Goal: Task Accomplishment & Management: Manage account settings

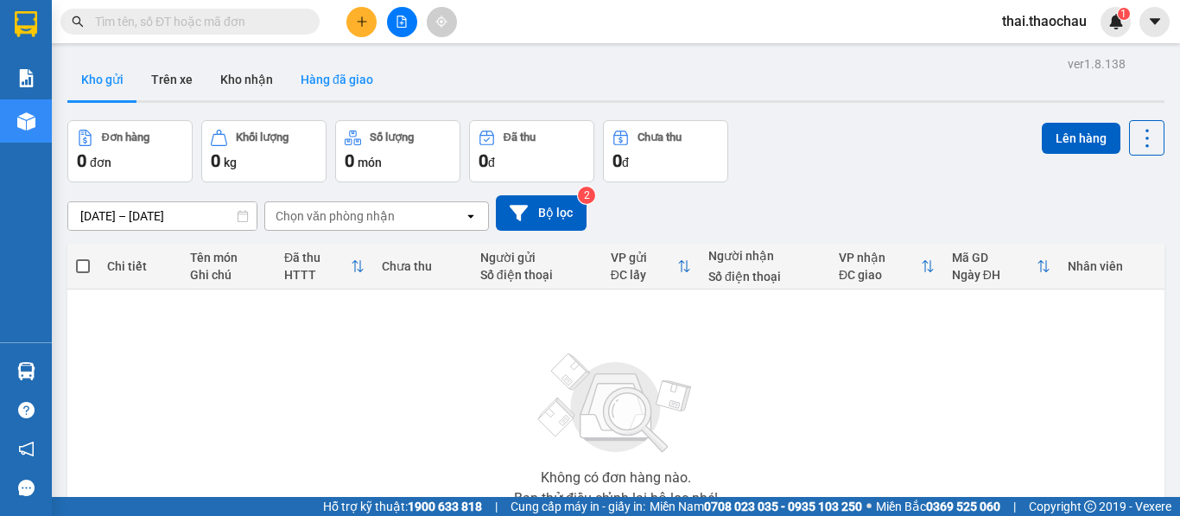
click at [305, 73] on button "Hàng đã giao" at bounding box center [337, 79] width 100 height 41
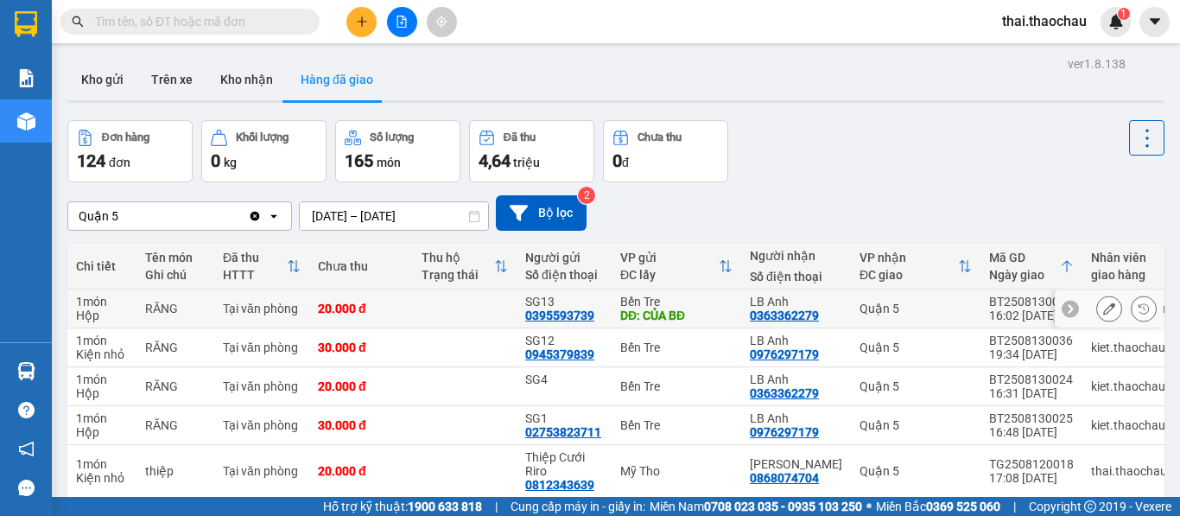
click at [1103, 308] on icon at bounding box center [1109, 308] width 12 height 12
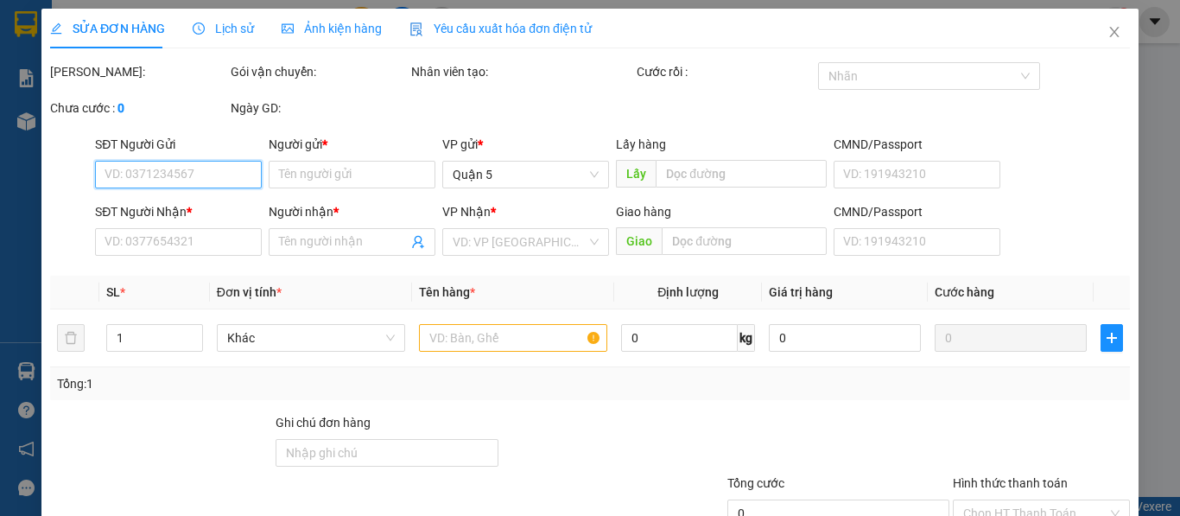
type input "0395593739"
type input "SG13"
type input "CỦA BĐ"
type input "0363362279"
type input "LB Anh"
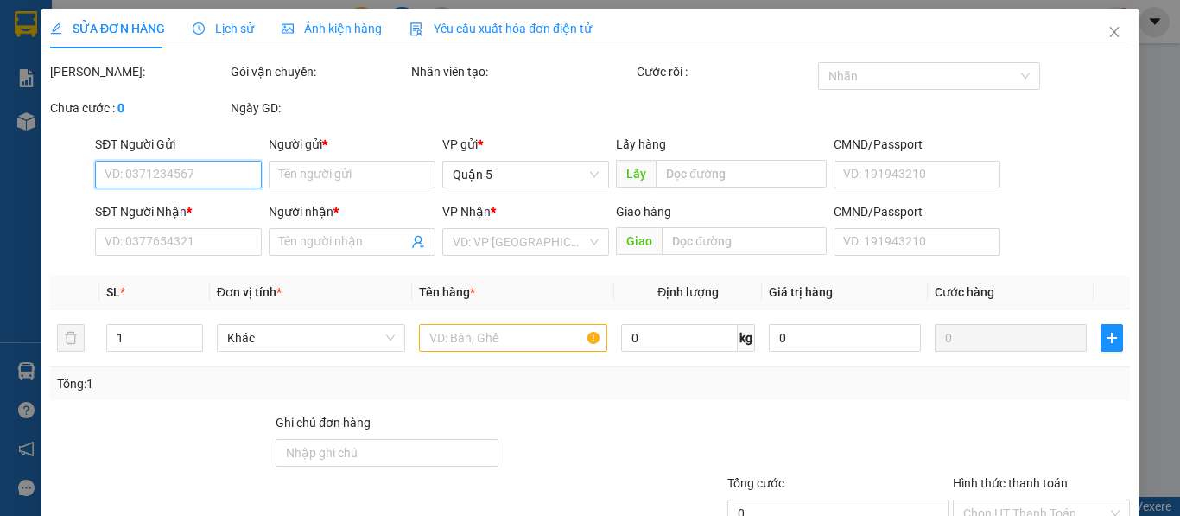
type input "20.000"
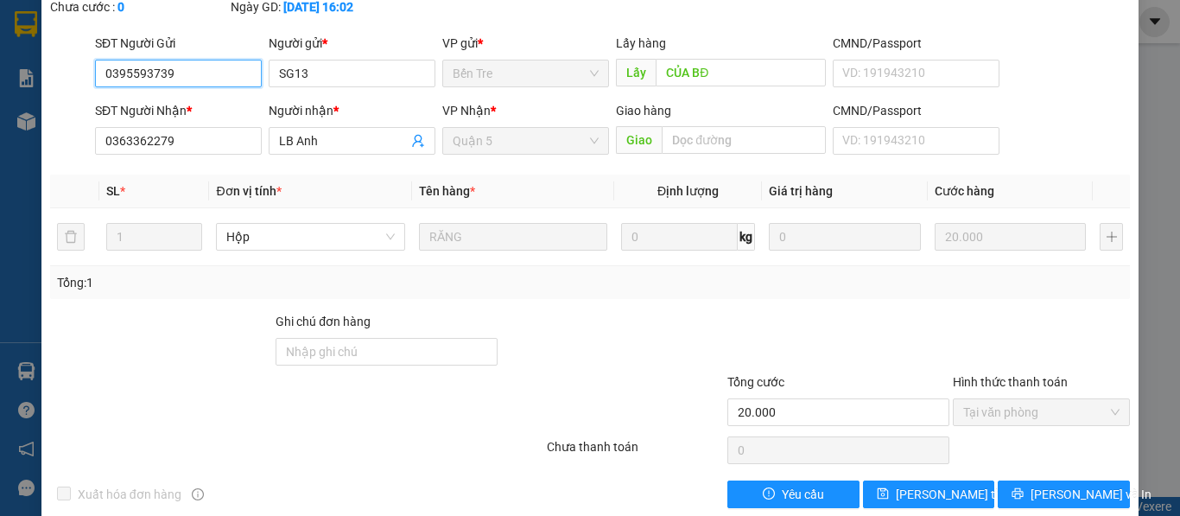
scroll to position [127, 0]
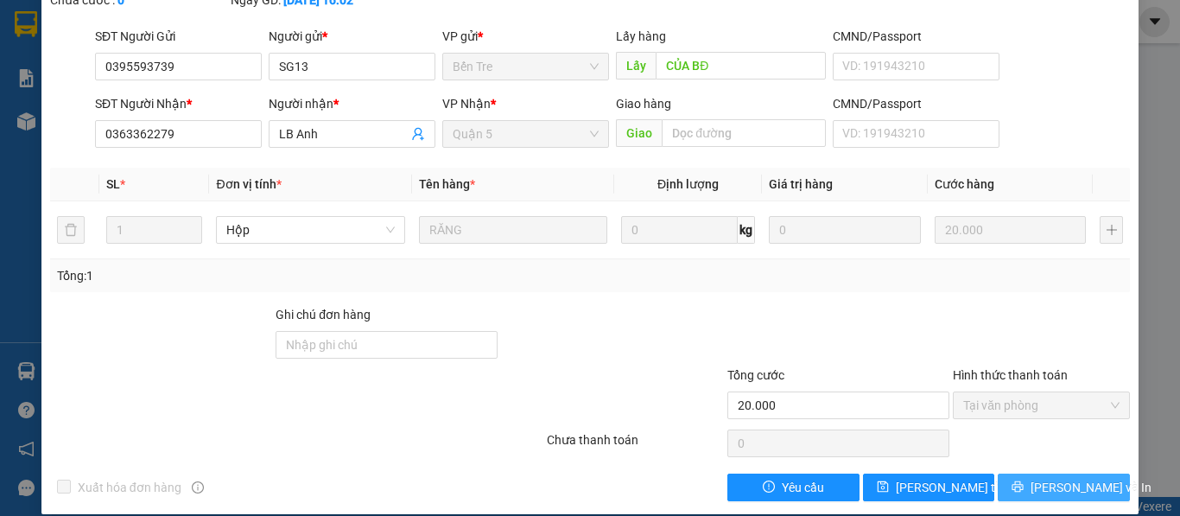
click at [1054, 478] on span "[PERSON_NAME] và In" at bounding box center [1090, 487] width 121 height 19
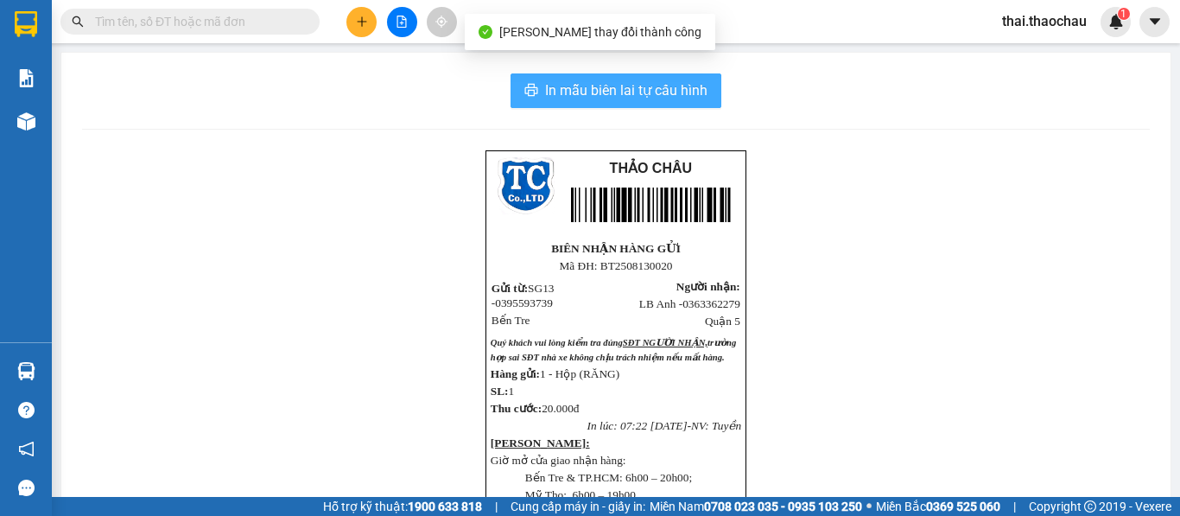
click at [669, 104] on button "In mẫu biên lai tự cấu hình" at bounding box center [615, 90] width 211 height 35
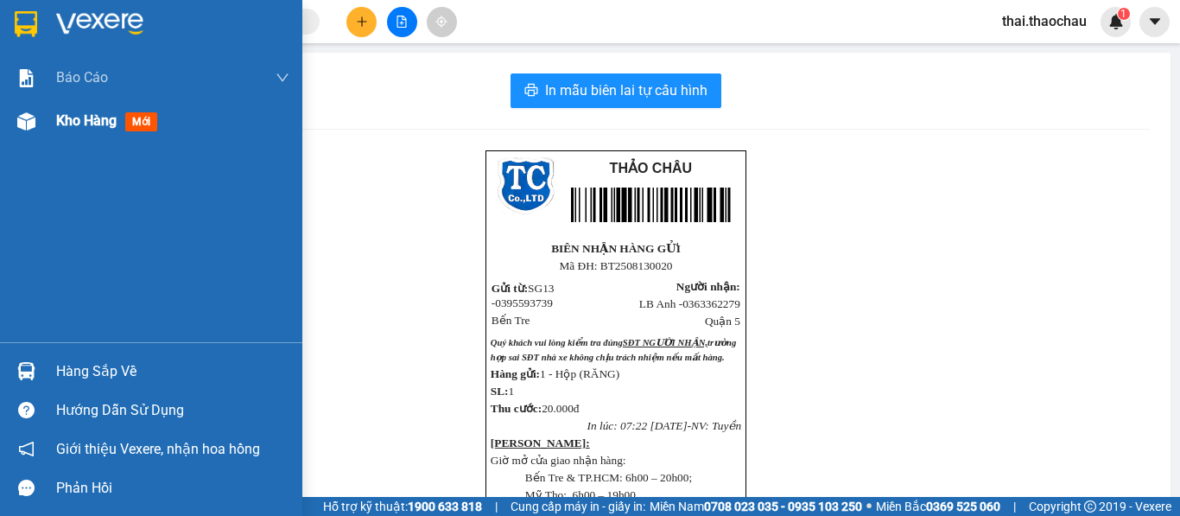
click at [48, 131] on div "Kho hàng mới" at bounding box center [151, 120] width 302 height 43
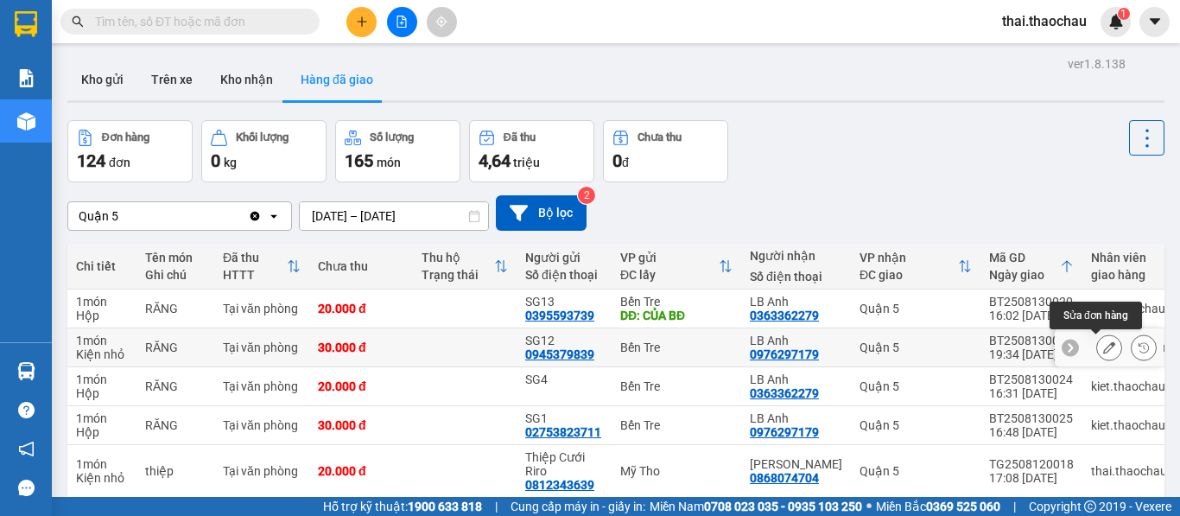
click at [1097, 354] on button at bounding box center [1109, 348] width 24 height 30
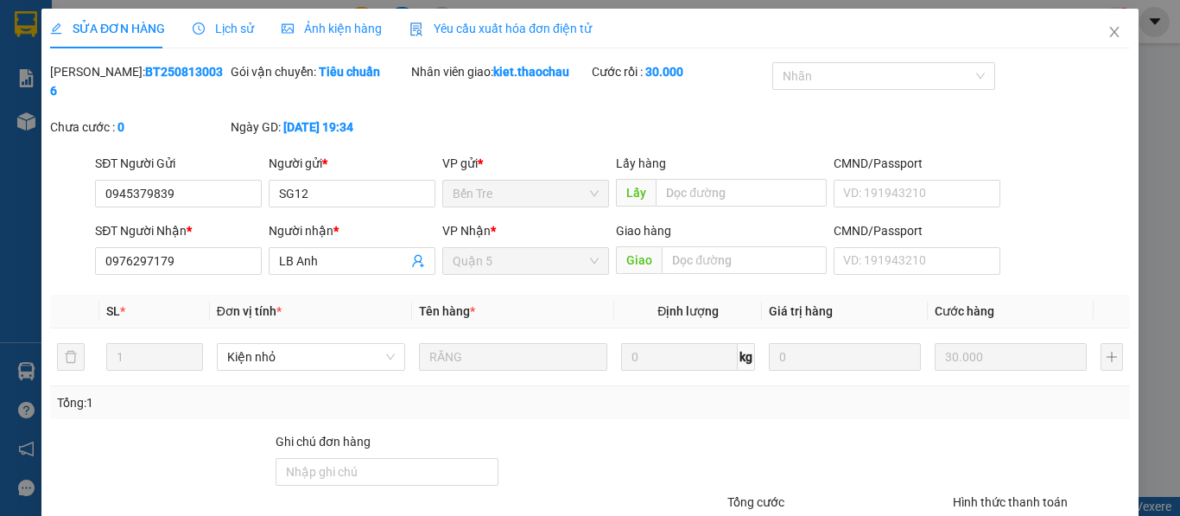
type input "0945379839"
type input "SG12"
type input "0976297179"
type input "LB Anh"
type input "30.000"
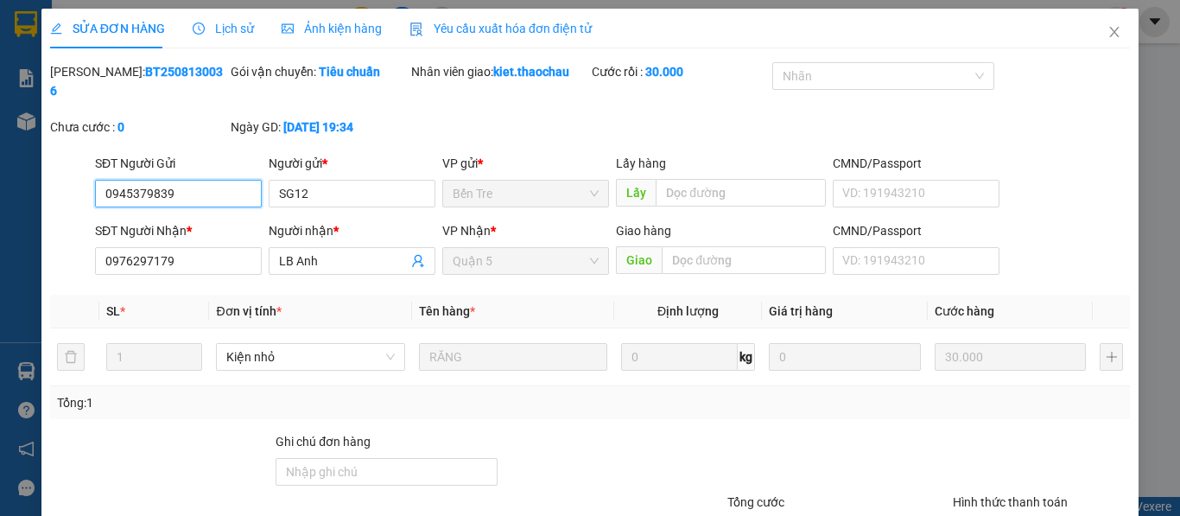
scroll to position [127, 0]
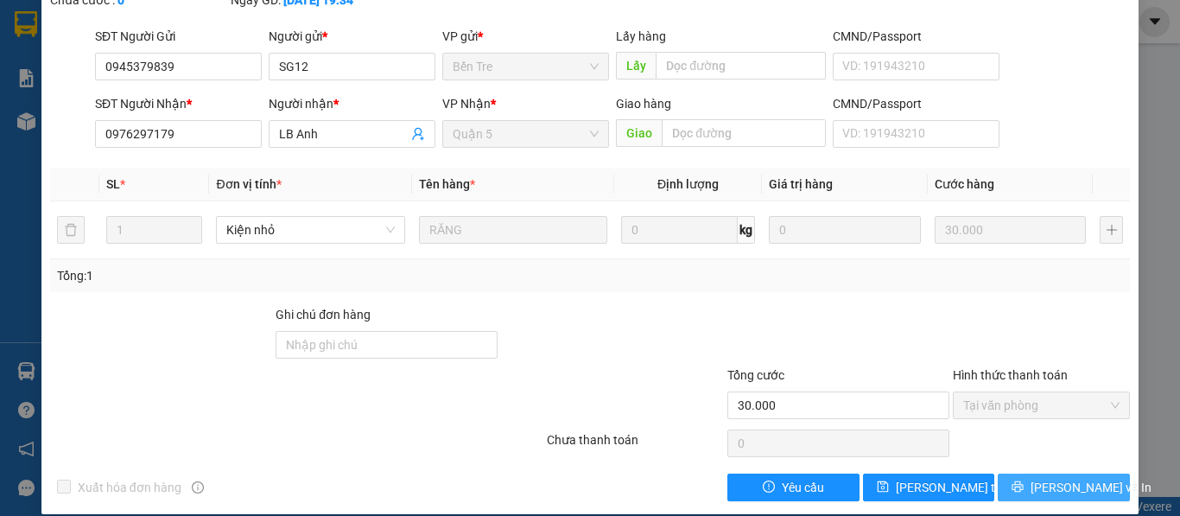
click at [1016, 473] on button "Lưu và In" at bounding box center [1064, 487] width 132 height 28
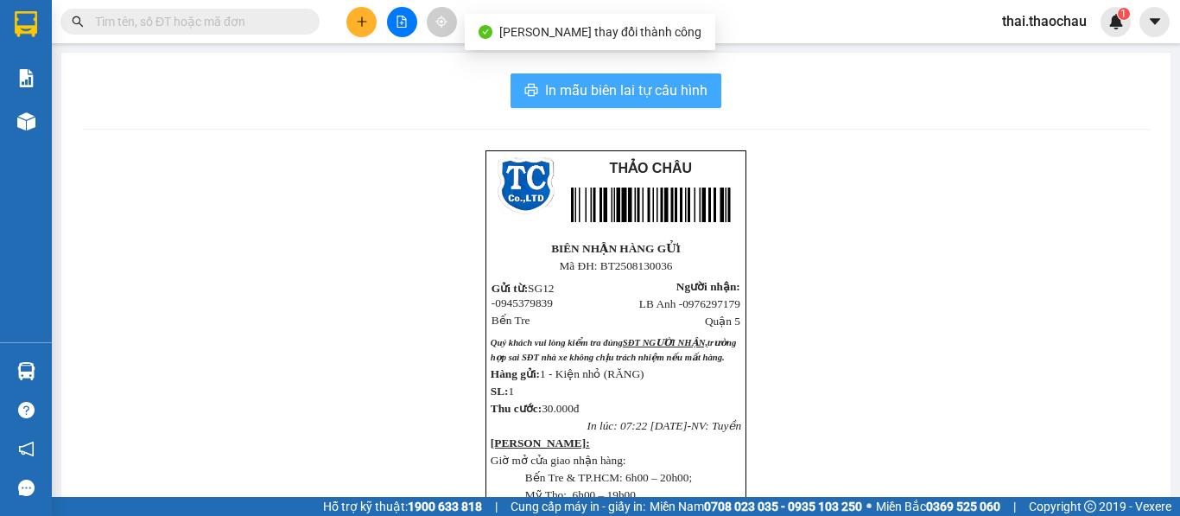
click at [681, 87] on span "In mẫu biên lai tự cấu hình" at bounding box center [626, 90] width 162 height 22
click at [41, 124] on div at bounding box center [26, 121] width 30 height 30
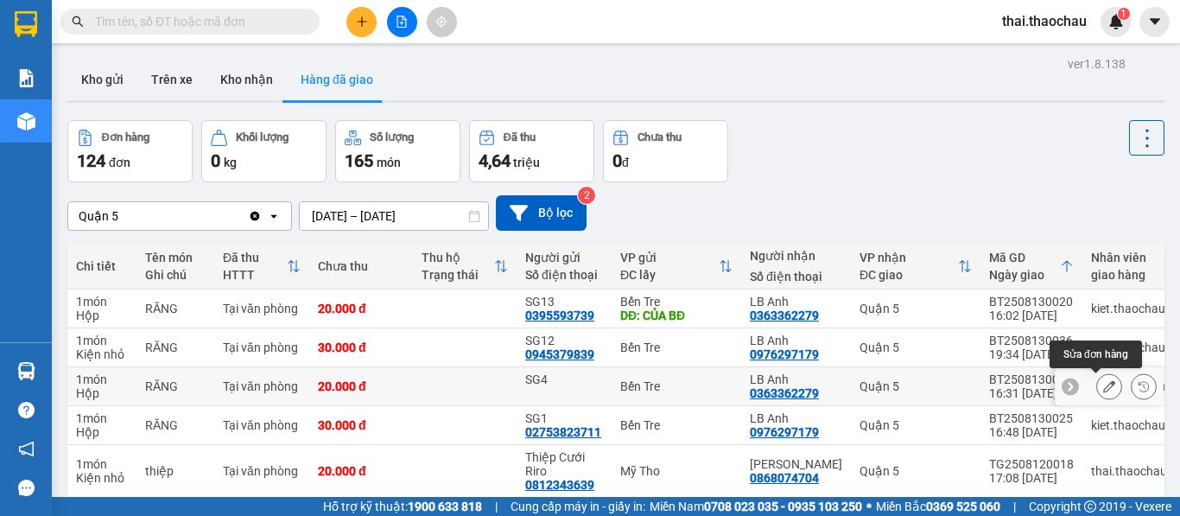
click at [1103, 389] on icon at bounding box center [1109, 386] width 12 height 12
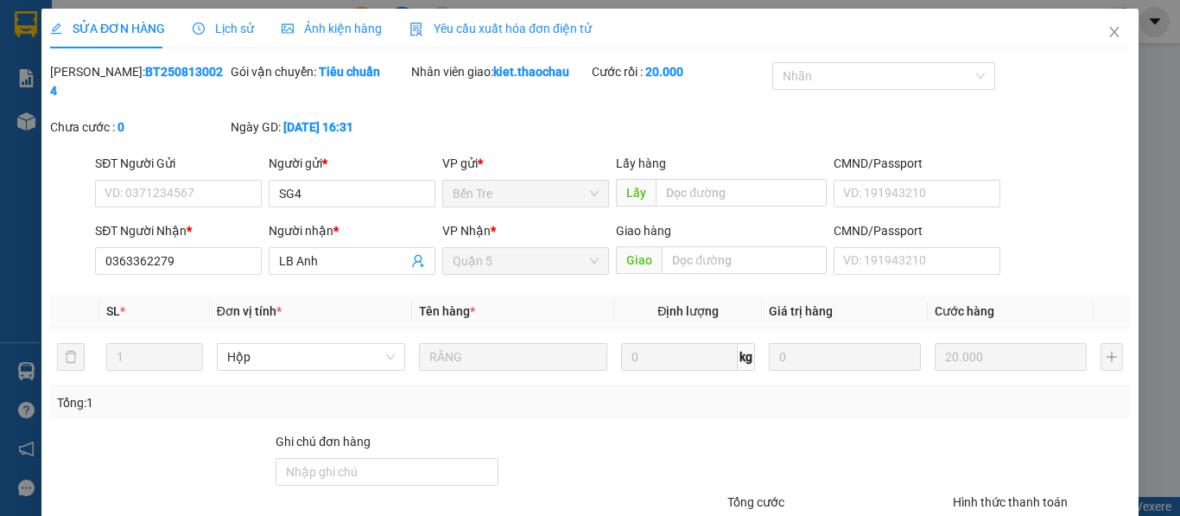
type input "SG4"
type input "0363362279"
type input "LB Anh"
type input "20.000"
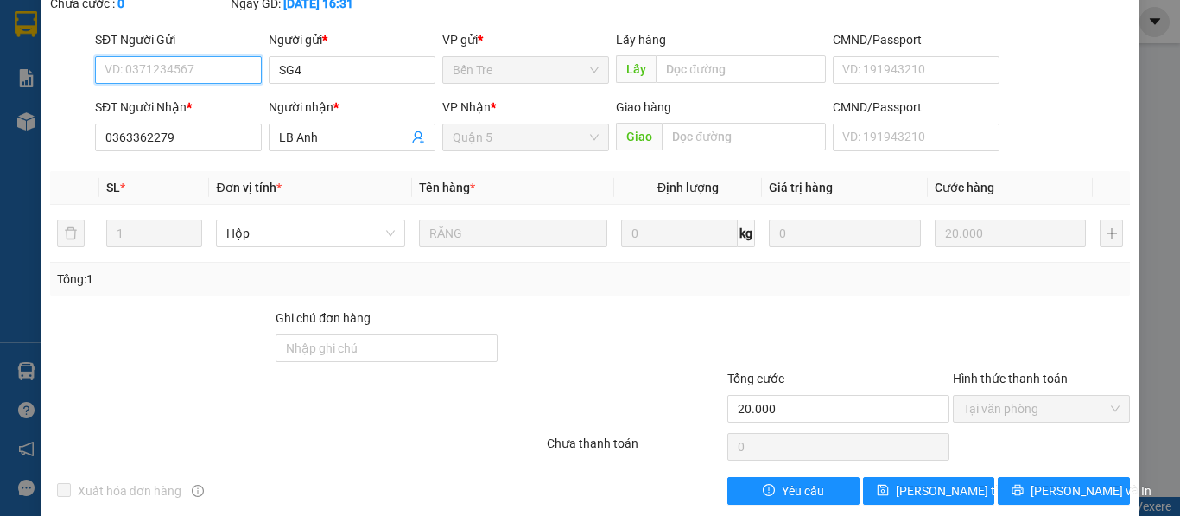
scroll to position [127, 0]
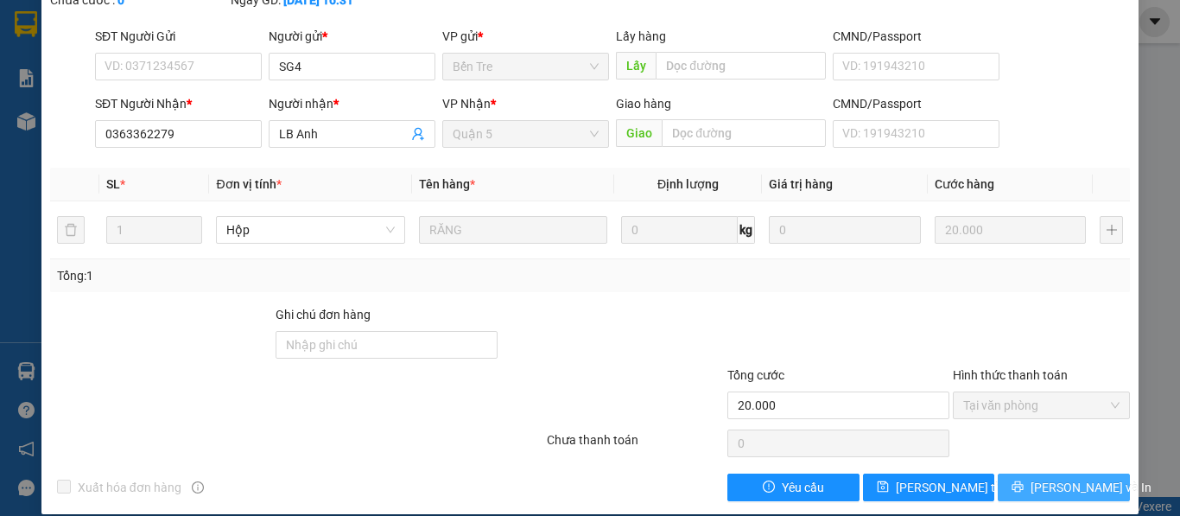
click at [1010, 473] on button "[PERSON_NAME] và In" at bounding box center [1064, 487] width 132 height 28
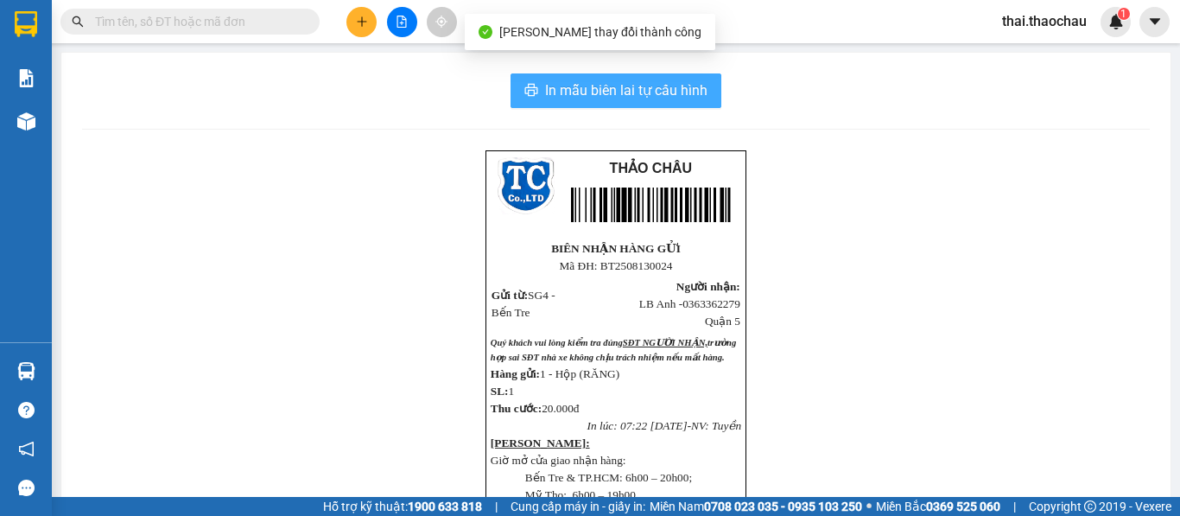
click at [586, 78] on button "In mẫu biên lai tự cấu hình" at bounding box center [615, 90] width 211 height 35
click at [563, 82] on span "In mẫu biên lai tự cấu hình" at bounding box center [626, 90] width 162 height 22
click at [688, 86] on span "In mẫu biên lai tự cấu hình" at bounding box center [626, 90] width 162 height 22
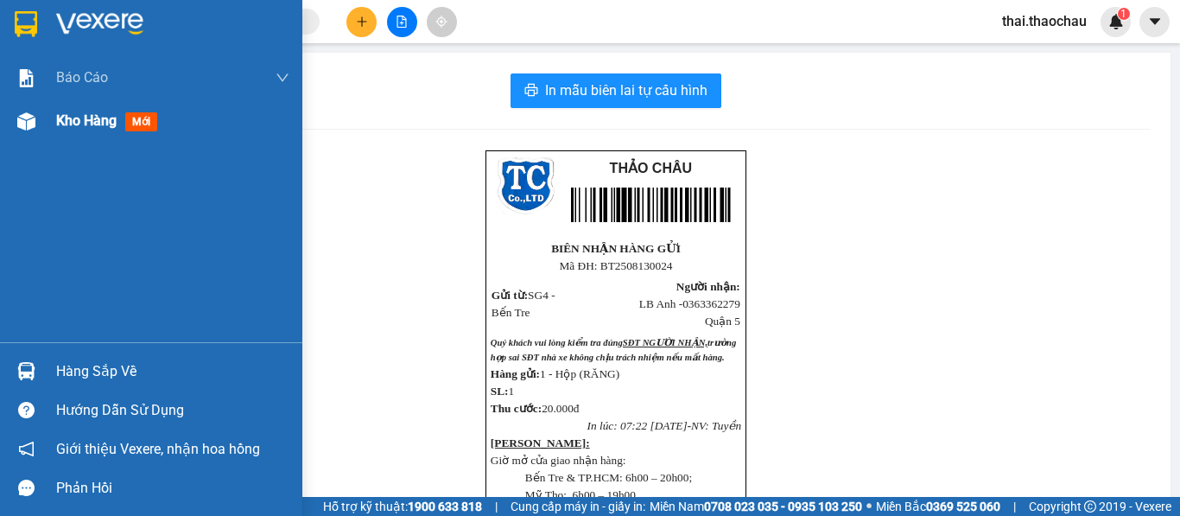
click at [67, 132] on div "Kho hàng mới" at bounding box center [172, 120] width 233 height 43
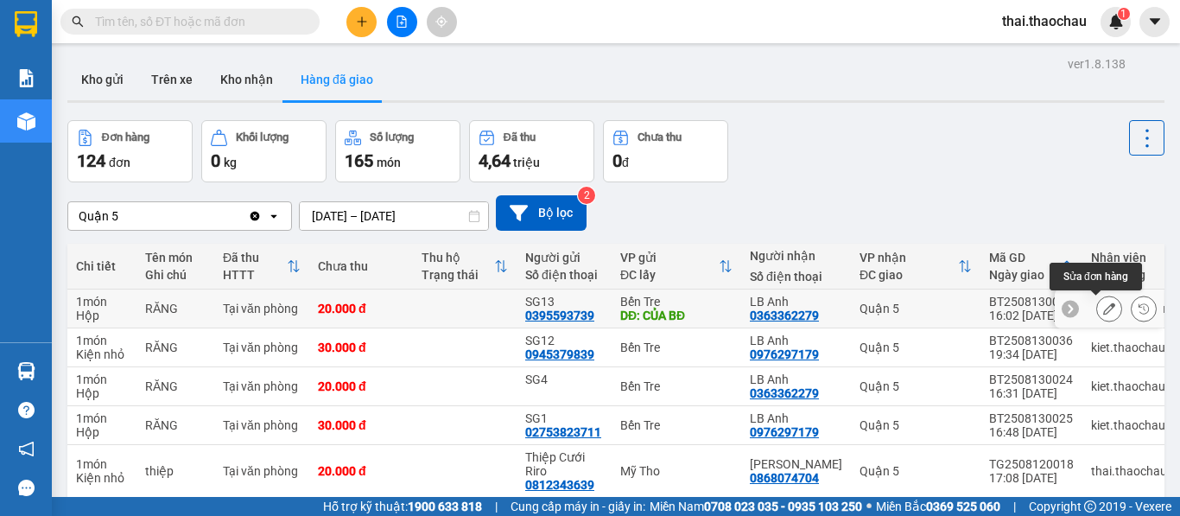
click at [1102, 304] on button at bounding box center [1109, 309] width 24 height 30
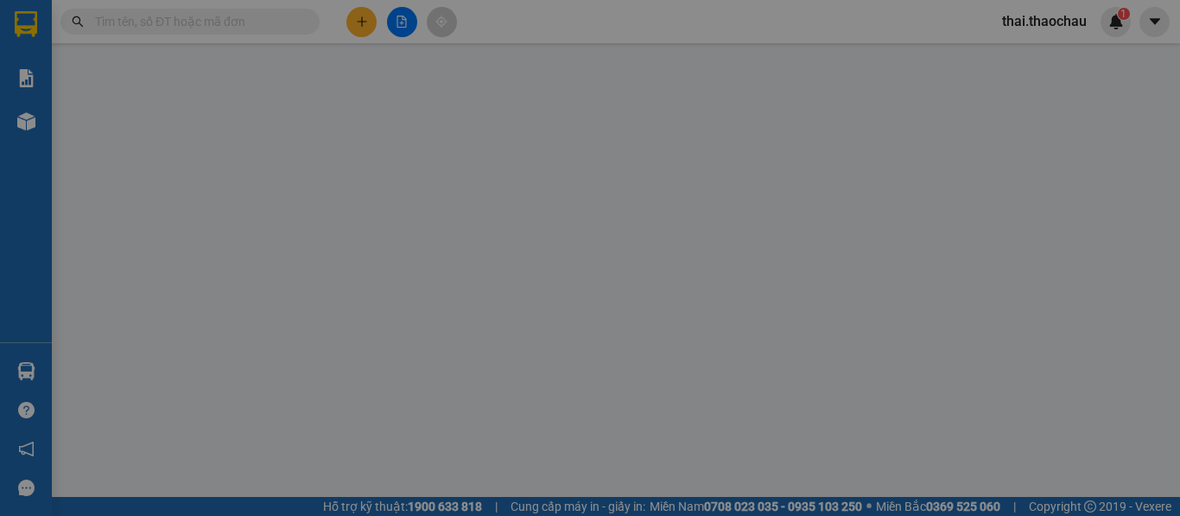
type input "0395593739"
type input "SG13"
type input "CỦA BĐ"
type input "0363362279"
type input "LB Anh"
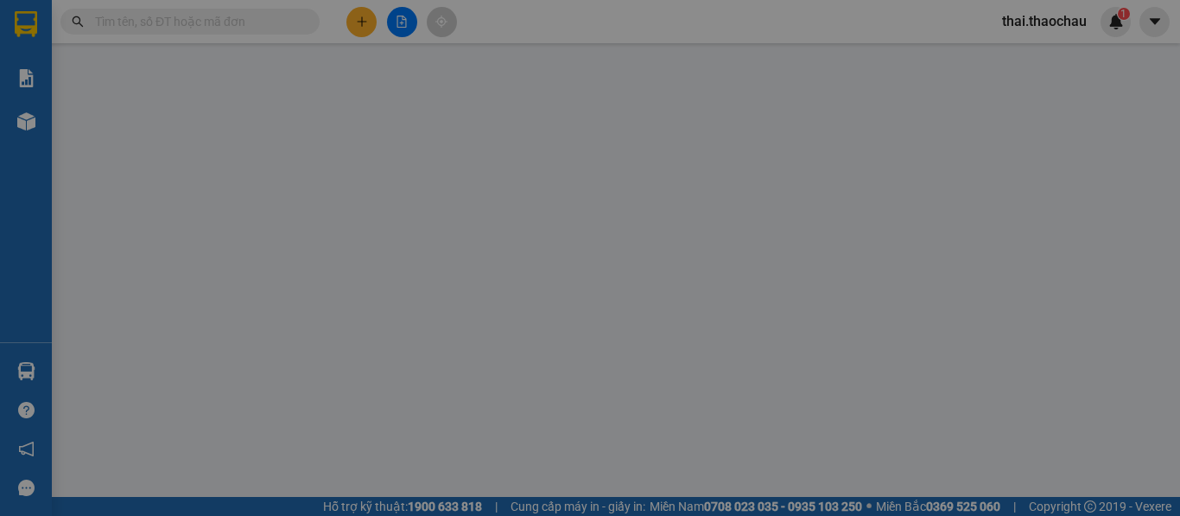
type input "20.000"
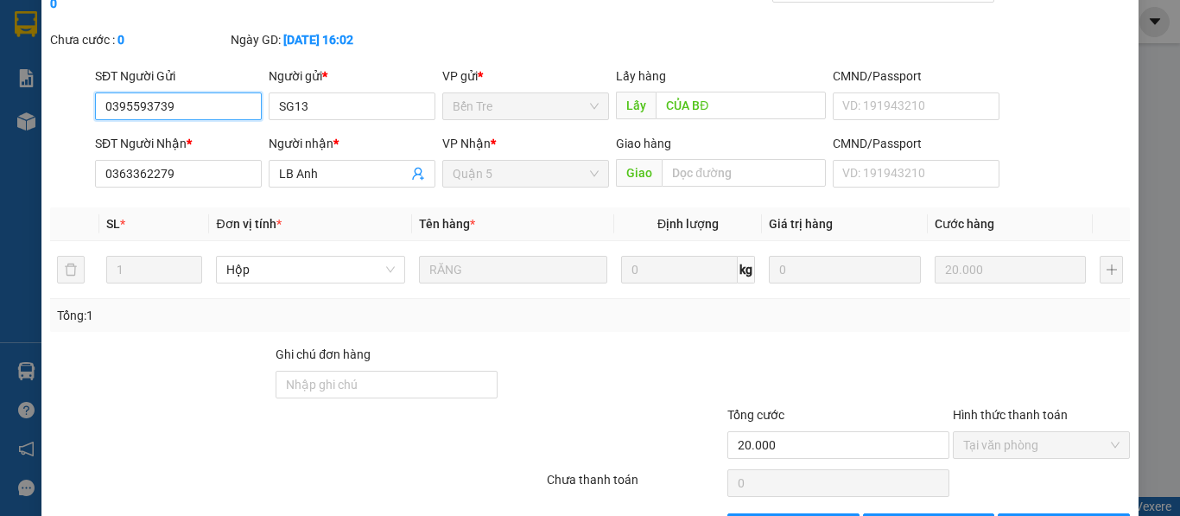
scroll to position [127, 0]
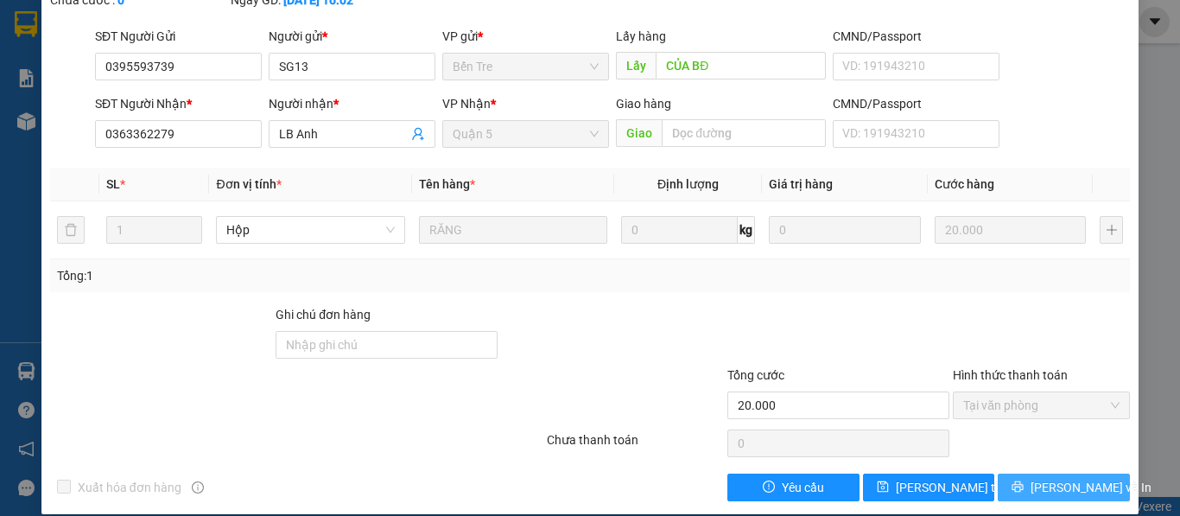
click at [1045, 478] on span "Lưu và In" at bounding box center [1090, 487] width 121 height 19
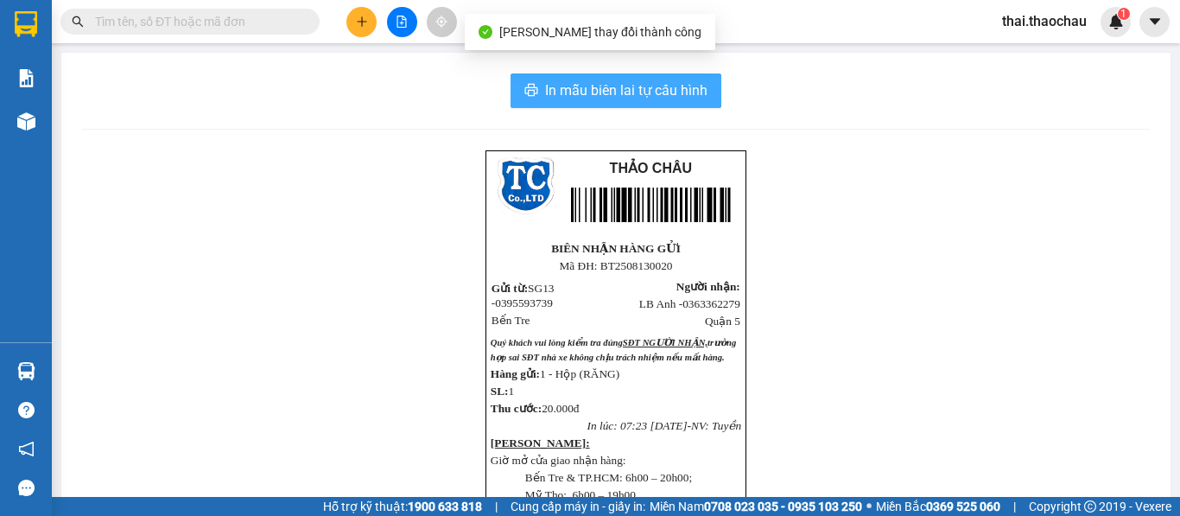
click at [585, 88] on span "In mẫu biên lai tự cấu hình" at bounding box center [626, 90] width 162 height 22
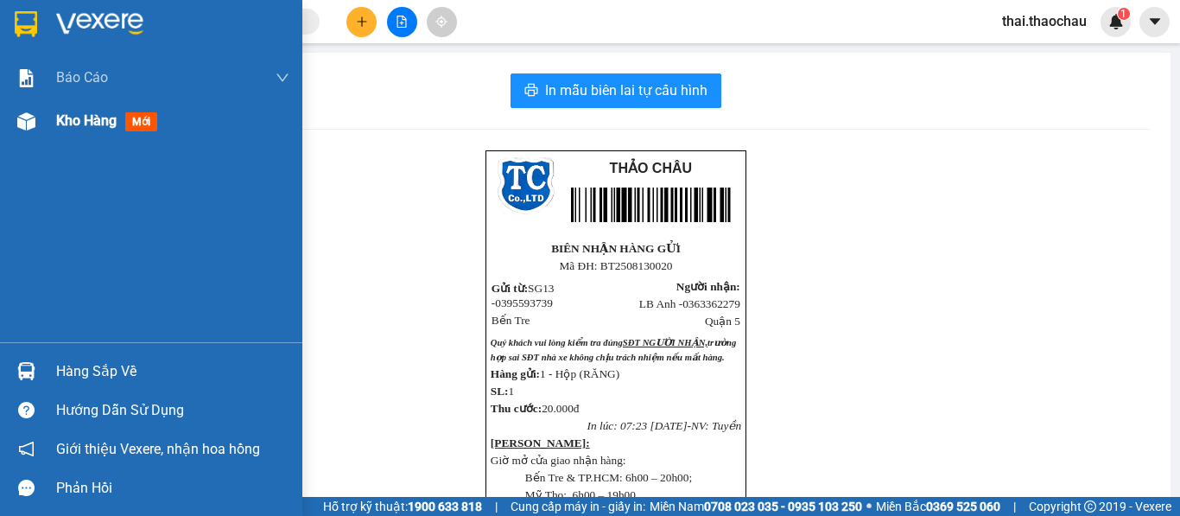
click at [22, 122] on img at bounding box center [26, 121] width 18 height 18
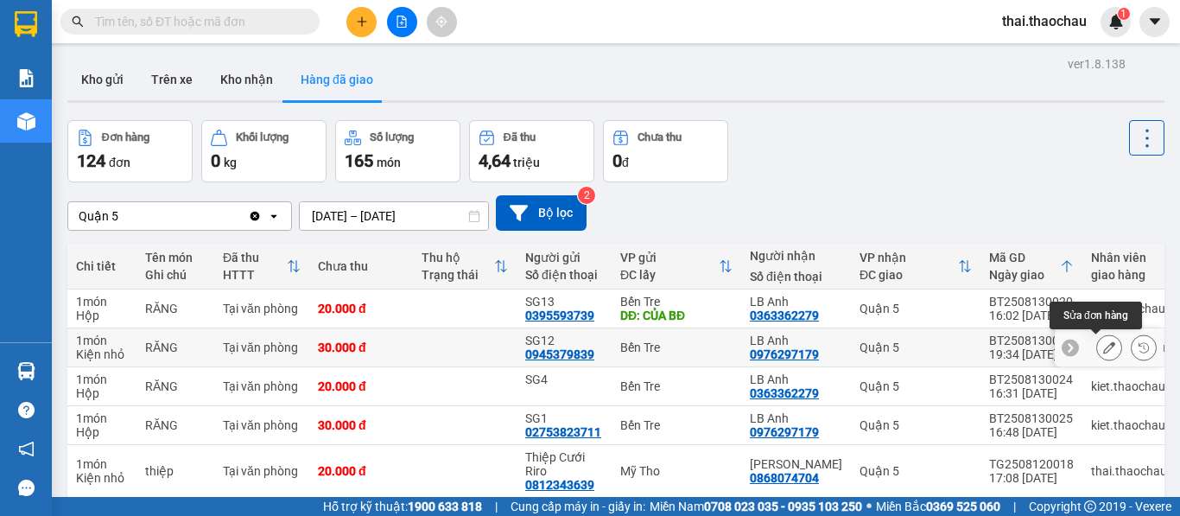
click at [1097, 345] on button at bounding box center [1109, 348] width 24 height 30
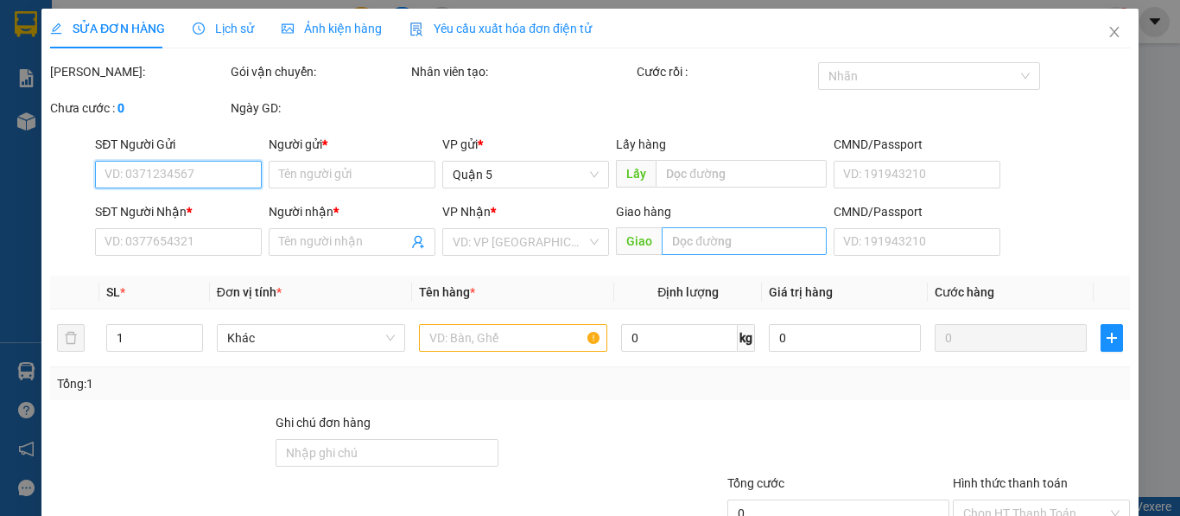
type input "0945379839"
type input "SG12"
type input "0976297179"
type input "LB Anh"
type input "30.000"
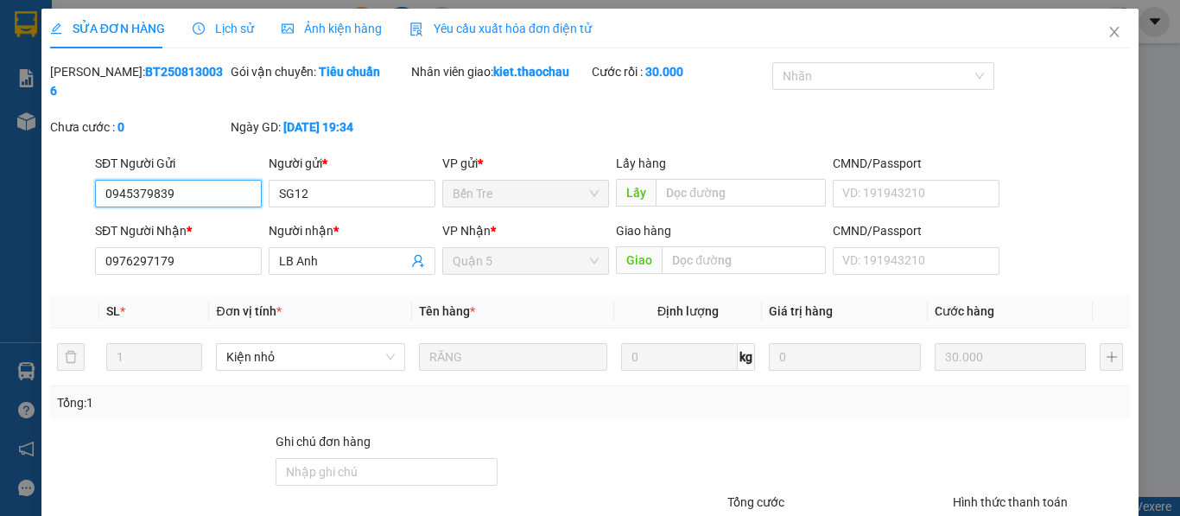
scroll to position [127, 0]
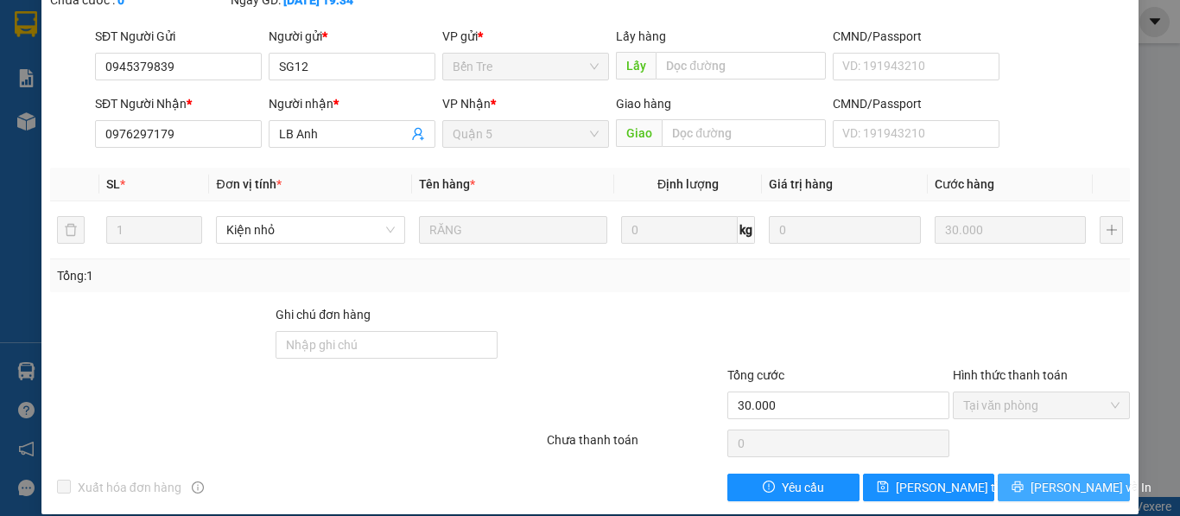
click at [1043, 478] on span "Lưu và In" at bounding box center [1090, 487] width 121 height 19
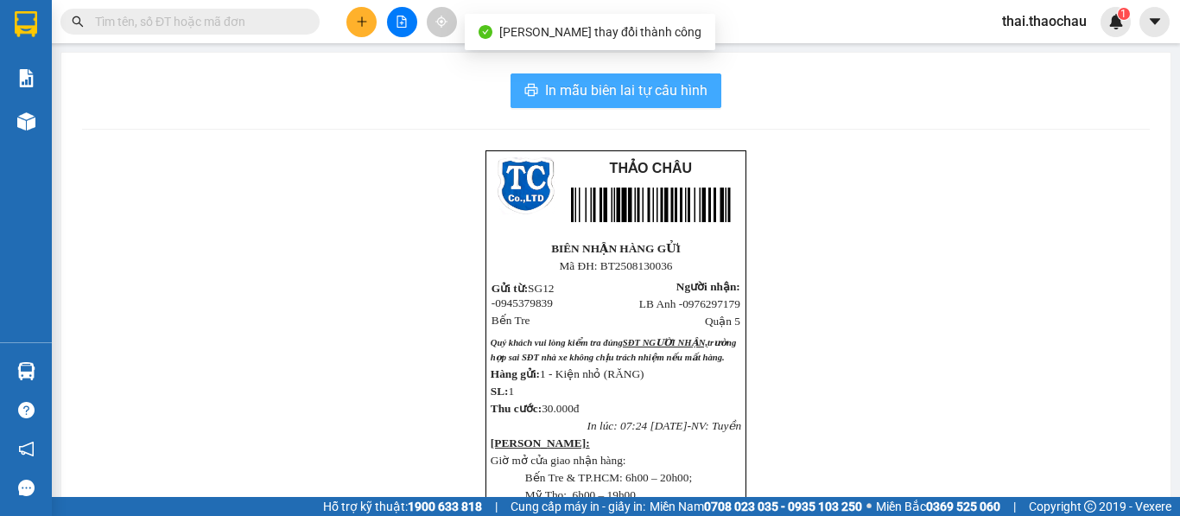
click at [614, 86] on span "In mẫu biên lai tự cấu hình" at bounding box center [626, 90] width 162 height 22
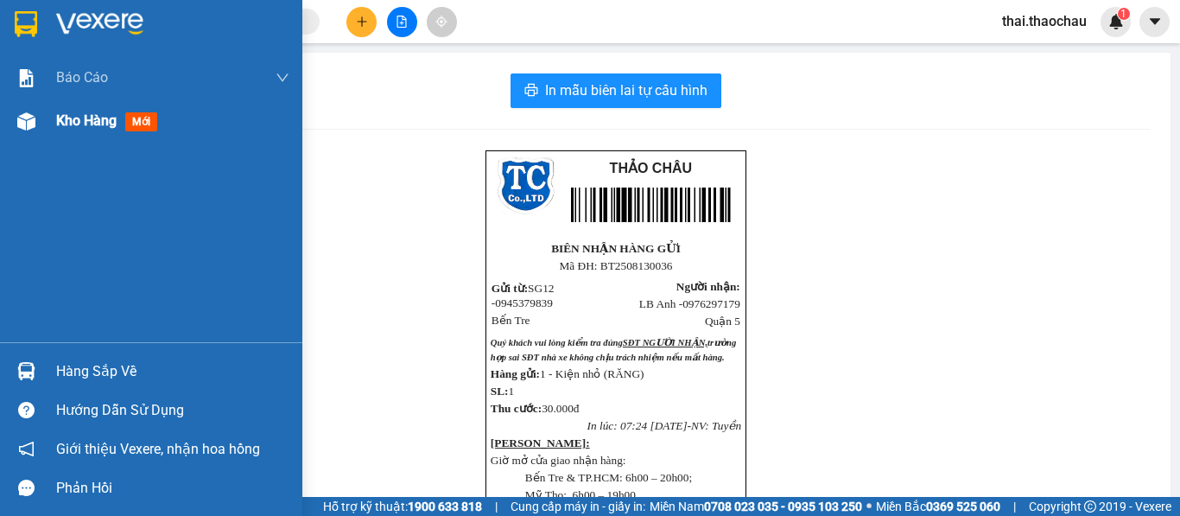
click at [37, 124] on div at bounding box center [26, 121] width 30 height 30
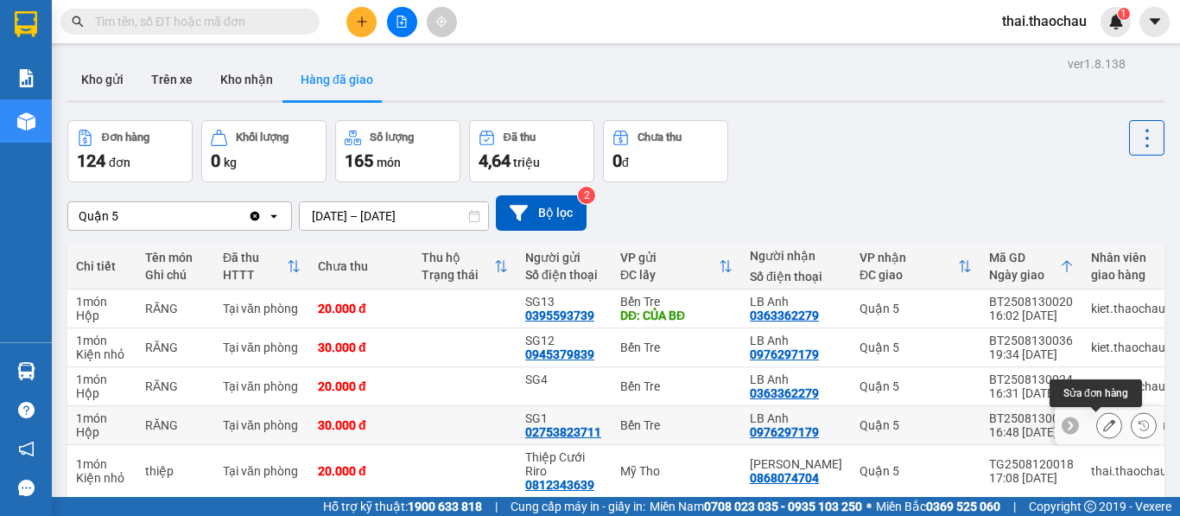
click at [1103, 428] on icon at bounding box center [1109, 425] width 12 height 12
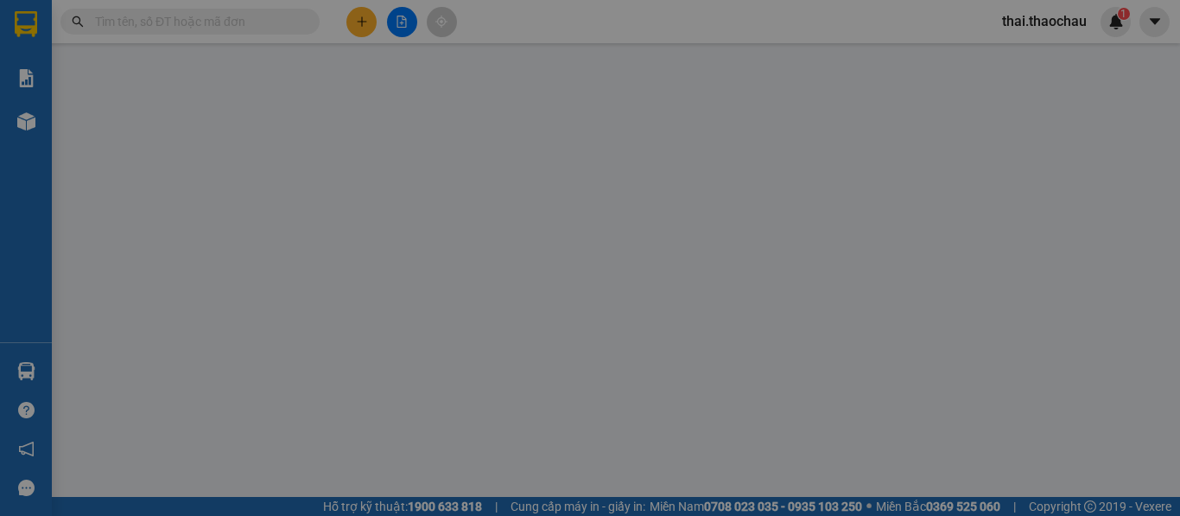
type input "02753823711"
type input "SG1"
type input "0976297179"
type input "LB Anh"
type input "30.000"
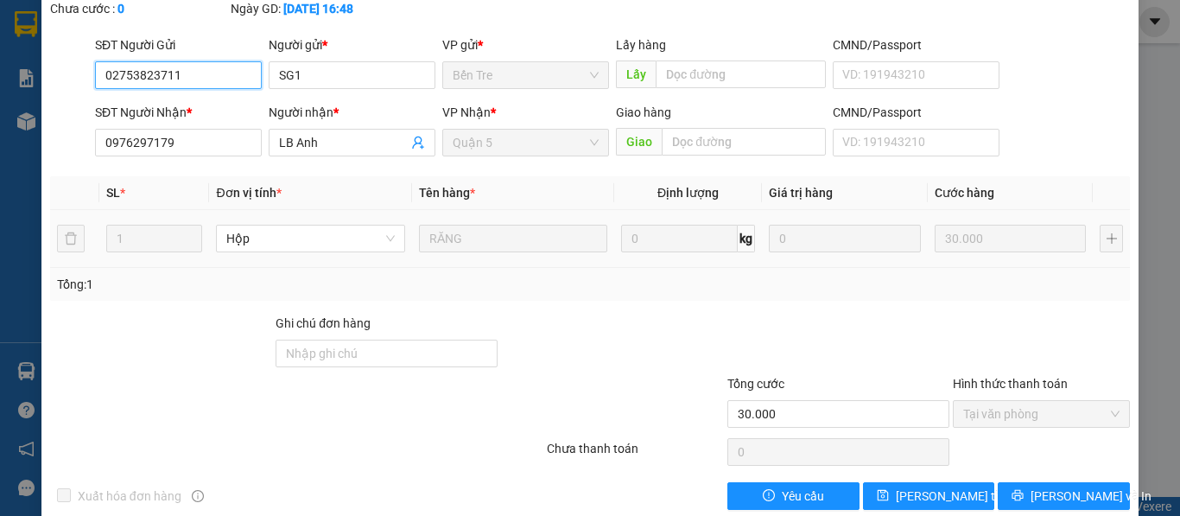
scroll to position [127, 0]
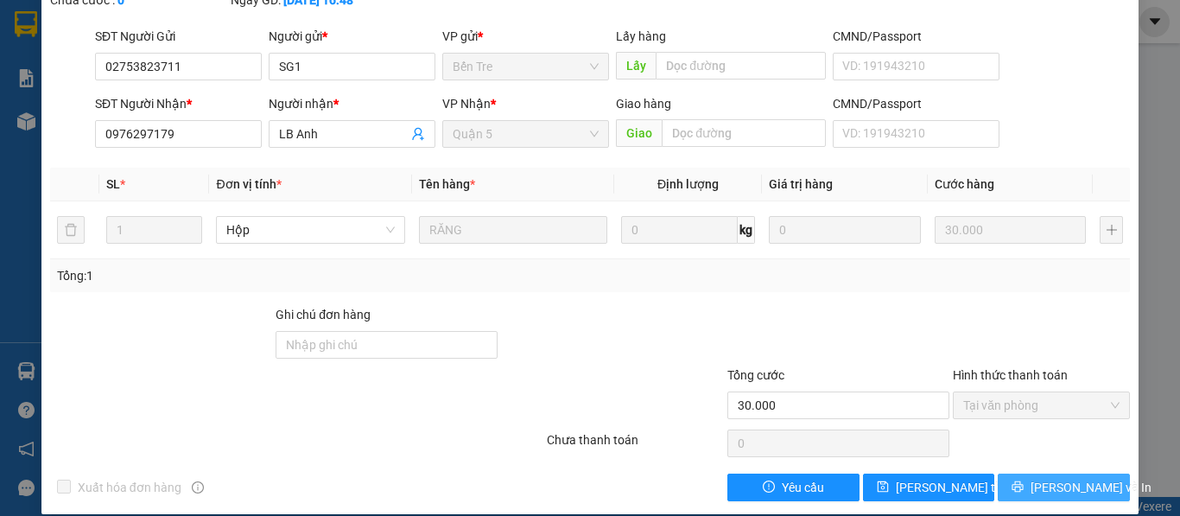
click at [1039, 478] on span "Lưu và In" at bounding box center [1090, 487] width 121 height 19
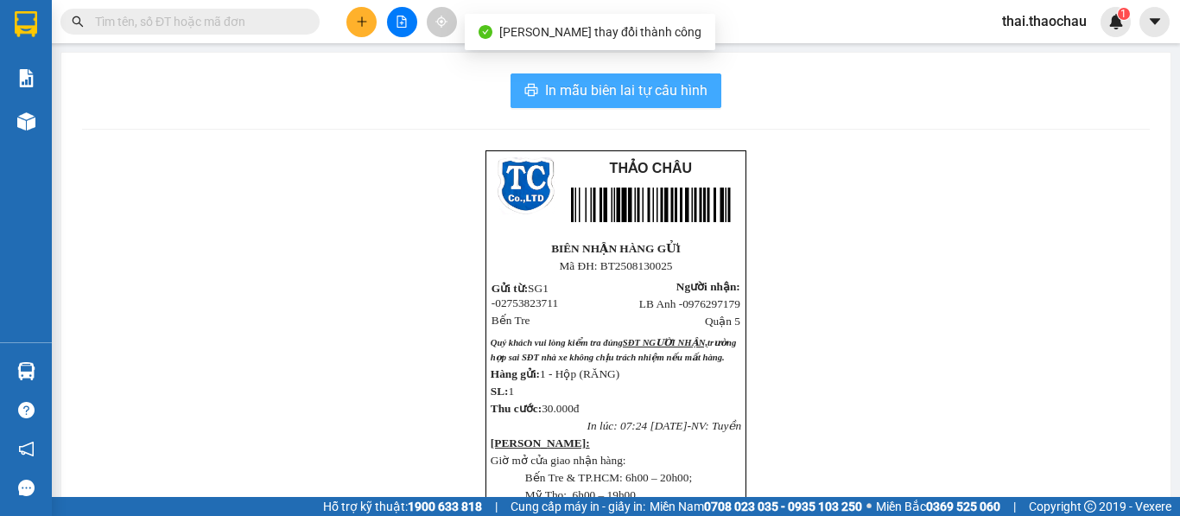
click at [612, 81] on span "In mẫu biên lai tự cấu hình" at bounding box center [626, 90] width 162 height 22
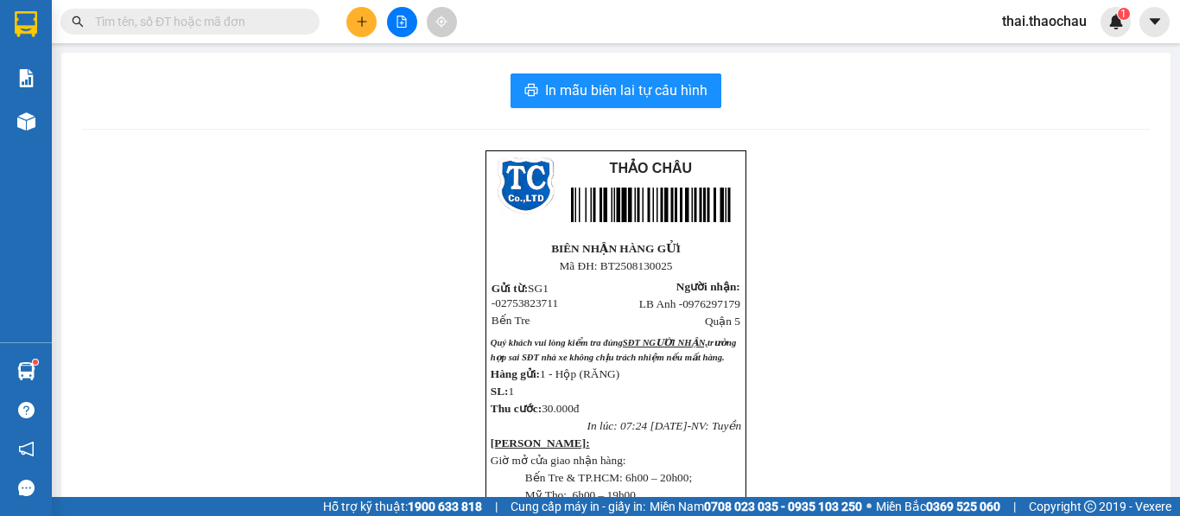
click at [906, 451] on div "THẢO CHÂU BIÊN NHẬN HÀNG GỬI Mã ĐH: BT2508130025 Gửi từ: SG1 - 0275382371…" at bounding box center [616, 468] width 1068 height 637
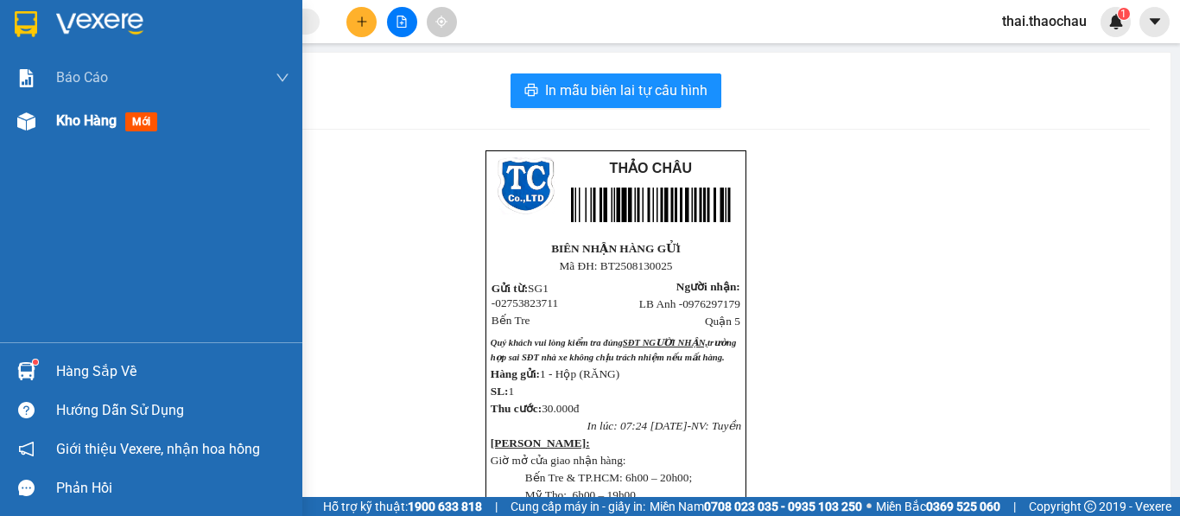
click at [27, 124] on img at bounding box center [26, 121] width 18 height 18
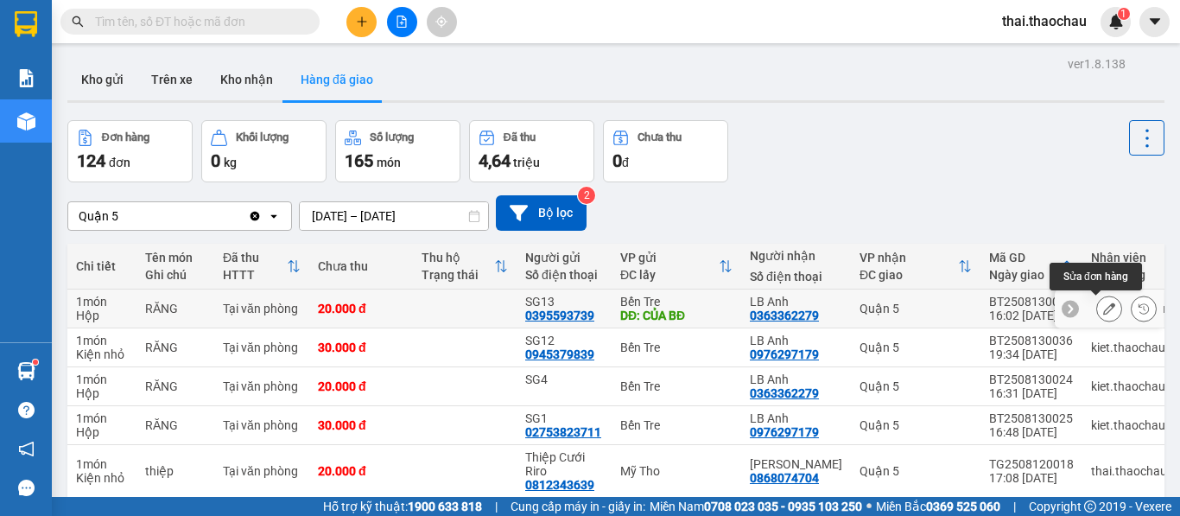
click at [1103, 306] on icon at bounding box center [1109, 308] width 12 height 12
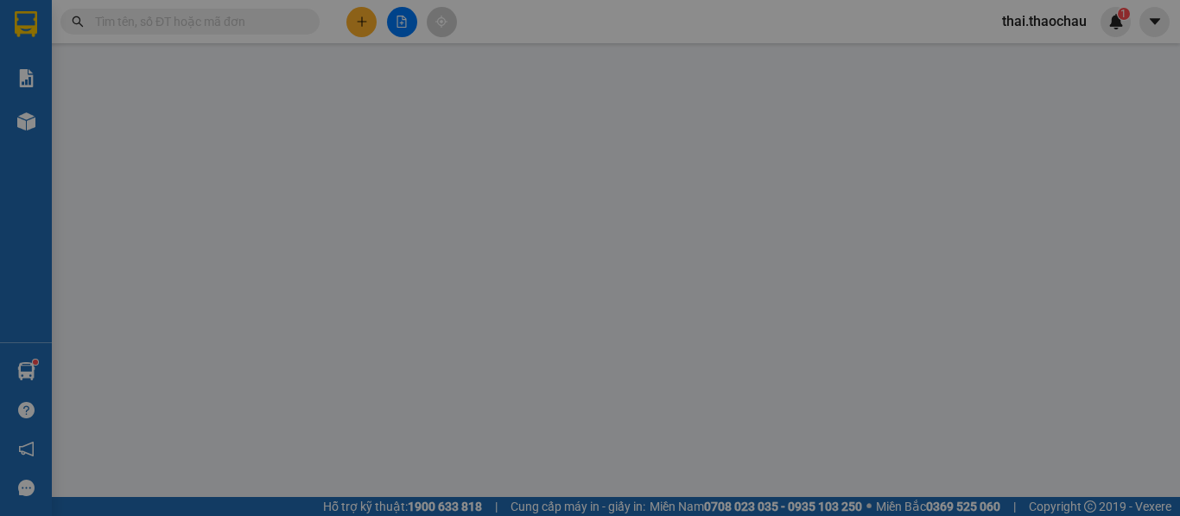
type input "0395593739"
type input "SG13"
type input "CỦA BĐ"
type input "0363362279"
type input "LB Anh"
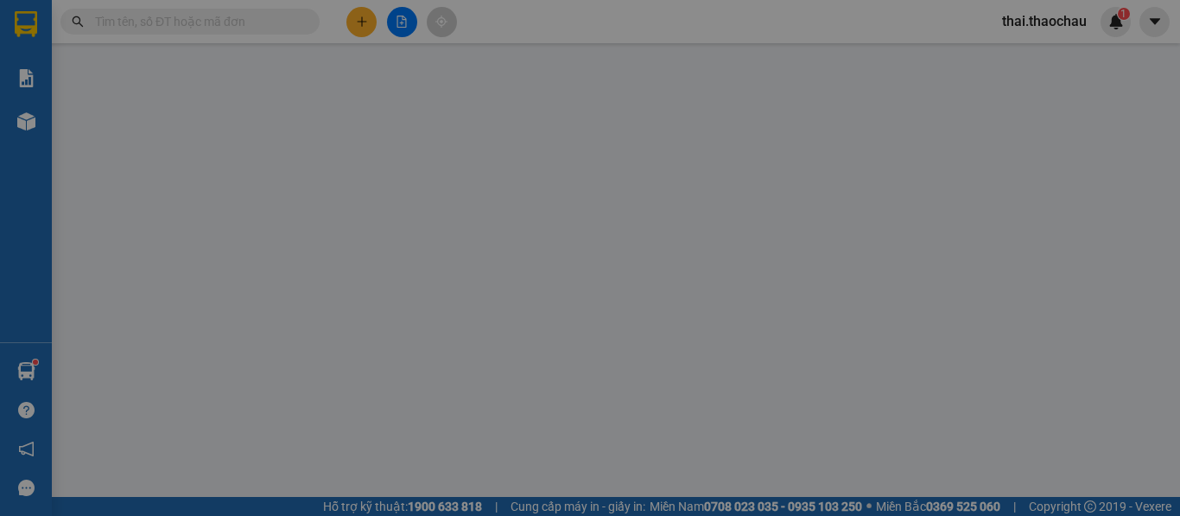
type input "20.000"
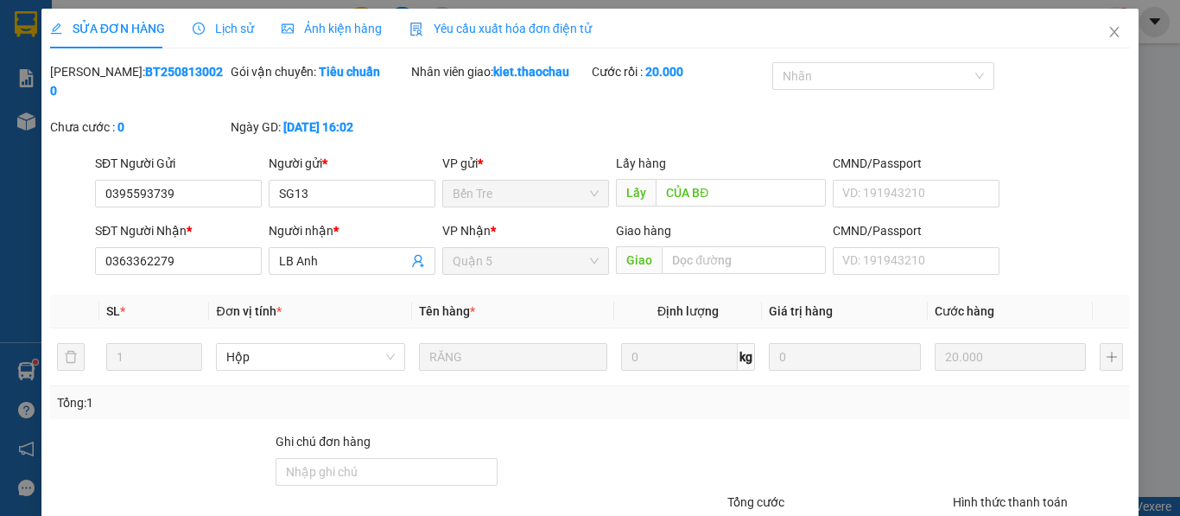
click at [25, 123] on div "SỬA ĐƠN HÀNG Lịch sử Ảnh kiện hàng Yêu cầu xuất hóa đơn điện tử Total Paid Fee …" at bounding box center [590, 258] width 1180 height 516
click at [1098, 236] on div "SĐT Người Nhận * 0363362279 Người nhận * LB Anh VP Nhận * Quận 5 Giao hàng Giao…" at bounding box center [613, 251] width 1042 height 60
click at [20, 122] on div "SỬA ĐƠN HÀNG Lịch sử Ảnh kiện hàng Yêu cầu xuất hóa đơn điện tử Total Paid Fee …" at bounding box center [590, 258] width 1180 height 516
click at [1107, 36] on icon "close" at bounding box center [1114, 32] width 14 height 14
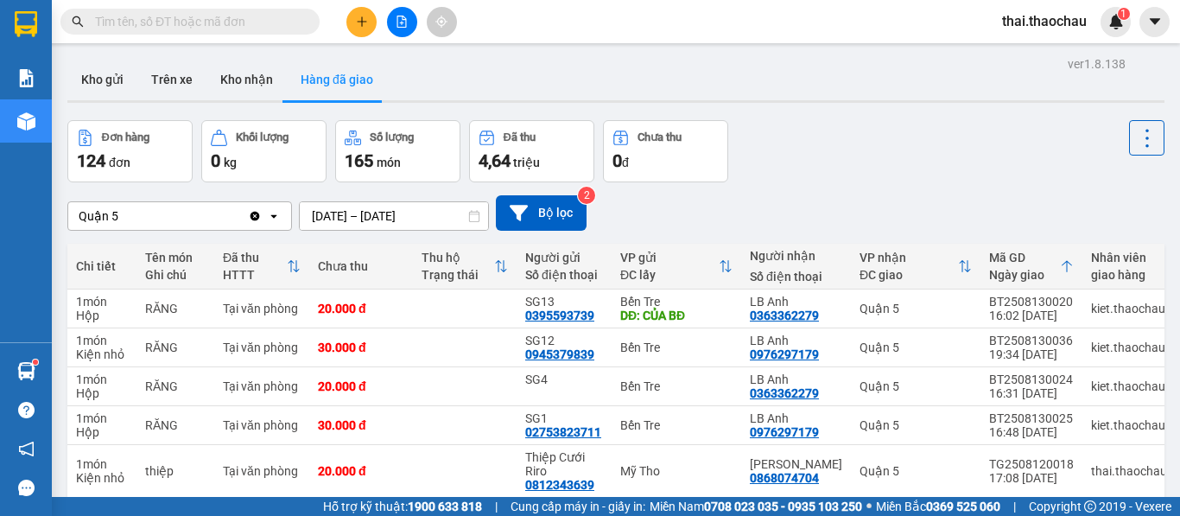
click at [81, 79] on button "Kho gửi" at bounding box center [102, 79] width 70 height 41
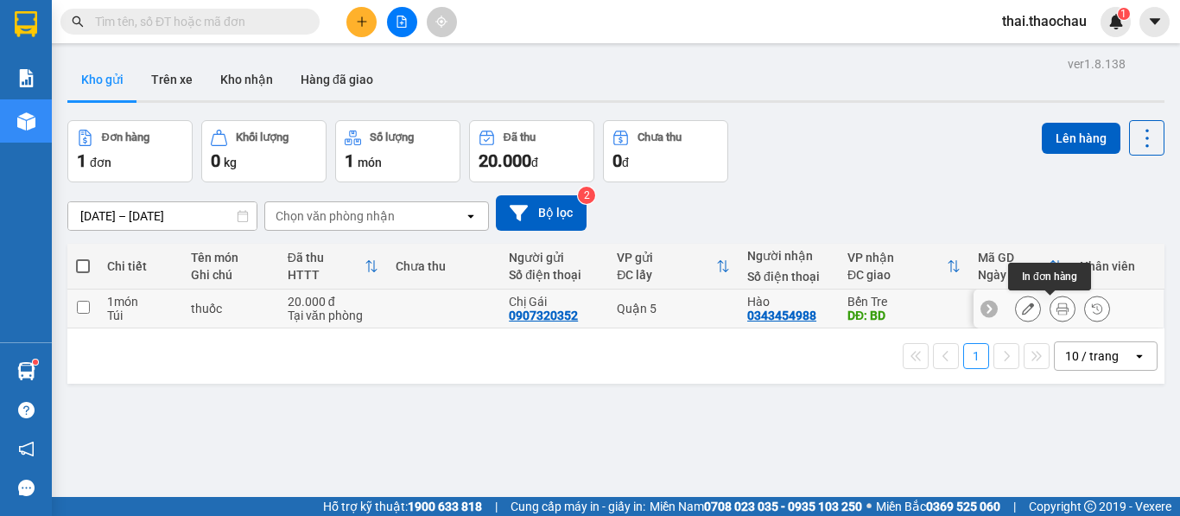
click at [1056, 312] on icon at bounding box center [1062, 308] width 12 height 12
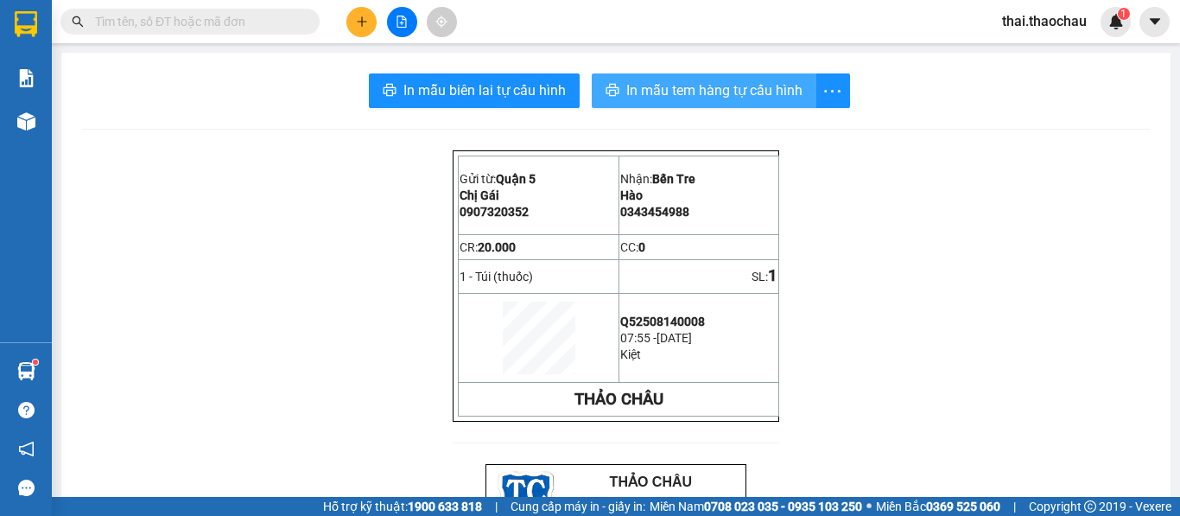
click at [705, 80] on span "In mẫu tem hàng tự cấu hình" at bounding box center [714, 90] width 176 height 22
click at [650, 94] on span "In mẫu tem hàng tự cấu hình" at bounding box center [718, 90] width 176 height 22
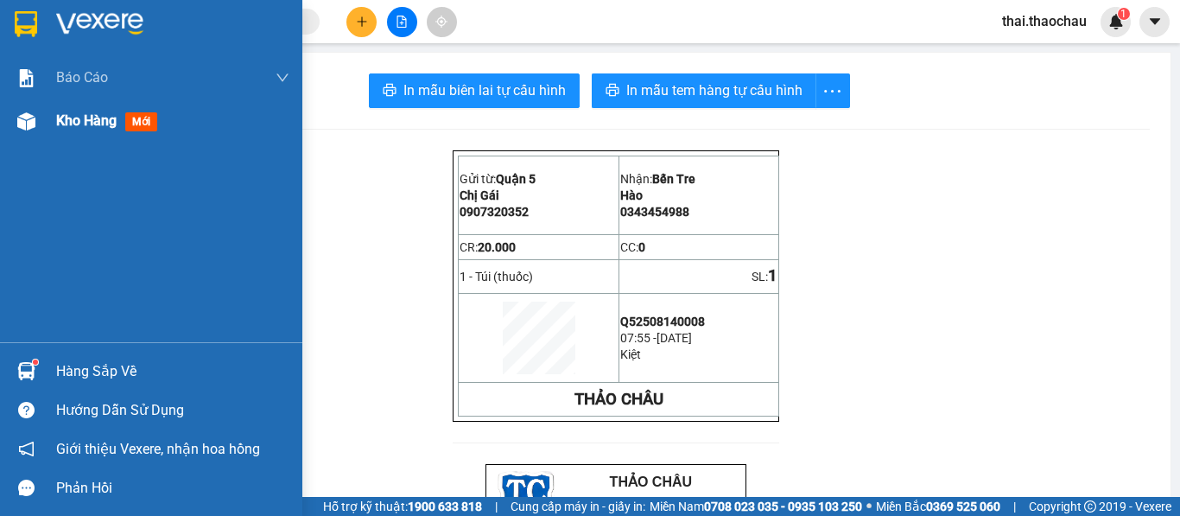
click at [77, 115] on span "Kho hàng" at bounding box center [86, 120] width 60 height 16
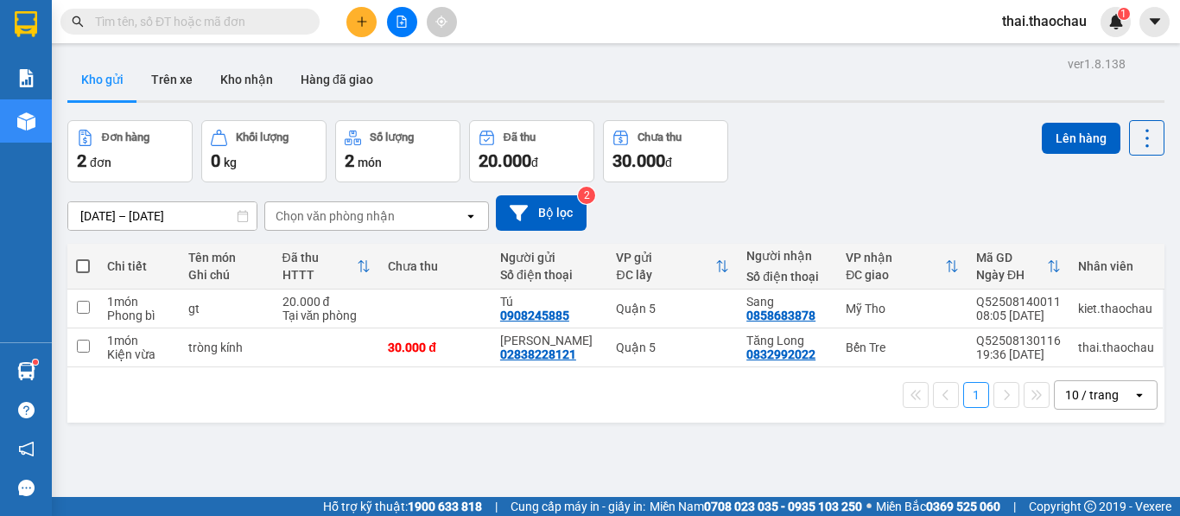
click at [1087, 401] on div "10 / trang" at bounding box center [1092, 394] width 54 height 17
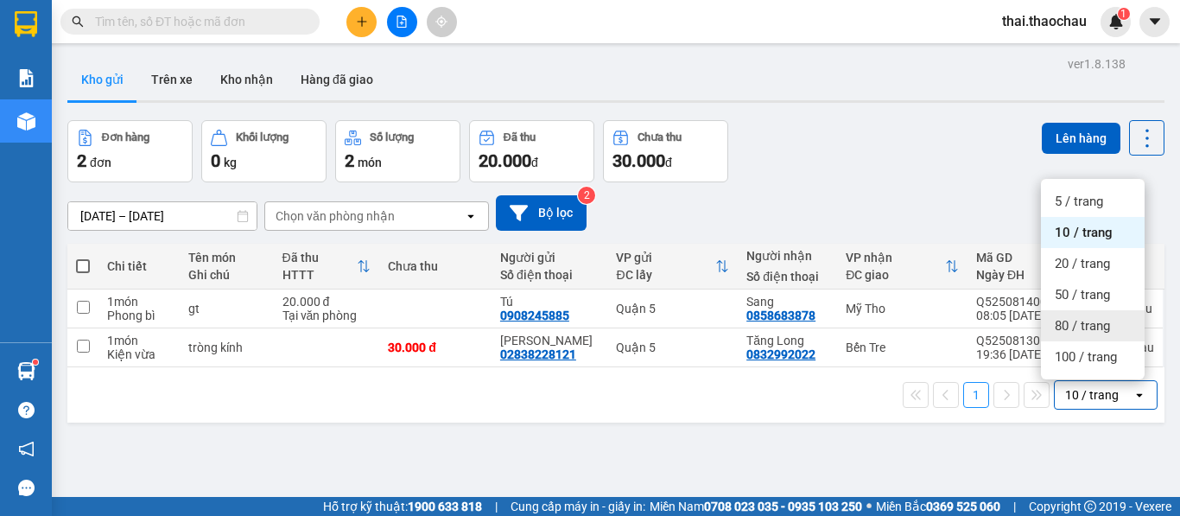
click at [1083, 323] on span "80 / trang" at bounding box center [1082, 325] width 55 height 17
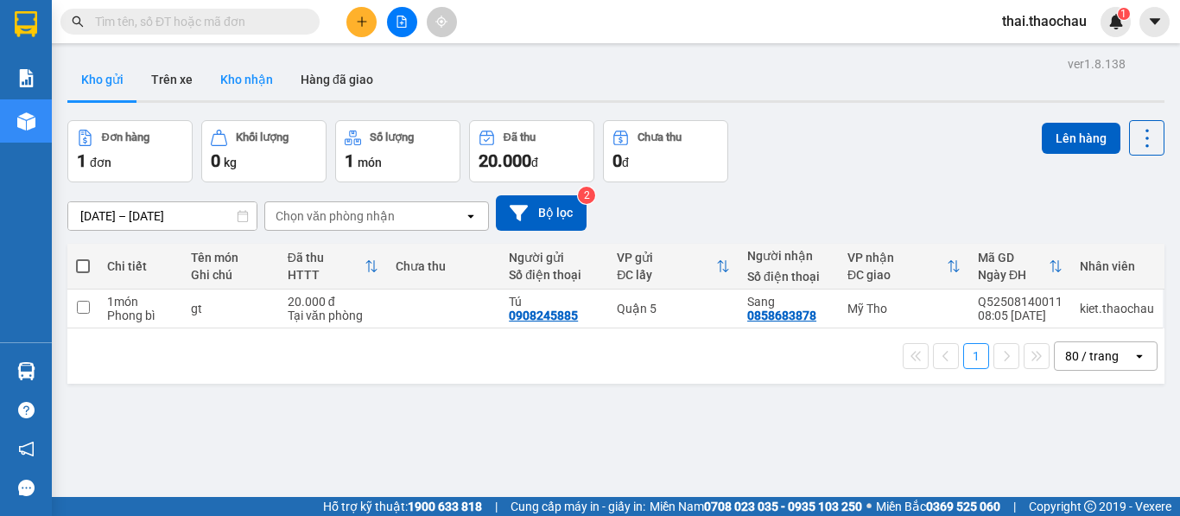
click at [249, 81] on button "Kho nhận" at bounding box center [246, 79] width 80 height 41
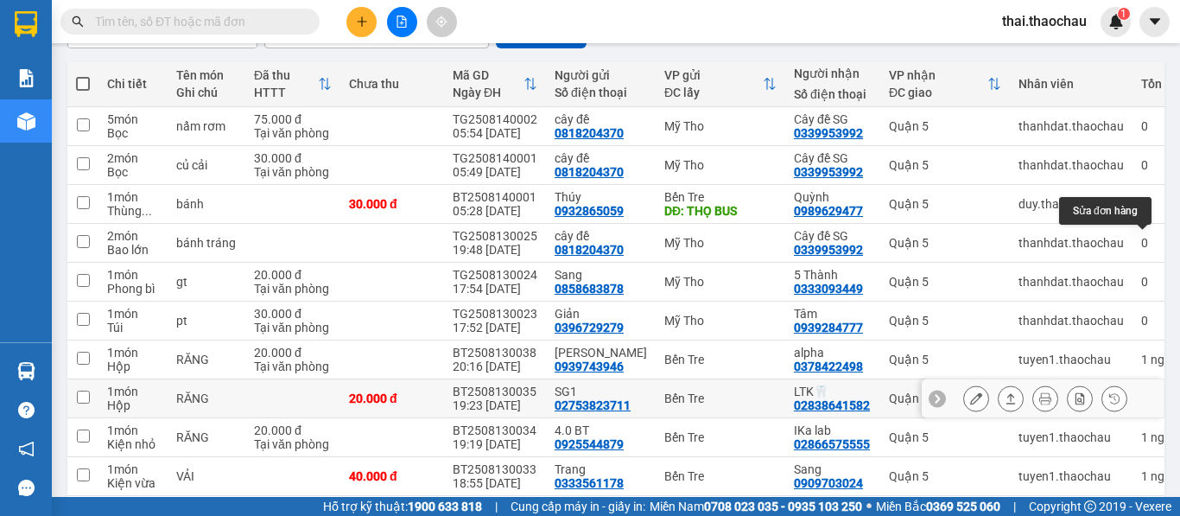
scroll to position [259, 0]
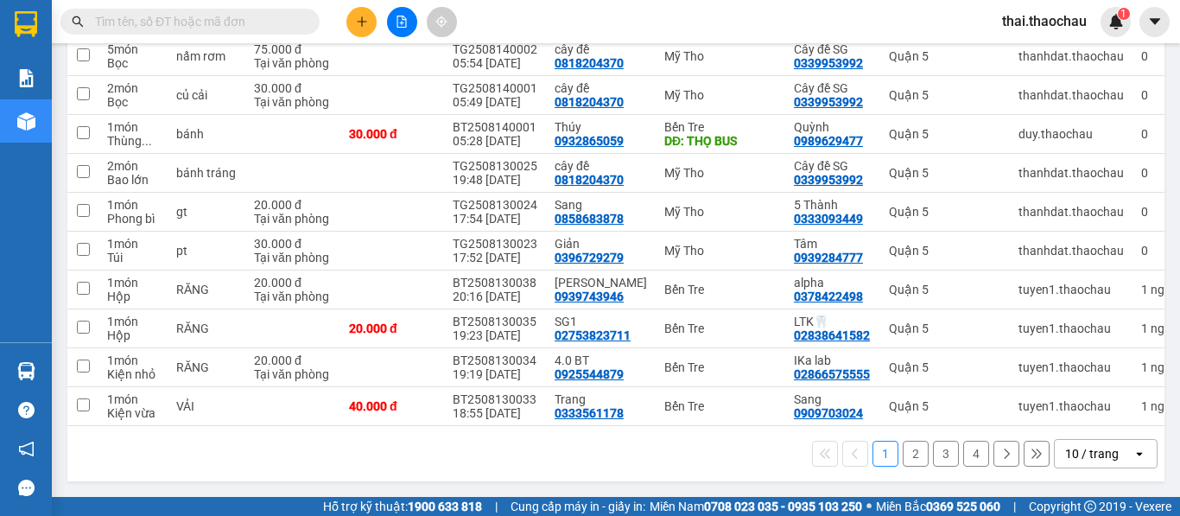
click at [1074, 453] on div "10 / trang" at bounding box center [1092, 453] width 54 height 17
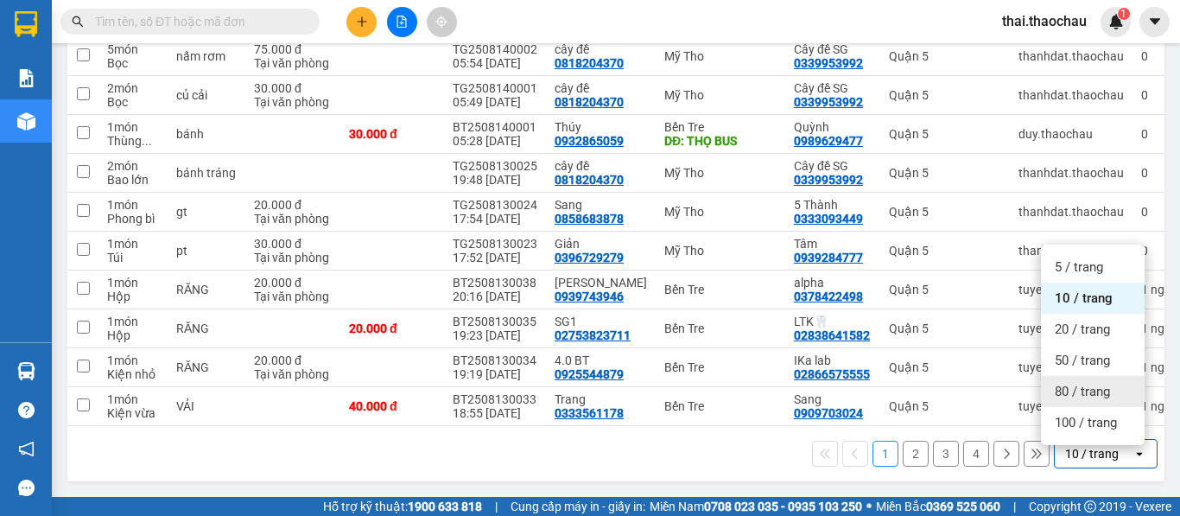
click at [1082, 389] on span "80 / trang" at bounding box center [1082, 391] width 55 height 17
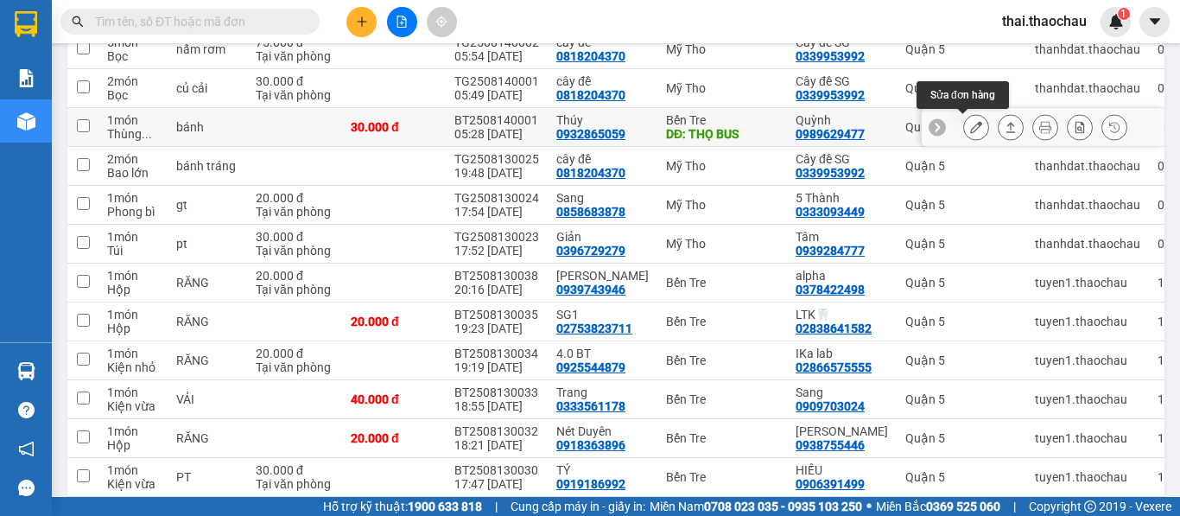
click at [967, 135] on button at bounding box center [976, 127] width 24 height 30
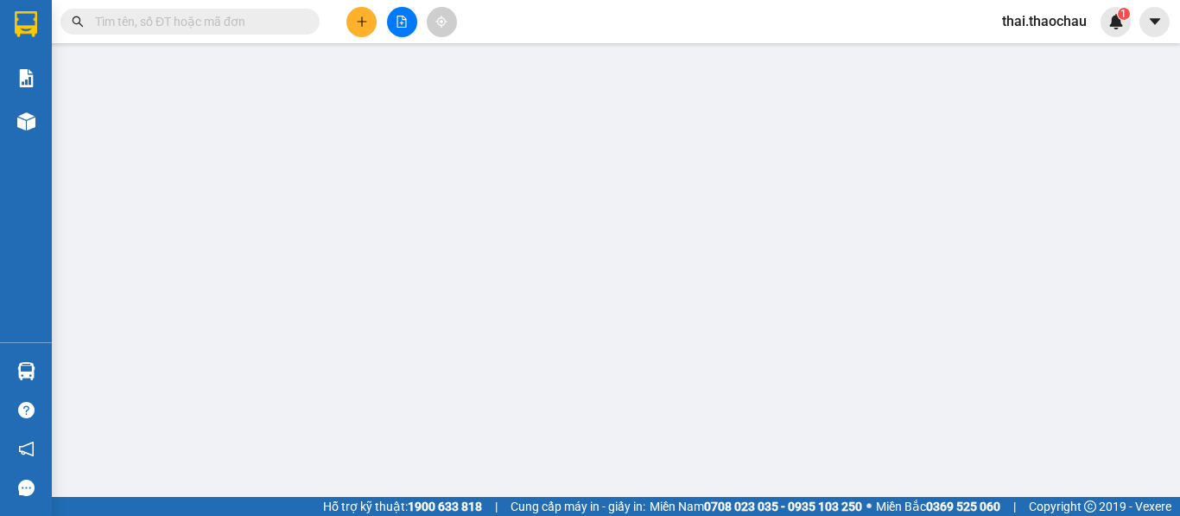
type input "0932865059"
type input "Thúy"
type input "THỌ BUS"
type input "0989629477"
type input "Quỳnh"
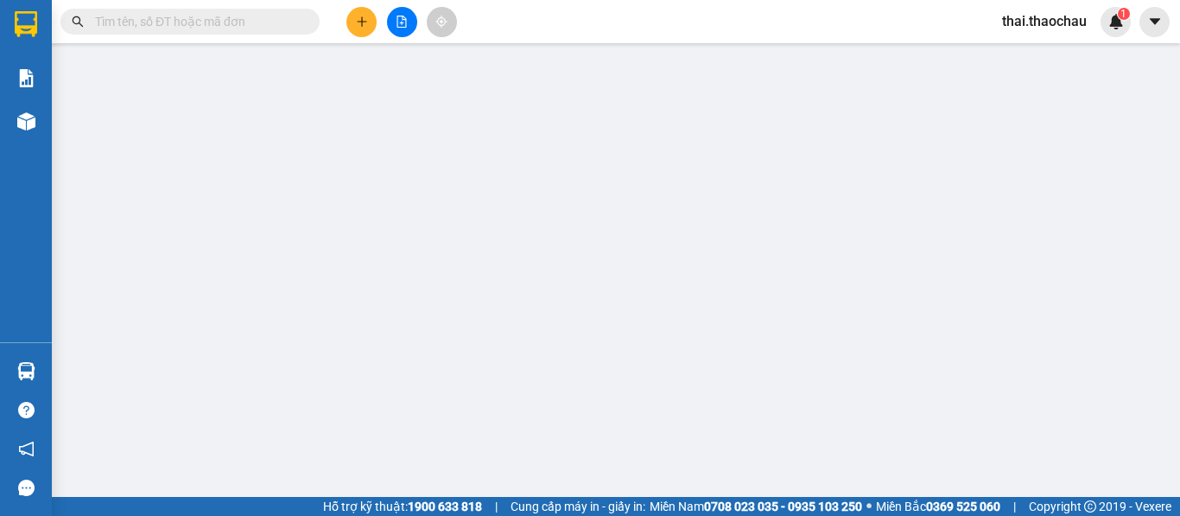
type input "30.000"
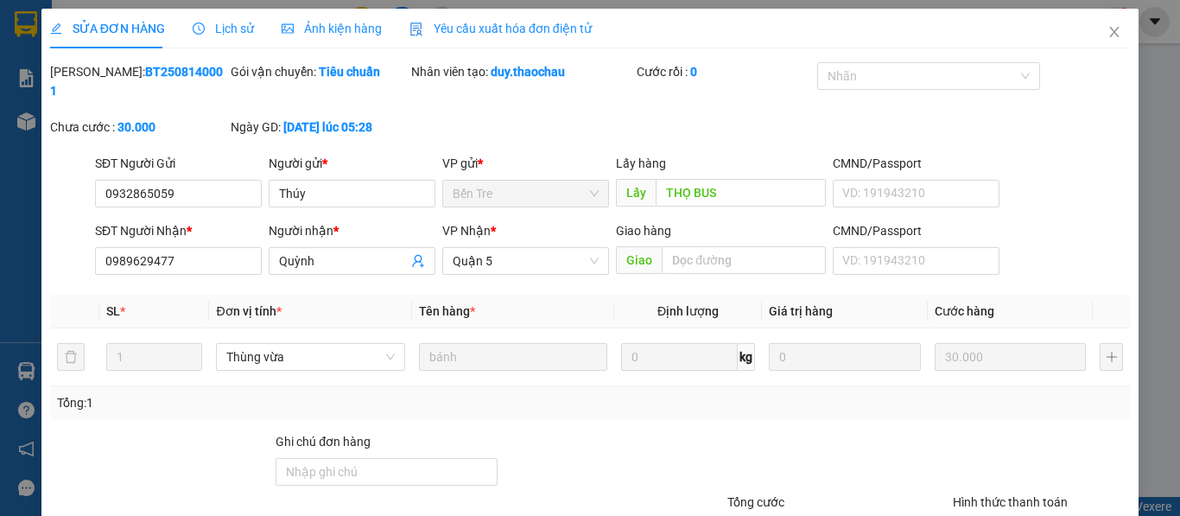
click at [237, 31] on span "Lịch sử" at bounding box center [223, 29] width 61 height 14
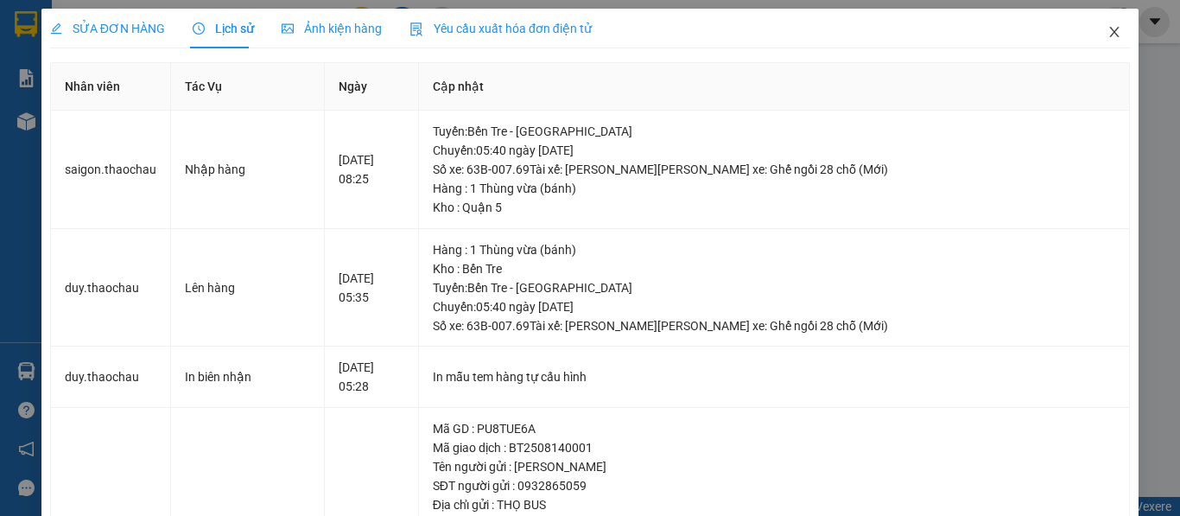
click at [1107, 33] on icon "close" at bounding box center [1114, 32] width 14 height 14
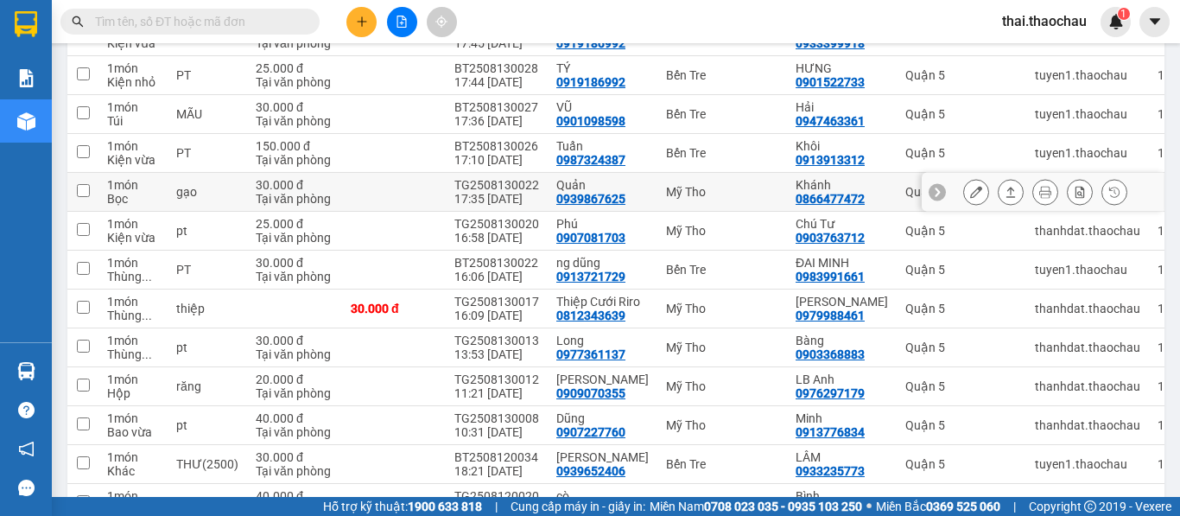
scroll to position [777, 0]
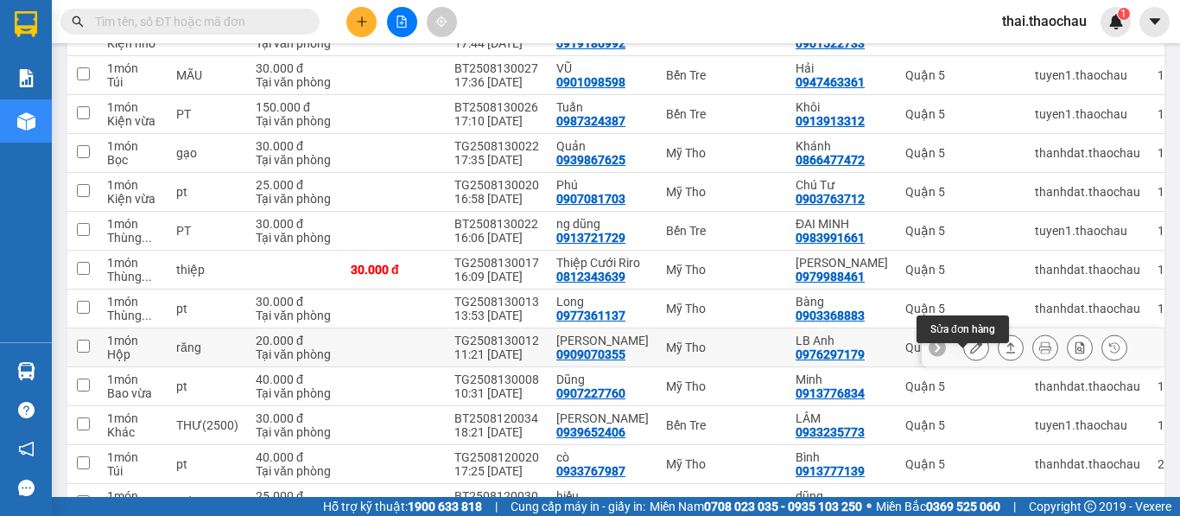
click at [970, 353] on icon at bounding box center [976, 347] width 12 height 12
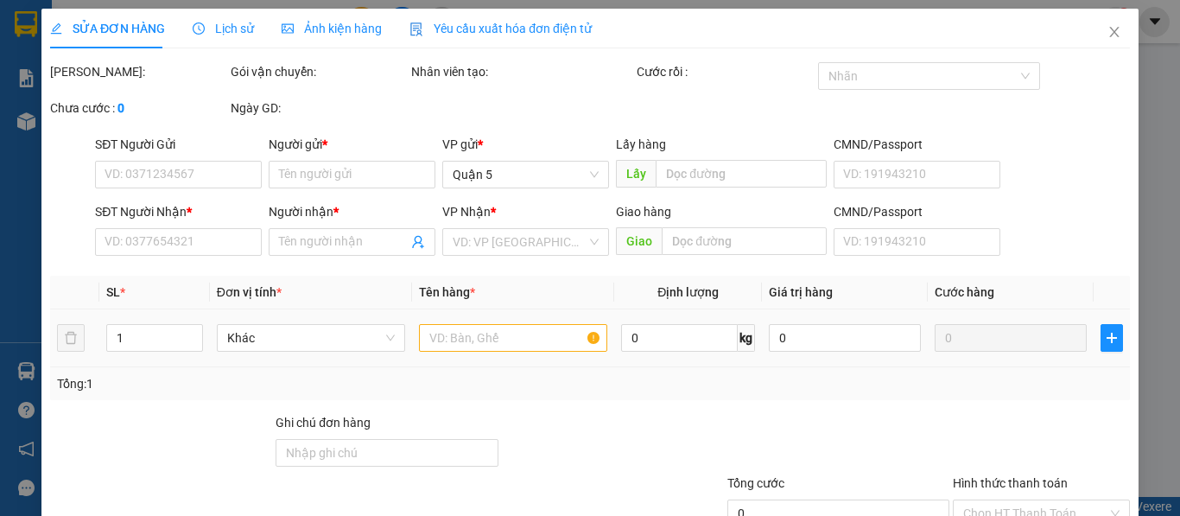
type input "0909070355"
type input "Như Ngọc"
type input "0976297179"
type input "LB Anh"
type input "20.000"
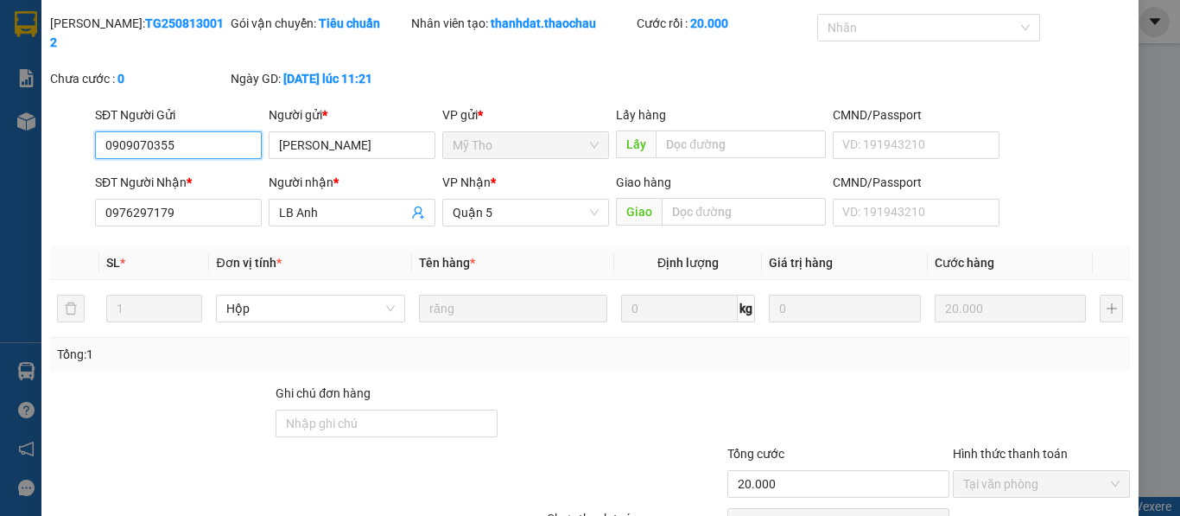
scroll to position [127, 0]
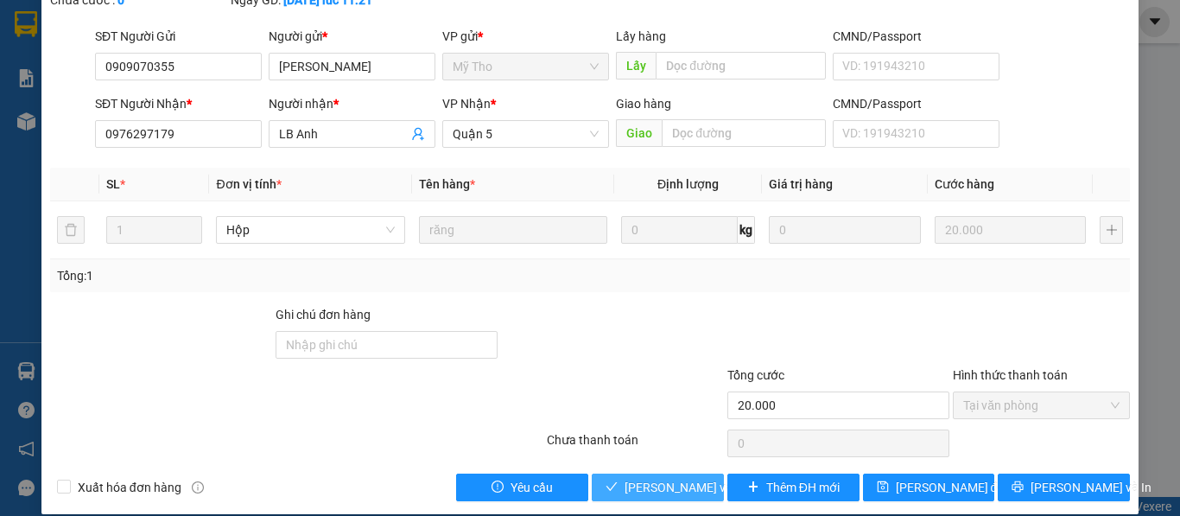
click at [650, 478] on span "Lưu và Giao hàng" at bounding box center [740, 487] width 233 height 19
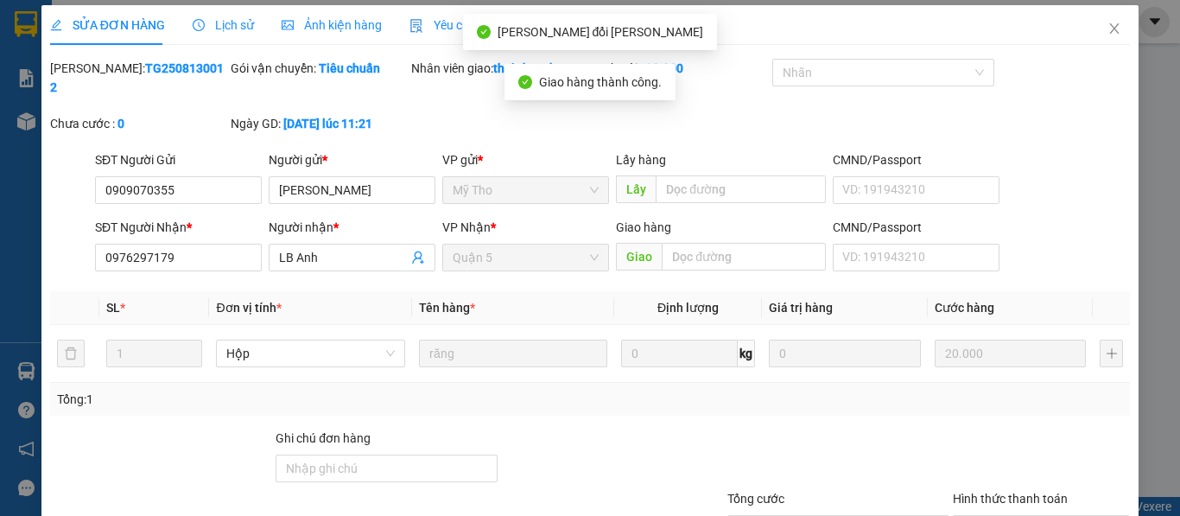
scroll to position [0, 0]
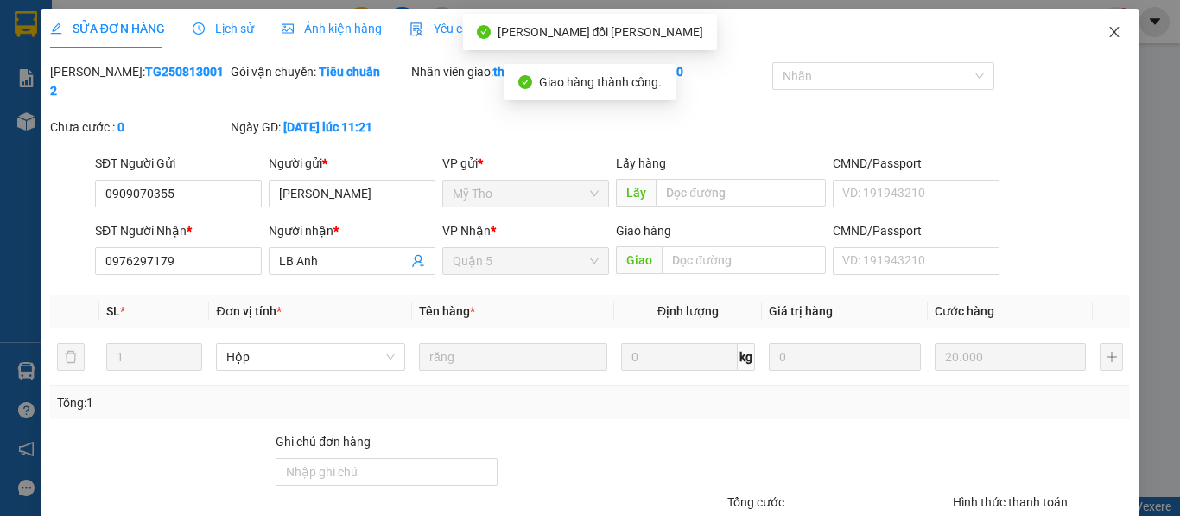
click at [1107, 31] on icon "close" at bounding box center [1114, 32] width 14 height 14
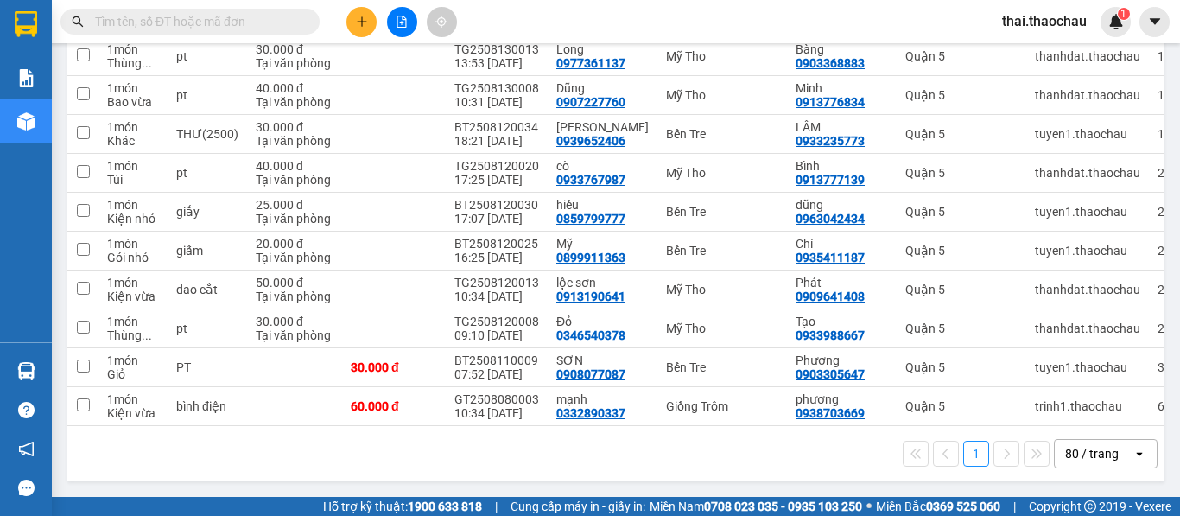
scroll to position [1050, 0]
click at [1029, 20] on span "thai.thaochau" at bounding box center [1044, 21] width 112 height 22
click at [1027, 56] on span "Đăng xuất" at bounding box center [1052, 53] width 75 height 19
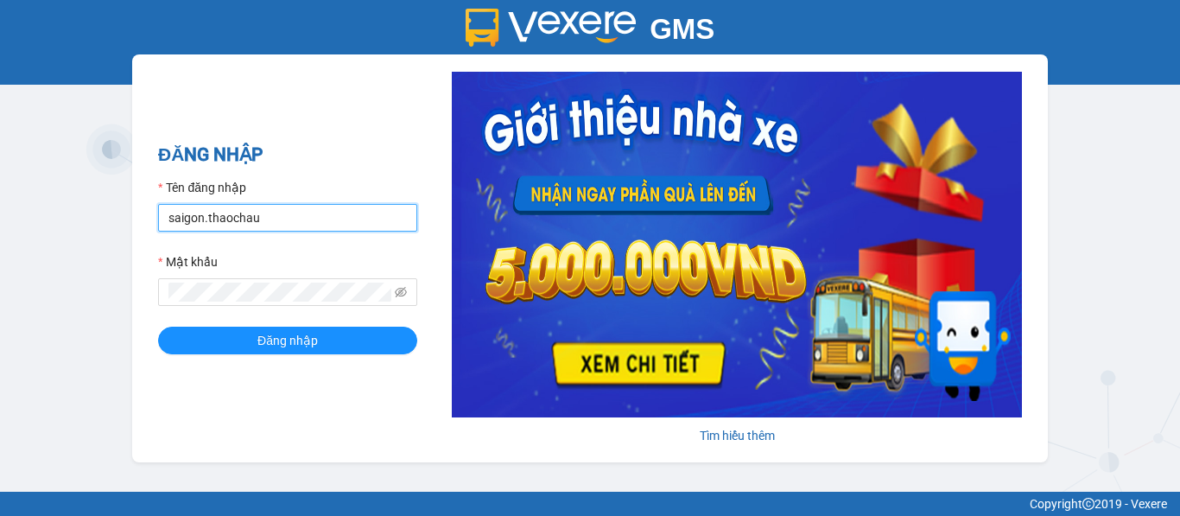
drag, startPoint x: 211, startPoint y: 219, endPoint x: 21, endPoint y: 220, distance: 190.0
click at [21, 220] on div "GMS Hệ thống quản lý hàng hóa ĐĂNG NHẬP Tên đăng nhập saigon.thaochau Mật khẩu …" at bounding box center [590, 245] width 1180 height 491
type input "dung.thaochau"
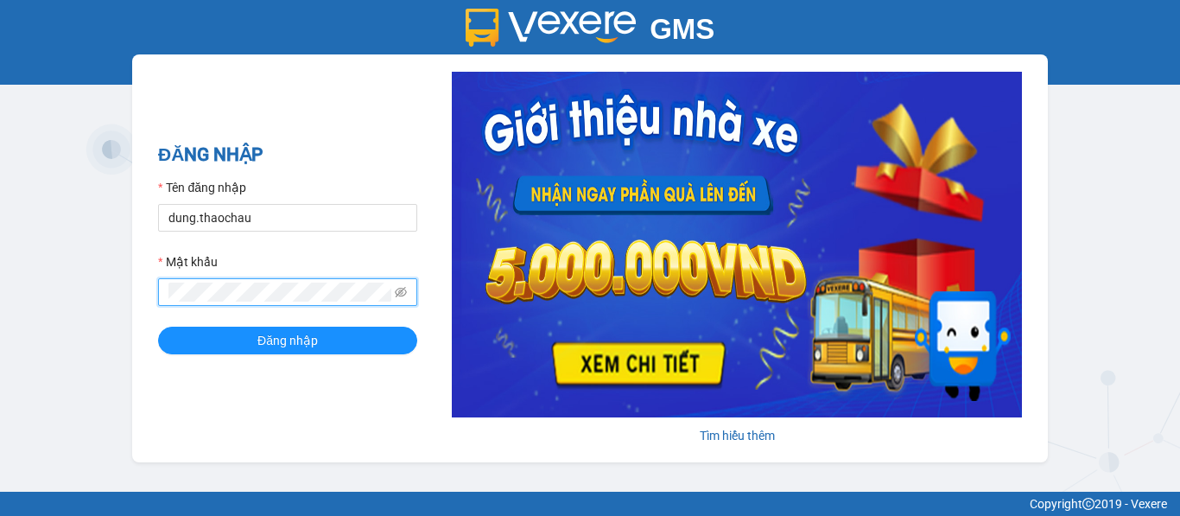
click at [119, 305] on div "GMS Hệ thống quản lý hàng hóa ĐĂNG NHẬP Tên đăng nhập dung.thaochau Mật khẩu Đă…" at bounding box center [590, 245] width 1180 height 491
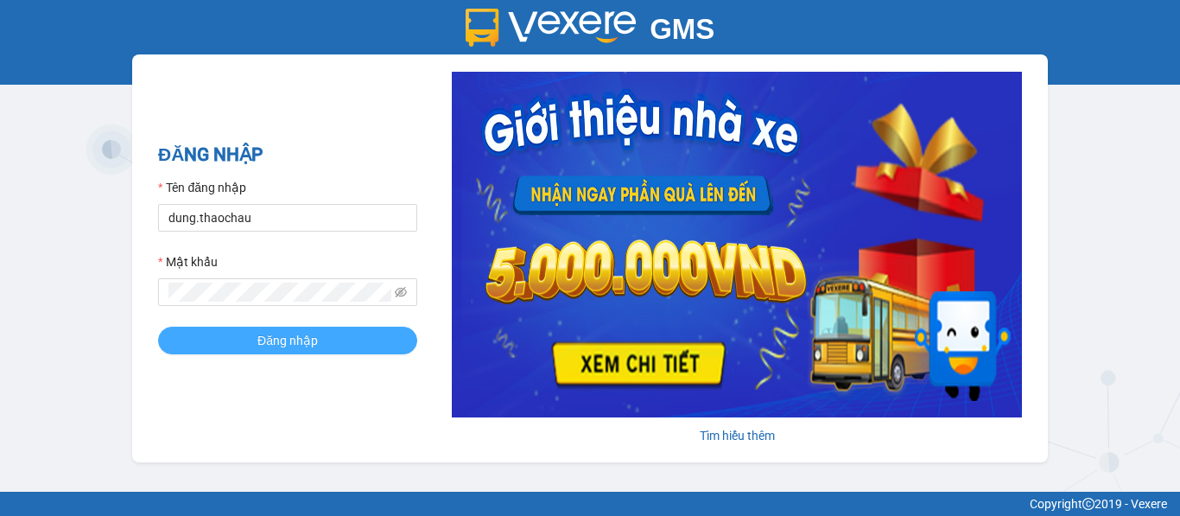
click at [280, 339] on span "Đăng nhập" at bounding box center [287, 340] width 60 height 19
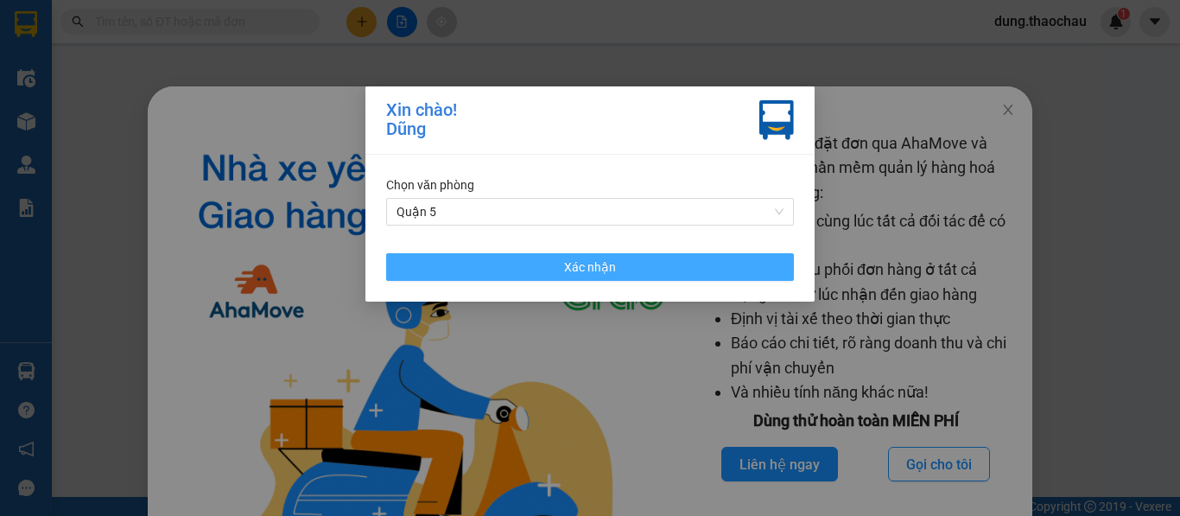
drag, startPoint x: 630, startPoint y: 259, endPoint x: 655, endPoint y: 260, distance: 25.1
click at [629, 260] on button "Xác nhận" at bounding box center [590, 267] width 408 height 28
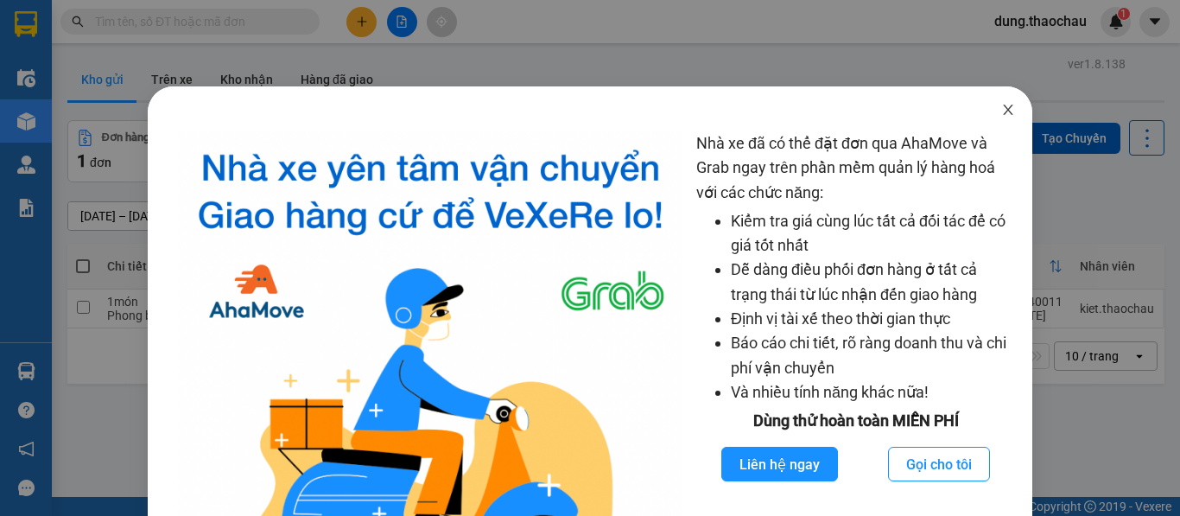
click at [1004, 111] on icon "close" at bounding box center [1009, 110] width 10 height 10
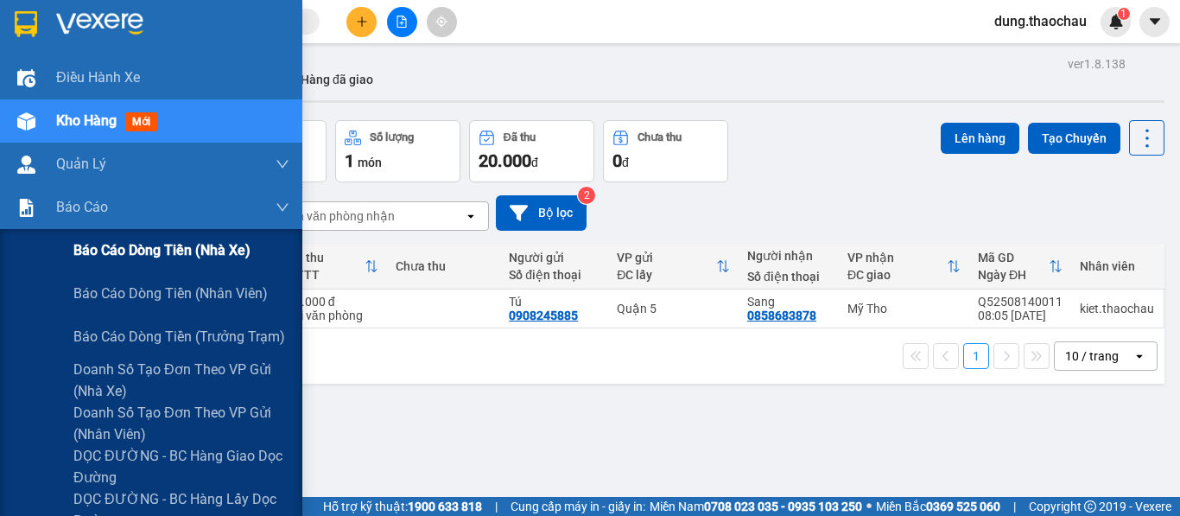
click at [131, 253] on span "Báo cáo dòng tiền (nhà xe)" at bounding box center [161, 250] width 177 height 22
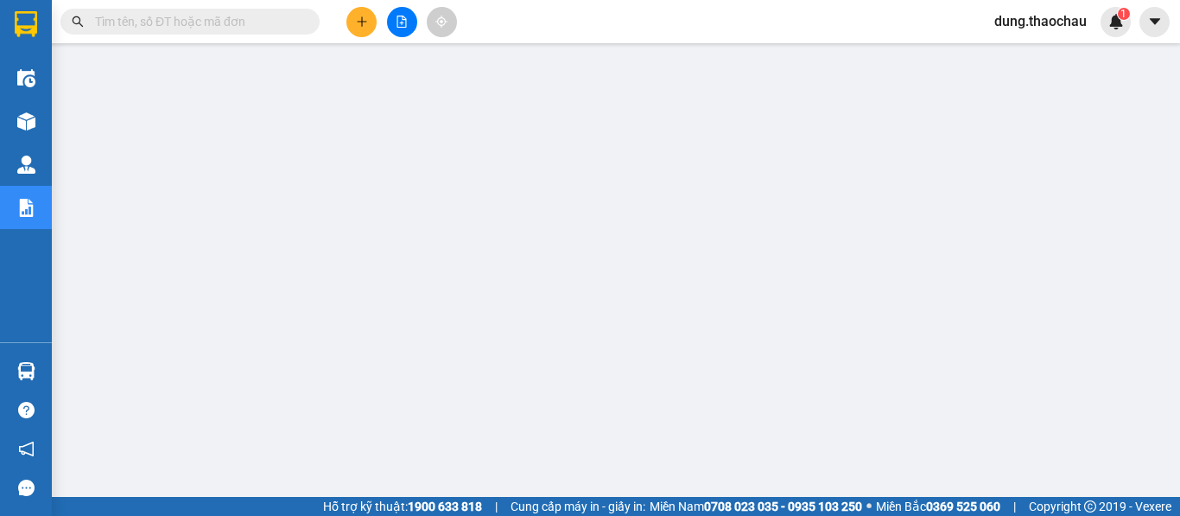
scroll to position [117, 0]
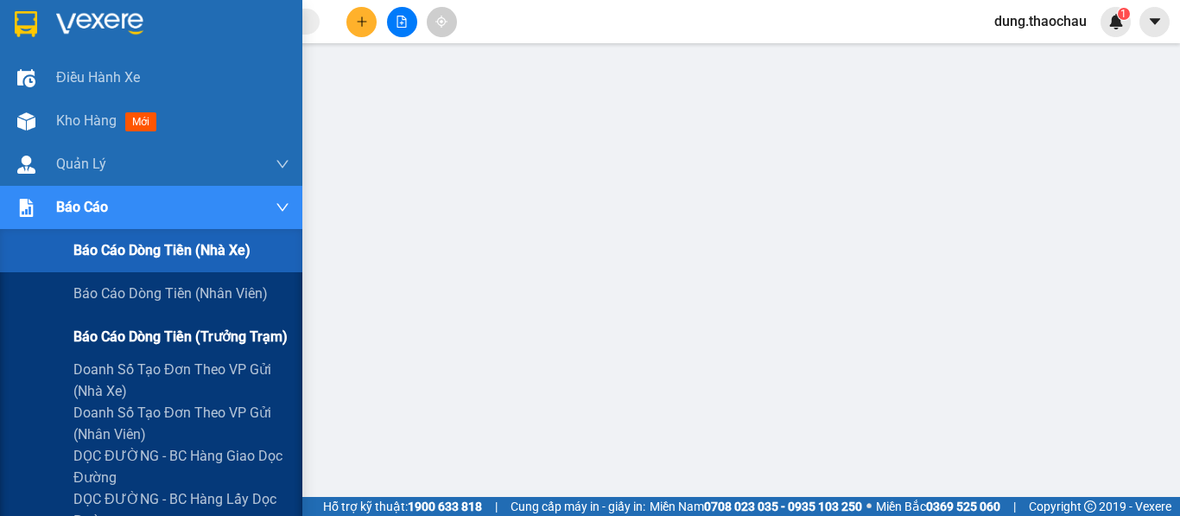
click at [132, 345] on span "Báo cáo dòng tiền (trưởng trạm)" at bounding box center [180, 337] width 214 height 22
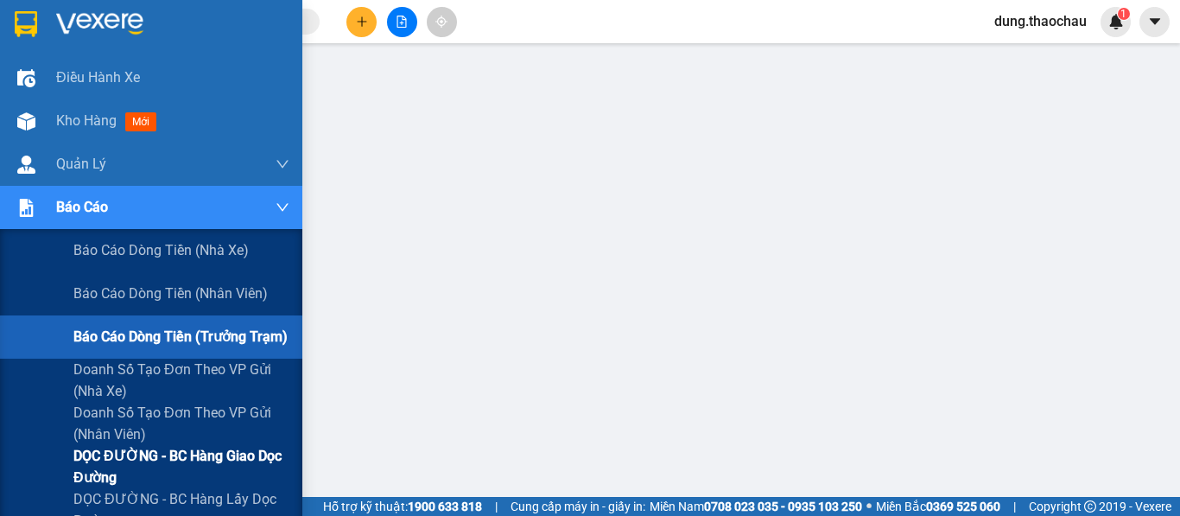
click at [132, 450] on span "DỌC ĐƯỜNG - BC hàng giao dọc đường" at bounding box center [181, 466] width 216 height 43
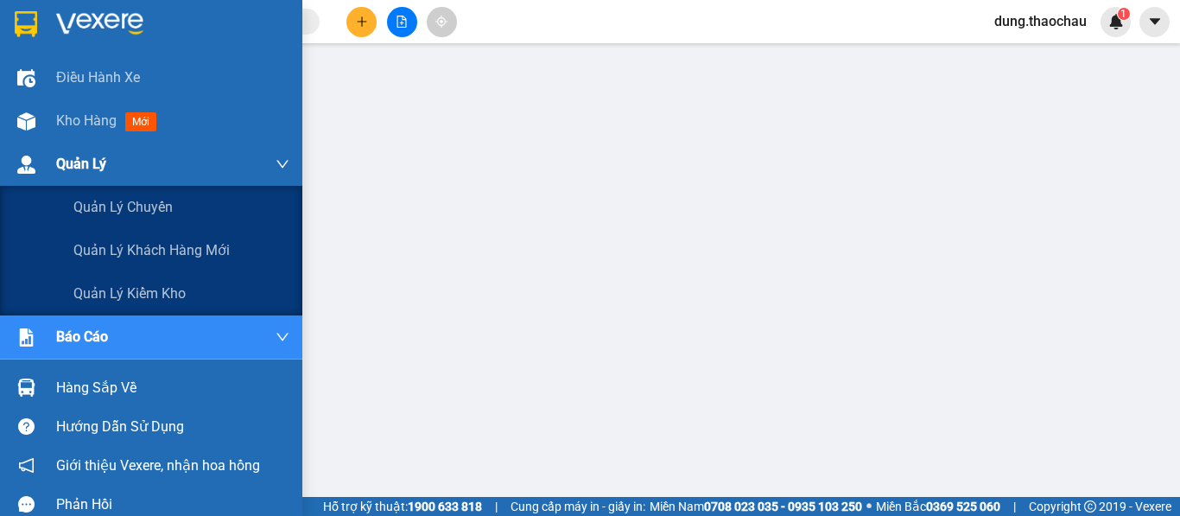
click at [28, 147] on div "Quản Lý" at bounding box center [151, 164] width 302 height 43
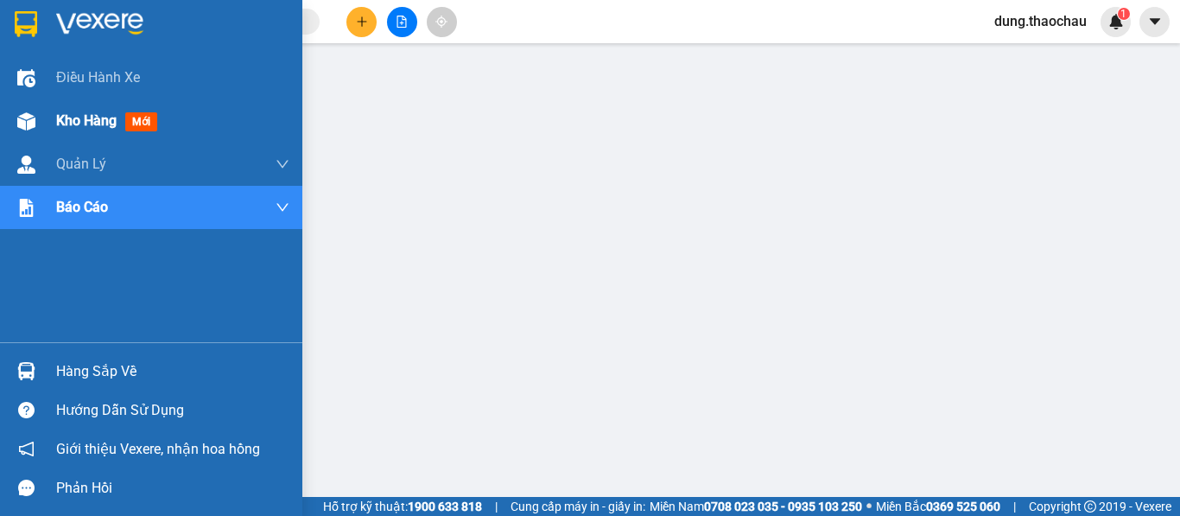
click at [33, 132] on div at bounding box center [26, 121] width 30 height 30
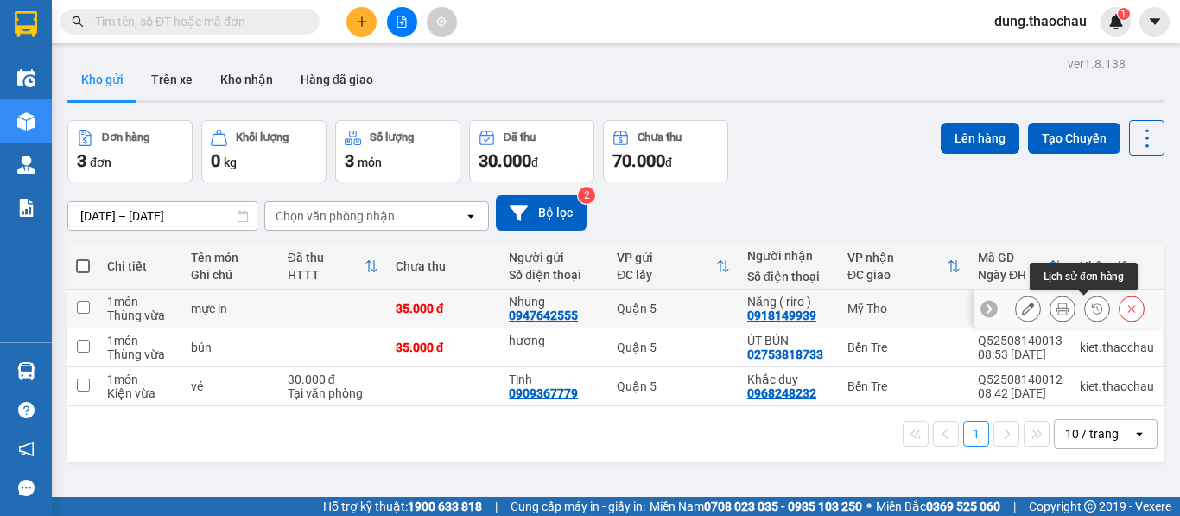
click at [1062, 307] on div at bounding box center [1062, 308] width 26 height 26
click at [1056, 307] on icon at bounding box center [1062, 308] width 12 height 12
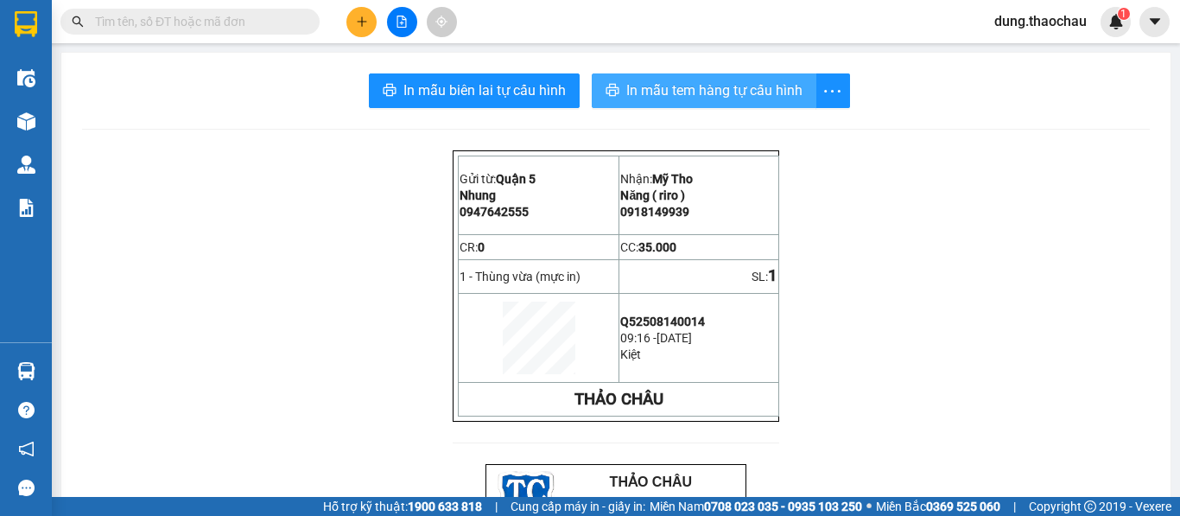
click at [689, 103] on button "In mẫu tem hàng tự cấu hình" at bounding box center [704, 90] width 225 height 35
drag, startPoint x: 476, startPoint y: 69, endPoint x: 482, endPoint y: 93, distance: 24.9
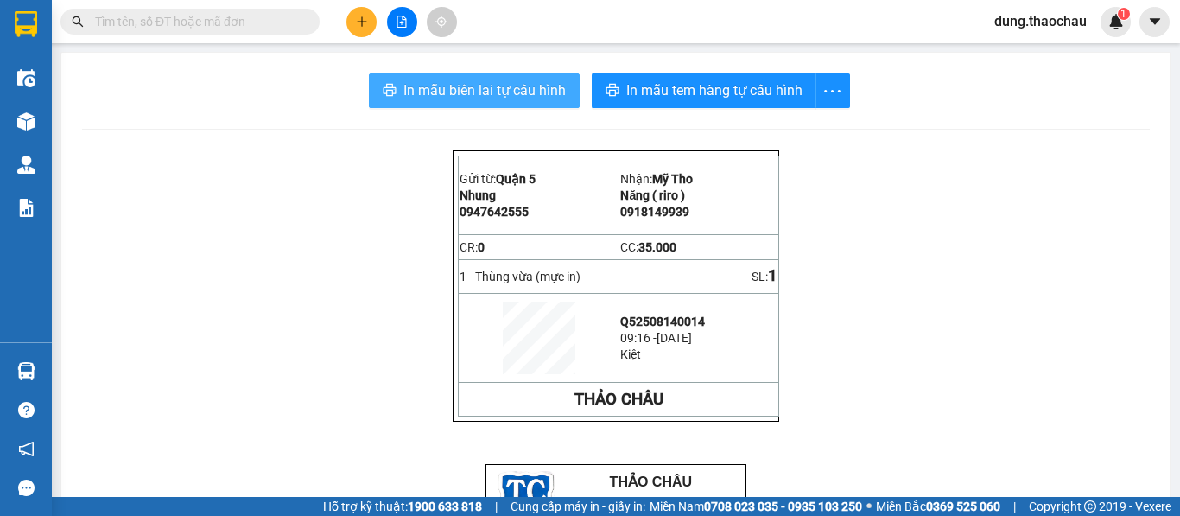
click at [482, 93] on span "In mẫu biên lai tự cấu hình" at bounding box center [484, 90] width 162 height 22
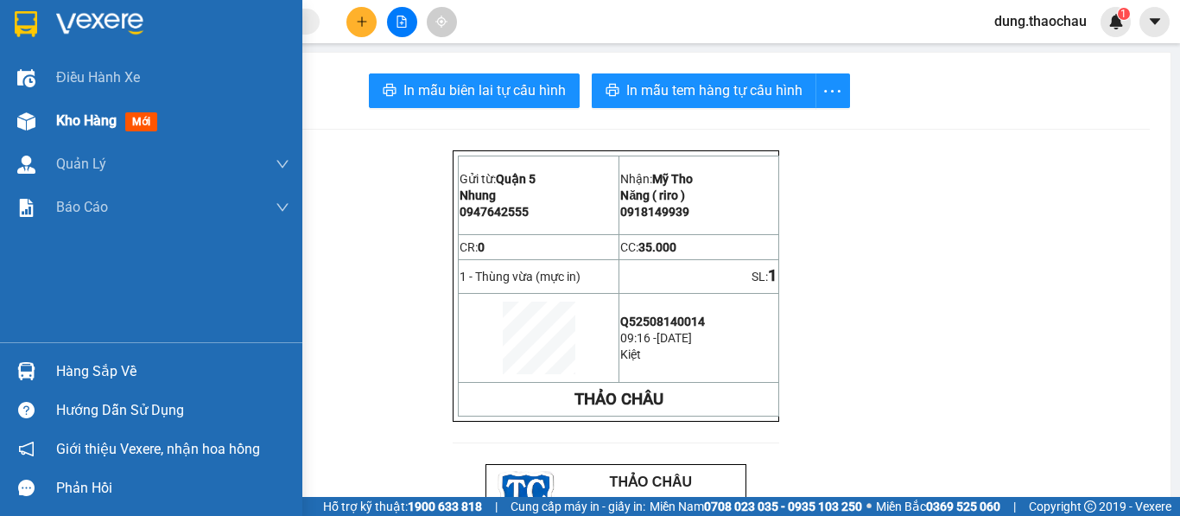
click at [78, 127] on span "Kho hàng" at bounding box center [86, 120] width 60 height 16
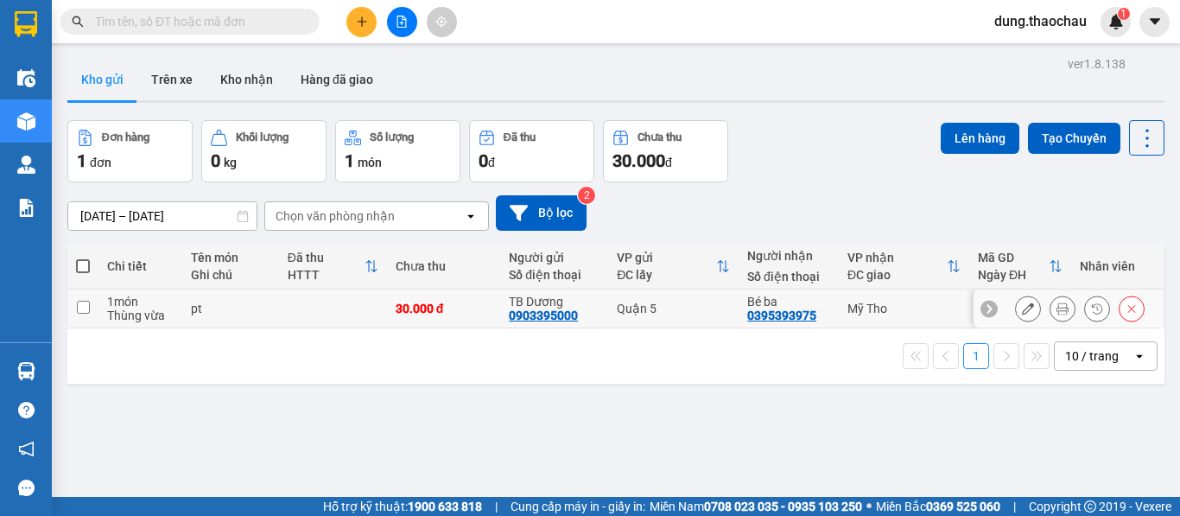
click at [1057, 314] on button at bounding box center [1062, 309] width 24 height 30
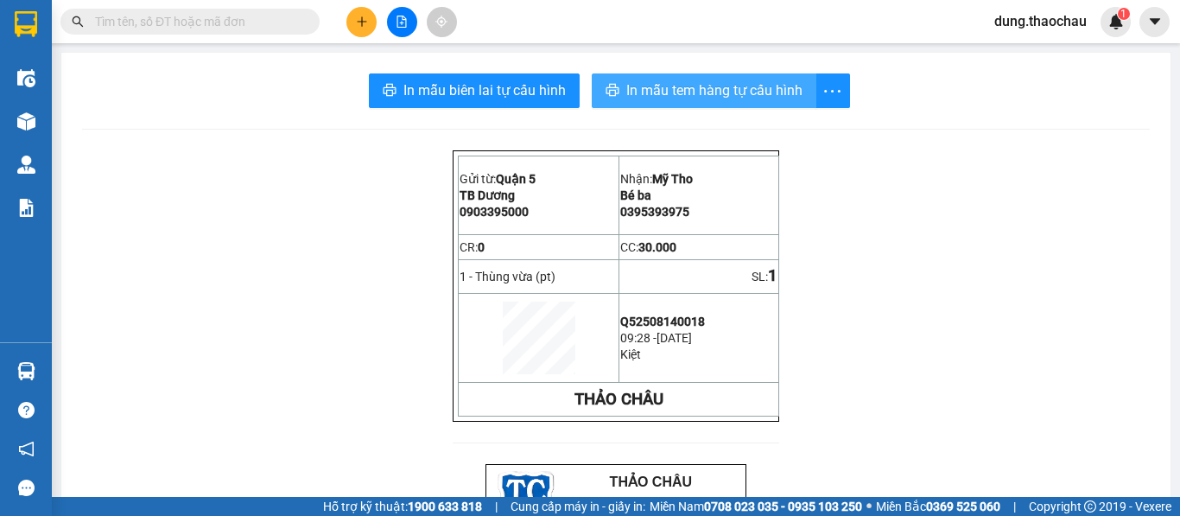
click at [714, 100] on span "In mẫu tem hàng tự cấu hình" at bounding box center [714, 90] width 176 height 22
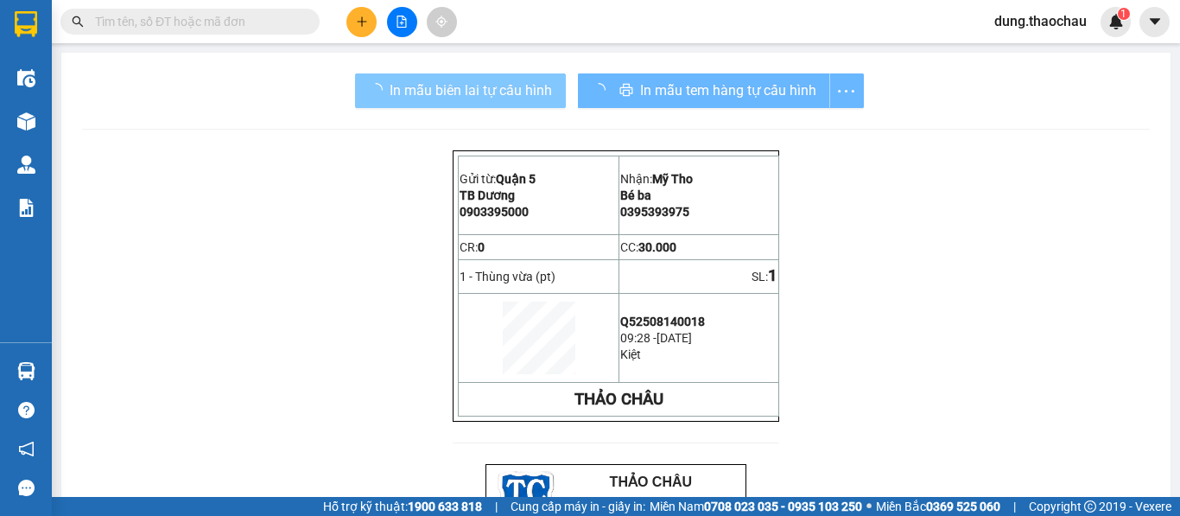
click at [517, 107] on button "In mẫu biên lai tự cấu hình" at bounding box center [460, 90] width 211 height 35
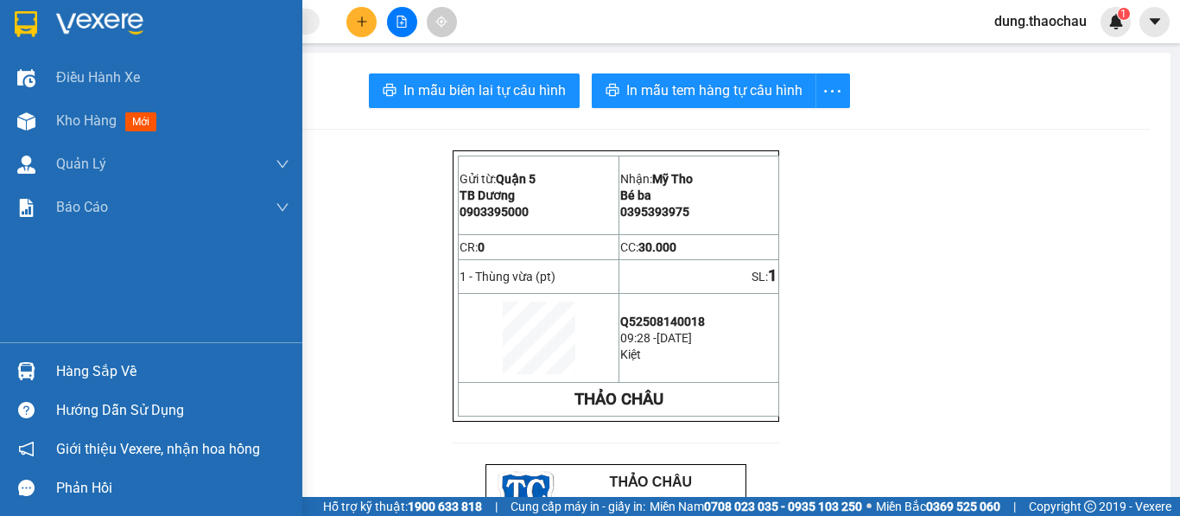
click at [22, 369] on img at bounding box center [26, 371] width 18 height 18
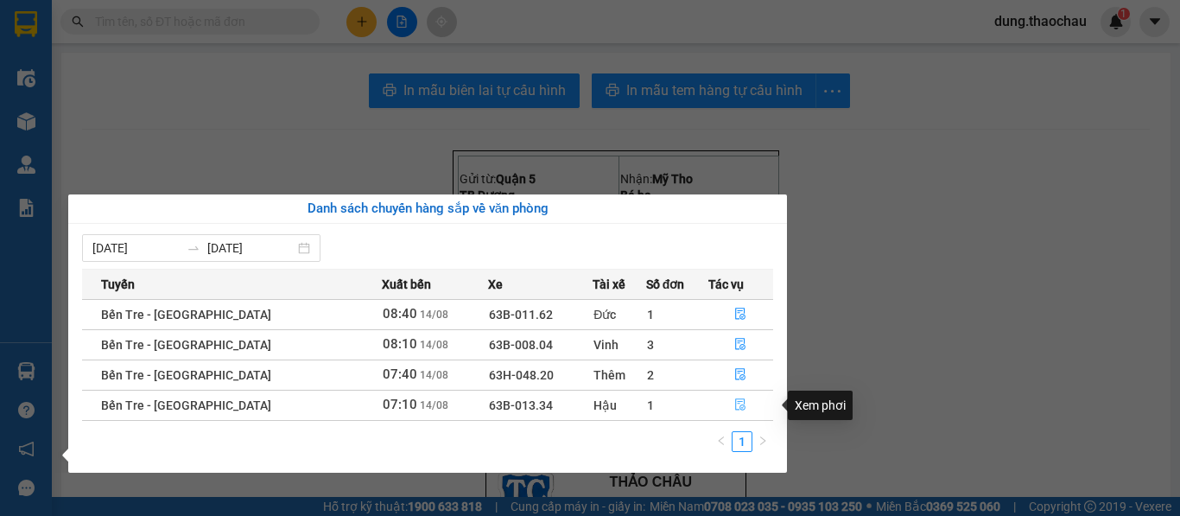
drag, startPoint x: 732, startPoint y: 403, endPoint x: 524, endPoint y: 377, distance: 209.8
click at [734, 403] on icon "file-done" at bounding box center [740, 404] width 12 height 12
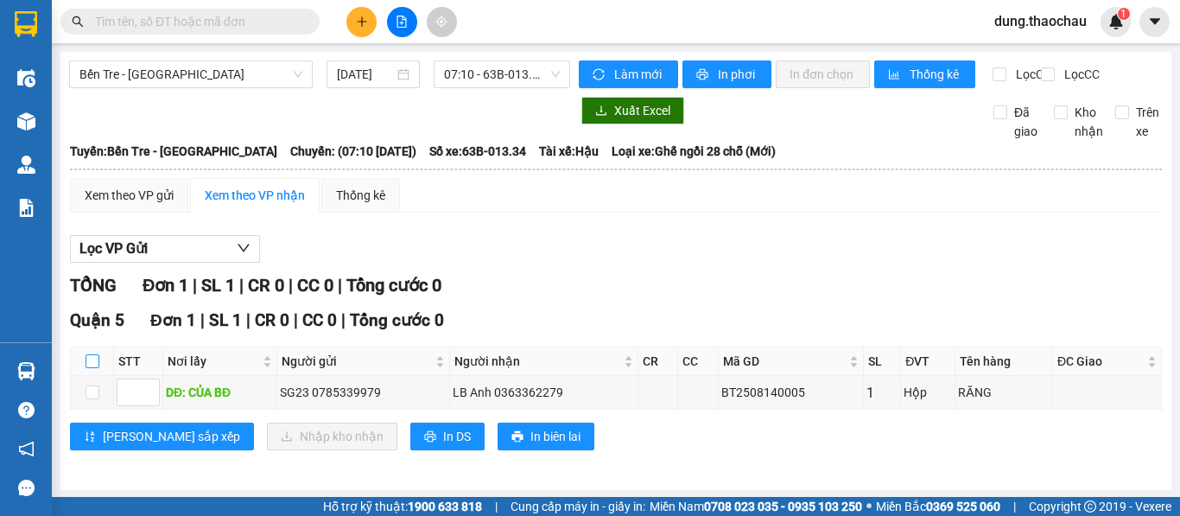
click at [86, 368] on input "checkbox" at bounding box center [93, 361] width 14 height 14
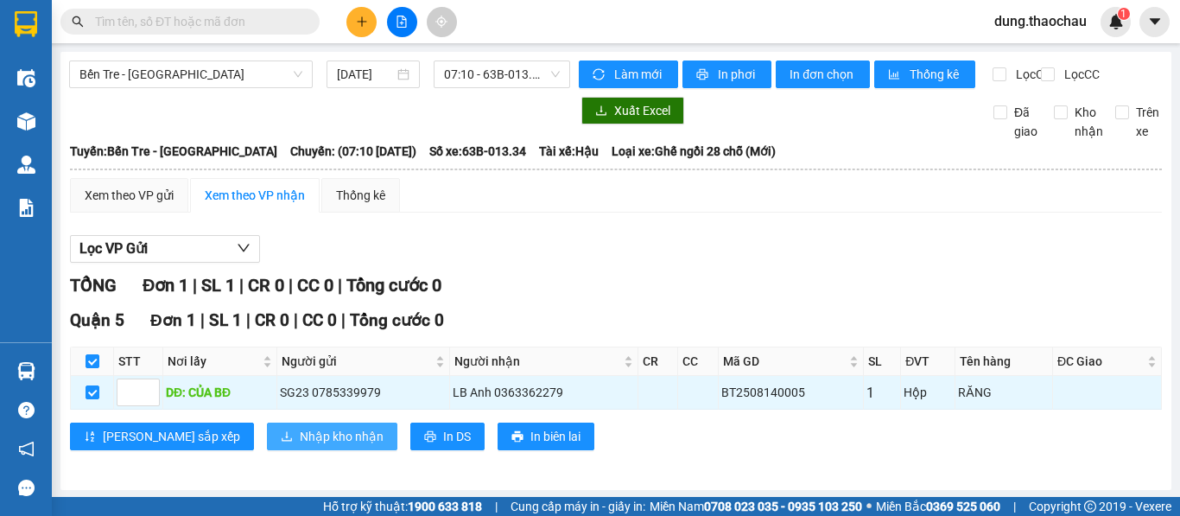
click at [300, 445] on span "Nhập kho nhận" at bounding box center [342, 436] width 84 height 19
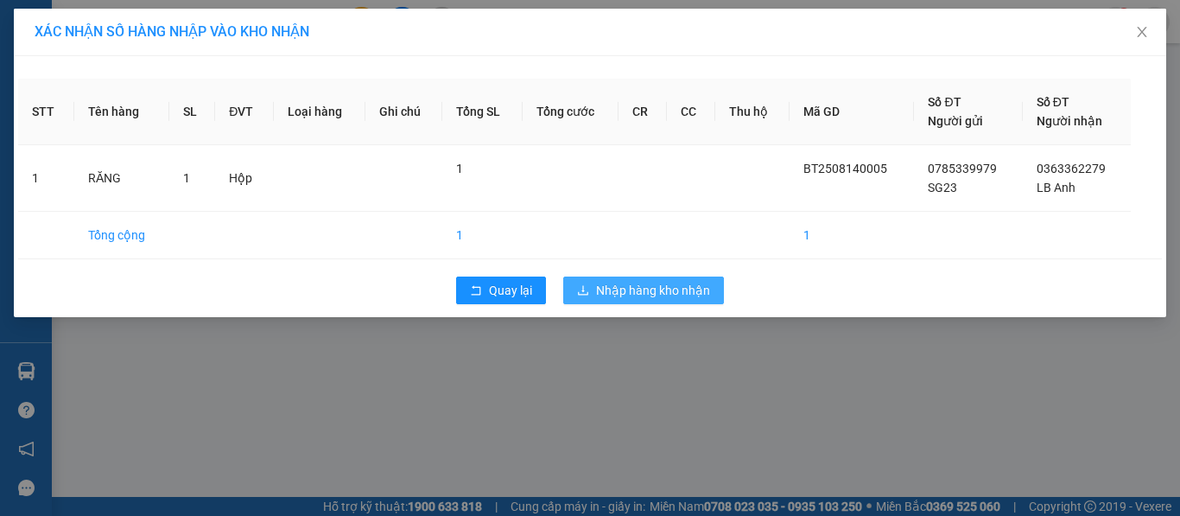
click at [656, 297] on span "Nhập hàng kho nhận" at bounding box center [653, 290] width 114 height 19
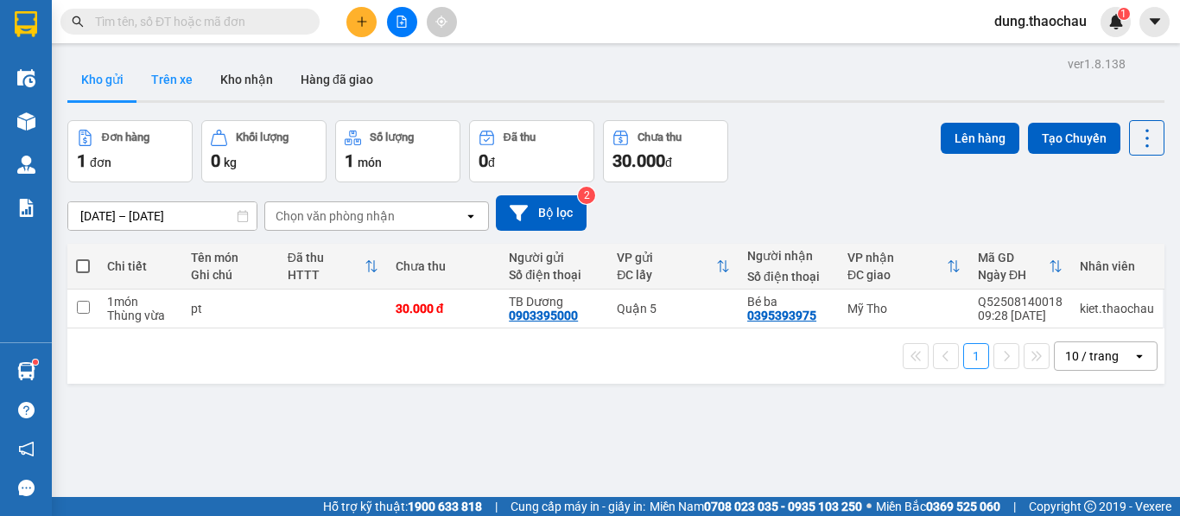
click at [195, 81] on button "Trên xe" at bounding box center [171, 79] width 69 height 41
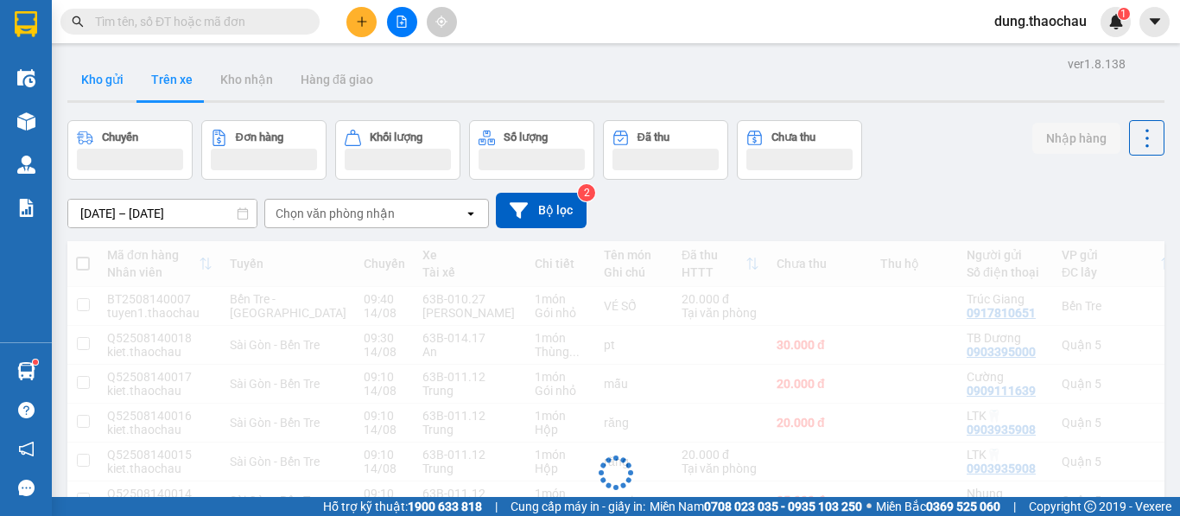
click at [97, 76] on button "Kho gửi" at bounding box center [102, 79] width 70 height 41
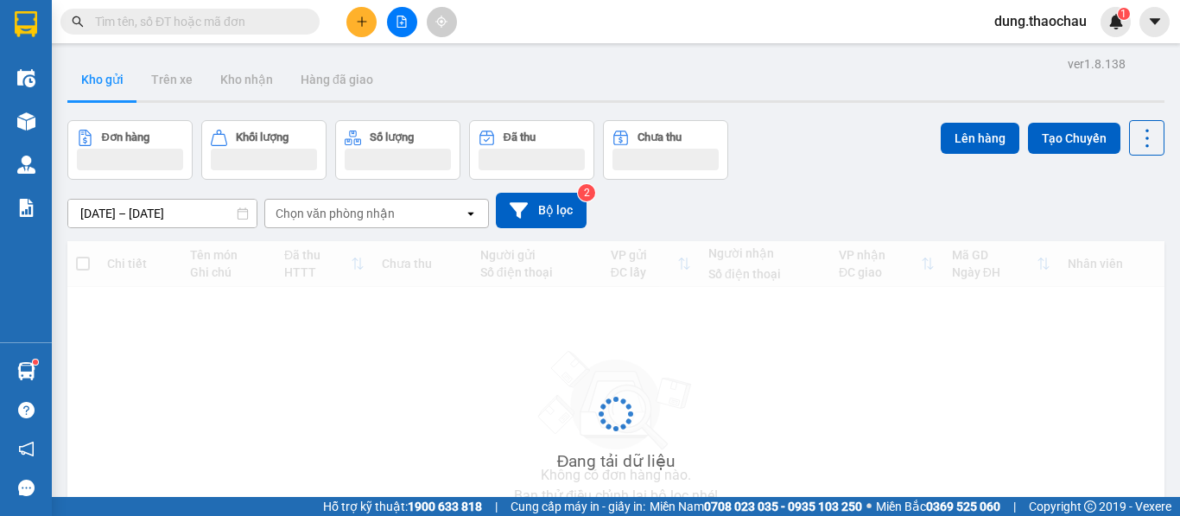
click at [97, 76] on button "Kho gửi" at bounding box center [102, 79] width 70 height 41
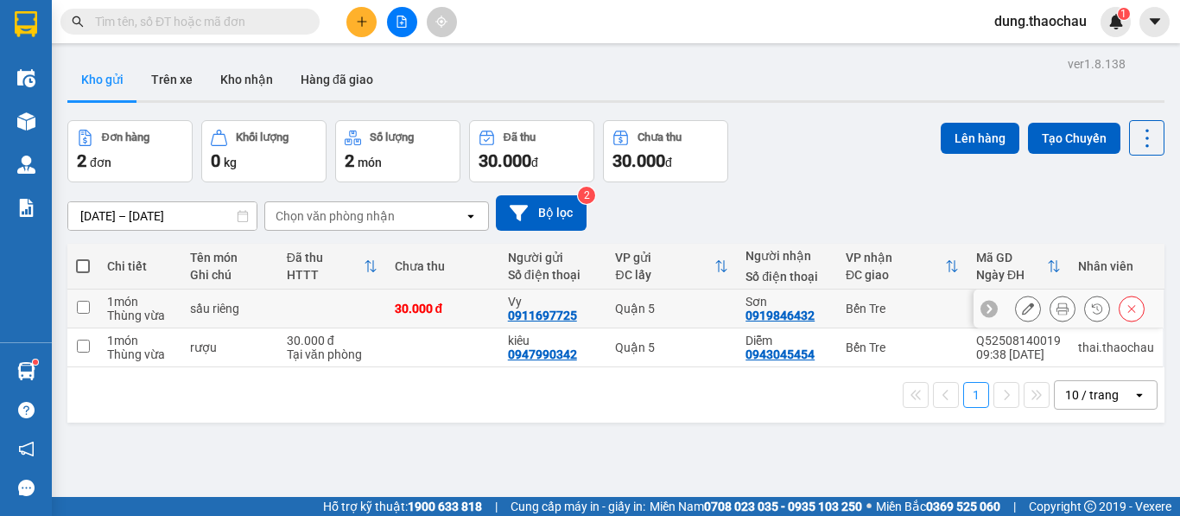
click at [1050, 309] on button at bounding box center [1062, 309] width 24 height 30
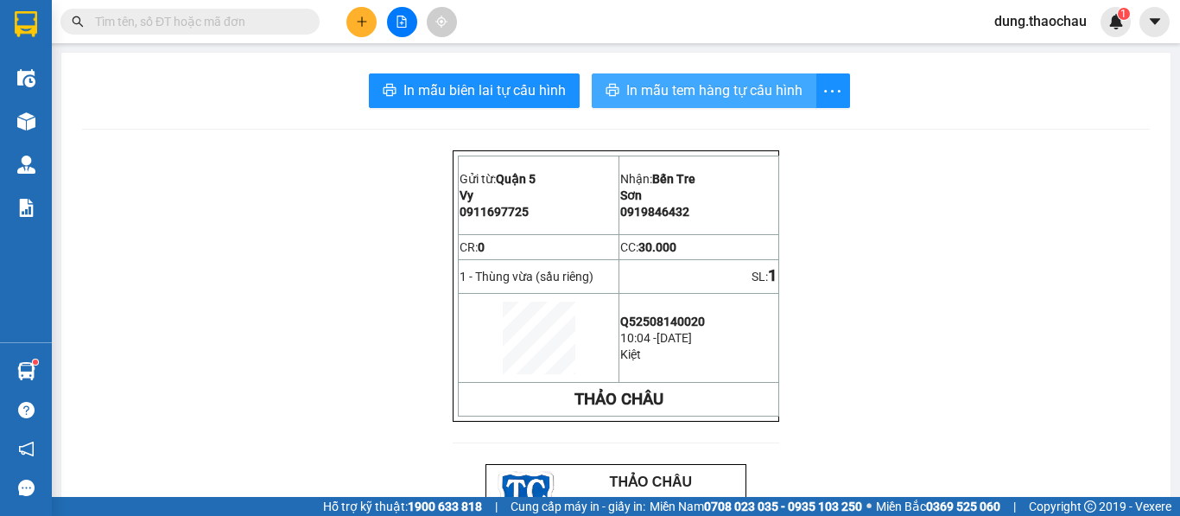
click at [750, 92] on span "In mẫu tem hàng tự cấu hình" at bounding box center [714, 90] width 176 height 22
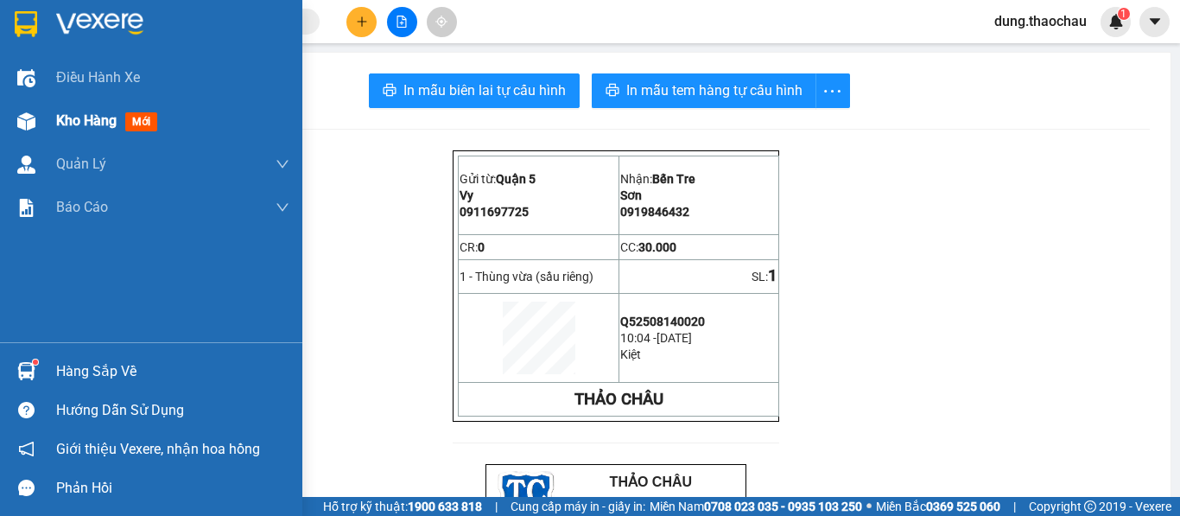
click at [29, 117] on img at bounding box center [26, 121] width 18 height 18
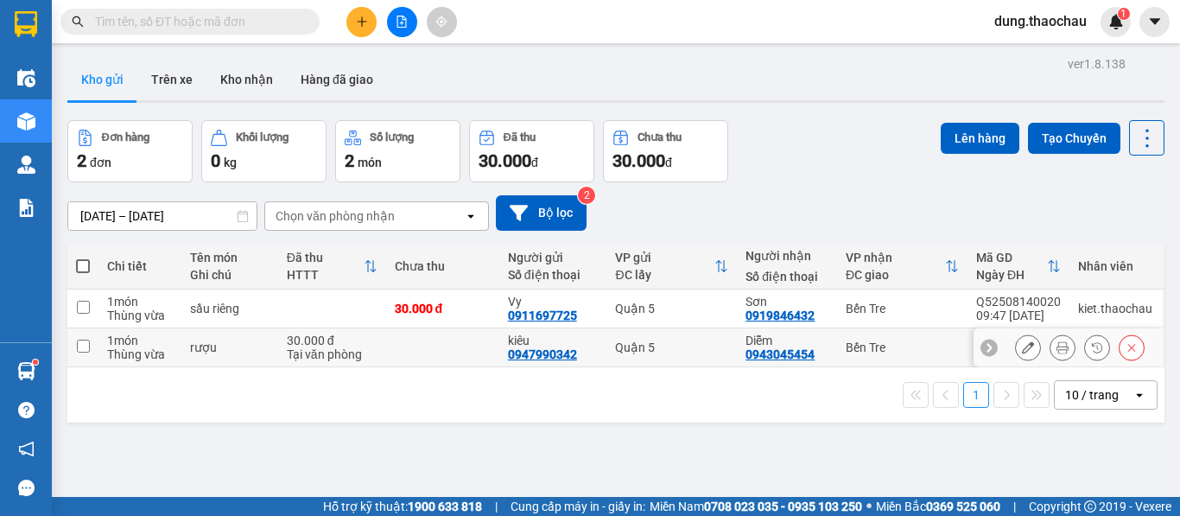
click at [1056, 341] on icon at bounding box center [1062, 347] width 12 height 12
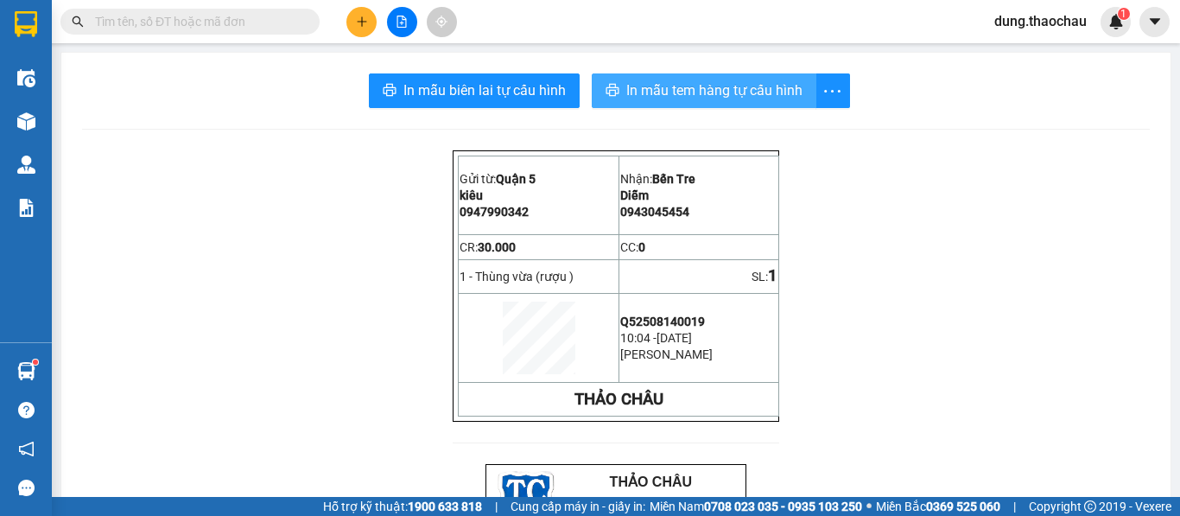
click at [686, 80] on span "In mẫu tem hàng tự cấu hình" at bounding box center [714, 90] width 176 height 22
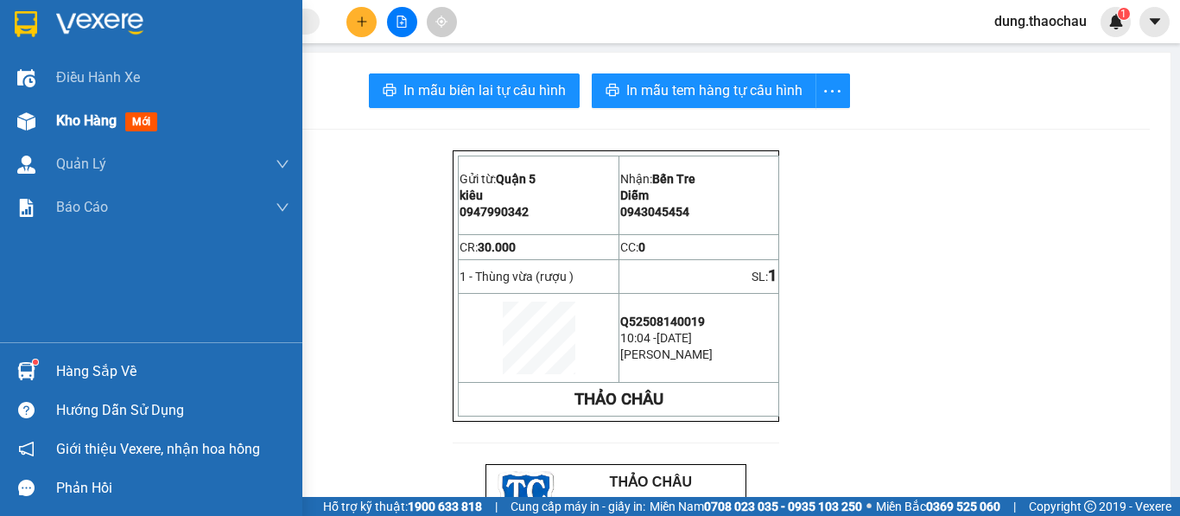
click at [106, 129] on span "Kho hàng" at bounding box center [86, 120] width 60 height 16
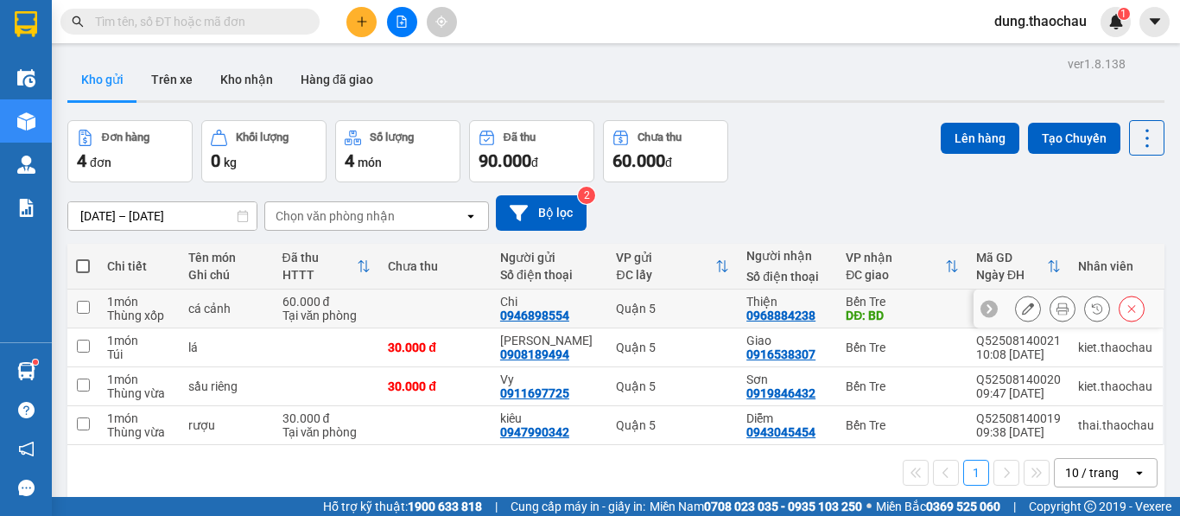
click at [1050, 312] on button at bounding box center [1062, 309] width 24 height 30
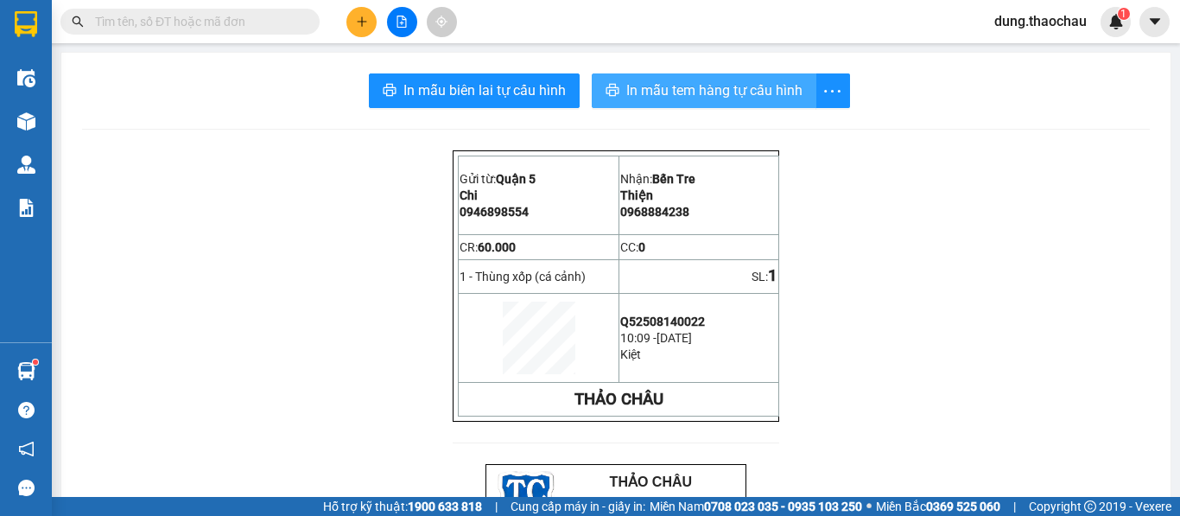
click at [651, 88] on span "In mẫu tem hàng tự cấu hình" at bounding box center [714, 90] width 176 height 22
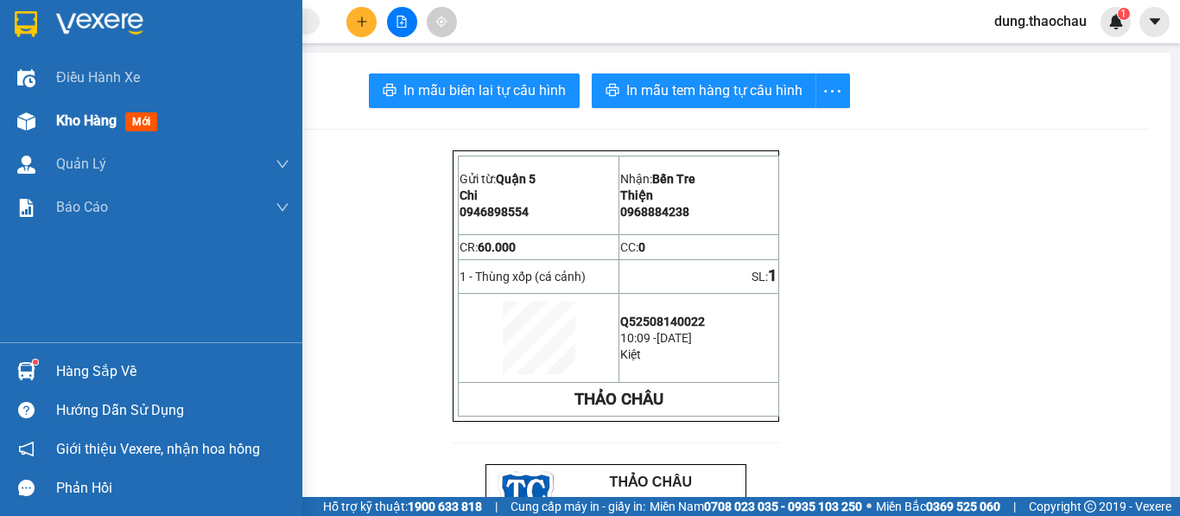
click at [82, 126] on span "Kho hàng" at bounding box center [86, 120] width 60 height 16
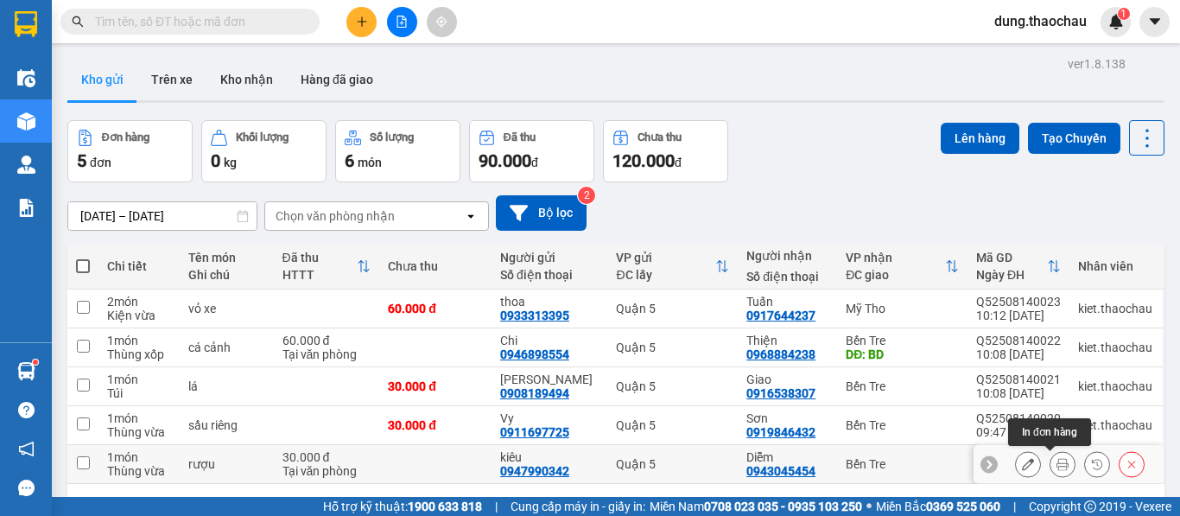
click at [1056, 458] on icon at bounding box center [1062, 464] width 12 height 12
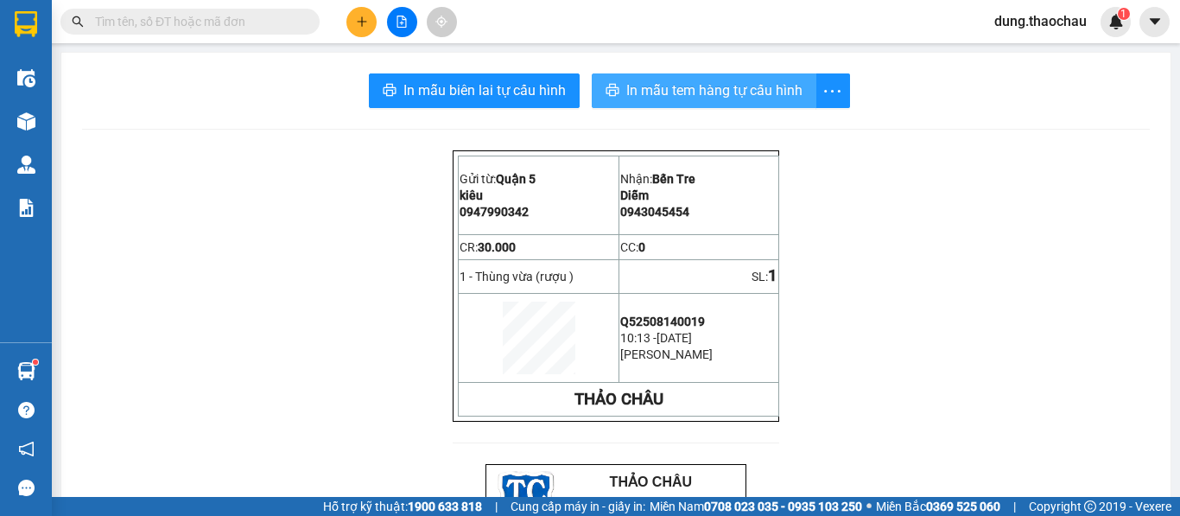
click at [732, 88] on span "In mẫu tem hàng tự cấu hình" at bounding box center [714, 90] width 176 height 22
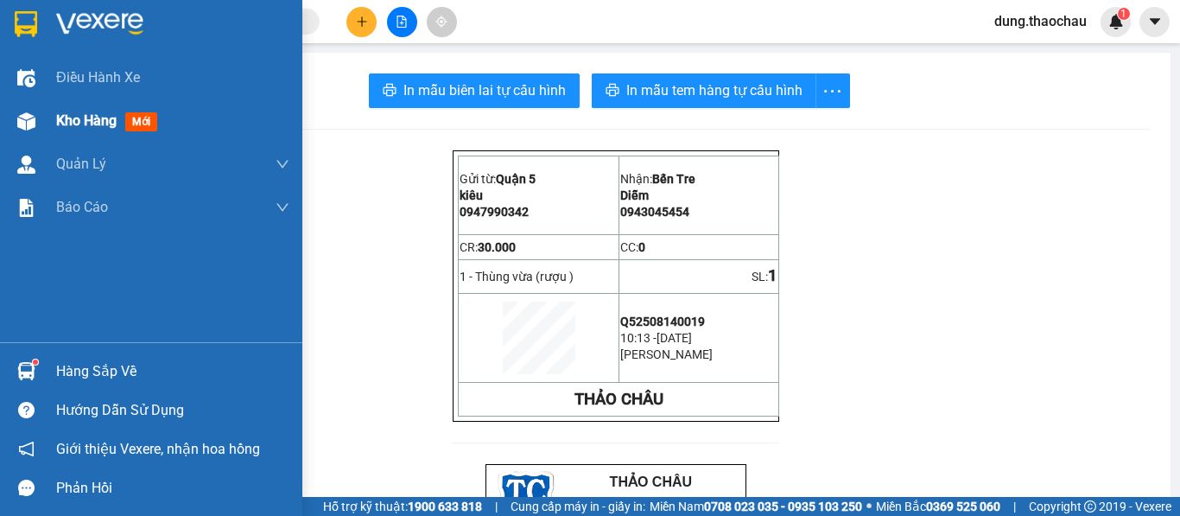
click at [23, 117] on img at bounding box center [26, 121] width 18 height 18
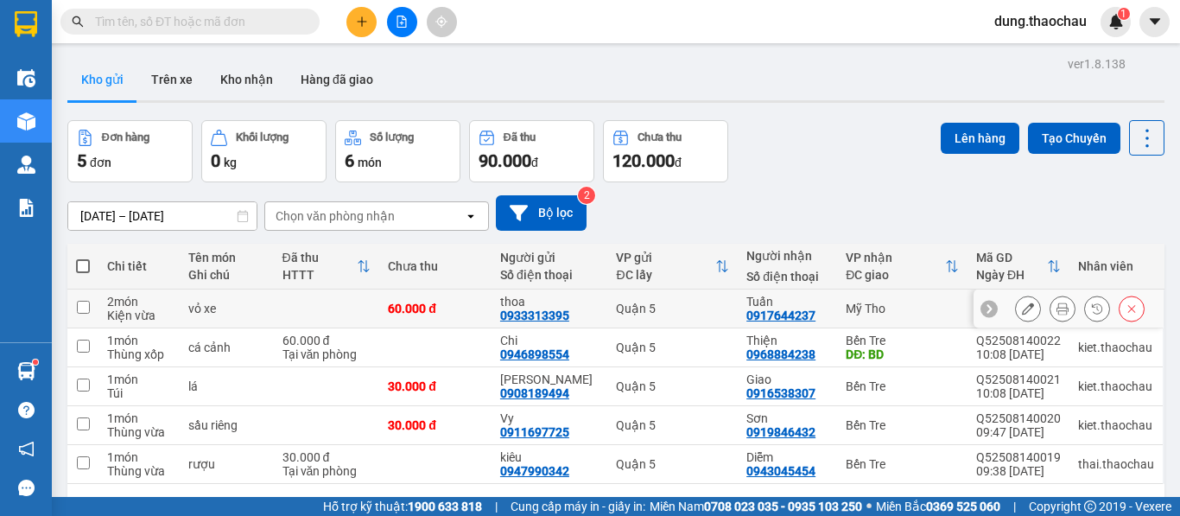
click at [86, 301] on input "checkbox" at bounding box center [83, 307] width 13 height 13
checkbox input "true"
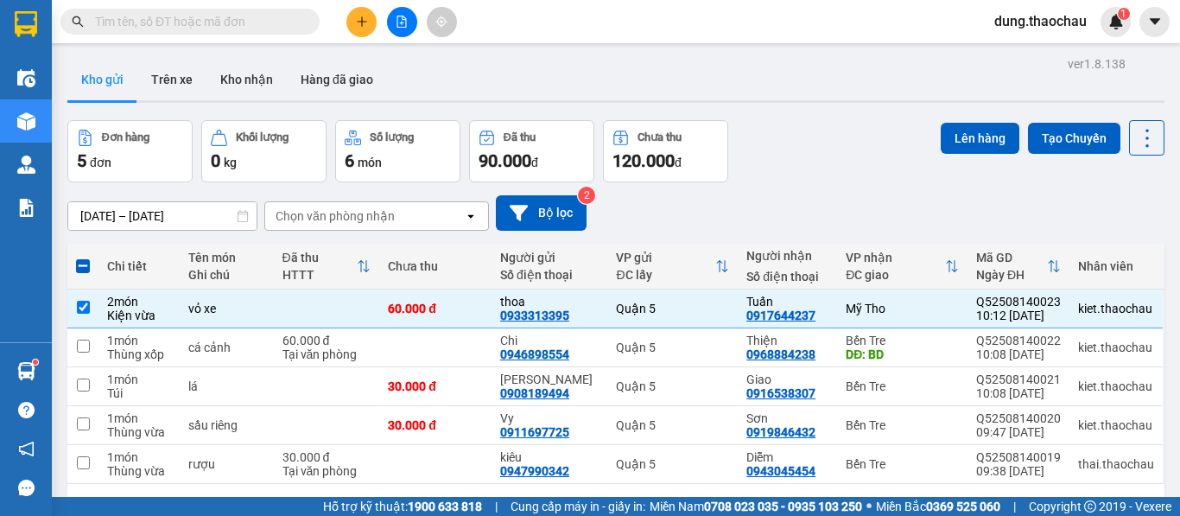
click at [85, 259] on span at bounding box center [83, 266] width 14 height 14
click at [83, 257] on input "checkbox" at bounding box center [83, 257] width 0 height 0
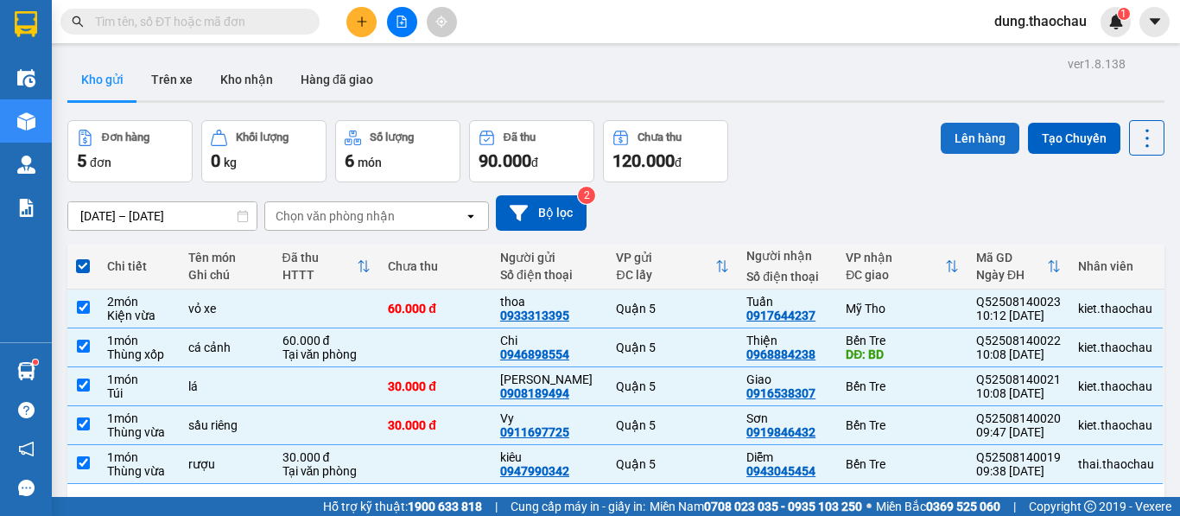
click at [948, 123] on button "Lên hàng" at bounding box center [980, 138] width 79 height 31
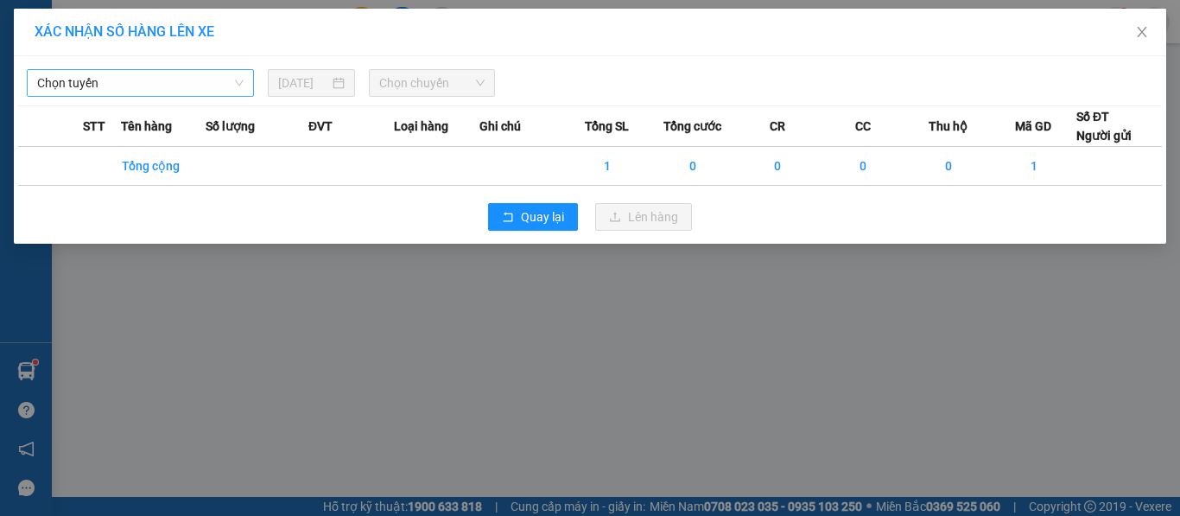
click at [175, 82] on span "Chọn tuyến" at bounding box center [140, 83] width 206 height 26
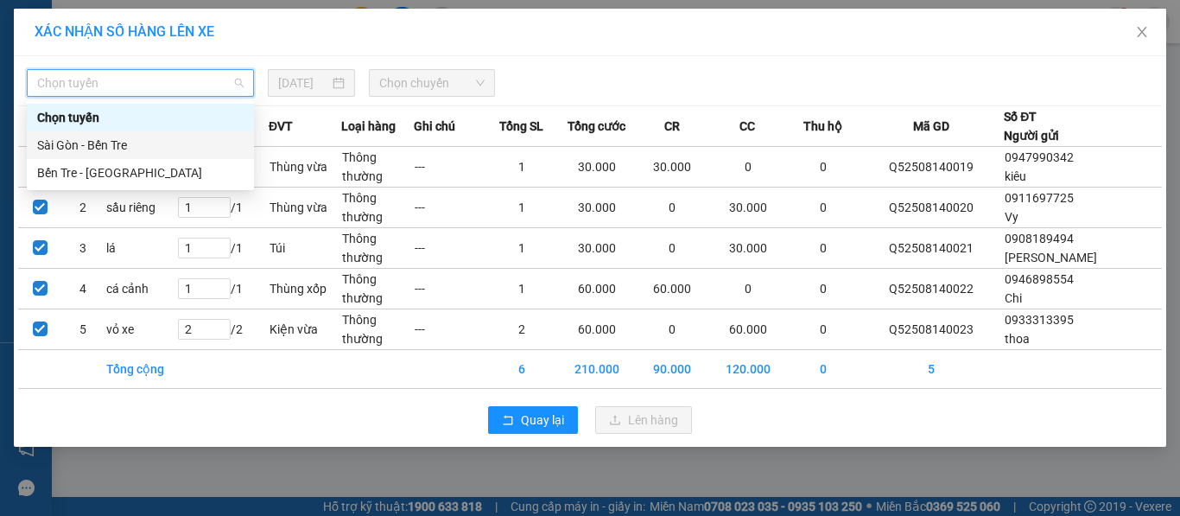
click at [128, 146] on div "Sài Gòn - Bến Tre" at bounding box center [140, 145] width 206 height 19
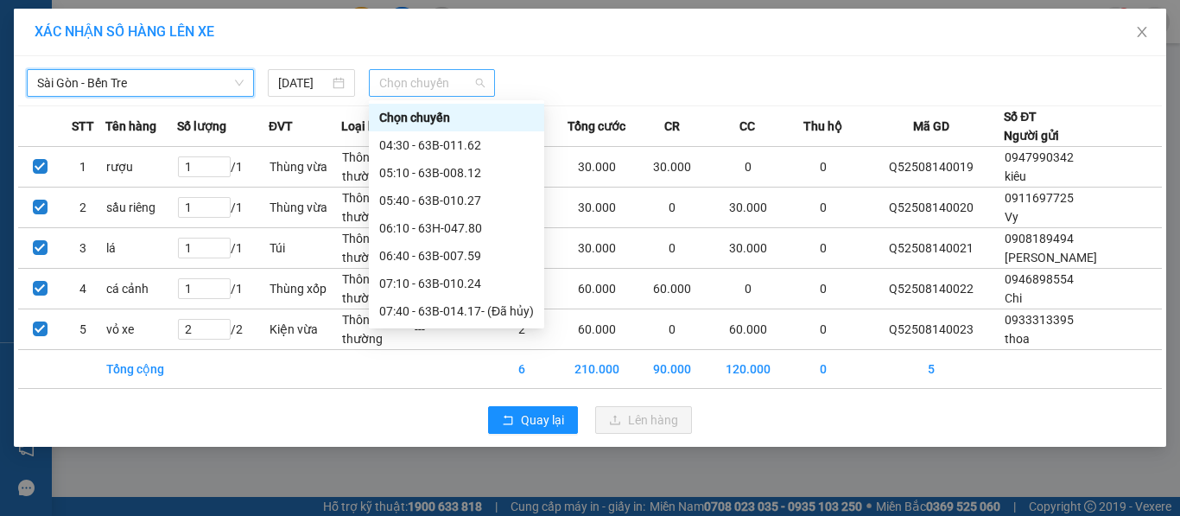
click at [425, 86] on span "Chọn chuyến" at bounding box center [432, 83] width 106 height 26
click at [454, 467] on div "10:10 - 63B-013.34" at bounding box center [456, 476] width 155 height 19
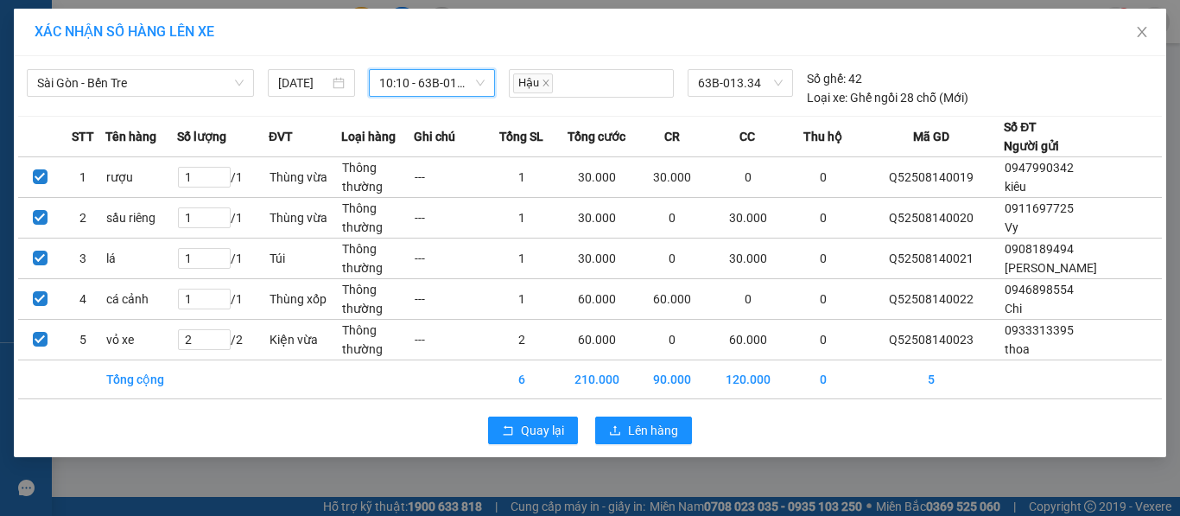
click at [664, 412] on div "Quay lại Lên hàng" at bounding box center [590, 430] width 1144 height 45
click at [661, 424] on span "Lên hàng" at bounding box center [653, 430] width 50 height 19
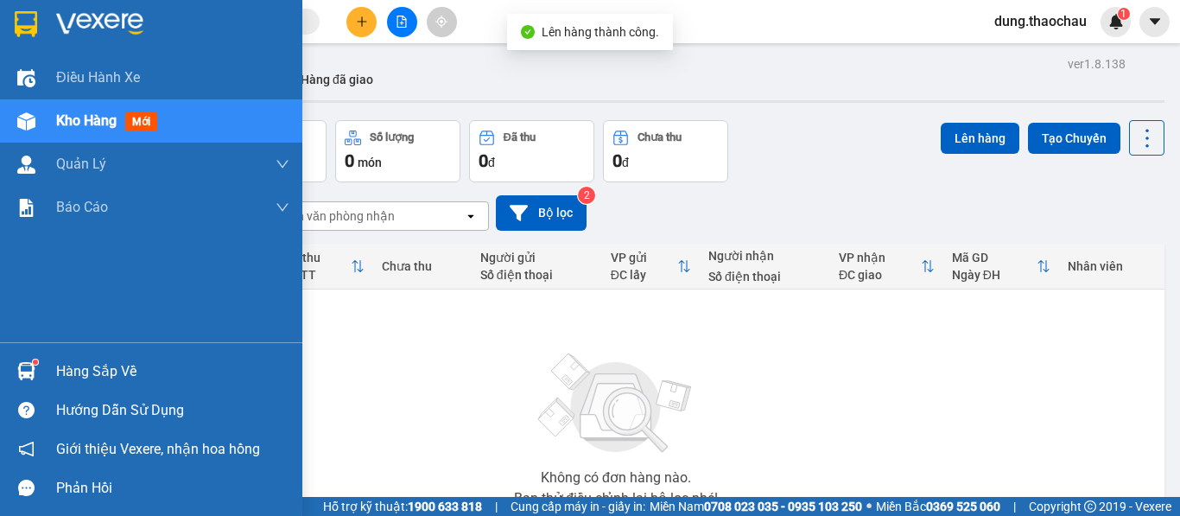
click at [37, 358] on div at bounding box center [26, 371] width 30 height 30
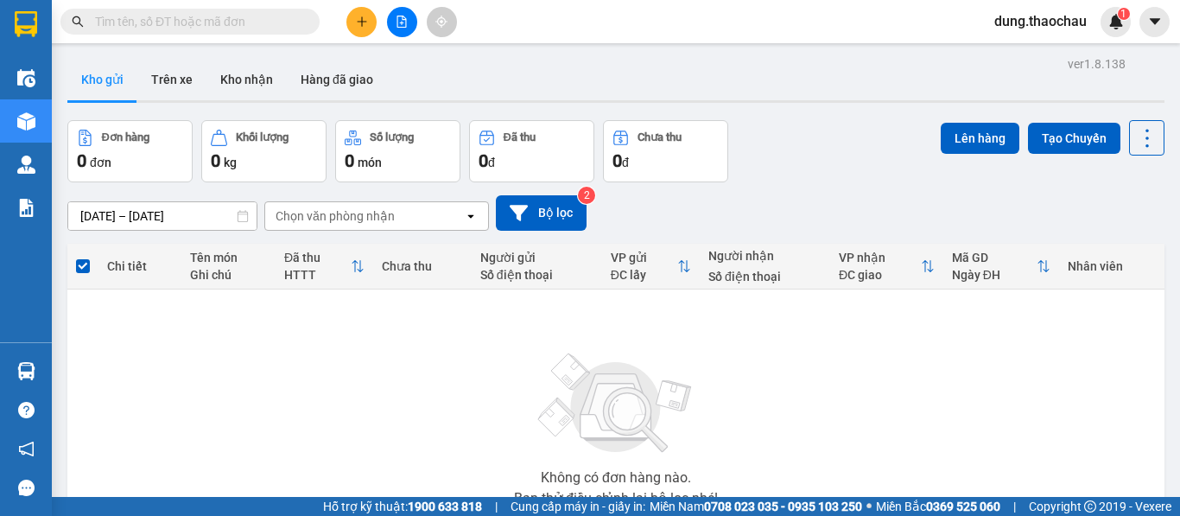
click at [856, 119] on section "Kết quả tìm kiếm ( 0 ) Bộ lọc No Data dung.thaochau 1 Điều hành xe Kho hàng mới…" at bounding box center [590, 258] width 1180 height 516
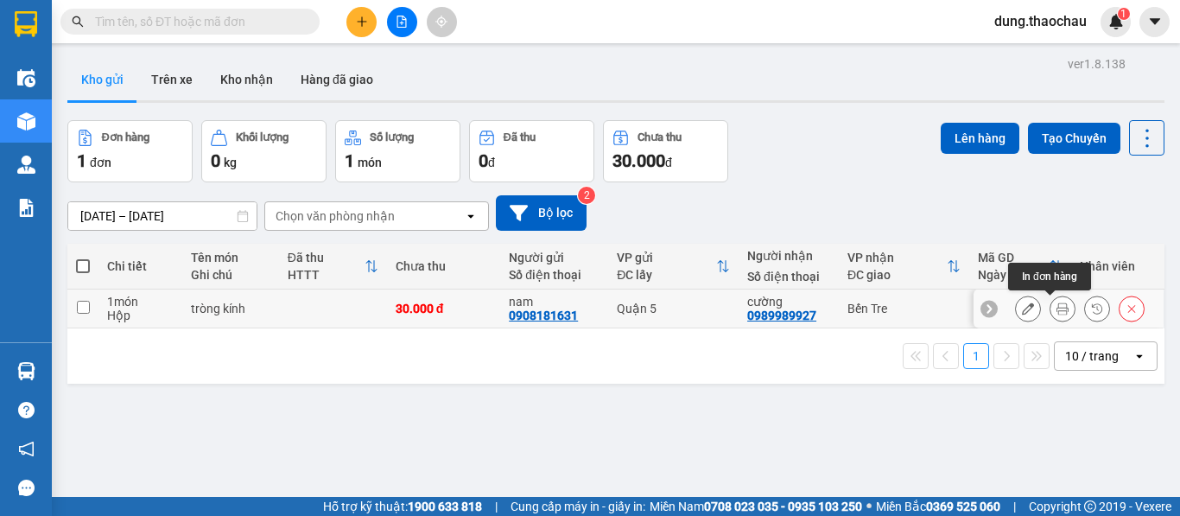
click at [1050, 303] on button at bounding box center [1062, 309] width 24 height 30
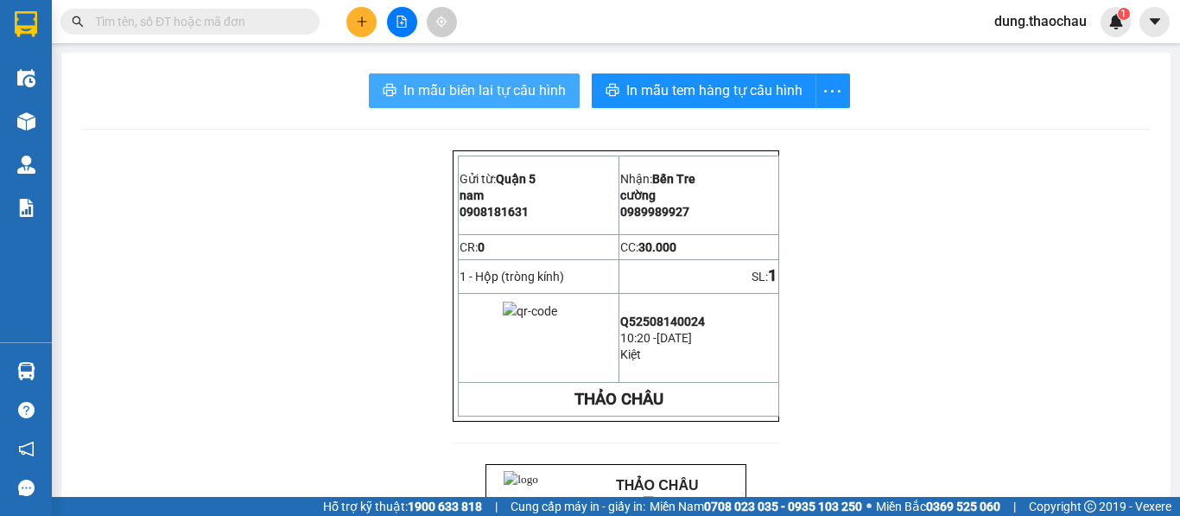
click at [507, 86] on span "In mẫu biên lai tự cấu hình" at bounding box center [484, 90] width 162 height 22
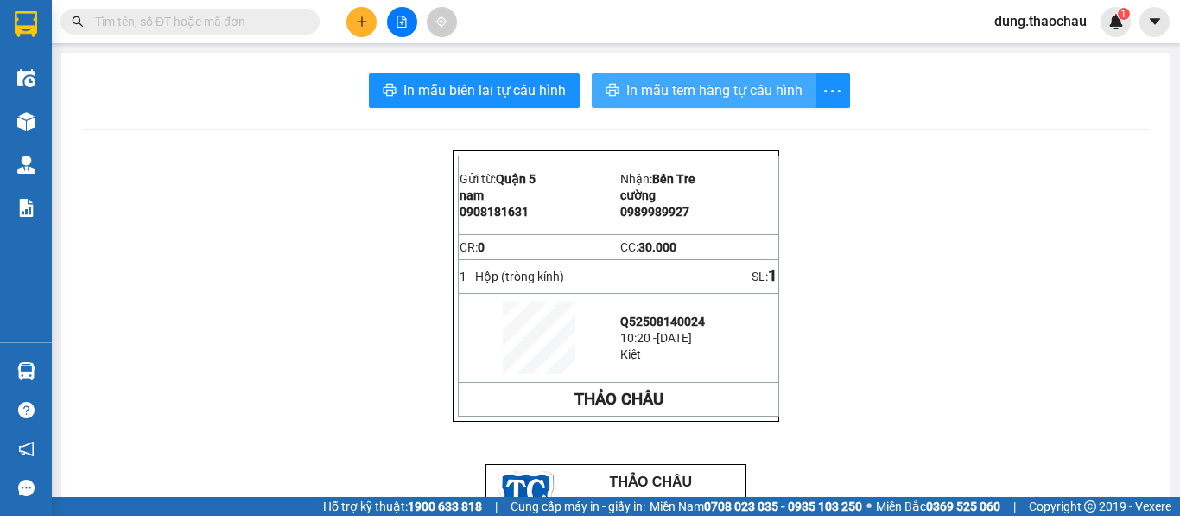
click at [720, 78] on button "In mẫu tem hàng tự cấu hình" at bounding box center [704, 90] width 225 height 35
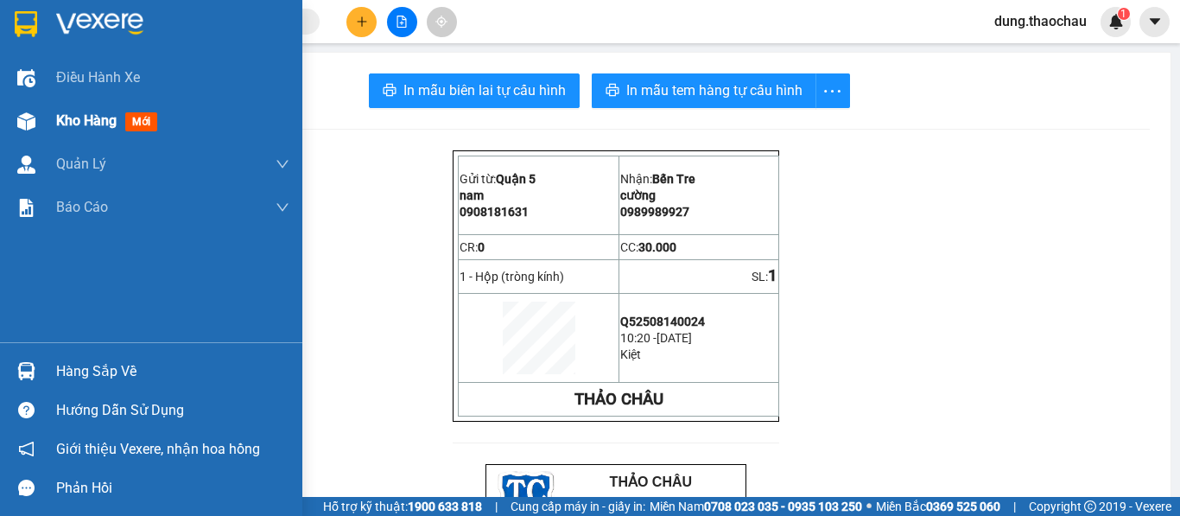
click at [32, 123] on img at bounding box center [26, 121] width 18 height 18
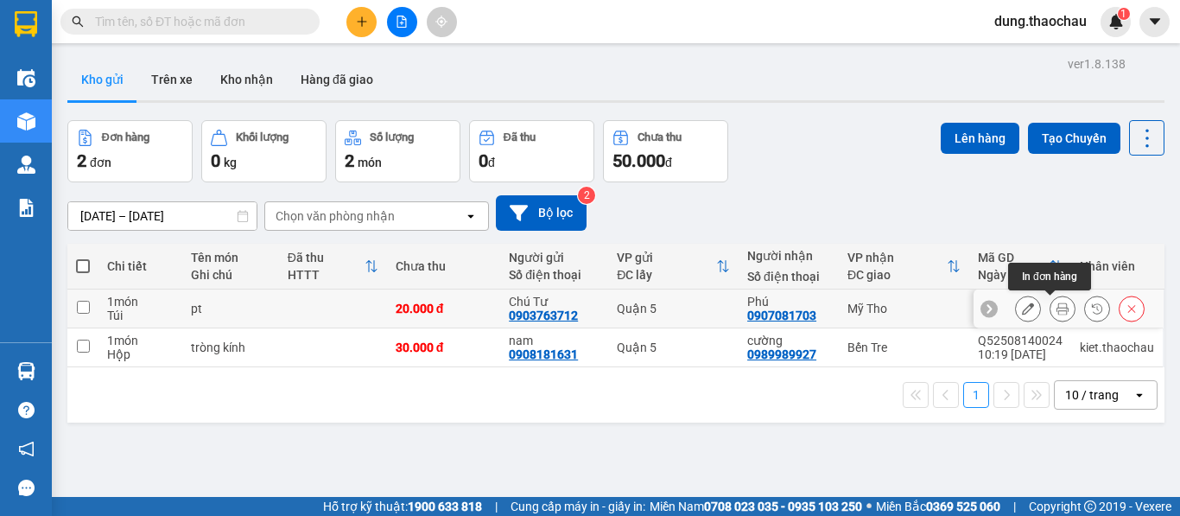
click at [1059, 305] on button at bounding box center [1062, 309] width 24 height 30
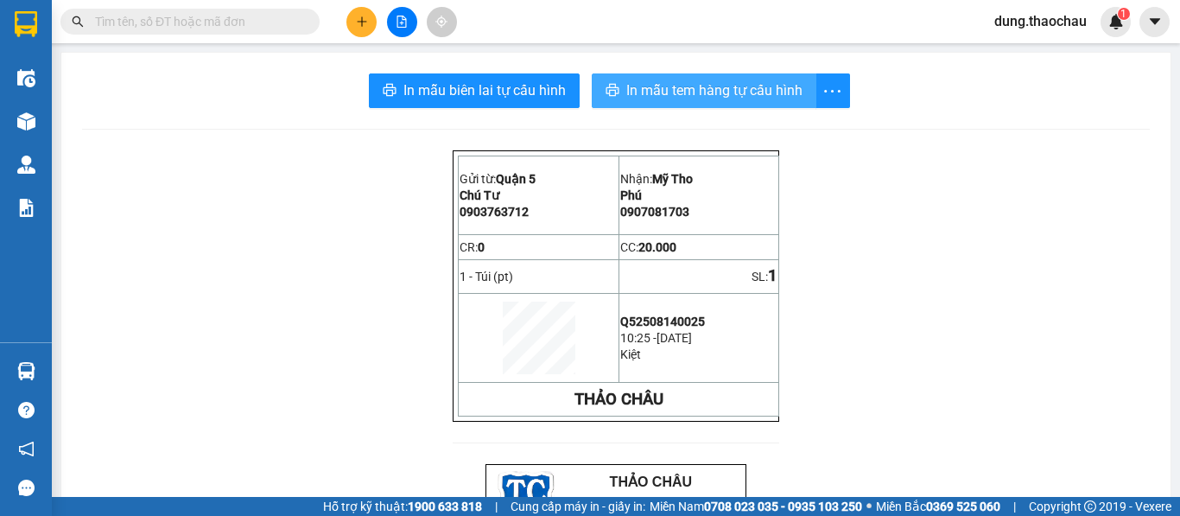
click at [716, 83] on span "In mẫu tem hàng tự cấu hình" at bounding box center [714, 90] width 176 height 22
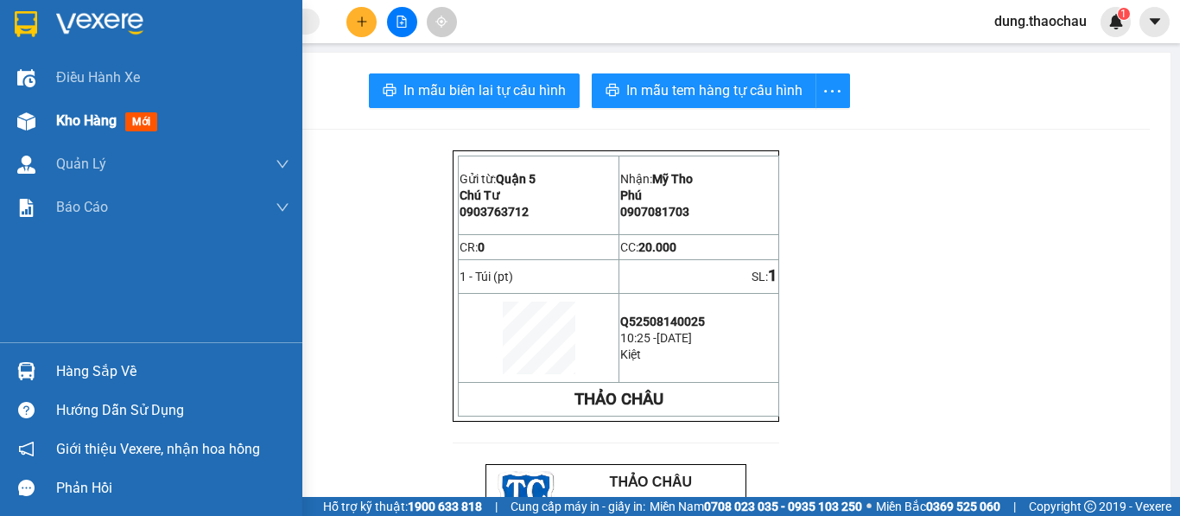
click at [52, 126] on div "Kho hàng mới" at bounding box center [151, 120] width 302 height 43
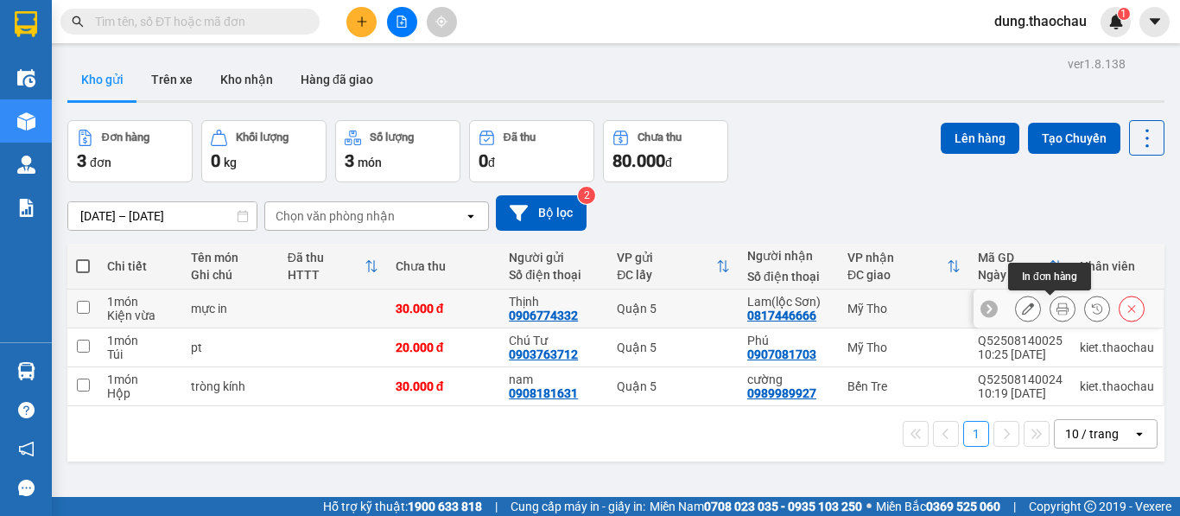
click at [1058, 312] on button at bounding box center [1062, 309] width 24 height 30
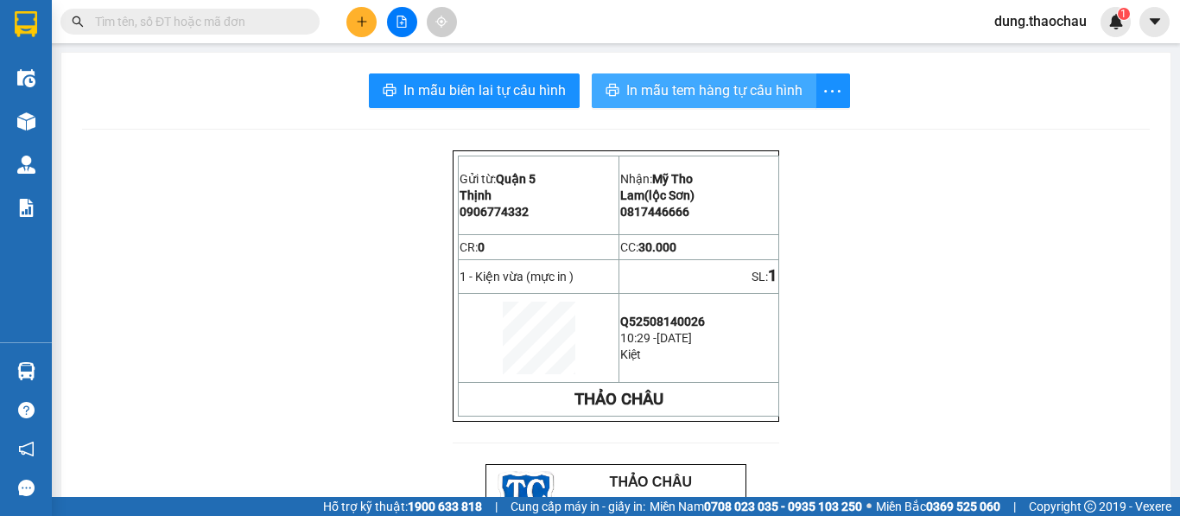
click at [764, 103] on button "In mẫu tem hàng tự cấu hình" at bounding box center [704, 90] width 225 height 35
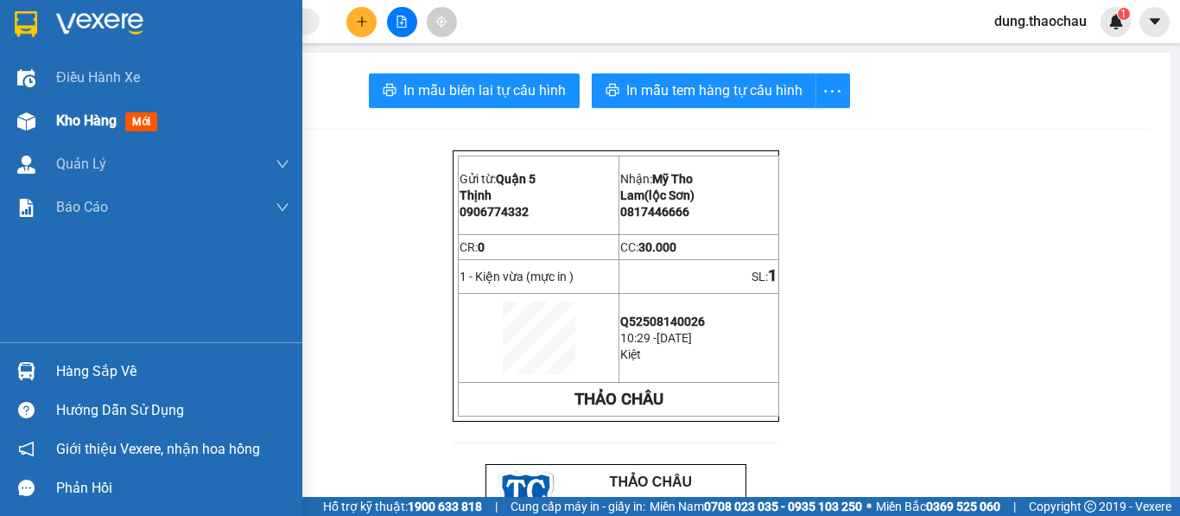
click at [84, 124] on span "Kho hàng" at bounding box center [86, 120] width 60 height 16
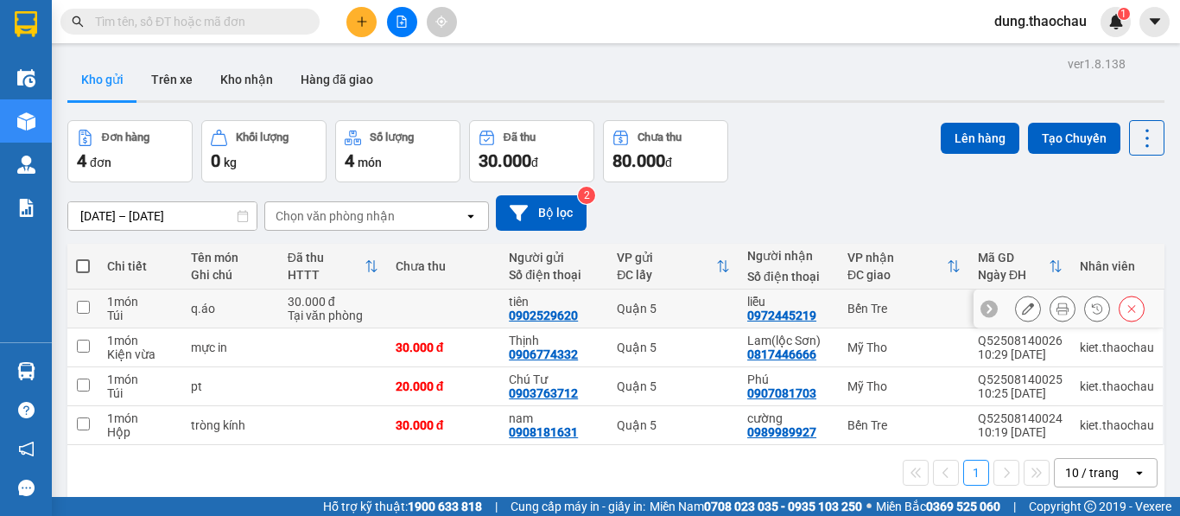
click at [1056, 306] on icon at bounding box center [1062, 308] width 12 height 12
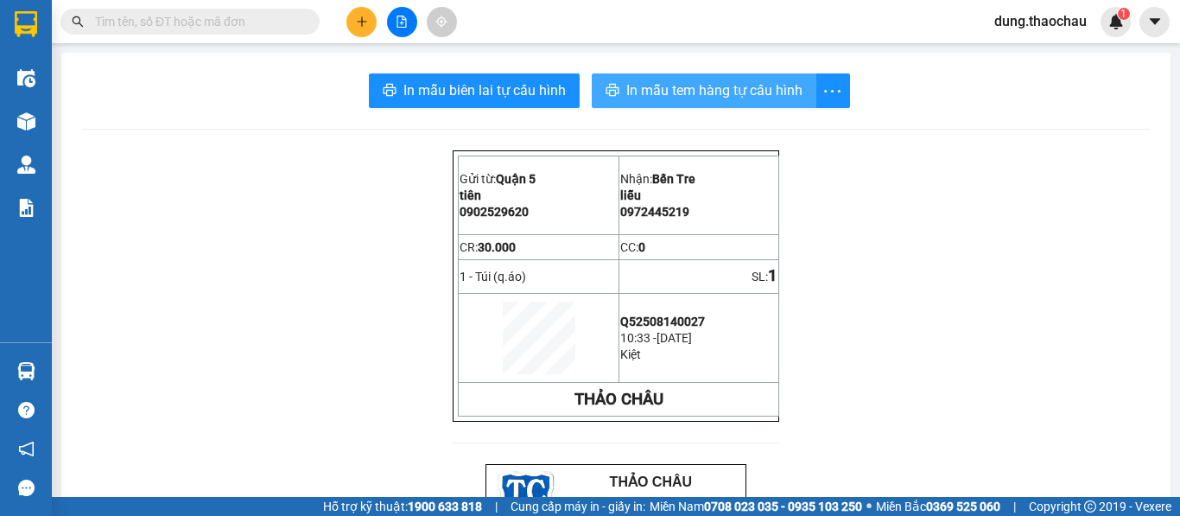
click at [730, 86] on span "In mẫu tem hàng tự cấu hình" at bounding box center [714, 90] width 176 height 22
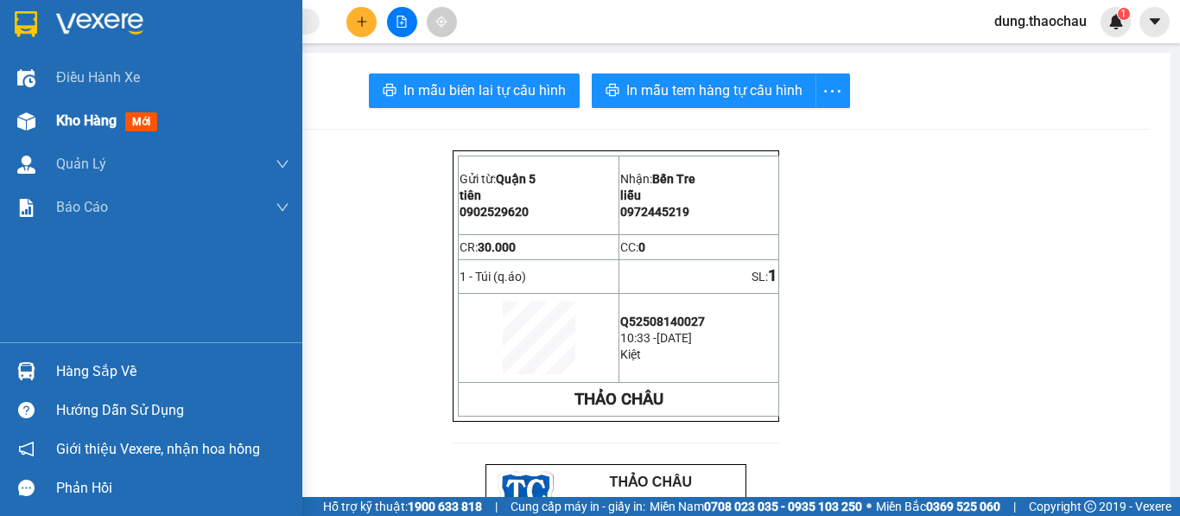
click at [55, 109] on div "Kho hàng mới" at bounding box center [151, 120] width 302 height 43
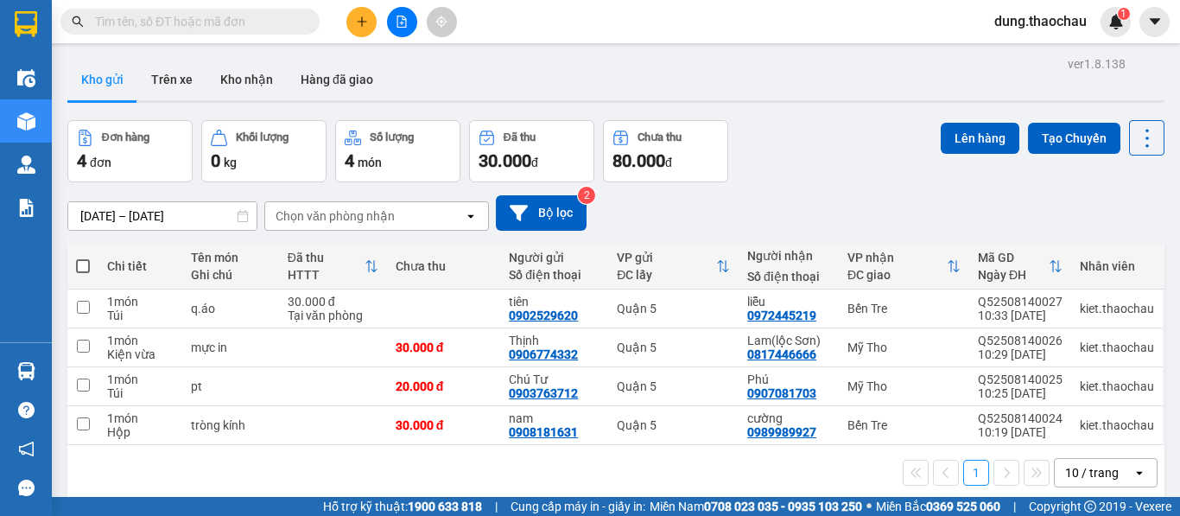
click at [85, 263] on span at bounding box center [83, 266] width 14 height 14
click at [83, 257] on input "checkbox" at bounding box center [83, 257] width 0 height 0
checkbox input "true"
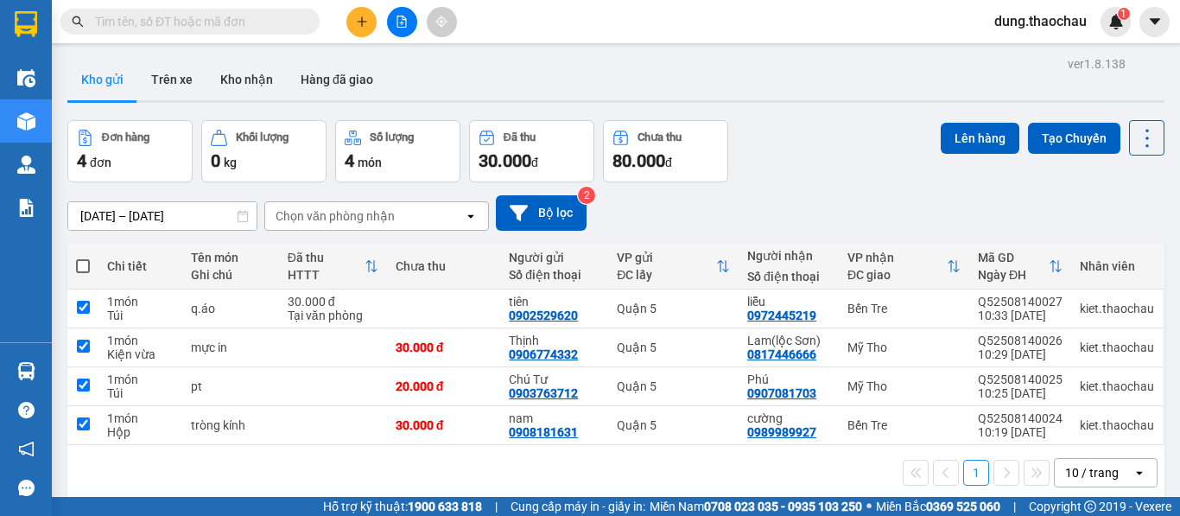
checkbox input "true"
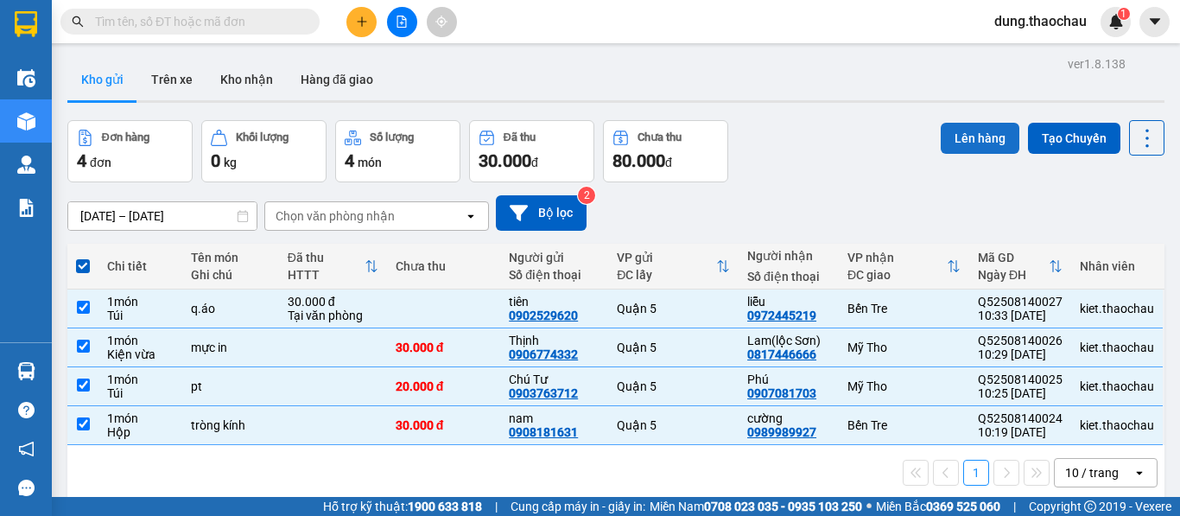
click at [967, 135] on button "Lên hàng" at bounding box center [980, 138] width 79 height 31
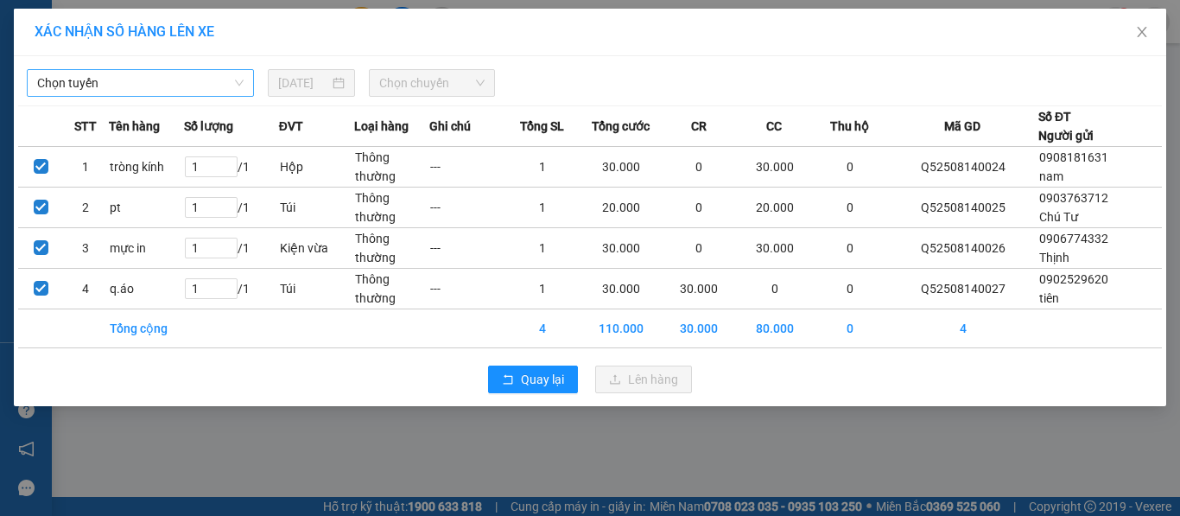
click at [181, 80] on span "Chọn tuyến" at bounding box center [140, 83] width 206 height 26
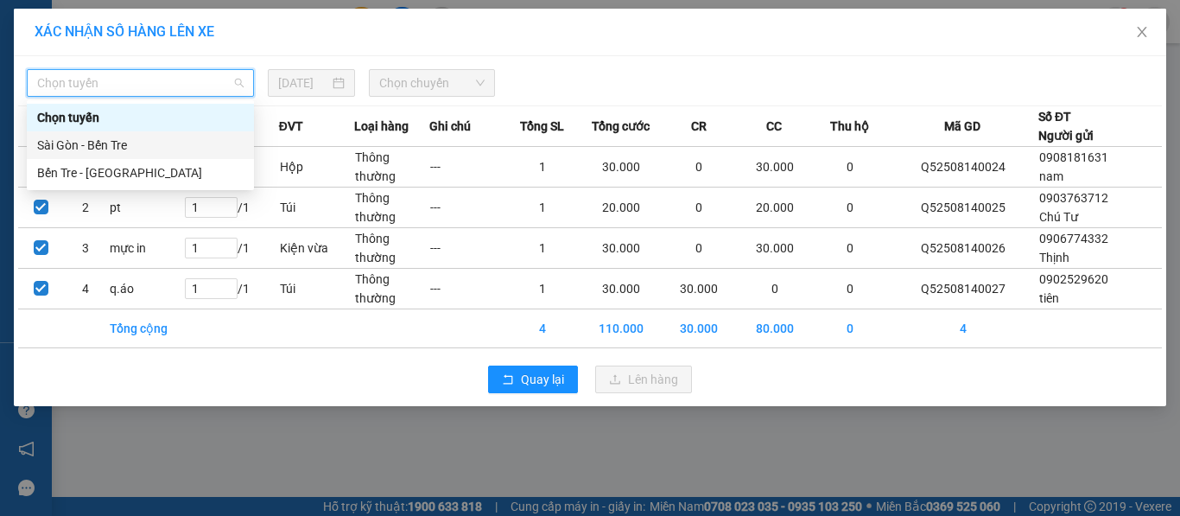
click at [130, 152] on div "Sài Gòn - Bến Tre" at bounding box center [140, 145] width 206 height 19
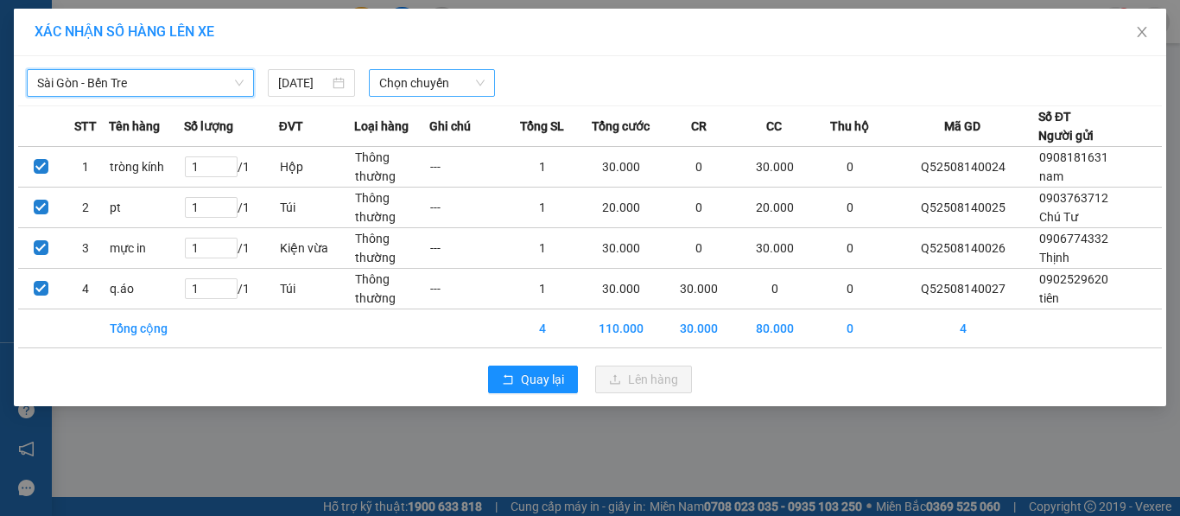
click at [415, 77] on span "Chọn chuyến" at bounding box center [432, 83] width 106 height 26
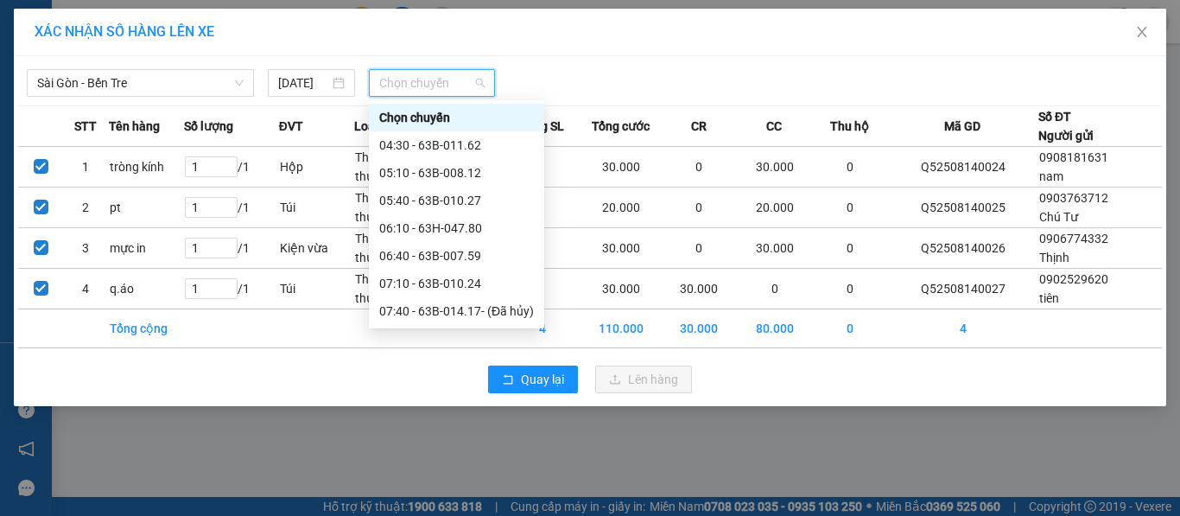
click at [422, 495] on div "10:40 - 63H-048.20" at bounding box center [456, 504] width 155 height 19
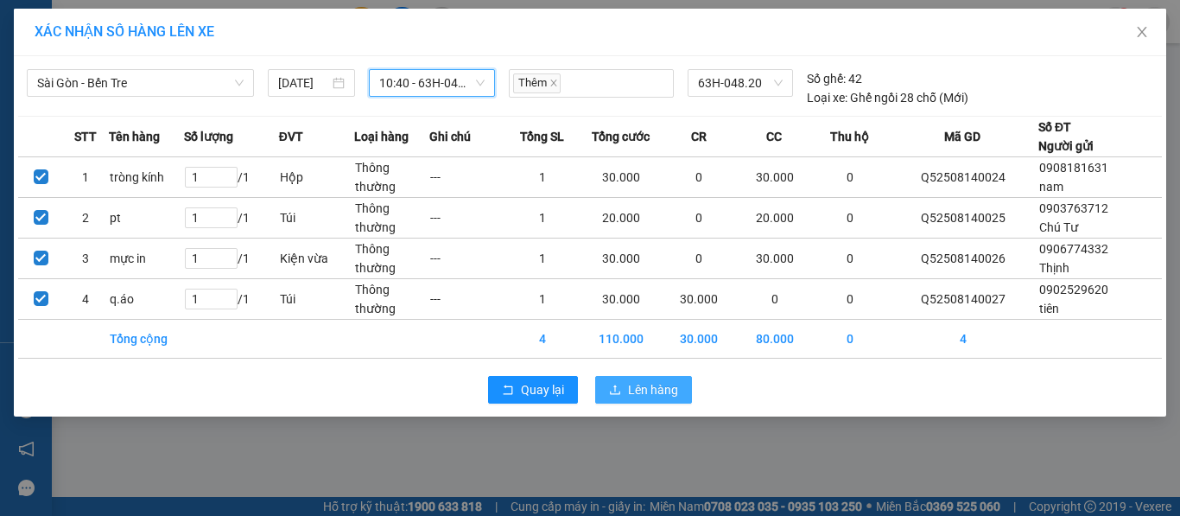
click at [662, 383] on span "Lên hàng" at bounding box center [653, 389] width 50 height 19
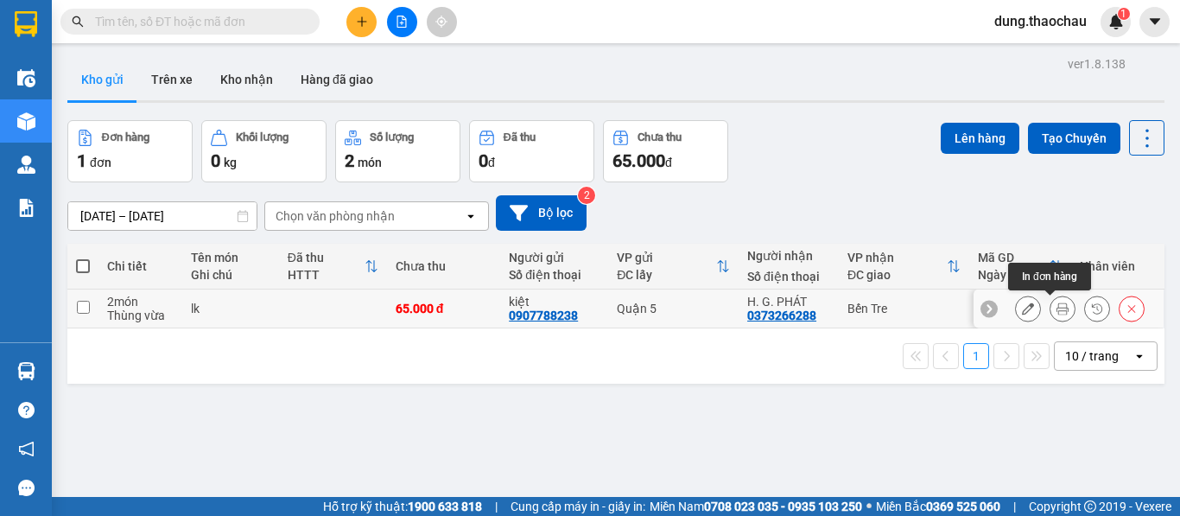
click at [1056, 309] on icon at bounding box center [1062, 308] width 12 height 12
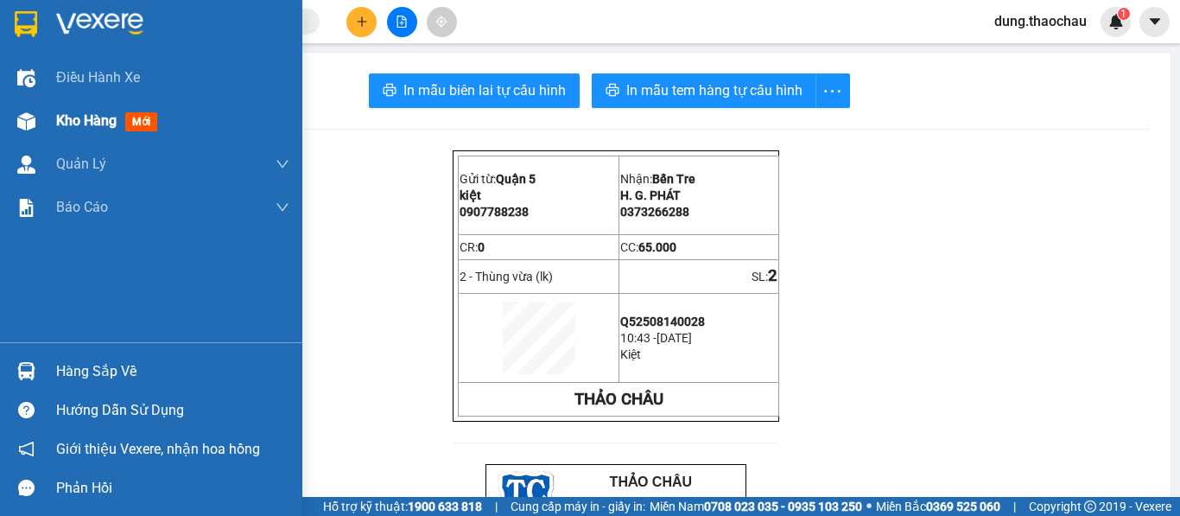
click at [28, 106] on div at bounding box center [26, 121] width 30 height 30
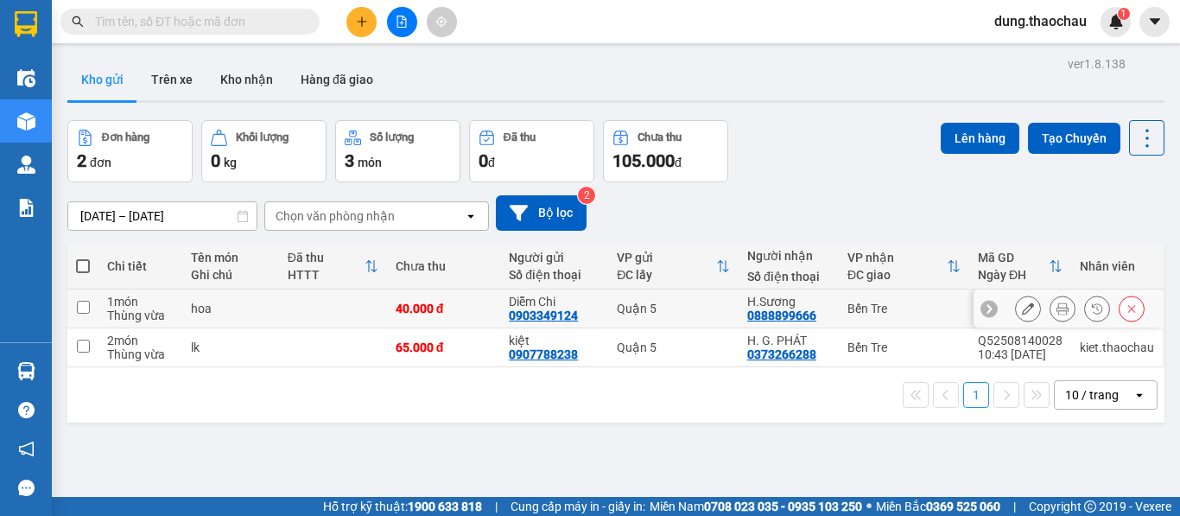
click at [1056, 303] on icon at bounding box center [1062, 308] width 12 height 12
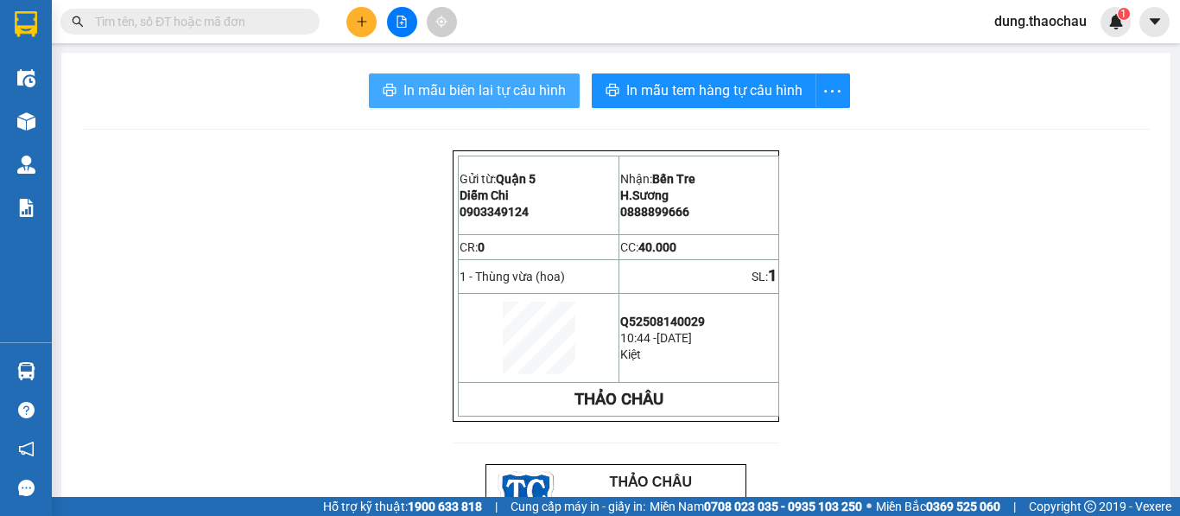
click at [527, 99] on span "In mẫu biên lai tự cấu hình" at bounding box center [484, 90] width 162 height 22
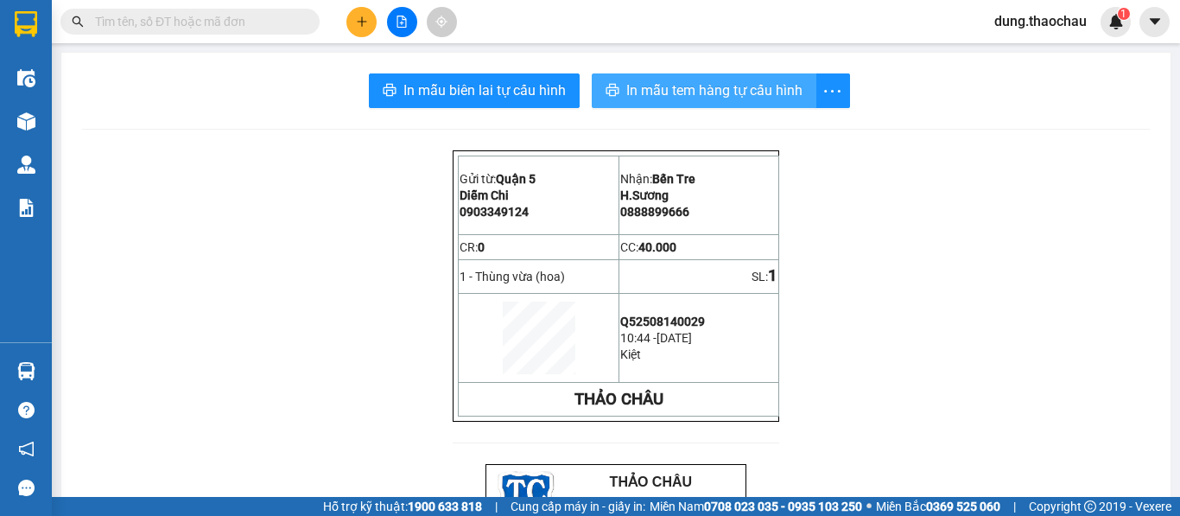
click at [643, 92] on span "In mẫu tem hàng tự cấu hình" at bounding box center [714, 90] width 176 height 22
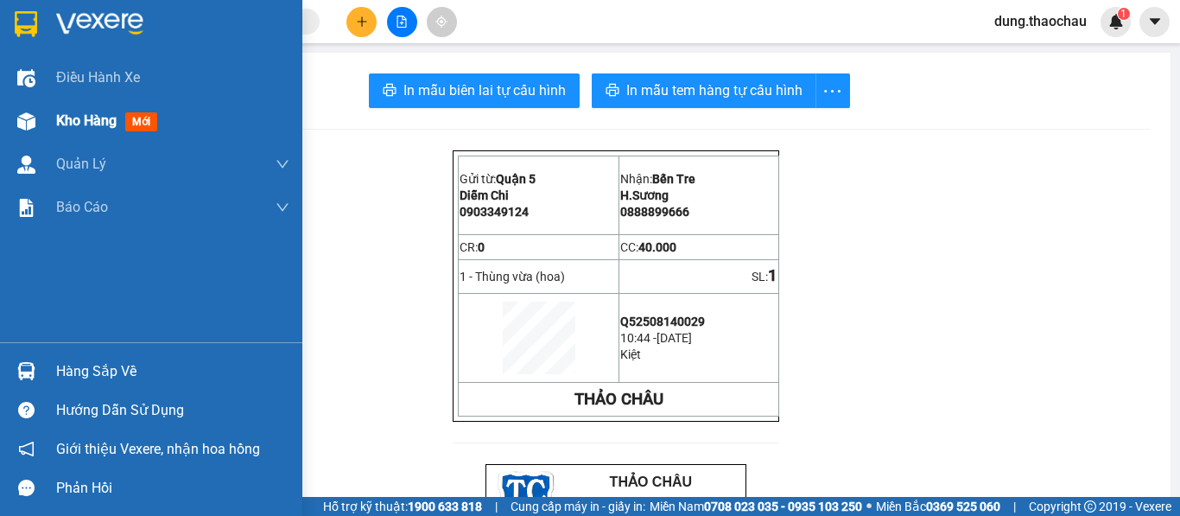
click at [60, 141] on div "Kho hàng mới" at bounding box center [172, 120] width 233 height 43
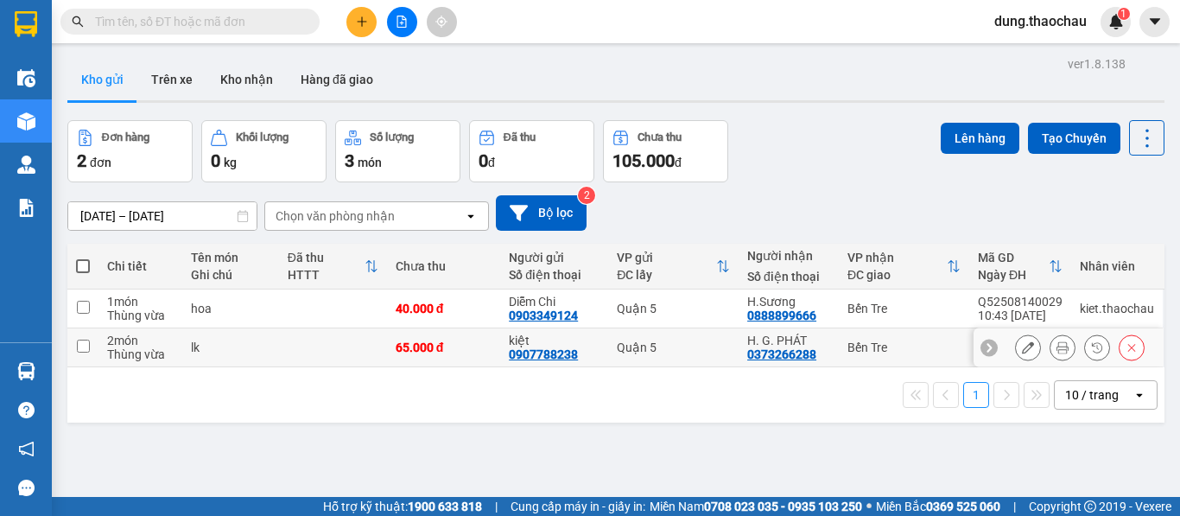
click at [1056, 347] on icon at bounding box center [1062, 347] width 12 height 12
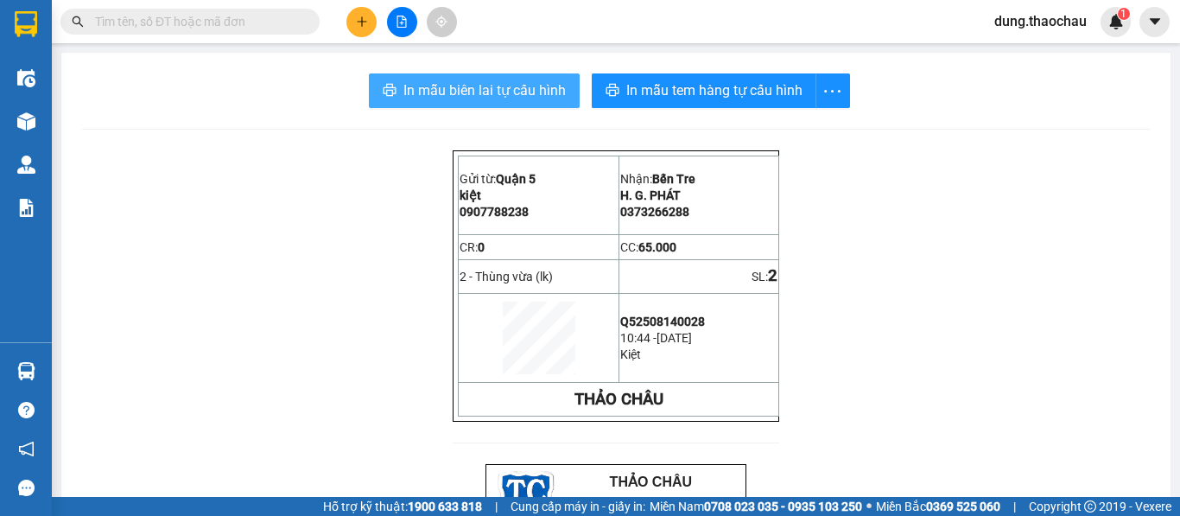
click at [496, 96] on span "In mẫu biên lai tự cấu hình" at bounding box center [484, 90] width 162 height 22
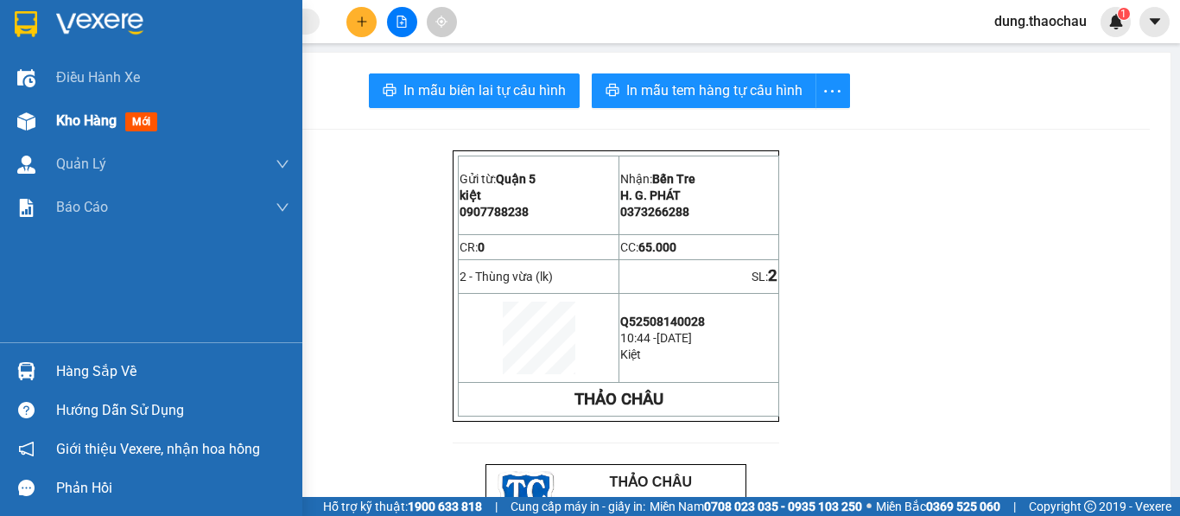
click at [97, 119] on span "Kho hàng" at bounding box center [86, 120] width 60 height 16
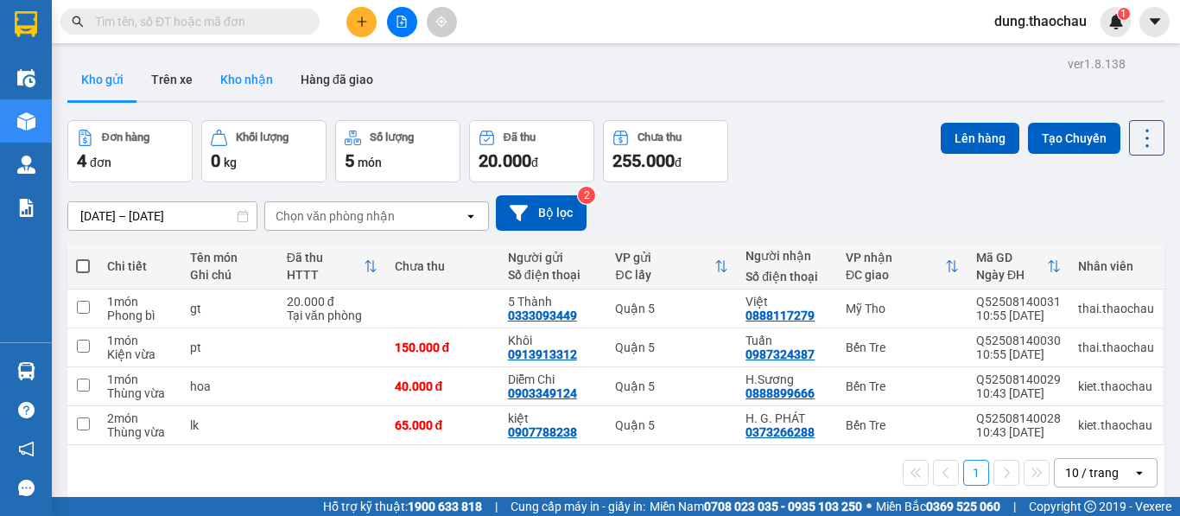
click at [237, 73] on button "Kho nhận" at bounding box center [246, 79] width 80 height 41
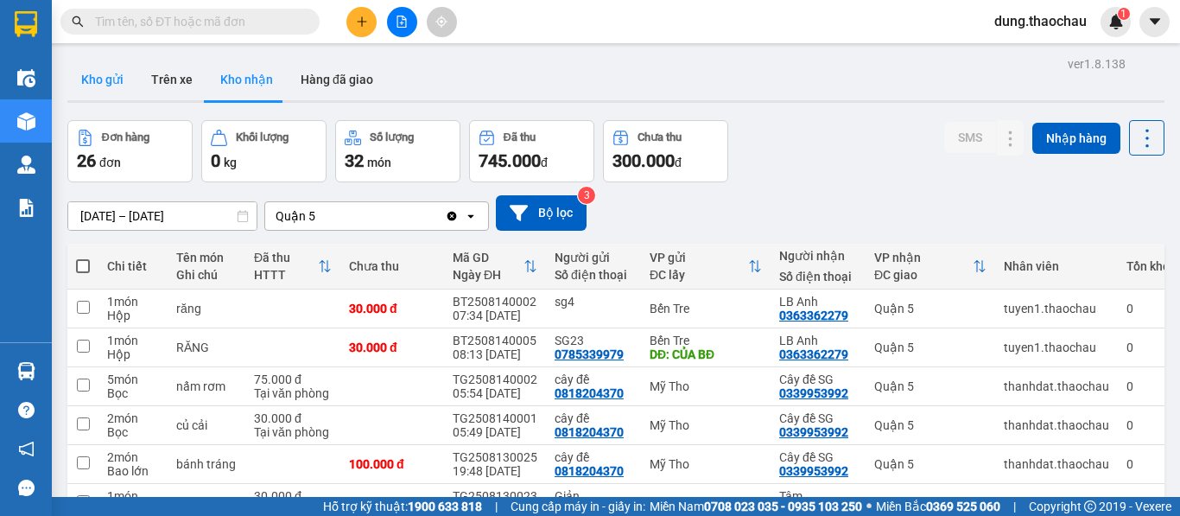
click at [115, 76] on button "Kho gửi" at bounding box center [102, 79] width 70 height 41
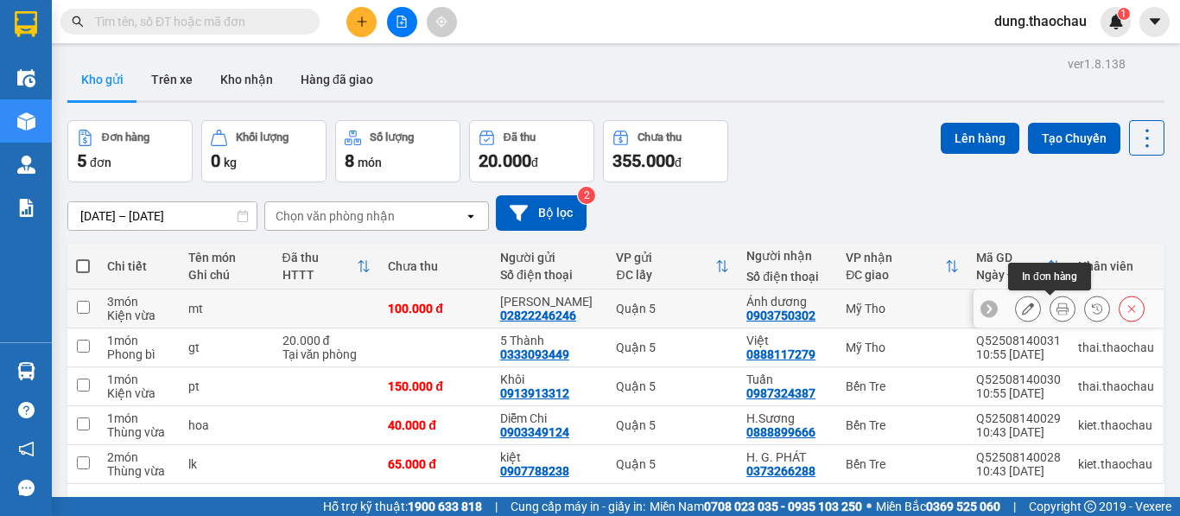
click at [1056, 308] on icon at bounding box center [1062, 308] width 12 height 12
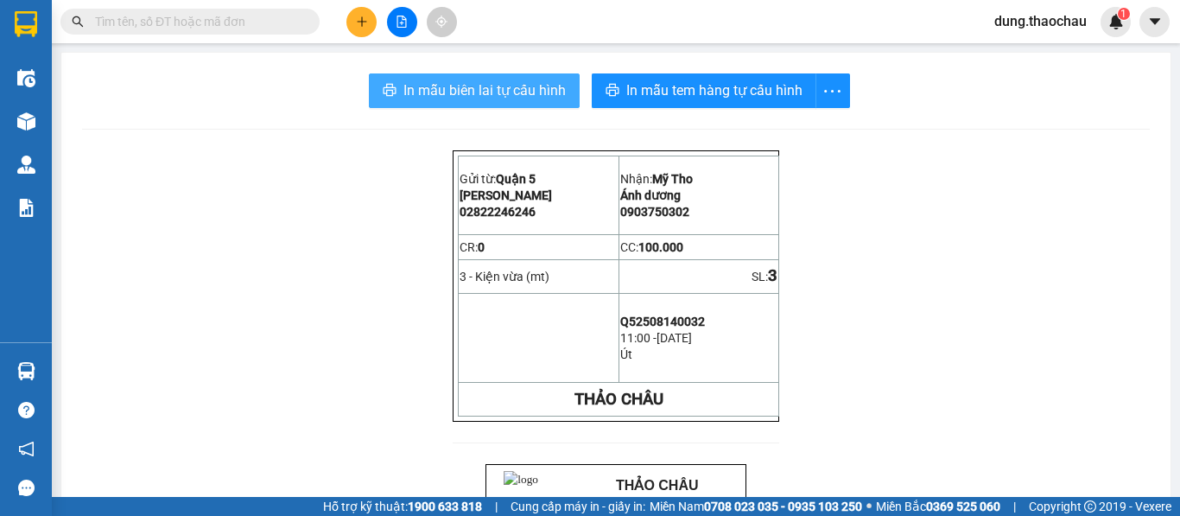
click at [519, 79] on button "In mẫu biên lai tự cấu hình" at bounding box center [474, 90] width 211 height 35
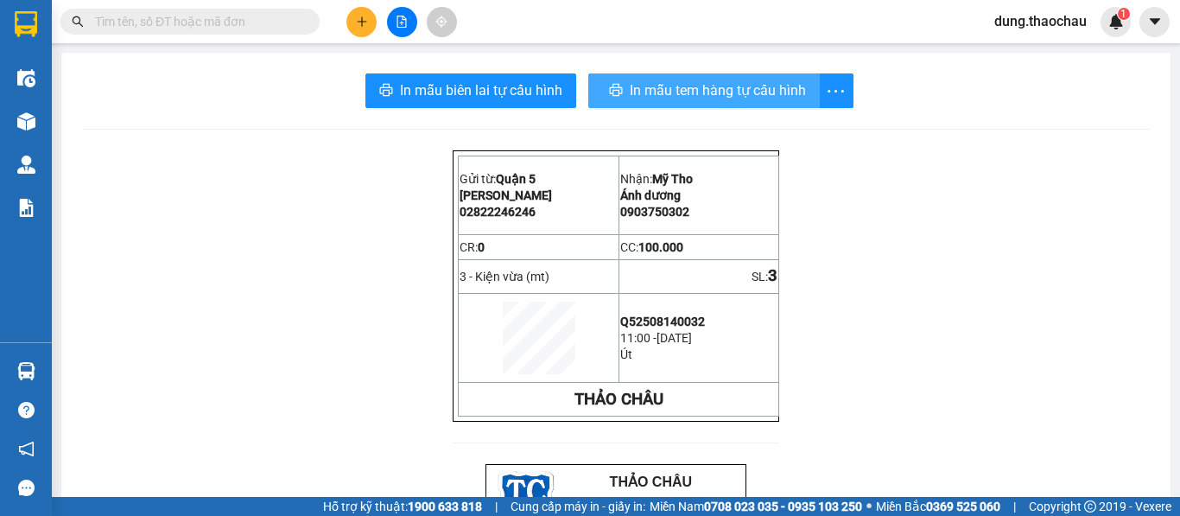
click at [748, 86] on span "In mẫu tem hàng tự cấu hình" at bounding box center [718, 90] width 176 height 22
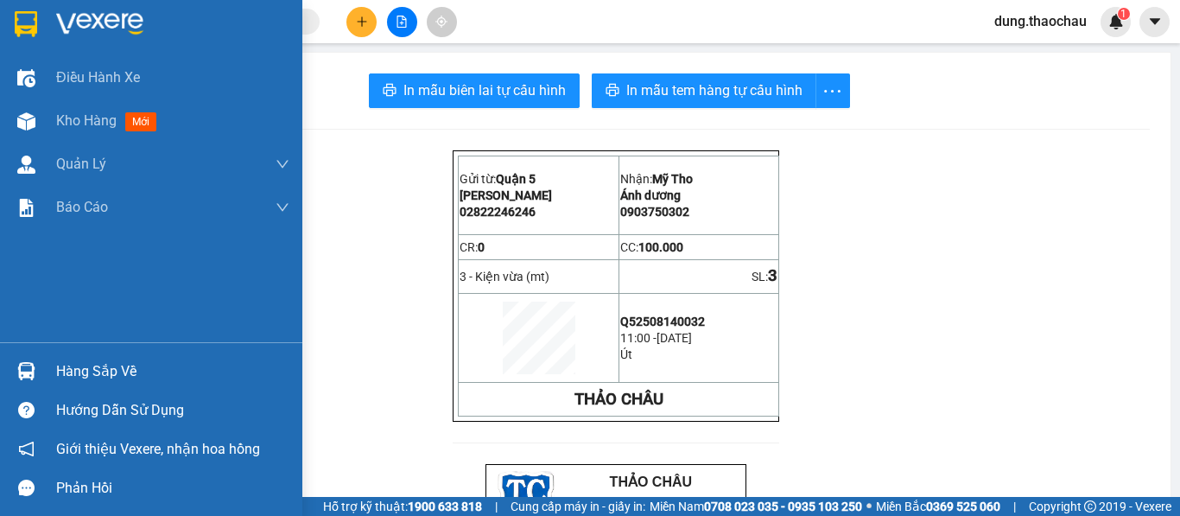
click at [50, 374] on div "Hàng sắp về" at bounding box center [151, 371] width 302 height 39
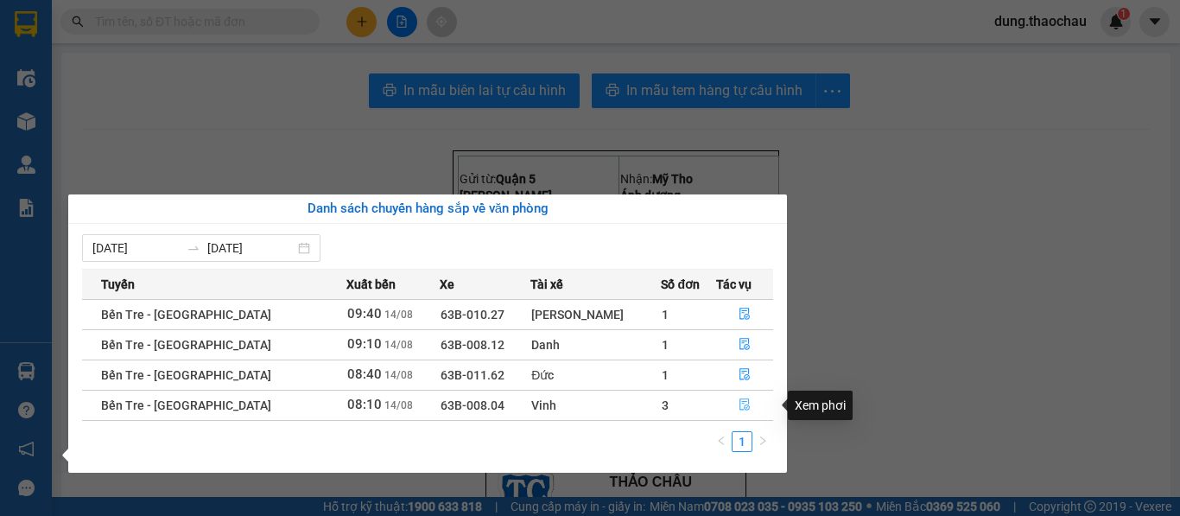
click at [739, 408] on icon "file-done" at bounding box center [744, 405] width 10 height 12
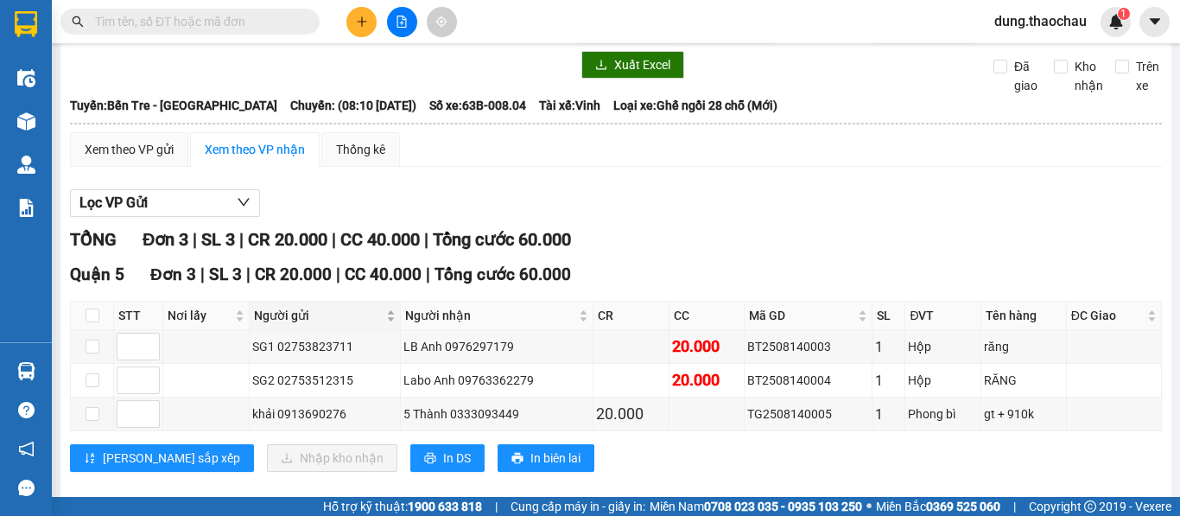
scroll to position [84, 0]
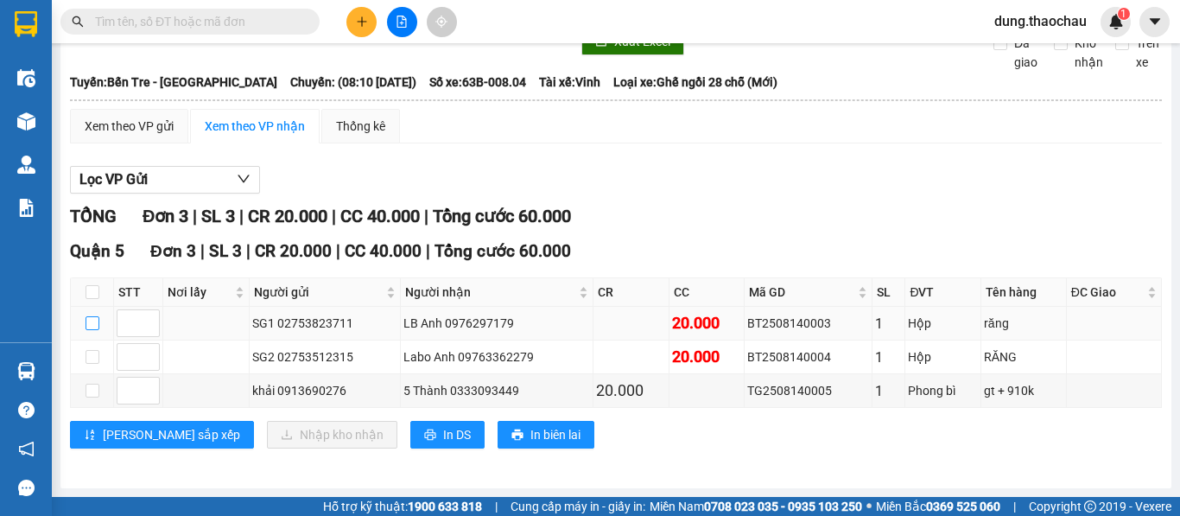
click at [92, 320] on input "checkbox" at bounding box center [93, 323] width 14 height 14
checkbox input "true"
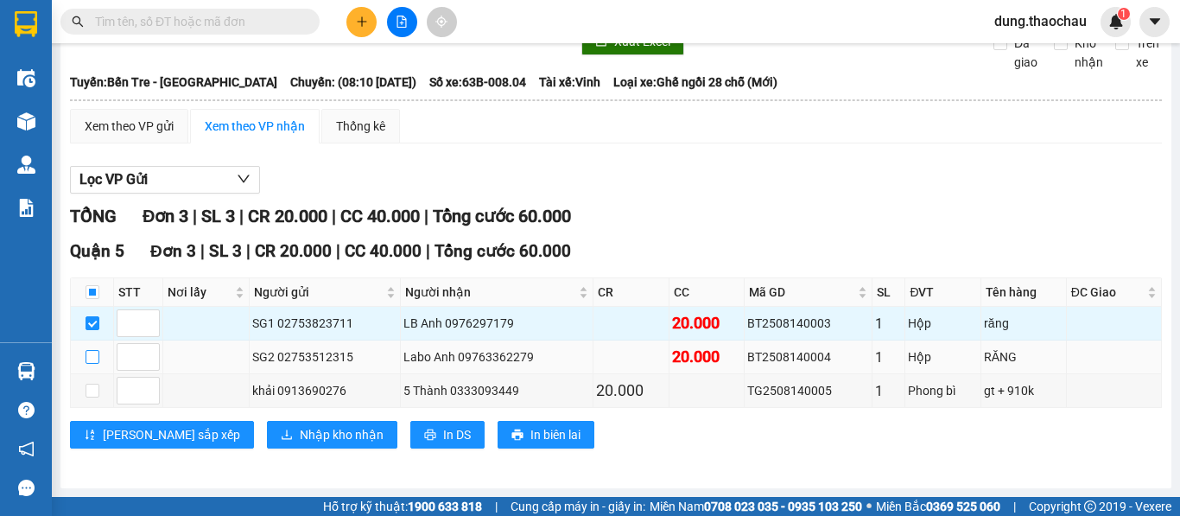
click at [92, 356] on input "checkbox" at bounding box center [93, 357] width 14 height 14
checkbox input "true"
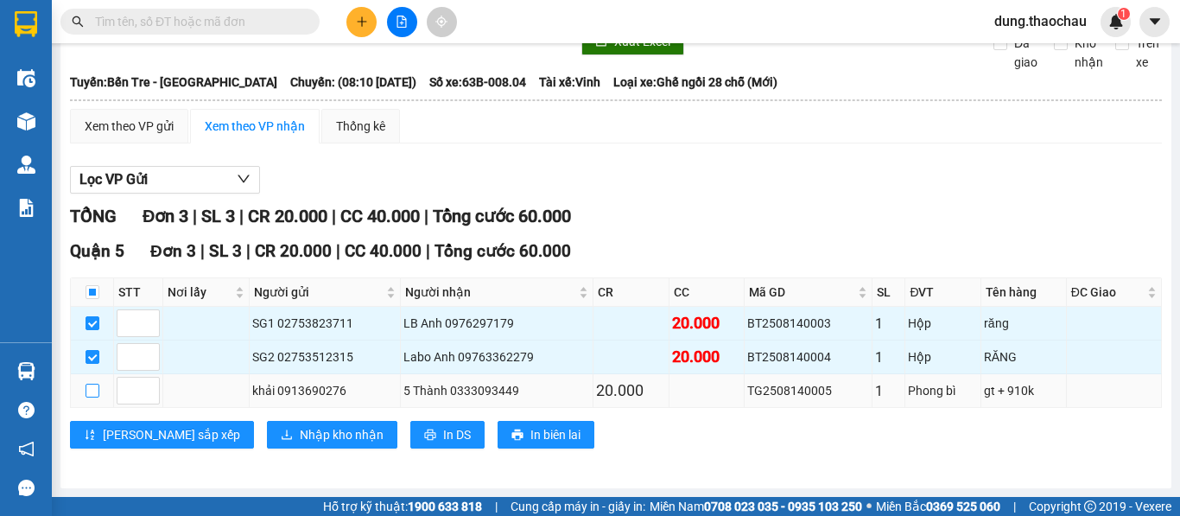
click at [98, 384] on input "checkbox" at bounding box center [93, 391] width 14 height 14
checkbox input "true"
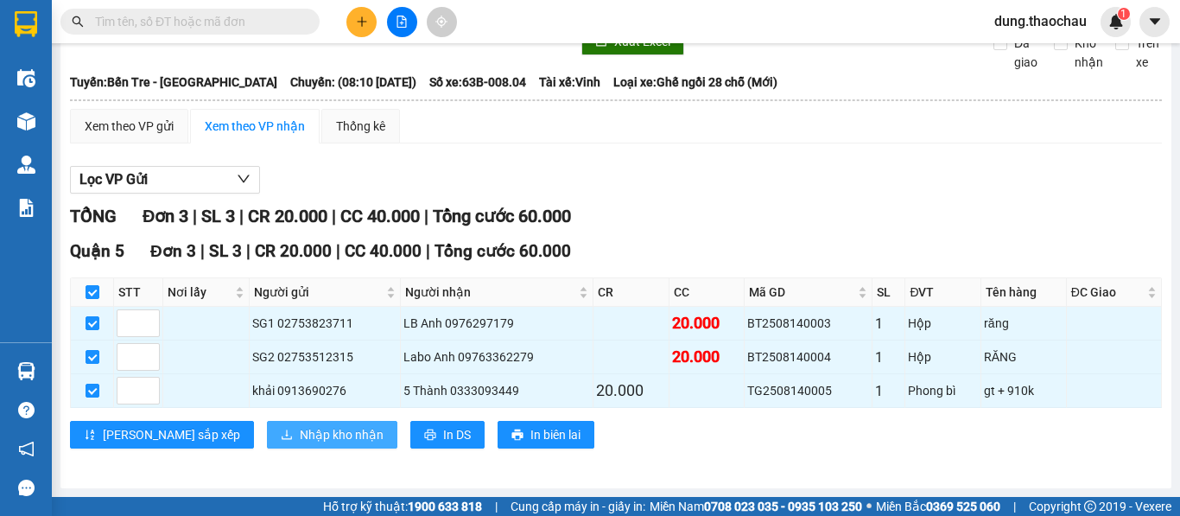
click at [300, 430] on span "Nhập kho nhận" at bounding box center [342, 434] width 84 height 19
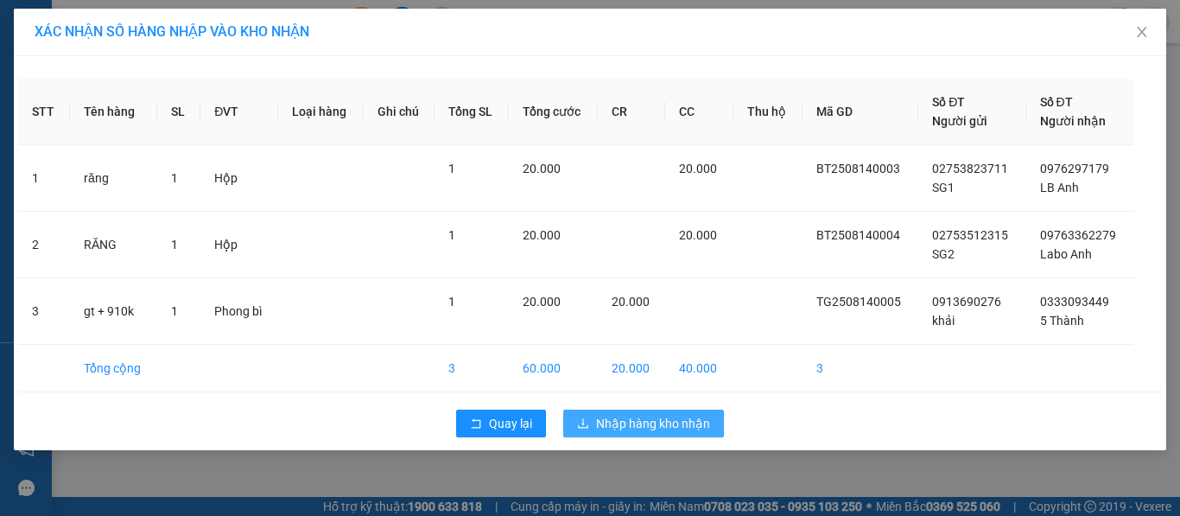
click at [611, 415] on span "Nhập hàng kho nhận" at bounding box center [653, 423] width 114 height 19
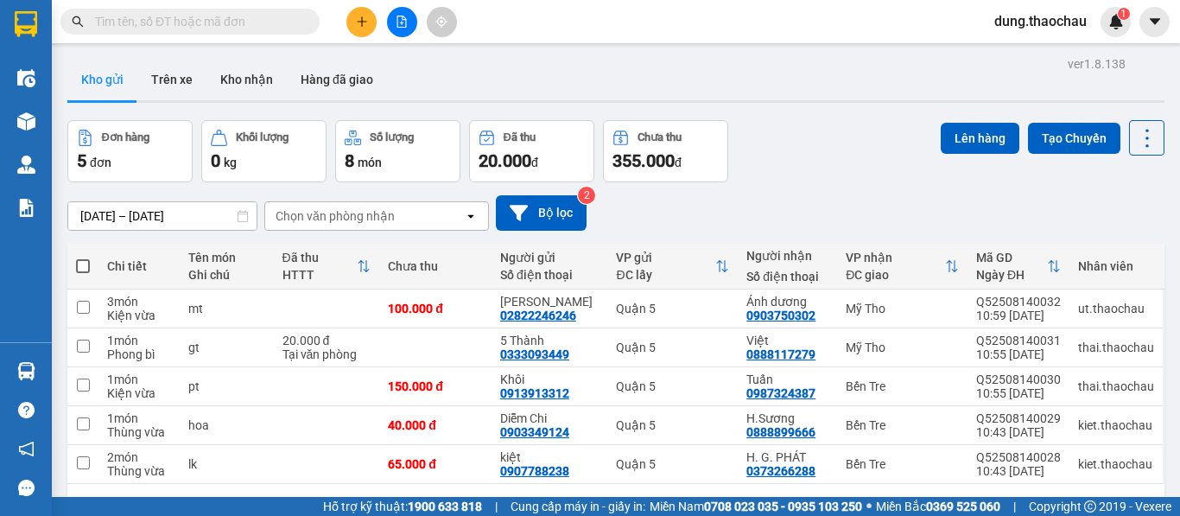
click at [79, 270] on span at bounding box center [83, 266] width 14 height 14
click at [83, 257] on input "checkbox" at bounding box center [83, 257] width 0 height 0
checkbox input "true"
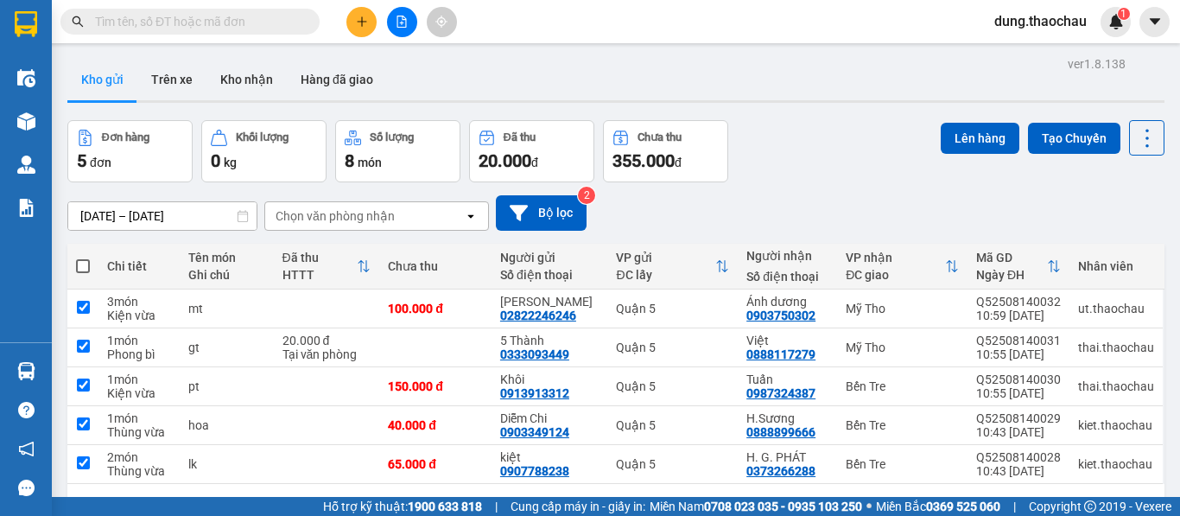
checkbox input "true"
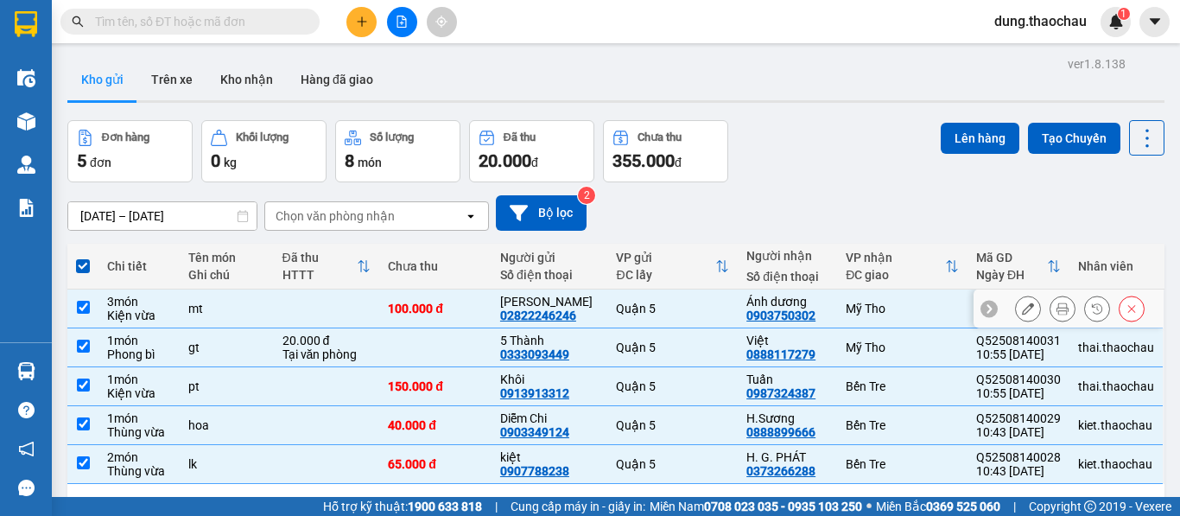
click at [1091, 308] on icon at bounding box center [1097, 308] width 12 height 12
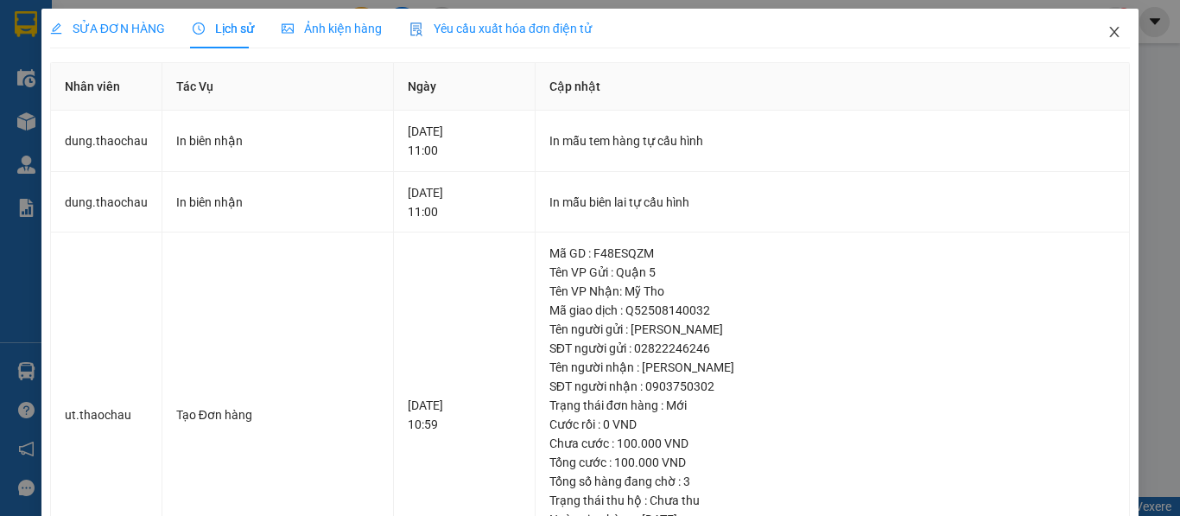
click at [1103, 23] on span "Close" at bounding box center [1114, 33] width 48 height 48
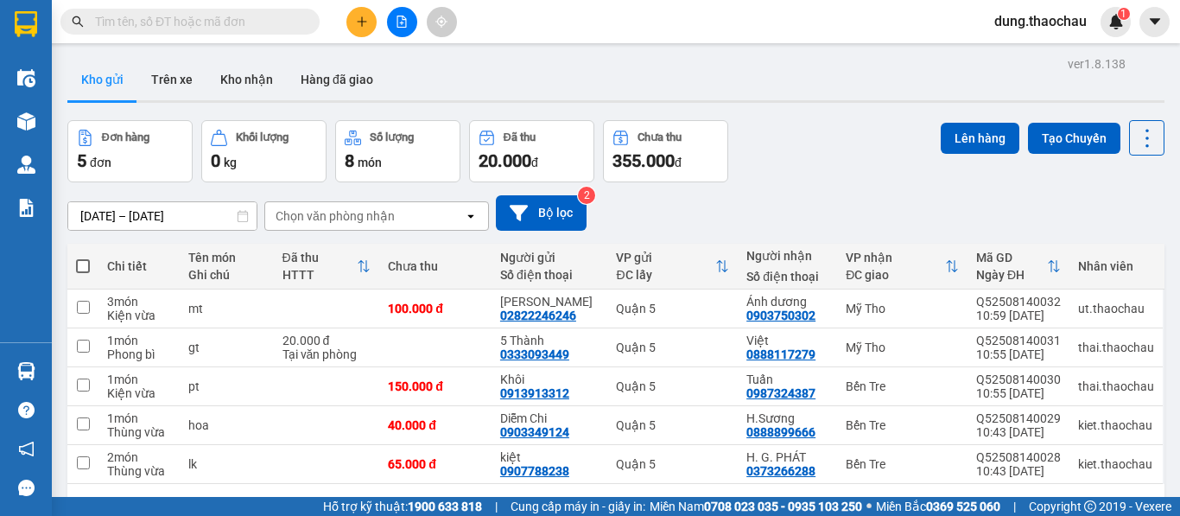
click at [79, 266] on span at bounding box center [83, 266] width 14 height 14
click at [83, 257] on input "checkbox" at bounding box center [83, 257] width 0 height 0
checkbox input "true"
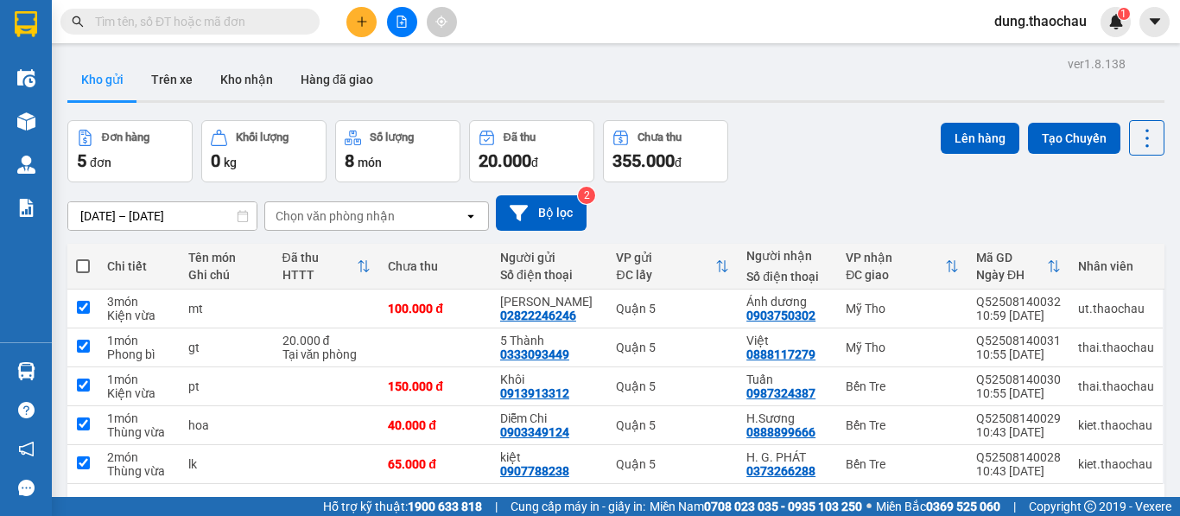
checkbox input "true"
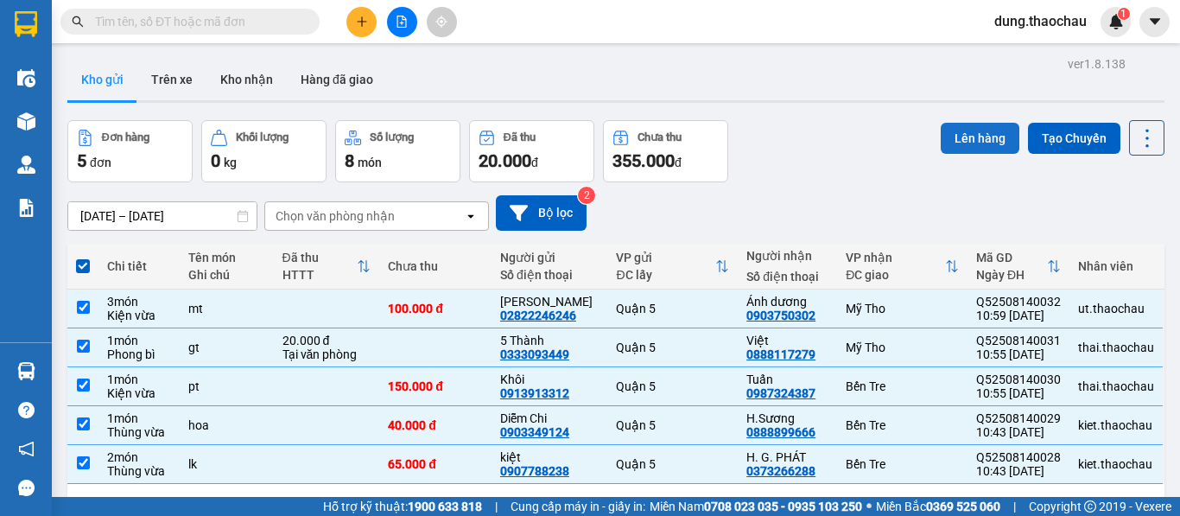
click at [982, 144] on button "Lên hàng" at bounding box center [980, 138] width 79 height 31
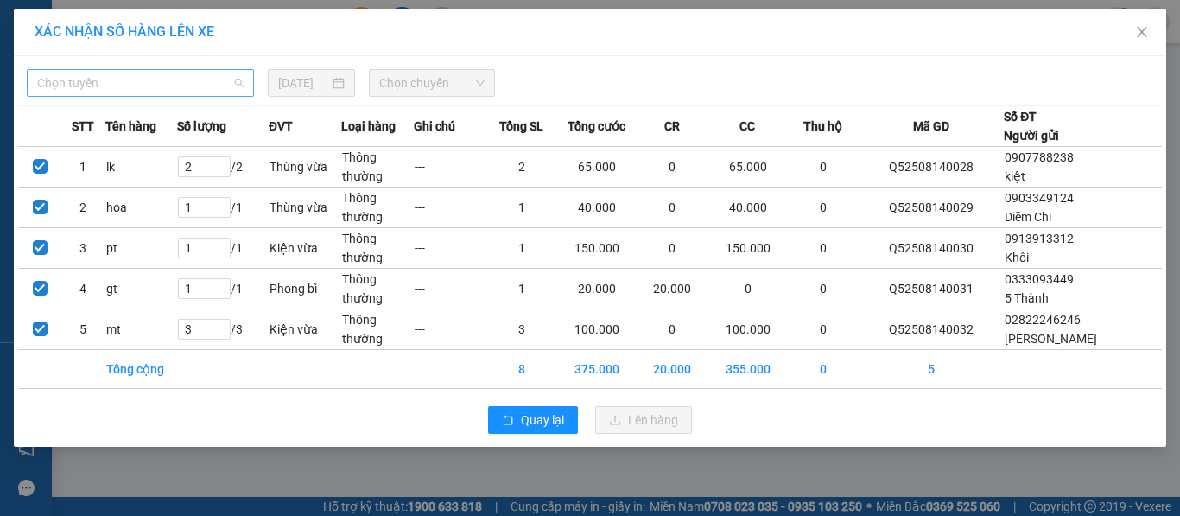
click at [192, 86] on span "Chọn tuyến" at bounding box center [140, 83] width 206 height 26
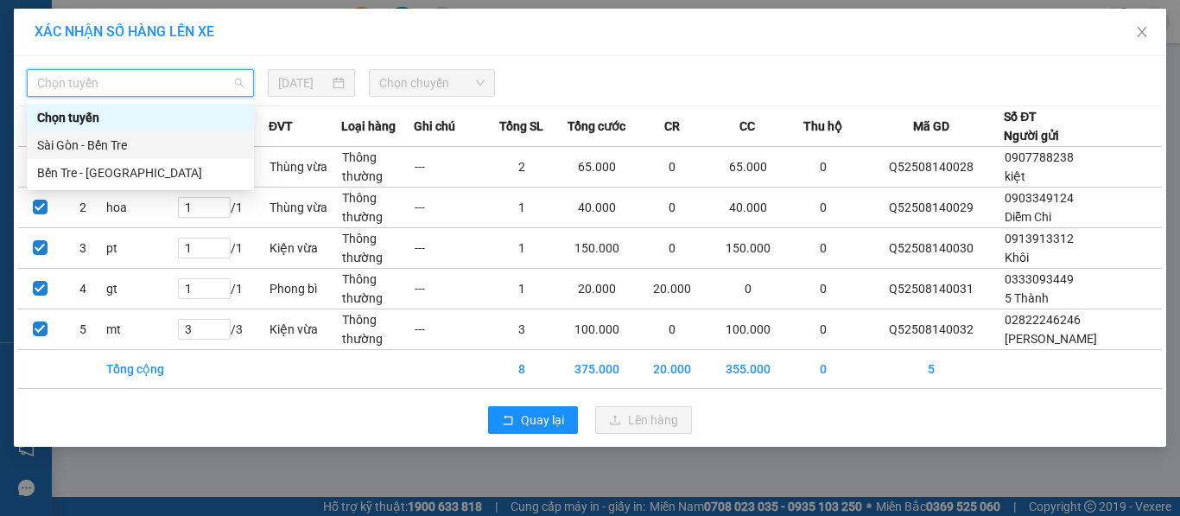
click at [147, 149] on div "Sài Gòn - Bến Tre" at bounding box center [140, 145] width 206 height 19
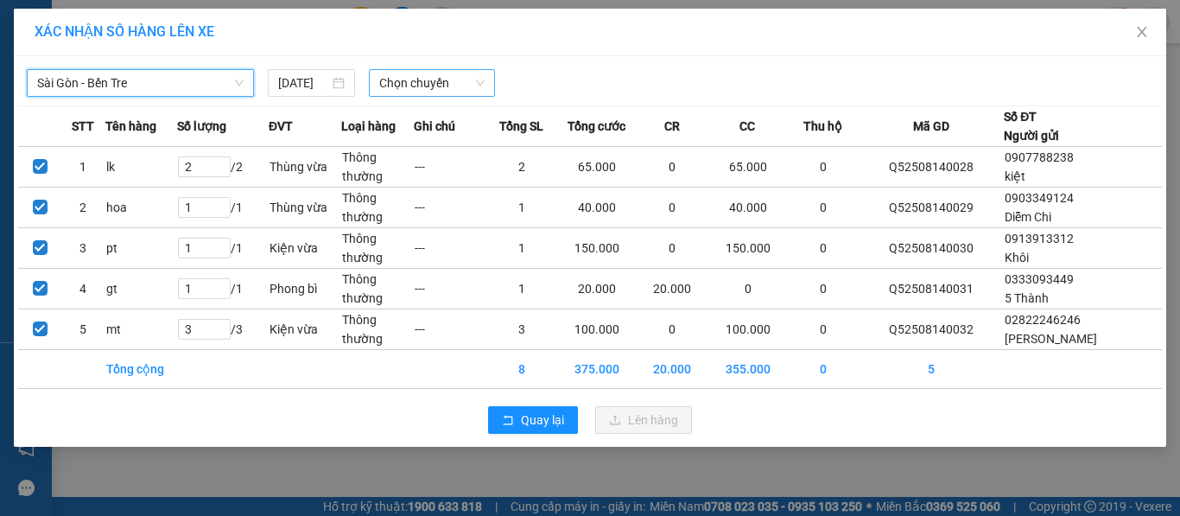
click at [442, 90] on span "Chọn chuyến" at bounding box center [432, 83] width 106 height 26
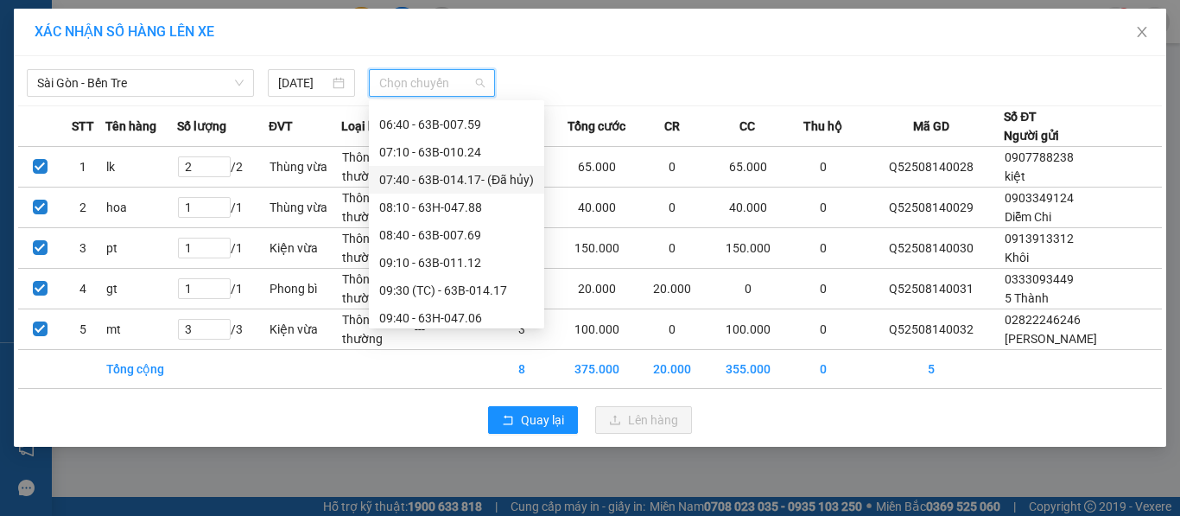
scroll to position [432, 0]
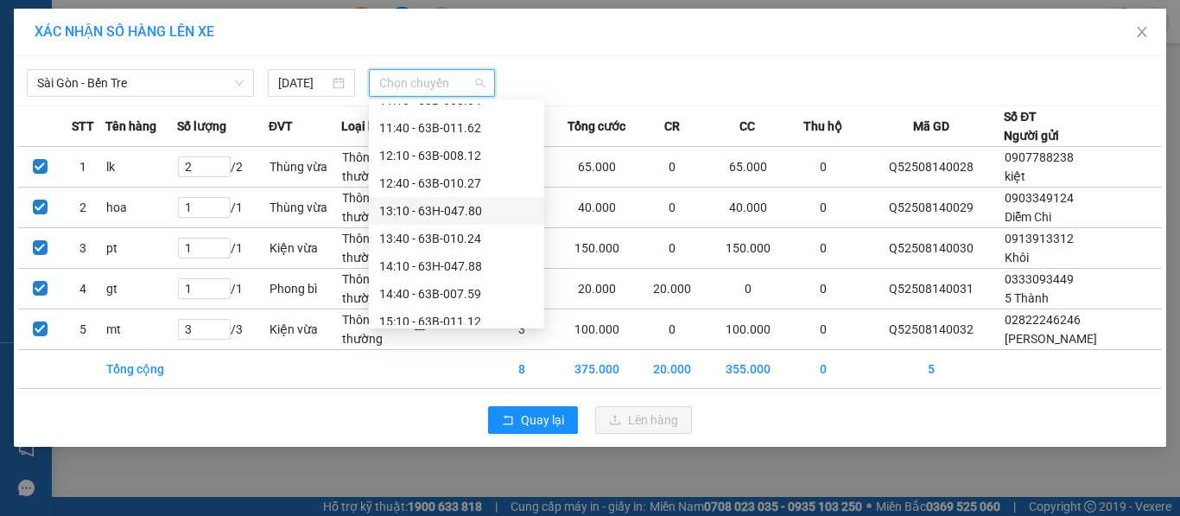
click at [453, 207] on div "13:10 - 63H-047.80" at bounding box center [456, 210] width 155 height 19
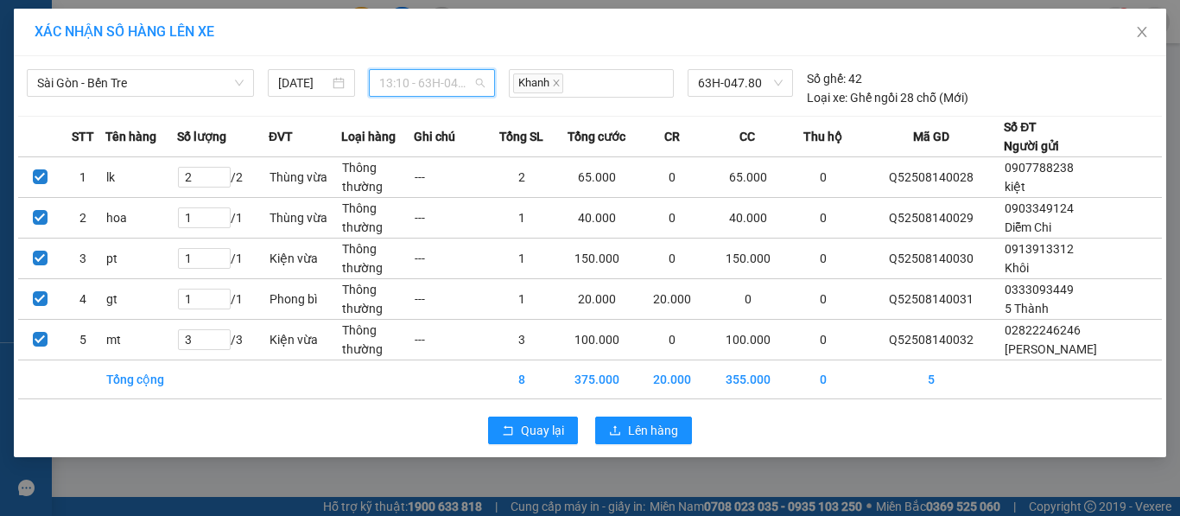
click at [432, 81] on span "13:10 - 63H-047.80" at bounding box center [432, 83] width 106 height 26
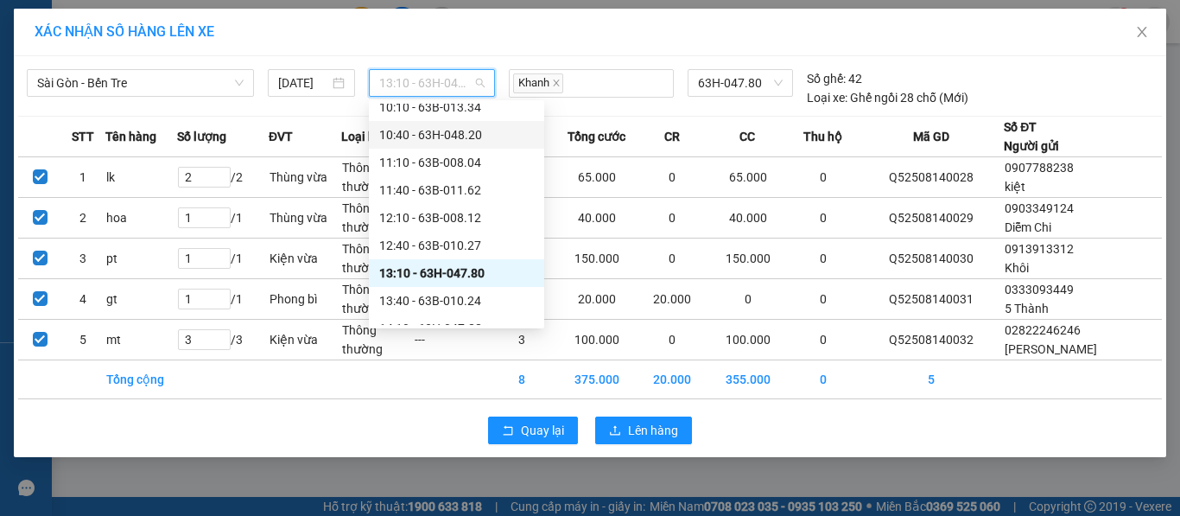
scroll to position [345, 0]
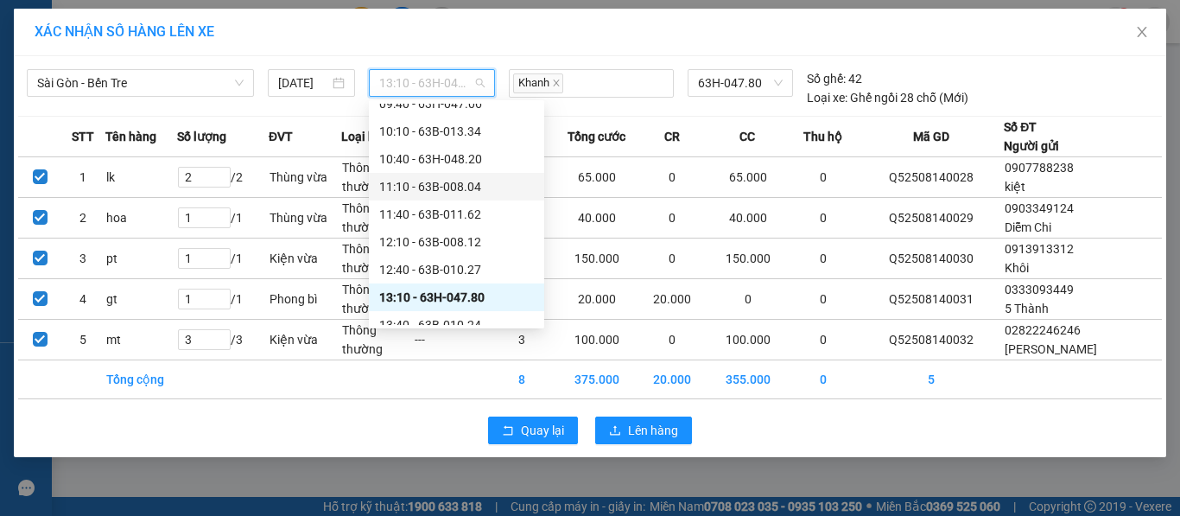
click at [433, 187] on div "11:10 - 63B-008.04" at bounding box center [456, 186] width 155 height 19
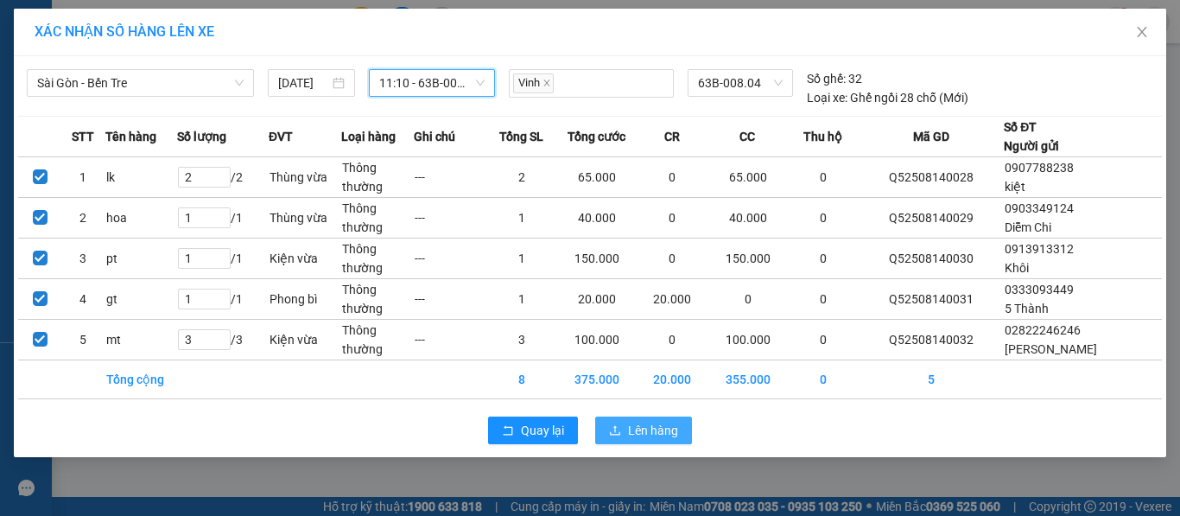
click at [657, 420] on button "Lên hàng" at bounding box center [643, 430] width 97 height 28
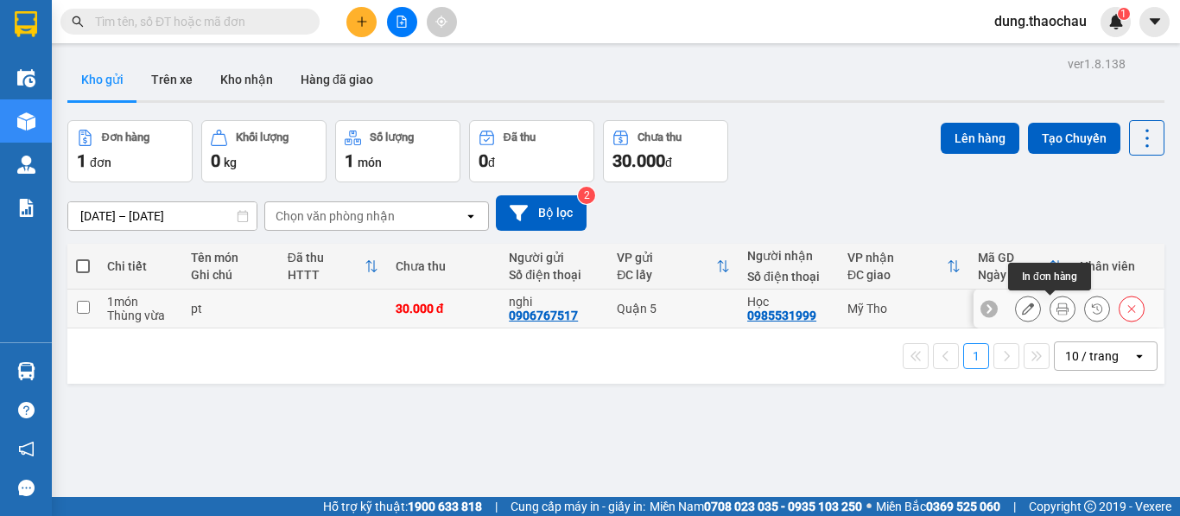
click at [1056, 310] on icon at bounding box center [1062, 308] width 12 height 12
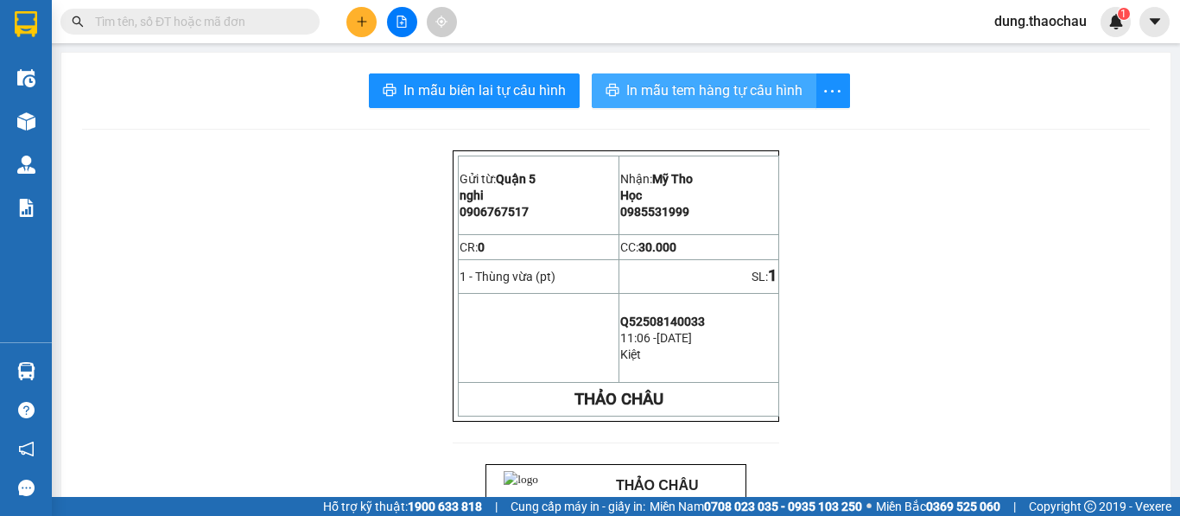
click at [695, 84] on span "In mẫu tem hàng tự cấu hình" at bounding box center [714, 90] width 176 height 22
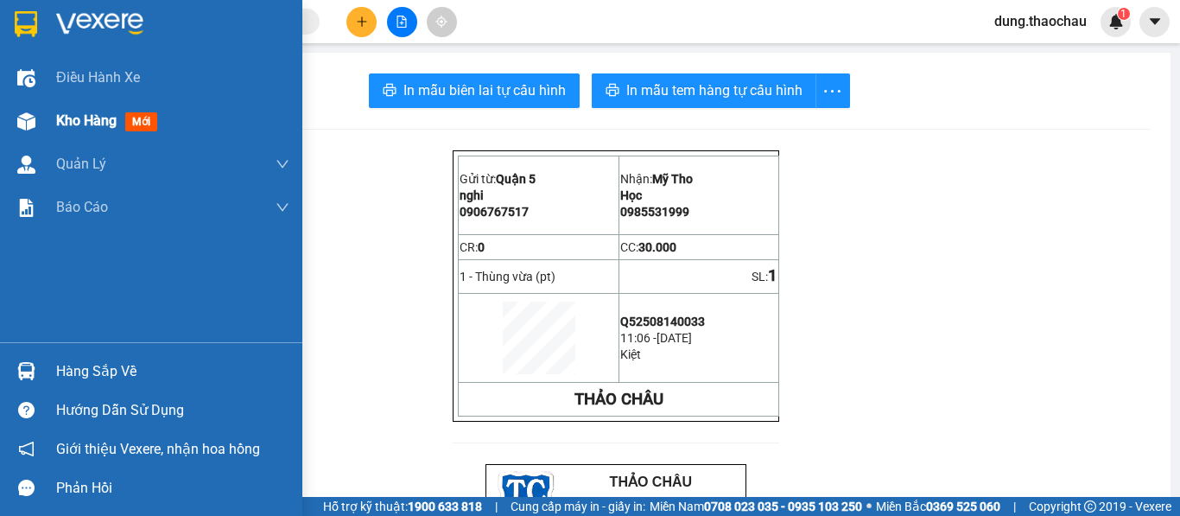
click at [155, 135] on div "Kho hàng mới" at bounding box center [172, 120] width 233 height 43
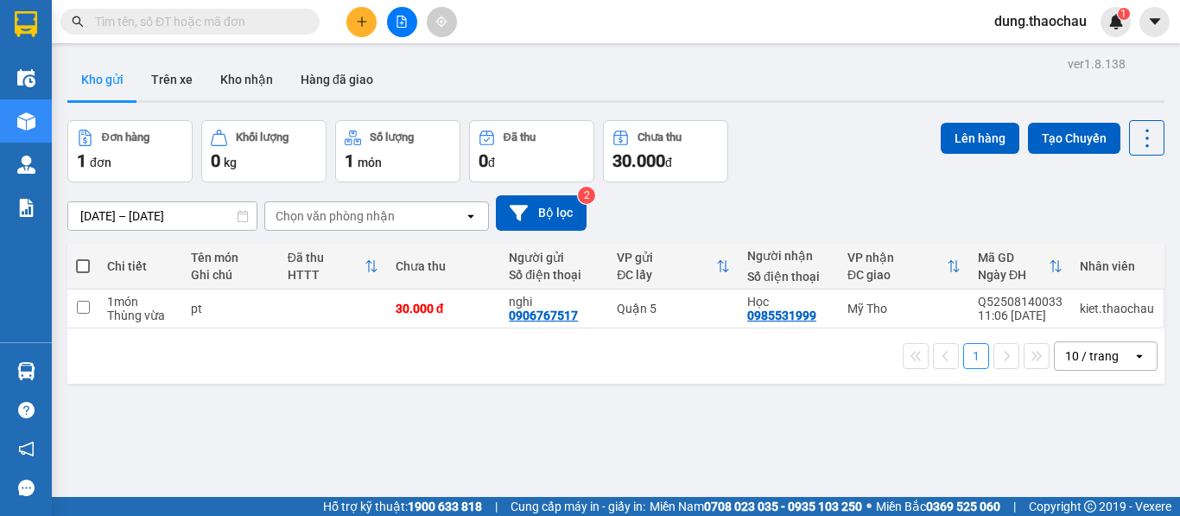
click at [243, 19] on input "text" at bounding box center [197, 21] width 204 height 19
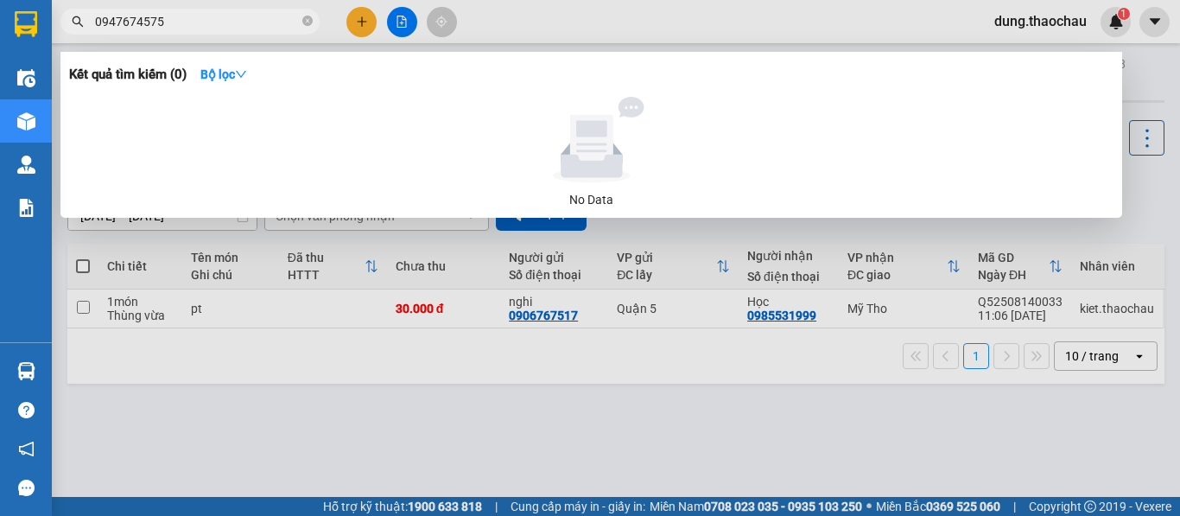
type input "0947674575"
click at [472, 450] on div at bounding box center [590, 258] width 1180 height 516
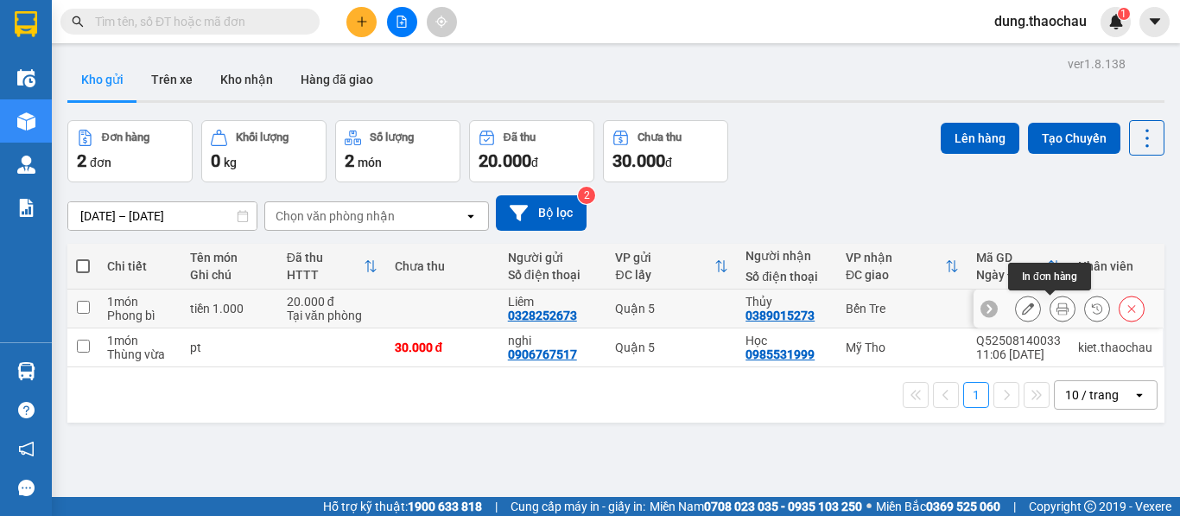
click at [1056, 309] on icon at bounding box center [1062, 308] width 12 height 12
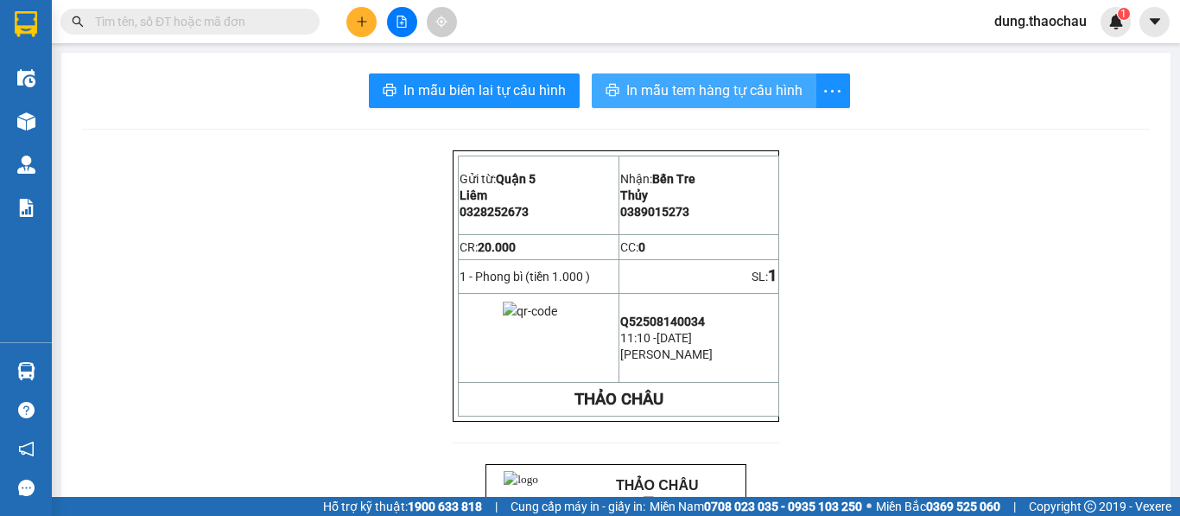
click at [672, 88] on span "In mẫu tem hàng tự cấu hình" at bounding box center [714, 90] width 176 height 22
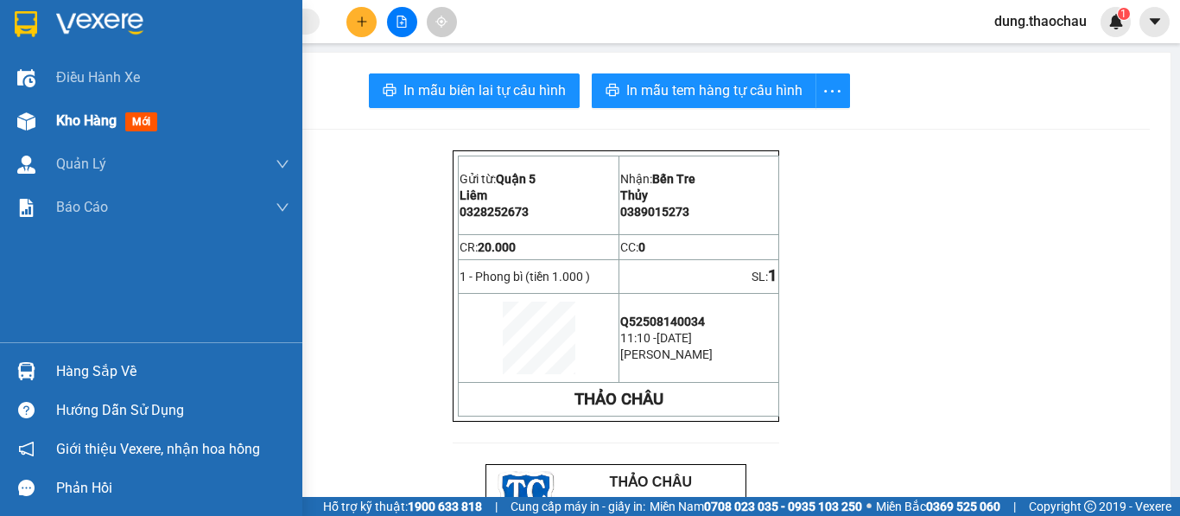
click at [50, 121] on div "Kho hàng mới" at bounding box center [151, 120] width 302 height 43
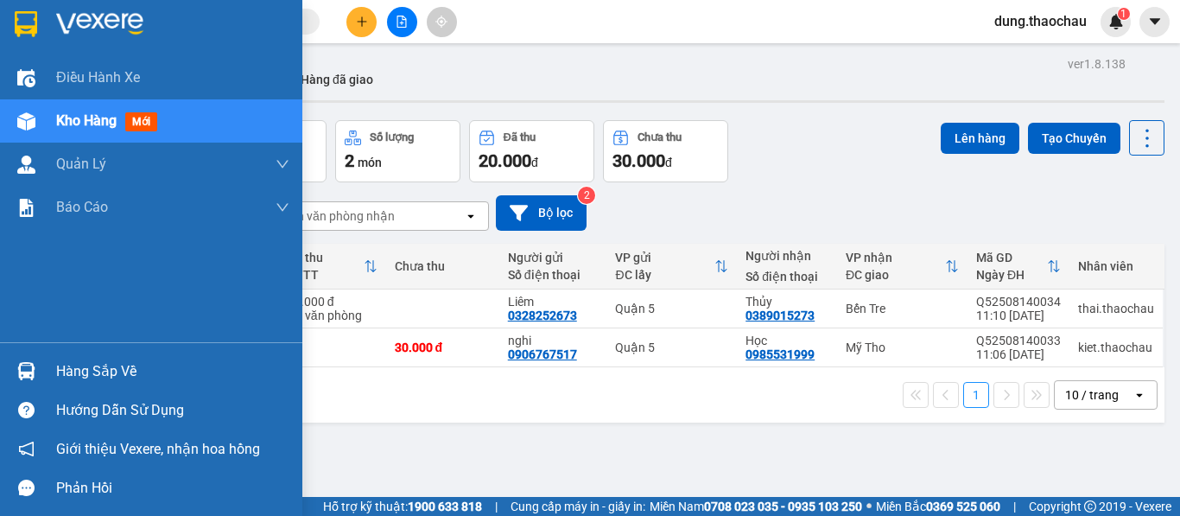
click at [34, 381] on div at bounding box center [26, 371] width 30 height 30
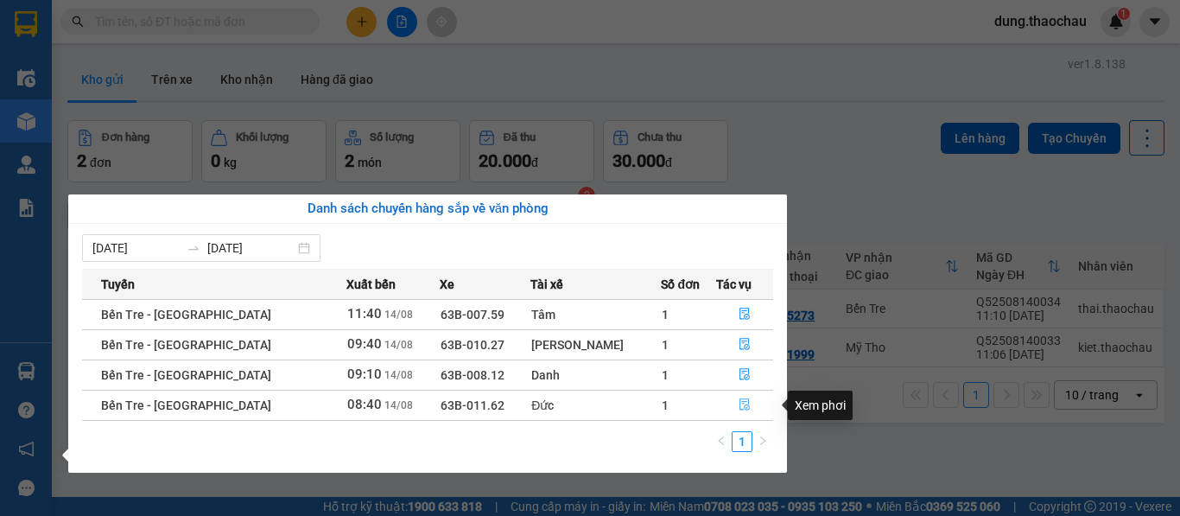
click at [739, 400] on icon "file-done" at bounding box center [745, 404] width 12 height 12
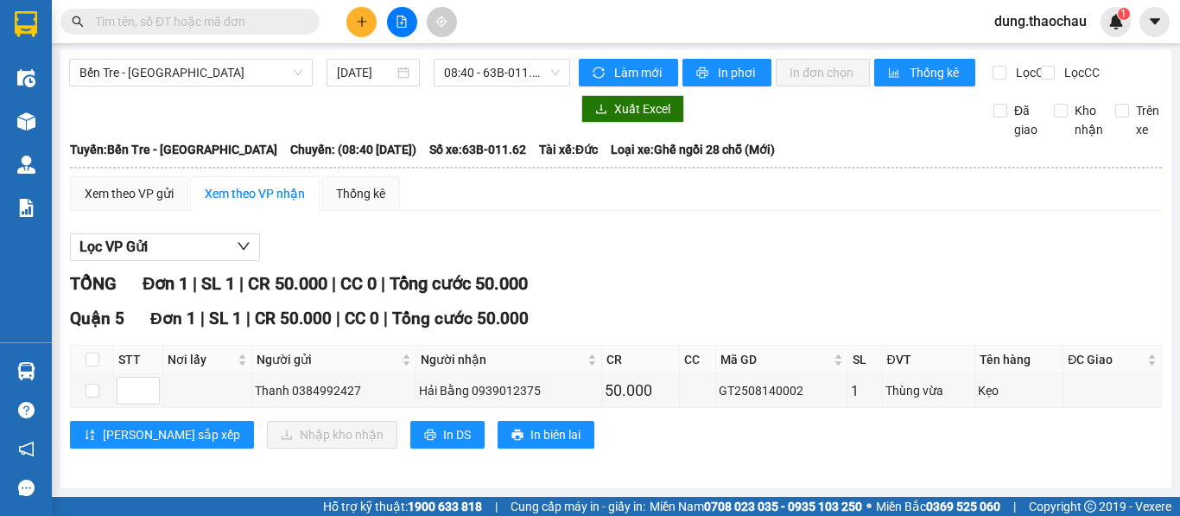
scroll to position [16, 0]
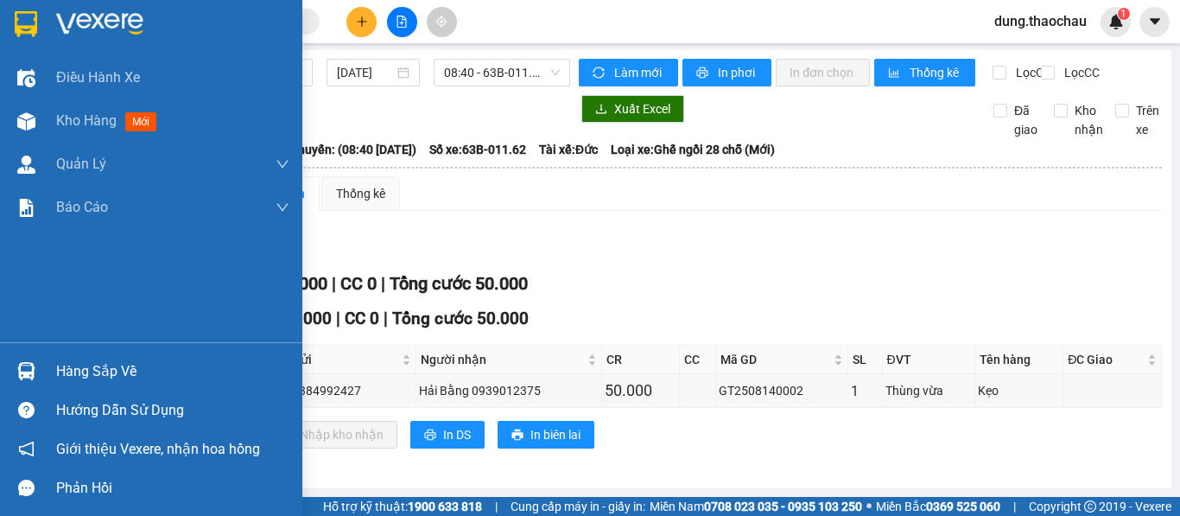
click at [37, 364] on div at bounding box center [26, 371] width 30 height 30
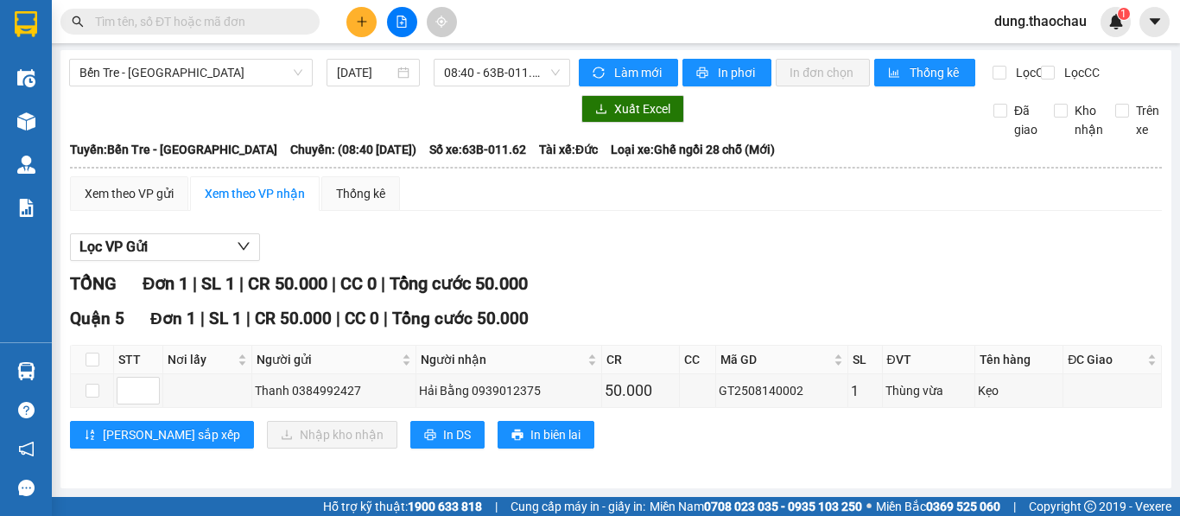
click at [880, 256] on section "Kết quả tìm kiếm ( 0 ) Bộ lọc No Data dung.thaochau 1 Điều hành xe Kho hàng mới…" at bounding box center [590, 258] width 1180 height 516
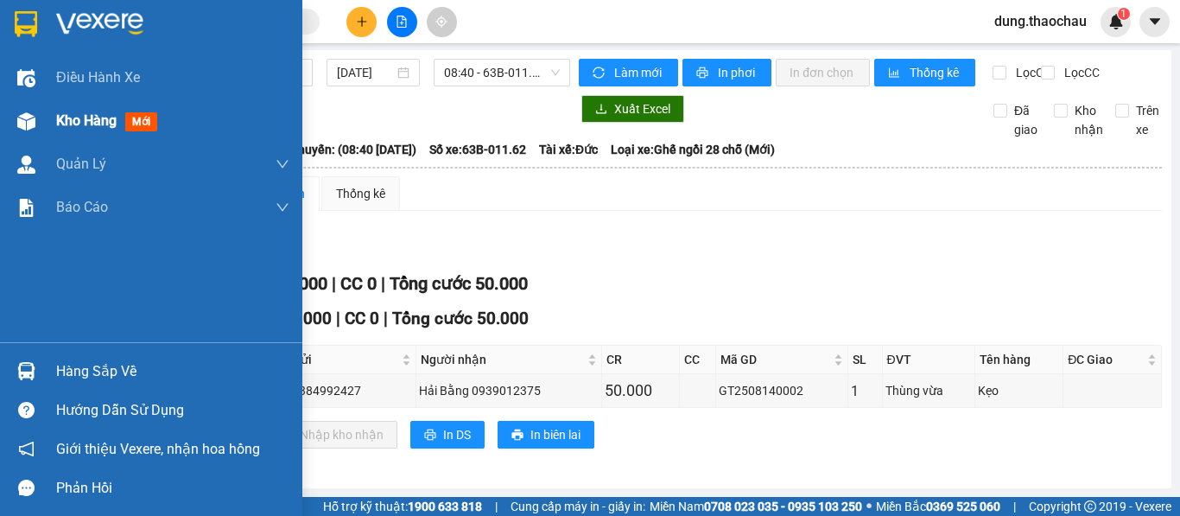
click at [20, 119] on img at bounding box center [26, 121] width 18 height 18
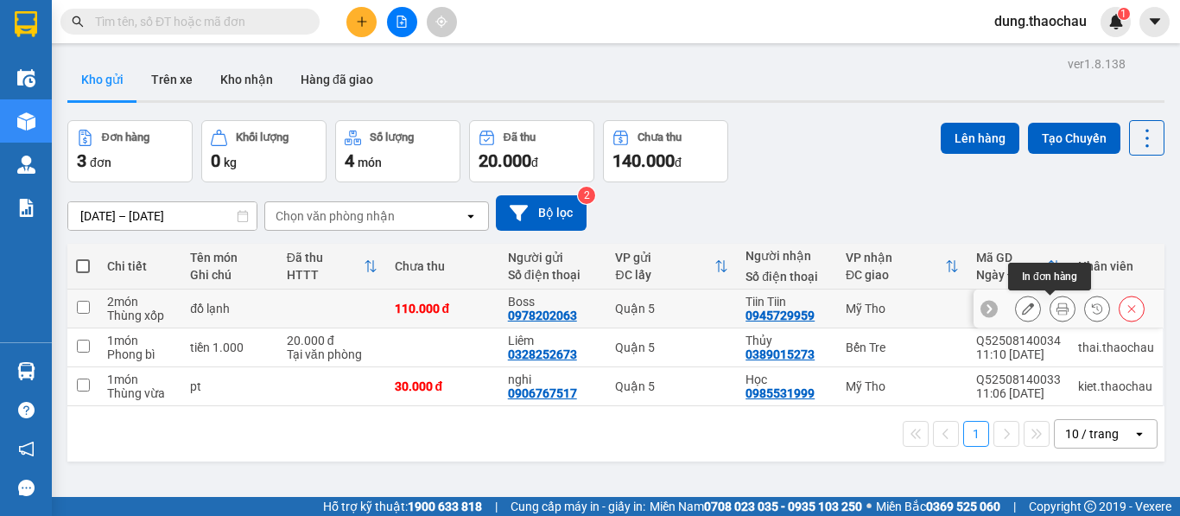
click at [1056, 312] on icon at bounding box center [1062, 308] width 12 height 12
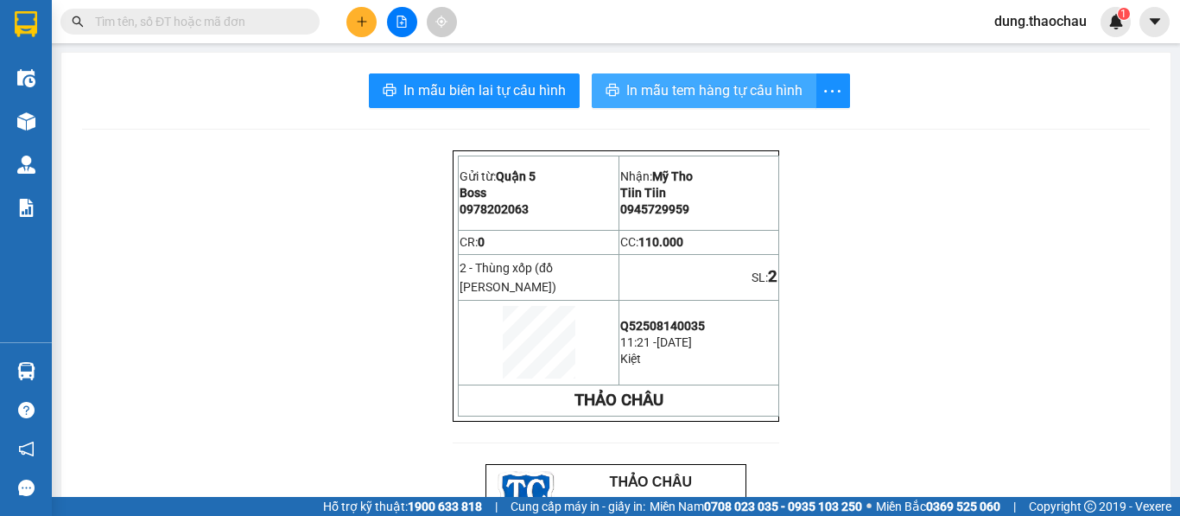
click at [703, 95] on span "In mẫu tem hàng tự cấu hình" at bounding box center [714, 90] width 176 height 22
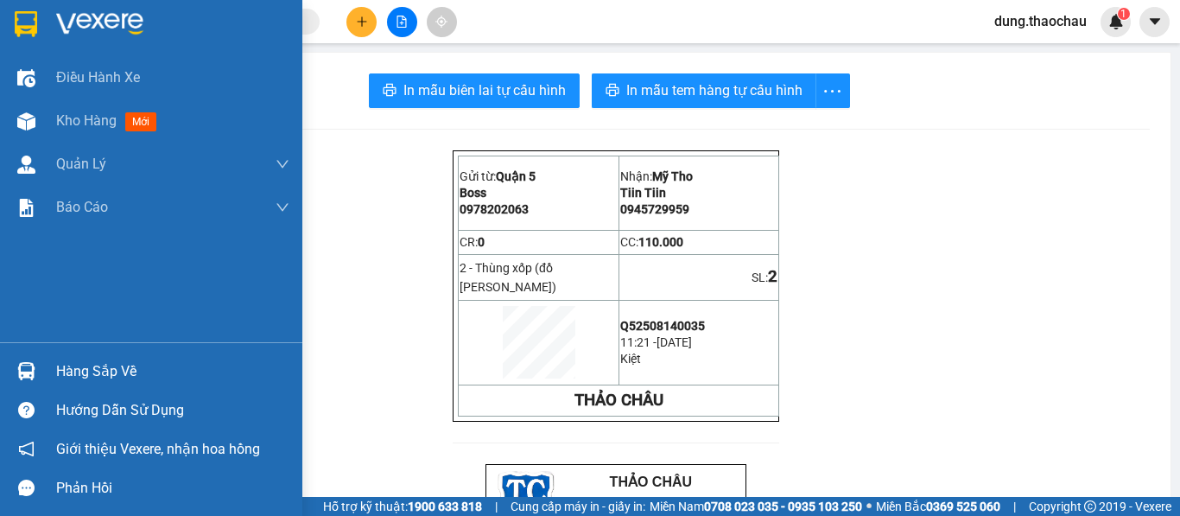
click at [17, 365] on img at bounding box center [26, 371] width 18 height 18
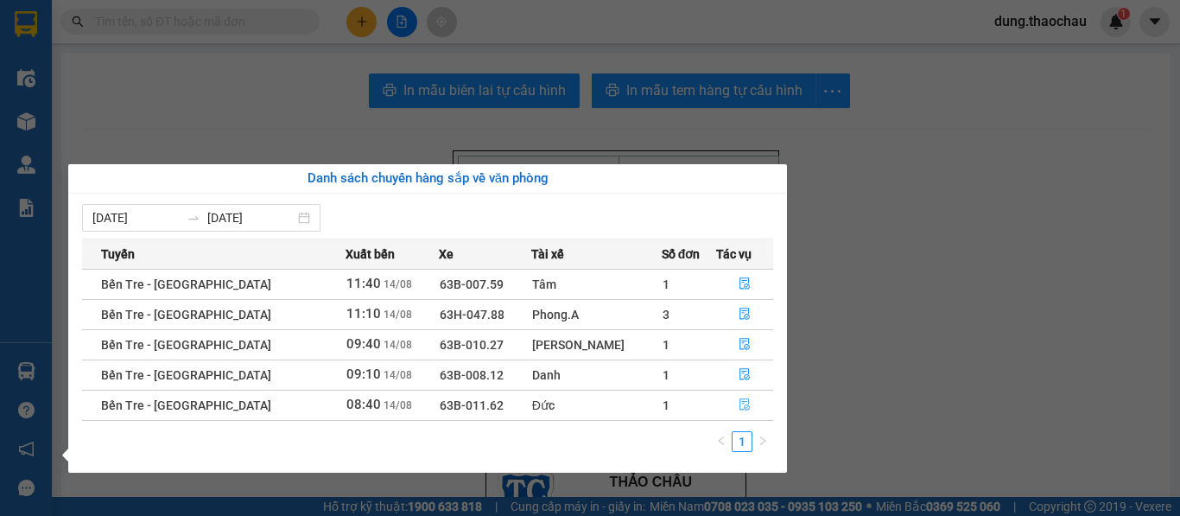
click at [739, 400] on icon "file-done" at bounding box center [745, 404] width 12 height 12
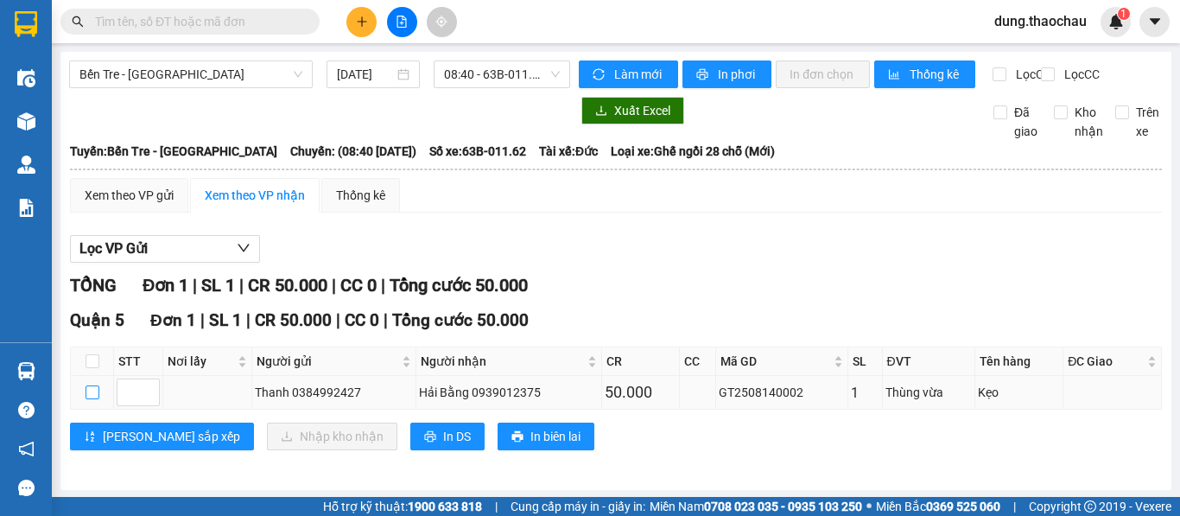
click at [90, 399] on input "checkbox" at bounding box center [93, 392] width 14 height 14
checkbox input "true"
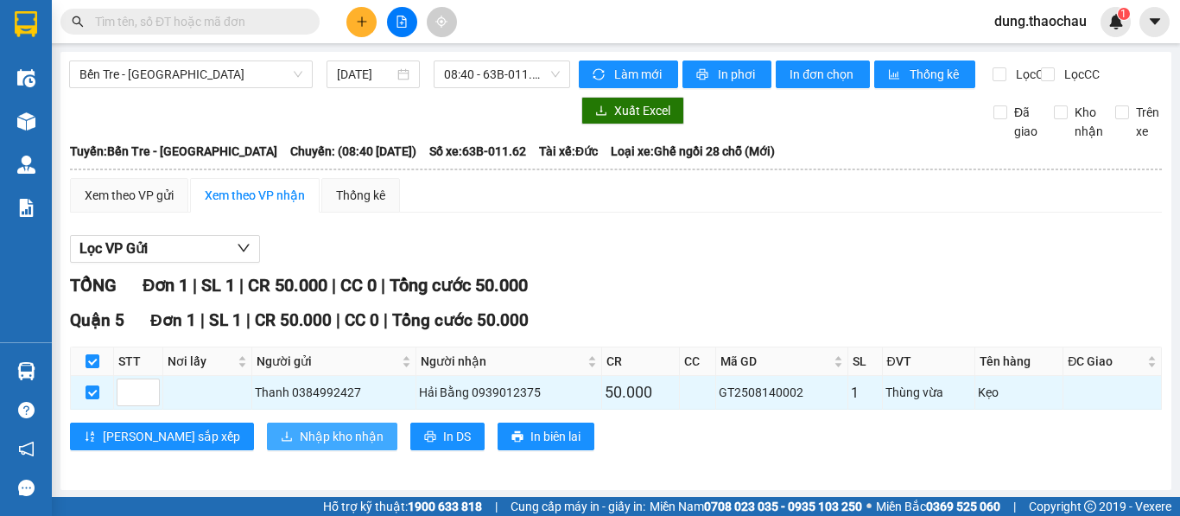
click at [300, 446] on span "Nhập kho nhận" at bounding box center [342, 436] width 84 height 19
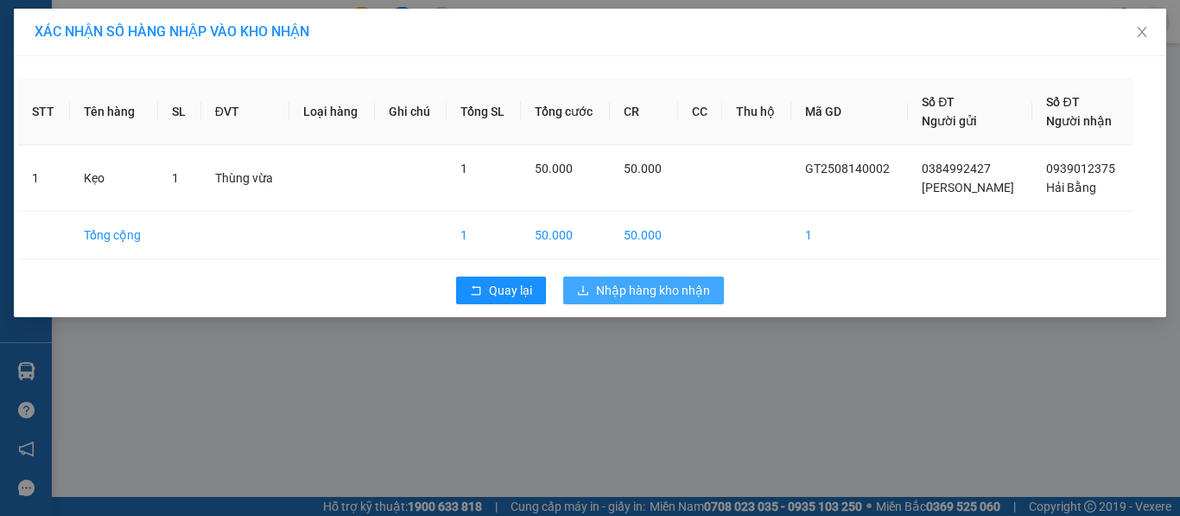
click at [669, 290] on span "Nhập hàng kho nhận" at bounding box center [653, 290] width 114 height 19
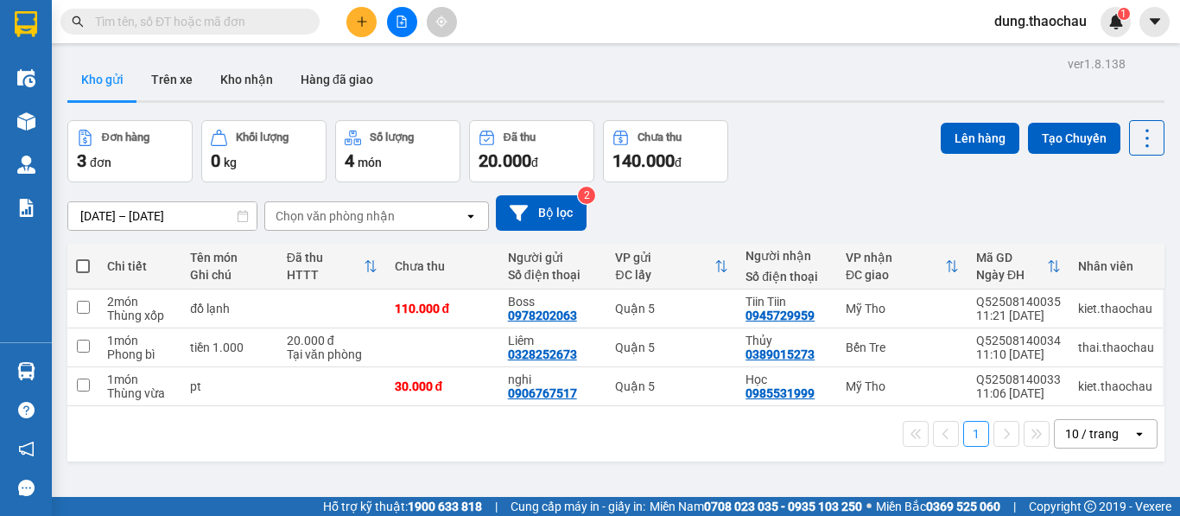
click at [263, 16] on input "text" at bounding box center [197, 21] width 204 height 19
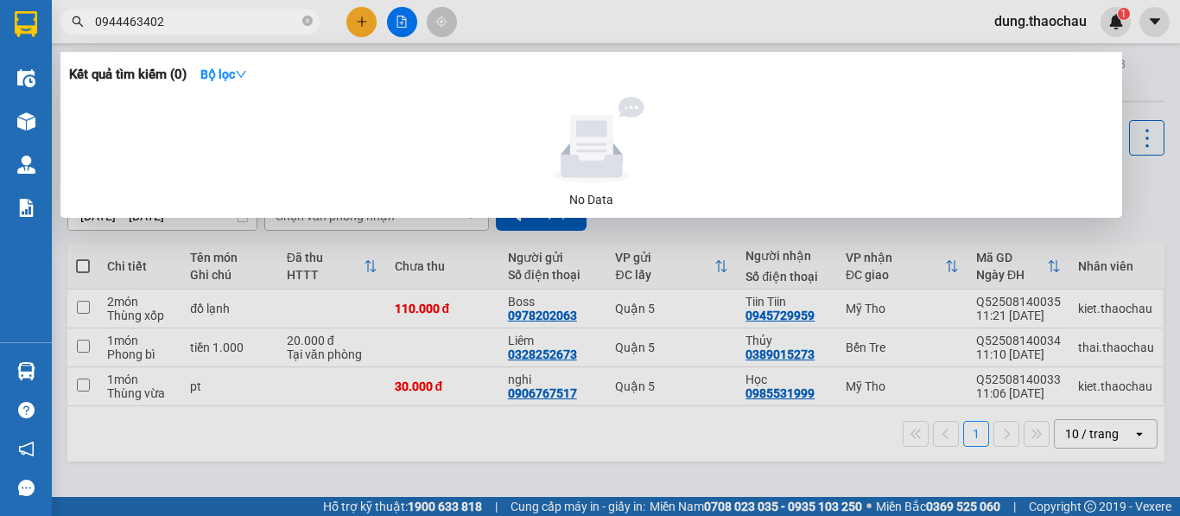
type input "0944463402"
drag, startPoint x: 851, startPoint y: 238, endPoint x: 825, endPoint y: 287, distance: 54.9
click at [831, 285] on div at bounding box center [590, 258] width 1180 height 516
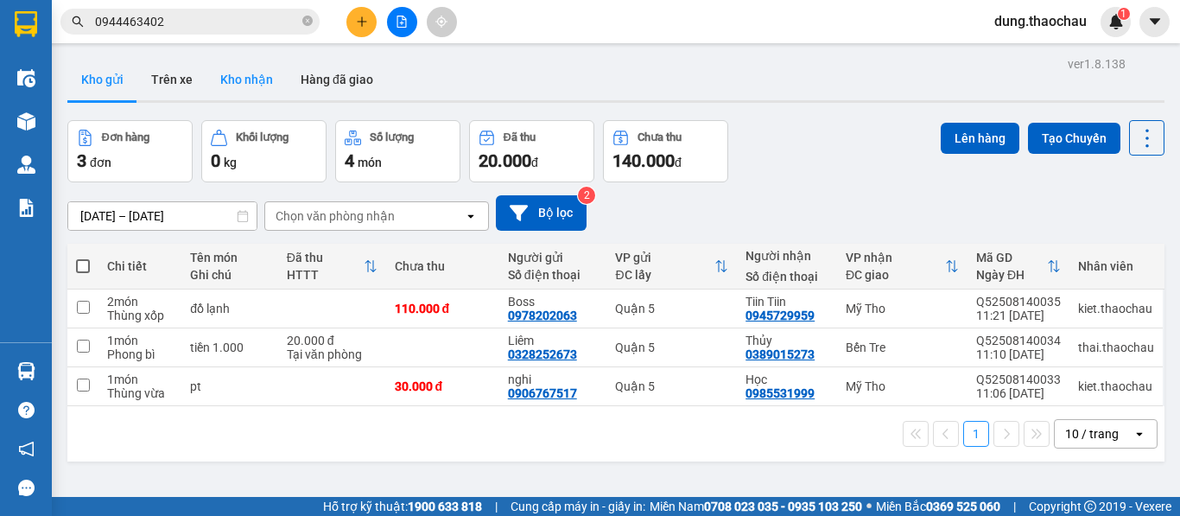
click at [217, 79] on button "Kho nhận" at bounding box center [246, 79] width 80 height 41
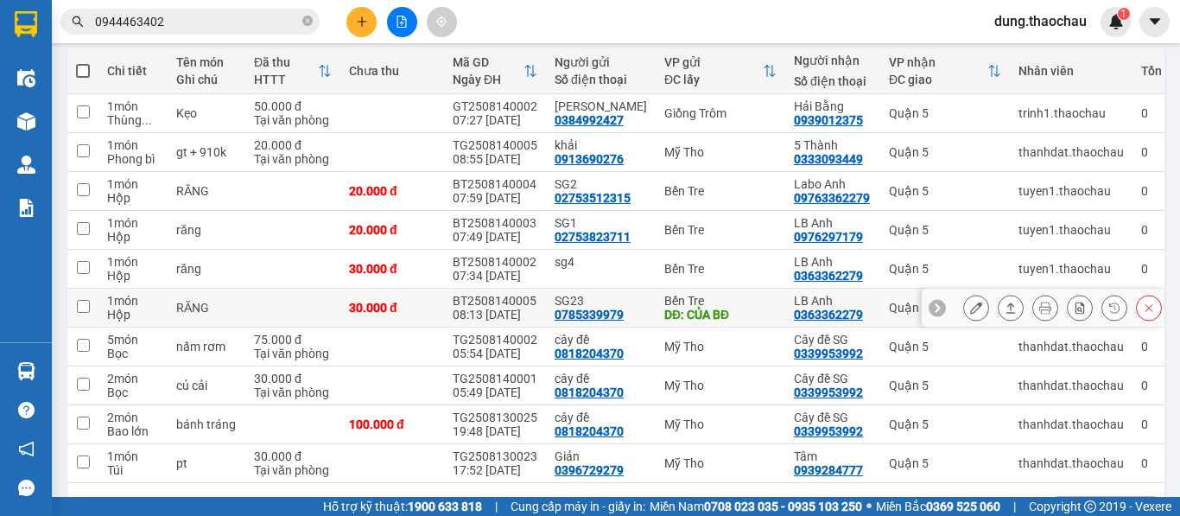
scroll to position [259, 0]
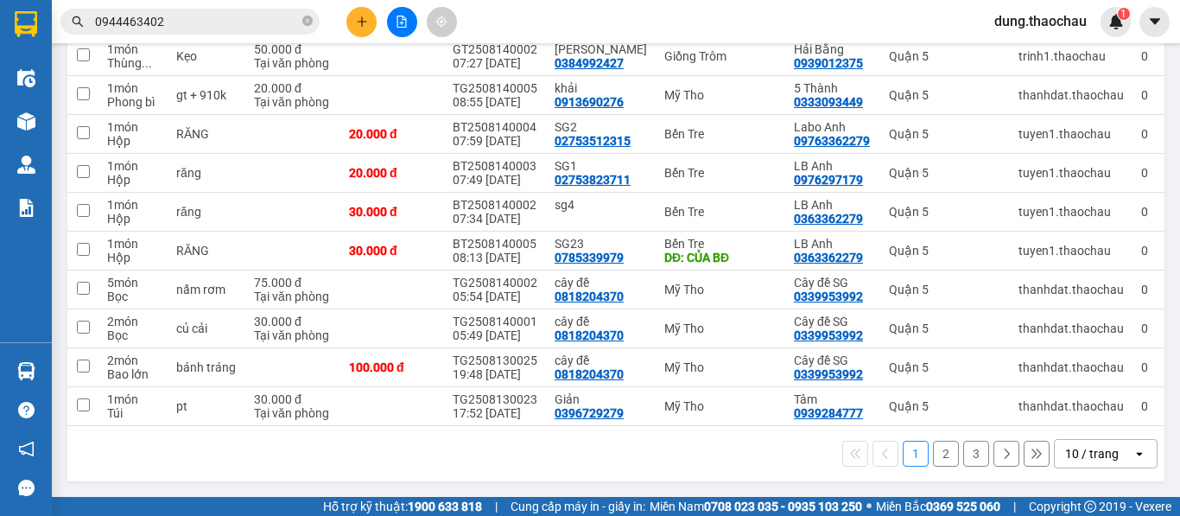
click at [1080, 447] on div "10 / trang" at bounding box center [1092, 453] width 54 height 17
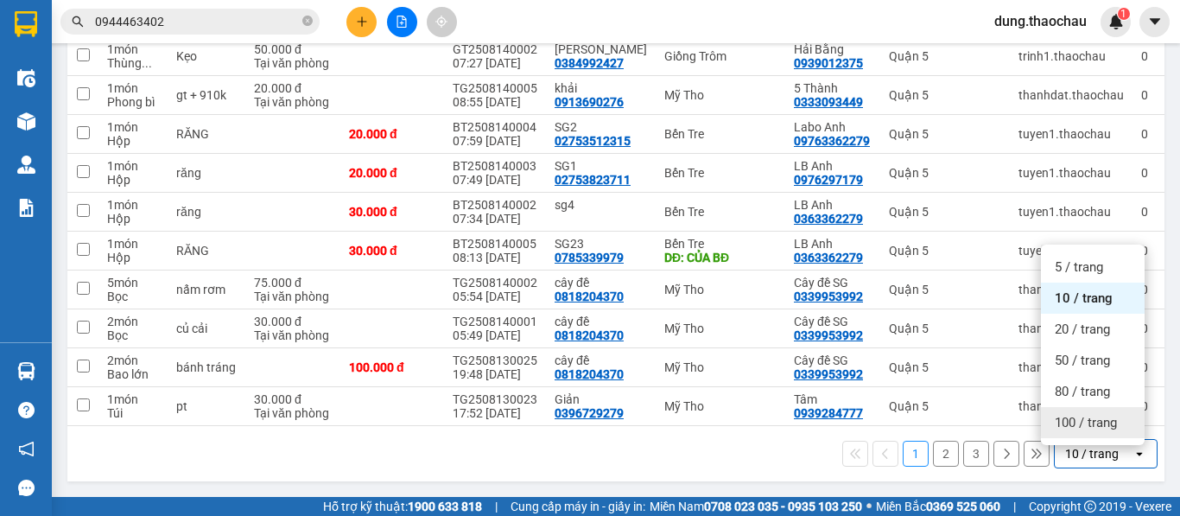
click at [1072, 414] on span "100 / trang" at bounding box center [1086, 422] width 62 height 17
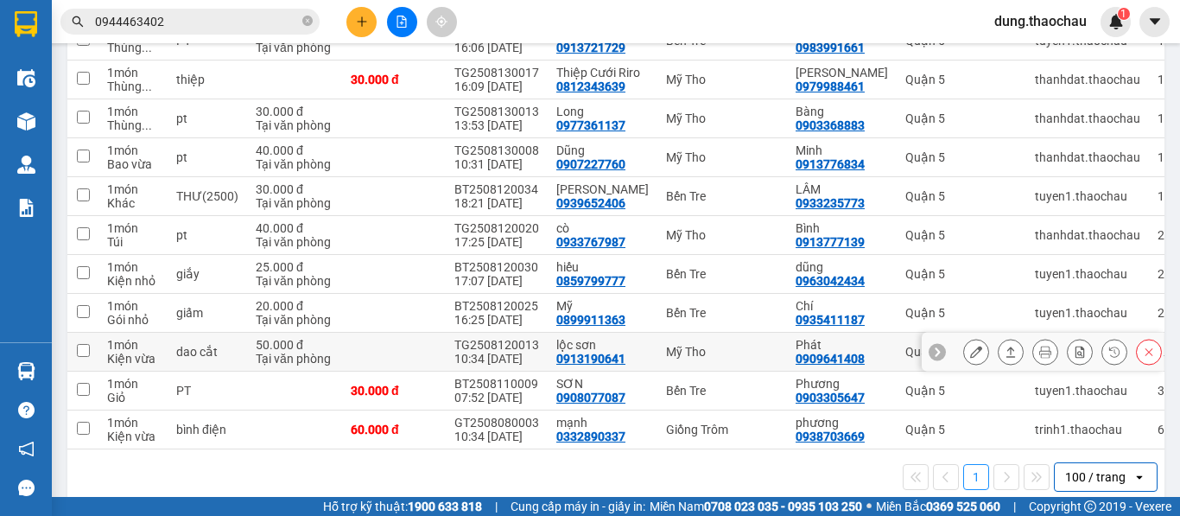
scroll to position [973, 0]
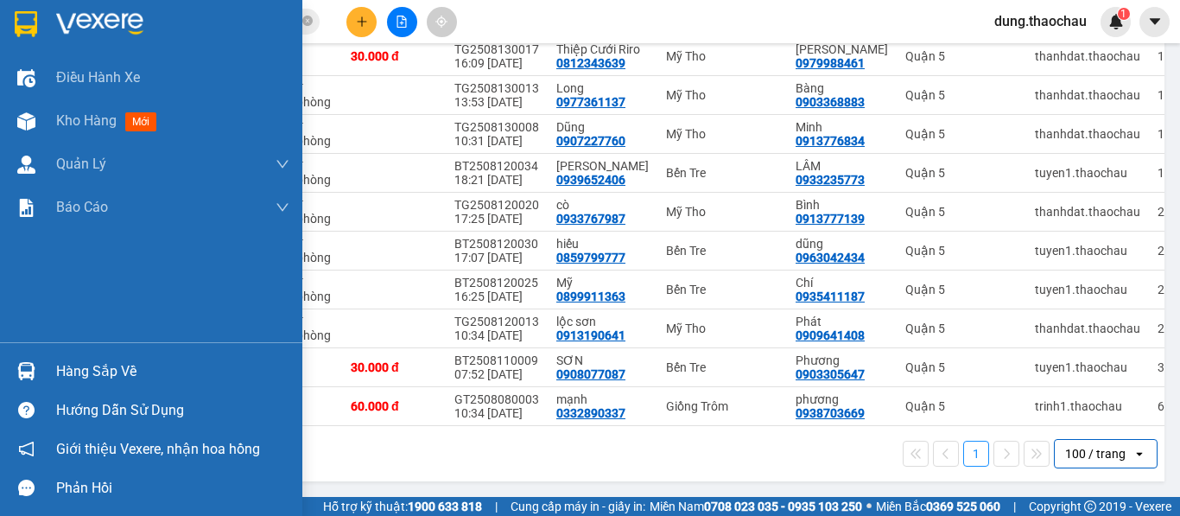
click at [41, 384] on div at bounding box center [26, 371] width 30 height 30
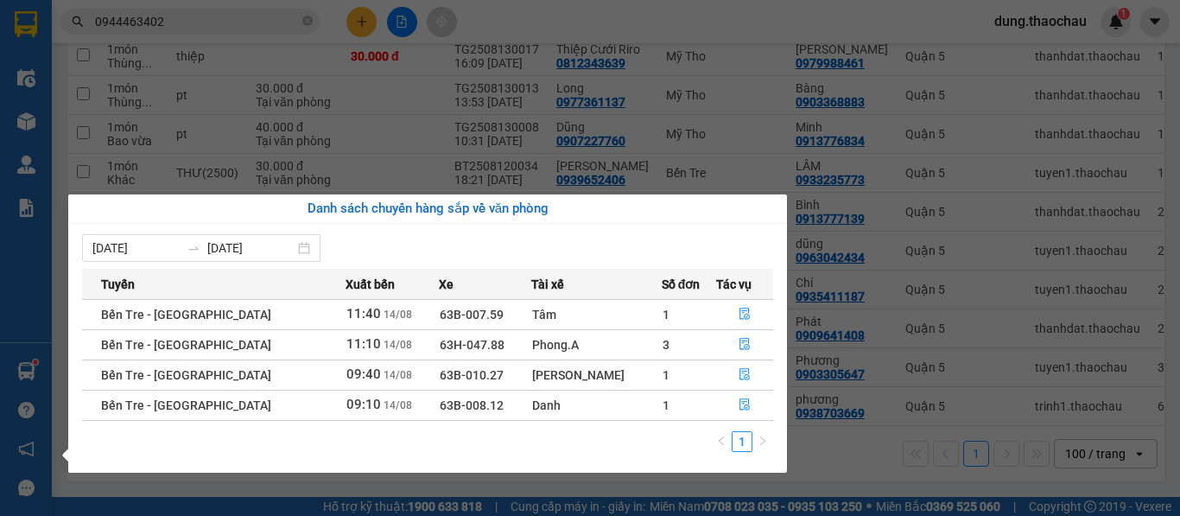
click at [813, 466] on section "Kết quả tìm kiếm ( 0 ) Bộ lọc No Data 0944463402 dung.thaochau 1 Điều hành xe K…" at bounding box center [590, 258] width 1180 height 516
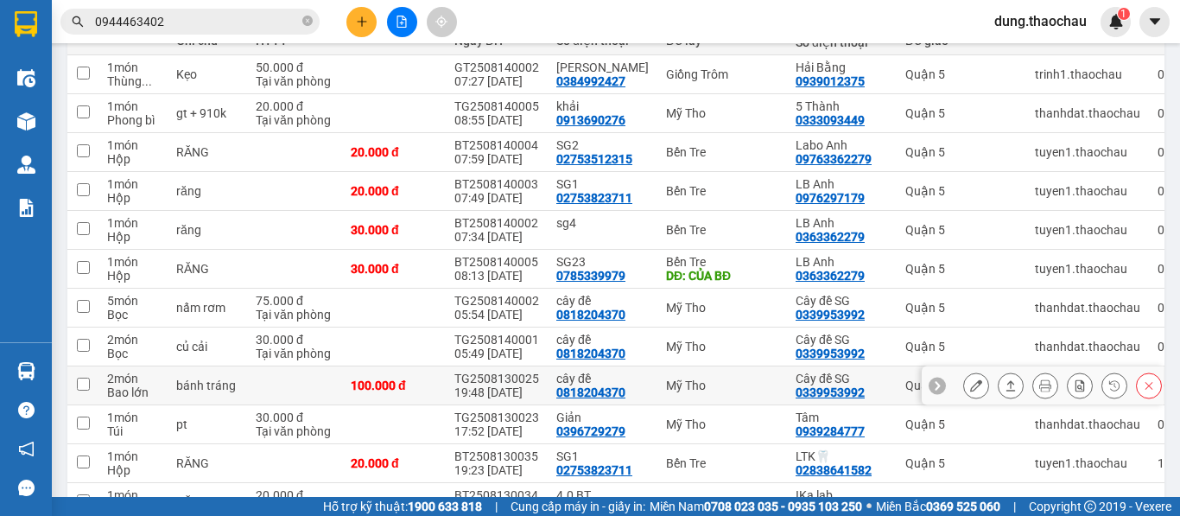
scroll to position [0, 0]
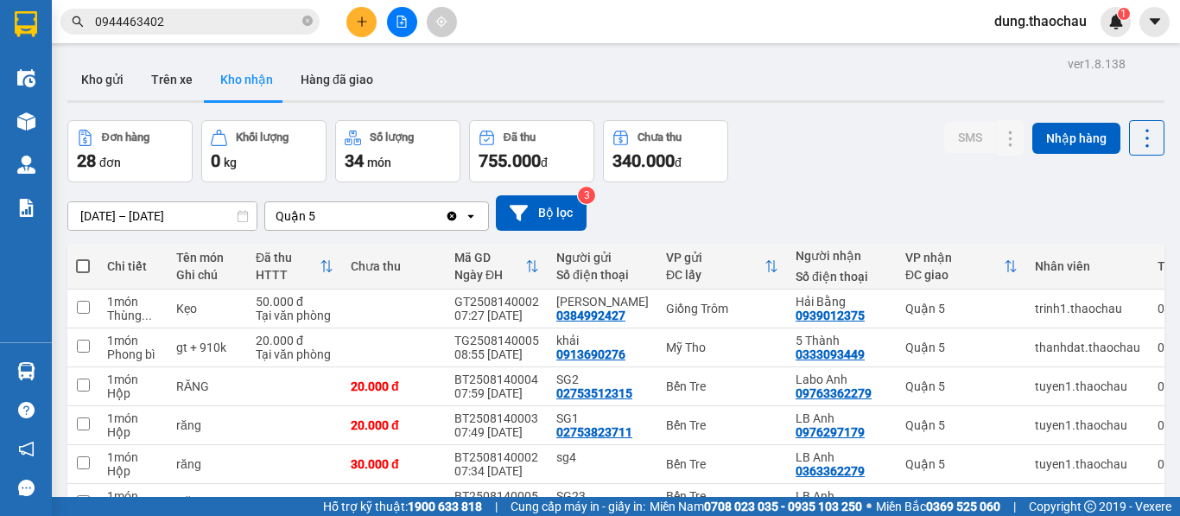
drag, startPoint x: 103, startPoint y: 47, endPoint x: 106, endPoint y: 69, distance: 22.7
click at [103, 48] on main "ver 1.8.138 Kho gửi Trên xe Kho nhận Hàng đã giao Đơn hàng 28 đơn Khối lượng 0 …" at bounding box center [590, 248] width 1180 height 497
click at [106, 84] on button "Kho gửi" at bounding box center [102, 79] width 70 height 41
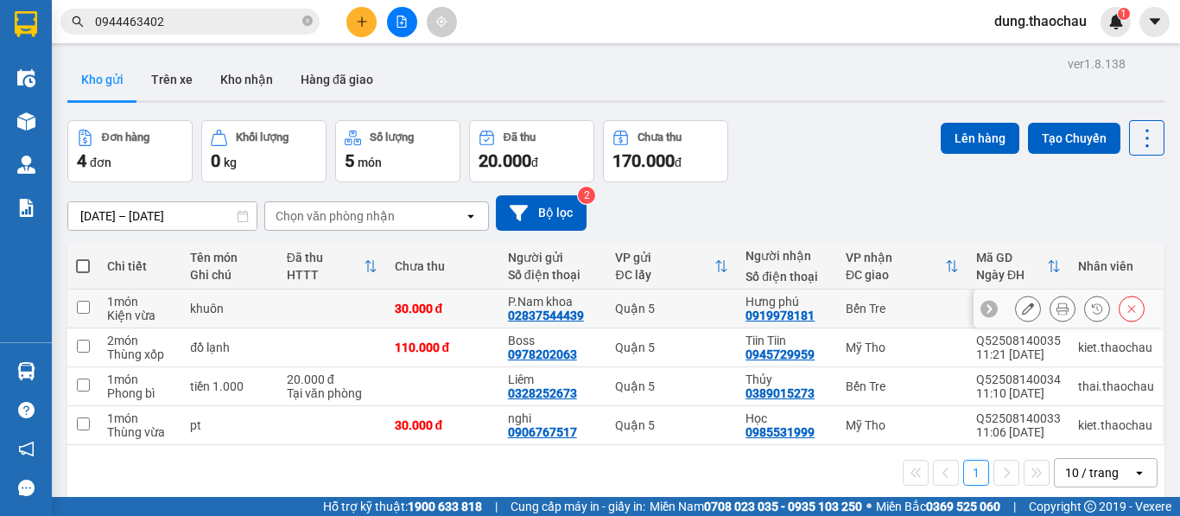
click at [1056, 312] on icon at bounding box center [1062, 308] width 12 height 12
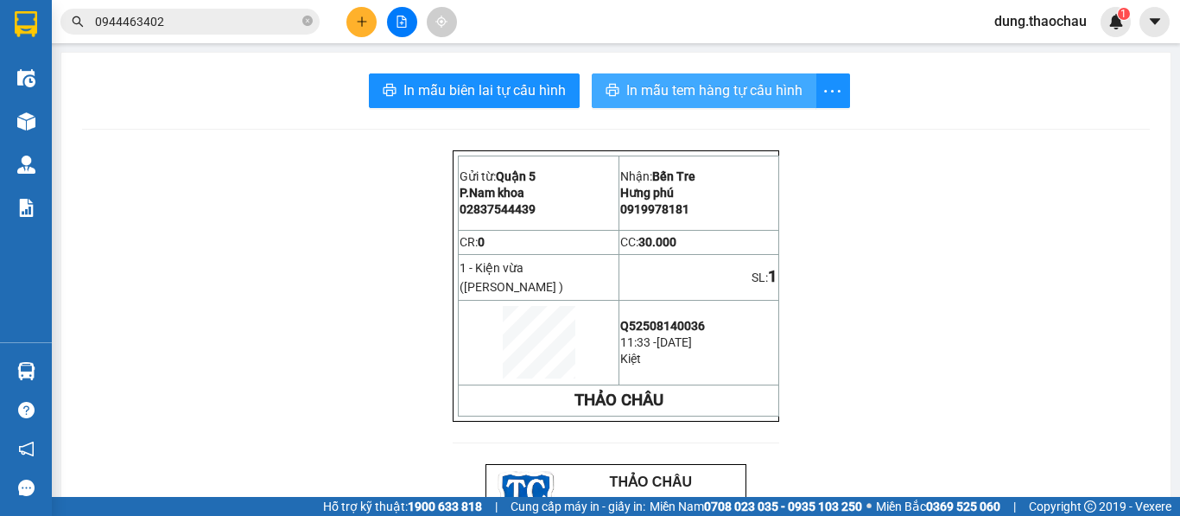
click at [669, 84] on span "In mẫu tem hàng tự cấu hình" at bounding box center [714, 90] width 176 height 22
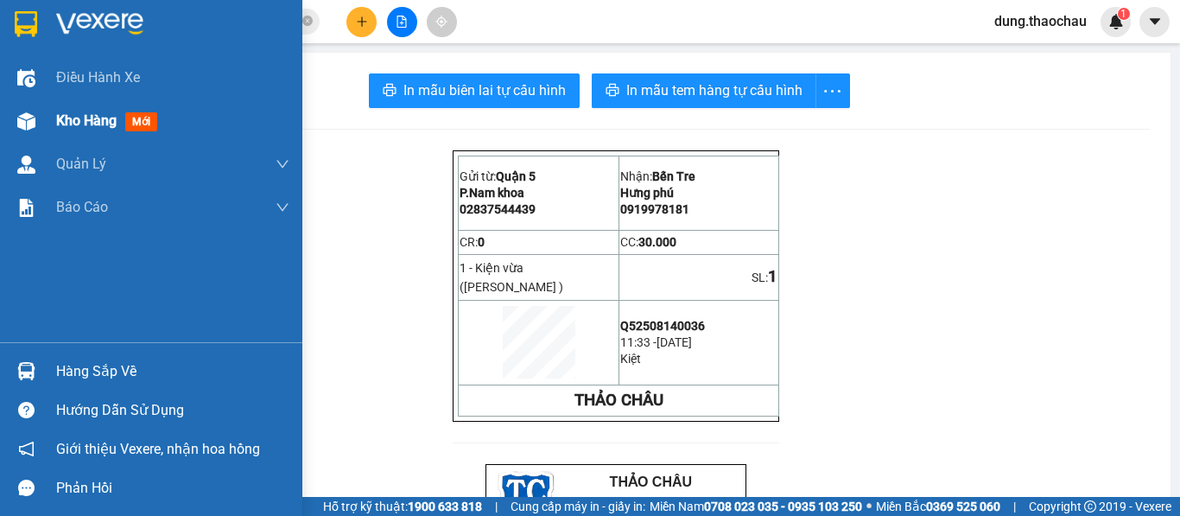
click at [68, 126] on span "Kho hàng" at bounding box center [86, 120] width 60 height 16
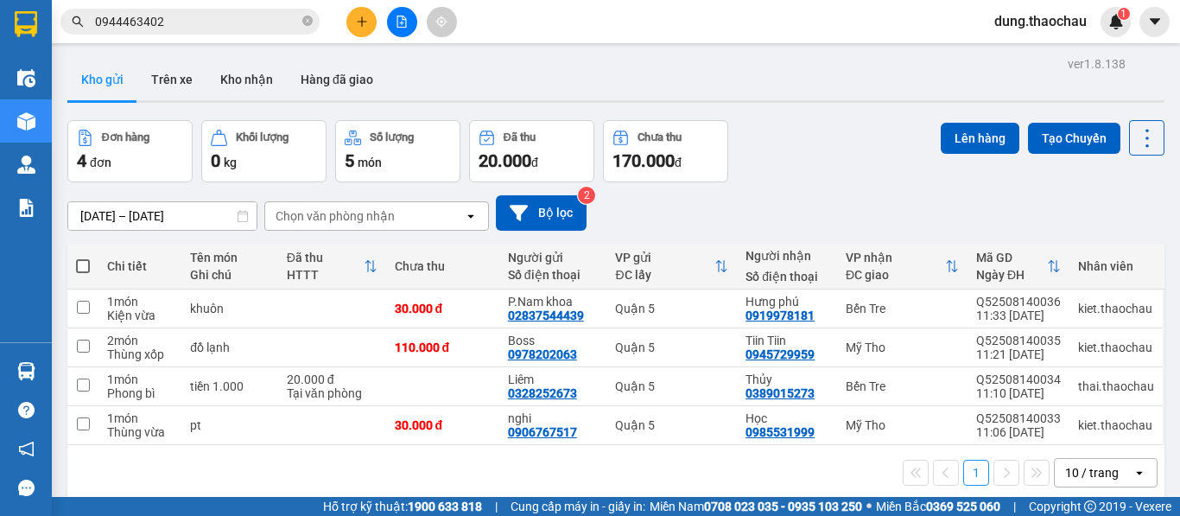
click at [67, 257] on th at bounding box center [82, 267] width 31 height 46
click at [79, 266] on span at bounding box center [83, 266] width 14 height 14
click at [83, 257] on input "checkbox" at bounding box center [83, 257] width 0 height 0
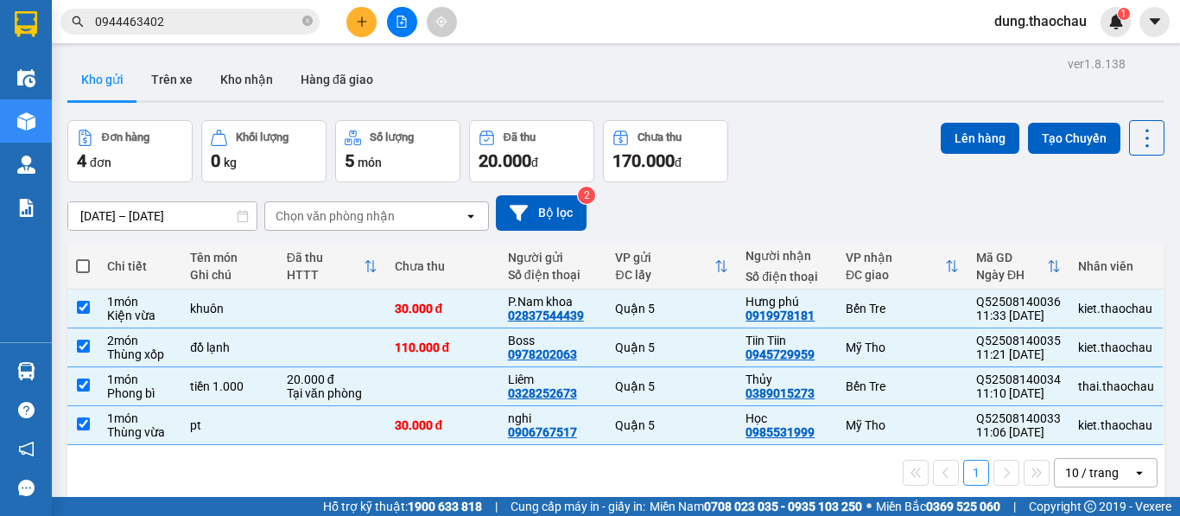
checkbox input "true"
click at [986, 136] on button "Lên hàng" at bounding box center [980, 138] width 79 height 31
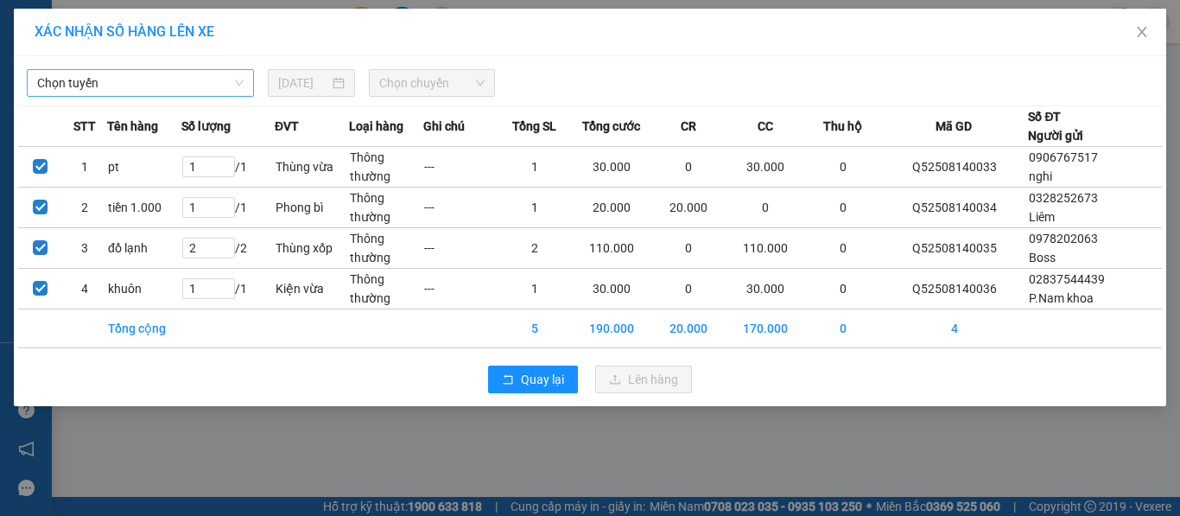
click at [186, 86] on span "Chọn tuyến" at bounding box center [140, 83] width 206 height 26
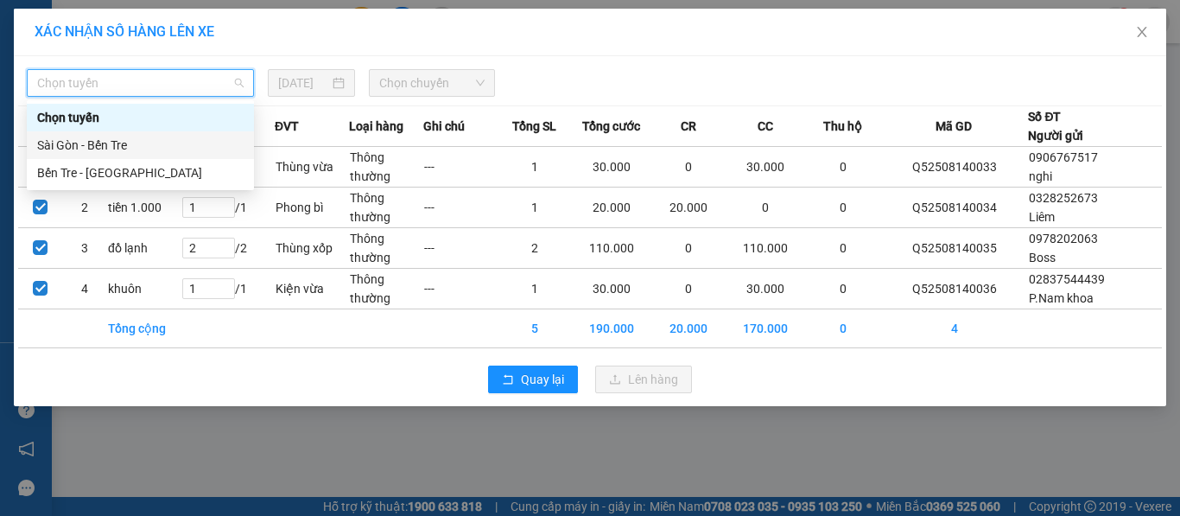
click at [134, 148] on div "Sài Gòn - Bến Tre" at bounding box center [140, 145] width 206 height 19
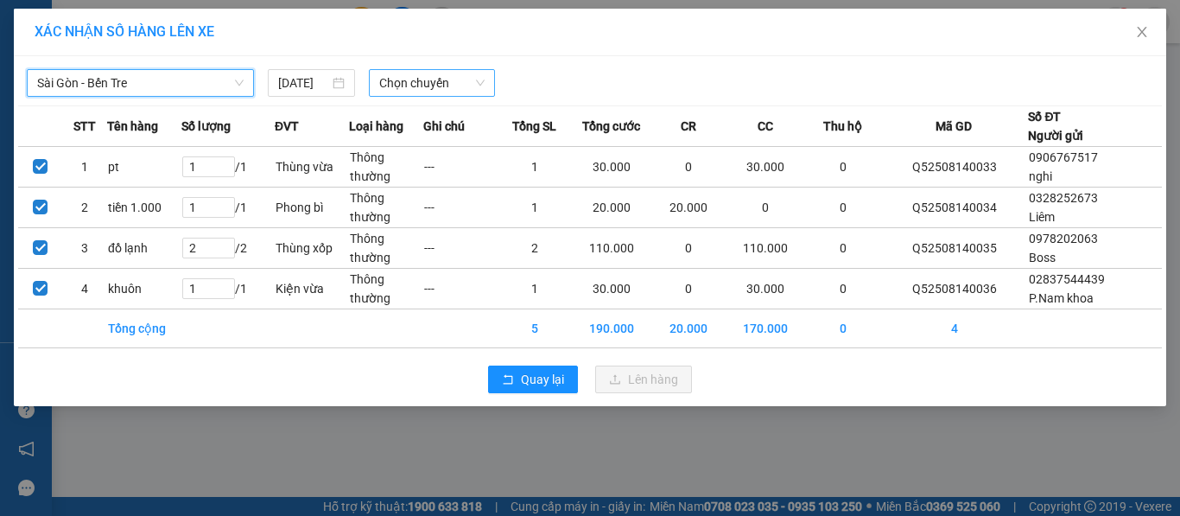
click at [397, 87] on span "Chọn chuyến" at bounding box center [432, 83] width 106 height 26
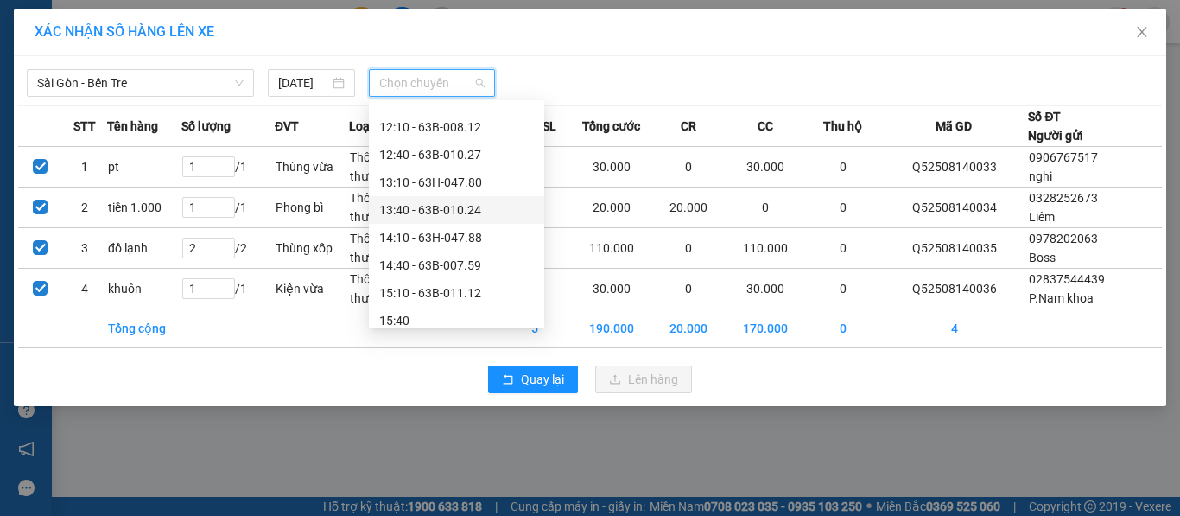
scroll to position [432, 0]
click at [436, 125] on div "11:40 - 63B-011.62" at bounding box center [456, 127] width 155 height 19
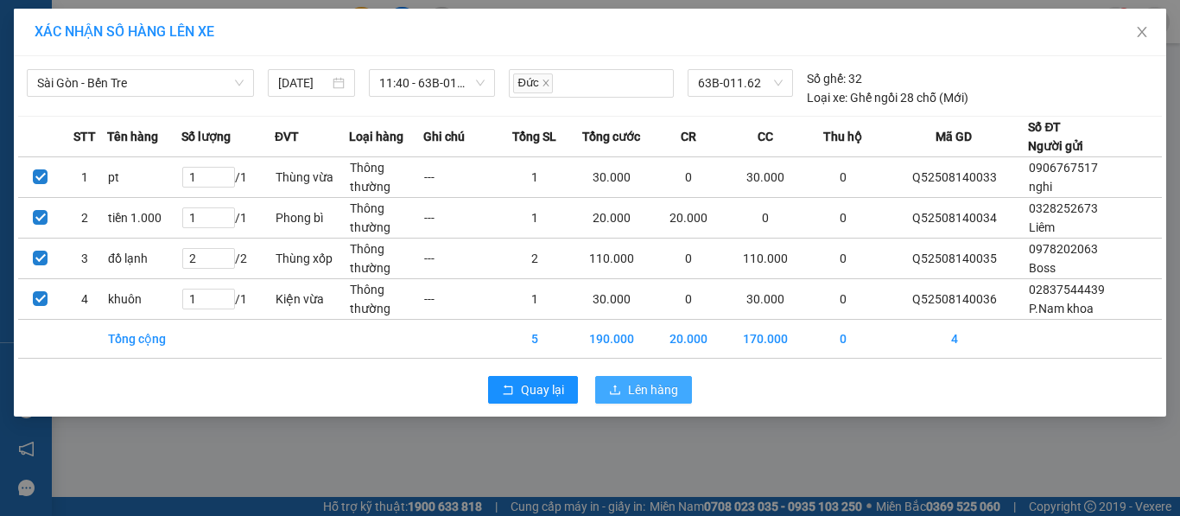
click at [632, 398] on span "Lên hàng" at bounding box center [653, 389] width 50 height 19
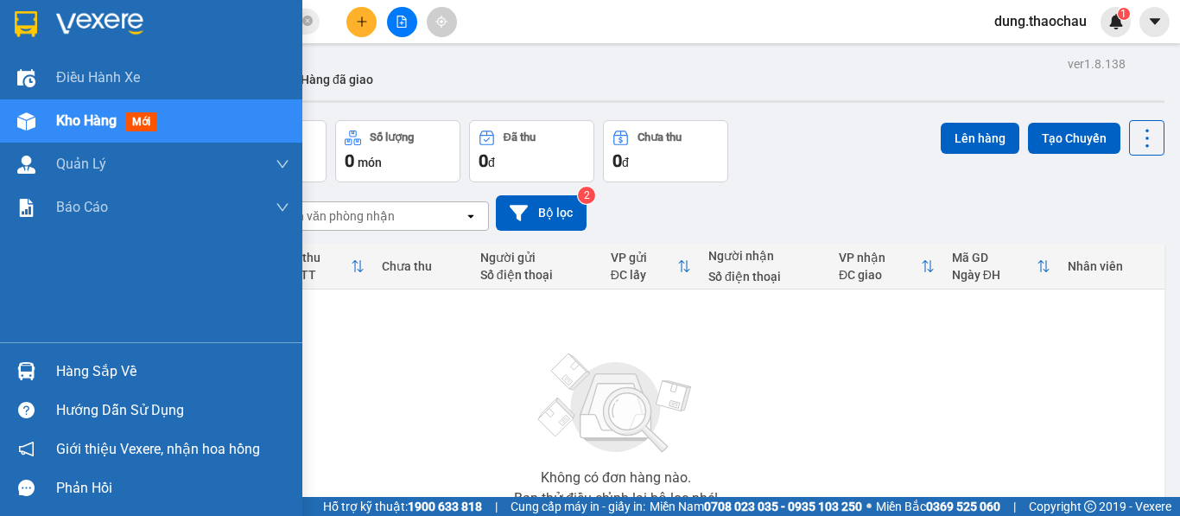
click at [17, 390] on div "Hướng dẫn sử dụng" at bounding box center [151, 409] width 302 height 39
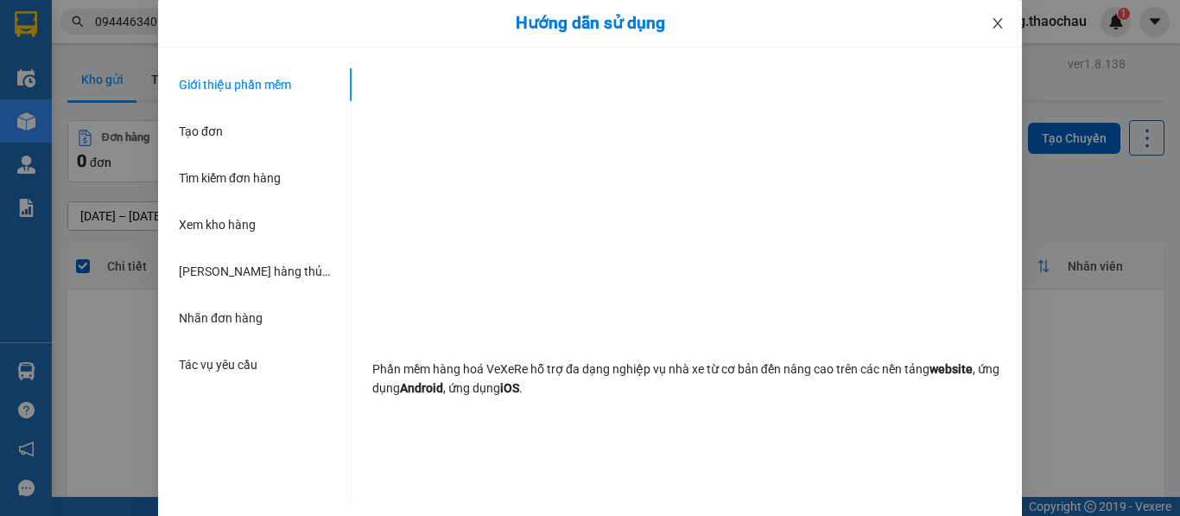
click at [991, 25] on icon "close" at bounding box center [998, 23] width 14 height 14
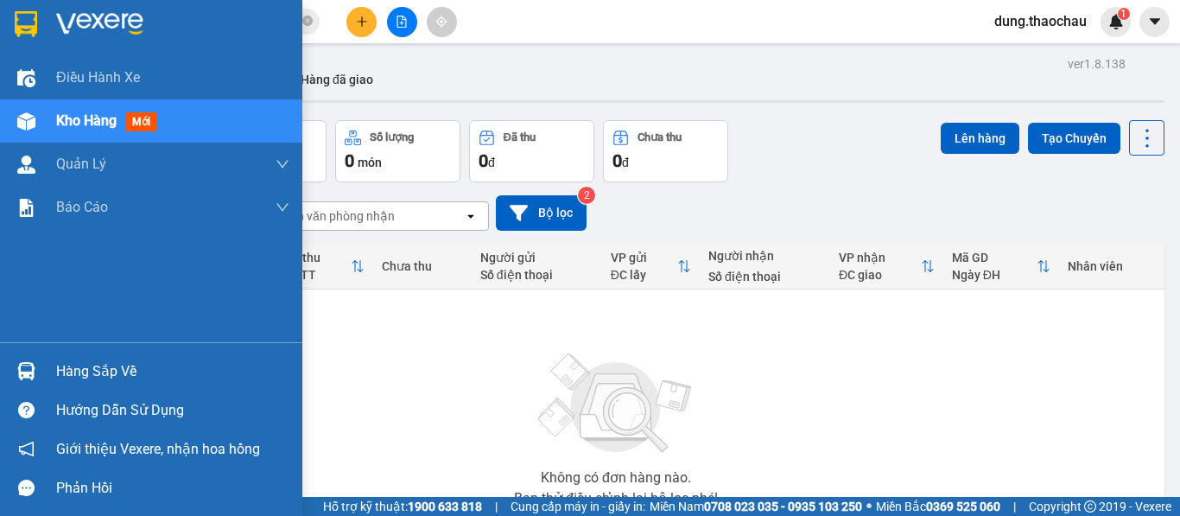
click at [39, 369] on div at bounding box center [26, 371] width 30 height 30
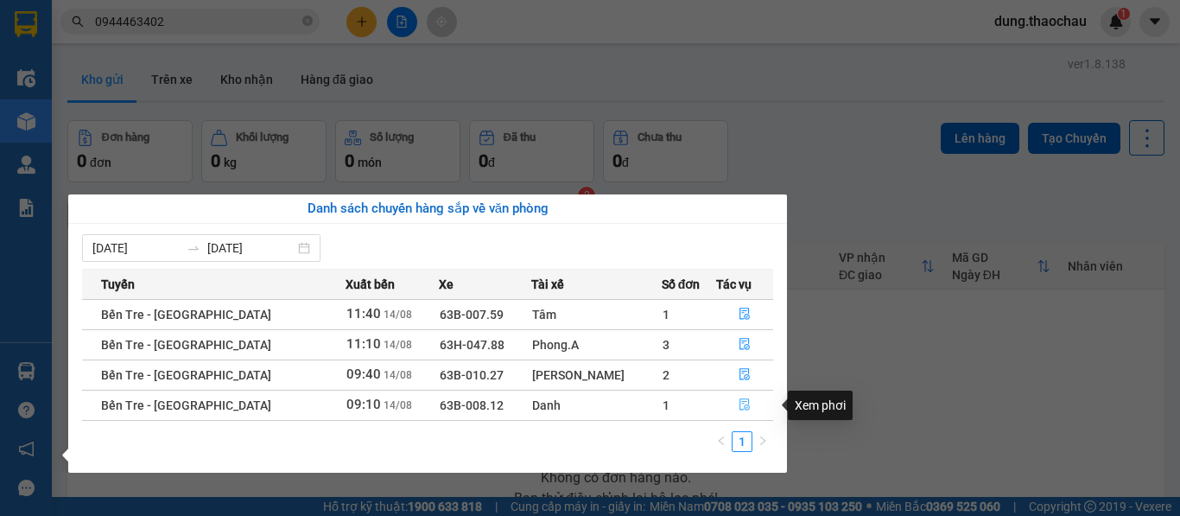
click at [739, 402] on icon "file-done" at bounding box center [745, 404] width 12 height 12
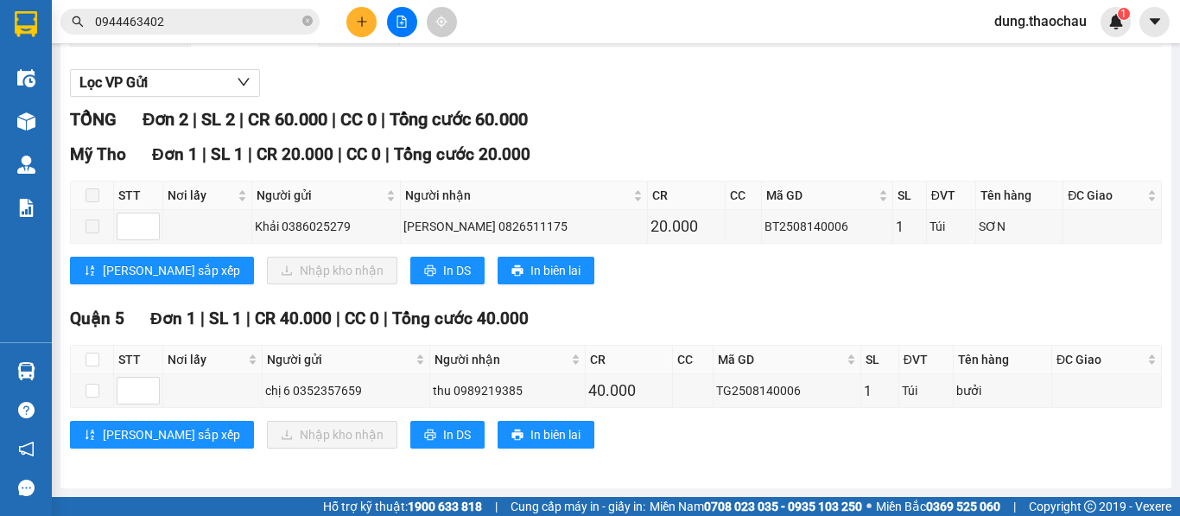
scroll to position [181, 0]
click at [775, 388] on div "TG2508140006" at bounding box center [787, 390] width 142 height 19
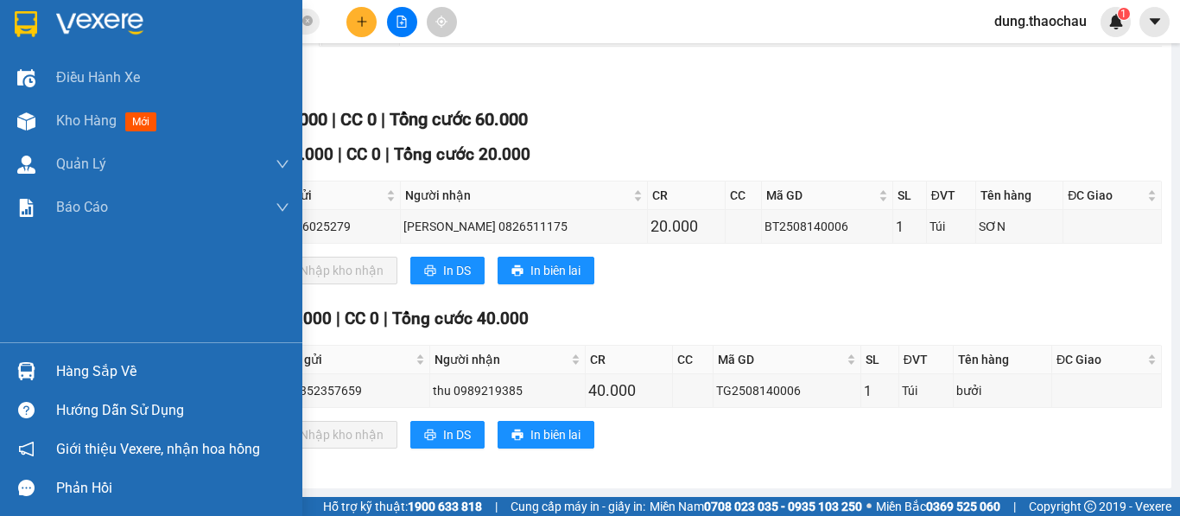
click at [31, 384] on div at bounding box center [26, 371] width 30 height 30
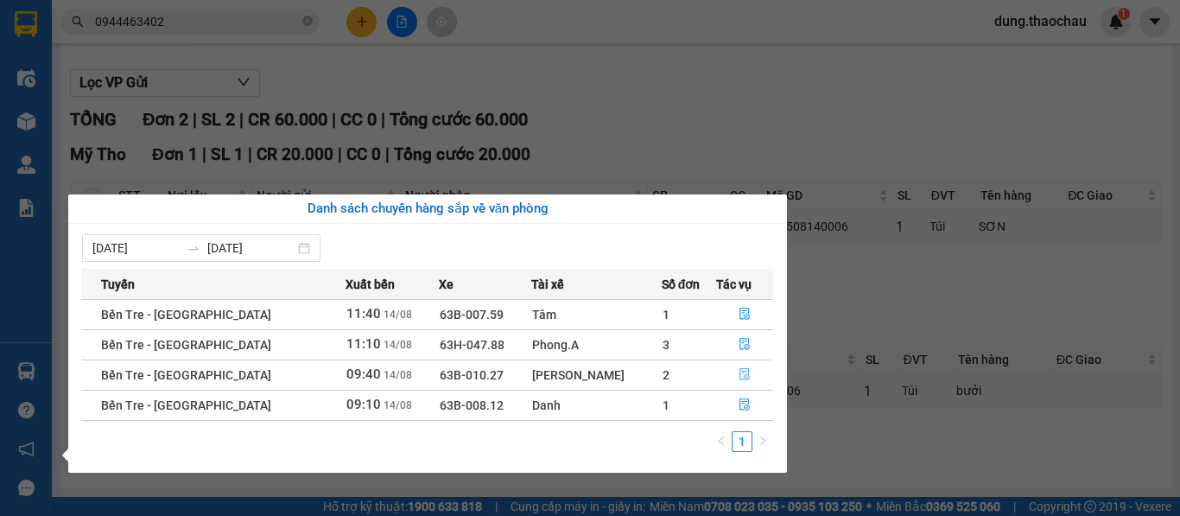
click at [731, 383] on button "button" at bounding box center [745, 375] width 56 height 28
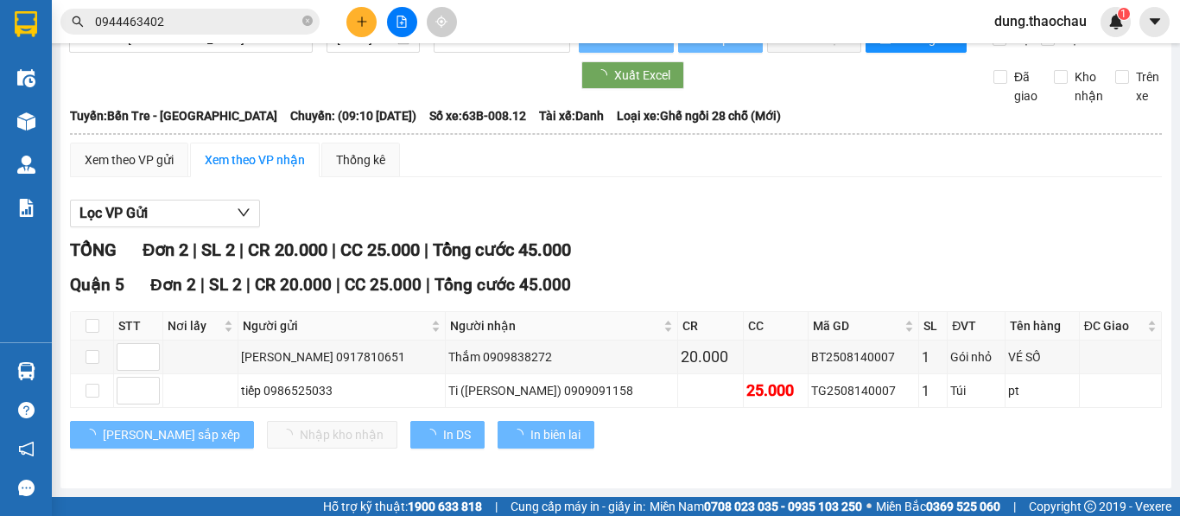
scroll to position [50, 0]
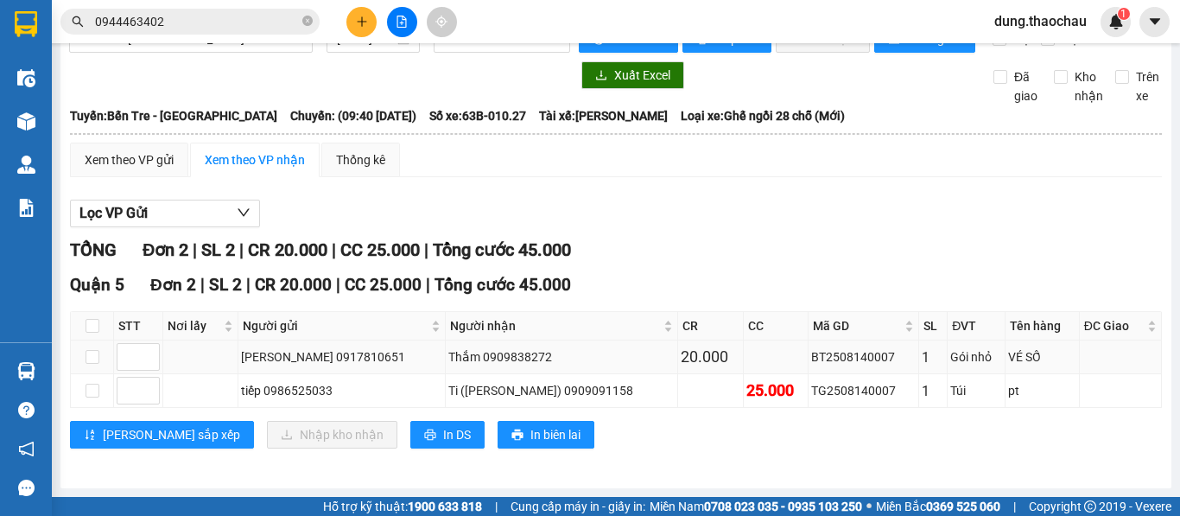
click at [103, 369] on td at bounding box center [92, 357] width 43 height 34
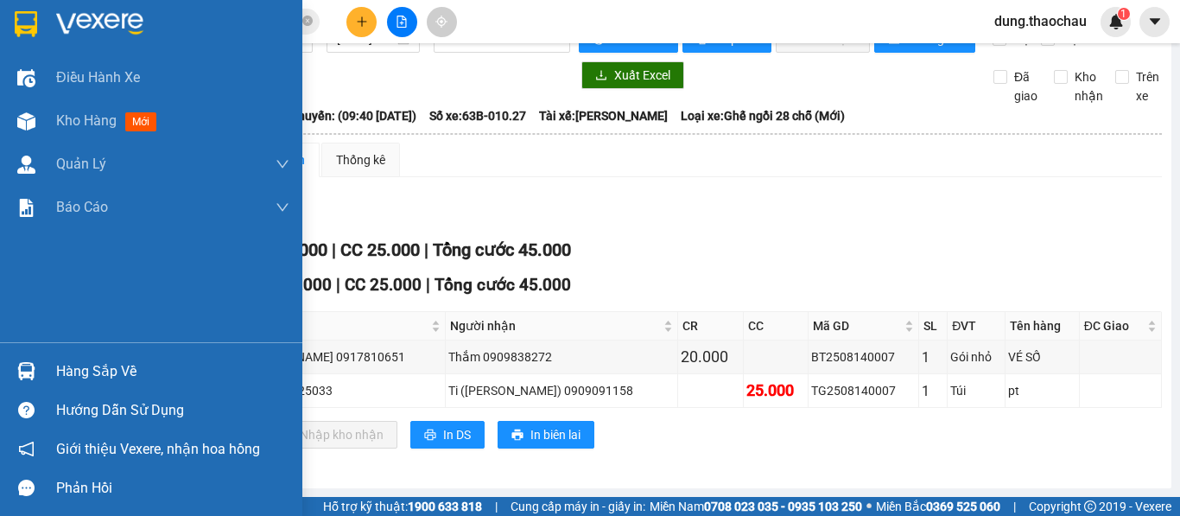
click at [39, 374] on div at bounding box center [26, 371] width 30 height 30
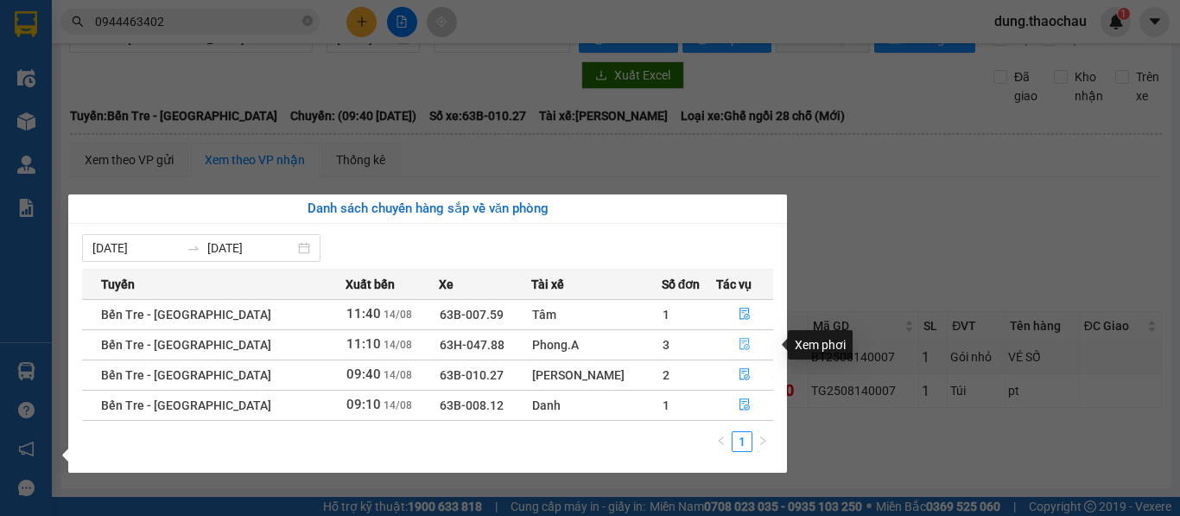
click at [726, 344] on button "button" at bounding box center [745, 345] width 56 height 28
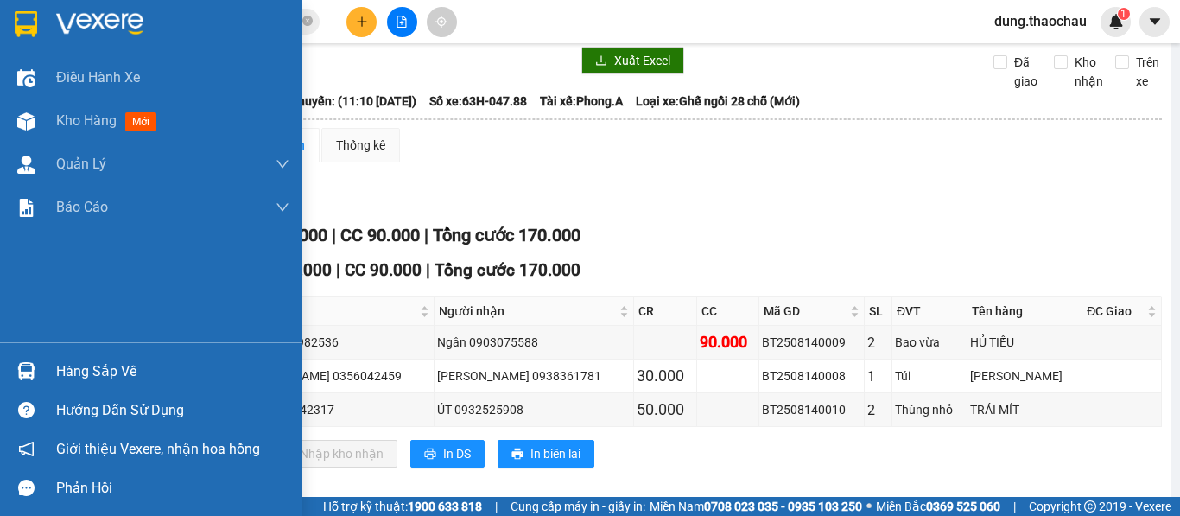
click at [36, 371] on div at bounding box center [26, 371] width 30 height 30
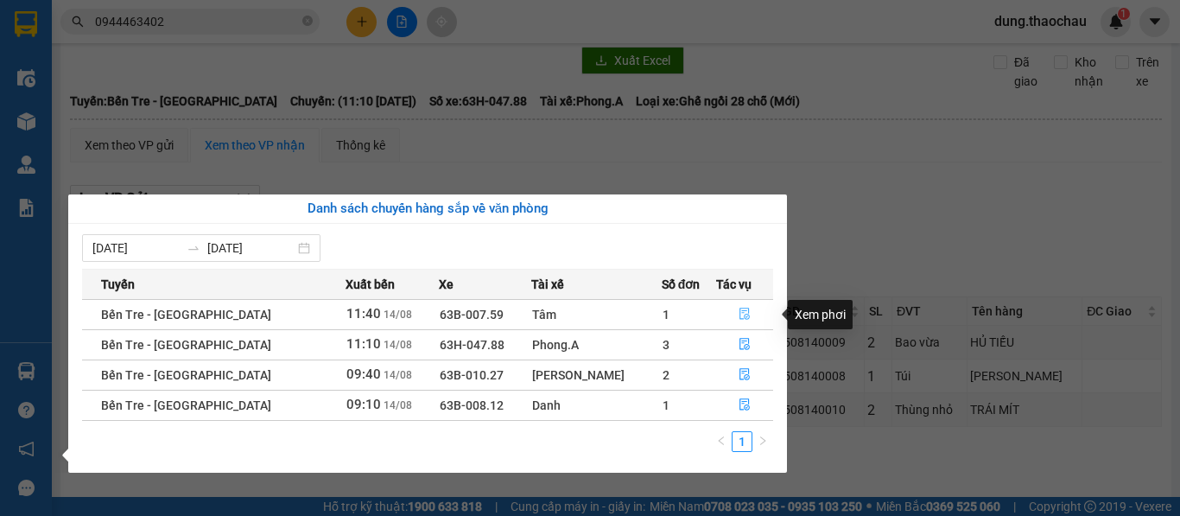
click at [739, 311] on icon "file-done" at bounding box center [744, 314] width 10 height 12
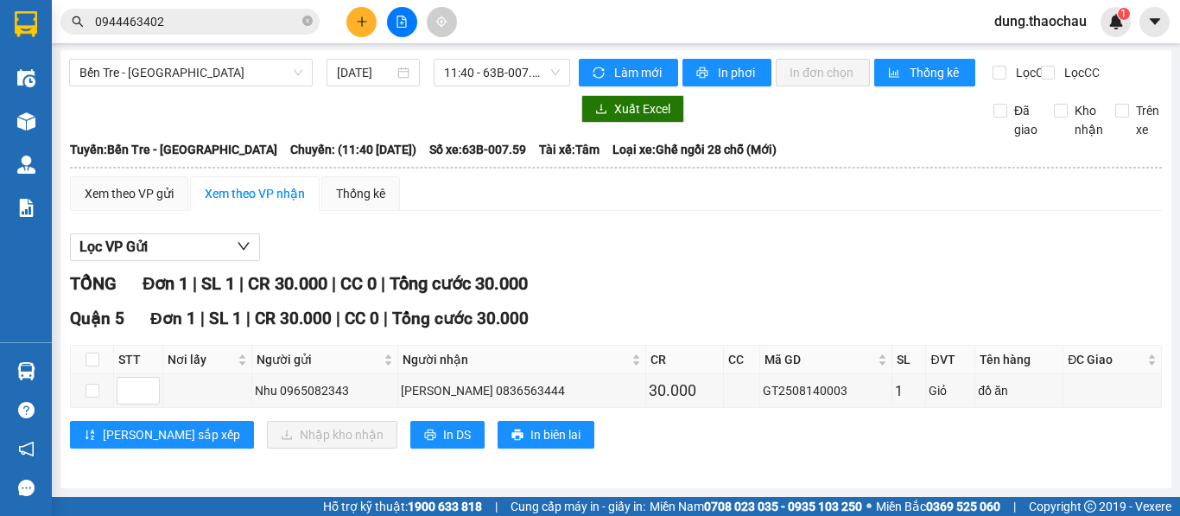
scroll to position [16, 0]
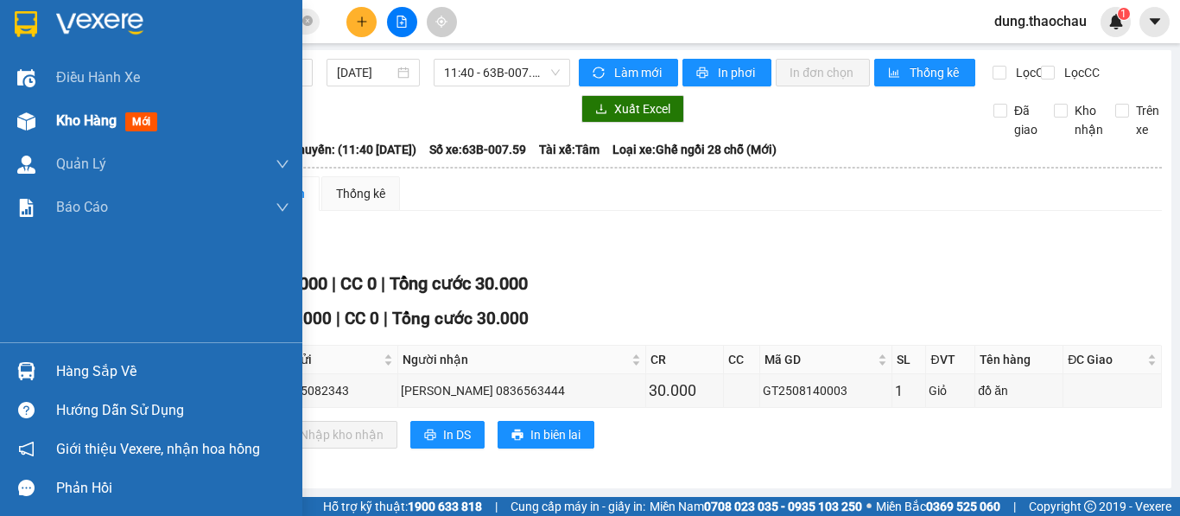
click at [133, 135] on div "Kho hàng mới" at bounding box center [172, 120] width 233 height 43
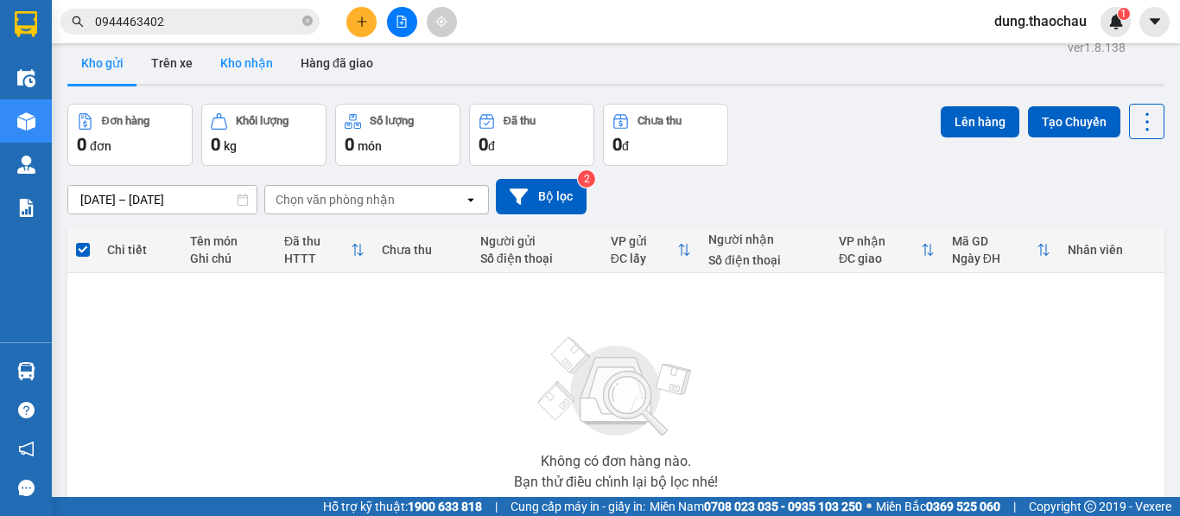
click at [276, 62] on button "Kho nhận" at bounding box center [246, 62] width 80 height 41
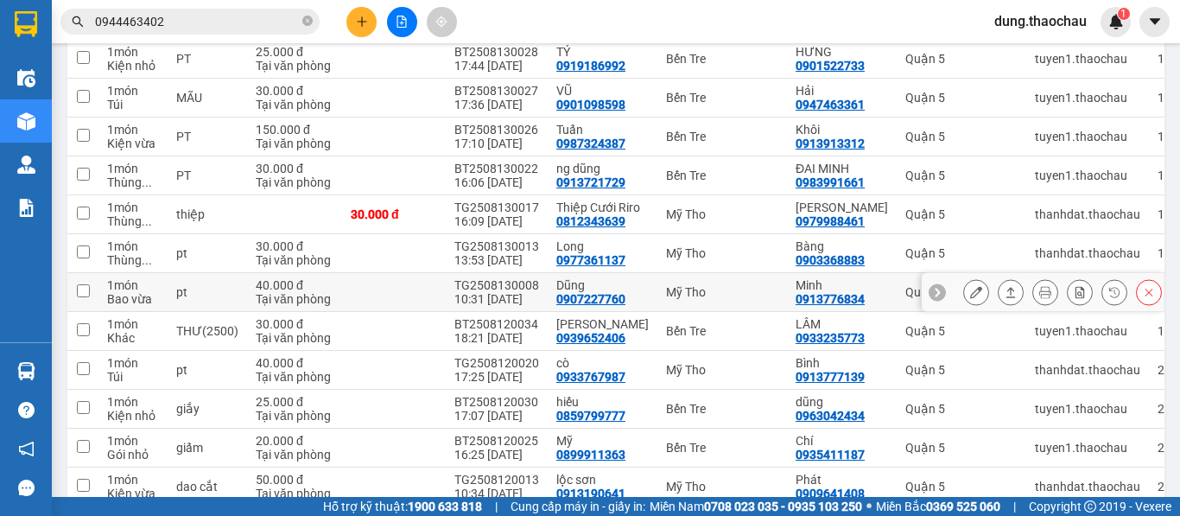
scroll to position [967, 0]
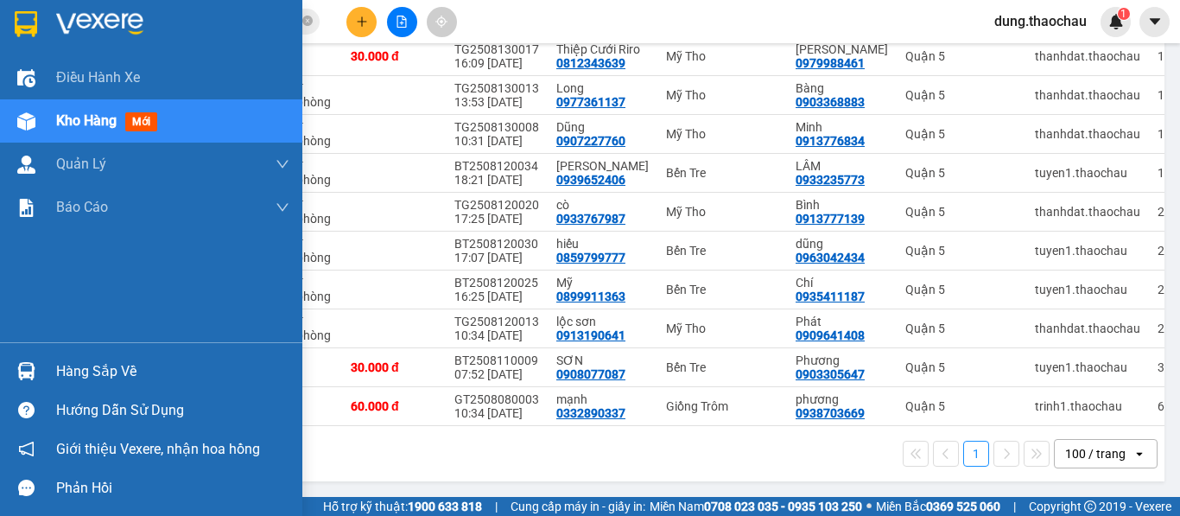
click at [58, 359] on div "Hàng sắp về" at bounding box center [172, 371] width 233 height 26
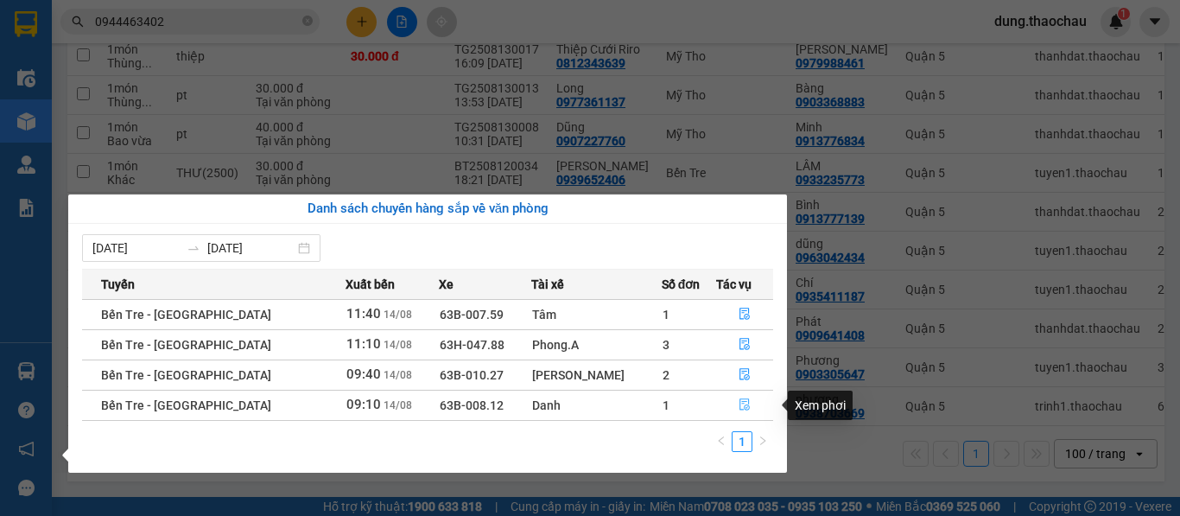
click at [725, 395] on button "button" at bounding box center [745, 405] width 56 height 28
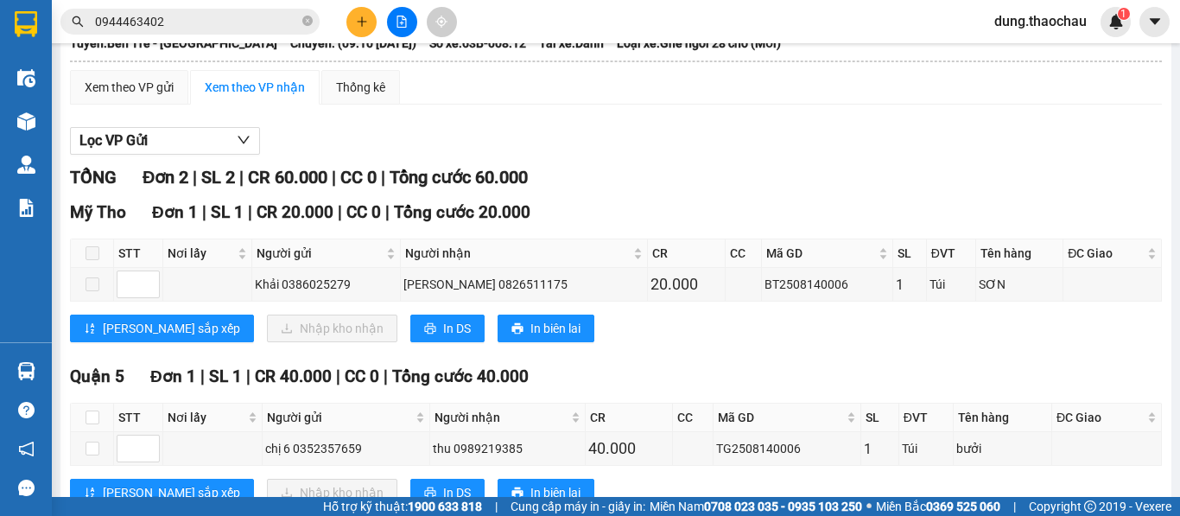
scroll to position [181, 0]
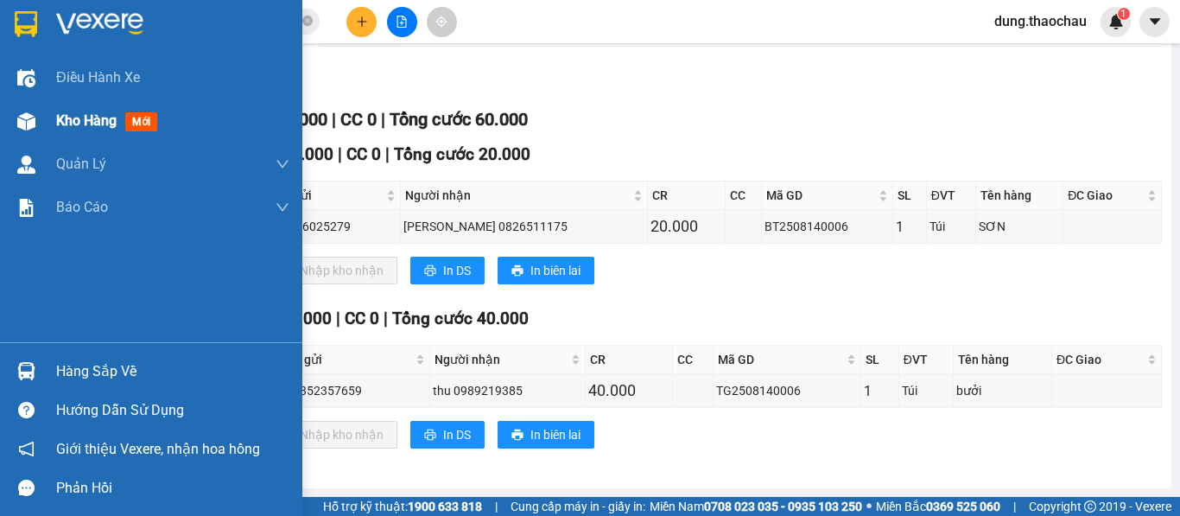
click at [70, 124] on span "Kho hàng" at bounding box center [86, 120] width 60 height 16
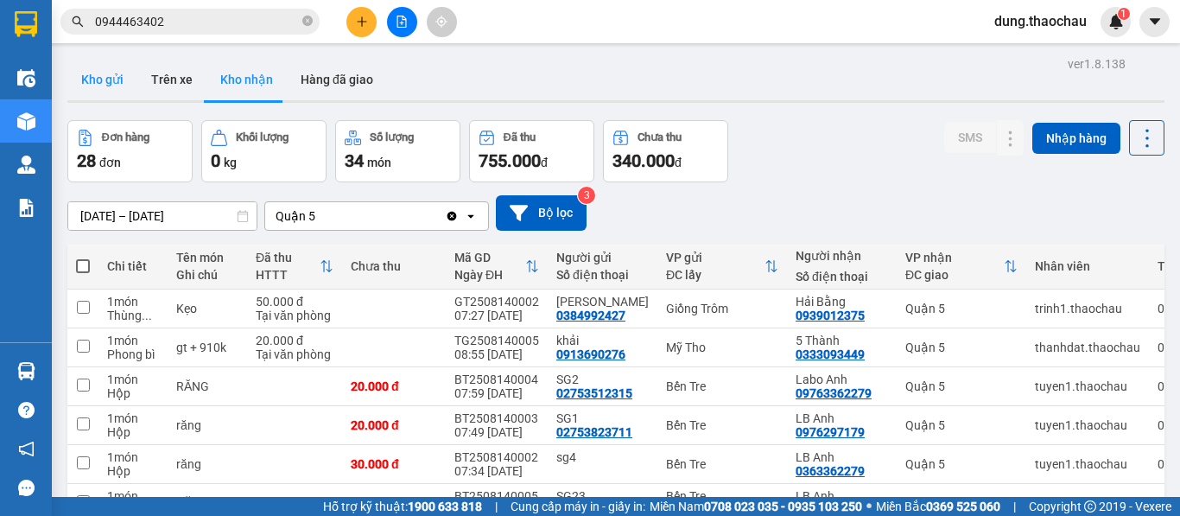
click at [106, 85] on button "Kho gửi" at bounding box center [102, 79] width 70 height 41
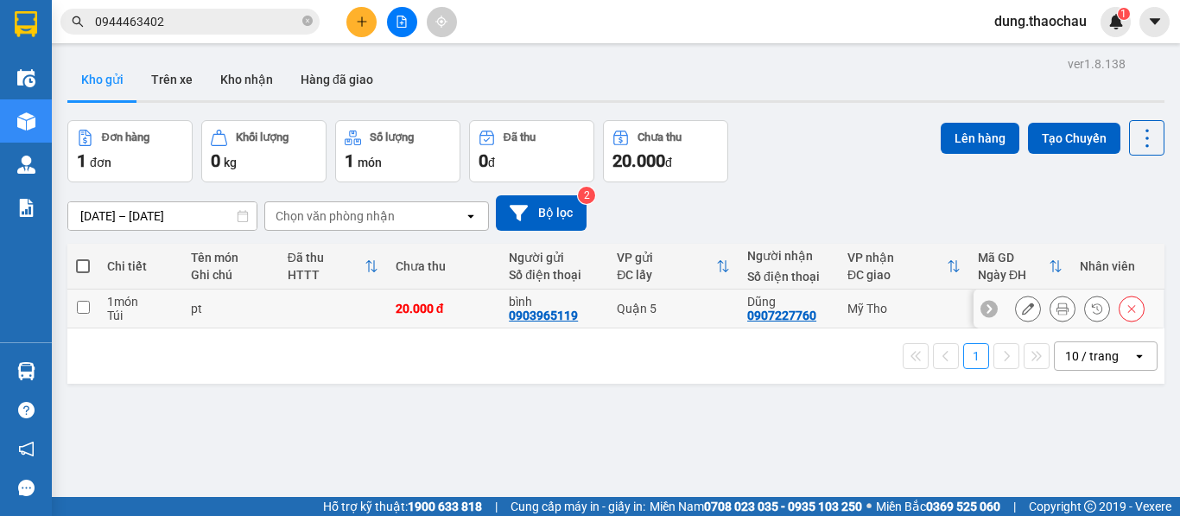
click at [1056, 308] on icon at bounding box center [1062, 308] width 12 height 12
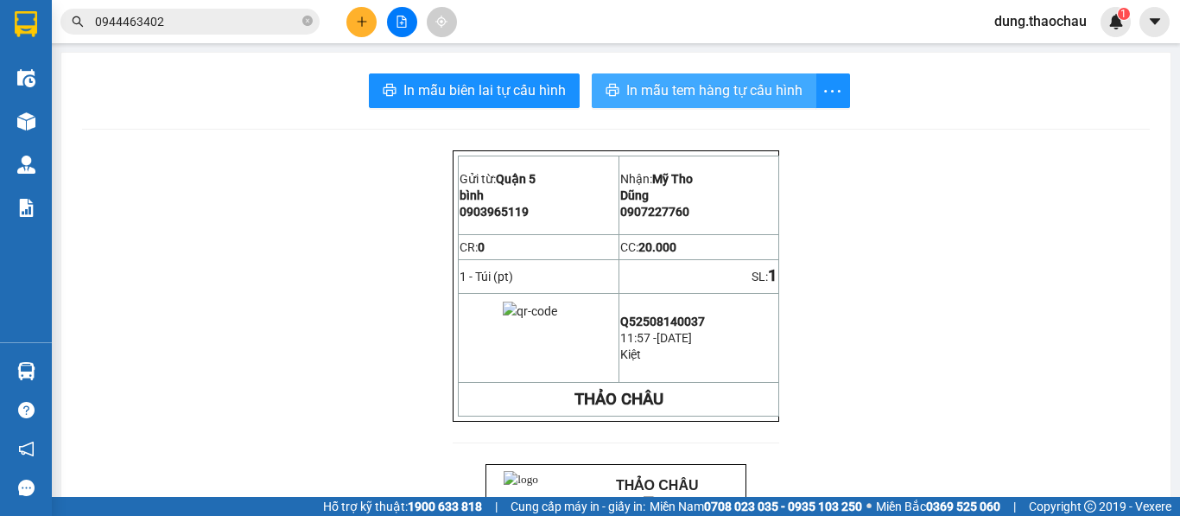
click at [739, 87] on span "In mẫu tem hàng tự cấu hình" at bounding box center [714, 90] width 176 height 22
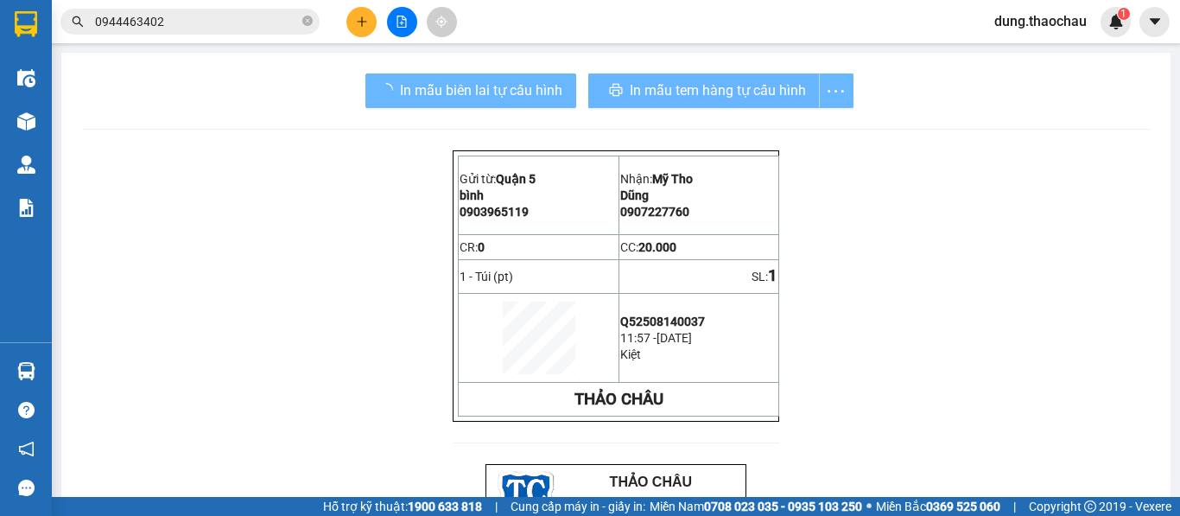
click at [23, 128] on img at bounding box center [26, 121] width 18 height 18
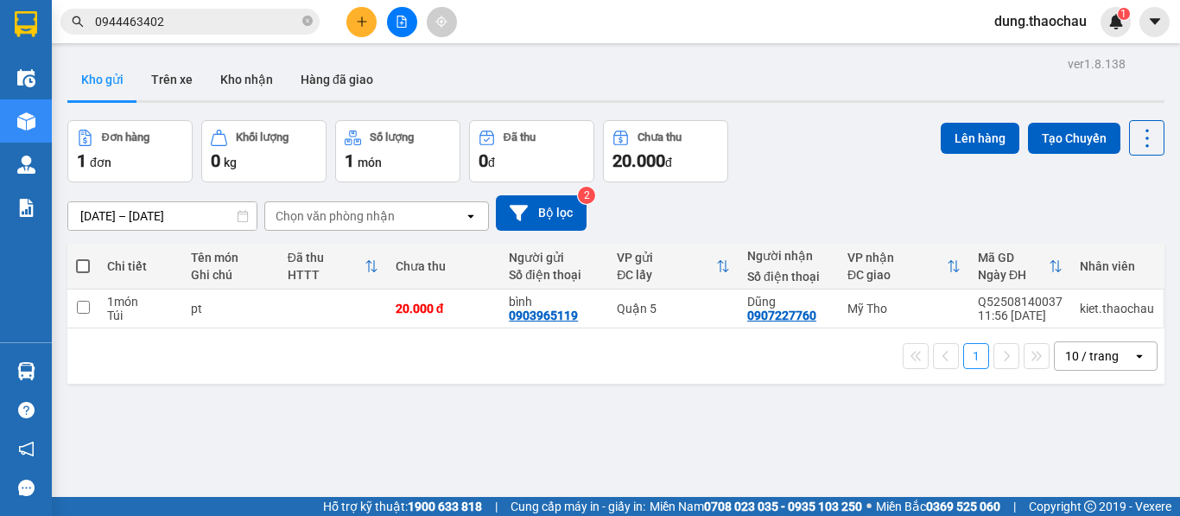
drag, startPoint x: 1144, startPoint y: 10, endPoint x: 718, endPoint y: 118, distance: 439.3
click at [772, 114] on div "ver 1.8.138 Kho gửi Trên xe Kho nhận Hàng đã giao Đơn hàng 1 đơn Khối lượng 0 k…" at bounding box center [615, 310] width 1111 height 516
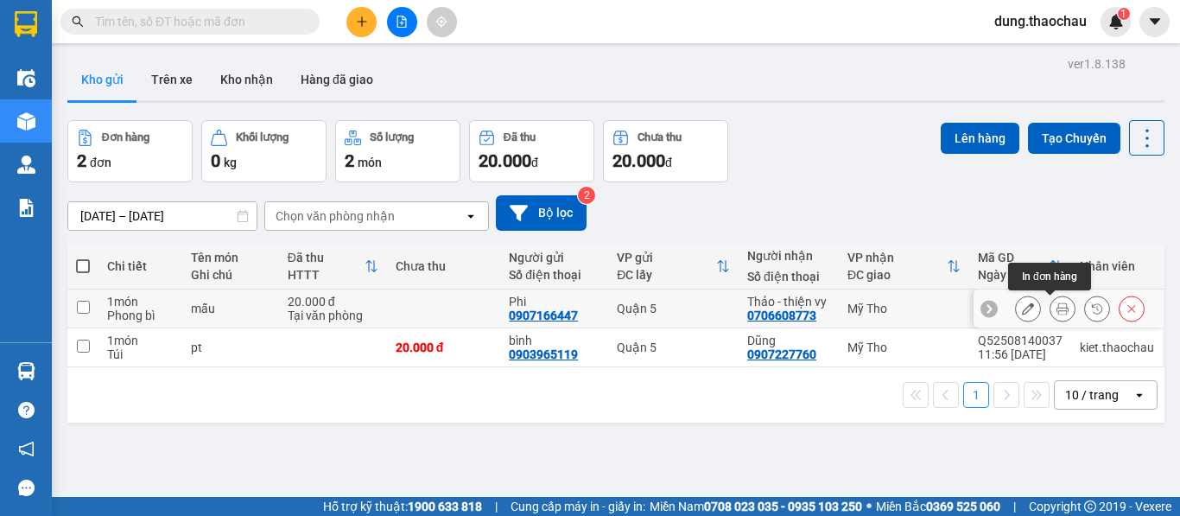
click at [1056, 307] on icon at bounding box center [1062, 308] width 12 height 12
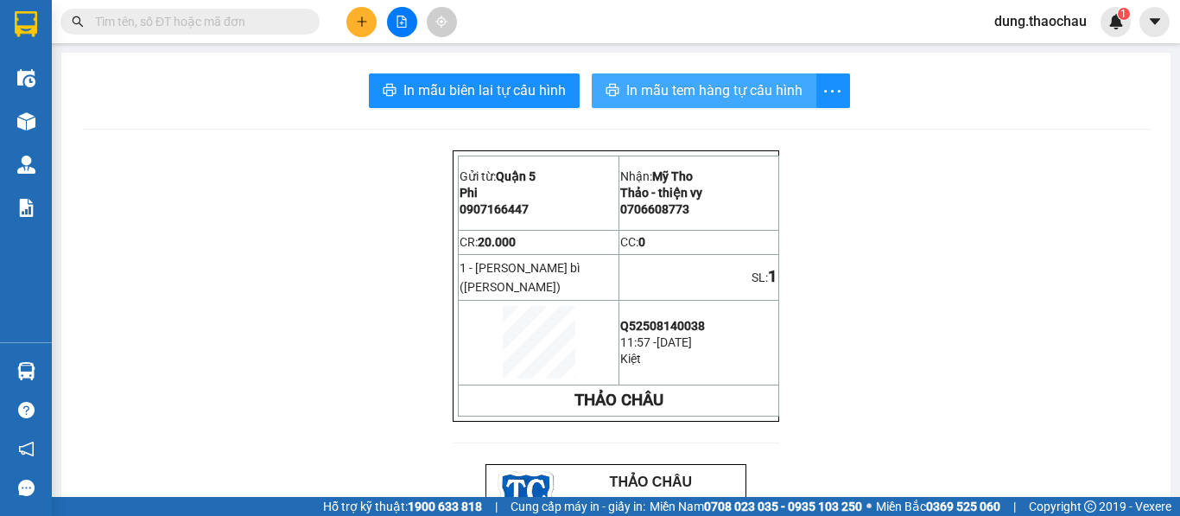
click at [659, 83] on span "In mẫu tem hàng tự cấu hình" at bounding box center [714, 90] width 176 height 22
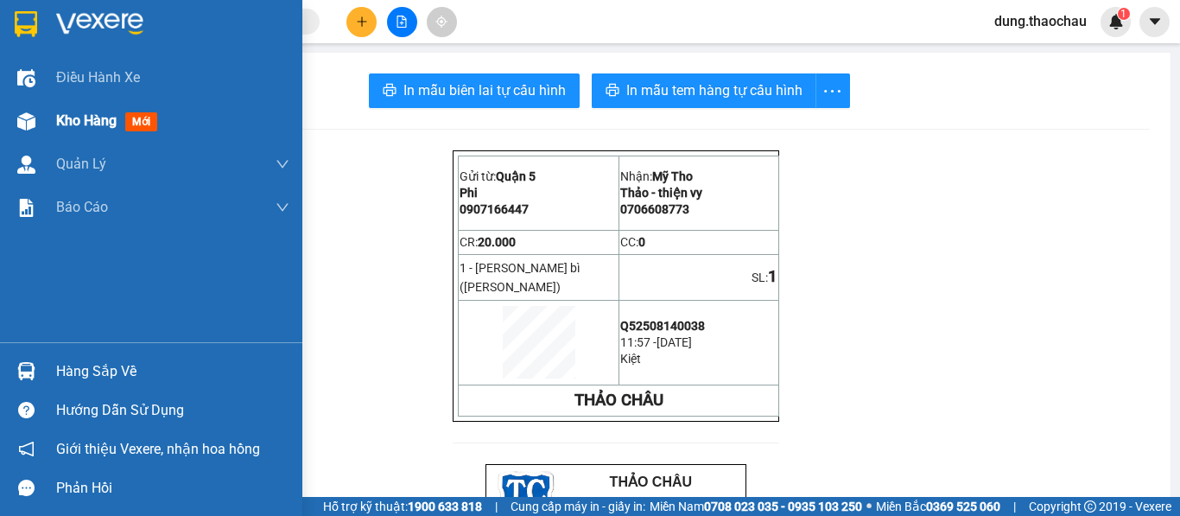
click at [35, 124] on img at bounding box center [26, 121] width 18 height 18
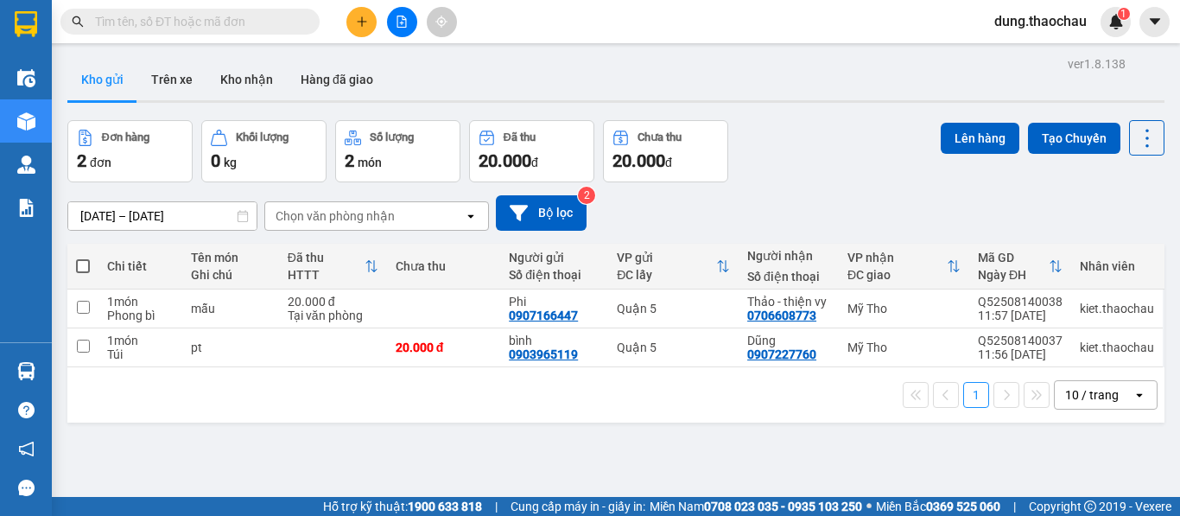
click at [1040, 26] on span "dung.thaochau" at bounding box center [1040, 21] width 120 height 22
drag, startPoint x: 774, startPoint y: 131, endPoint x: 757, endPoint y: 130, distance: 17.4
click at [774, 130] on div "Đơn hàng 2 đơn Khối lượng 0 kg Số lượng 2 món Đã thu 20.000 đ Chưa thu 20.000 đ…" at bounding box center [615, 151] width 1097 height 62
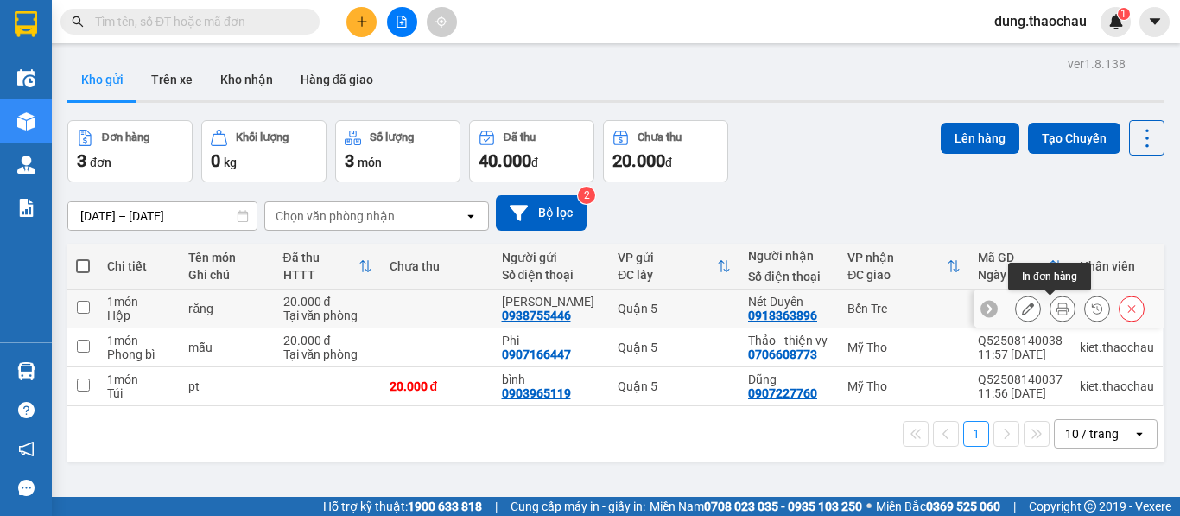
click at [1050, 301] on button at bounding box center [1062, 309] width 24 height 30
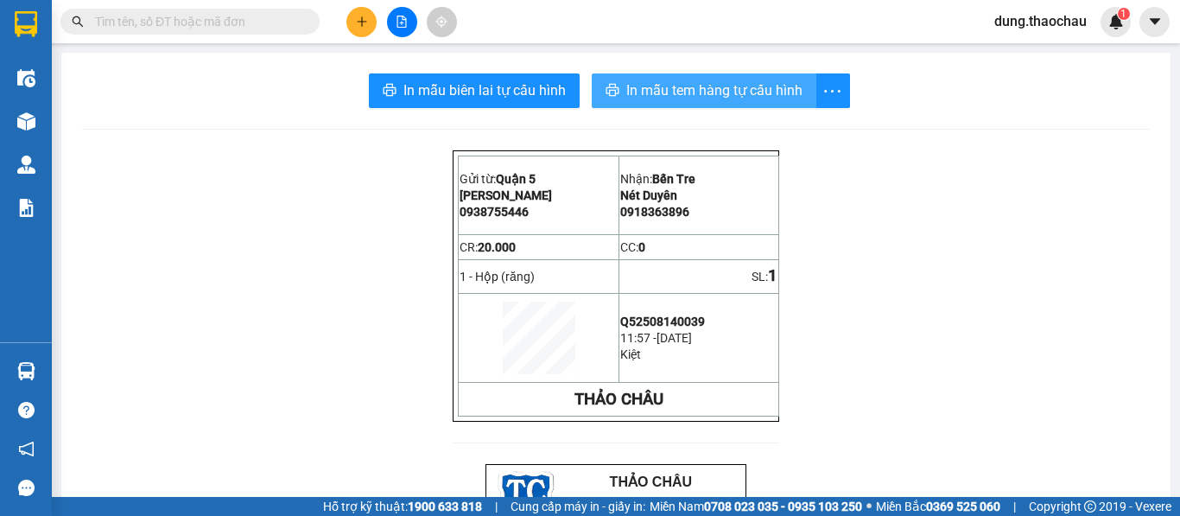
click at [769, 98] on span "In mẫu tem hàng tự cấu hình" at bounding box center [714, 90] width 176 height 22
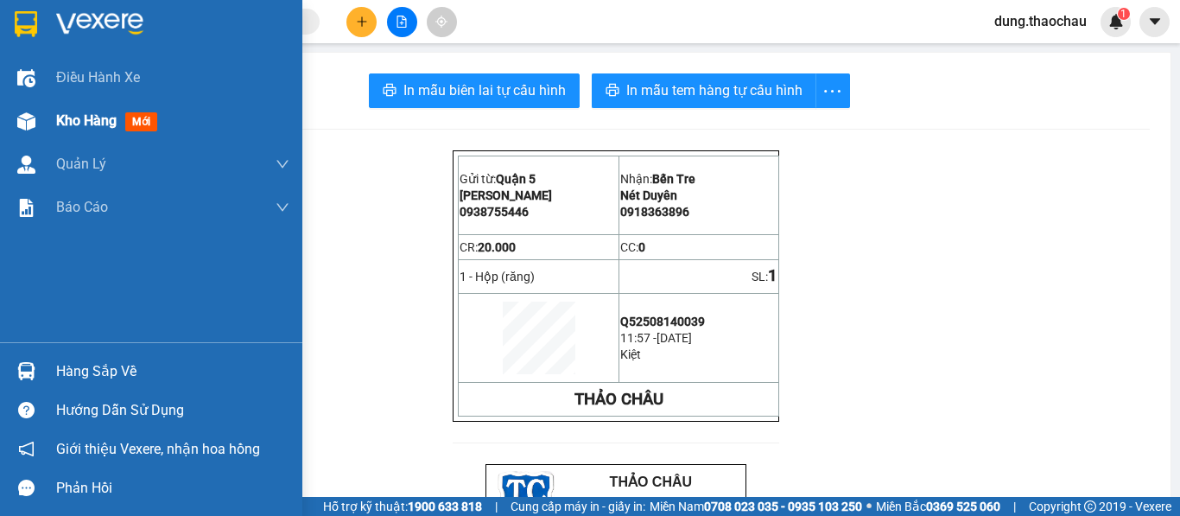
drag, startPoint x: 1157, startPoint y: 0, endPoint x: 41, endPoint y: 119, distance: 1122.3
click at [41, 119] on div "Kho hàng mới" at bounding box center [151, 120] width 302 height 43
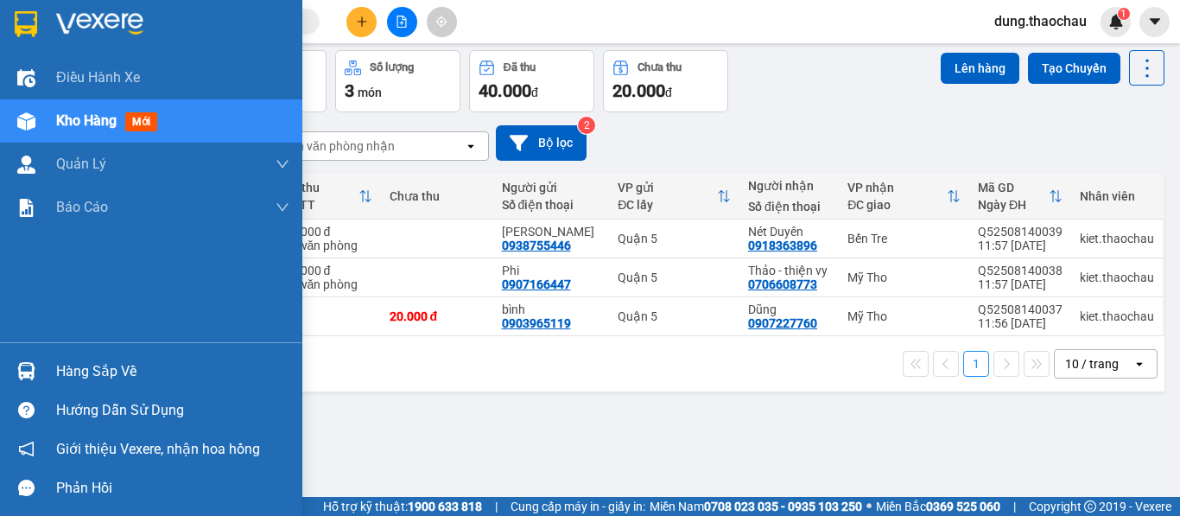
scroll to position [79, 0]
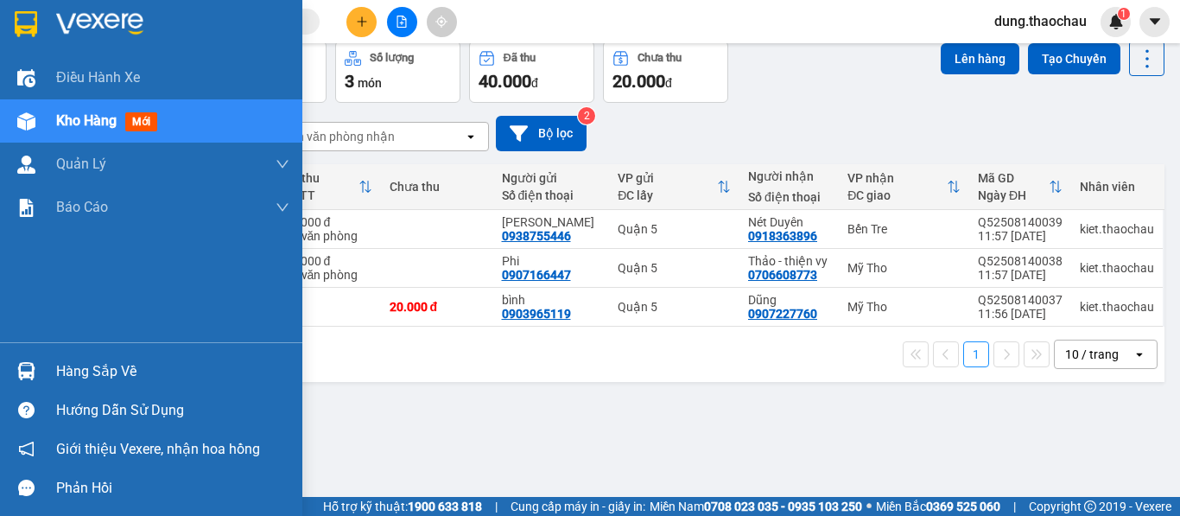
click at [43, 382] on div "Hàng sắp về" at bounding box center [151, 371] width 302 height 39
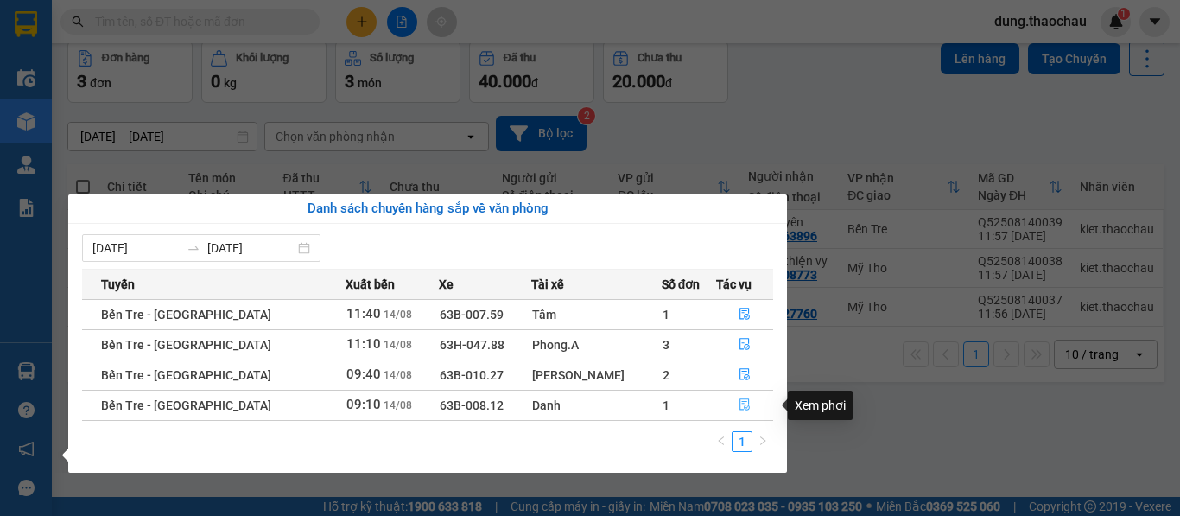
click at [727, 412] on button "button" at bounding box center [745, 405] width 56 height 28
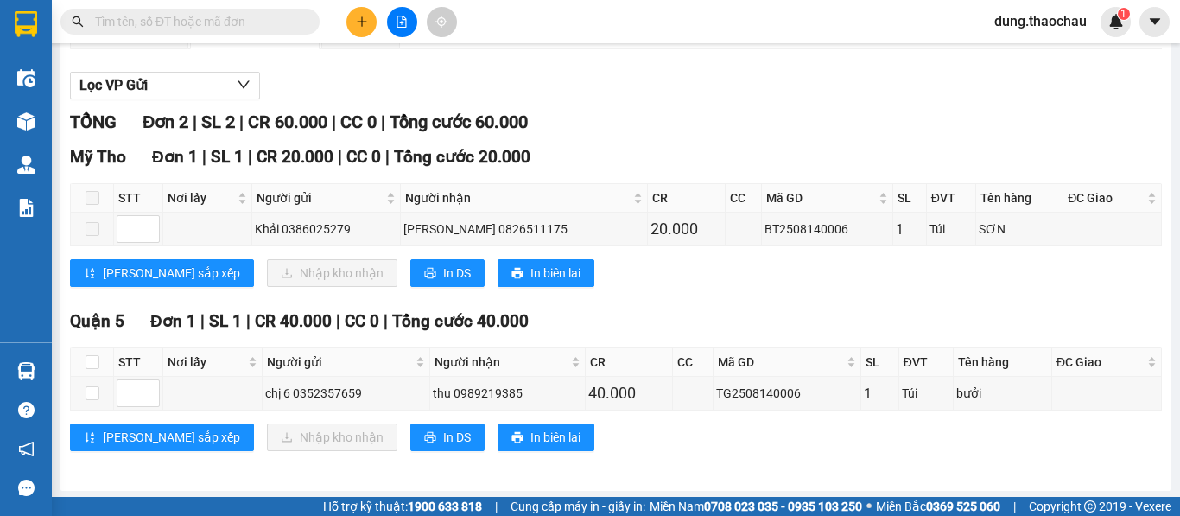
scroll to position [181, 0]
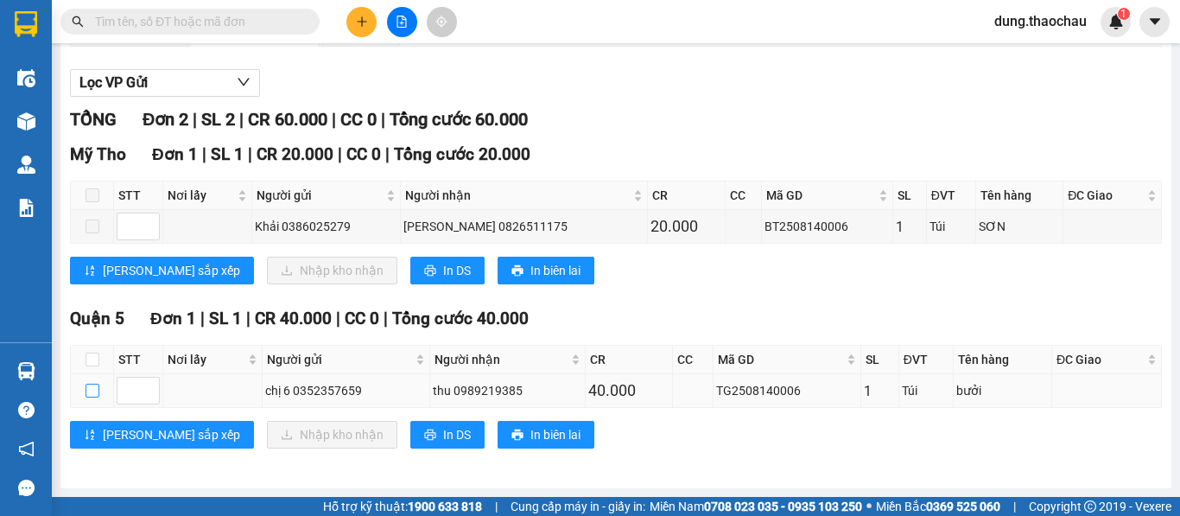
click at [92, 389] on input "checkbox" at bounding box center [93, 391] width 14 height 14
checkbox input "true"
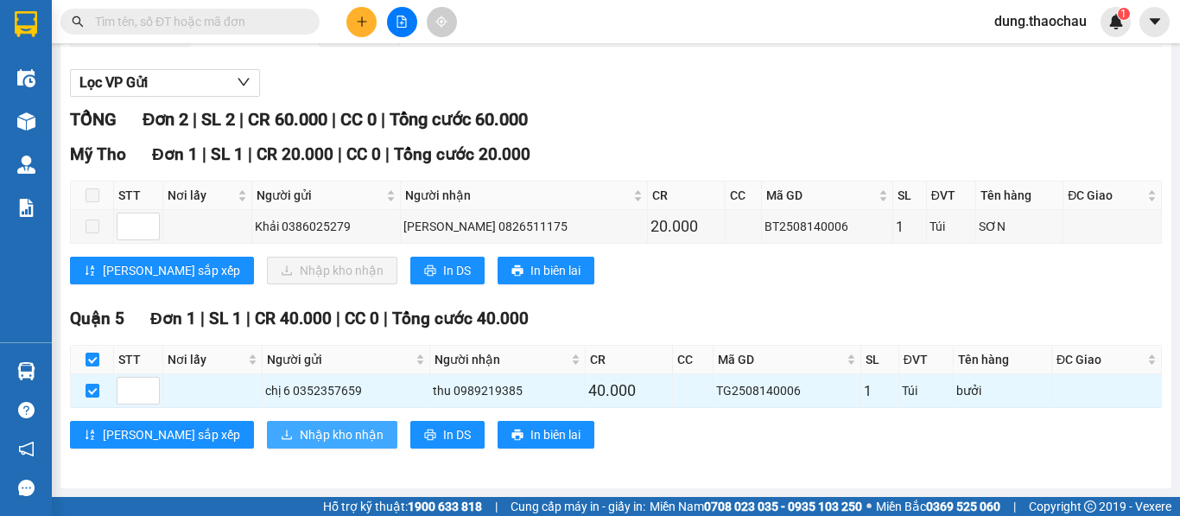
click at [300, 439] on span "Nhập kho nhận" at bounding box center [342, 434] width 84 height 19
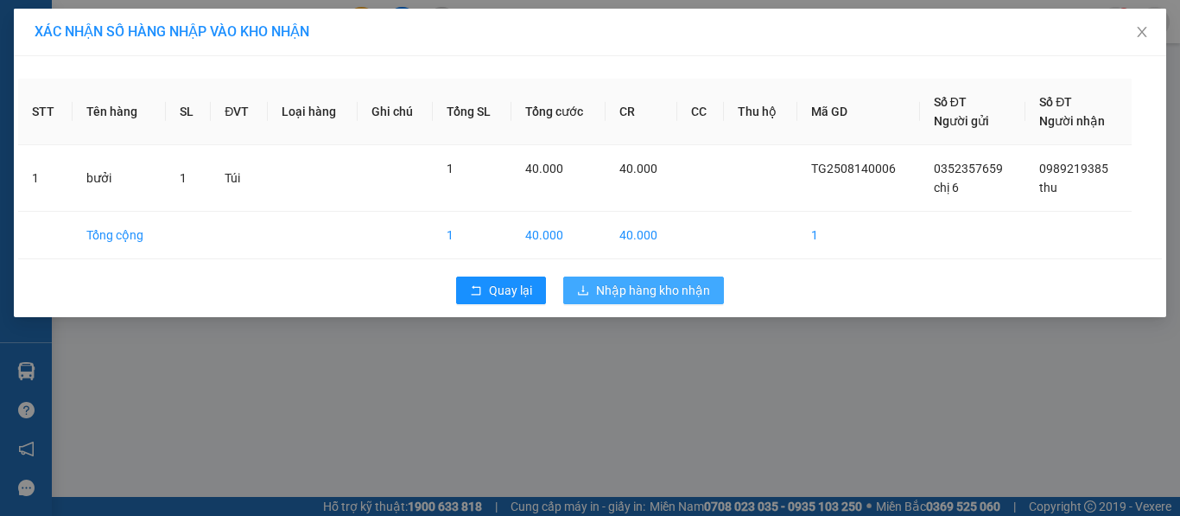
click at [627, 302] on button "Nhập hàng kho nhận" at bounding box center [643, 290] width 161 height 28
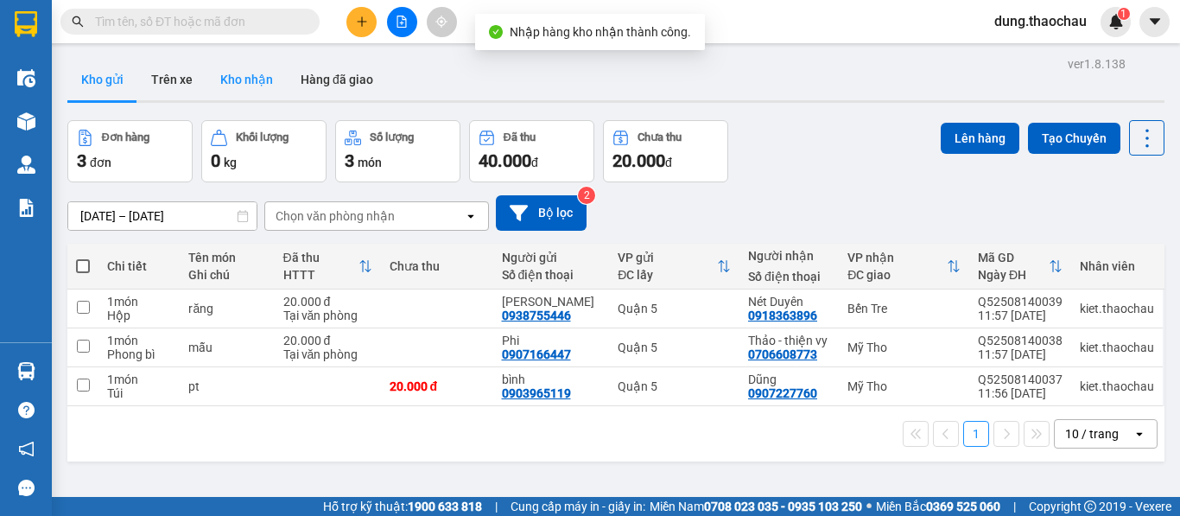
click at [237, 81] on button "Kho nhận" at bounding box center [246, 79] width 80 height 41
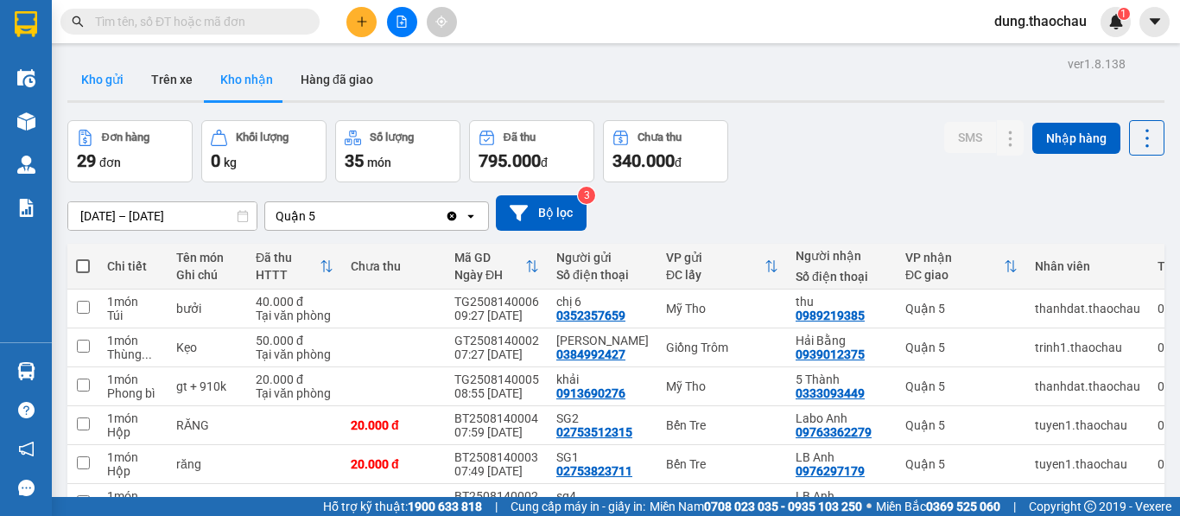
click at [111, 79] on button "Kho gửi" at bounding box center [102, 79] width 70 height 41
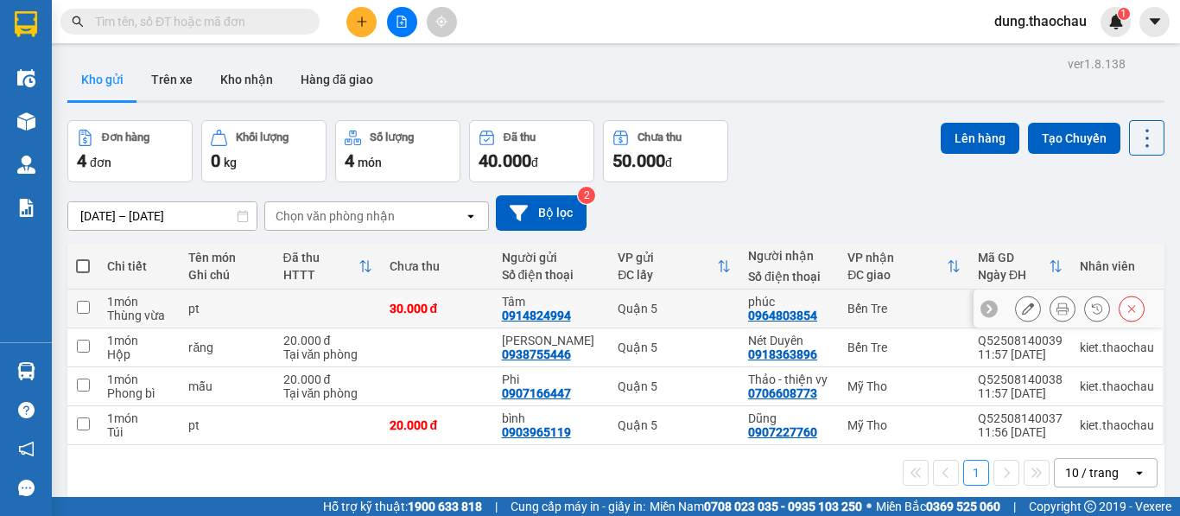
click at [1059, 309] on button at bounding box center [1062, 309] width 24 height 30
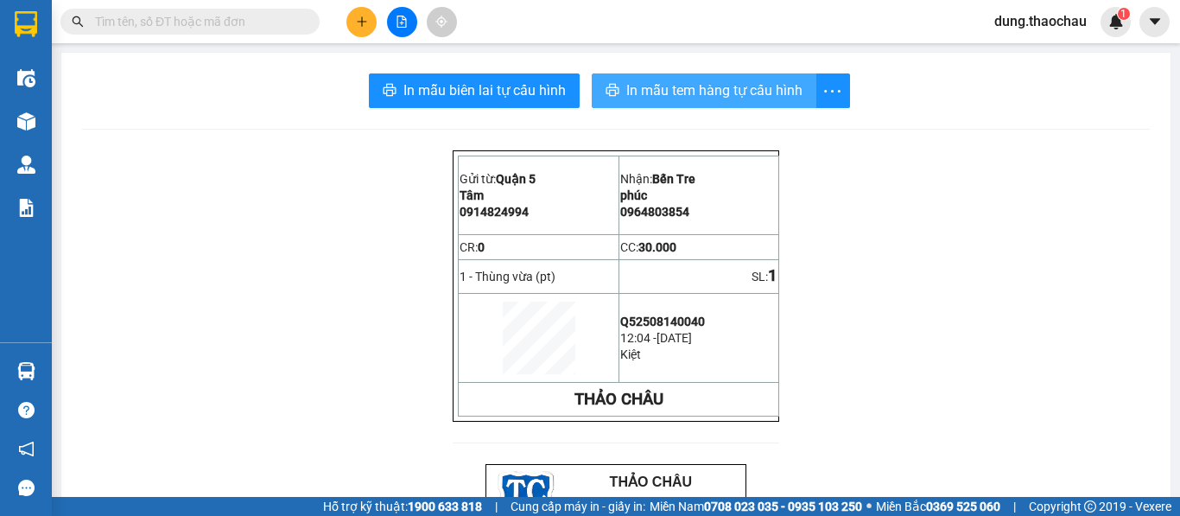
click at [673, 90] on span "In mẫu tem hàng tự cấu hình" at bounding box center [714, 90] width 176 height 22
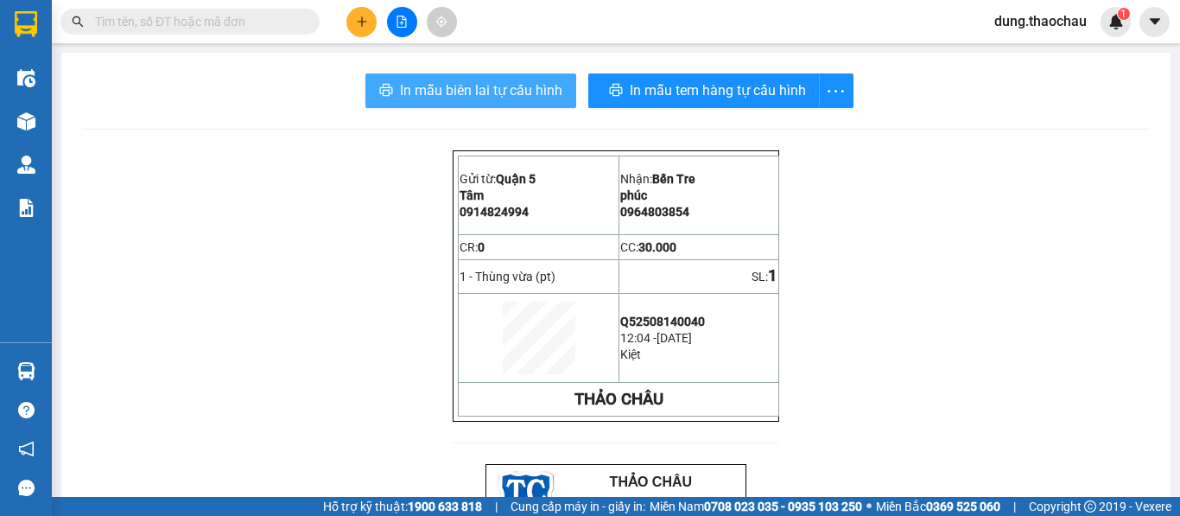
click at [489, 96] on span "In mẫu biên lai tự cấu hình" at bounding box center [481, 90] width 162 height 22
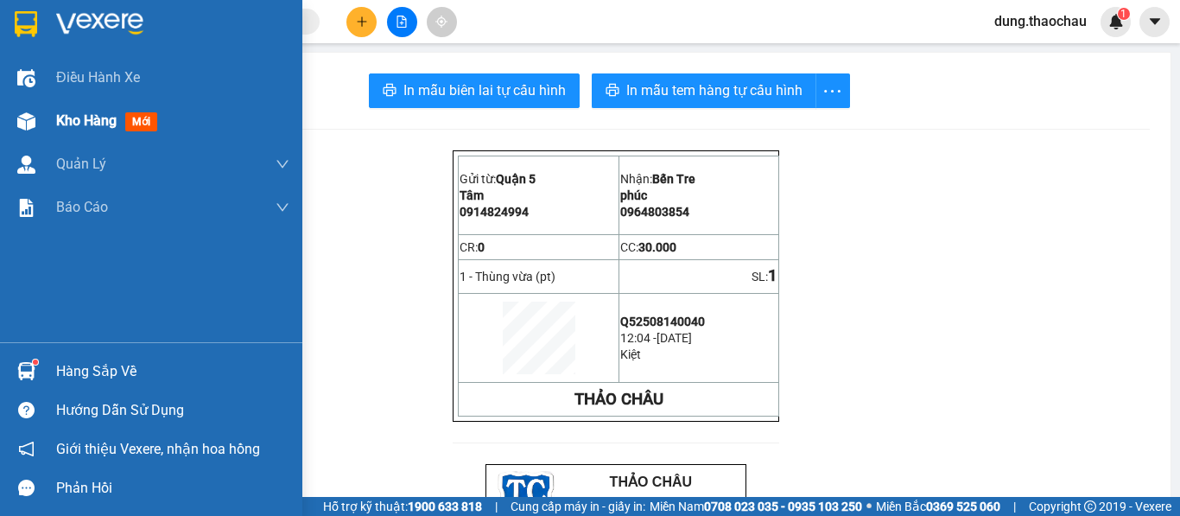
click at [20, 130] on img at bounding box center [26, 121] width 18 height 18
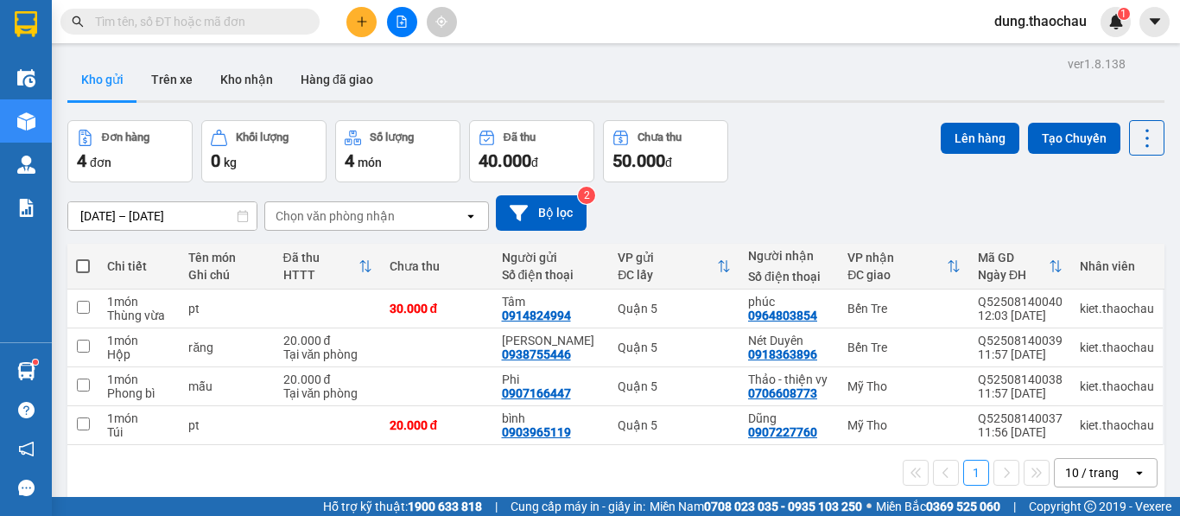
click at [78, 263] on span at bounding box center [83, 266] width 14 height 14
click at [83, 257] on input "checkbox" at bounding box center [83, 257] width 0 height 0
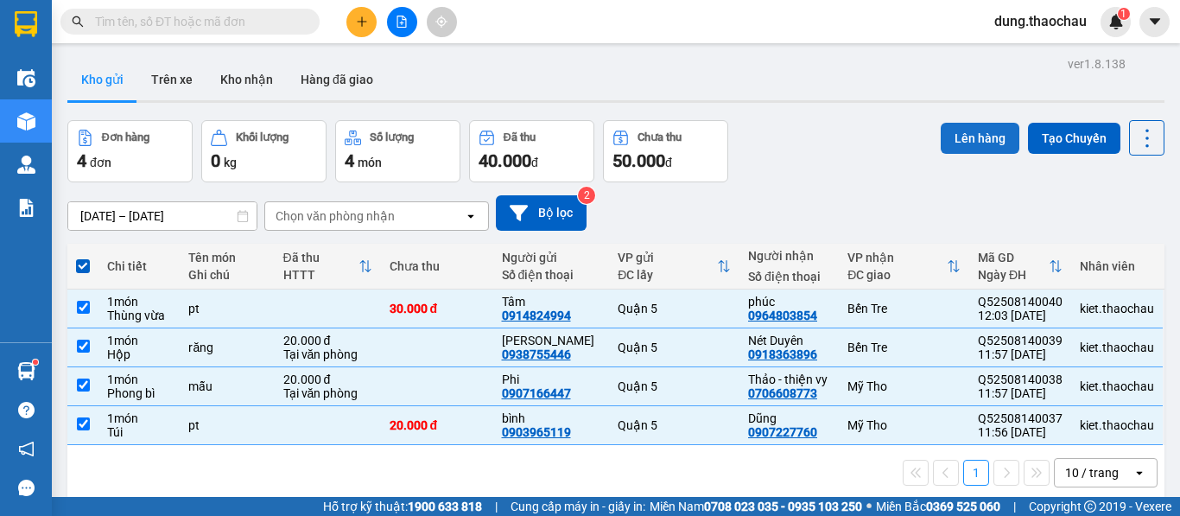
click at [997, 150] on button "Lên hàng" at bounding box center [980, 138] width 79 height 31
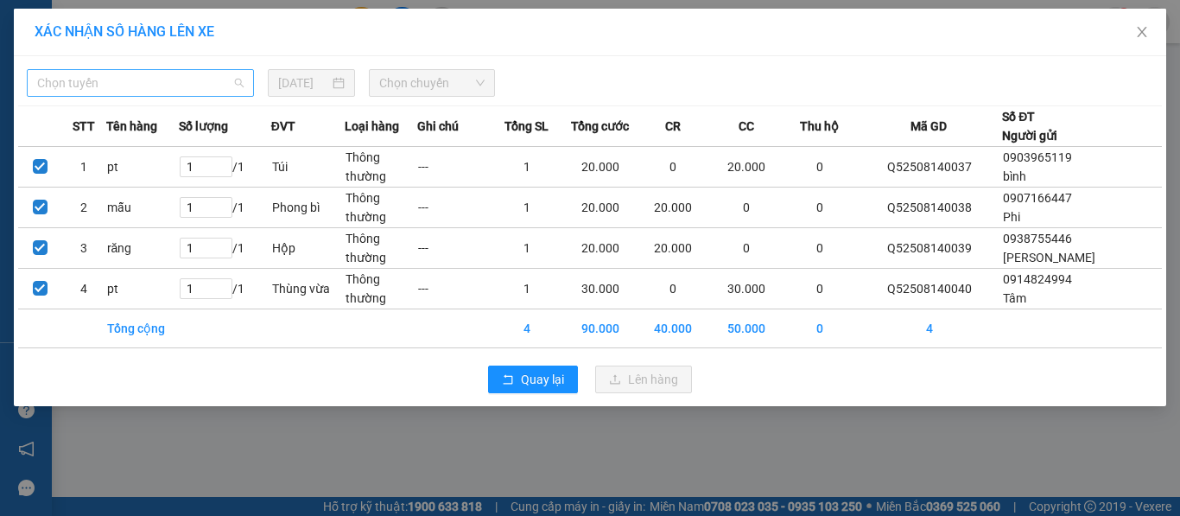
click at [121, 75] on span "Chọn tuyến" at bounding box center [140, 83] width 206 height 26
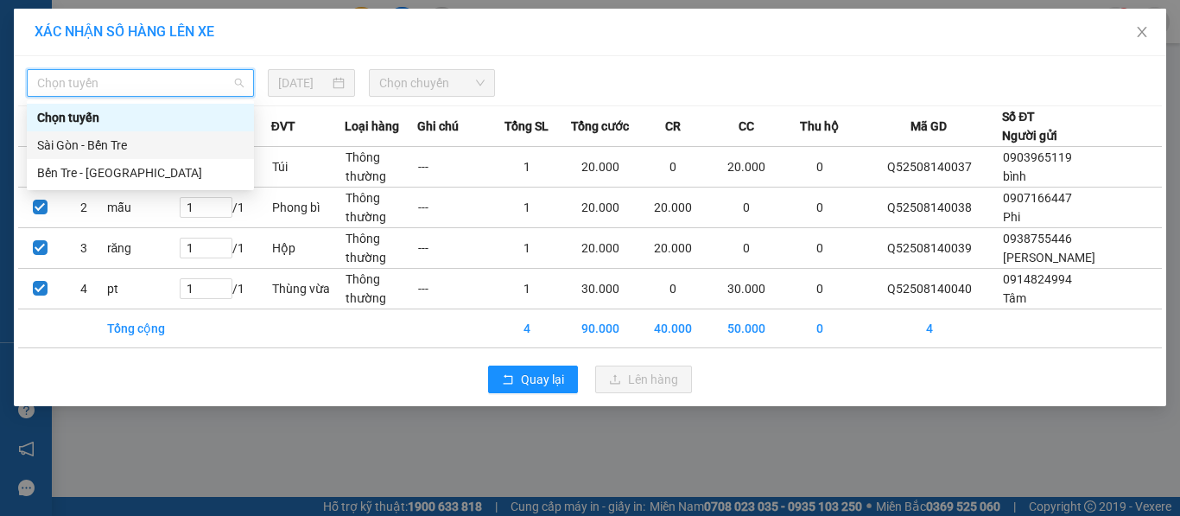
click at [101, 156] on div "Sài Gòn - Bến Tre" at bounding box center [140, 145] width 227 height 28
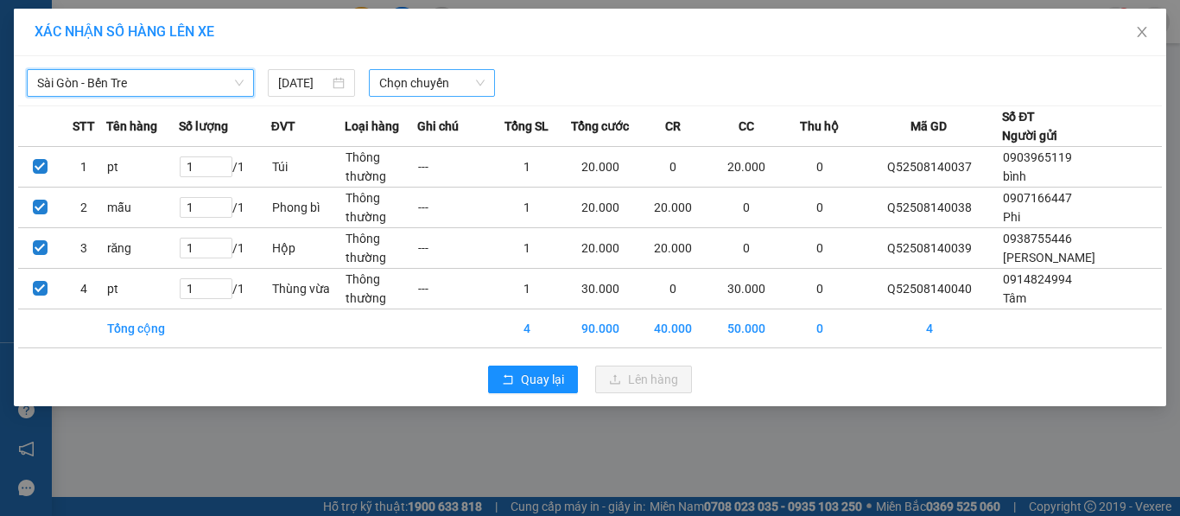
click at [417, 89] on span "Chọn chuyến" at bounding box center [432, 83] width 106 height 26
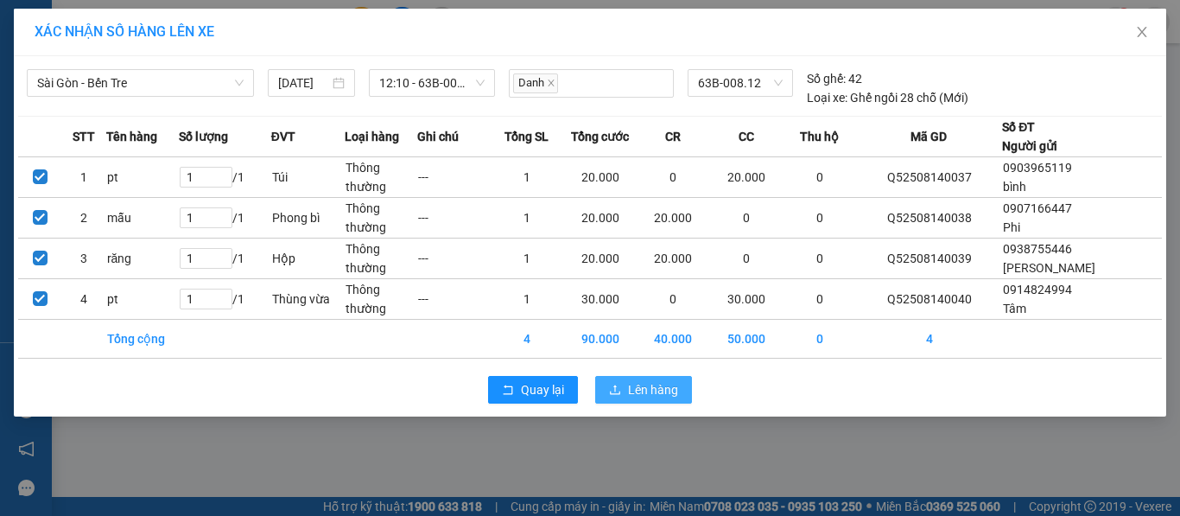
click at [650, 384] on span "Lên hàng" at bounding box center [653, 389] width 50 height 19
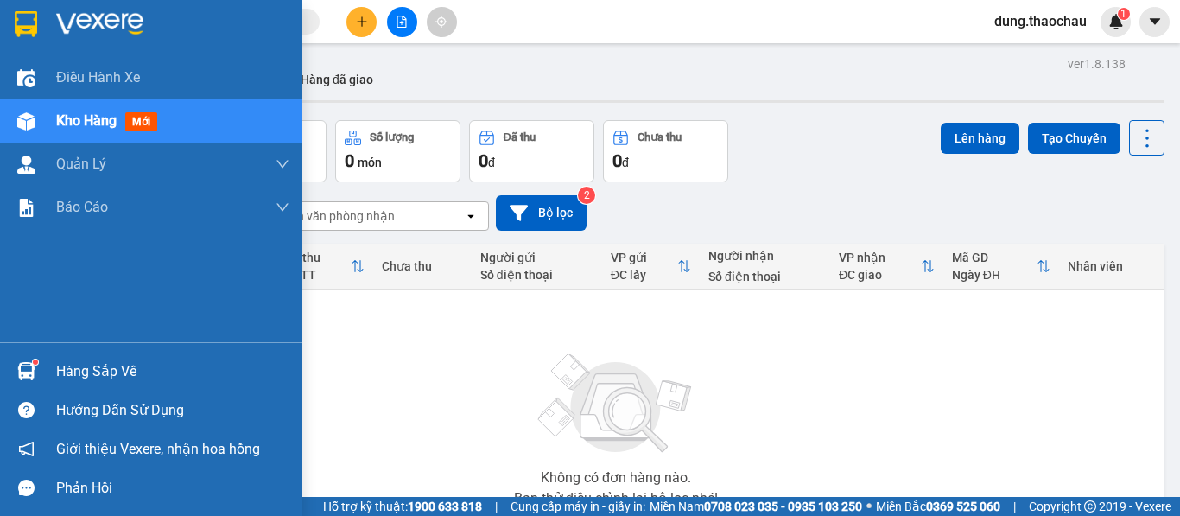
click at [46, 381] on div "Hàng sắp về" at bounding box center [151, 371] width 302 height 39
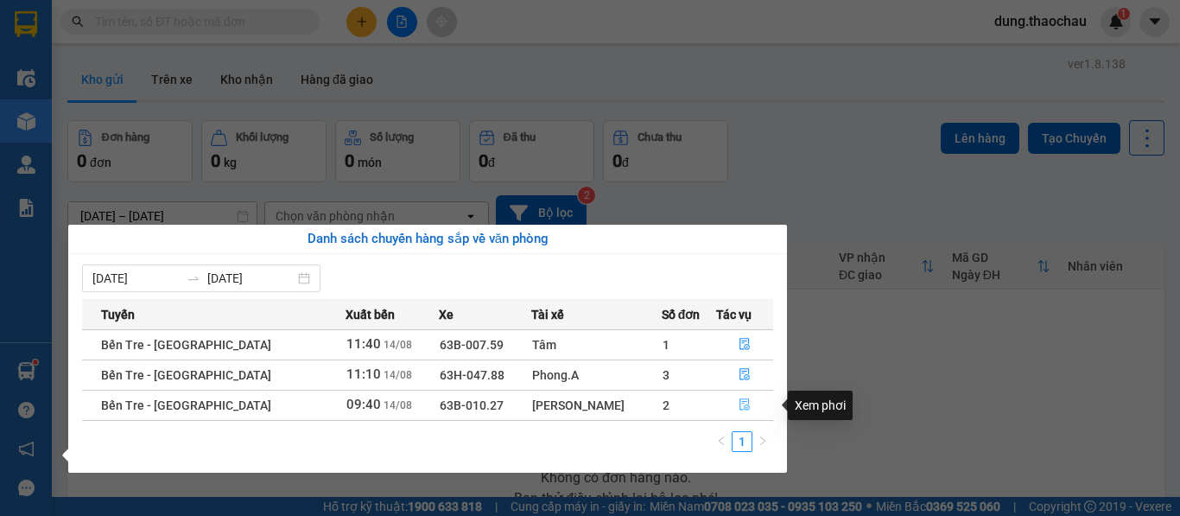
click at [726, 403] on button "button" at bounding box center [745, 405] width 56 height 28
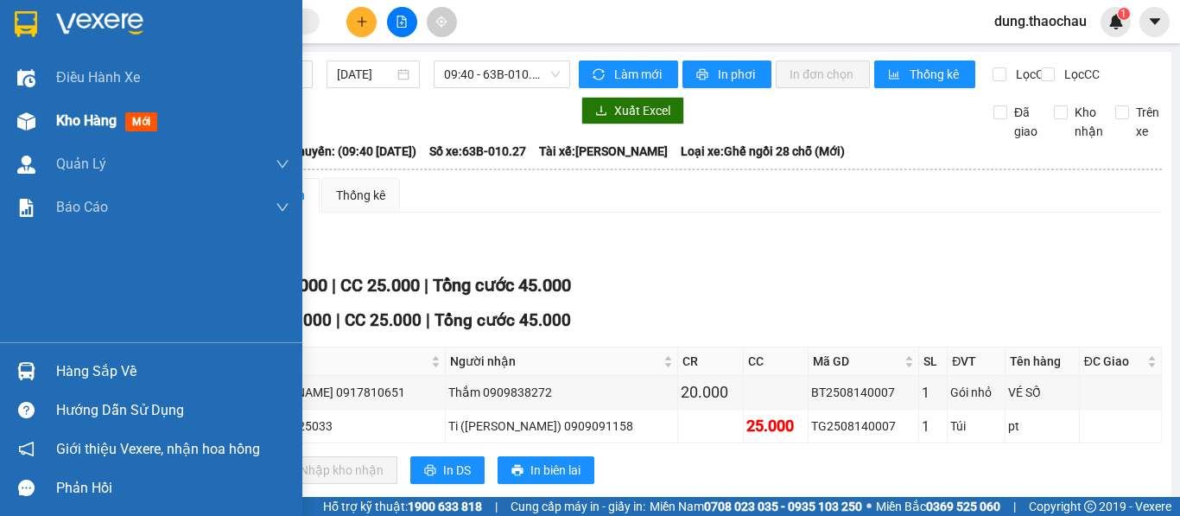
click at [21, 103] on div "Kho hàng mới" at bounding box center [151, 120] width 302 height 43
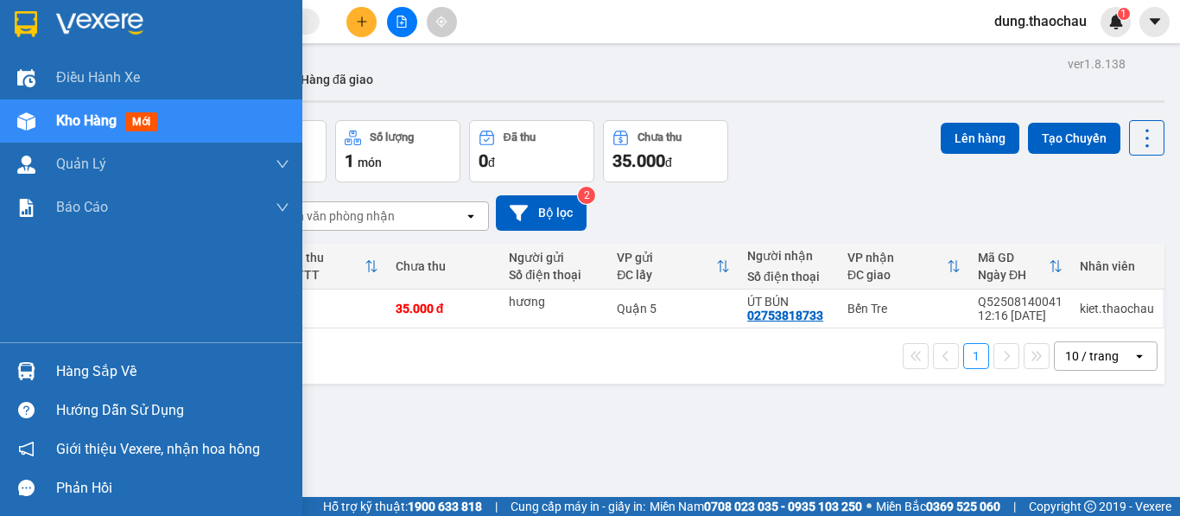
click at [46, 373] on div "Hàng sắp về" at bounding box center [151, 371] width 302 height 39
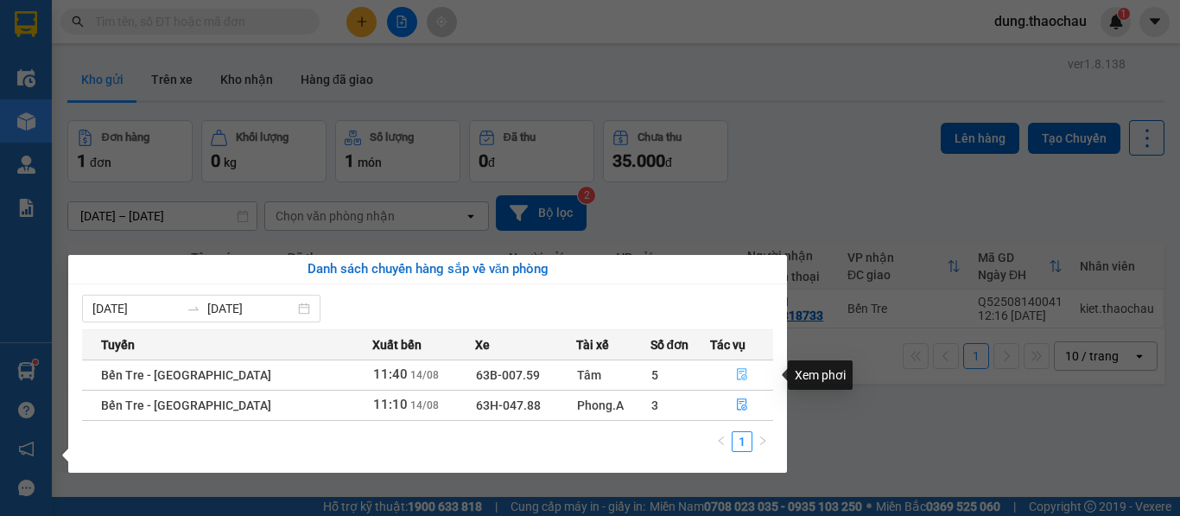
click at [732, 366] on button "button" at bounding box center [741, 375] width 61 height 28
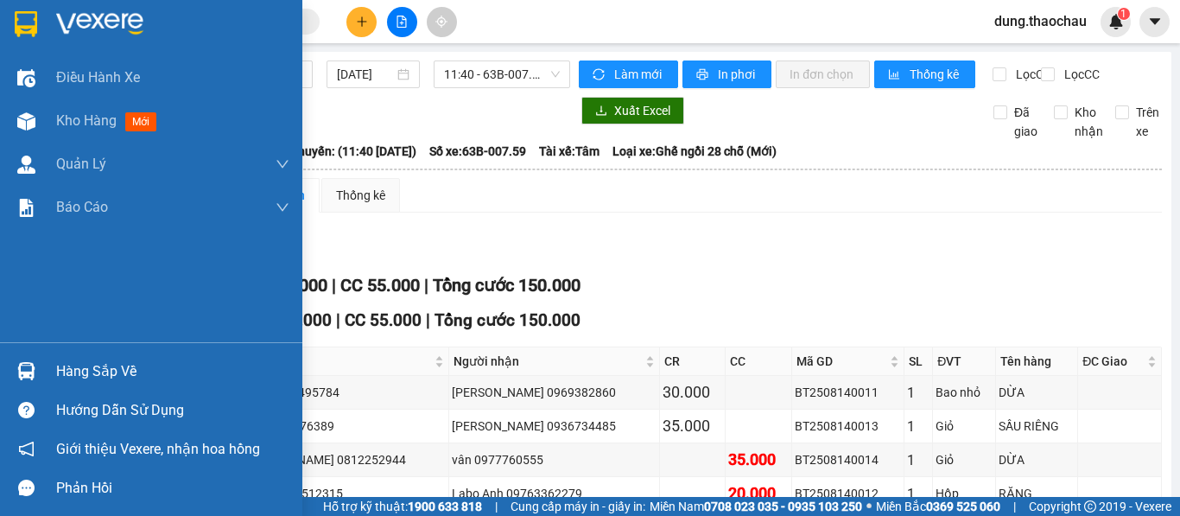
click at [9, 368] on div "Hàng sắp về" at bounding box center [151, 371] width 302 height 39
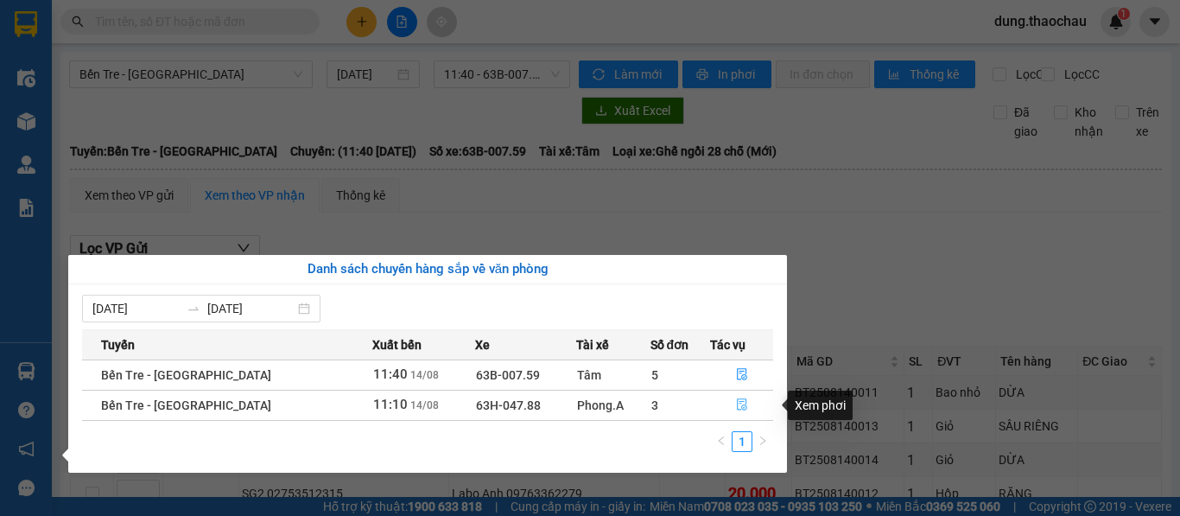
click at [742, 412] on button "button" at bounding box center [741, 405] width 61 height 28
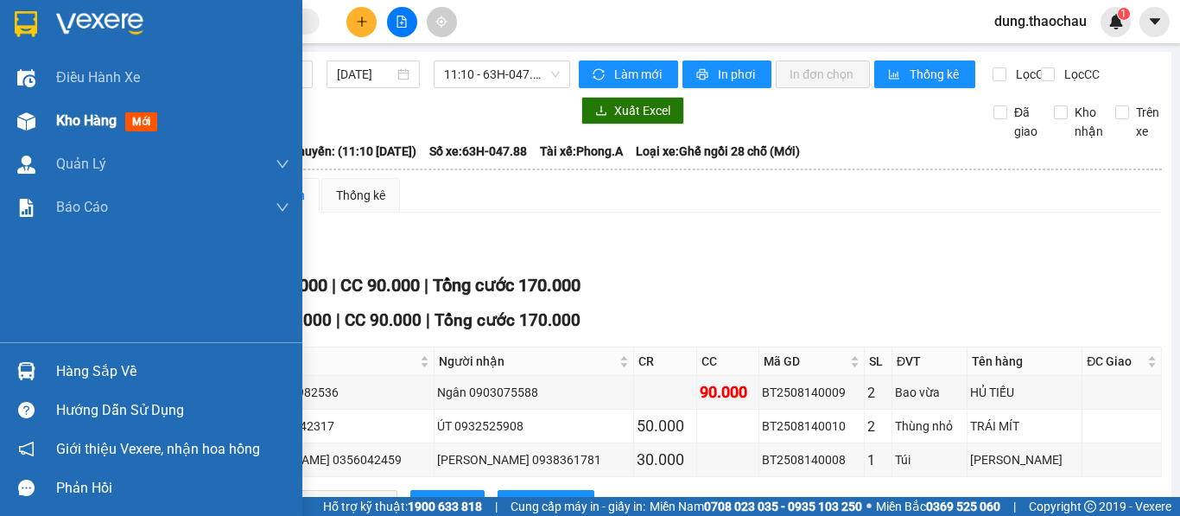
click at [45, 109] on div "Kho hàng mới" at bounding box center [151, 120] width 302 height 43
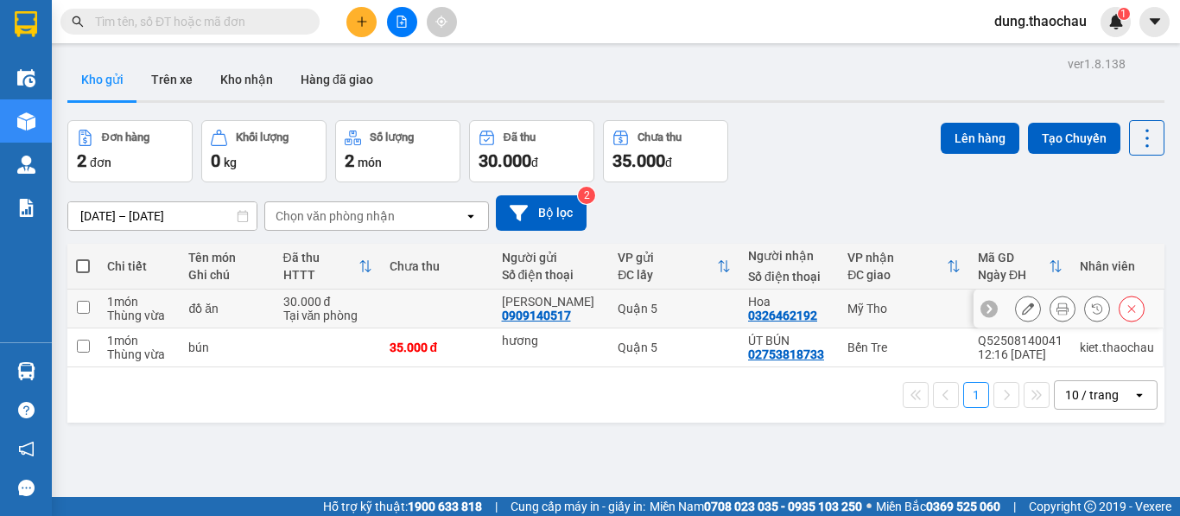
click at [1056, 314] on icon at bounding box center [1062, 308] width 12 height 12
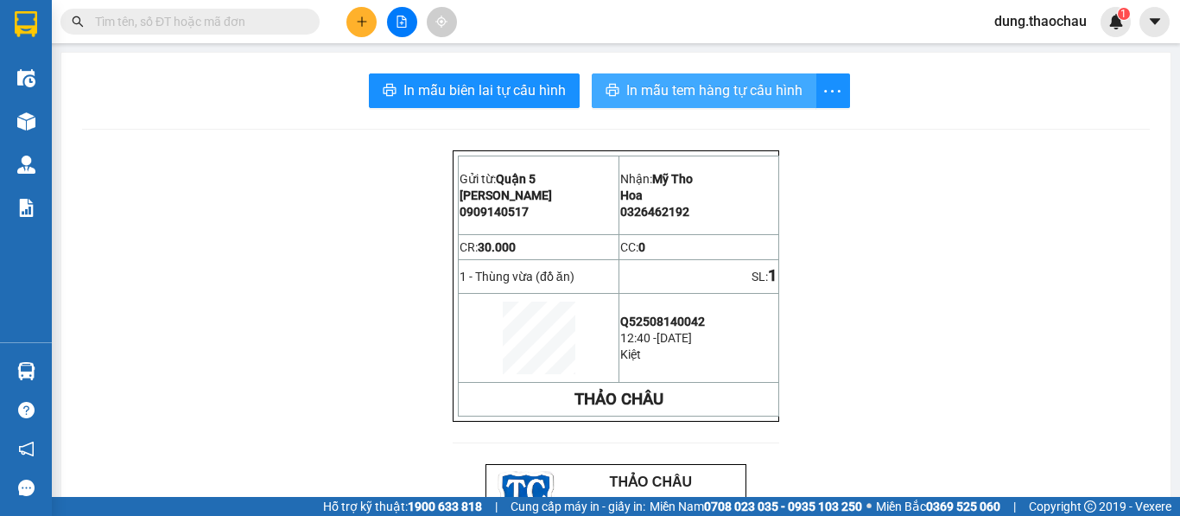
click at [755, 102] on button "In mẫu tem hàng tự cấu hình" at bounding box center [704, 90] width 225 height 35
click at [54, 377] on main "In mẫu biên lai tự cấu hình In mẫu tem hàng tự cấu hình Gửi từ: Quận 5 Vũ 090…" at bounding box center [590, 248] width 1180 height 497
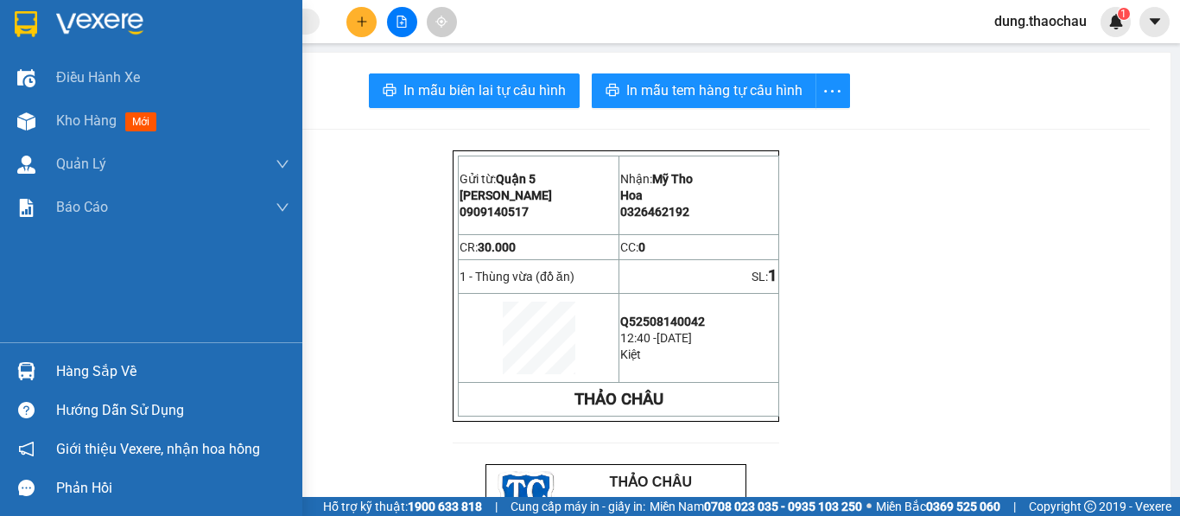
click at [29, 377] on img at bounding box center [26, 371] width 18 height 18
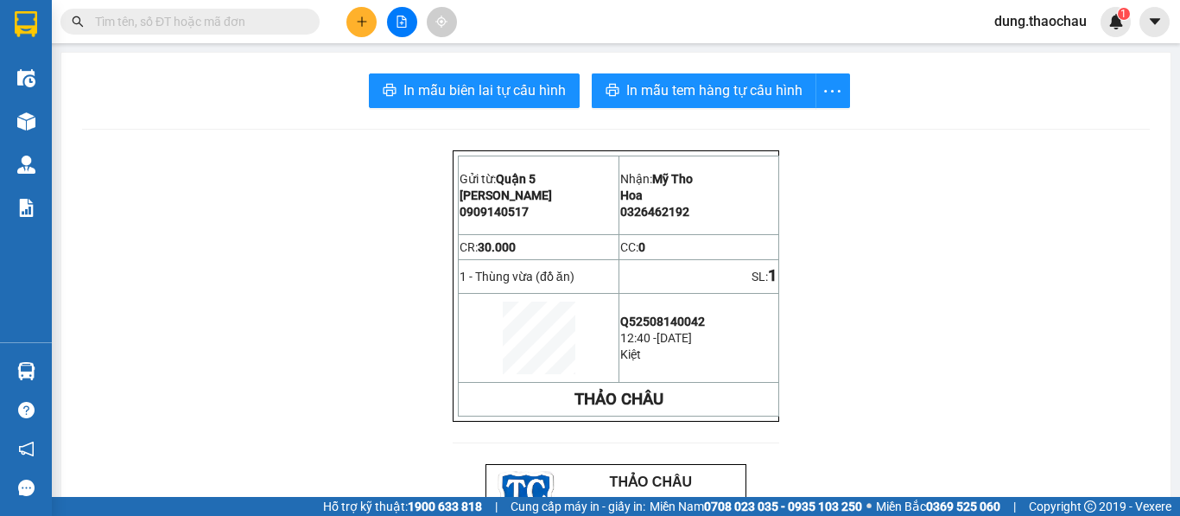
click at [948, 212] on section "Kết quả tìm kiếm ( 0 ) Bộ lọc No Data dung.thaochau 1 Điều hành xe Kho hàng mới…" at bounding box center [590, 258] width 1180 height 516
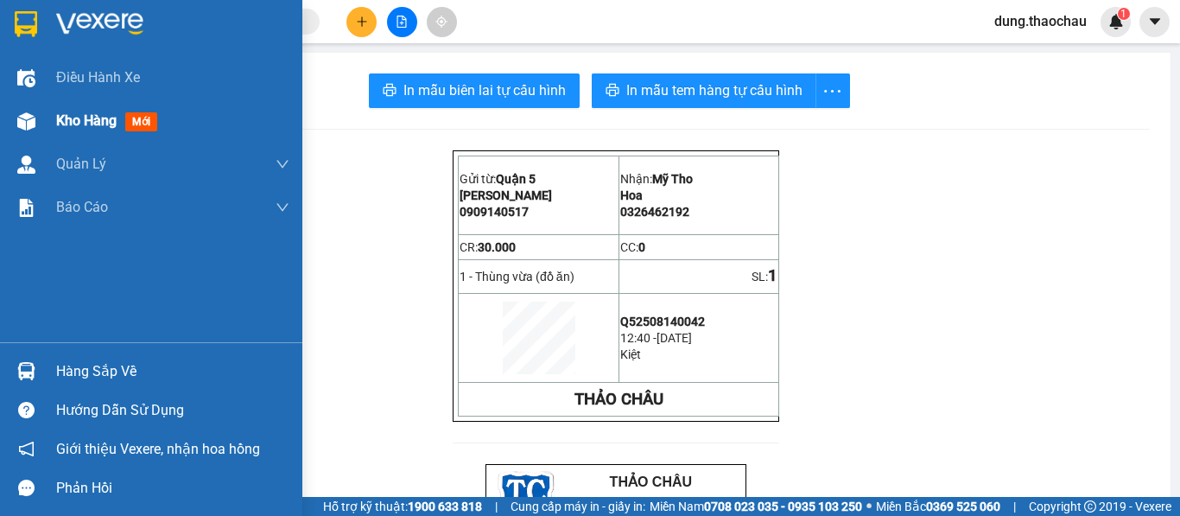
click at [50, 121] on div "Kho hàng mới" at bounding box center [151, 120] width 302 height 43
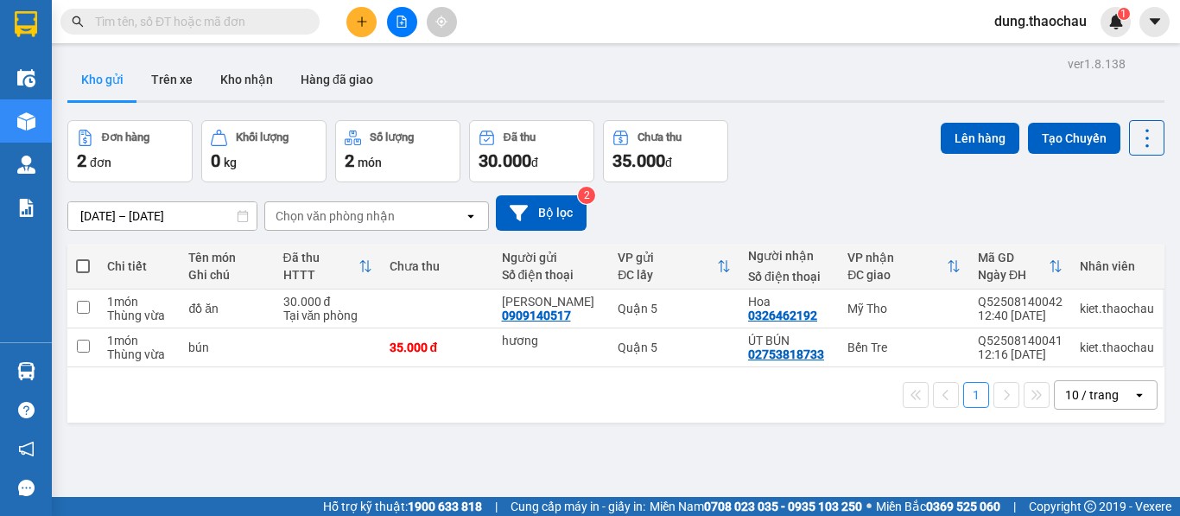
click at [84, 263] on span at bounding box center [83, 266] width 14 height 14
click at [83, 257] on input "checkbox" at bounding box center [83, 257] width 0 height 0
checkbox input "true"
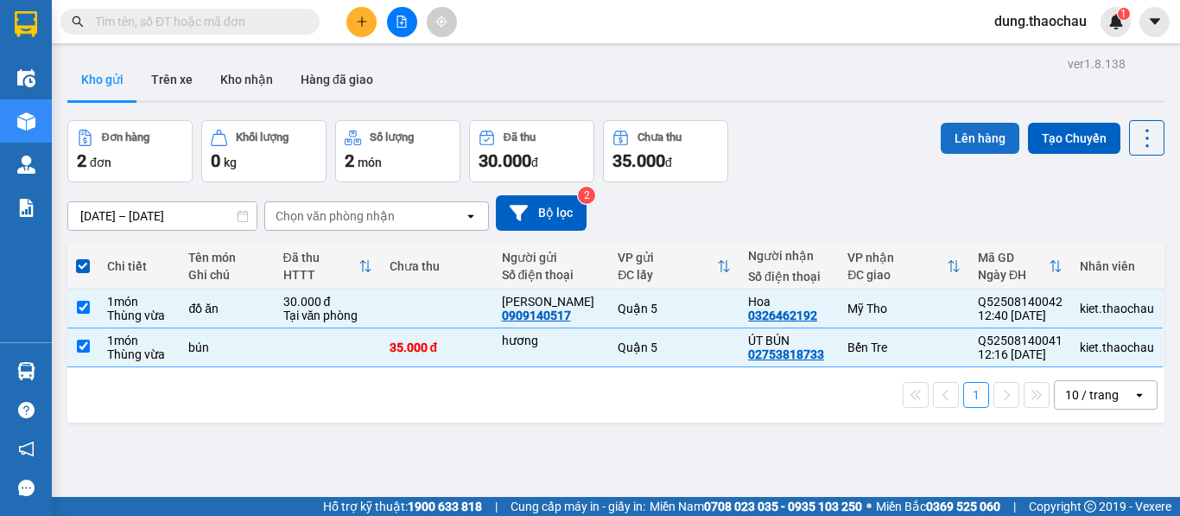
click at [961, 125] on button "Lên hàng" at bounding box center [980, 138] width 79 height 31
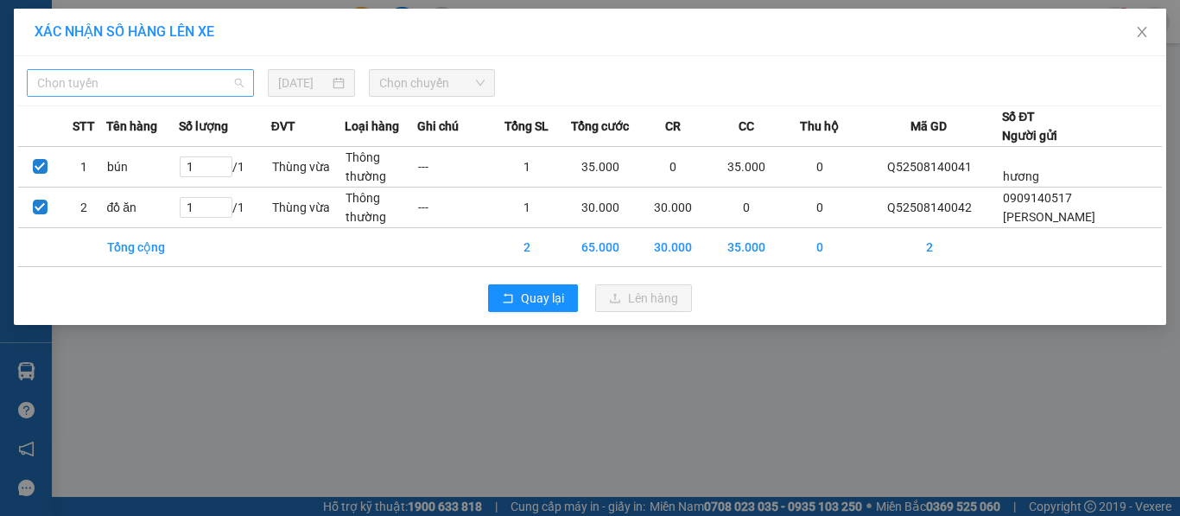
click at [76, 74] on span "Chọn tuyến" at bounding box center [140, 83] width 206 height 26
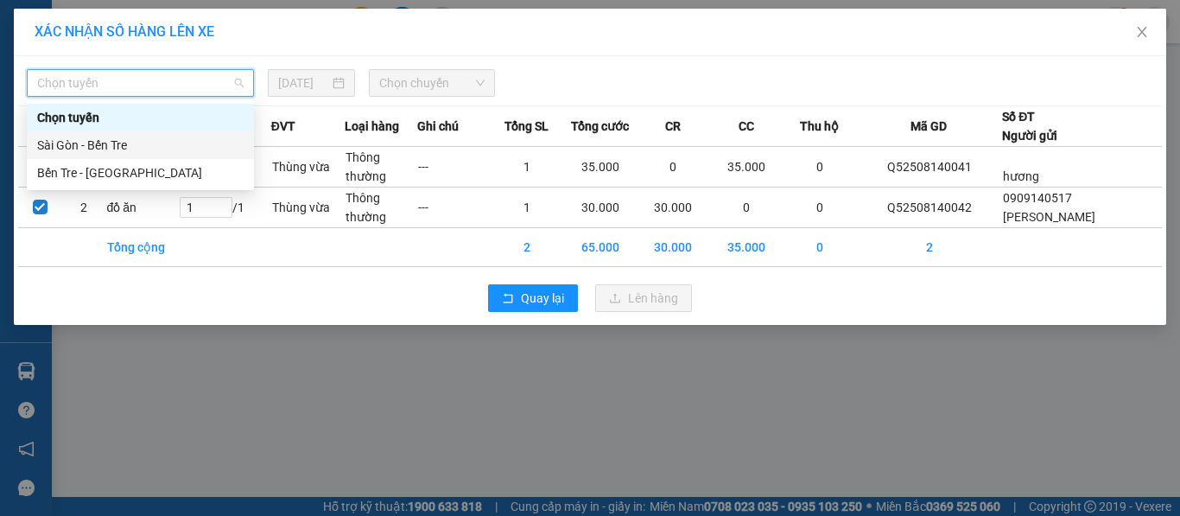
click at [73, 136] on div "Sài Gòn - Bến Tre" at bounding box center [140, 145] width 206 height 19
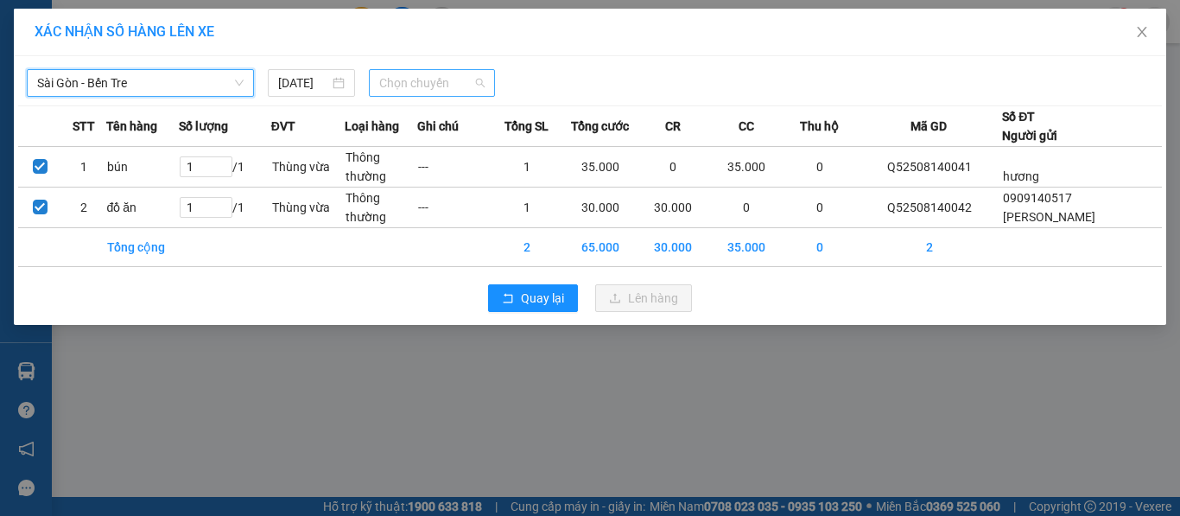
click at [390, 84] on span "Chọn chuyến" at bounding box center [432, 83] width 106 height 26
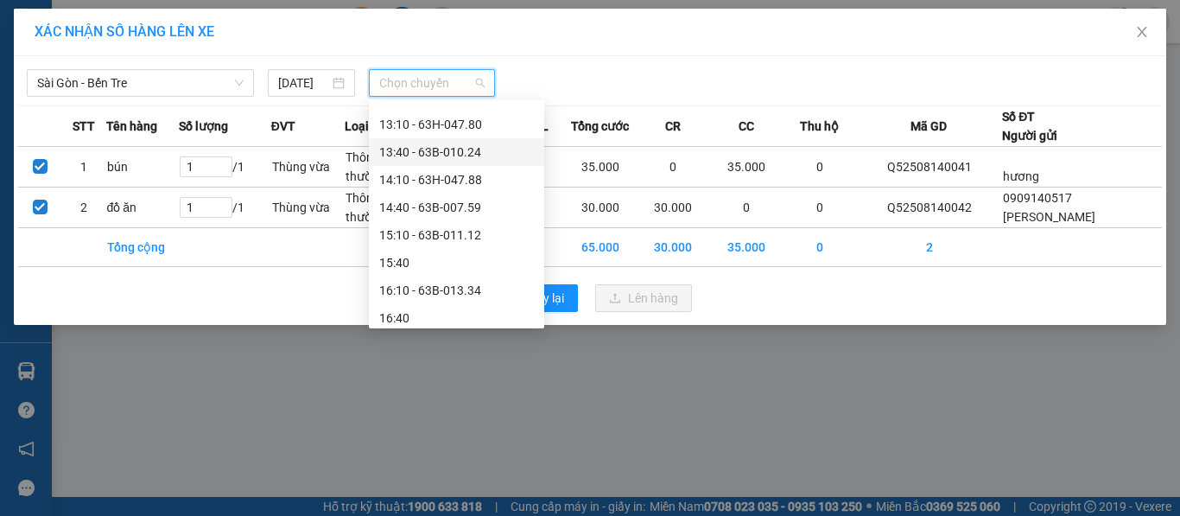
scroll to position [432, 0]
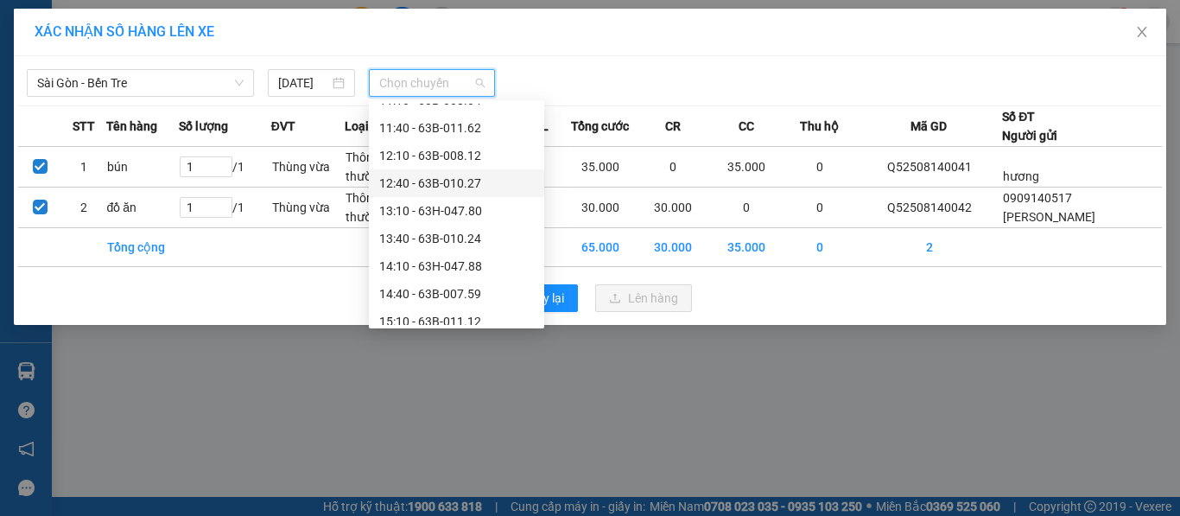
click at [439, 183] on div "12:40 - 63B-010.27" at bounding box center [456, 183] width 155 height 19
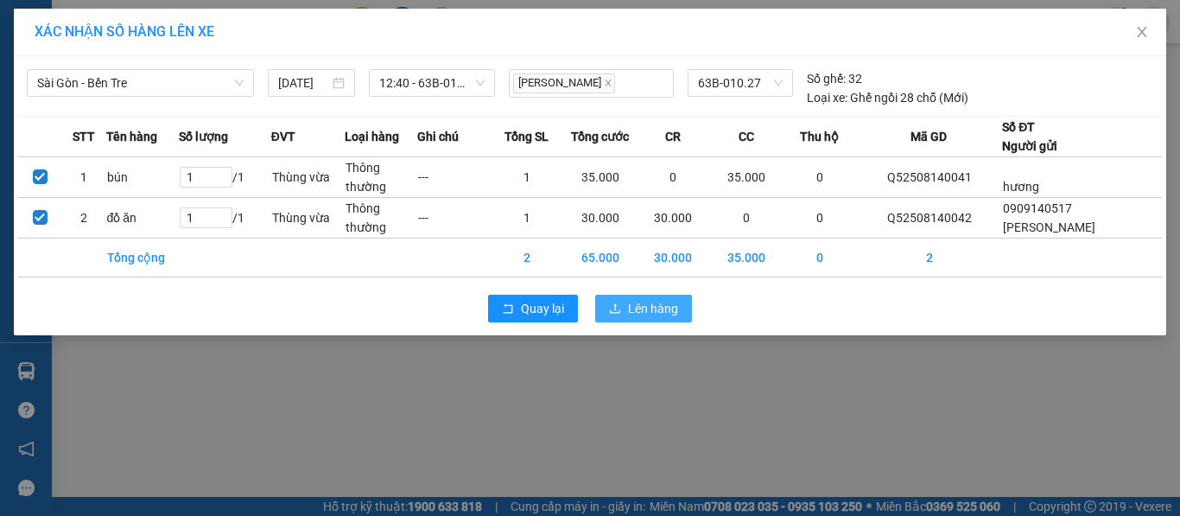
click at [624, 312] on button "Lên hàng" at bounding box center [643, 309] width 97 height 28
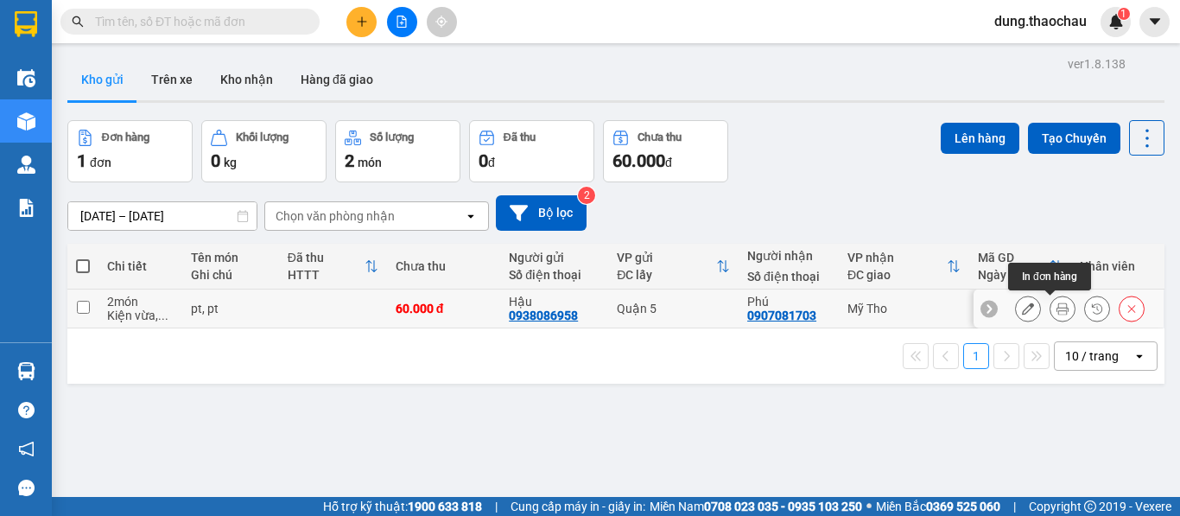
click at [1053, 299] on button at bounding box center [1062, 309] width 24 height 30
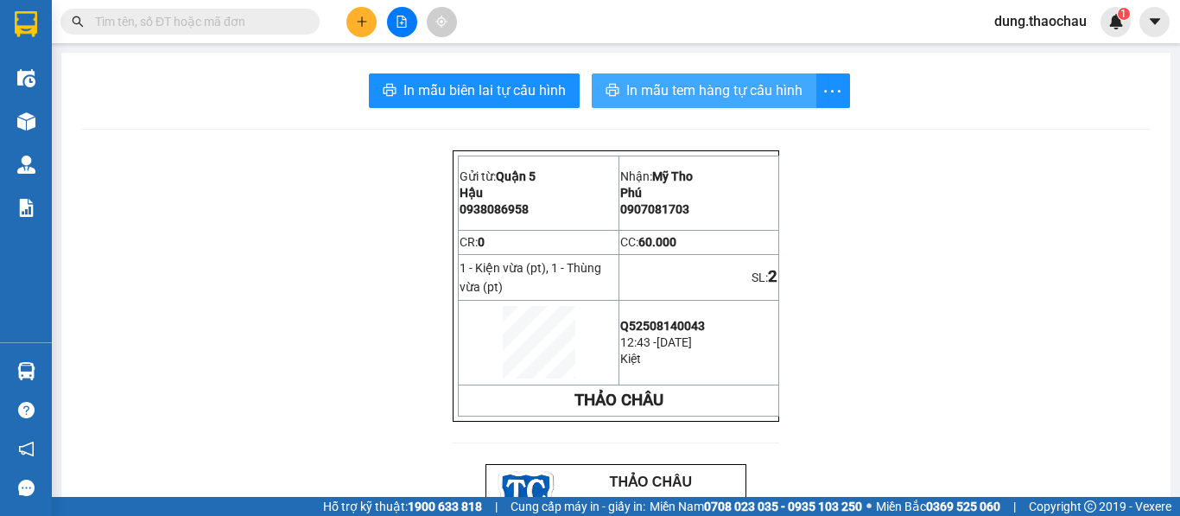
click at [697, 79] on button "In mẫu tem hàng tự cấu hình" at bounding box center [704, 90] width 225 height 35
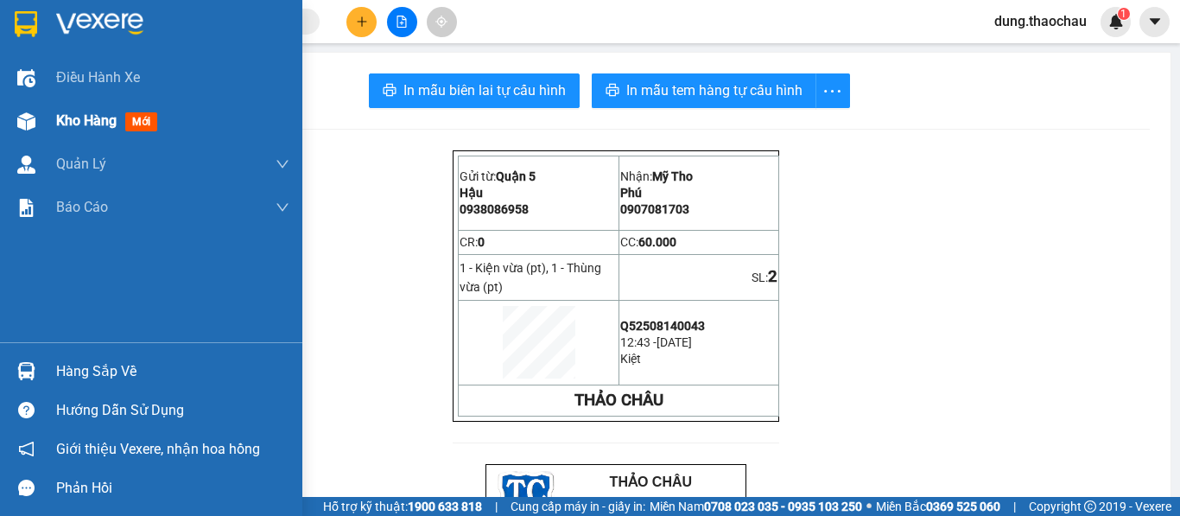
click at [73, 116] on span "Kho hàng" at bounding box center [86, 120] width 60 height 16
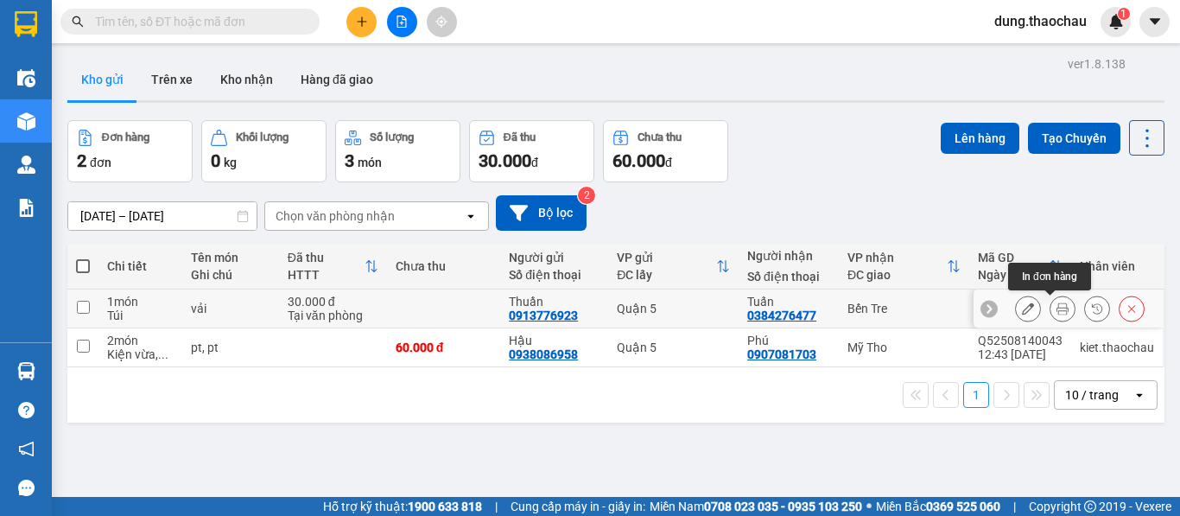
click at [1056, 311] on icon at bounding box center [1062, 308] width 12 height 12
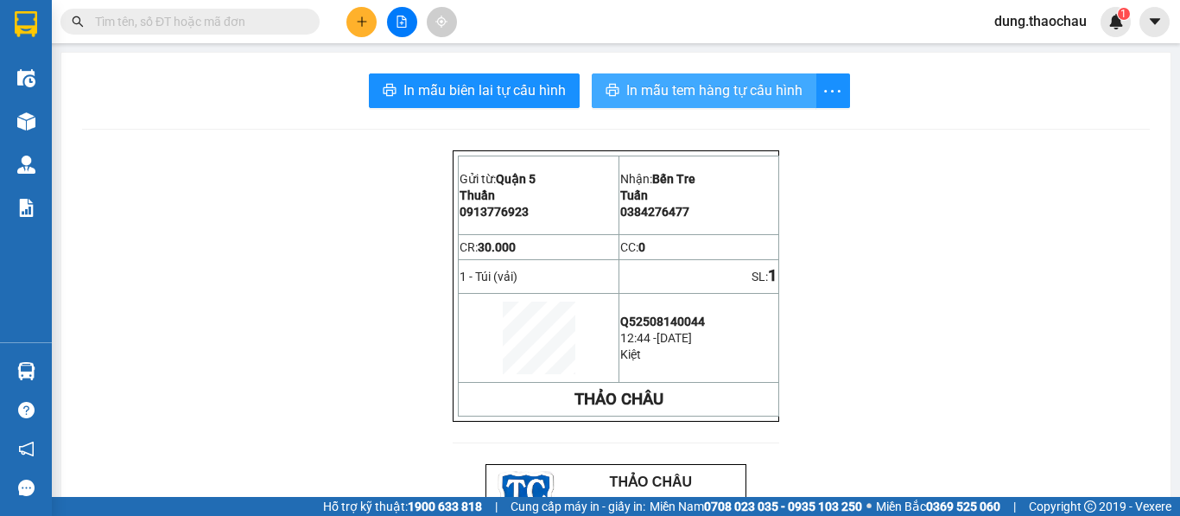
click at [717, 82] on span "In mẫu tem hàng tự cấu hình" at bounding box center [714, 90] width 176 height 22
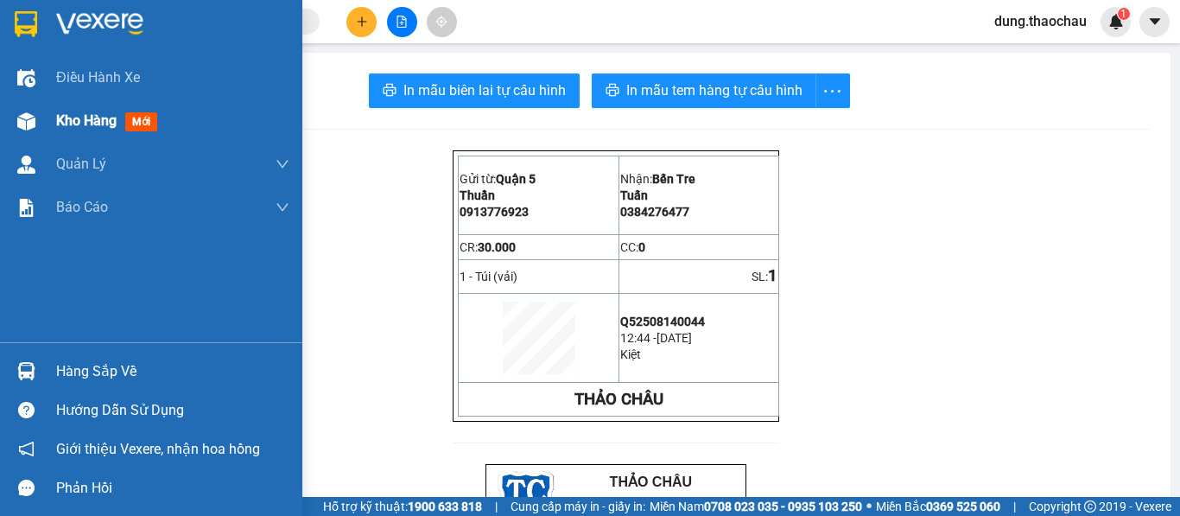
click at [80, 118] on span "Kho hàng" at bounding box center [86, 120] width 60 height 16
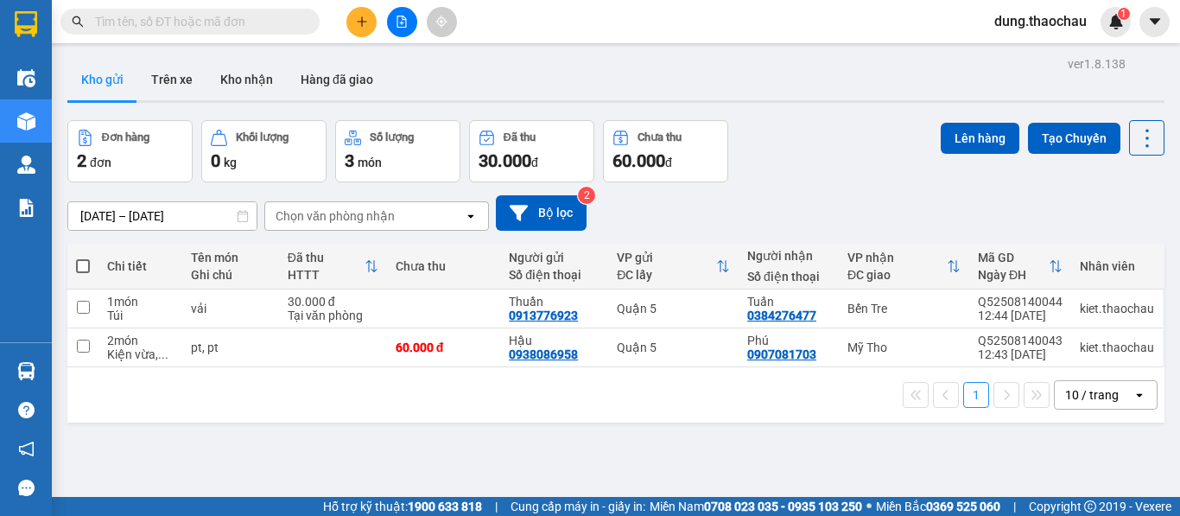
click at [79, 269] on span at bounding box center [83, 266] width 14 height 14
click at [83, 257] on input "checkbox" at bounding box center [83, 257] width 0 height 0
checkbox input "true"
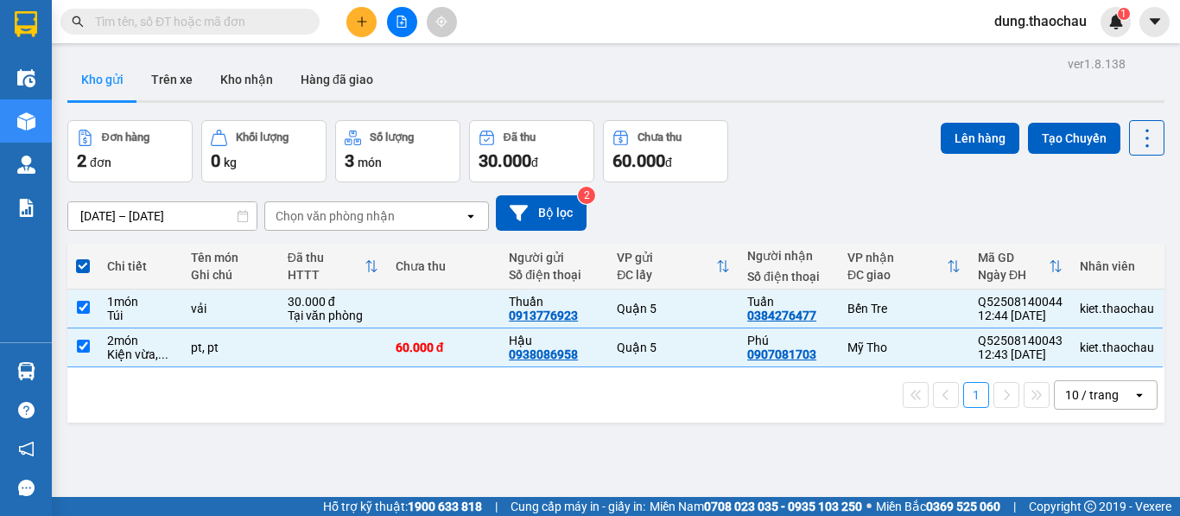
click at [953, 156] on div "Lên hàng Tạo Chuyến" at bounding box center [1053, 151] width 224 height 62
click at [974, 145] on button "Lên hàng" at bounding box center [980, 138] width 79 height 31
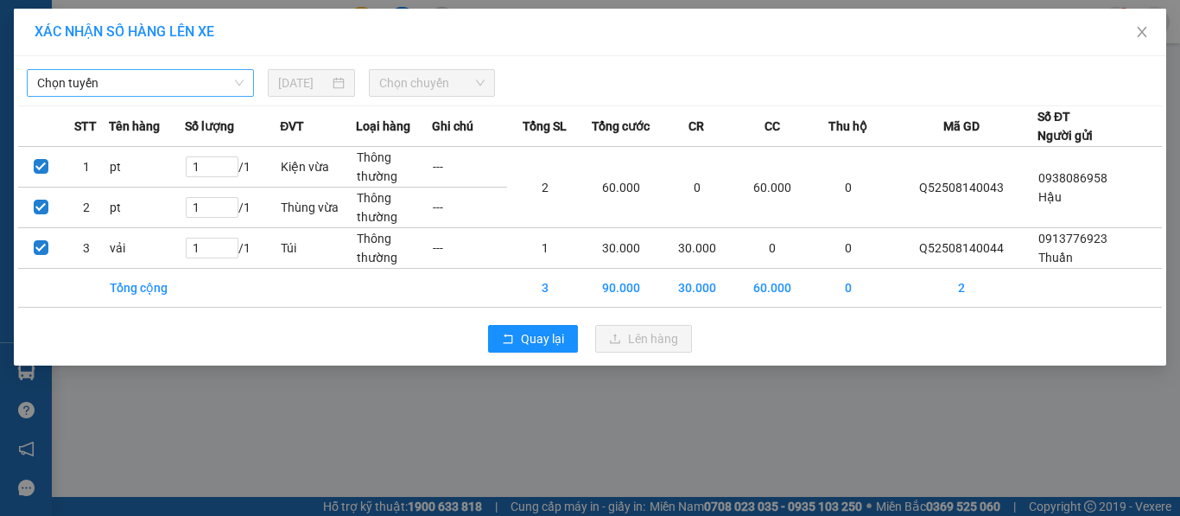
click at [126, 88] on span "Chọn tuyến" at bounding box center [140, 83] width 206 height 26
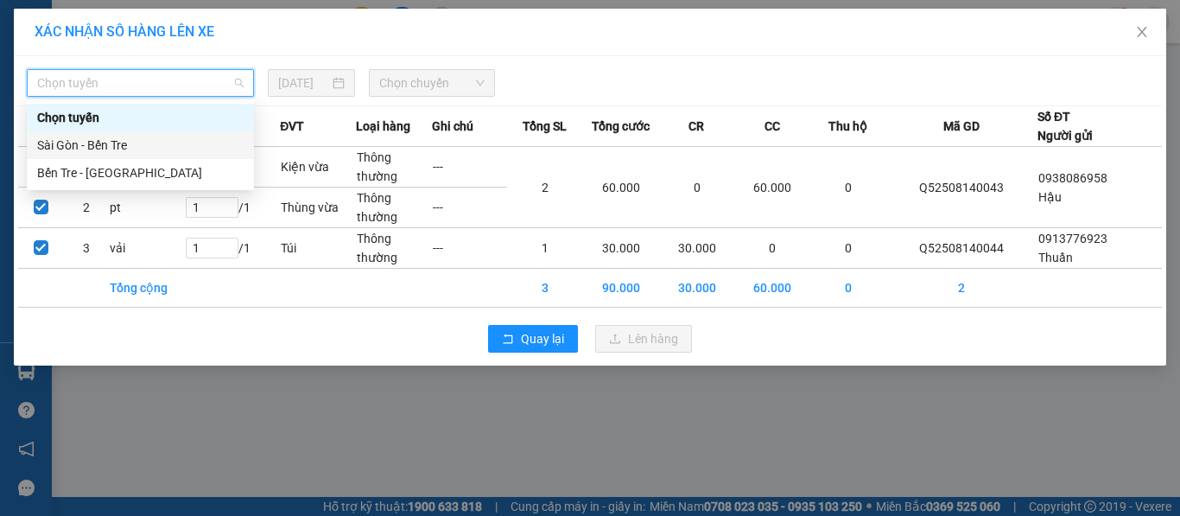
click at [114, 152] on div "Sài Gòn - Bến Tre" at bounding box center [140, 145] width 206 height 19
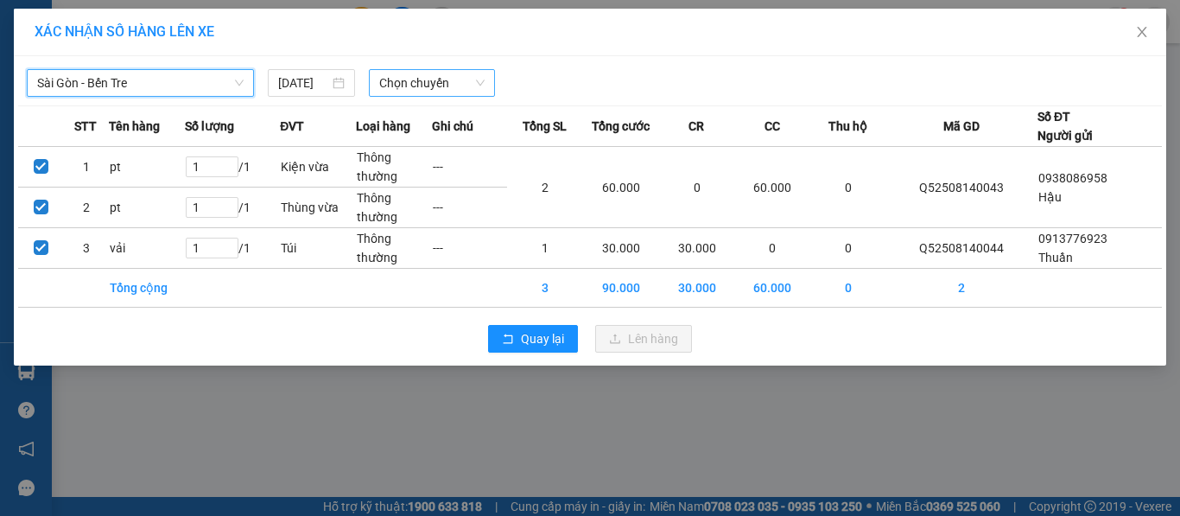
click at [454, 82] on span "Chọn chuyến" at bounding box center [432, 83] width 106 height 26
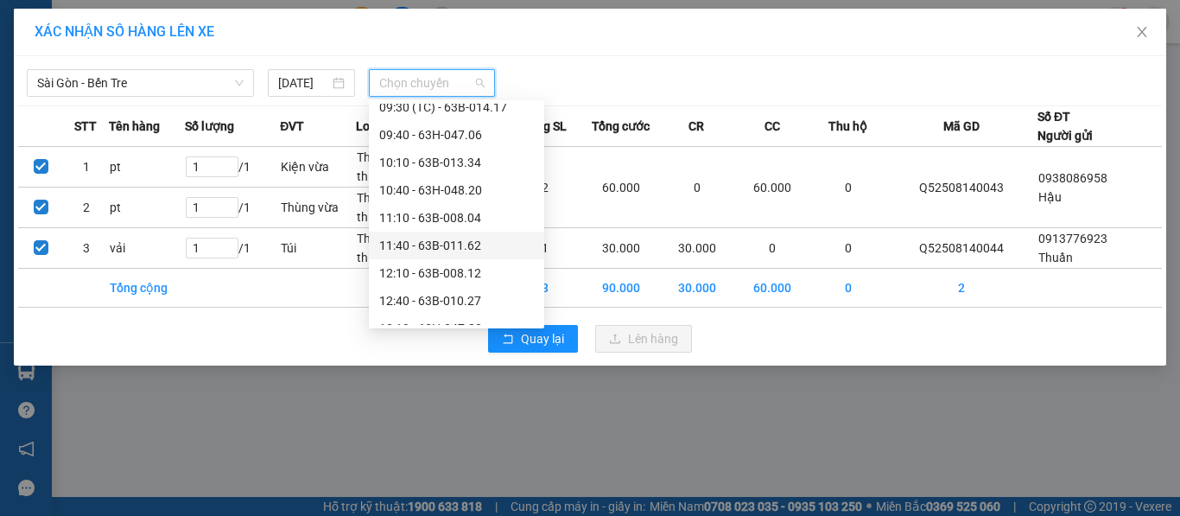
scroll to position [345, 0]
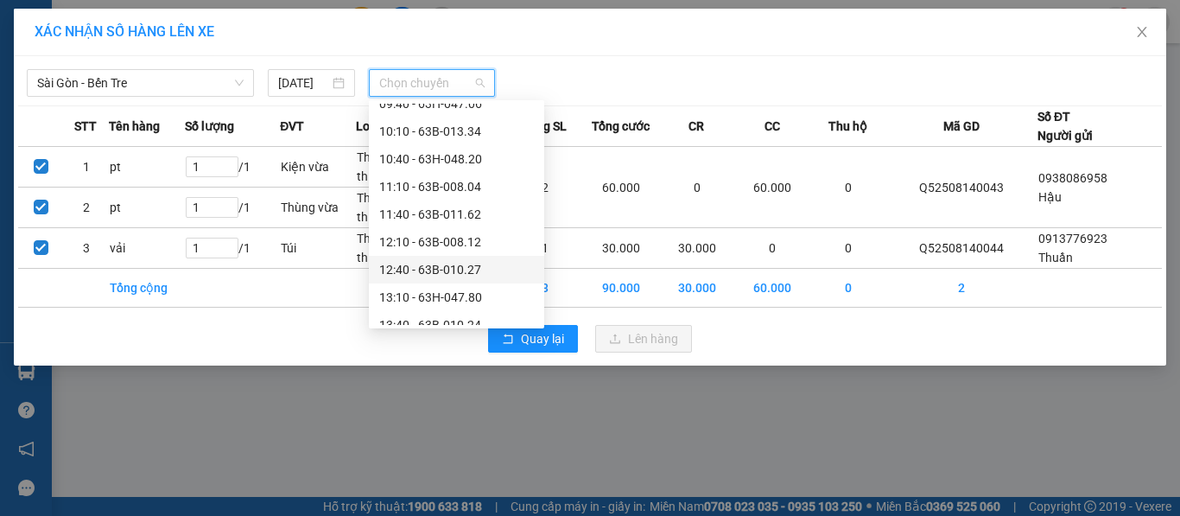
click at [430, 268] on div "12:40 - 63B-010.27" at bounding box center [456, 269] width 155 height 19
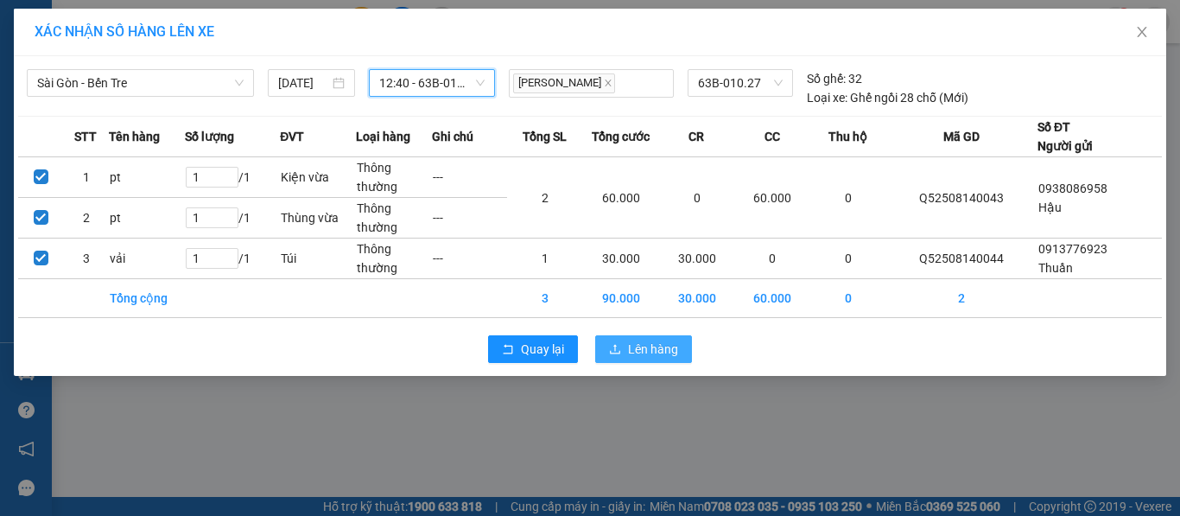
click at [621, 351] on icon "upload" at bounding box center [615, 349] width 12 height 12
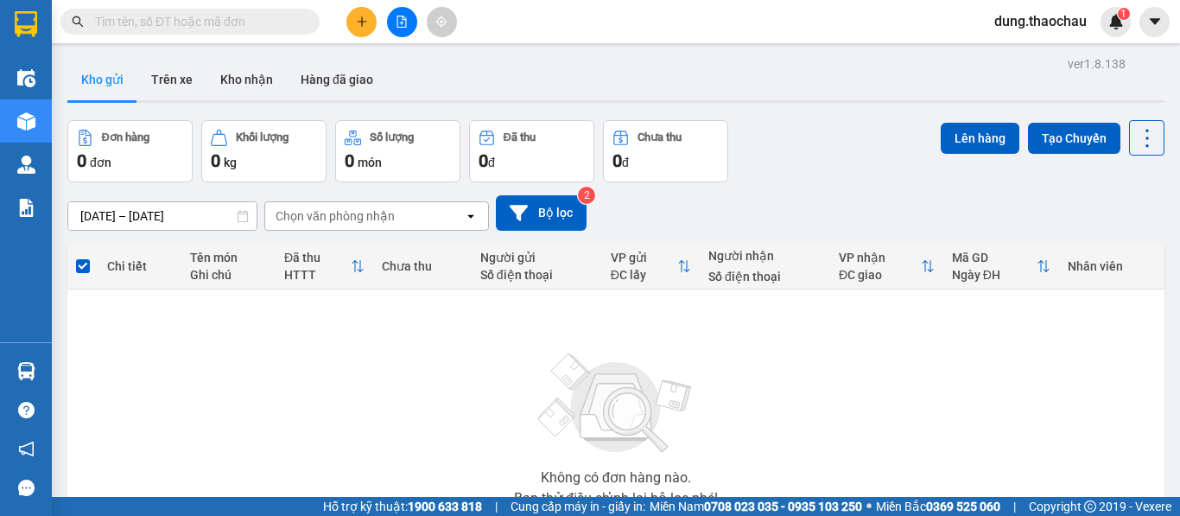
click at [396, 22] on icon "file-add" at bounding box center [402, 22] width 12 height 12
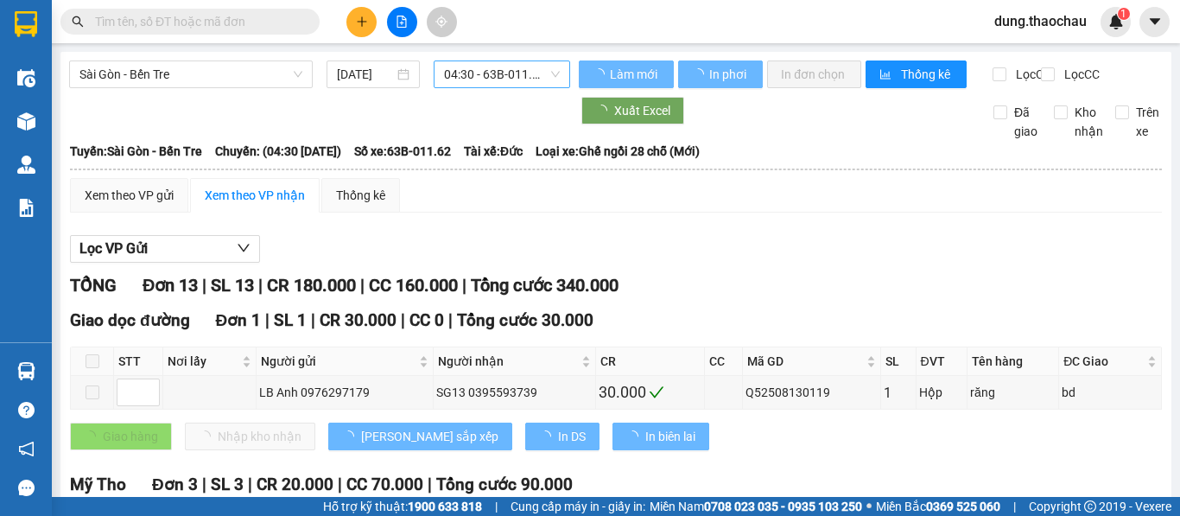
click at [468, 79] on span "04:30 - 63B-011.62" at bounding box center [502, 74] width 116 height 26
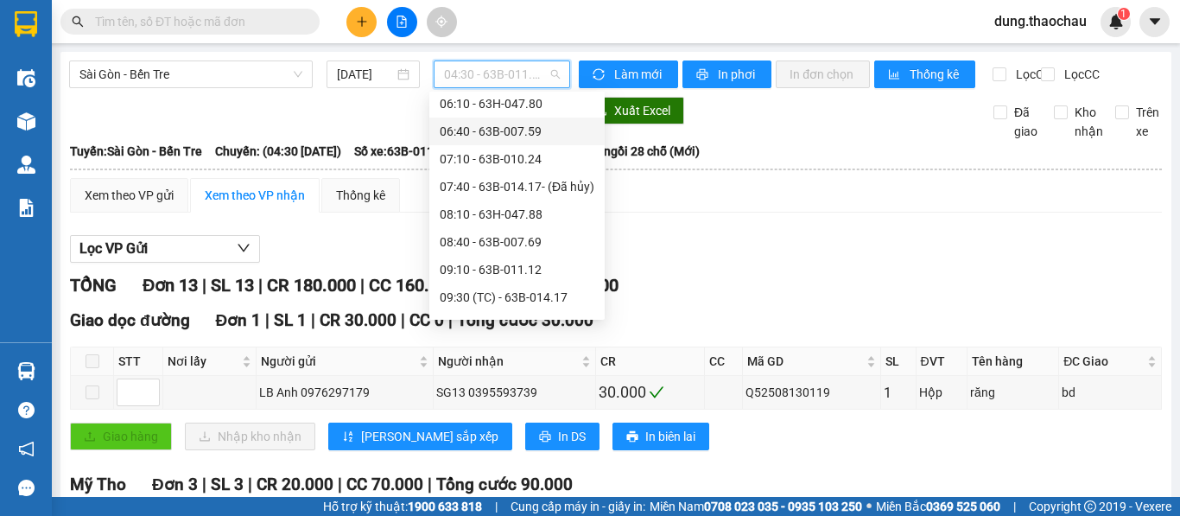
scroll to position [345, 0]
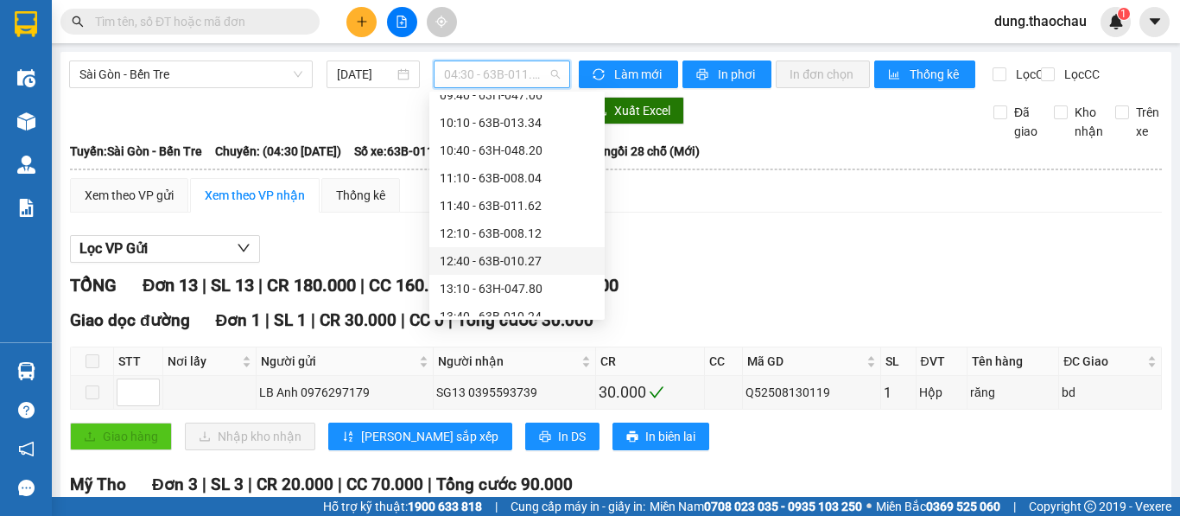
click at [479, 261] on div "12:40 - 63B-010.27" at bounding box center [517, 260] width 155 height 19
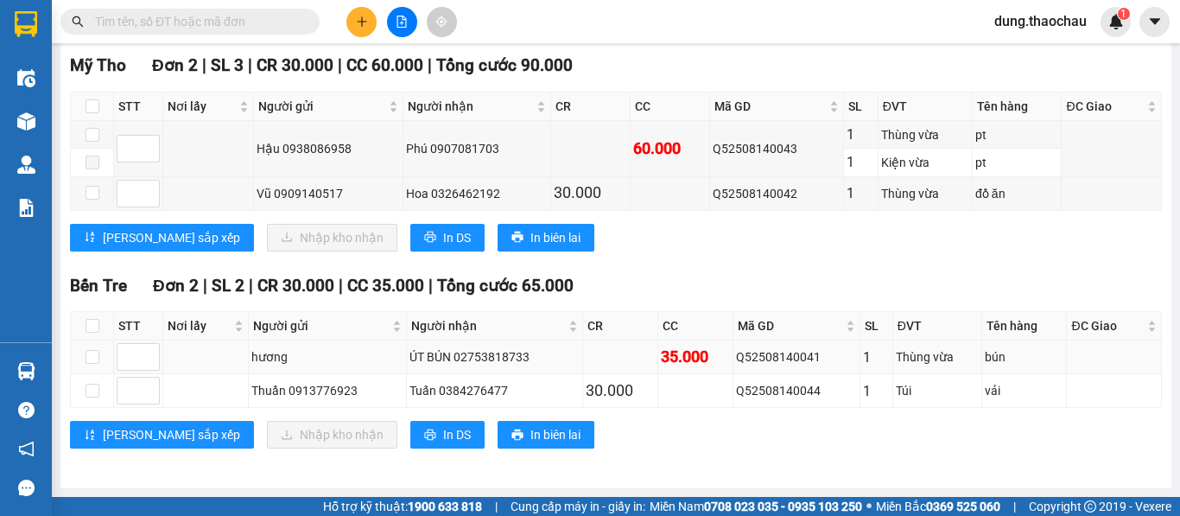
scroll to position [269, 0]
click at [745, 355] on div "Q52508140041" at bounding box center [796, 356] width 121 height 19
copy div "Q52508140041"
click at [225, 23] on input "text" at bounding box center [197, 21] width 204 height 19
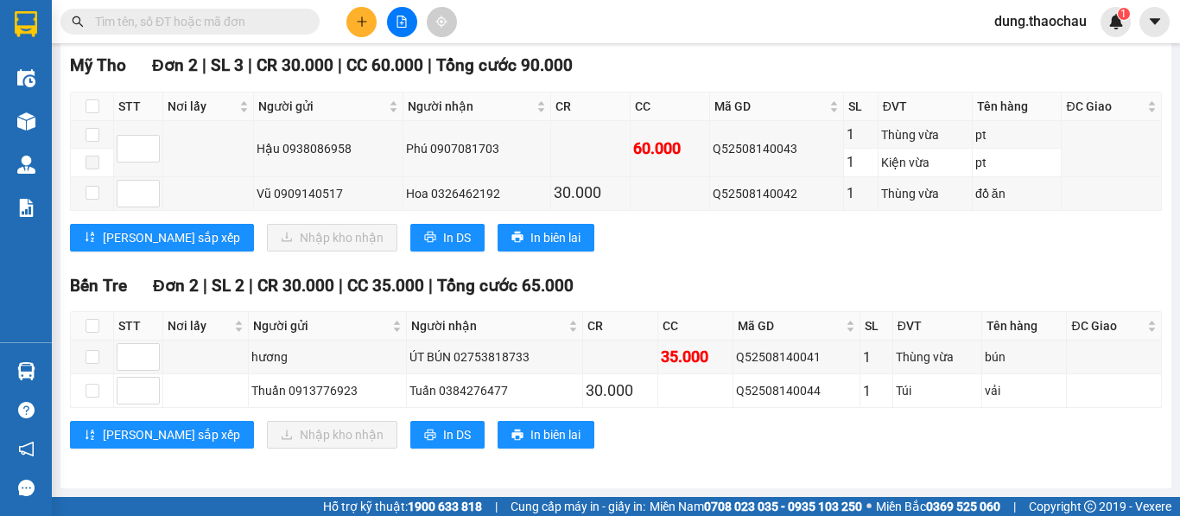
paste input "Q52508140041"
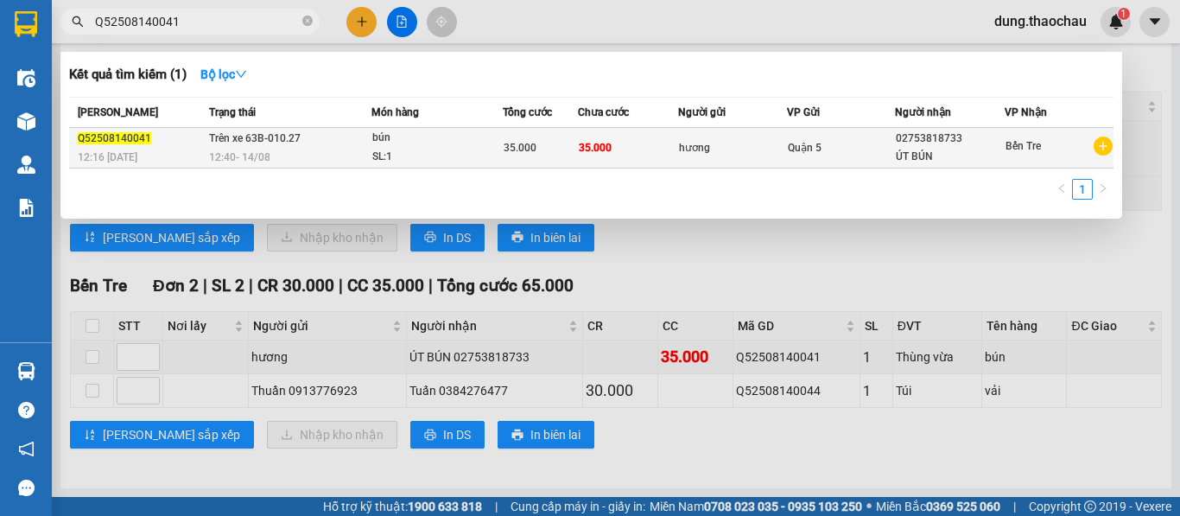
type input "Q52508140041"
click at [255, 141] on span "Trên xe 63B-010.27" at bounding box center [255, 138] width 92 height 12
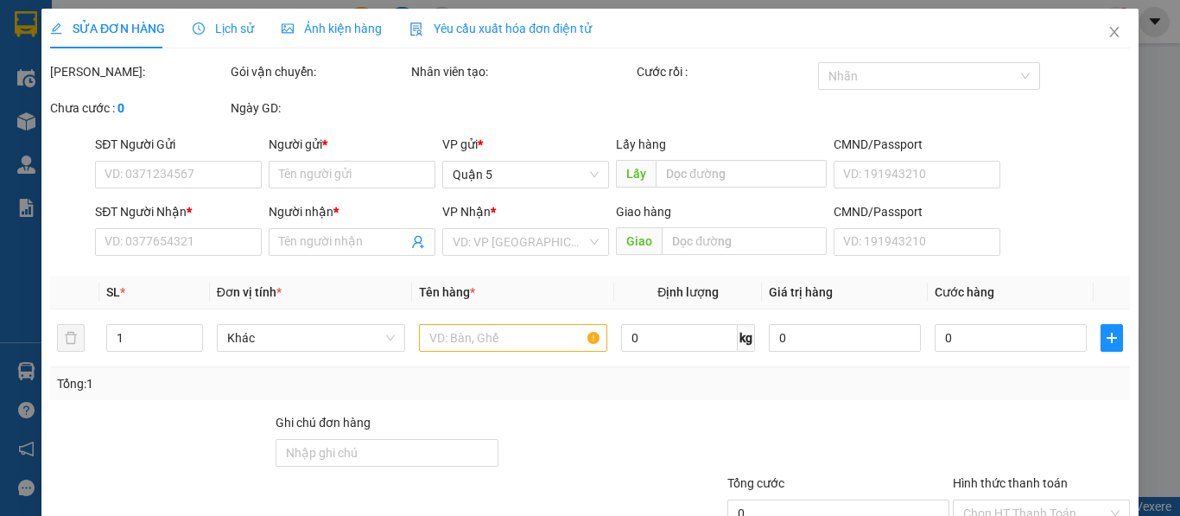
type input "hương"
type input "02753818733"
type input "ÚT BÚN"
type input "35.000"
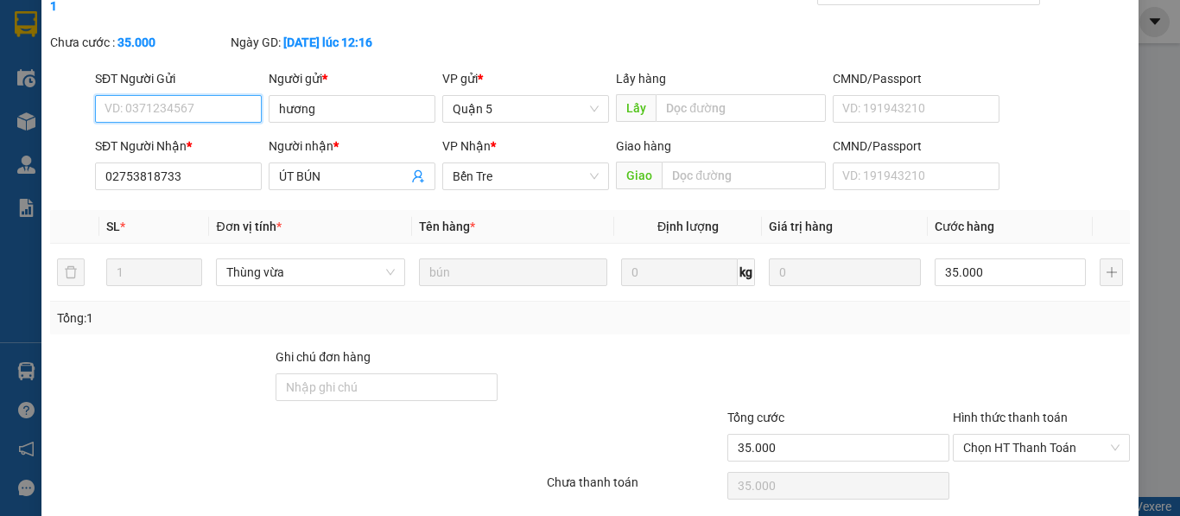
scroll to position [150, 0]
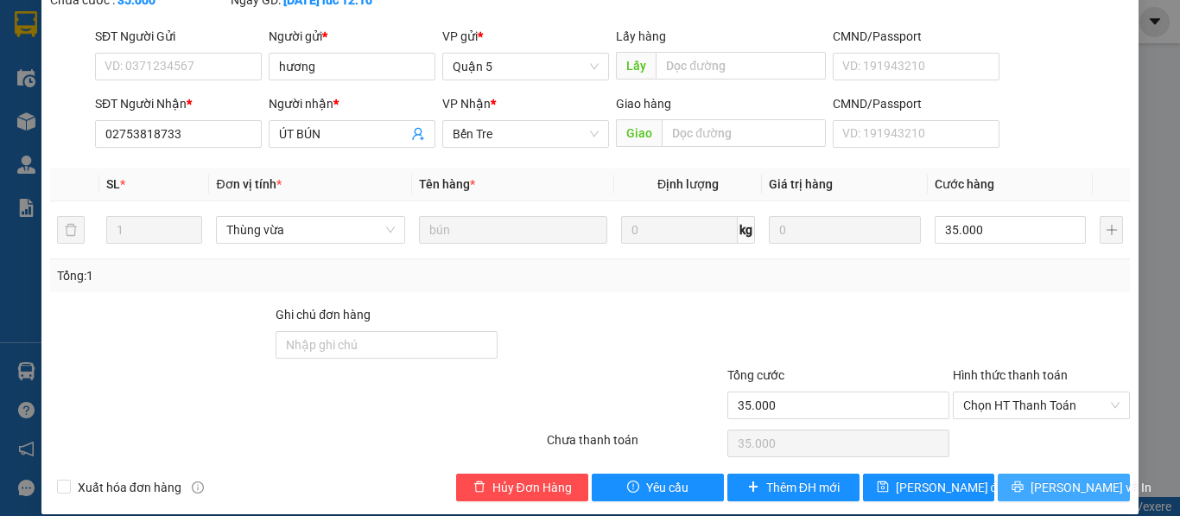
click at [1032, 473] on button "[PERSON_NAME] và In" at bounding box center [1064, 487] width 132 height 28
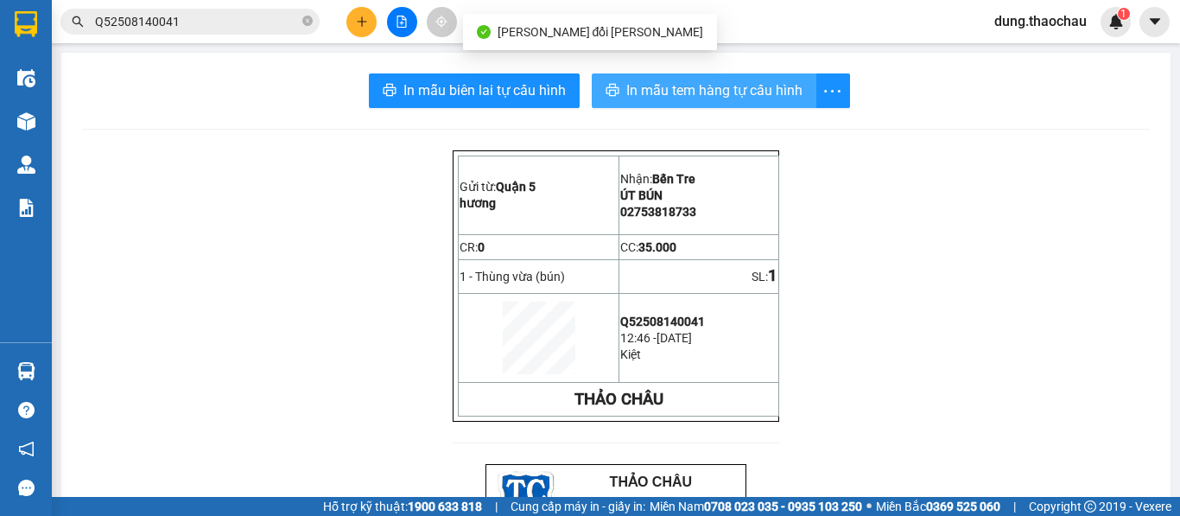
click at [733, 88] on span "In mẫu tem hàng tự cấu hình" at bounding box center [714, 90] width 176 height 22
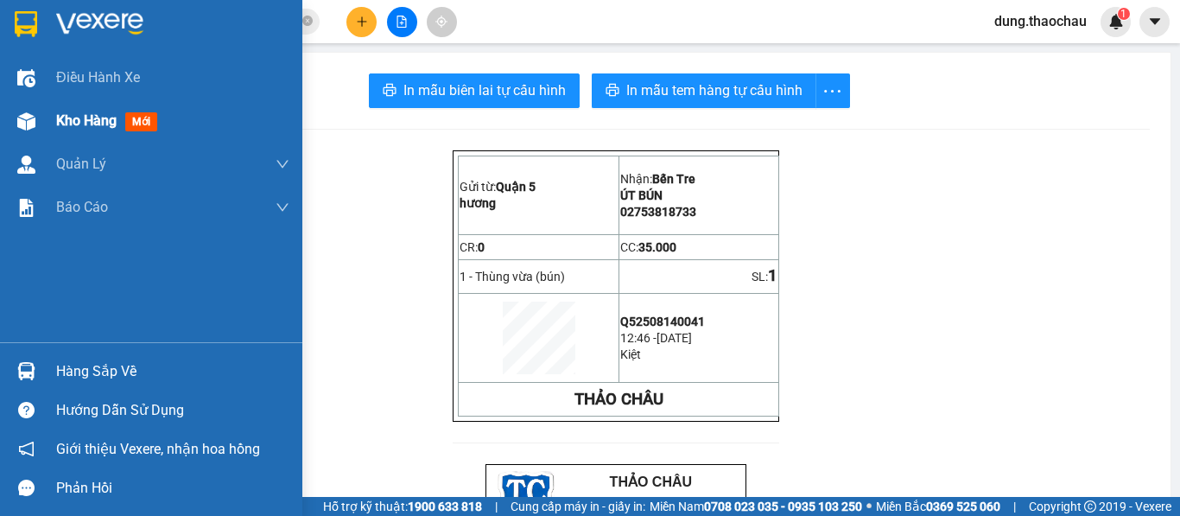
click at [103, 108] on div "Kho hàng mới" at bounding box center [172, 120] width 233 height 43
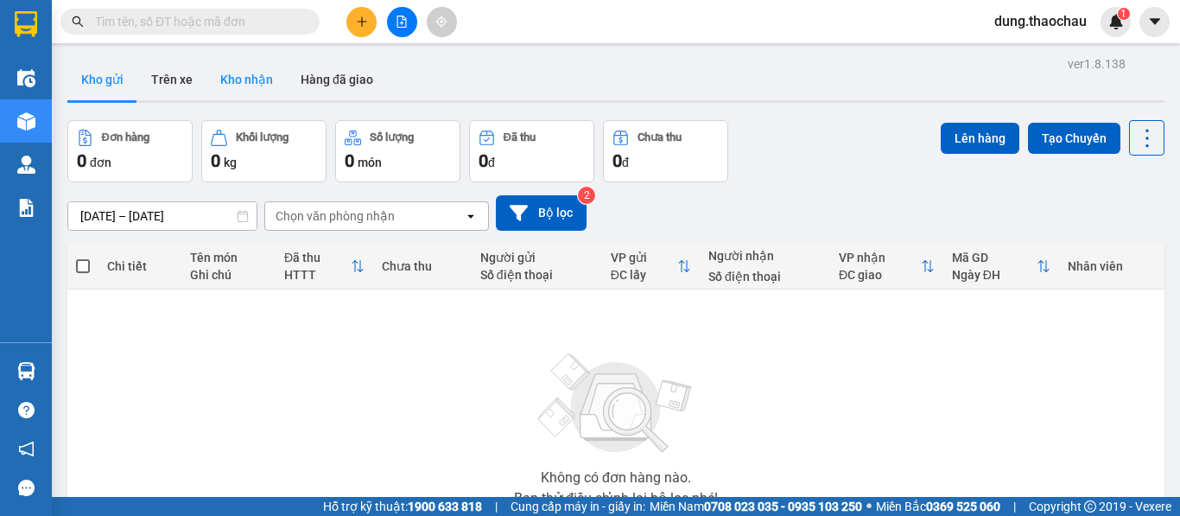
click at [219, 79] on button "Kho nhận" at bounding box center [246, 79] width 80 height 41
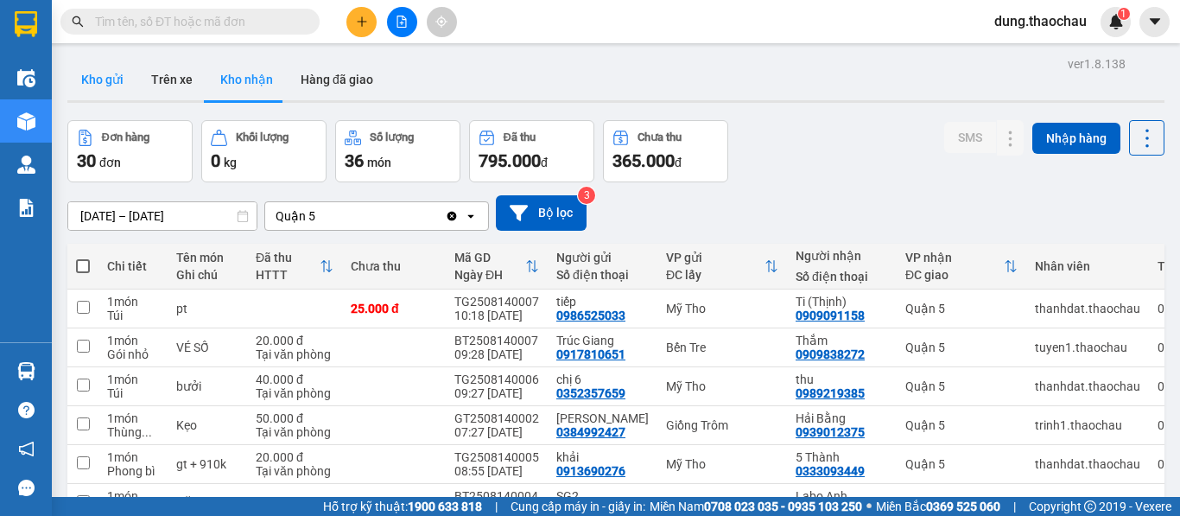
click at [114, 84] on button "Kho gửi" at bounding box center [102, 79] width 70 height 41
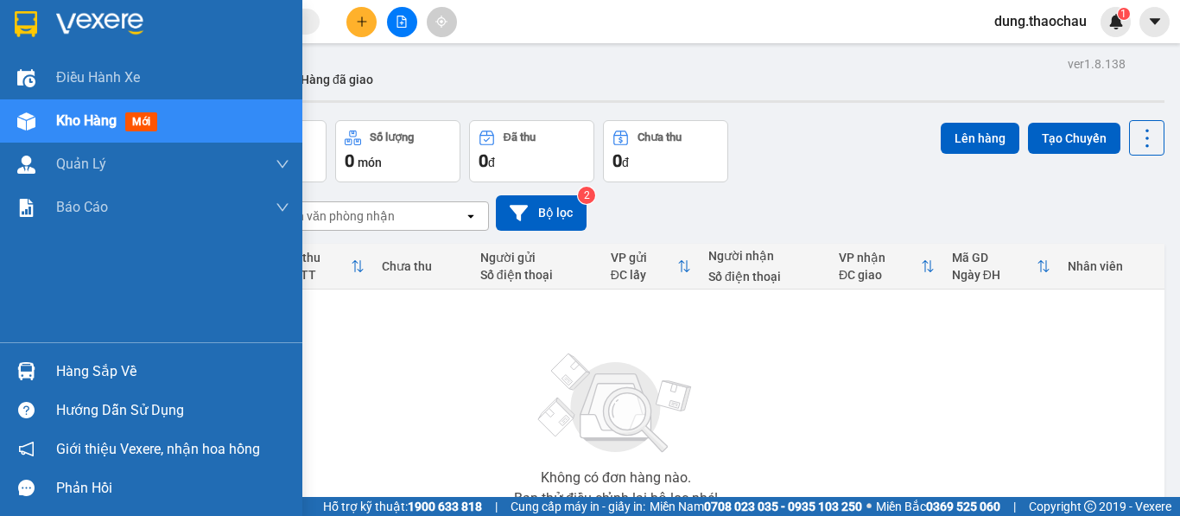
click at [48, 374] on div "Hàng sắp về" at bounding box center [151, 371] width 302 height 39
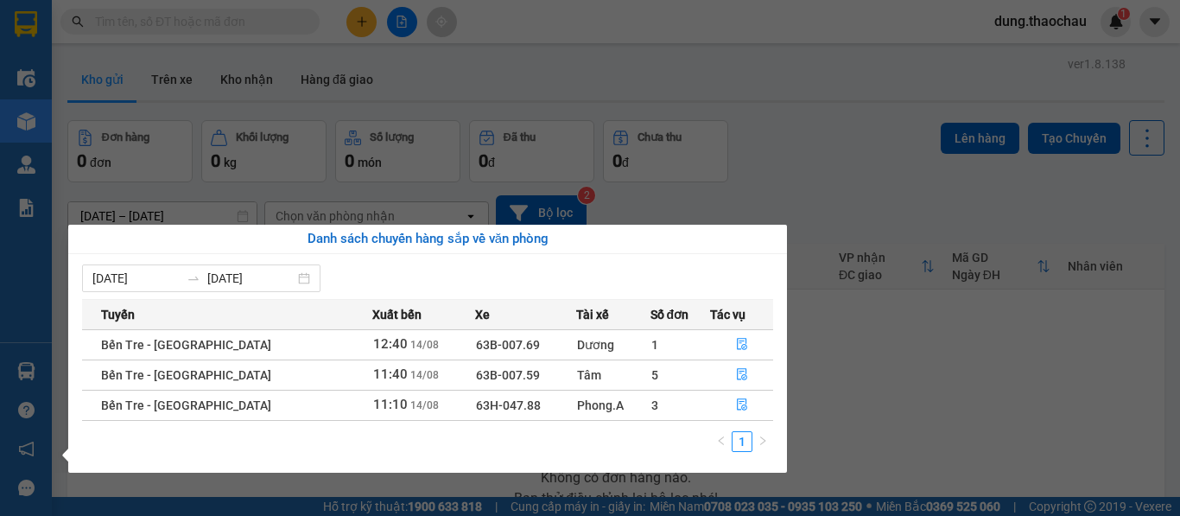
click at [612, 96] on section "Kết quả tìm kiếm ( 0 ) Bộ lọc No Data dung.thaochau 1 Điều hành xe Kho hàng mới…" at bounding box center [590, 258] width 1180 height 516
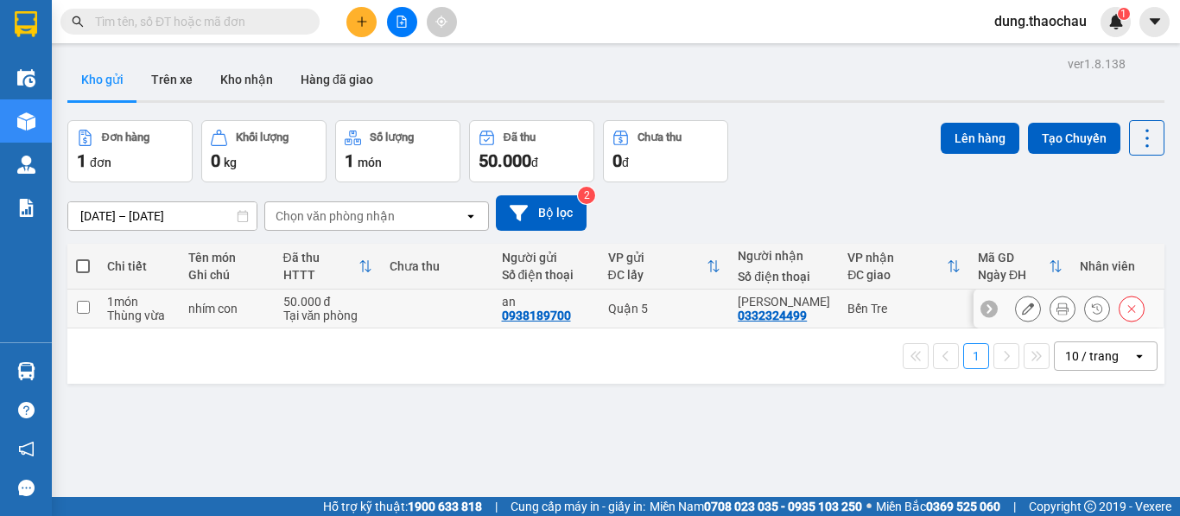
click at [1056, 305] on icon at bounding box center [1062, 308] width 12 height 12
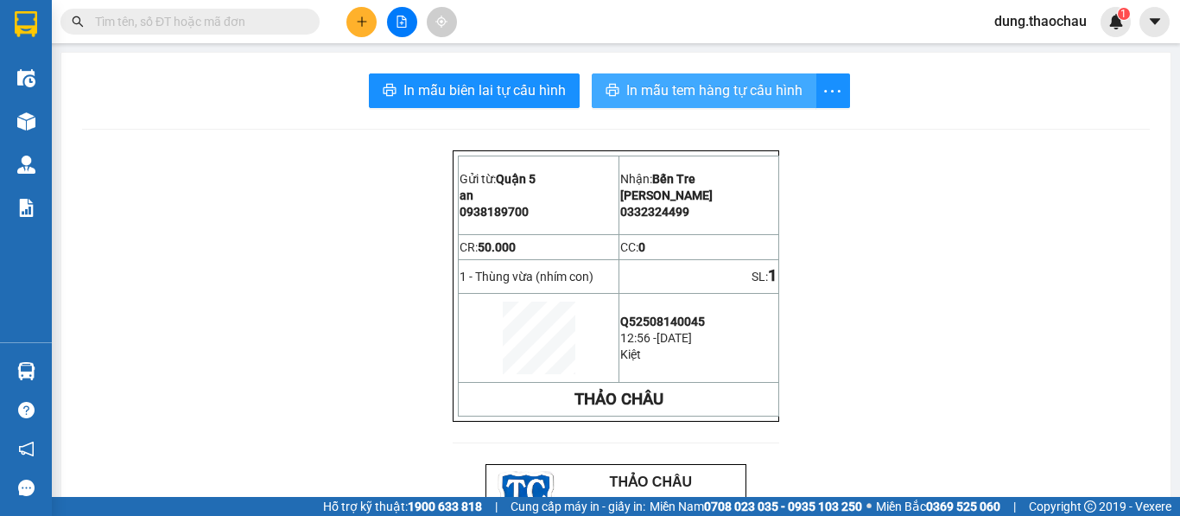
click at [681, 96] on span "In mẫu tem hàng tự cấu hình" at bounding box center [714, 90] width 176 height 22
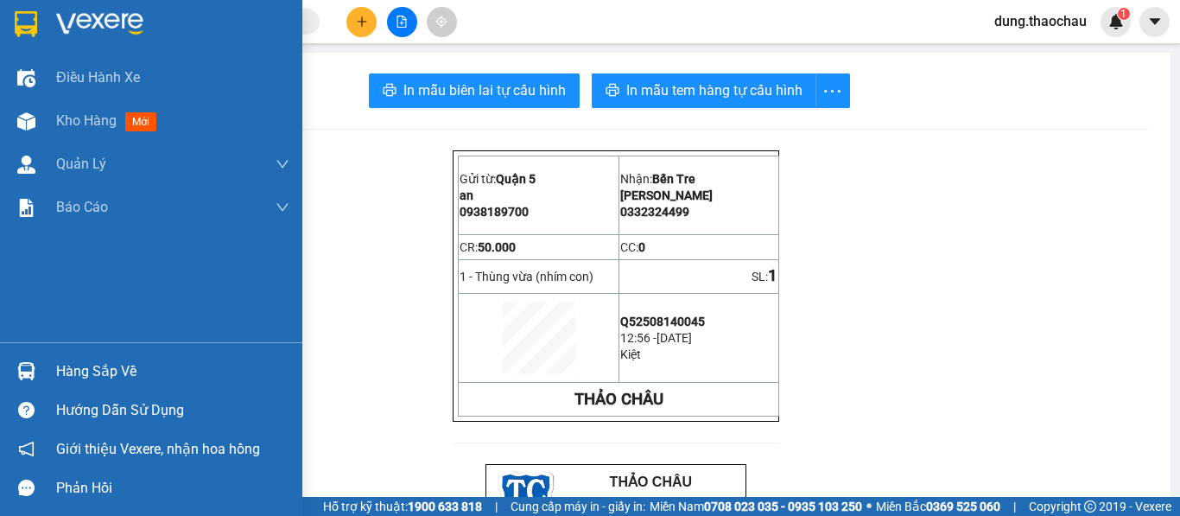
click at [31, 121] on img at bounding box center [26, 121] width 18 height 18
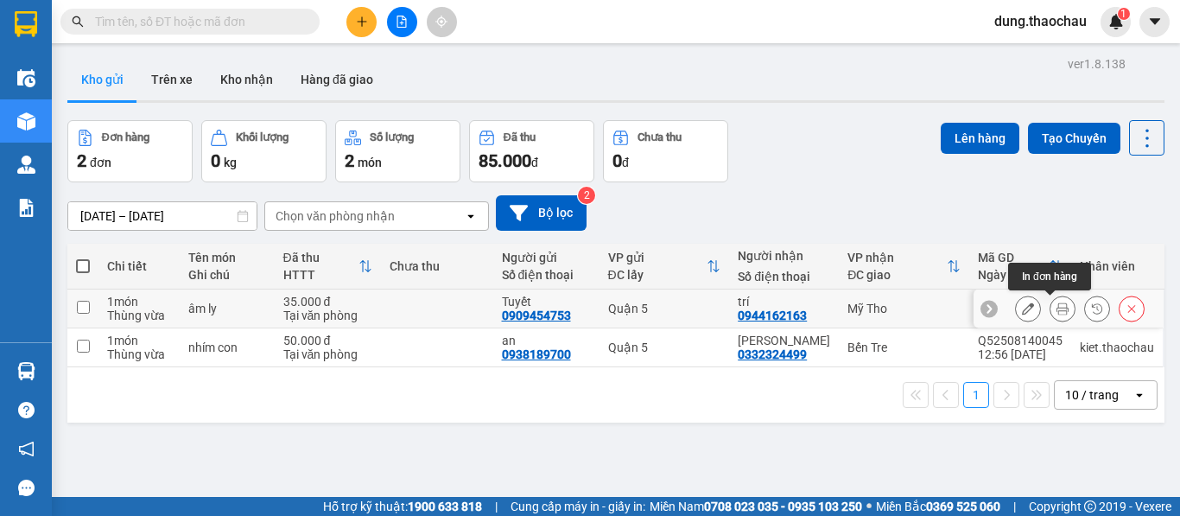
click at [1056, 307] on icon at bounding box center [1062, 308] width 12 height 12
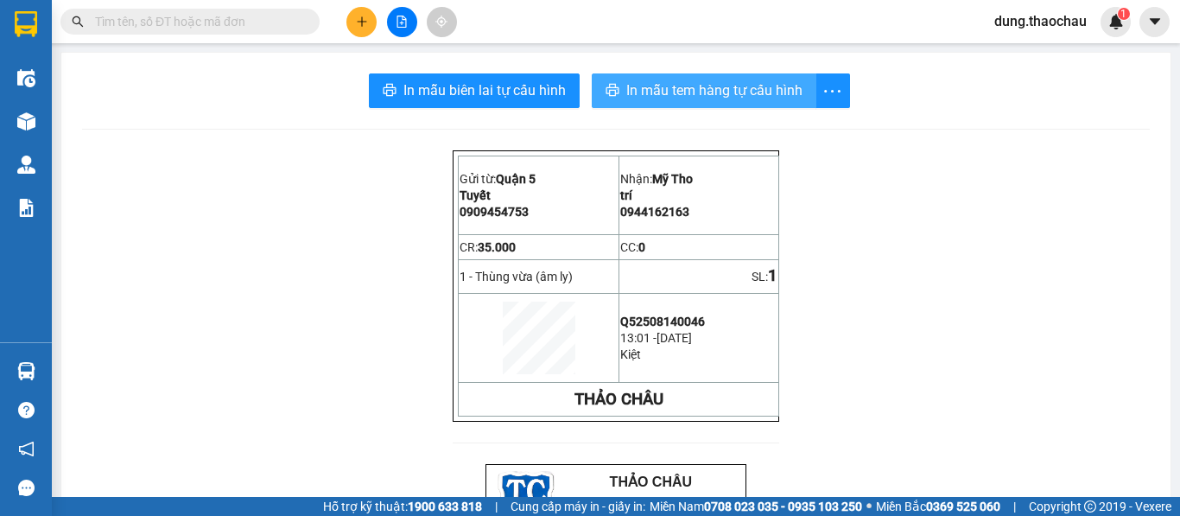
click at [673, 85] on span "In mẫu tem hàng tự cấu hình" at bounding box center [714, 90] width 176 height 22
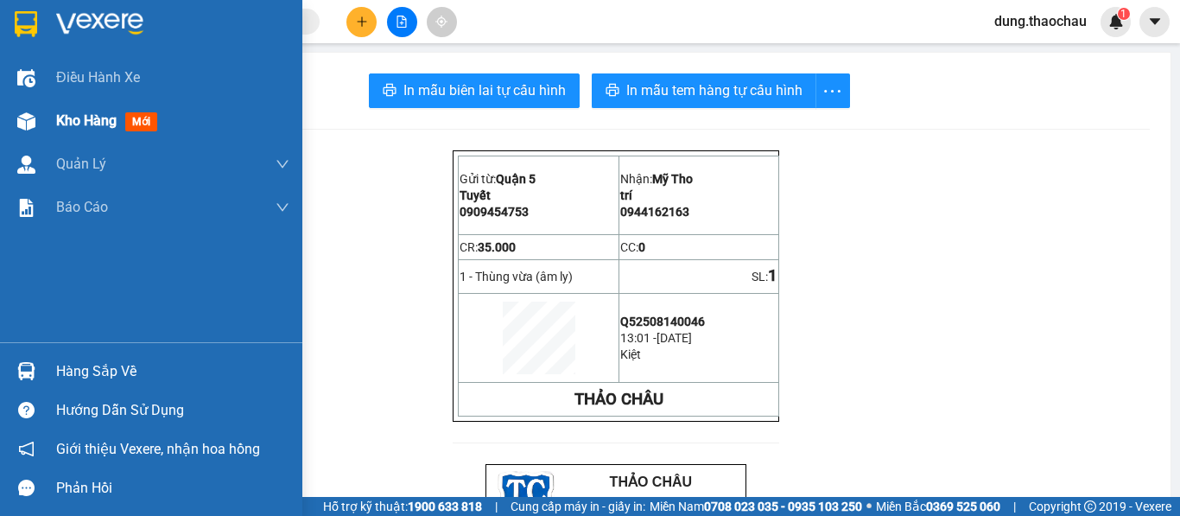
click at [34, 120] on img at bounding box center [26, 121] width 18 height 18
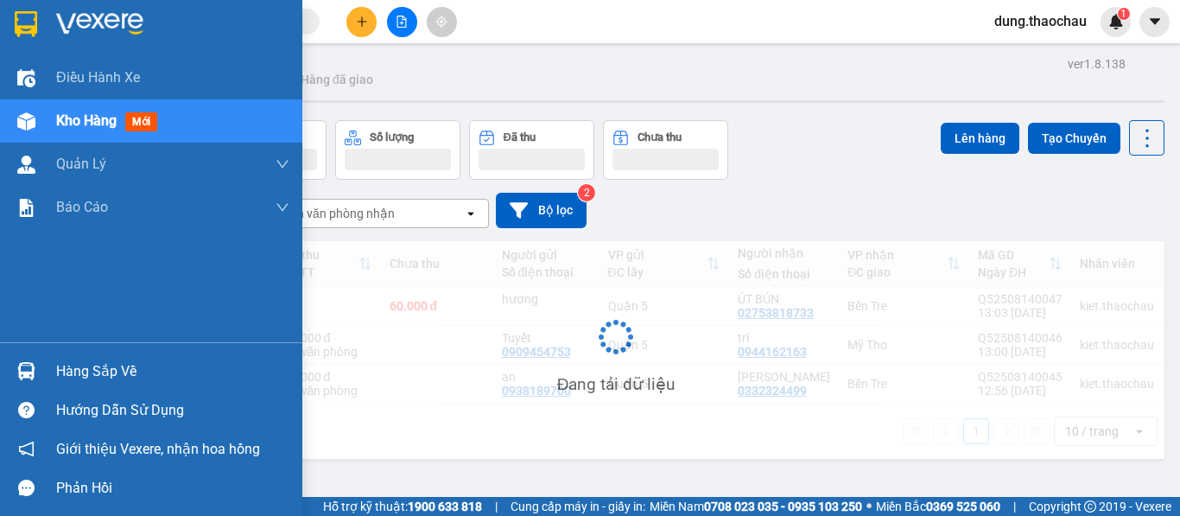
click at [60, 385] on div "Hàng sắp về" at bounding box center [151, 371] width 302 height 39
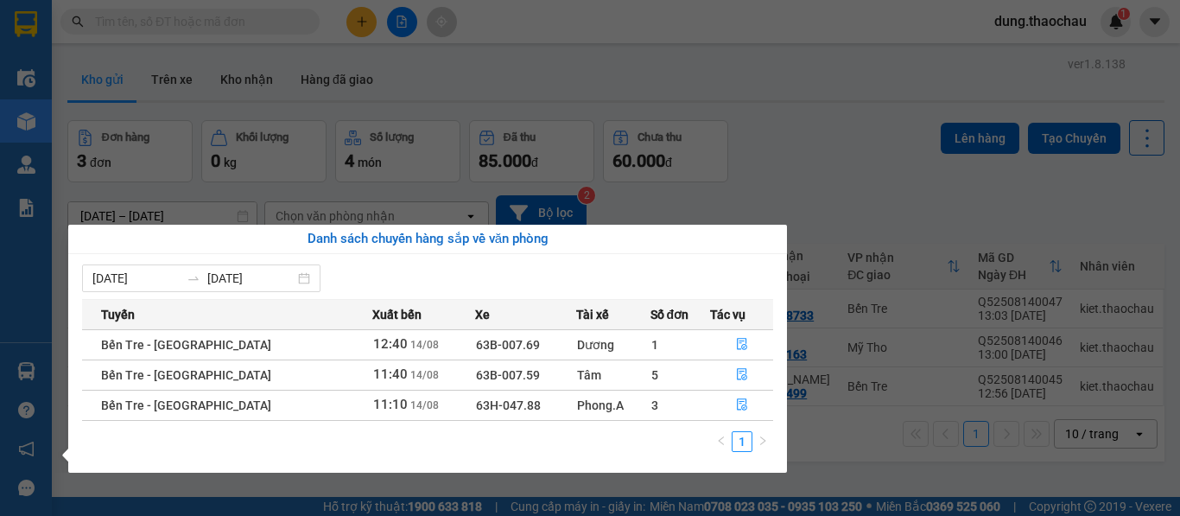
click at [853, 144] on section "Kết quả tìm kiếm ( 0 ) Bộ lọc No Data dung.thaochau 1 Điều hành xe Kho hàng mới…" at bounding box center [590, 258] width 1180 height 516
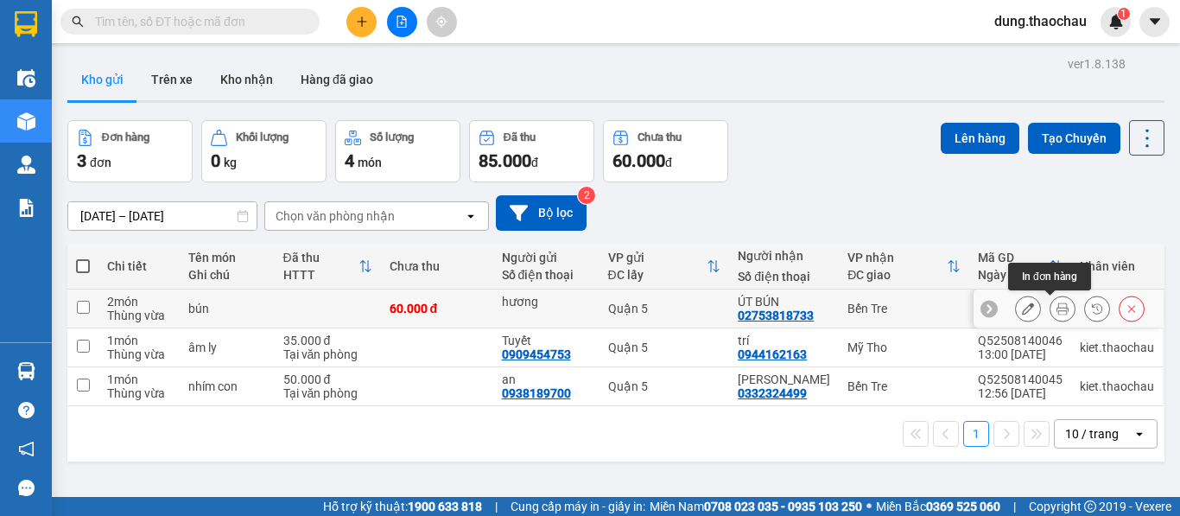
click at [1056, 313] on icon at bounding box center [1062, 308] width 12 height 12
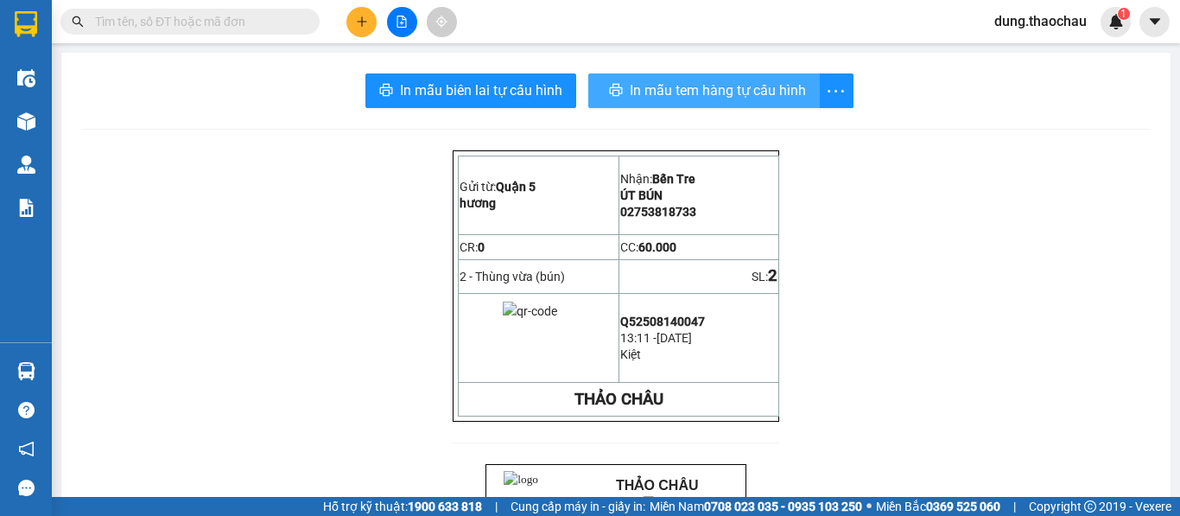
click at [753, 103] on button "In mẫu tem hàng tự cấu hình" at bounding box center [703, 90] width 231 height 35
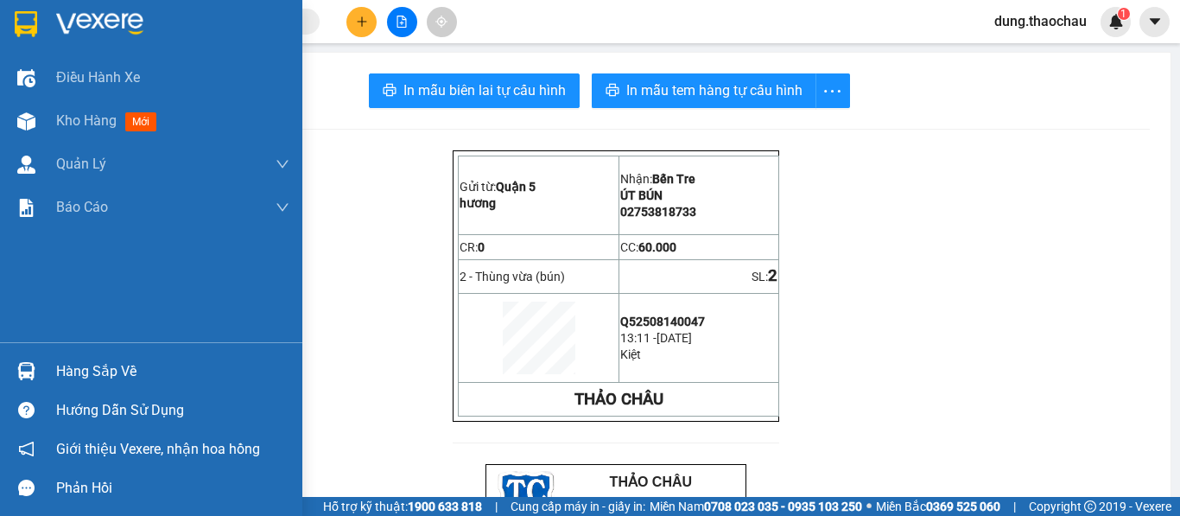
drag, startPoint x: 22, startPoint y: 388, endPoint x: 33, endPoint y: 385, distance: 11.5
click at [22, 388] on div "Hàng sắp về" at bounding box center [151, 371] width 302 height 39
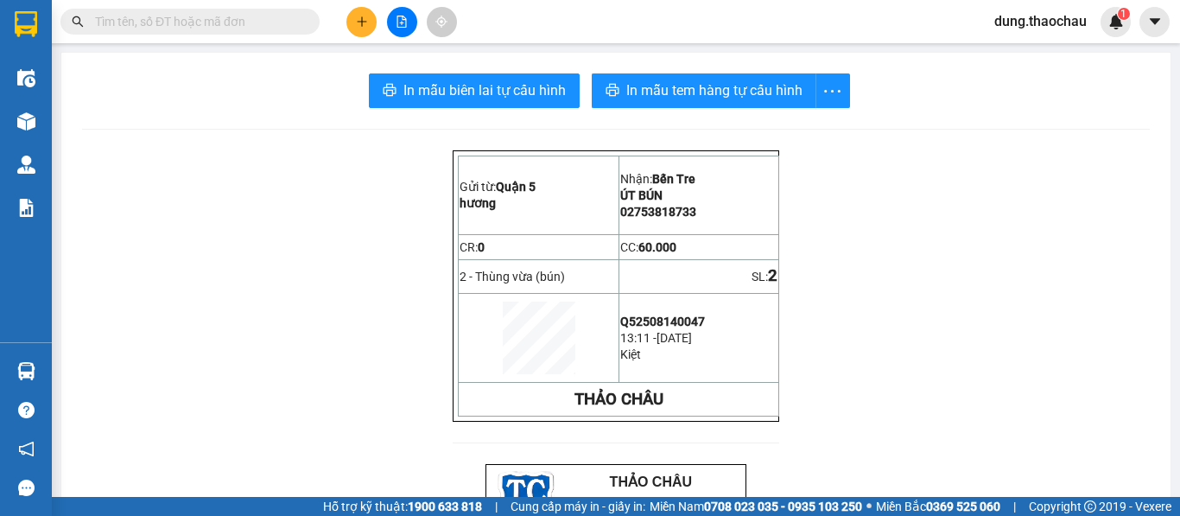
drag, startPoint x: 288, startPoint y: 130, endPoint x: 120, endPoint y: 168, distance: 171.6
click at [286, 131] on section "Kết quả tìm kiếm ( 0 ) Bộ lọc No Data dung.thaochau 1 Điều hành xe Kho hàng mới…" at bounding box center [590, 258] width 1180 height 516
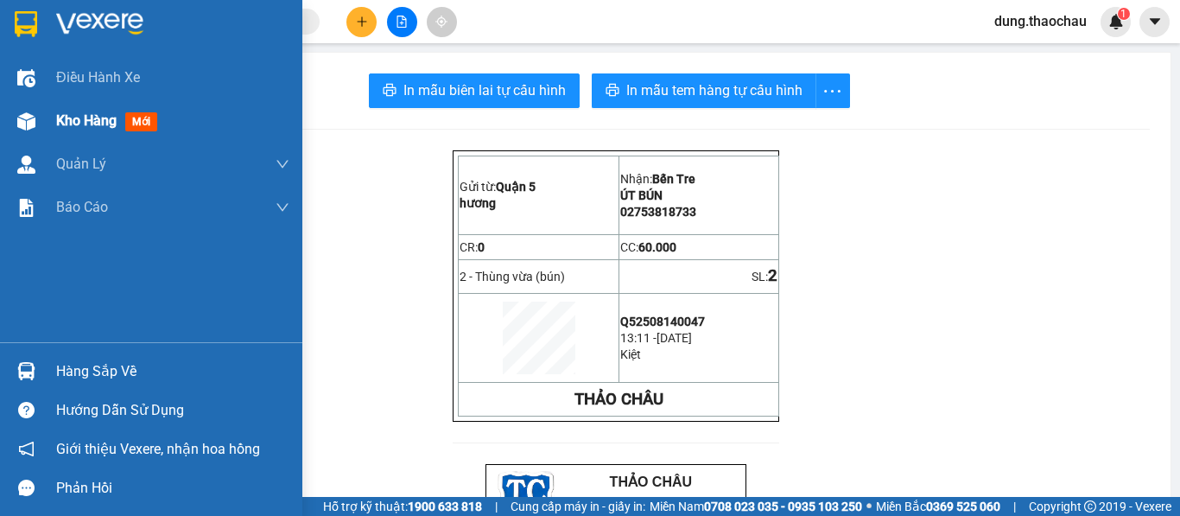
click at [46, 128] on div "Kho hàng mới" at bounding box center [151, 120] width 302 height 43
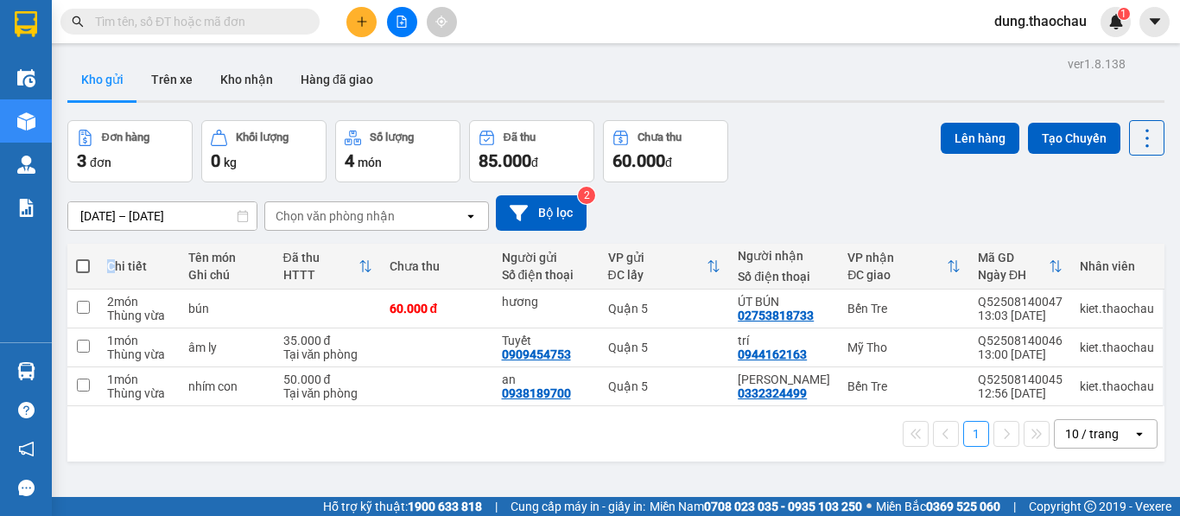
click at [111, 271] on div "Chi tiết" at bounding box center [139, 266] width 64 height 14
click at [85, 262] on span at bounding box center [83, 266] width 14 height 14
click at [83, 257] on input "checkbox" at bounding box center [83, 257] width 0 height 0
checkbox input "true"
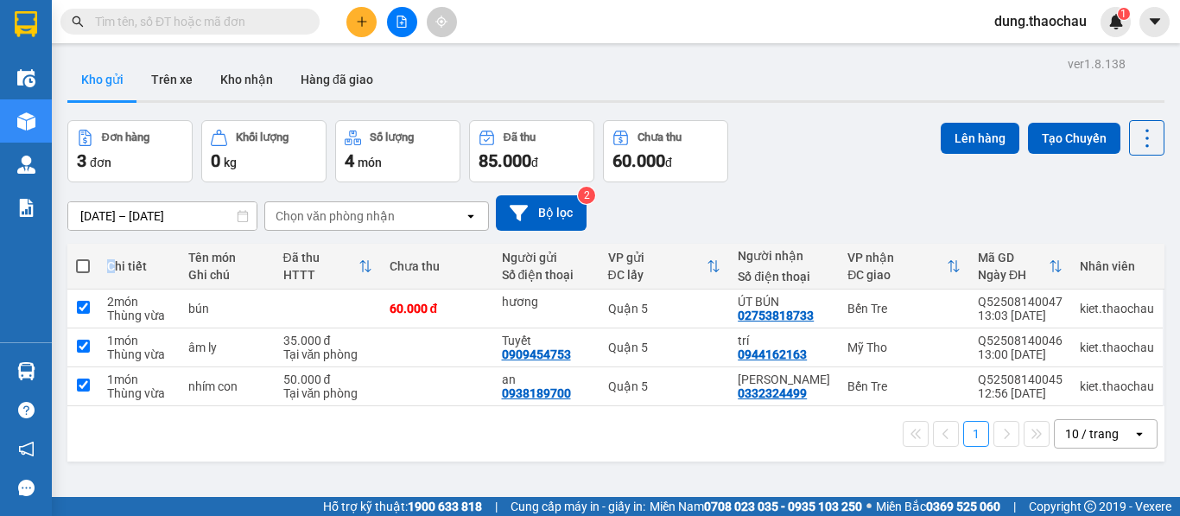
checkbox input "true"
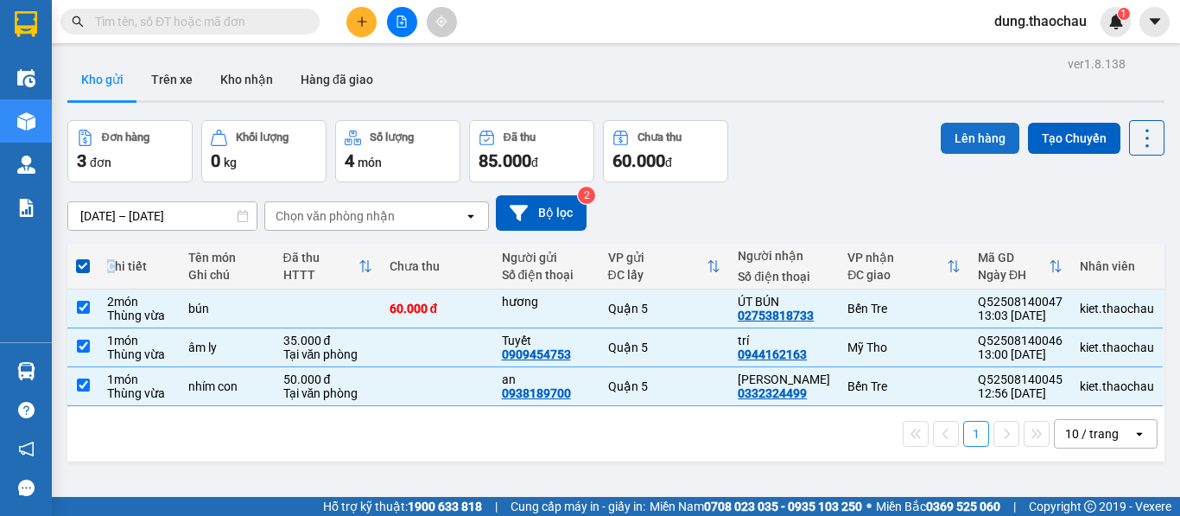
click at [967, 136] on button "Lên hàng" at bounding box center [980, 138] width 79 height 31
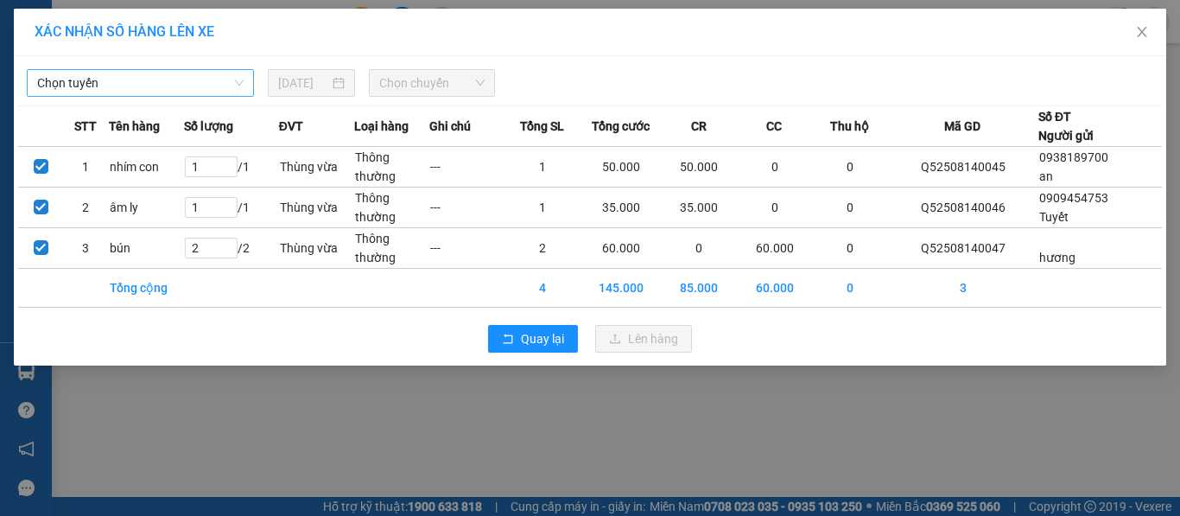
click at [202, 88] on span "Chọn tuyến" at bounding box center [140, 83] width 206 height 26
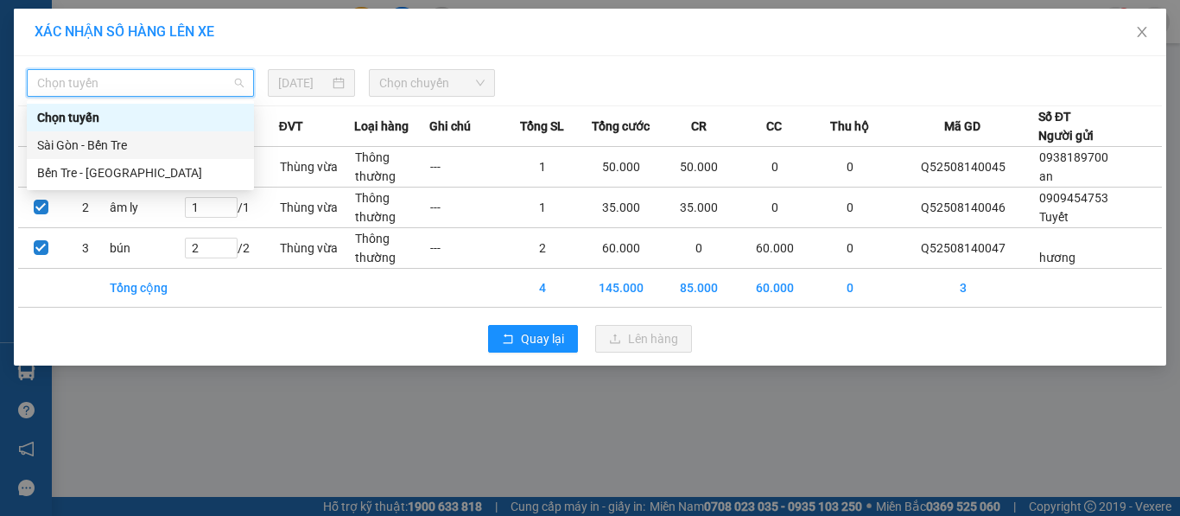
click at [124, 144] on div "Sài Gòn - Bến Tre" at bounding box center [140, 145] width 206 height 19
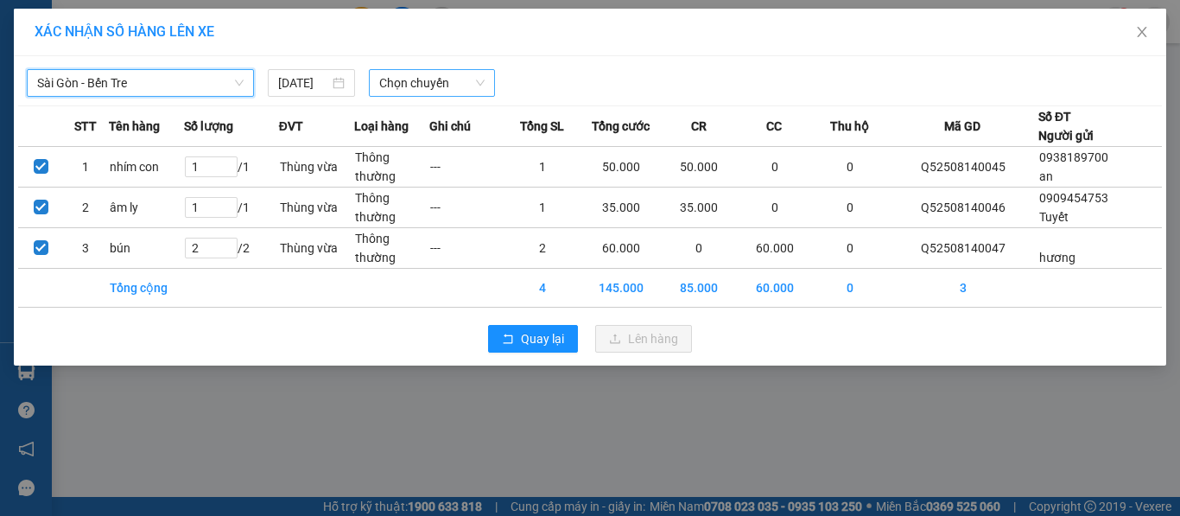
click at [477, 79] on span "Chọn chuyến" at bounding box center [432, 83] width 106 height 26
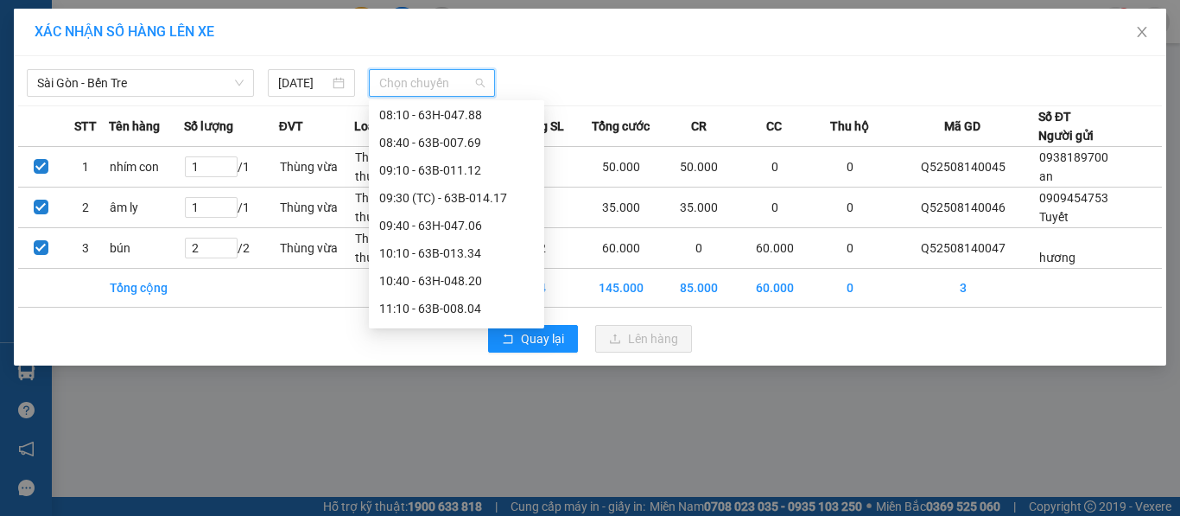
scroll to position [345, 0]
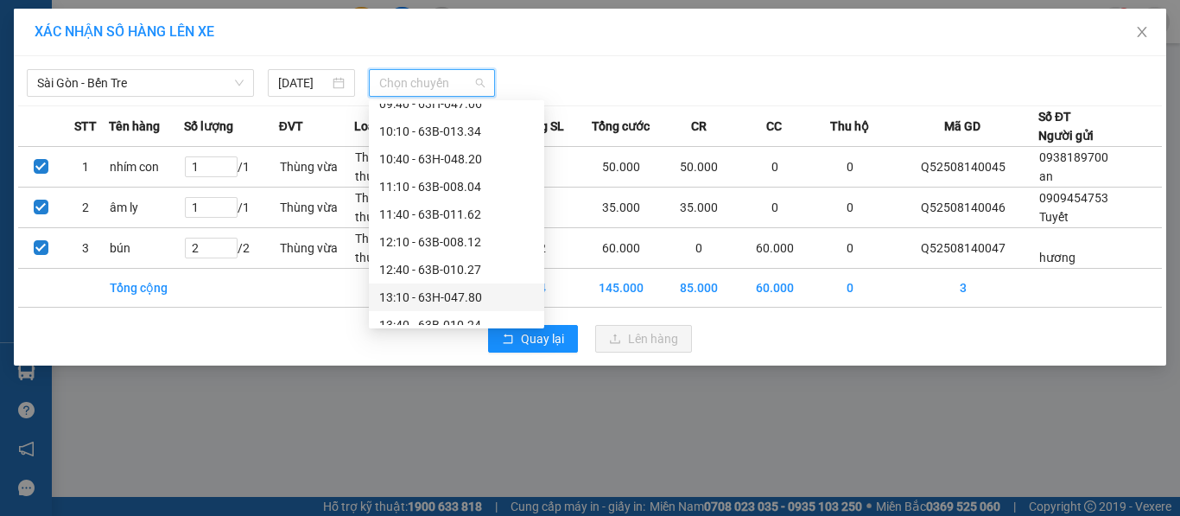
click at [465, 294] on div "13:10 - 63H-047.80" at bounding box center [456, 297] width 155 height 19
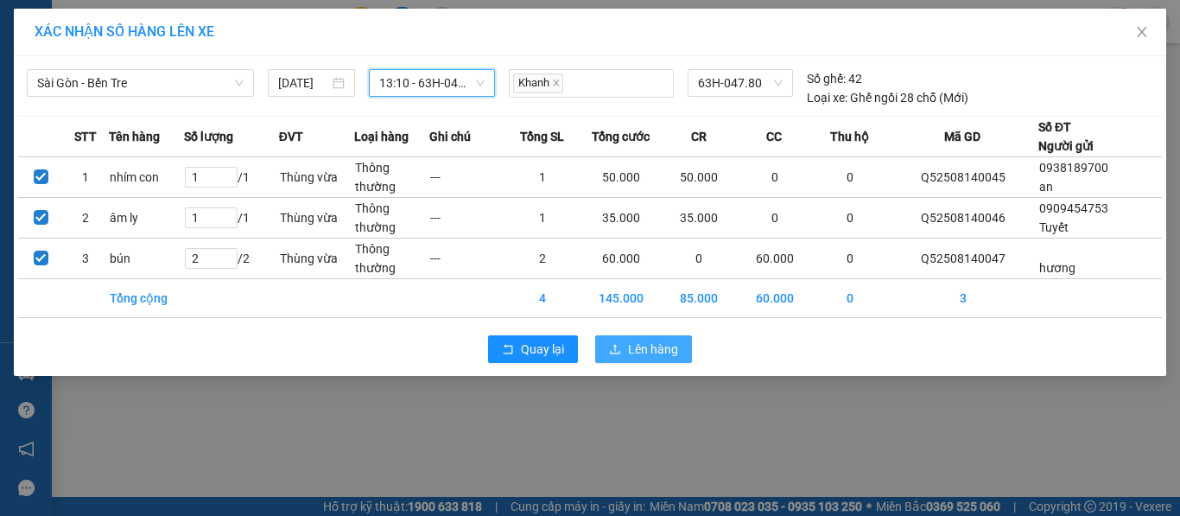
click at [631, 345] on span "Lên hàng" at bounding box center [653, 348] width 50 height 19
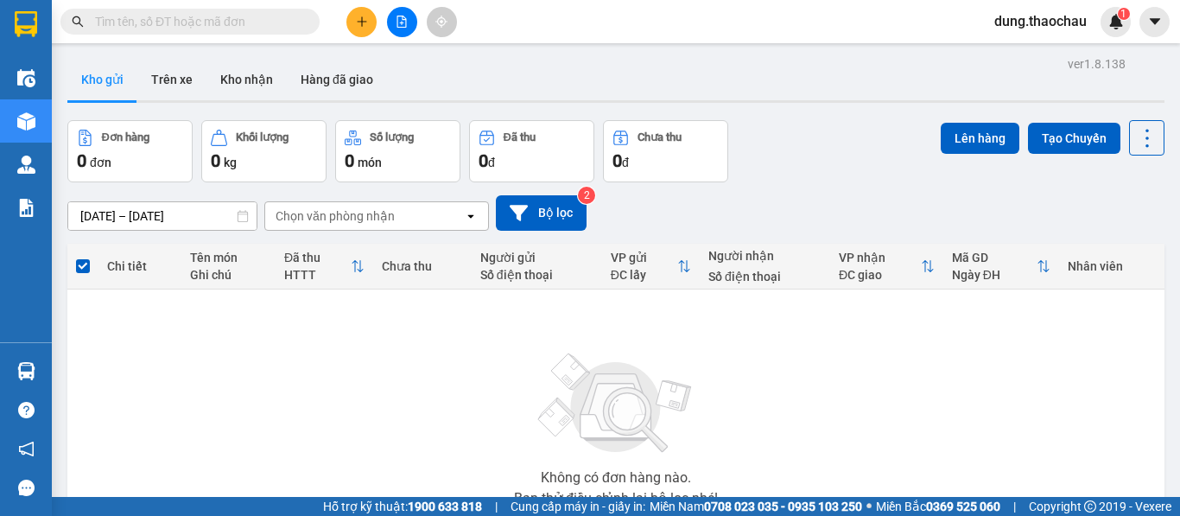
click at [354, 20] on button at bounding box center [361, 22] width 30 height 30
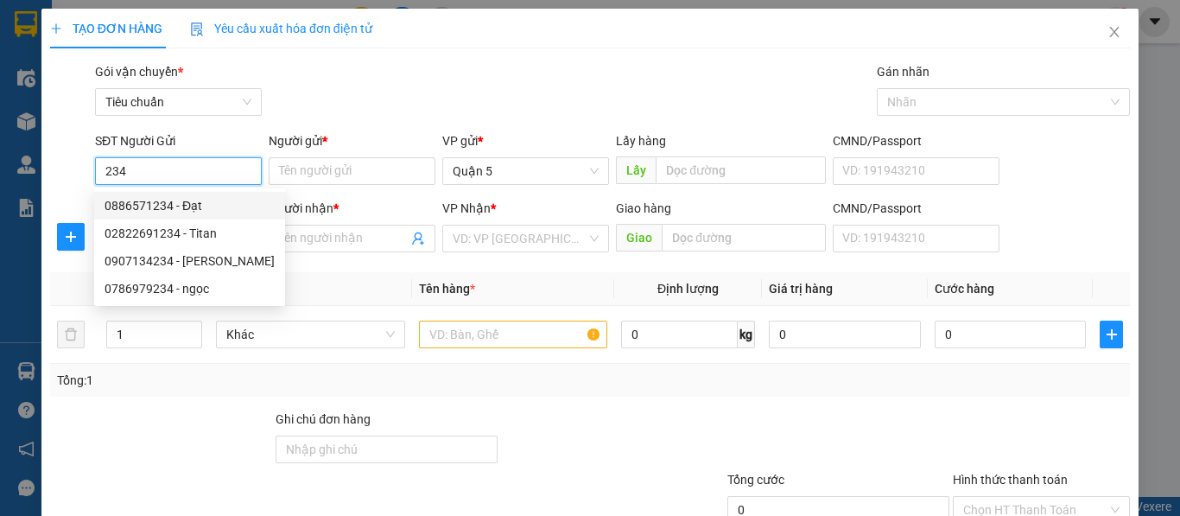
click at [206, 218] on div "0886571234 - Đạt" at bounding box center [189, 206] width 191 height 28
type input "0886571234"
type input "Đạt"
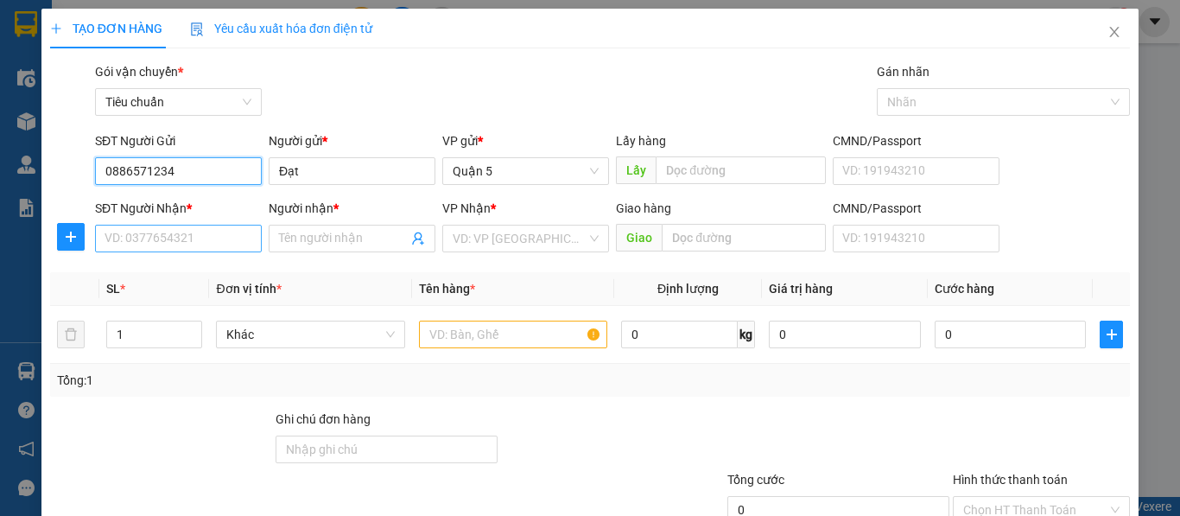
type input "0886571234"
click at [192, 232] on input "SĐT Người Nhận *" at bounding box center [178, 239] width 167 height 28
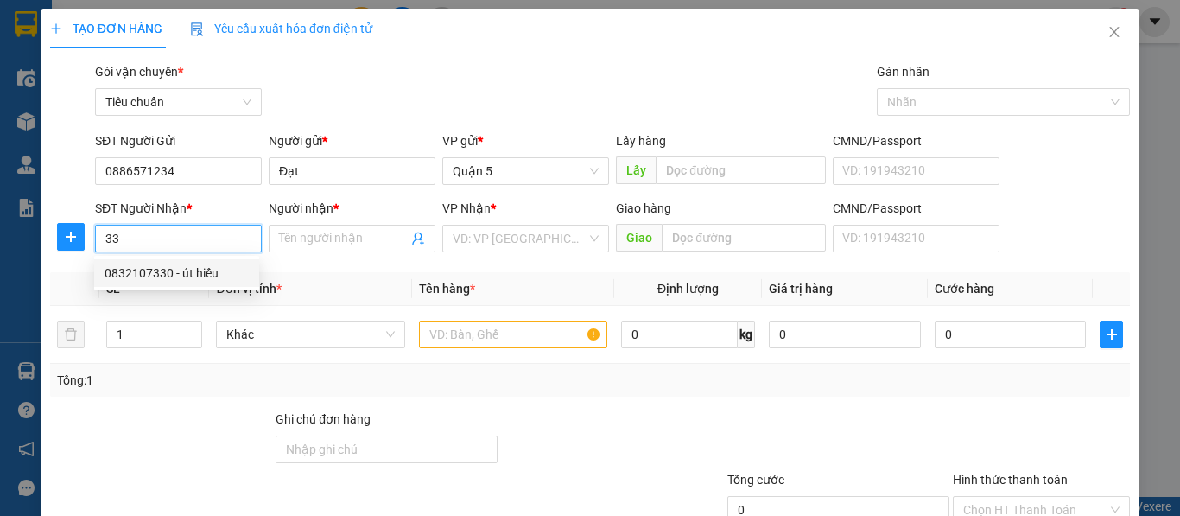
click at [184, 273] on div "0832107330 - út hiếu" at bounding box center [177, 272] width 144 height 19
type input "0832107330"
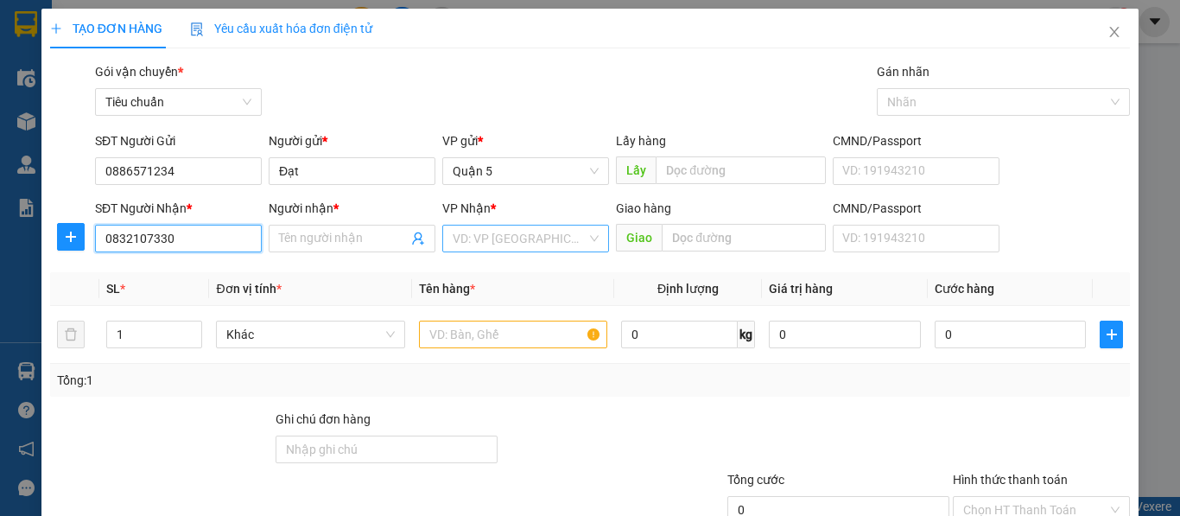
type input "út hiếu"
click at [487, 240] on span "Bến Tre" at bounding box center [526, 238] width 146 height 26
type input "0832107330"
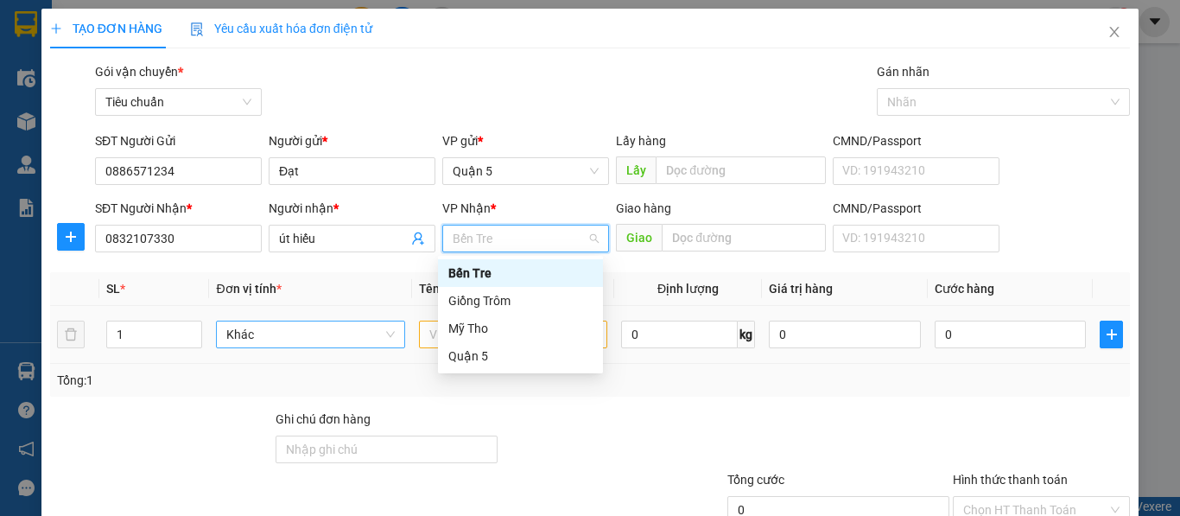
click at [323, 324] on span "Khác" at bounding box center [310, 334] width 168 height 26
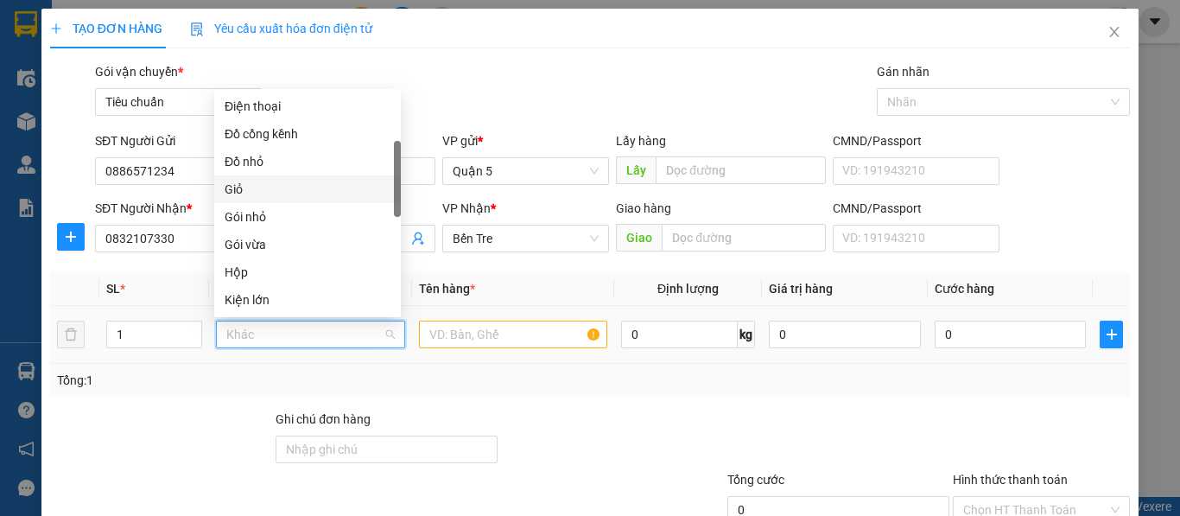
scroll to position [21, 0]
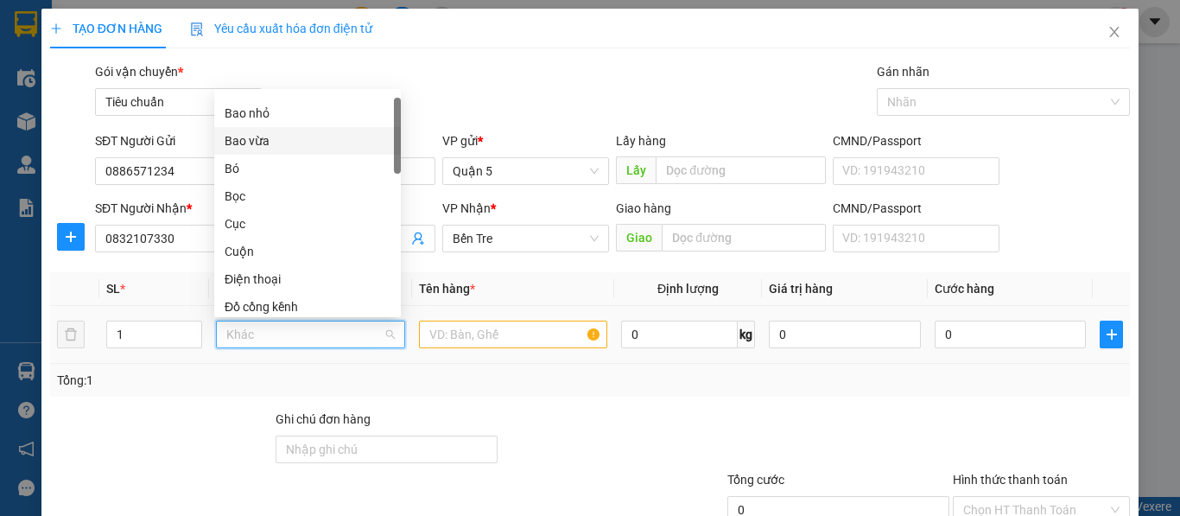
click at [287, 143] on div "Bao vừa" at bounding box center [308, 140] width 166 height 19
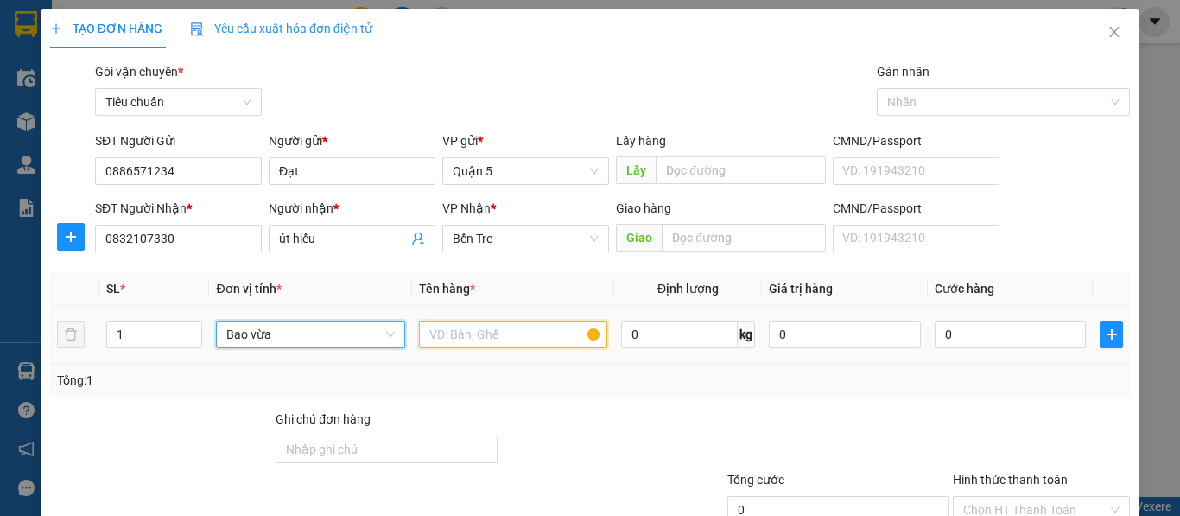
click at [494, 336] on input "text" at bounding box center [513, 334] width 188 height 28
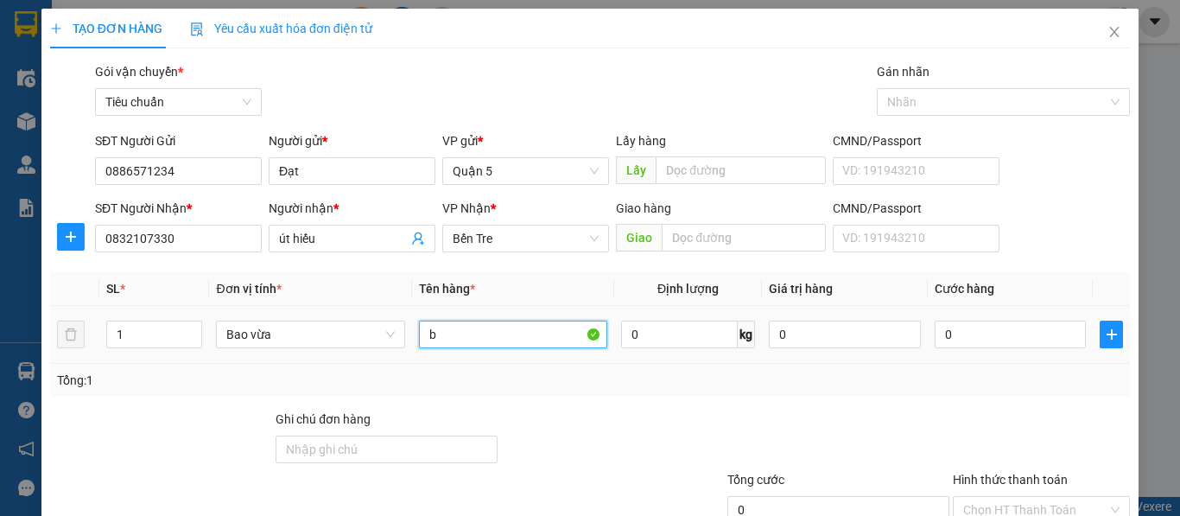
paste input "ánh"
type input "bánh canh"
click at [982, 318] on div "0" at bounding box center [1011, 334] width 152 height 35
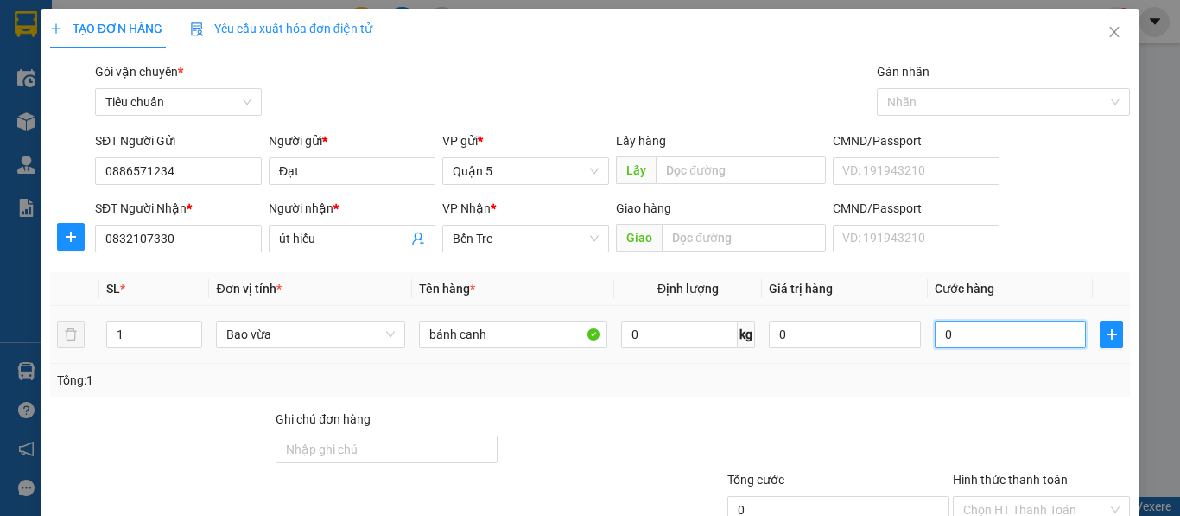
click at [973, 333] on input "0" at bounding box center [1011, 334] width 152 height 28
type input "4"
type input "45"
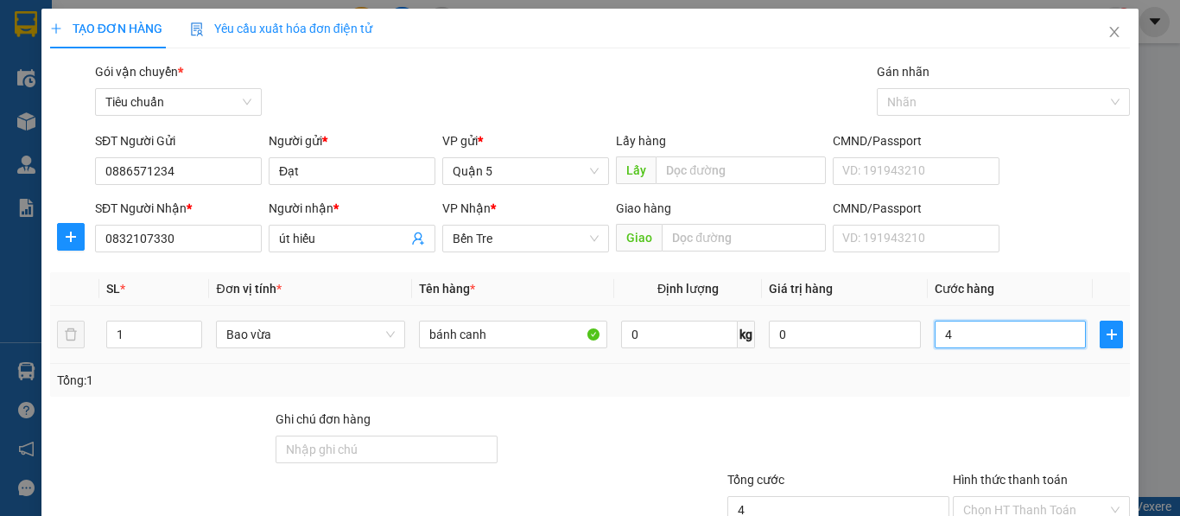
type input "45"
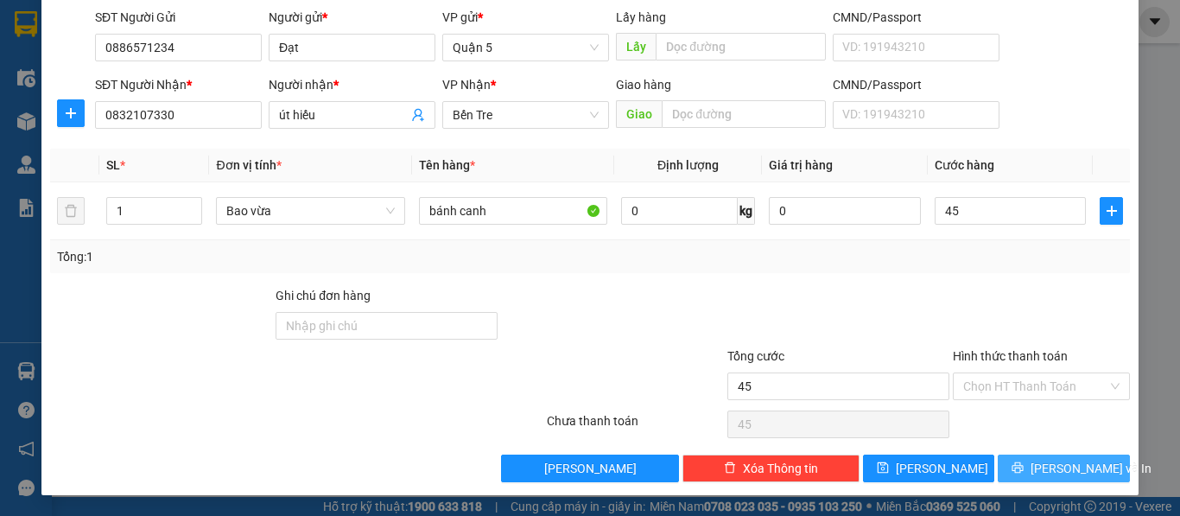
type input "45.000"
click at [1058, 460] on span "Lưu và In" at bounding box center [1090, 468] width 121 height 19
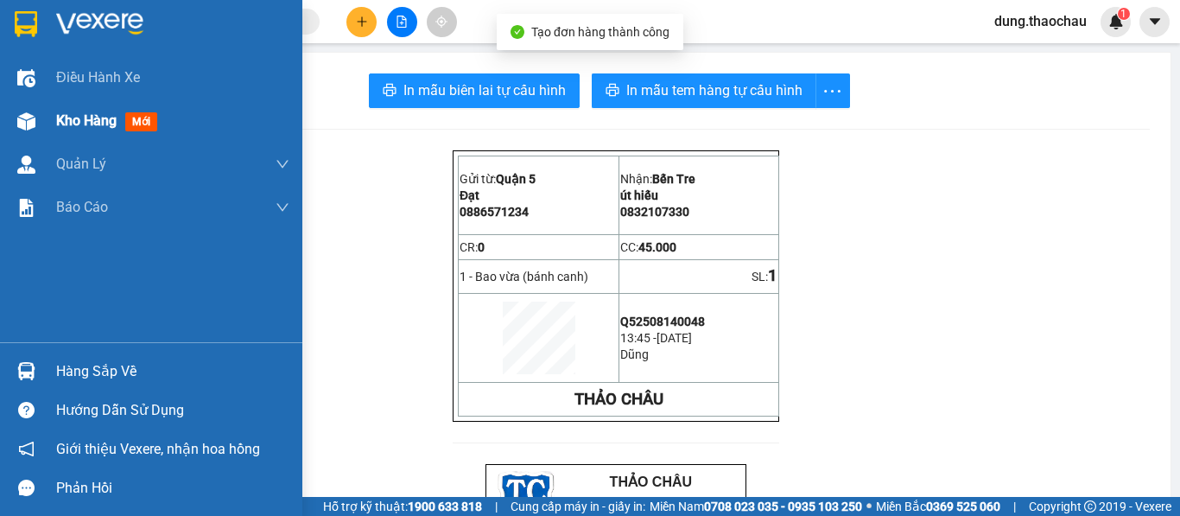
click at [41, 119] on div at bounding box center [26, 121] width 30 height 30
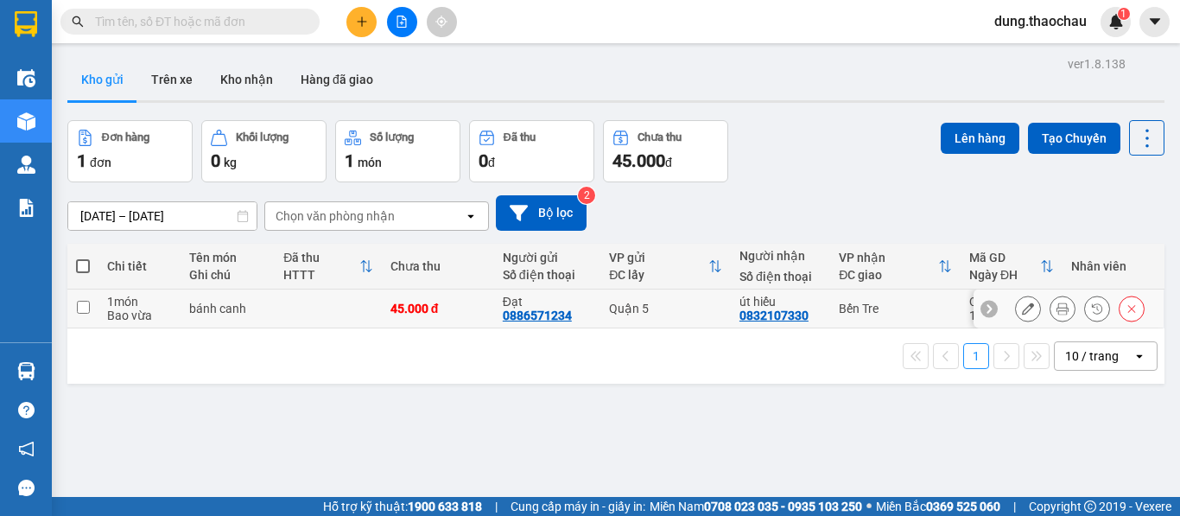
click at [920, 303] on div "Bến Tre" at bounding box center [895, 308] width 113 height 14
checkbox input "true"
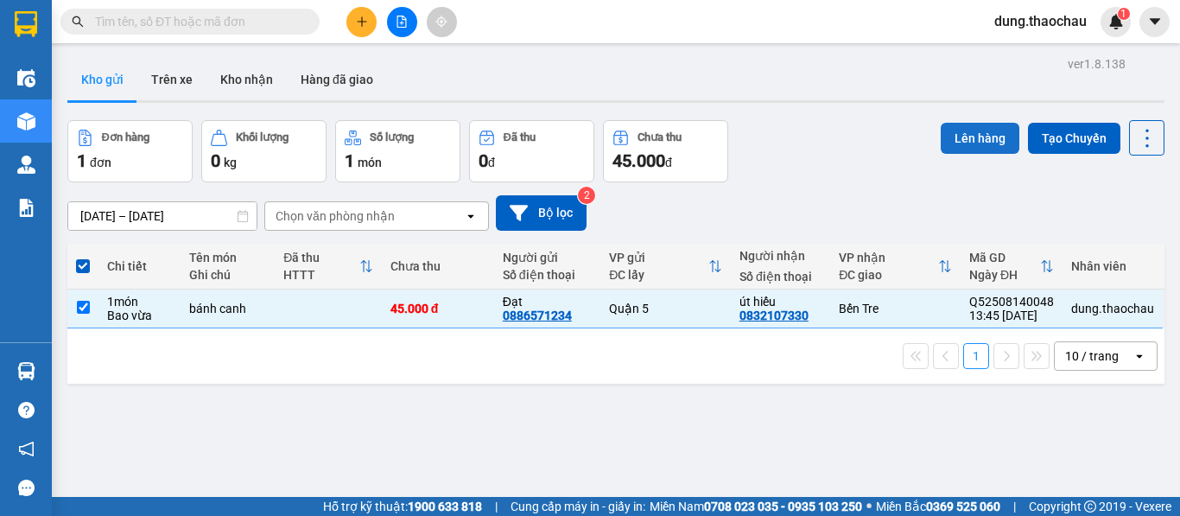
click at [955, 136] on button "Lên hàng" at bounding box center [980, 138] width 79 height 31
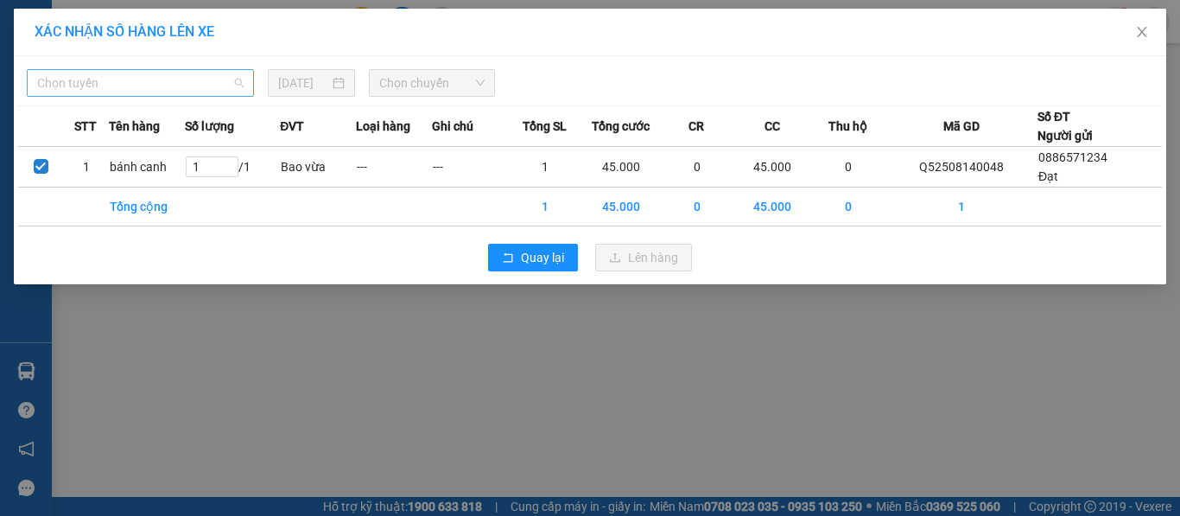
click at [164, 79] on span "Chọn tuyến" at bounding box center [140, 83] width 206 height 26
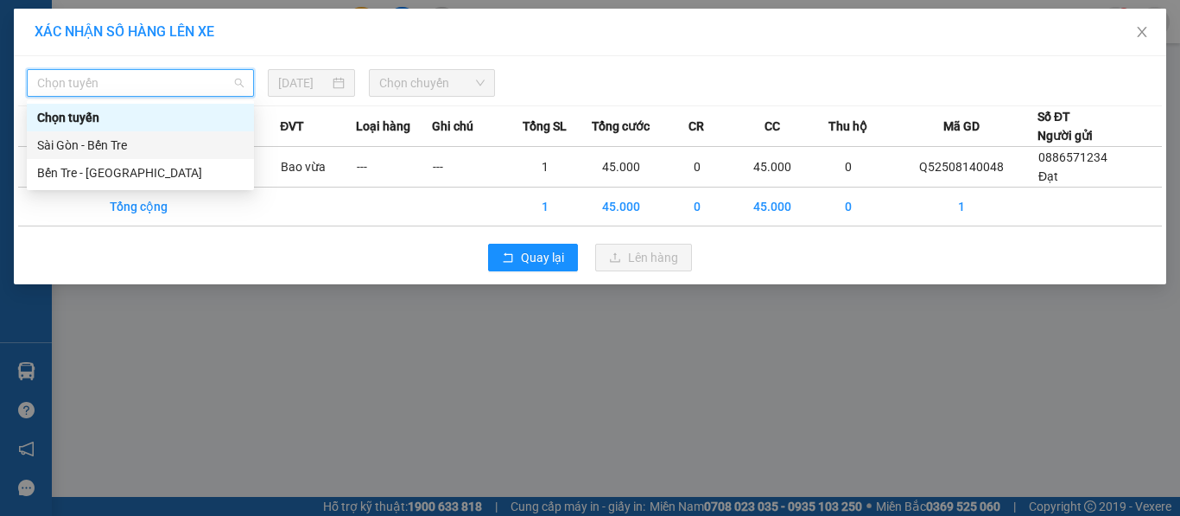
click at [128, 154] on div "Sài Gòn - Bến Tre" at bounding box center [140, 145] width 206 height 19
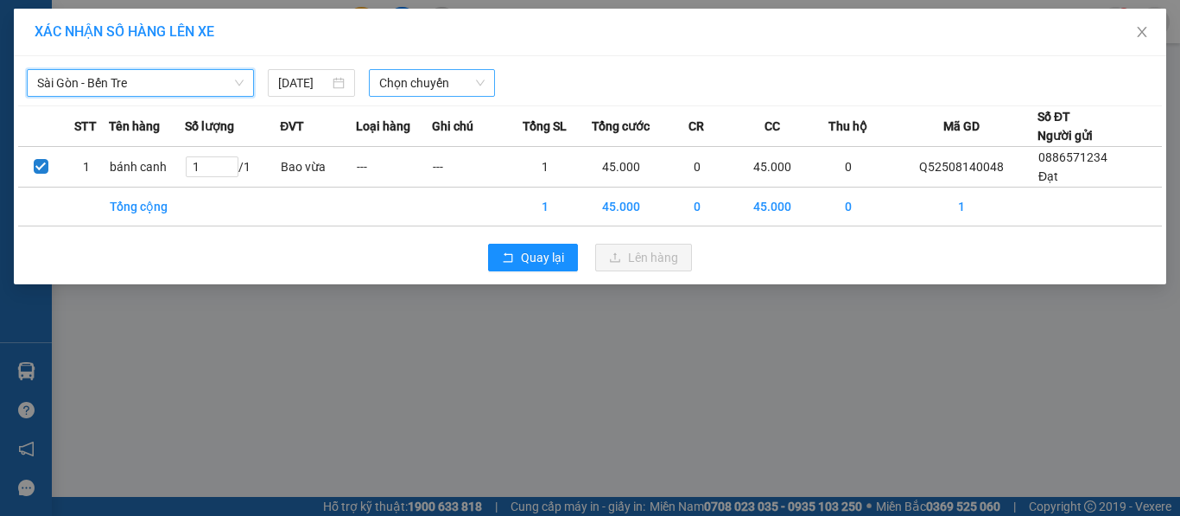
click at [404, 79] on span "Chọn chuyến" at bounding box center [432, 83] width 106 height 26
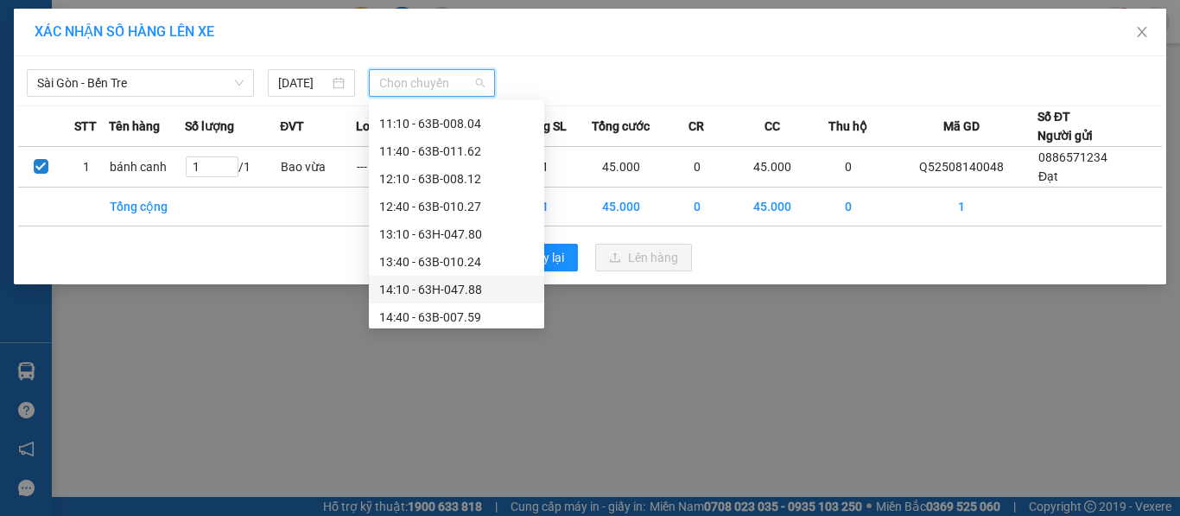
scroll to position [432, 0]
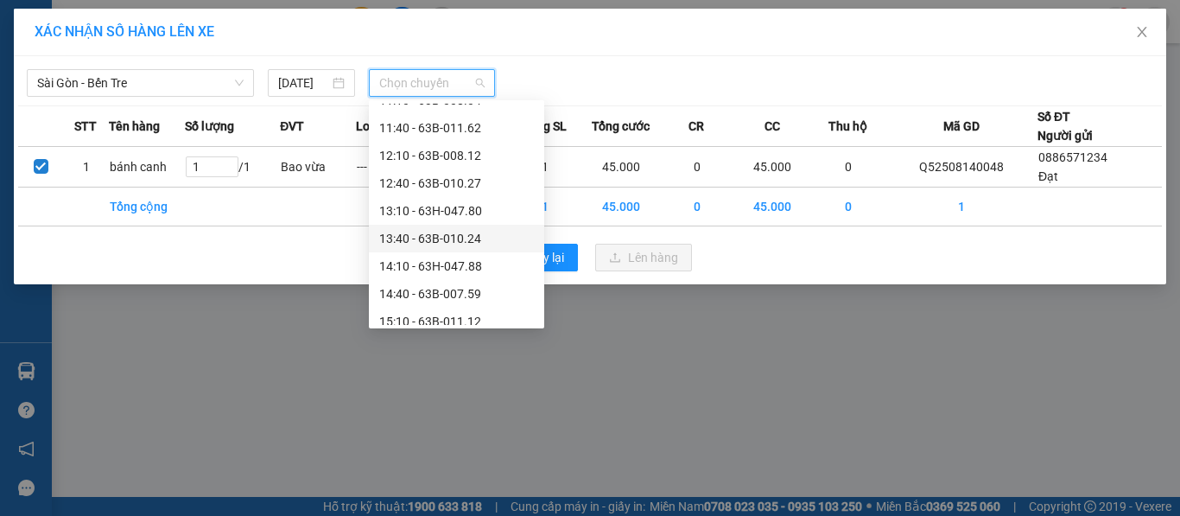
click at [424, 246] on div "13:40 - 63B-010.24" at bounding box center [456, 238] width 155 height 19
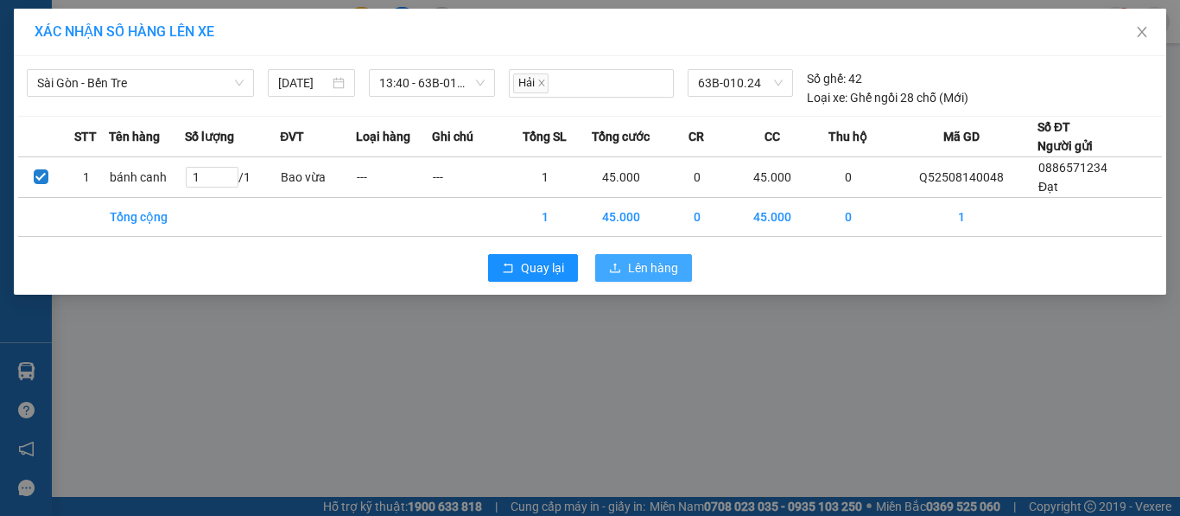
click at [636, 264] on span "Lên hàng" at bounding box center [653, 267] width 50 height 19
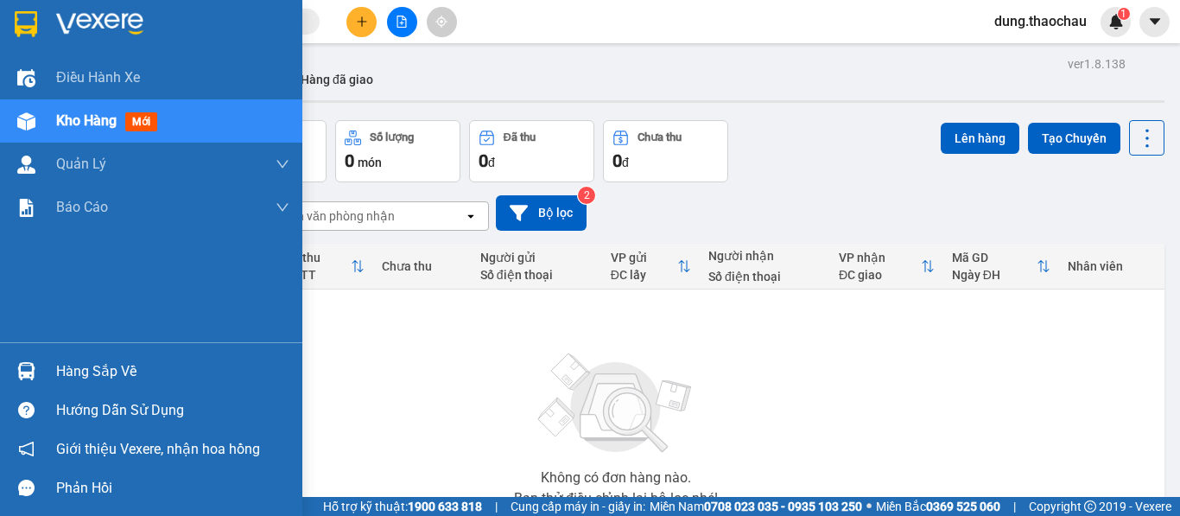
click at [50, 373] on div "Hàng sắp về" at bounding box center [151, 371] width 302 height 39
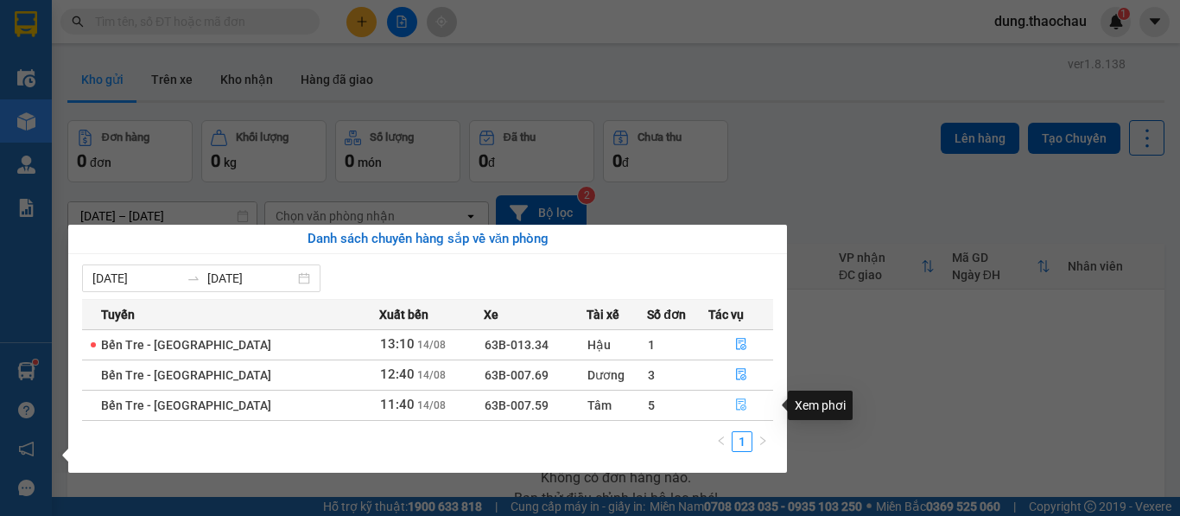
click at [735, 403] on icon "file-done" at bounding box center [741, 404] width 12 height 12
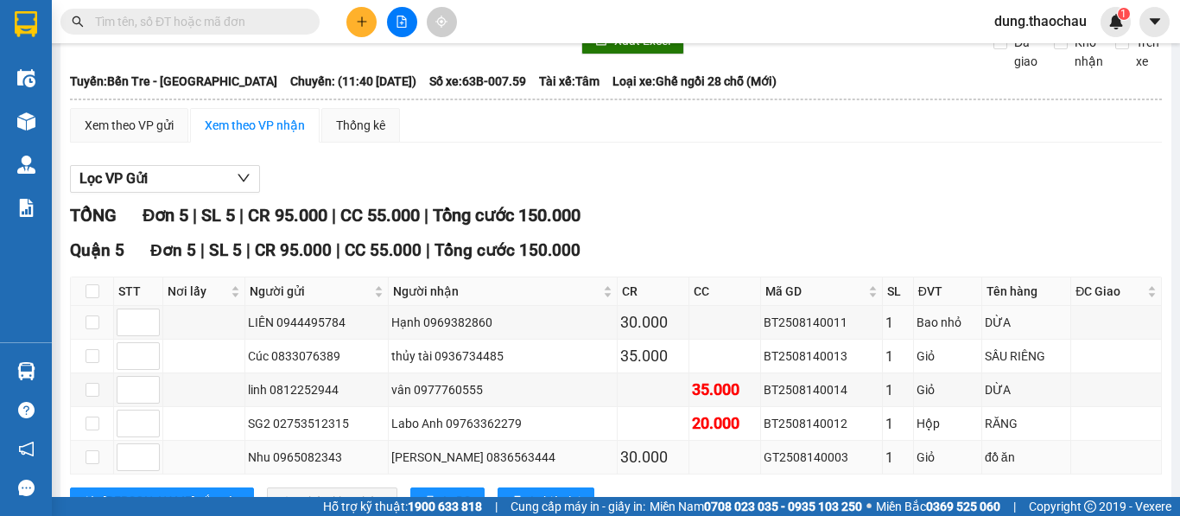
scroll to position [151, 0]
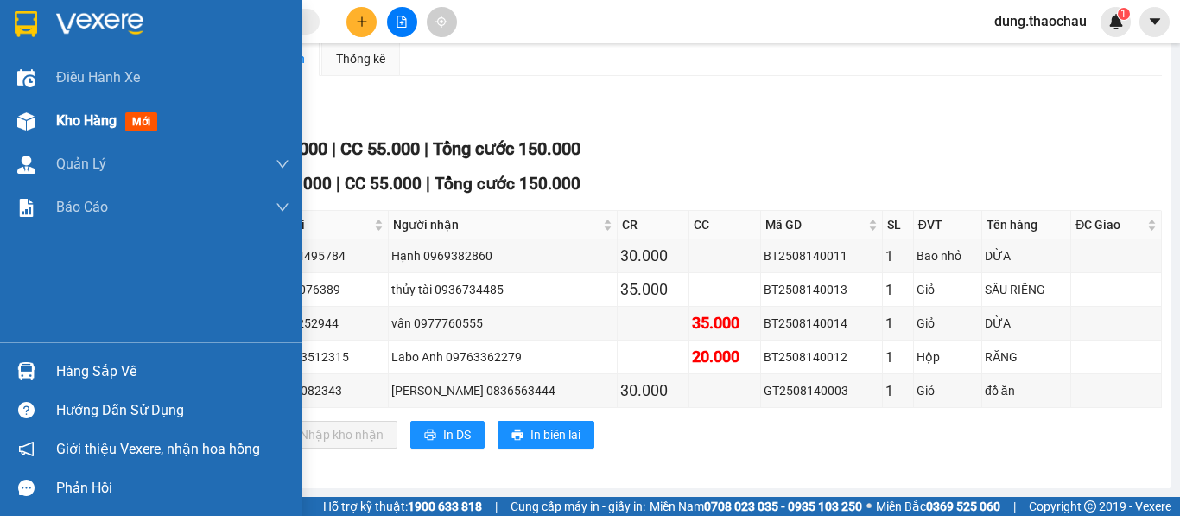
click at [51, 127] on div "Kho hàng mới" at bounding box center [151, 120] width 302 height 43
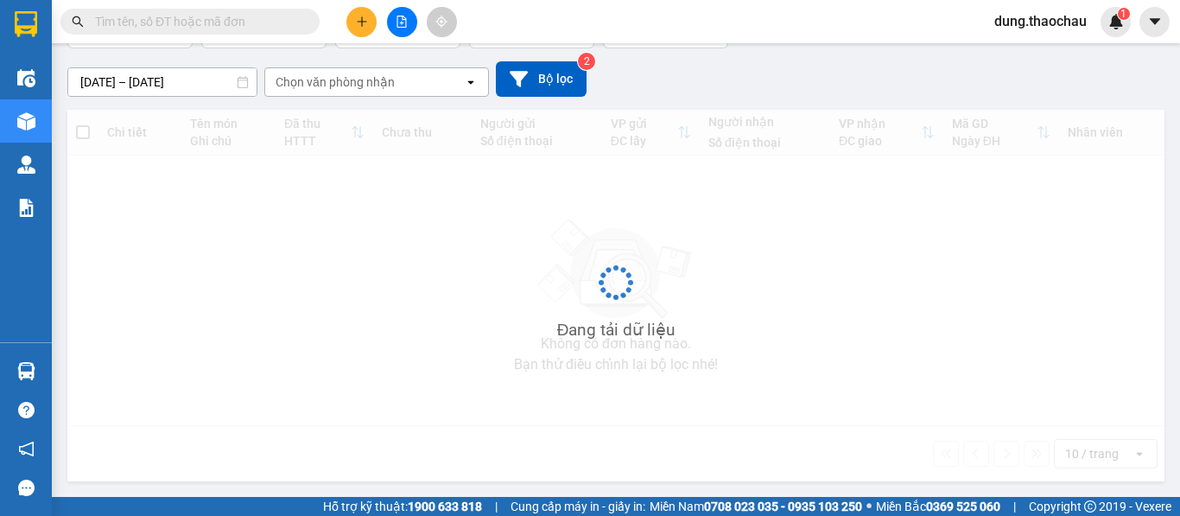
scroll to position [79, 0]
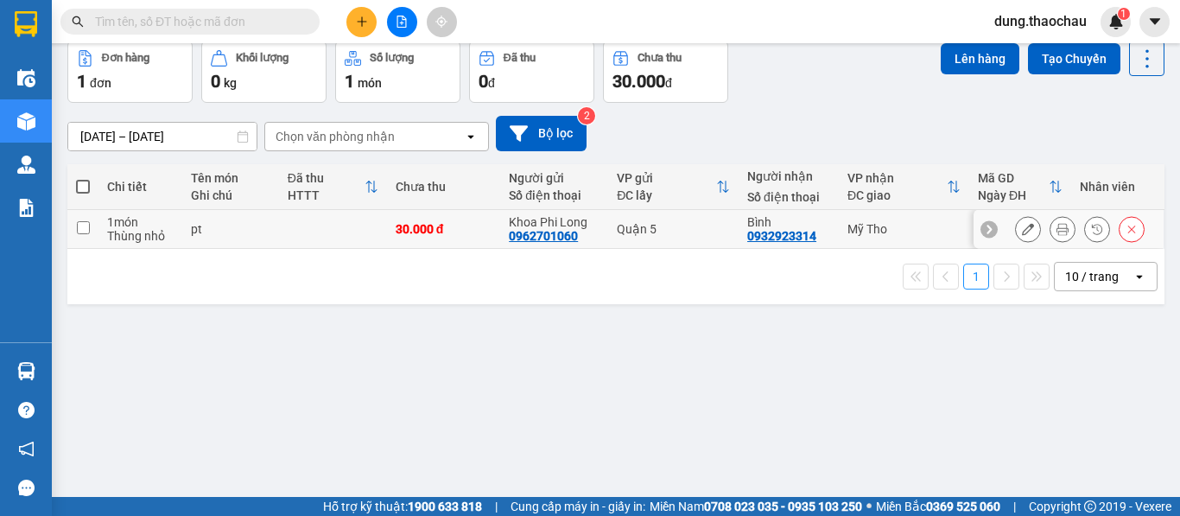
click at [910, 228] on div "Mỹ Tho" at bounding box center [903, 229] width 113 height 14
checkbox input "true"
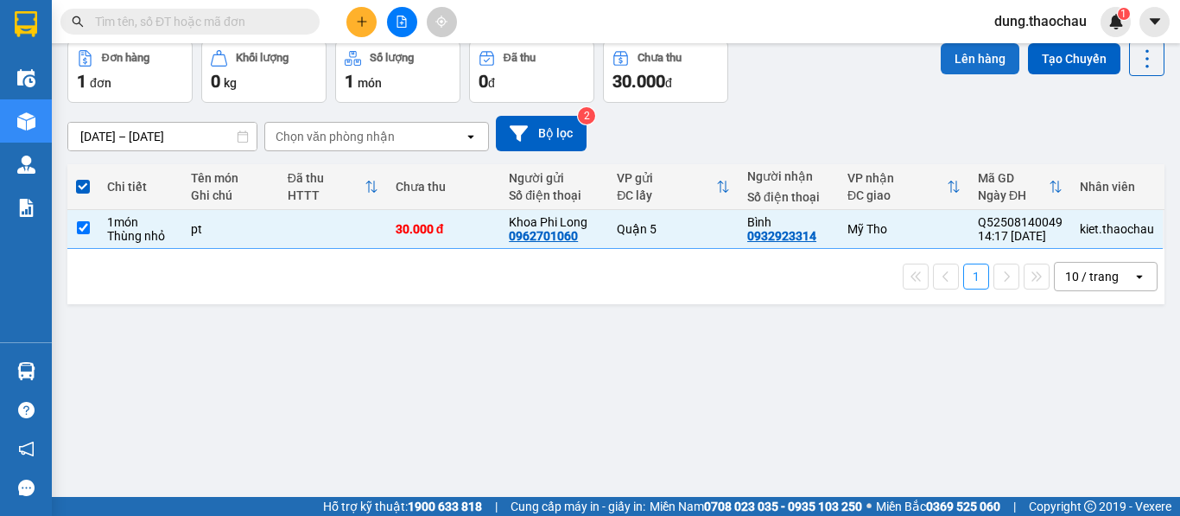
click at [955, 60] on button "Lên hàng" at bounding box center [980, 58] width 79 height 31
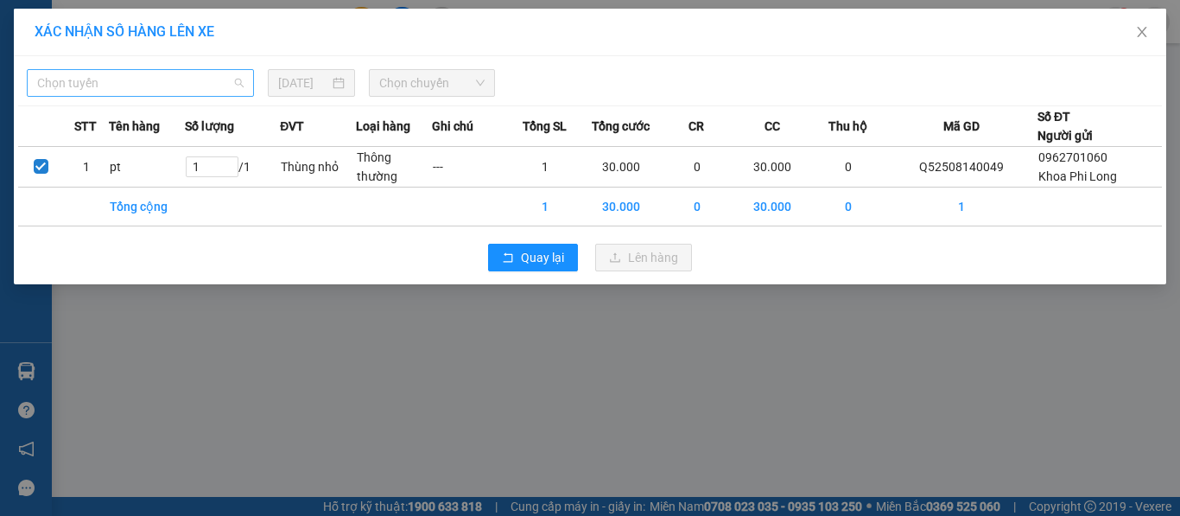
click at [117, 73] on span "Chọn tuyến" at bounding box center [140, 83] width 206 height 26
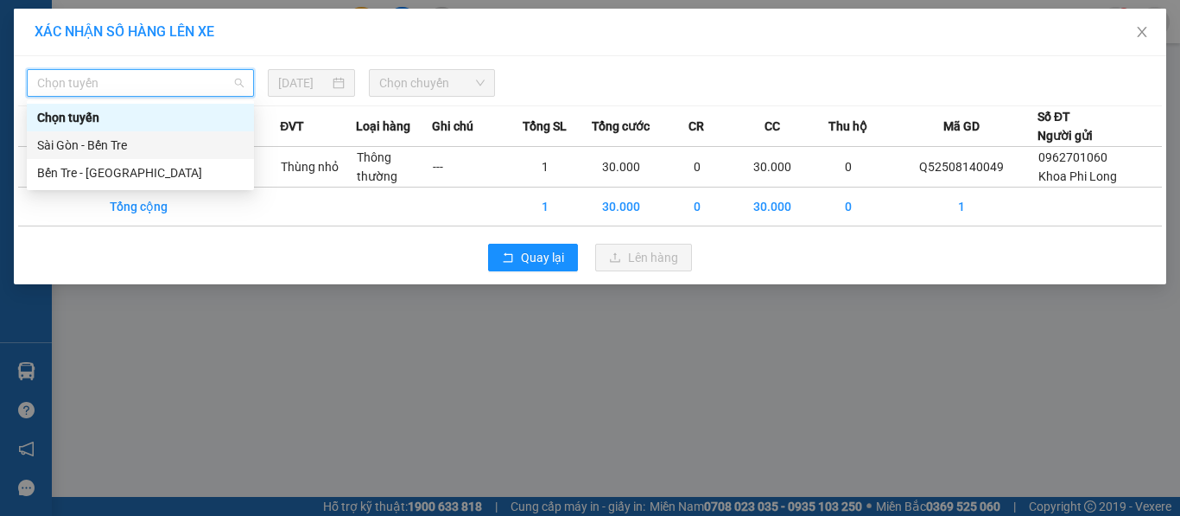
click at [104, 144] on div "Sài Gòn - Bến Tre" at bounding box center [140, 145] width 206 height 19
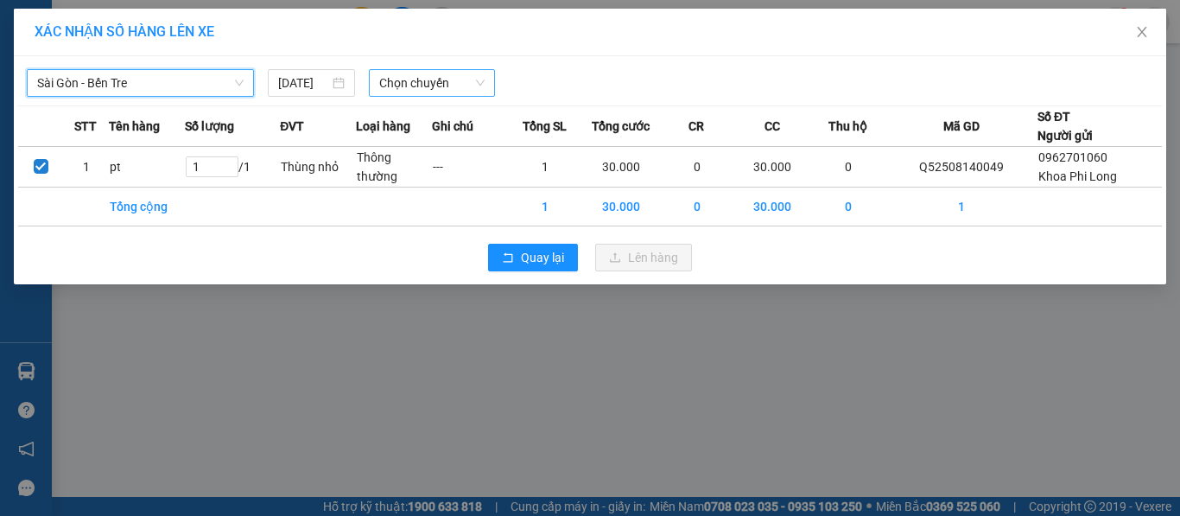
click at [452, 86] on span "Chọn chuyến" at bounding box center [432, 83] width 106 height 26
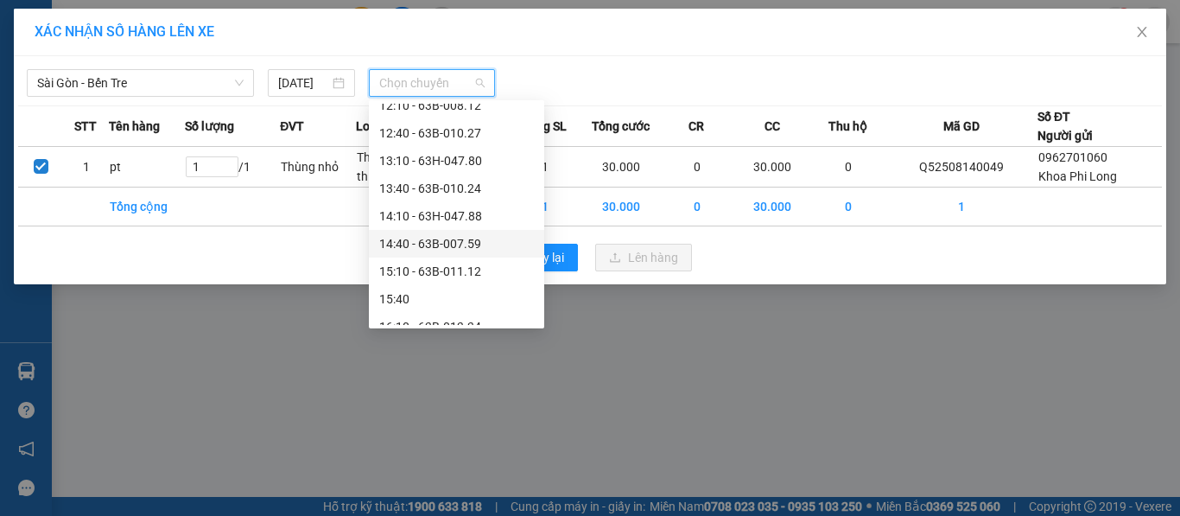
scroll to position [518, 0]
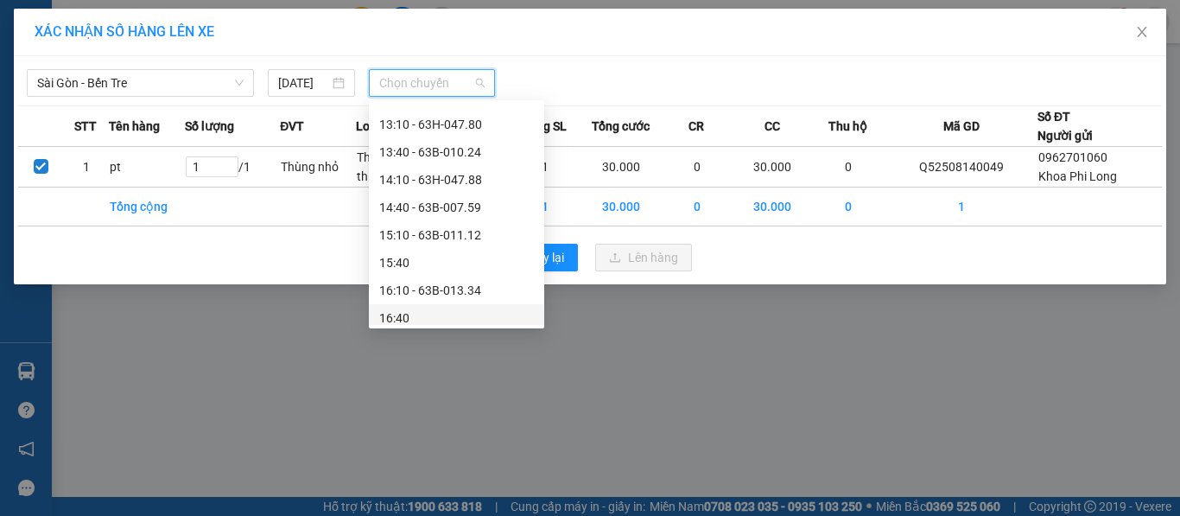
click at [463, 390] on div "XÁC NHẬN SỐ HÀNG LÊN XE [GEOGRAPHIC_DATA] - Bến Tre [DATE] Chọn chuyến STT Tên …" at bounding box center [590, 258] width 1180 height 516
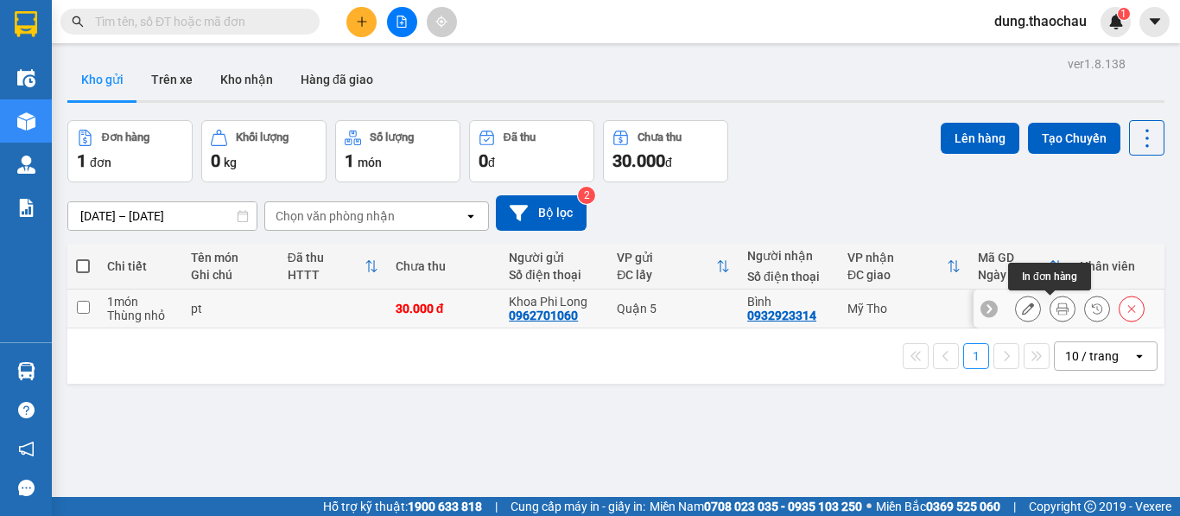
click at [1056, 302] on icon at bounding box center [1062, 308] width 12 height 12
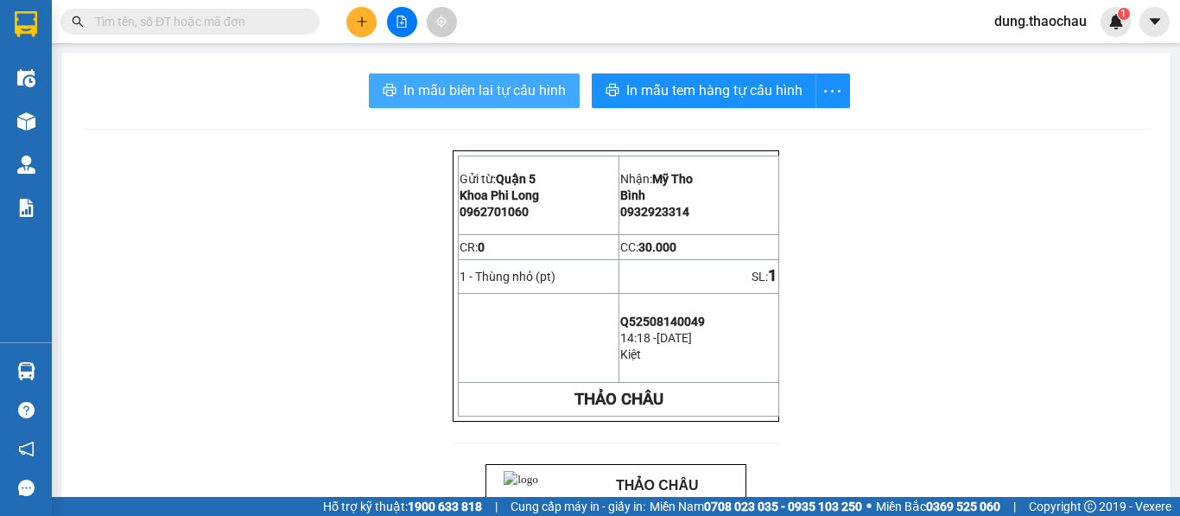
click at [517, 94] on span "In mẫu biên lai tự cấu hình" at bounding box center [484, 90] width 162 height 22
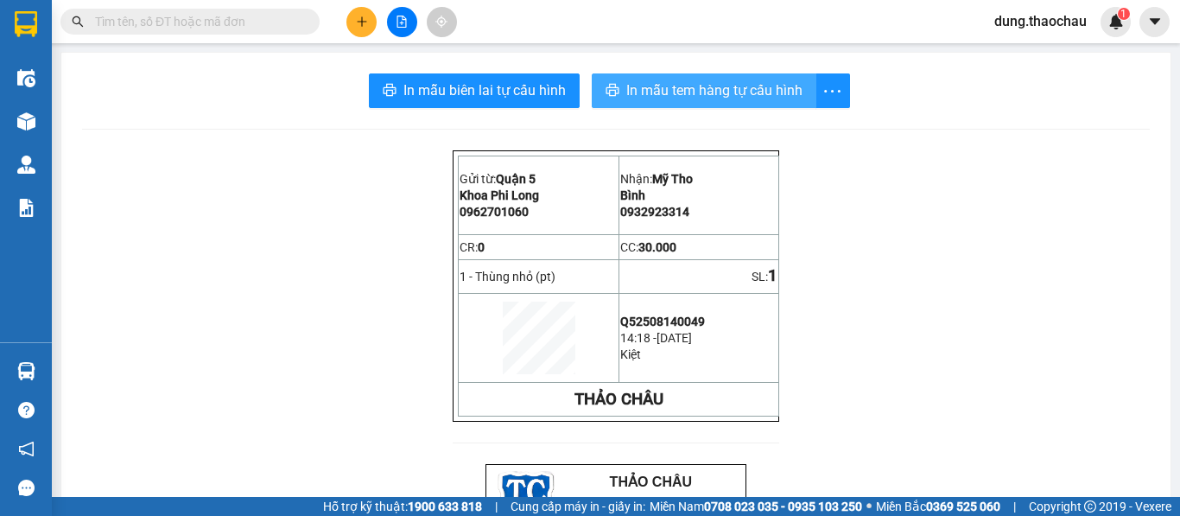
click at [726, 86] on span "In mẫu tem hàng tự cấu hình" at bounding box center [714, 90] width 176 height 22
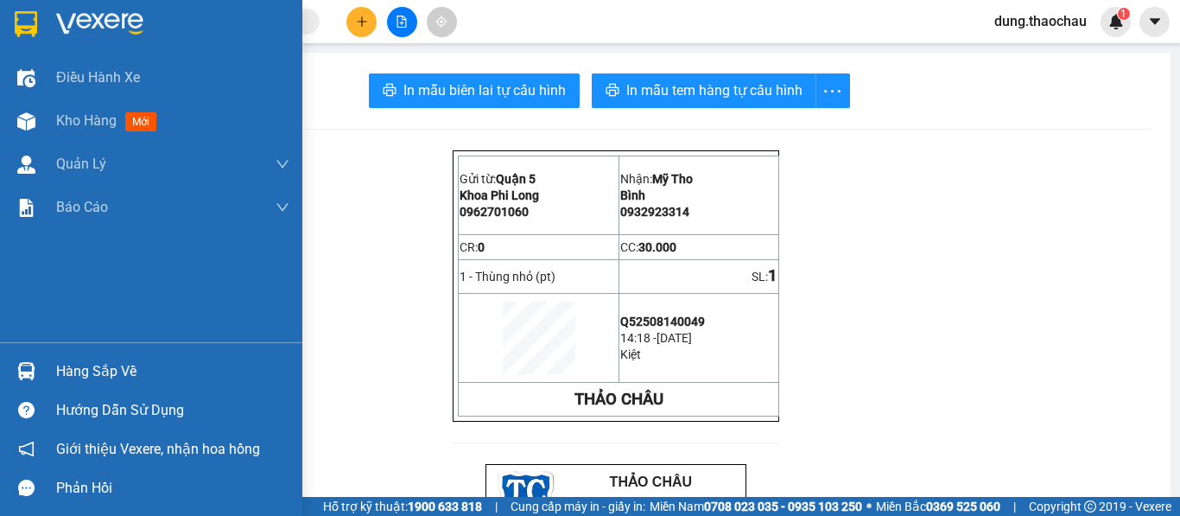
click at [46, 377] on div "Hàng sắp về" at bounding box center [151, 371] width 302 height 39
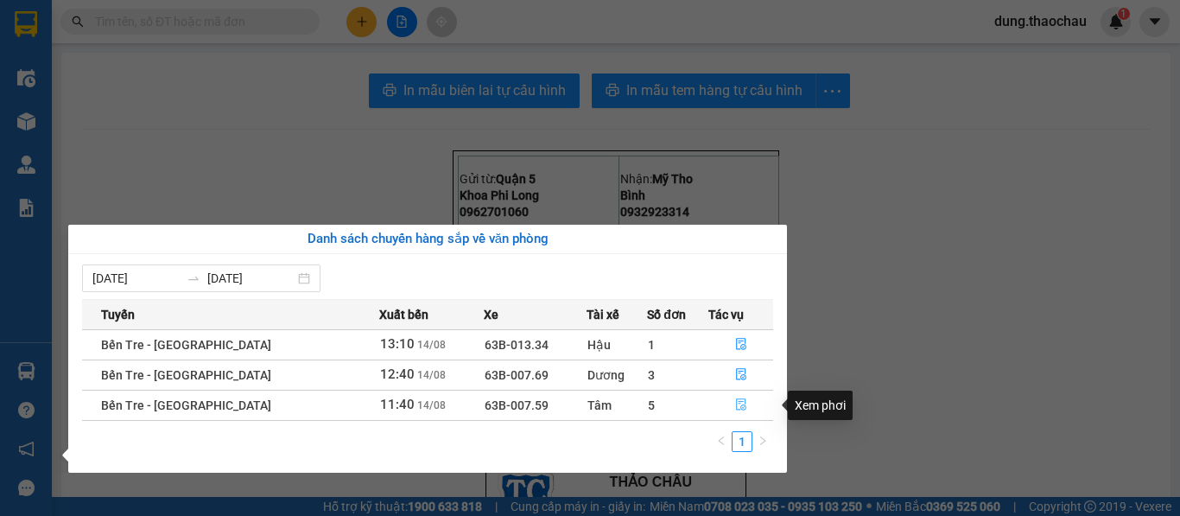
click at [740, 403] on button "button" at bounding box center [740, 405] width 63 height 28
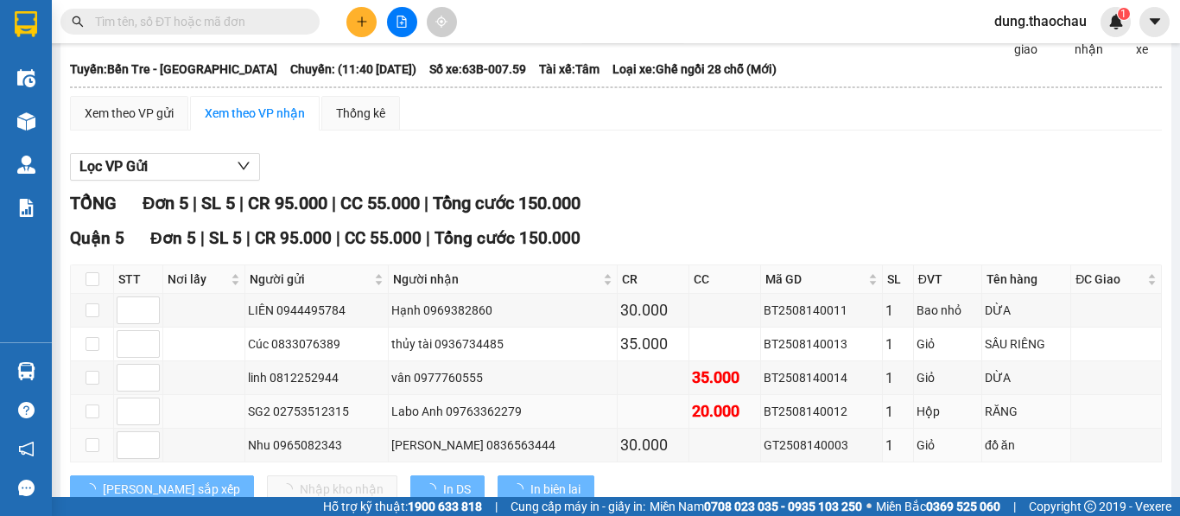
scroll to position [151, 0]
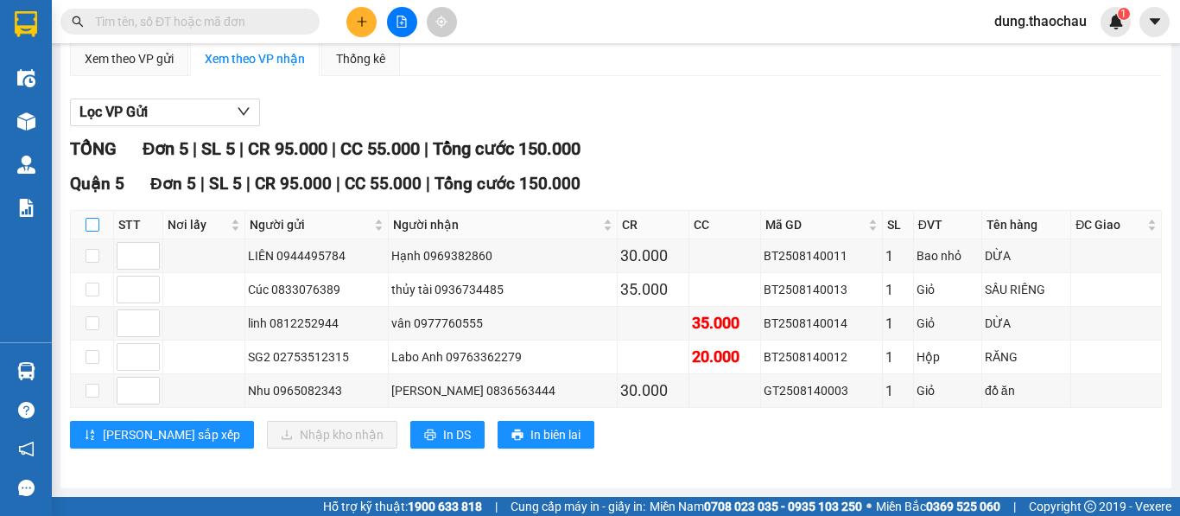
click at [91, 229] on input "checkbox" at bounding box center [93, 225] width 14 height 14
checkbox input "true"
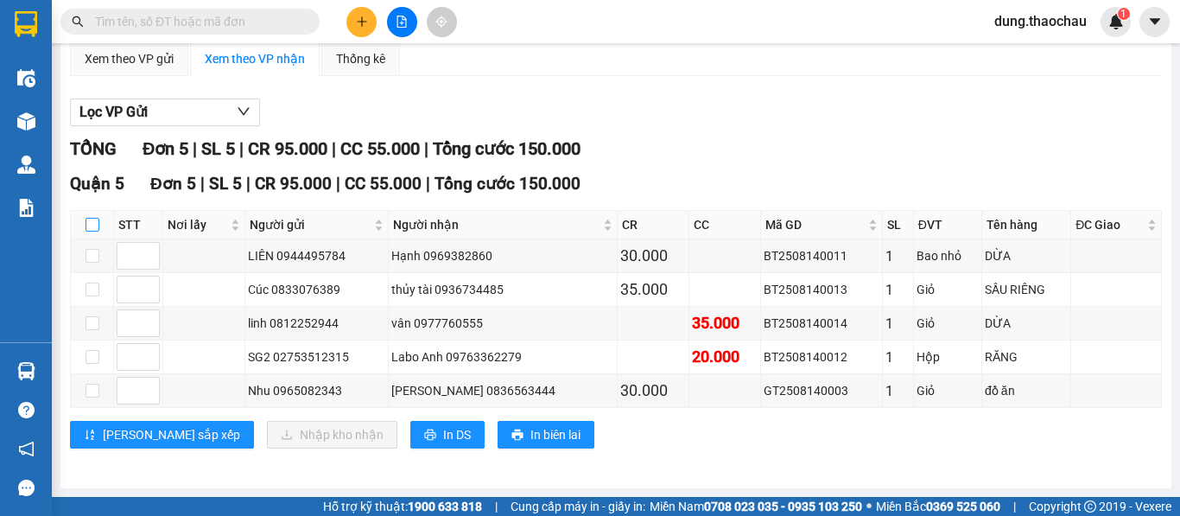
checkbox input "true"
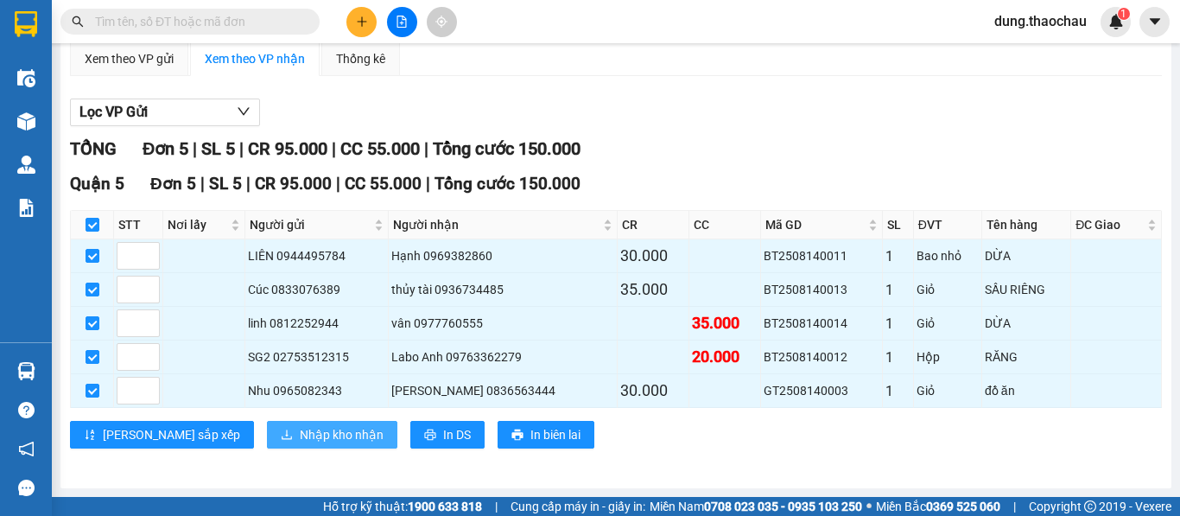
click at [300, 438] on span "Nhập kho nhận" at bounding box center [342, 434] width 84 height 19
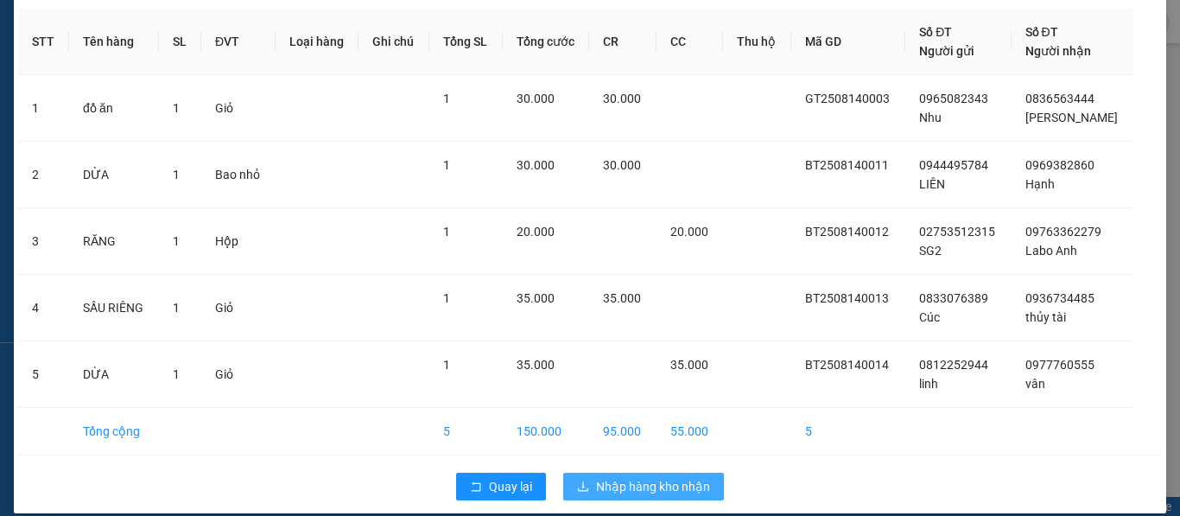
scroll to position [88, 0]
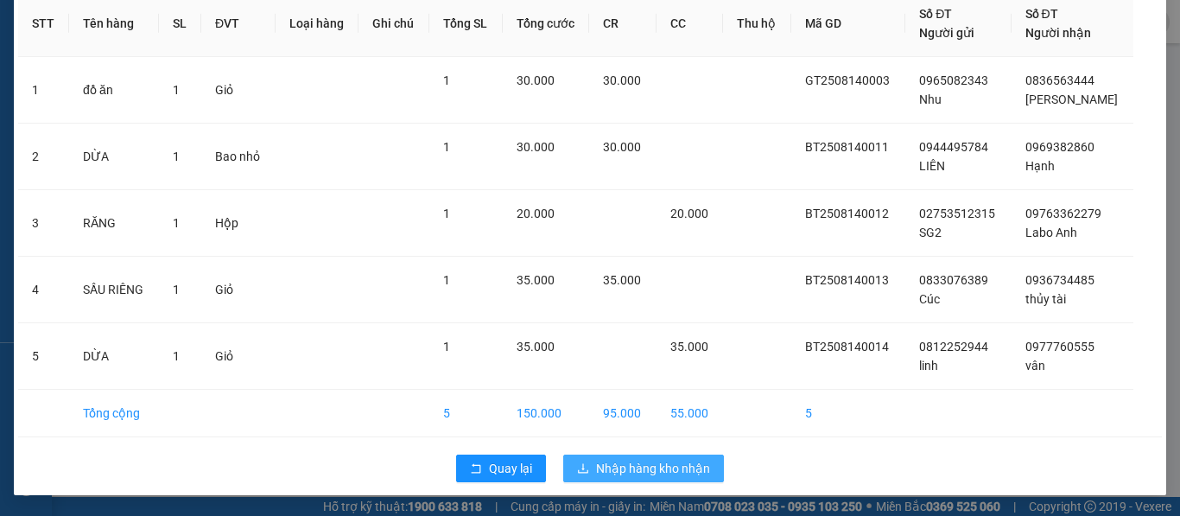
click at [584, 465] on button "Nhập hàng kho nhận" at bounding box center [643, 468] width 161 height 28
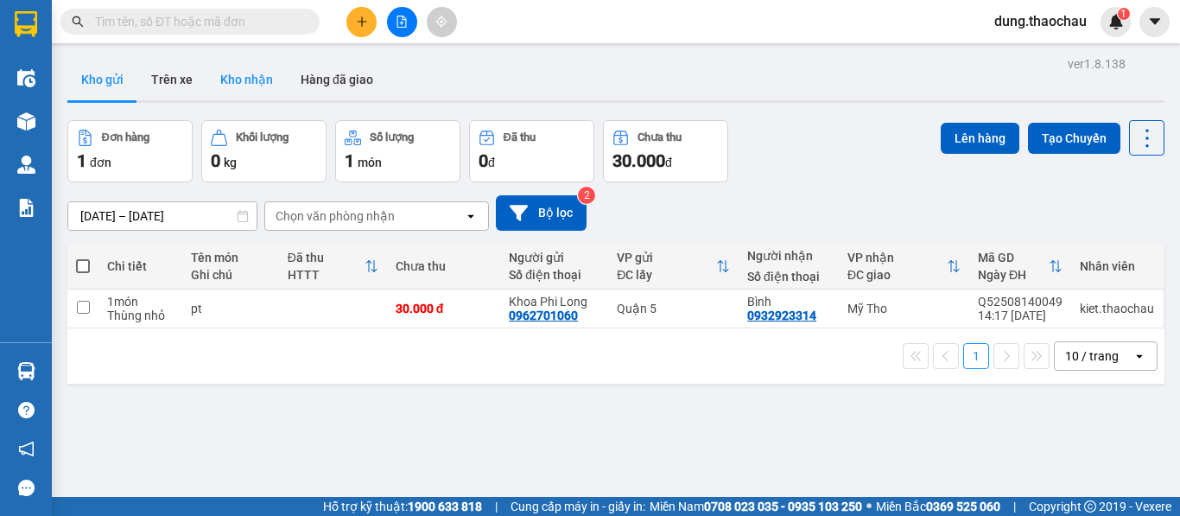
click at [250, 73] on button "Kho nhận" at bounding box center [246, 79] width 80 height 41
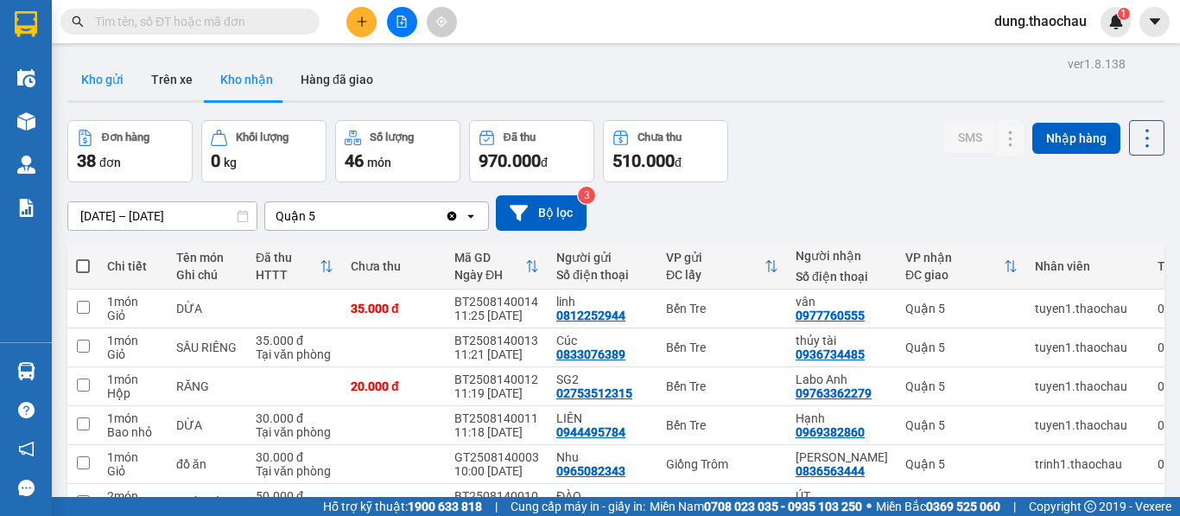
click at [117, 73] on button "Kho gửi" at bounding box center [102, 79] width 70 height 41
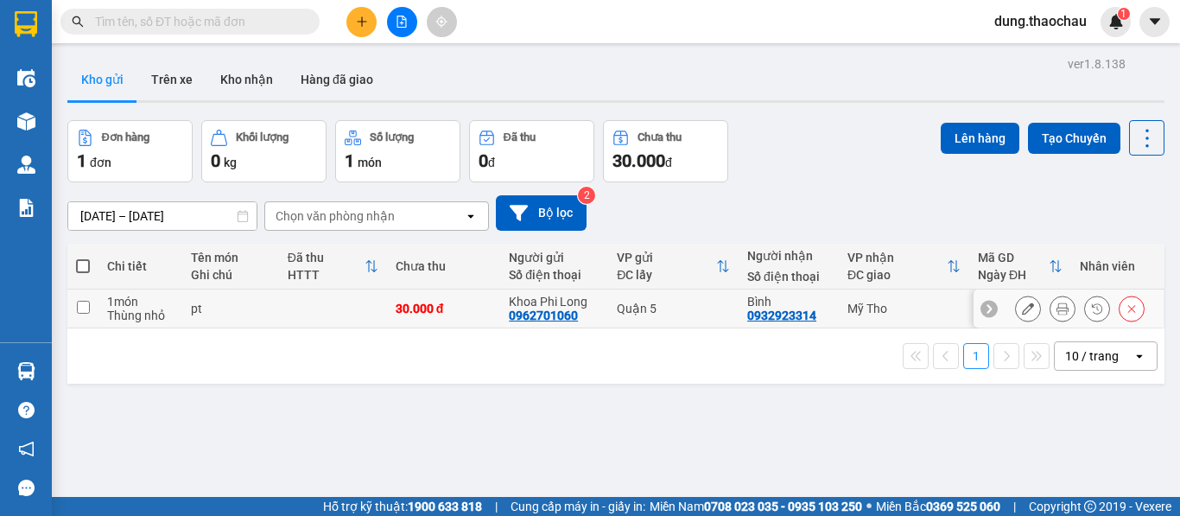
click at [705, 317] on td "Quận 5" at bounding box center [673, 308] width 130 height 39
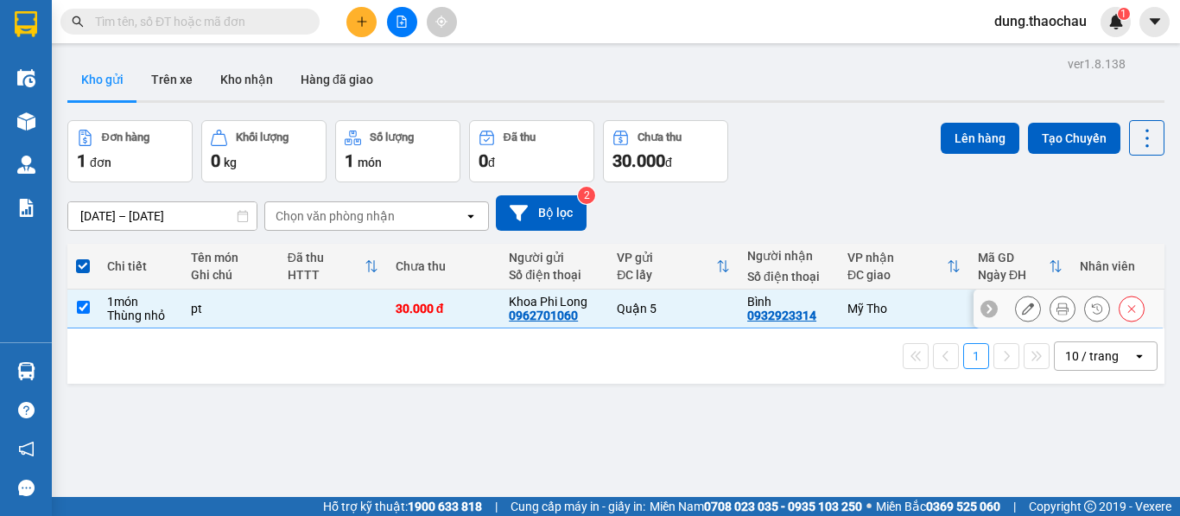
click at [726, 309] on td "Quận 5" at bounding box center [673, 308] width 130 height 39
checkbox input "false"
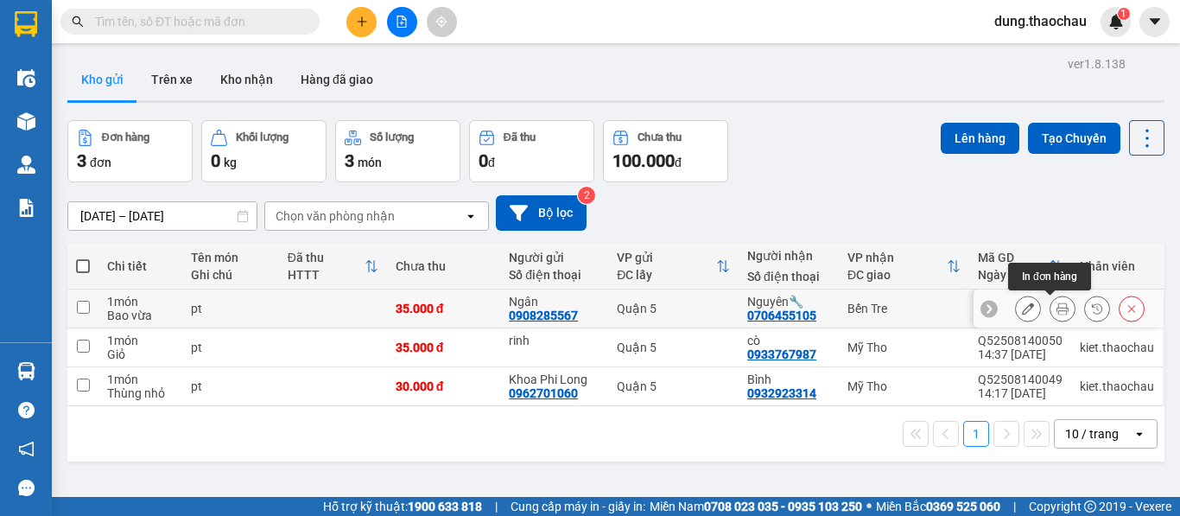
click at [1056, 304] on icon at bounding box center [1062, 308] width 12 height 12
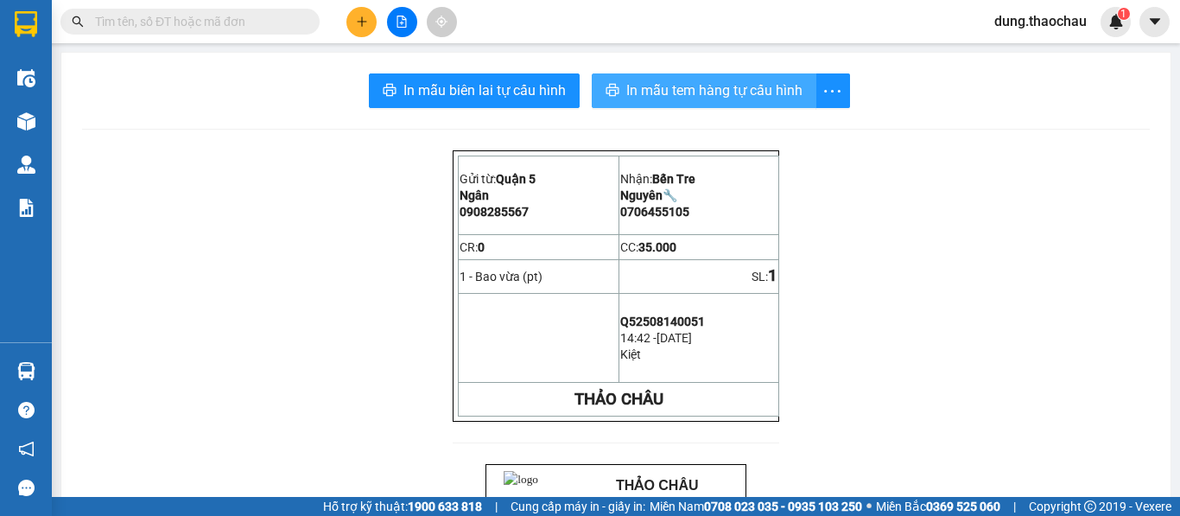
click at [726, 88] on span "In mẫu tem hàng tự cấu hình" at bounding box center [714, 90] width 176 height 22
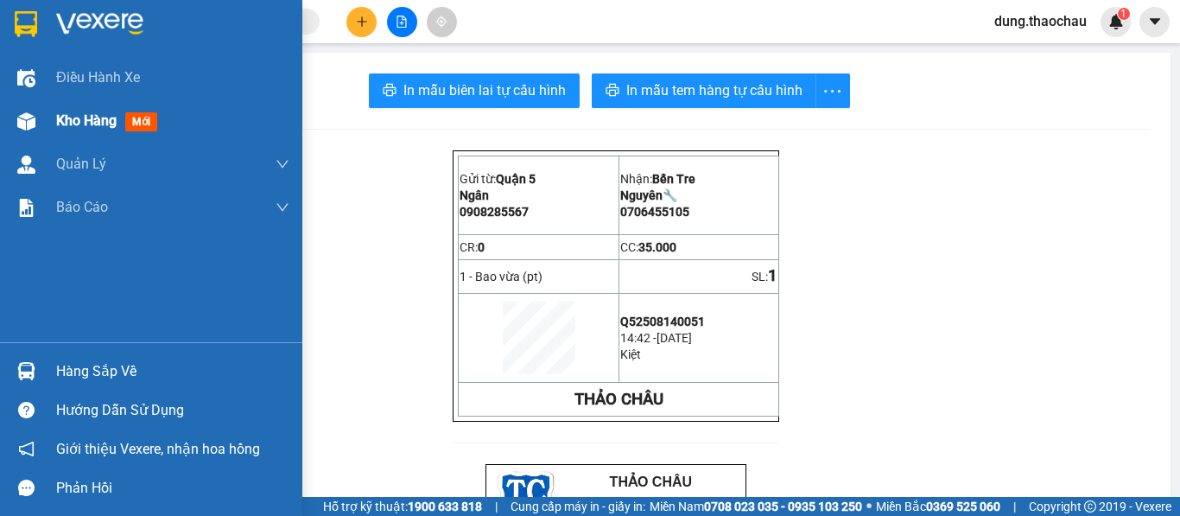
click at [73, 130] on div "Kho hàng mới" at bounding box center [110, 121] width 108 height 22
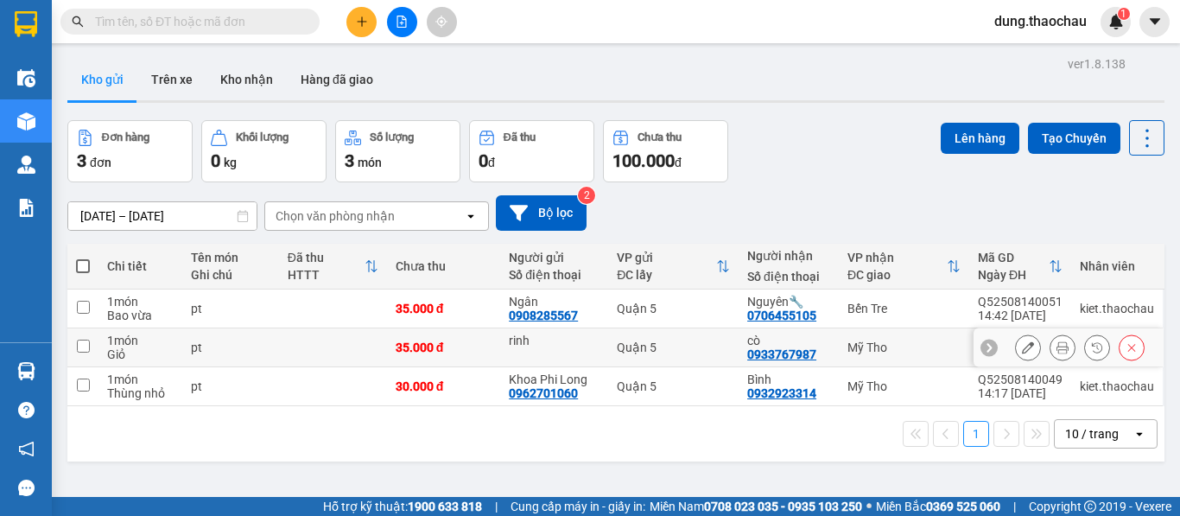
click at [1056, 352] on button at bounding box center [1062, 348] width 24 height 30
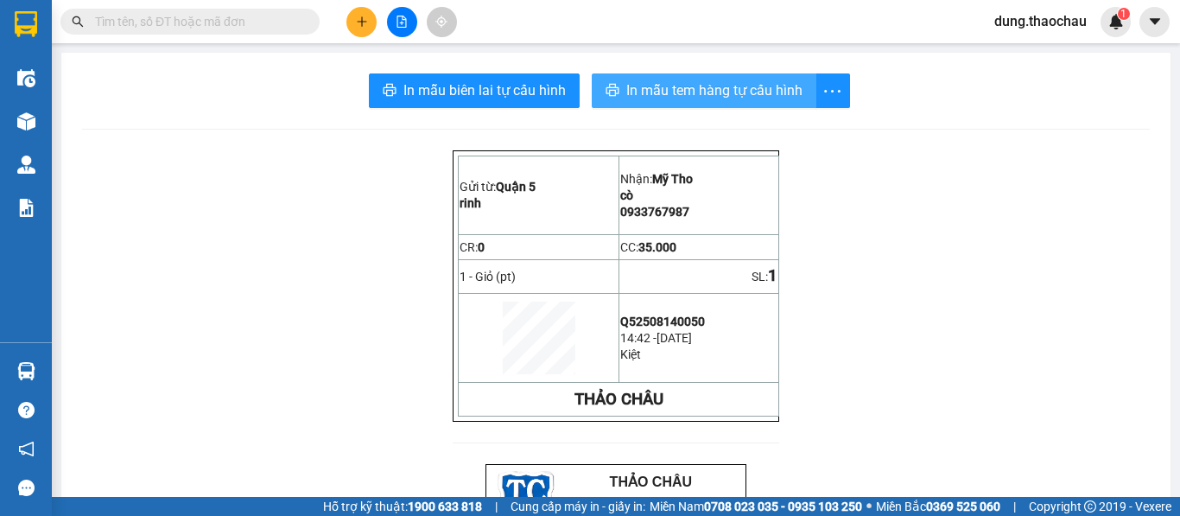
click at [675, 91] on span "In mẫu tem hàng tự cấu hình" at bounding box center [714, 90] width 176 height 22
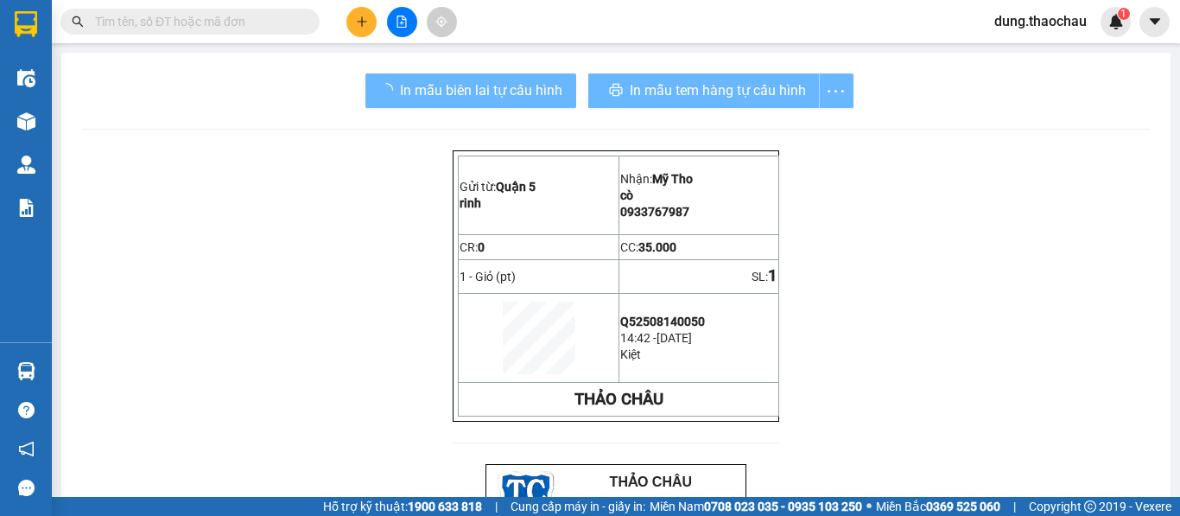
click at [7, 113] on div "Kho hàng mới" at bounding box center [26, 120] width 52 height 43
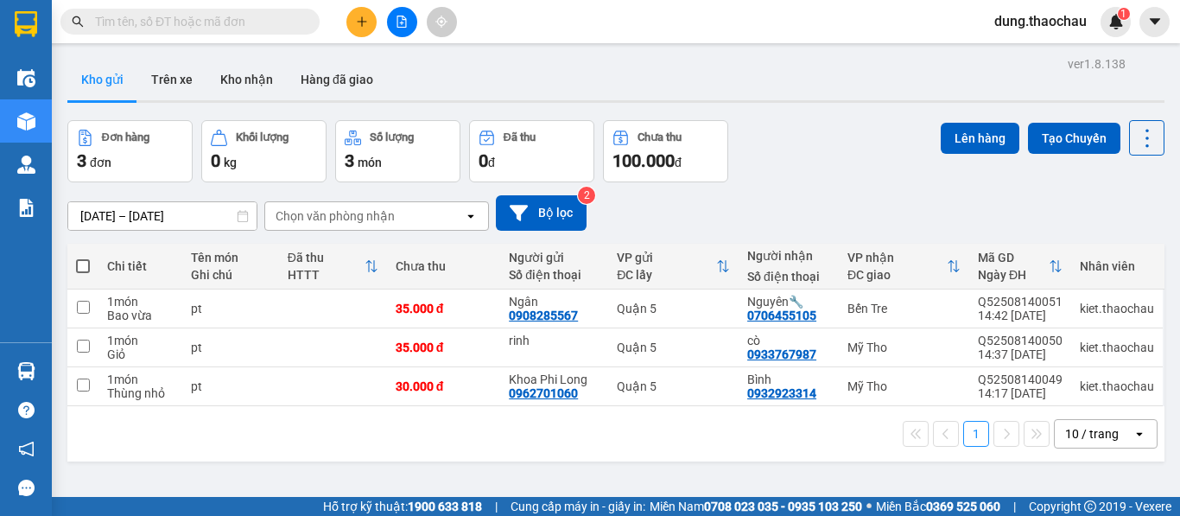
click at [83, 261] on span at bounding box center [83, 266] width 14 height 14
click at [83, 257] on input "checkbox" at bounding box center [83, 257] width 0 height 0
checkbox input "true"
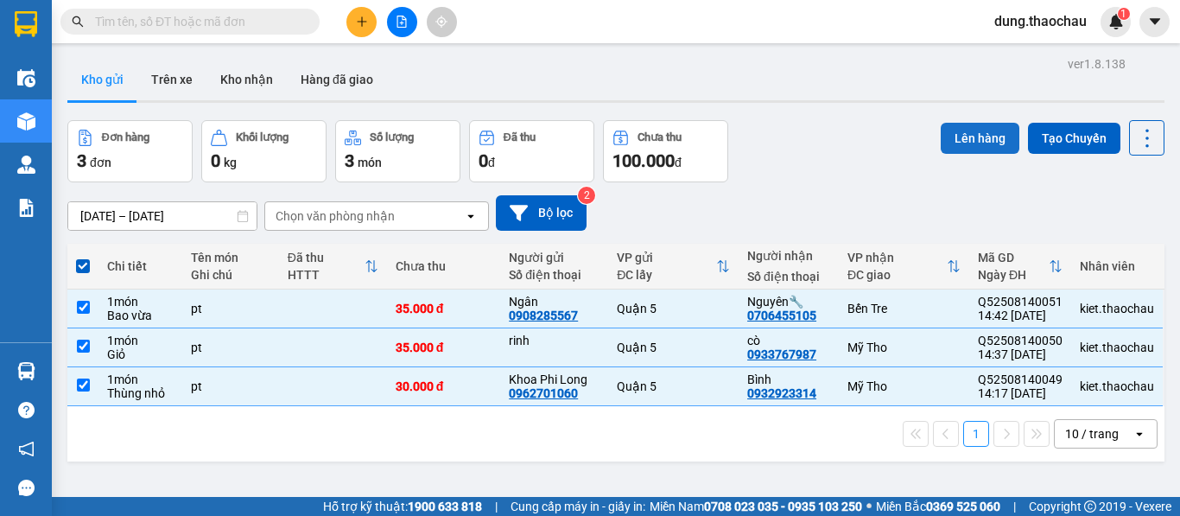
click at [969, 143] on button "Lên hàng" at bounding box center [980, 138] width 79 height 31
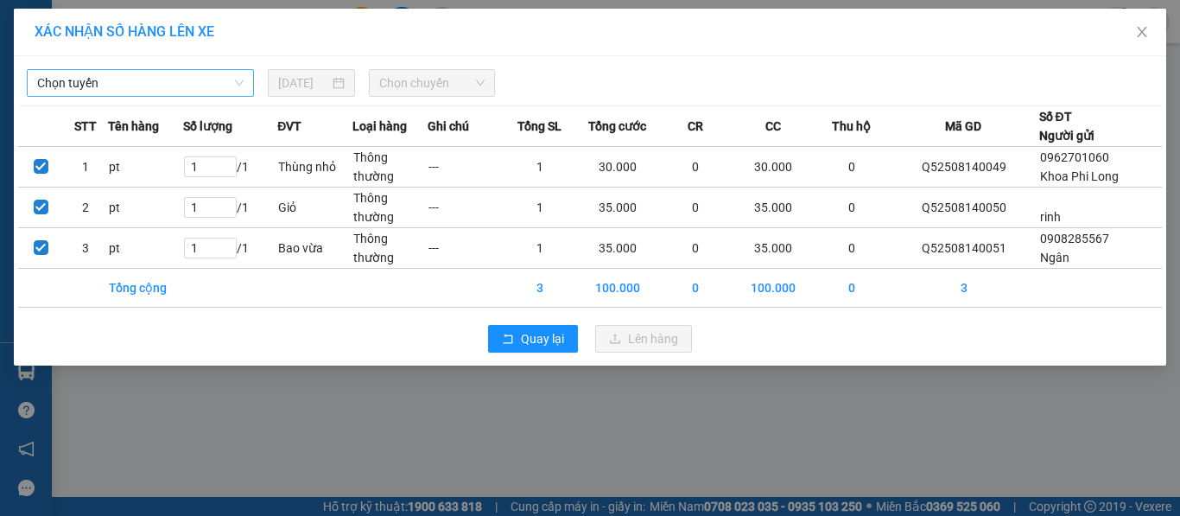
click at [149, 77] on span "Chọn tuyến" at bounding box center [140, 83] width 206 height 26
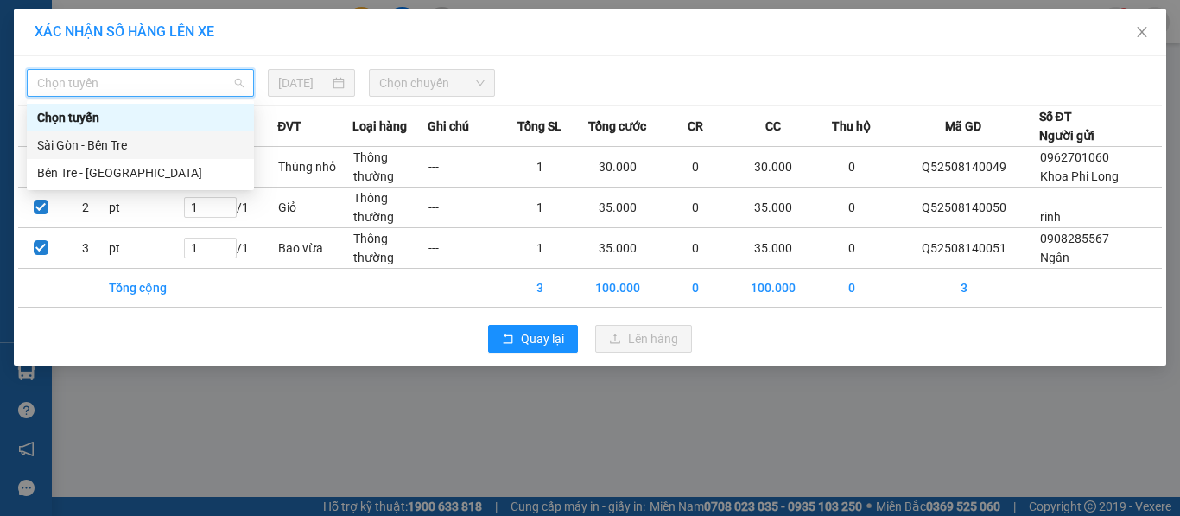
click at [117, 148] on div "Sài Gòn - Bến Tre" at bounding box center [140, 145] width 206 height 19
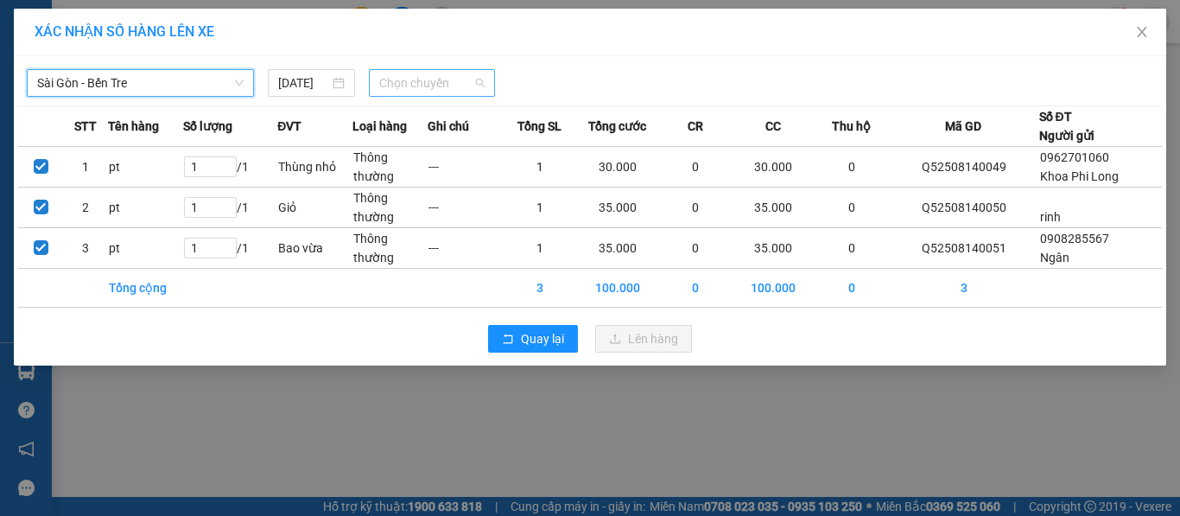
click at [399, 84] on span "Chọn chuyến" at bounding box center [432, 83] width 106 height 26
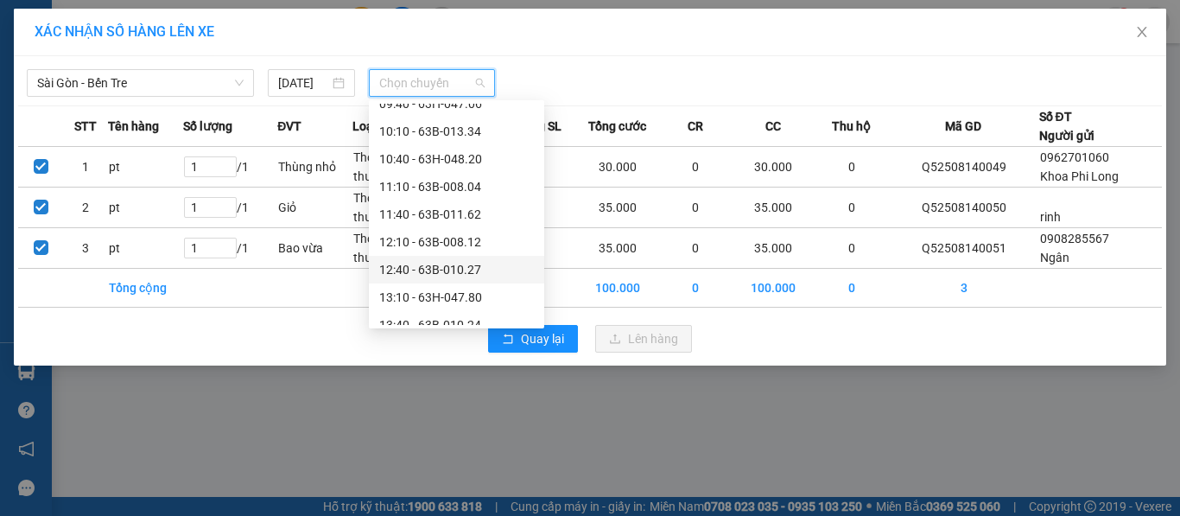
scroll to position [432, 0]
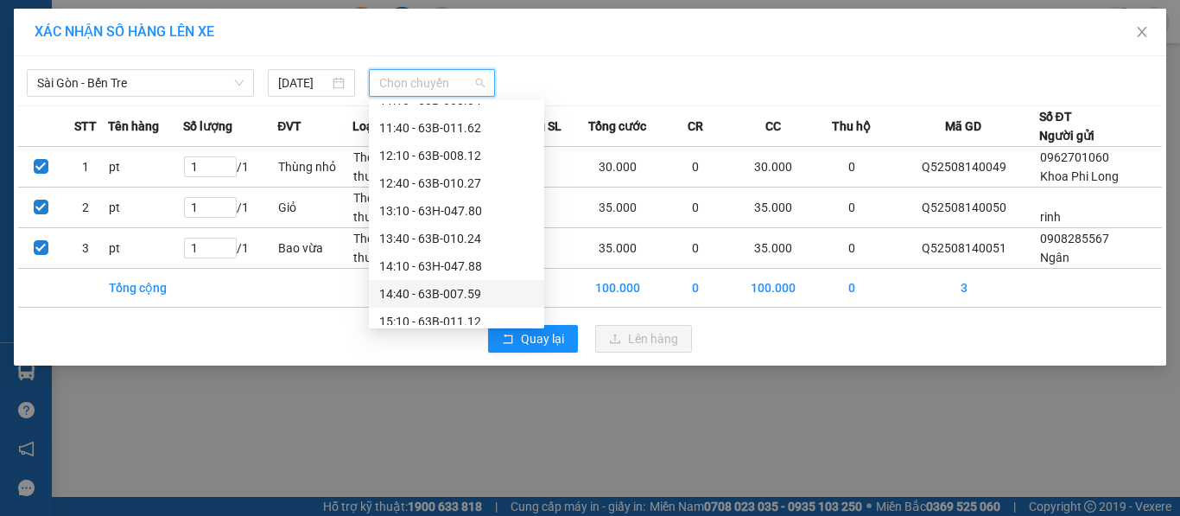
click at [433, 296] on div "14:40 - 63B-007.59" at bounding box center [456, 293] width 155 height 19
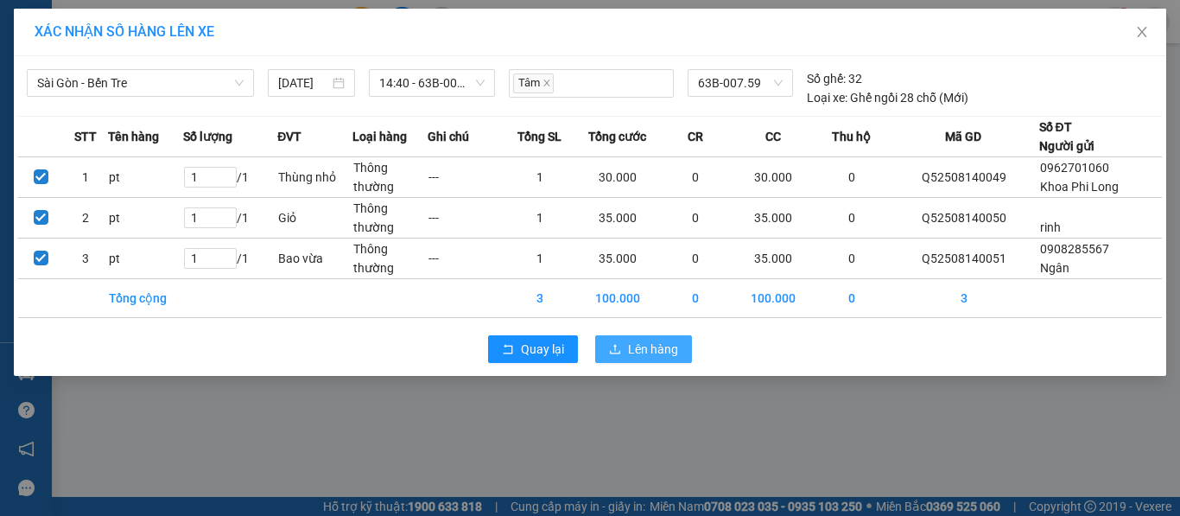
click at [616, 343] on icon "upload" at bounding box center [615, 349] width 12 height 12
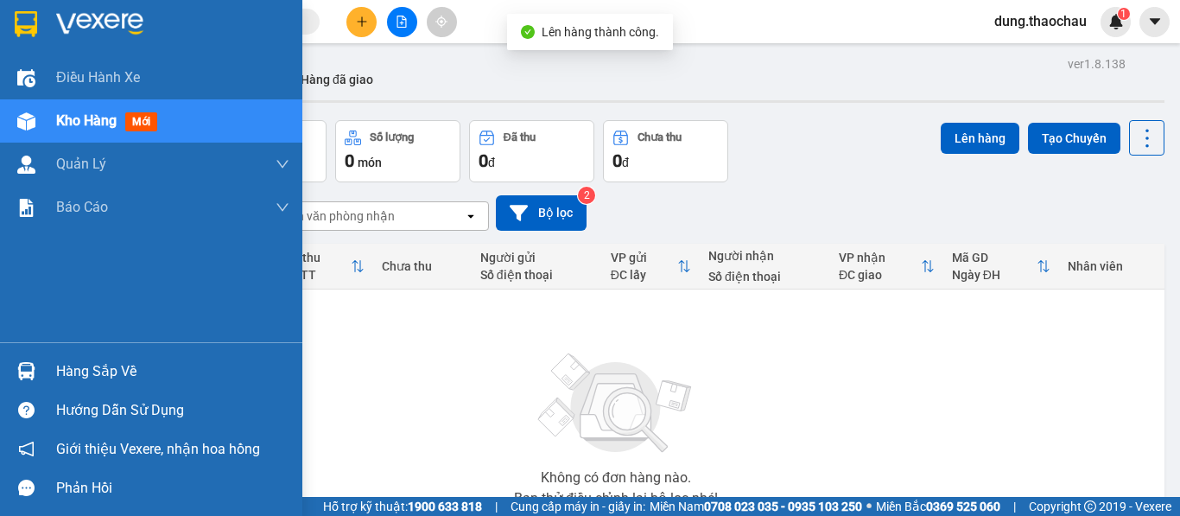
click at [65, 371] on div "Hàng sắp về" at bounding box center [172, 371] width 233 height 26
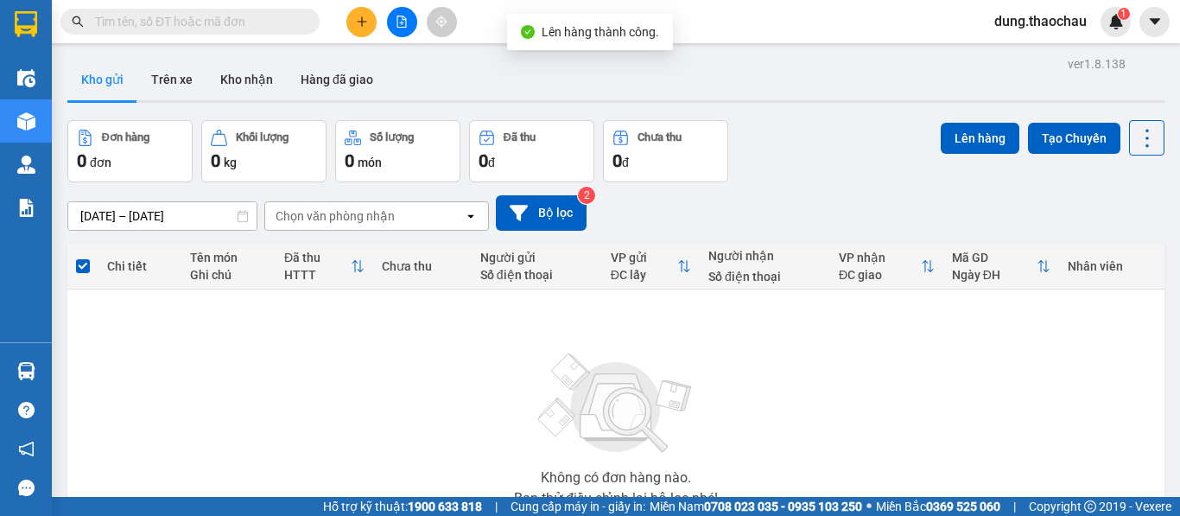
drag, startPoint x: 951, startPoint y: 330, endPoint x: 719, endPoint y: 304, distance: 233.8
click at [950, 330] on section "Kết quả tìm kiếm ( 0 ) Bộ lọc No Data dung.thaochau 1 Điều hành xe Kho hàng mới…" at bounding box center [590, 258] width 1180 height 516
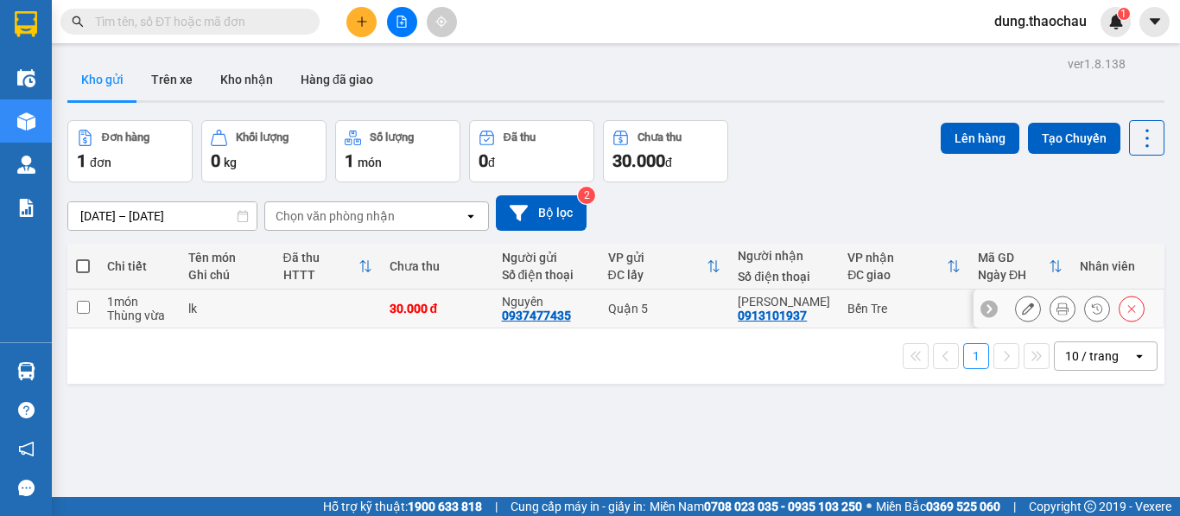
click at [1050, 306] on button at bounding box center [1062, 309] width 24 height 30
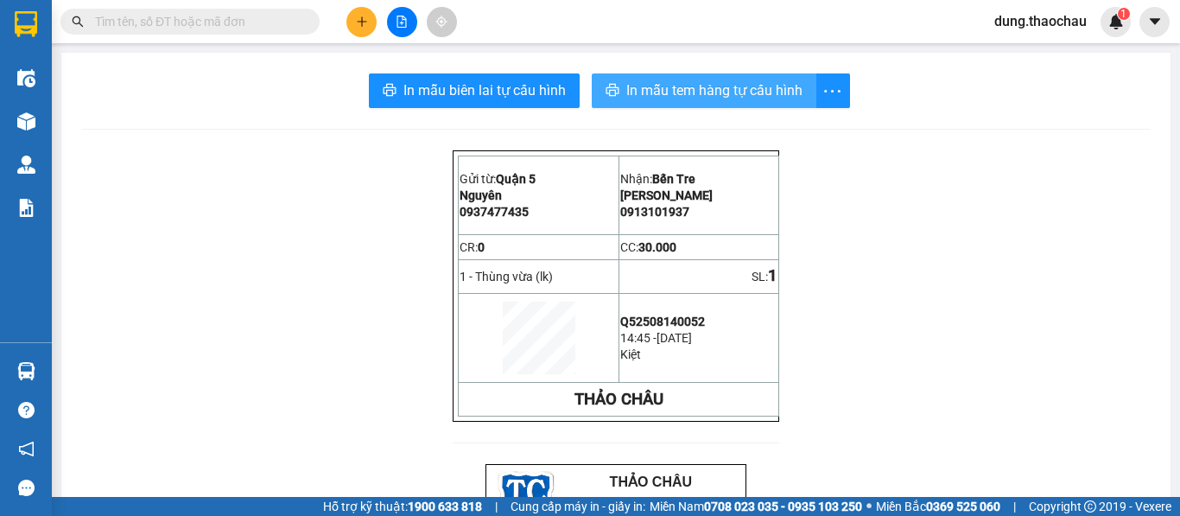
click at [653, 78] on button "In mẫu tem hàng tự cấu hình" at bounding box center [704, 90] width 225 height 35
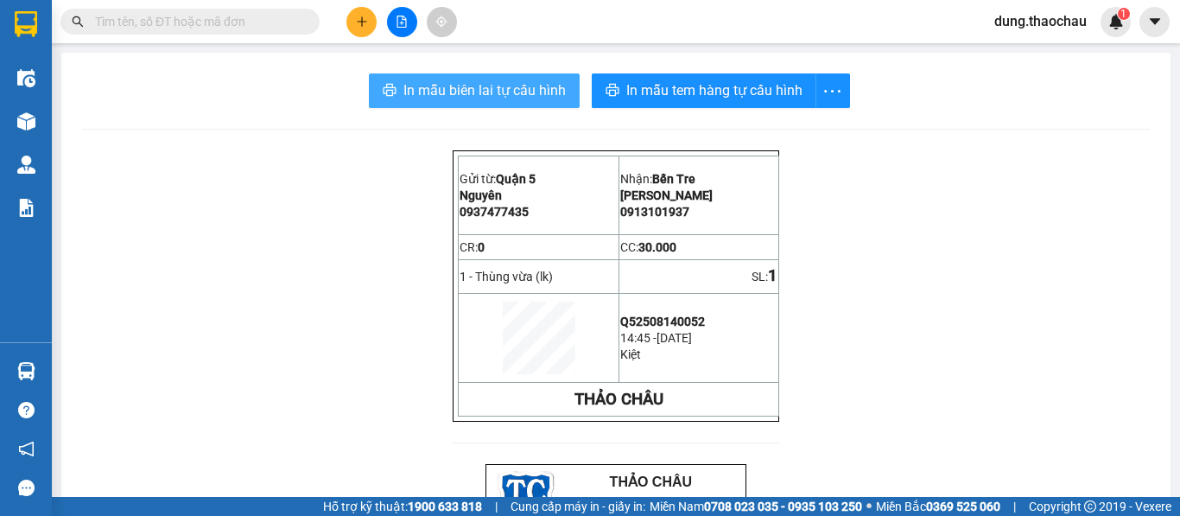
click at [529, 79] on span "In mẫu biên lai tự cấu hình" at bounding box center [484, 90] width 162 height 22
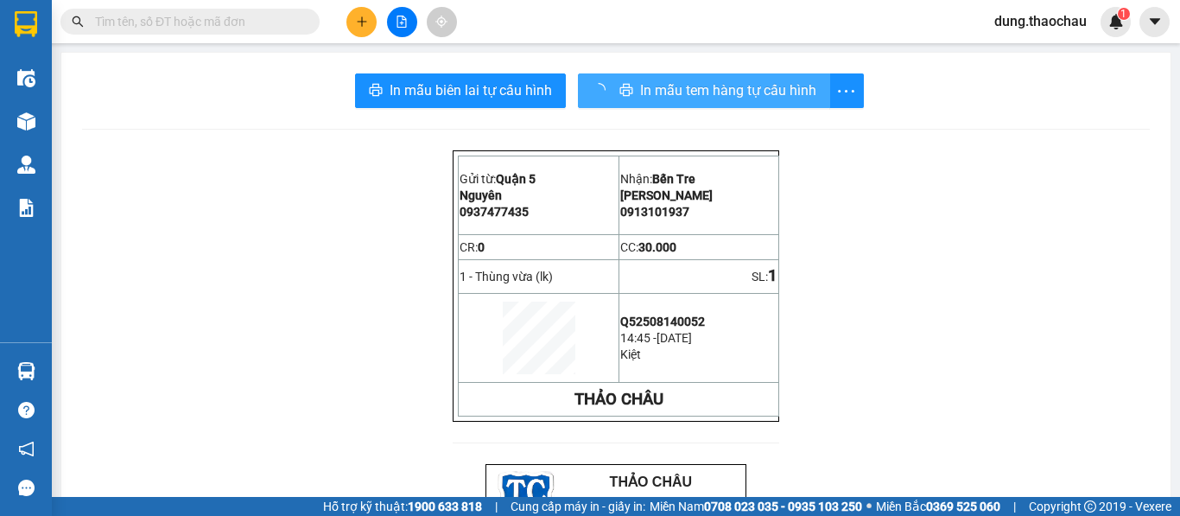
click at [645, 86] on span "In mẫu tem hàng tự cấu hình" at bounding box center [728, 90] width 176 height 22
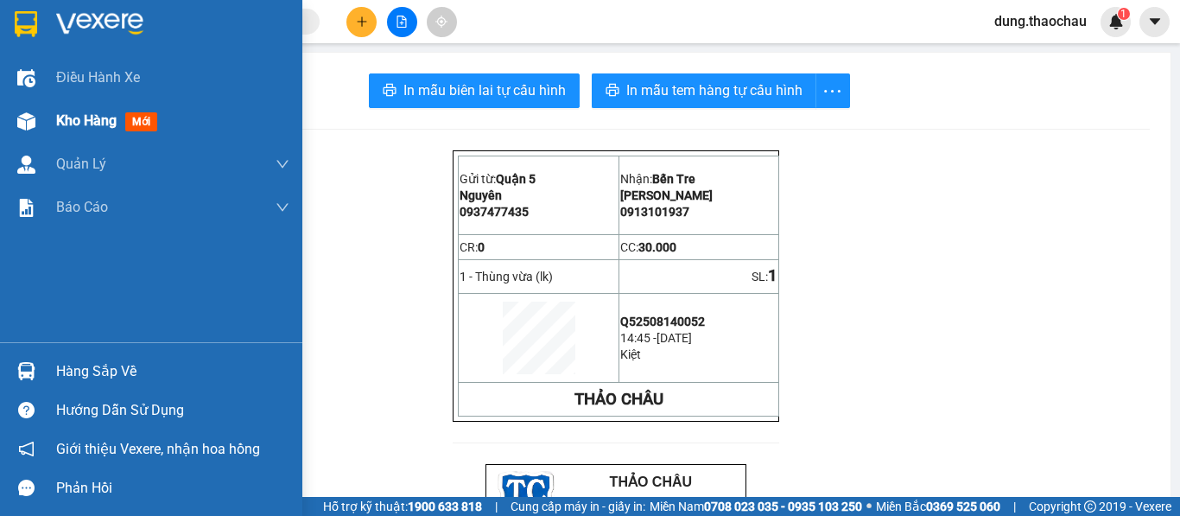
click at [101, 124] on span "Kho hàng" at bounding box center [86, 120] width 60 height 16
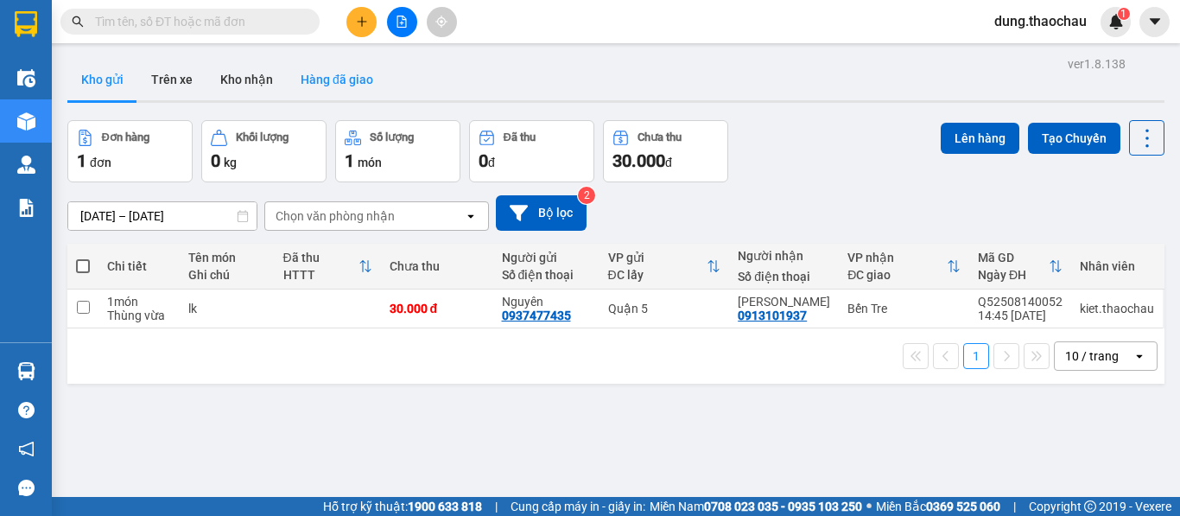
click at [320, 72] on button "Hàng đã giao" at bounding box center [337, 79] width 100 height 41
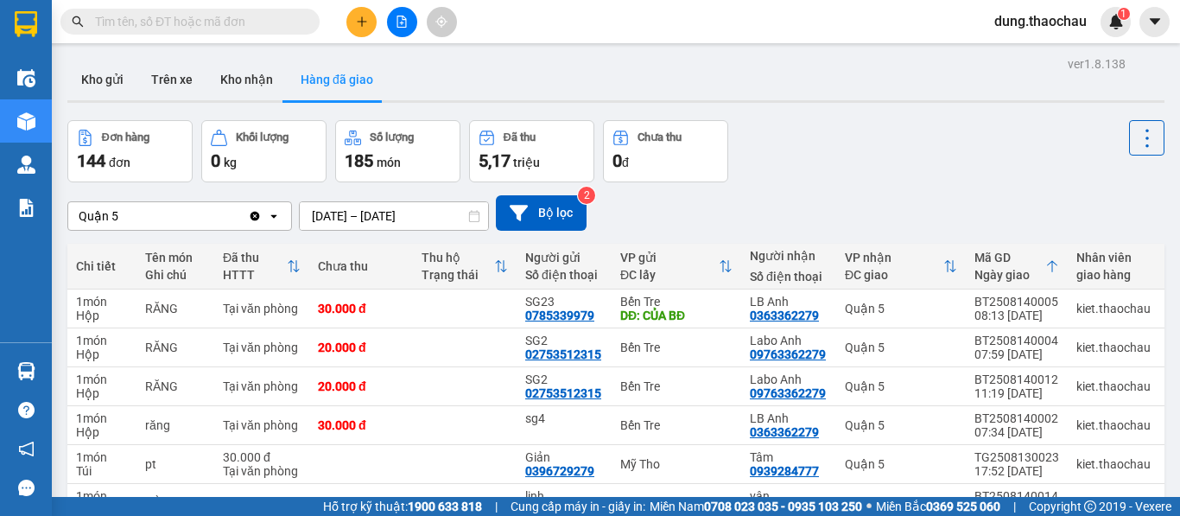
click at [848, 268] on div "ĐC giao" at bounding box center [894, 275] width 98 height 14
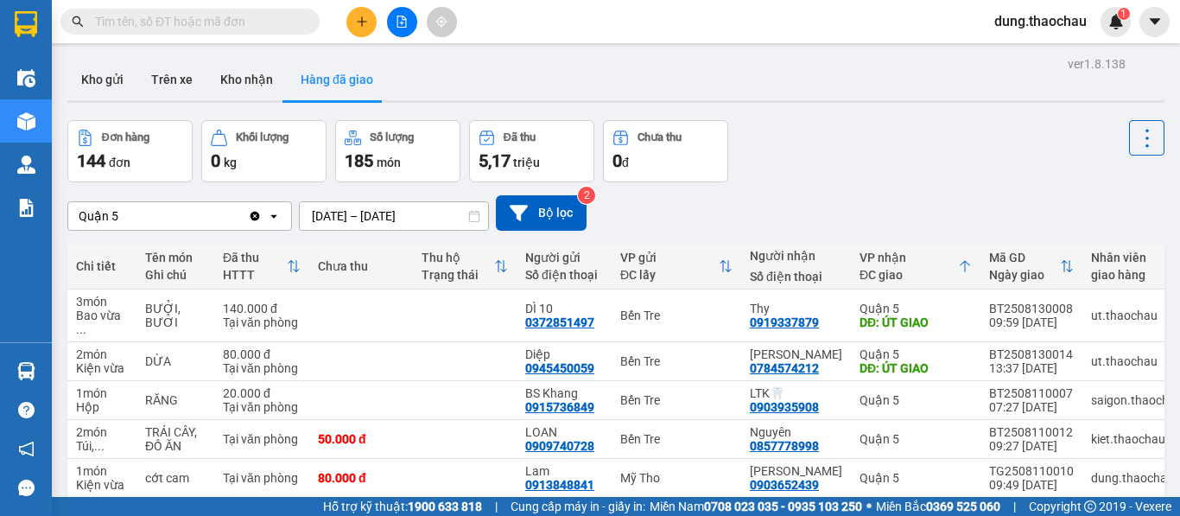
click at [352, 75] on button "Hàng đã giao" at bounding box center [337, 79] width 100 height 41
click at [725, 269] on icon at bounding box center [726, 266] width 14 height 14
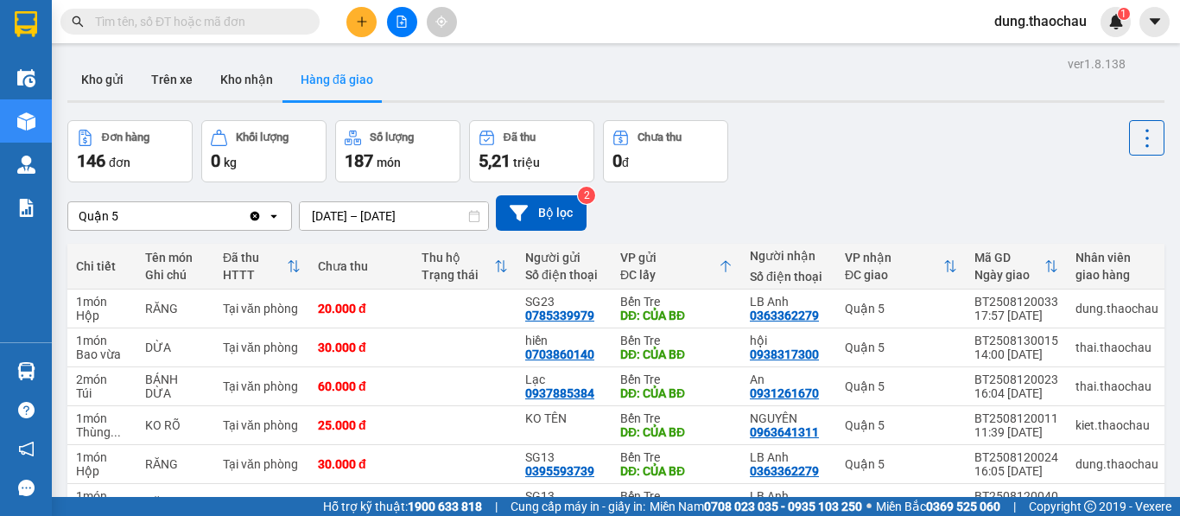
click at [725, 263] on icon at bounding box center [725, 267] width 10 height 12
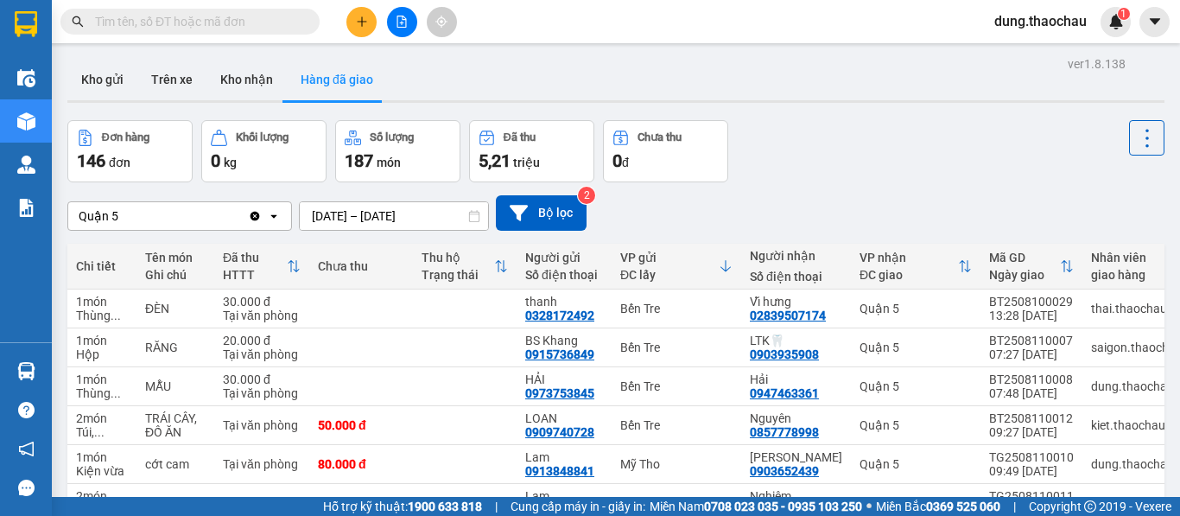
click at [729, 266] on icon at bounding box center [726, 266] width 14 height 14
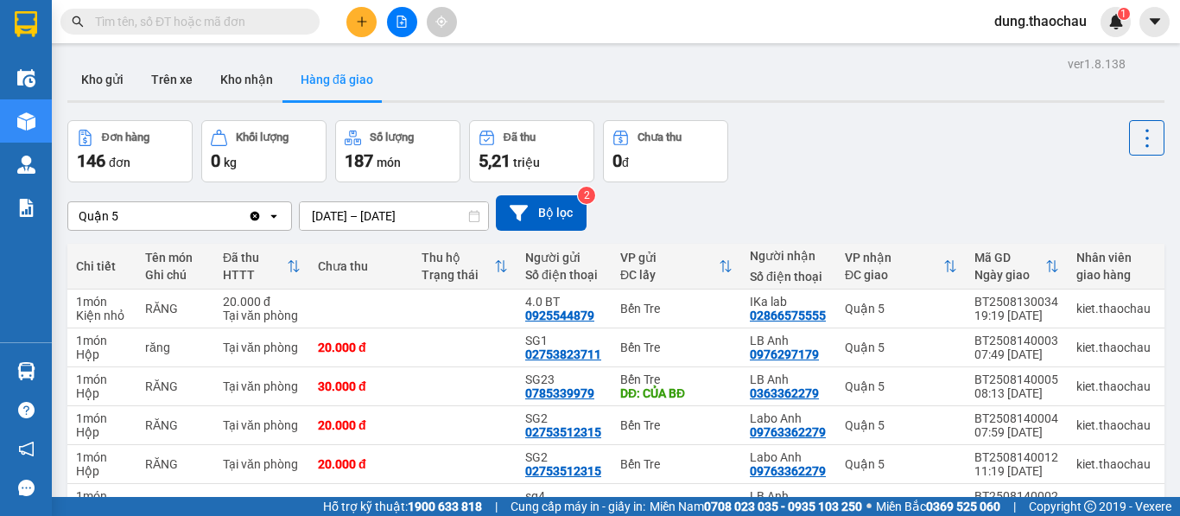
scroll to position [86, 0]
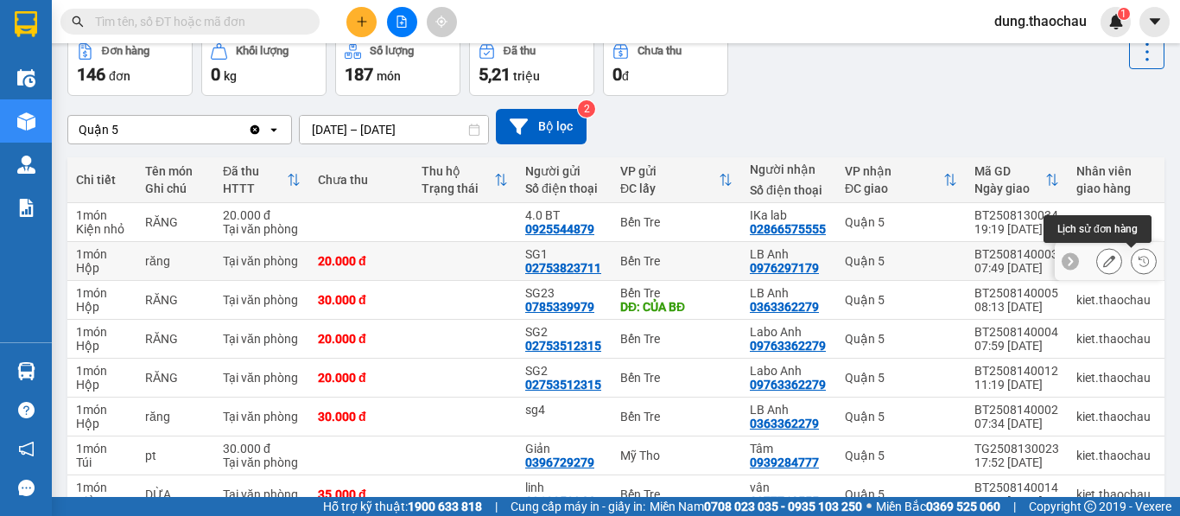
click at [1103, 263] on icon at bounding box center [1109, 261] width 12 height 12
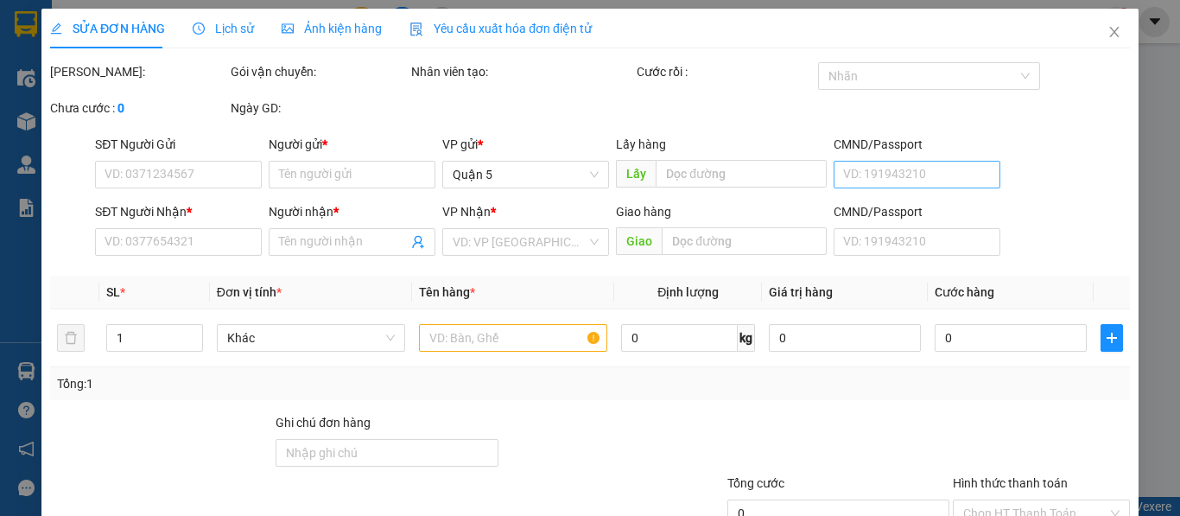
type input "02753823711"
type input "SG1"
type input "0976297179"
type input "LB Anh"
type input "20.000"
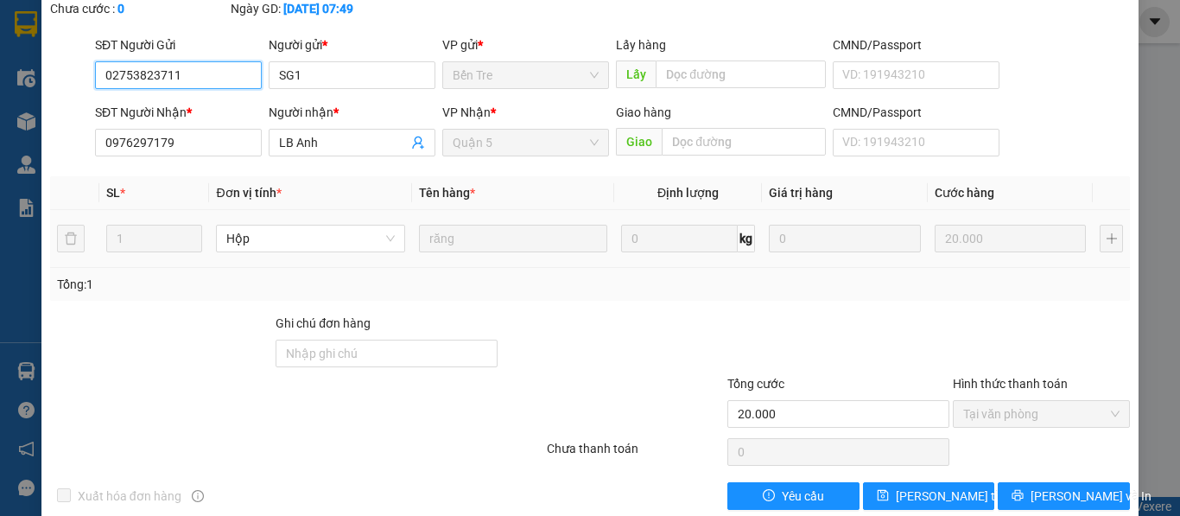
scroll to position [127, 0]
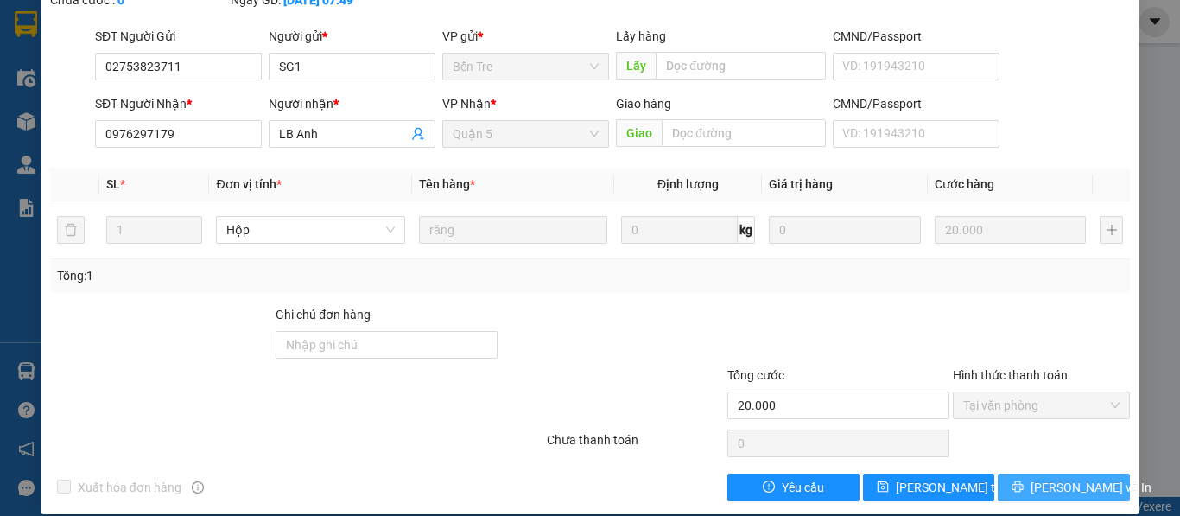
click at [1049, 473] on button "[PERSON_NAME] và In" at bounding box center [1064, 487] width 132 height 28
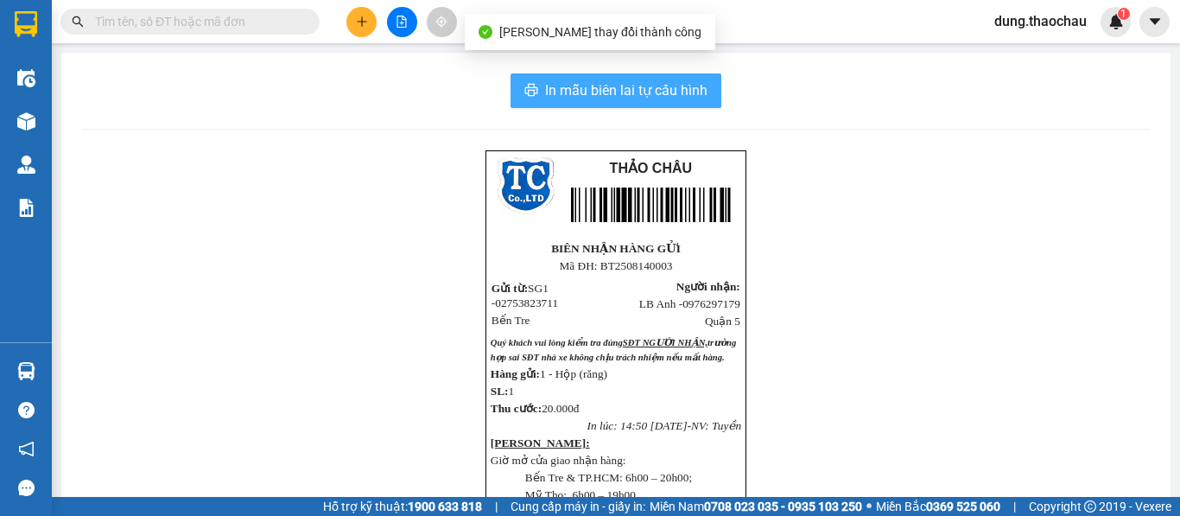
click at [643, 90] on span "In mẫu biên lai tự cấu hình" at bounding box center [626, 90] width 162 height 22
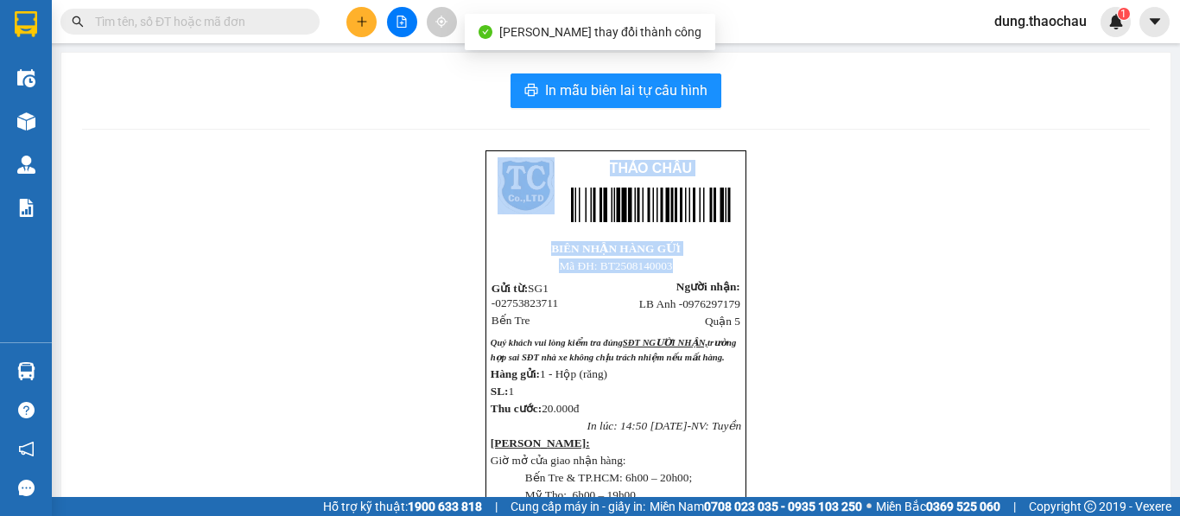
drag, startPoint x: 853, startPoint y: 183, endPoint x: 906, endPoint y: 453, distance: 275.6
click at [774, 335] on div "THẢO CHÂU BIÊN NHẬN HÀNG GỬI Mã ĐH: BT2508140003 Gửi từ: SG1 - 0275382371…" at bounding box center [616, 468] width 1068 height 637
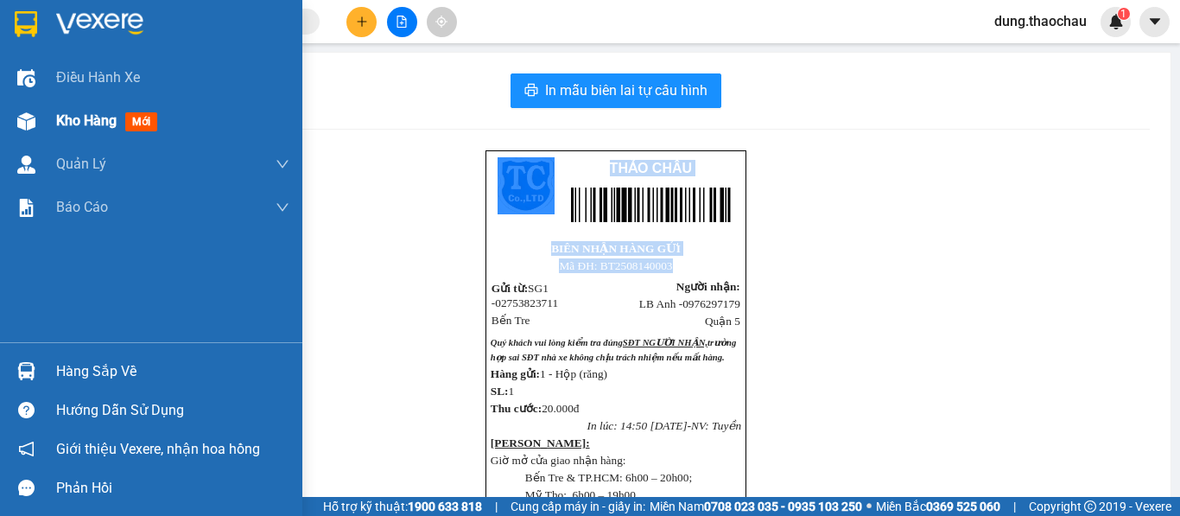
click at [34, 117] on img at bounding box center [26, 121] width 18 height 18
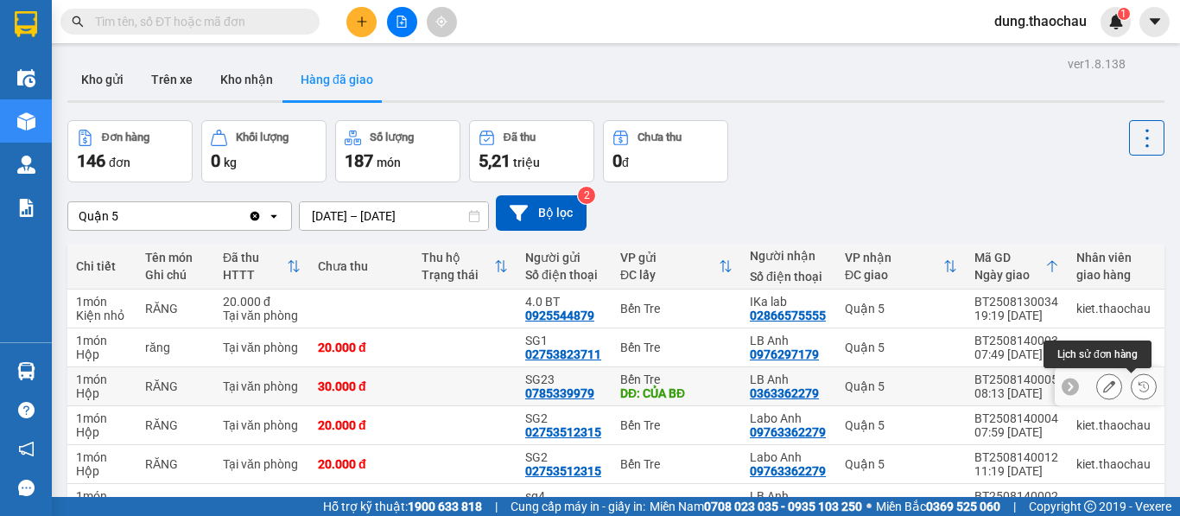
click at [1138, 386] on icon at bounding box center [1144, 386] width 12 height 12
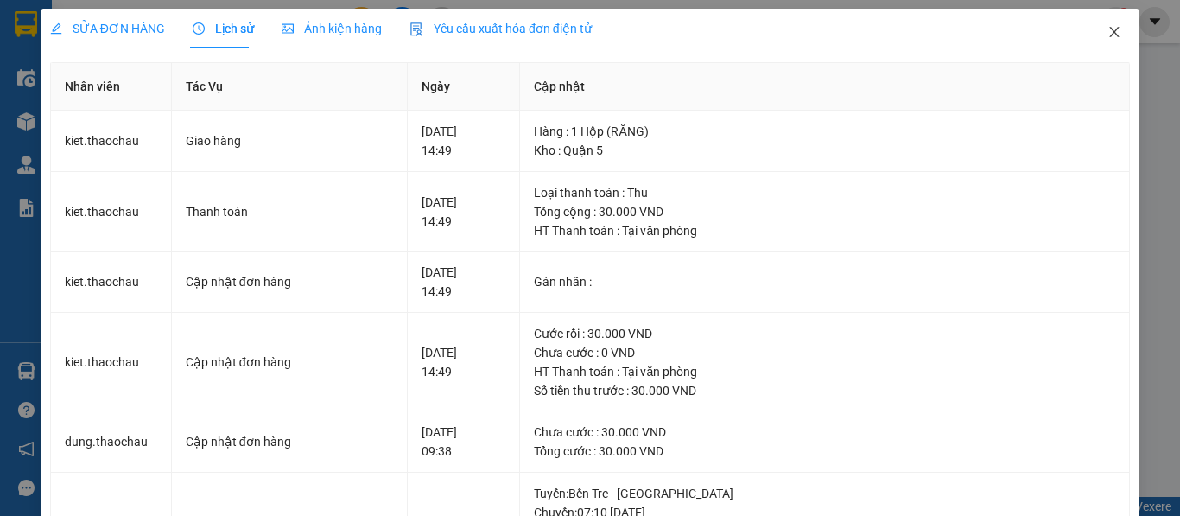
click at [1107, 38] on icon "close" at bounding box center [1114, 32] width 14 height 14
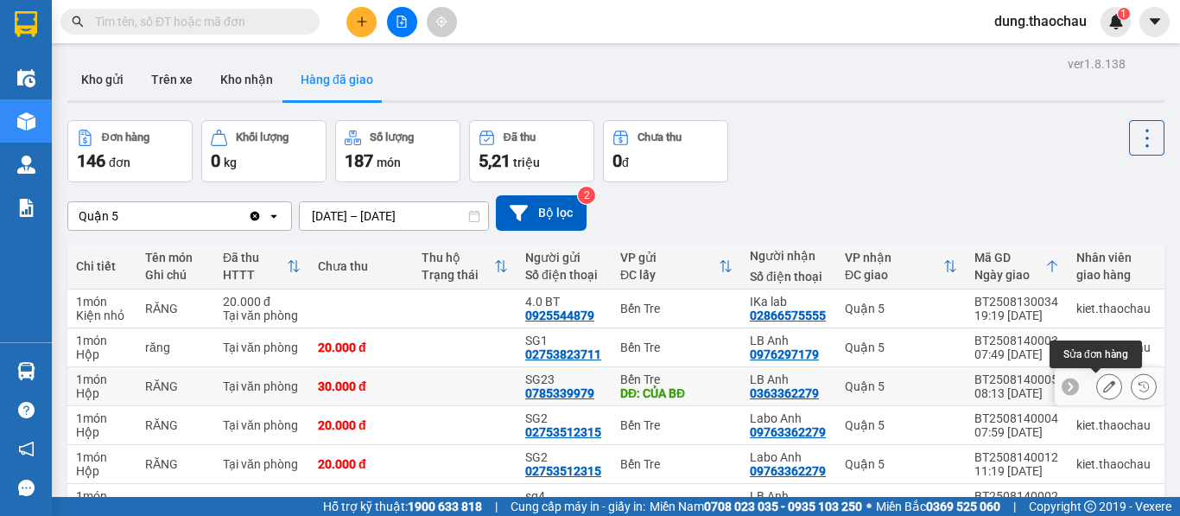
click at [1103, 384] on icon at bounding box center [1109, 386] width 12 height 12
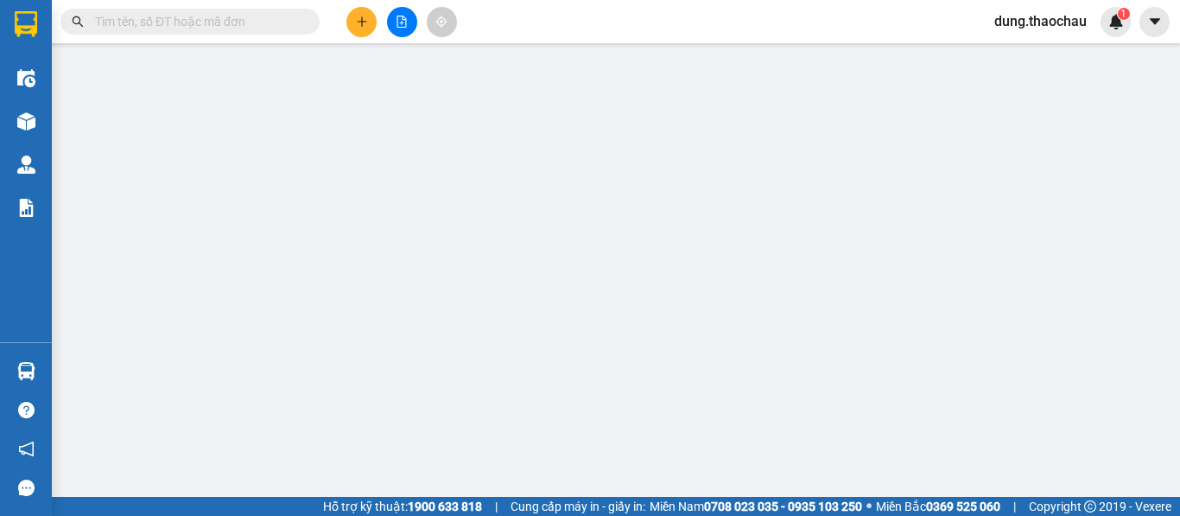
type input "0785339979"
type input "SG23"
type input "CỦA BĐ"
type input "0363362279"
type input "LB Anh"
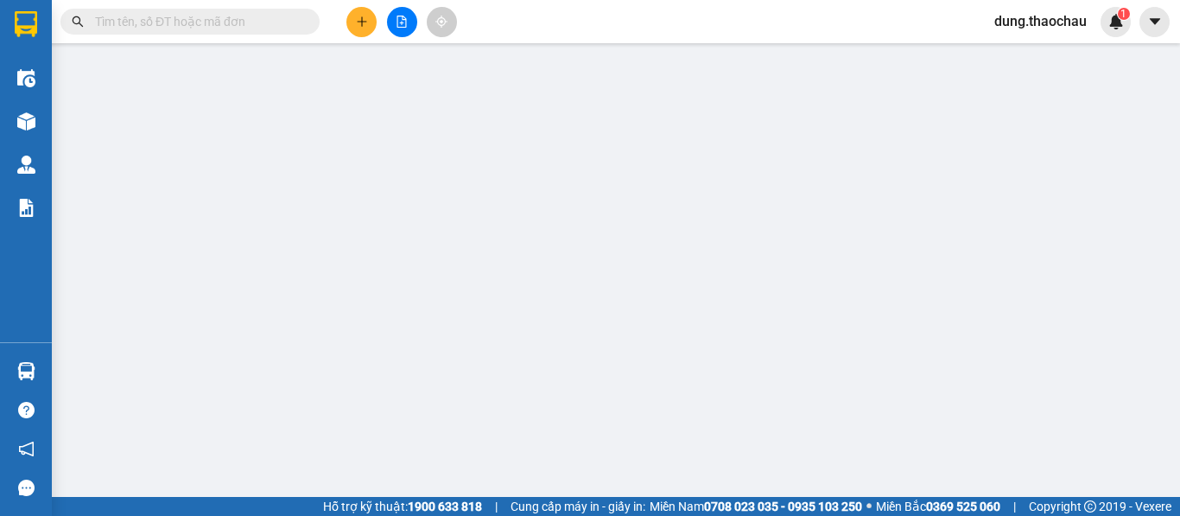
type input "30.000"
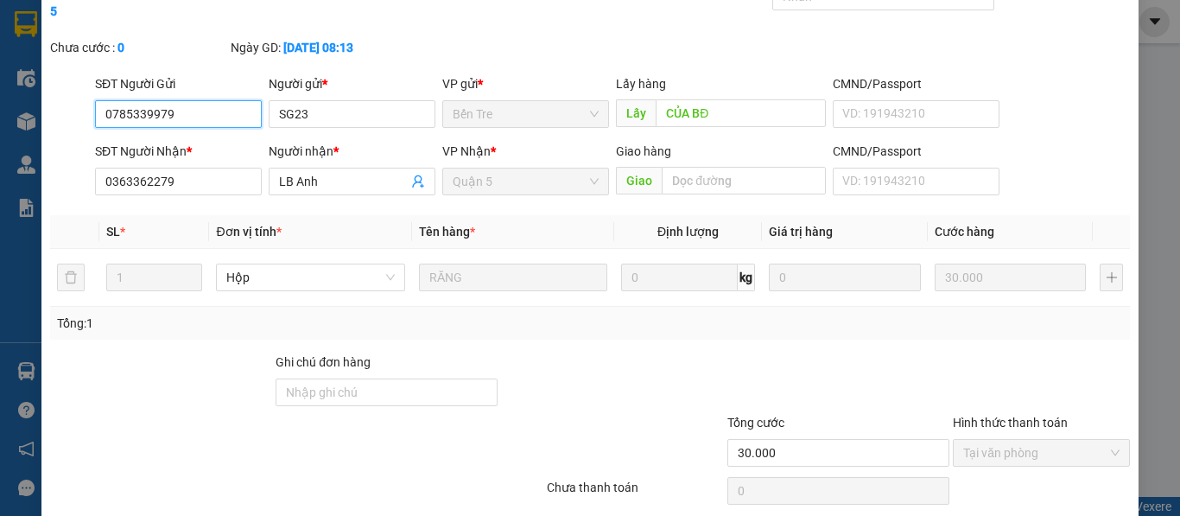
scroll to position [127, 0]
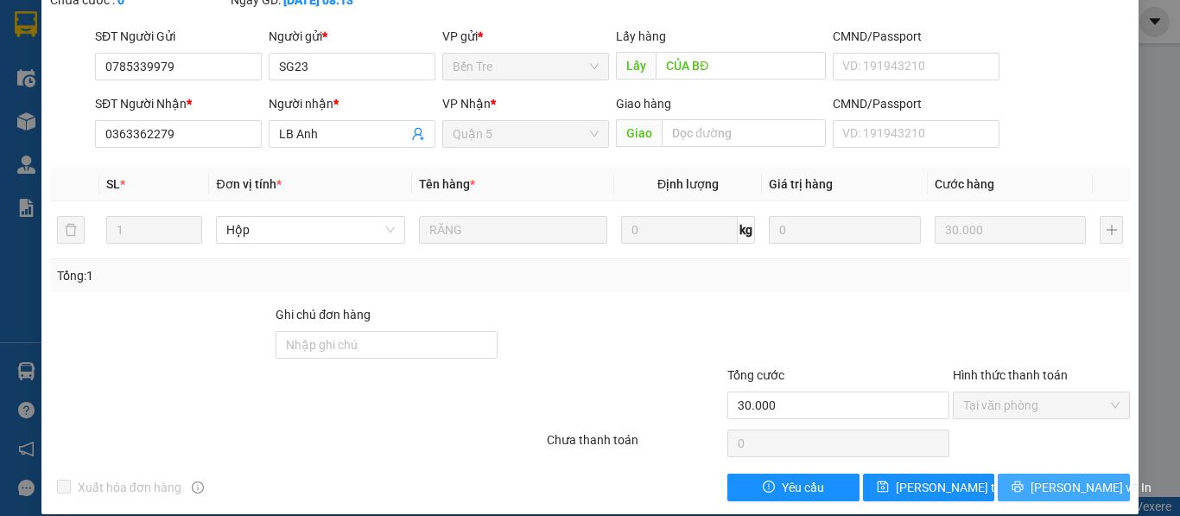
click at [1038, 478] on span "[PERSON_NAME] và In" at bounding box center [1090, 487] width 121 height 19
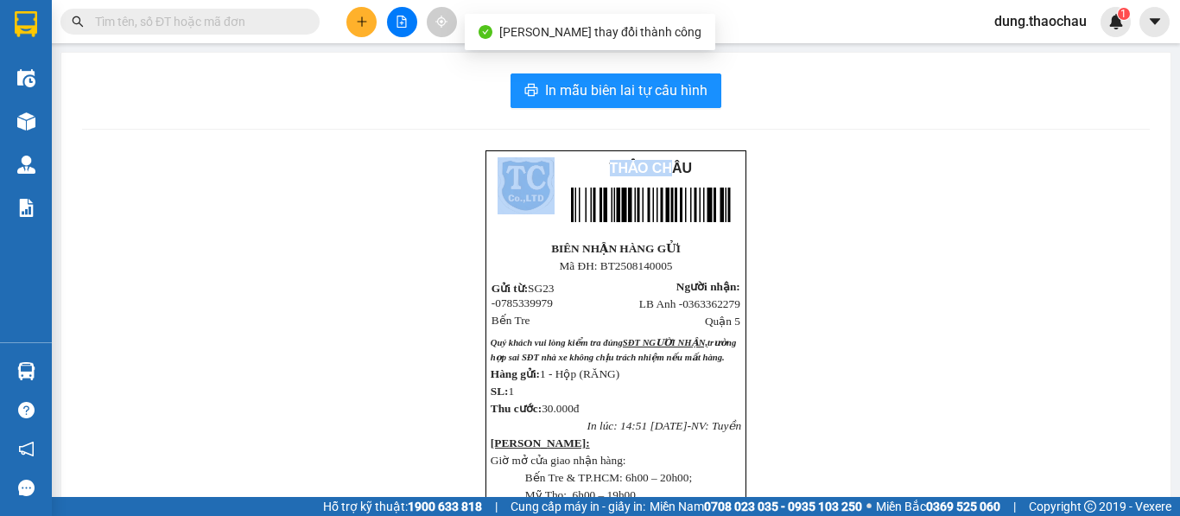
drag, startPoint x: 713, startPoint y: 114, endPoint x: 752, endPoint y: 100, distance: 42.1
click at [752, 100] on div "In mẫu biên lai tự cấu hình [GEOGRAPHIC_DATA] BIÊN NHẬN HÀNG GỬI Mã ĐH: BT2…" at bounding box center [615, 431] width 1109 height 756
click at [589, 92] on span "In mẫu biên lai tự cấu hình" at bounding box center [626, 90] width 162 height 22
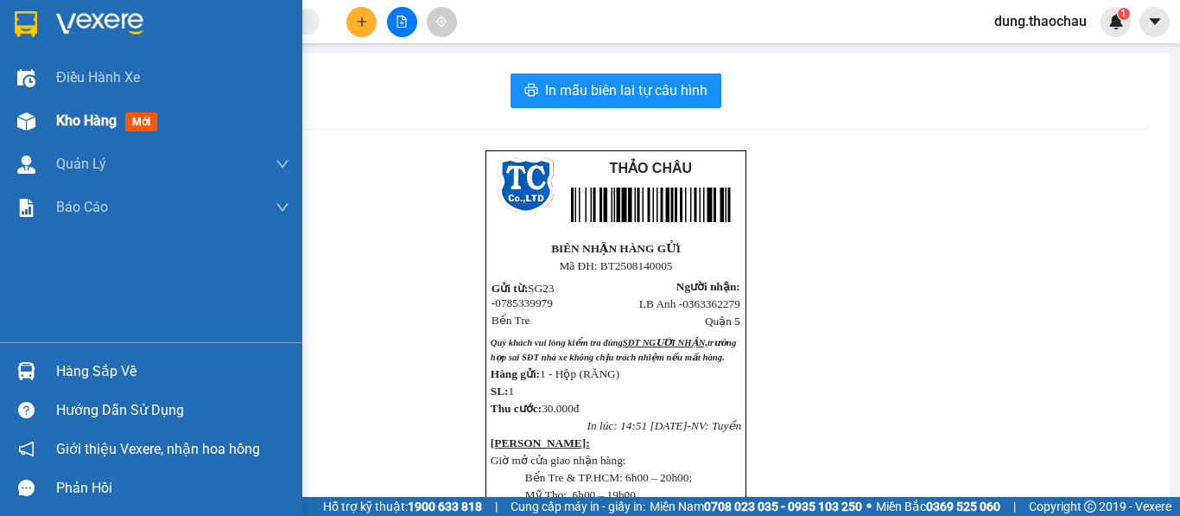
click at [10, 105] on div "Kho hàng mới" at bounding box center [151, 120] width 302 height 43
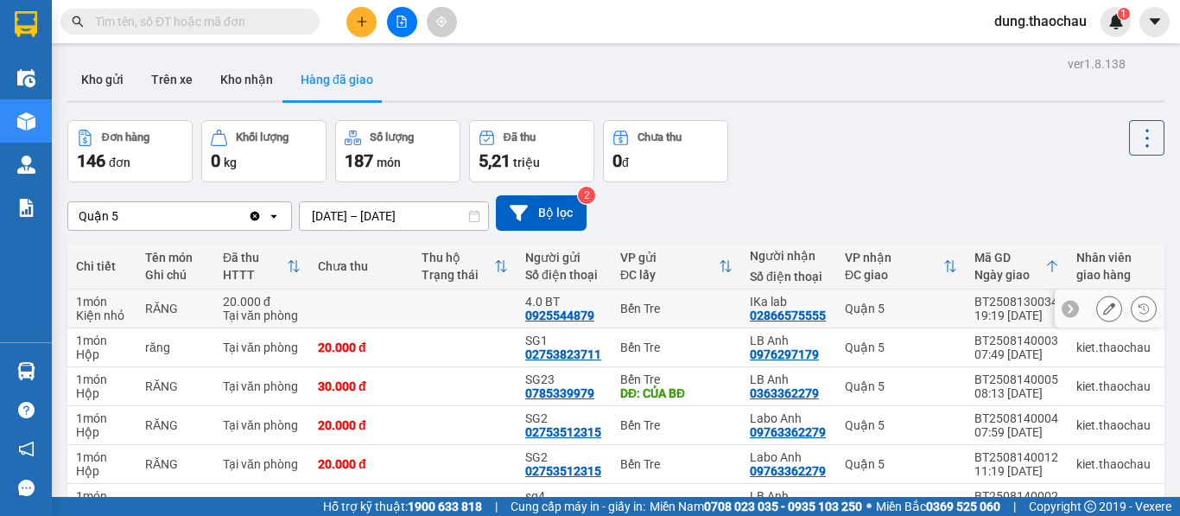
scroll to position [86, 0]
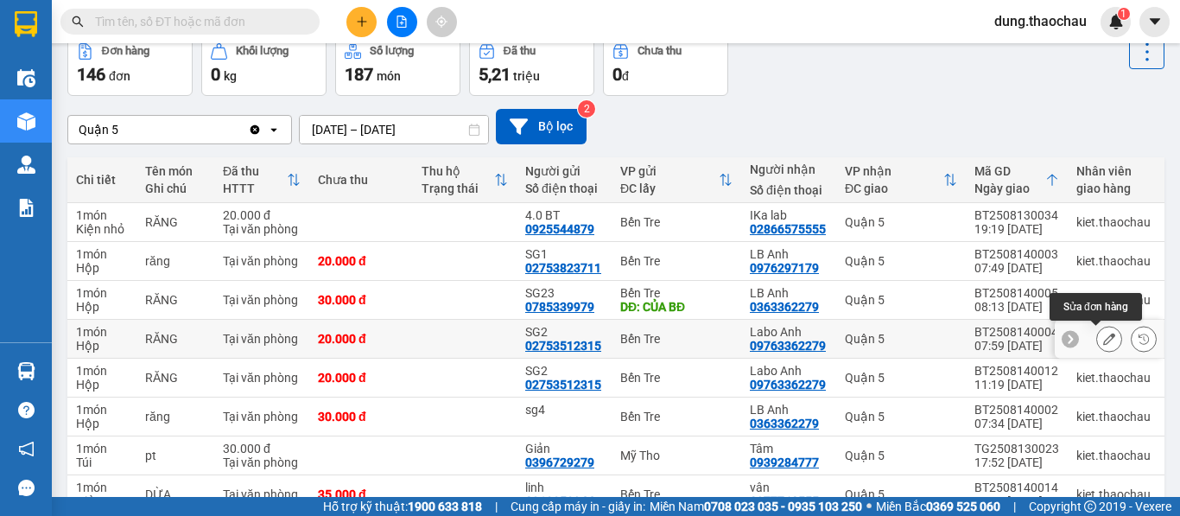
click at [1104, 338] on button at bounding box center [1109, 339] width 24 height 30
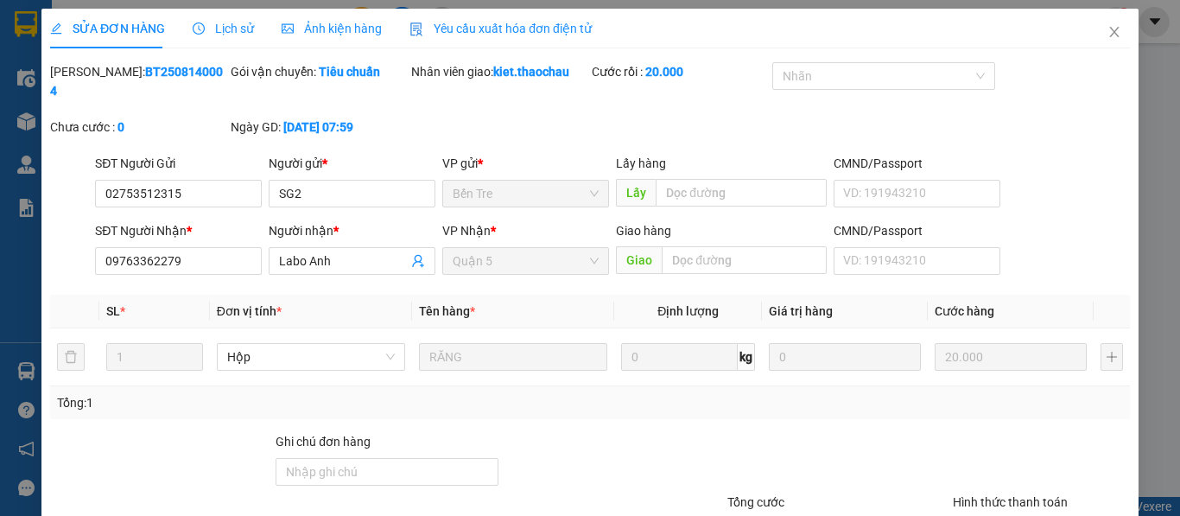
type input "02753512315"
type input "SG2"
type input "09763362279"
type input "Labo Anh"
type input "20.000"
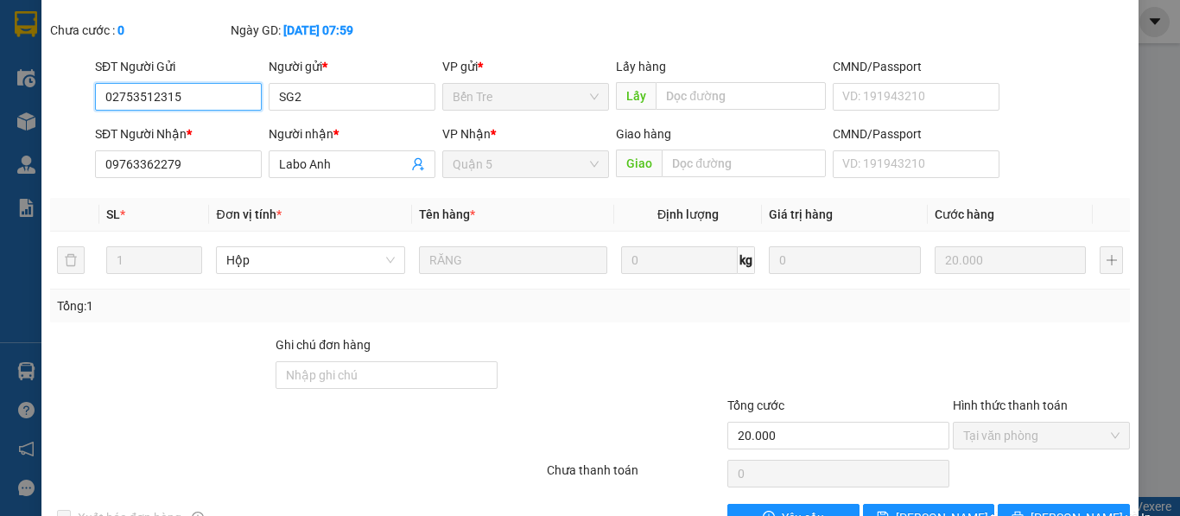
scroll to position [127, 0]
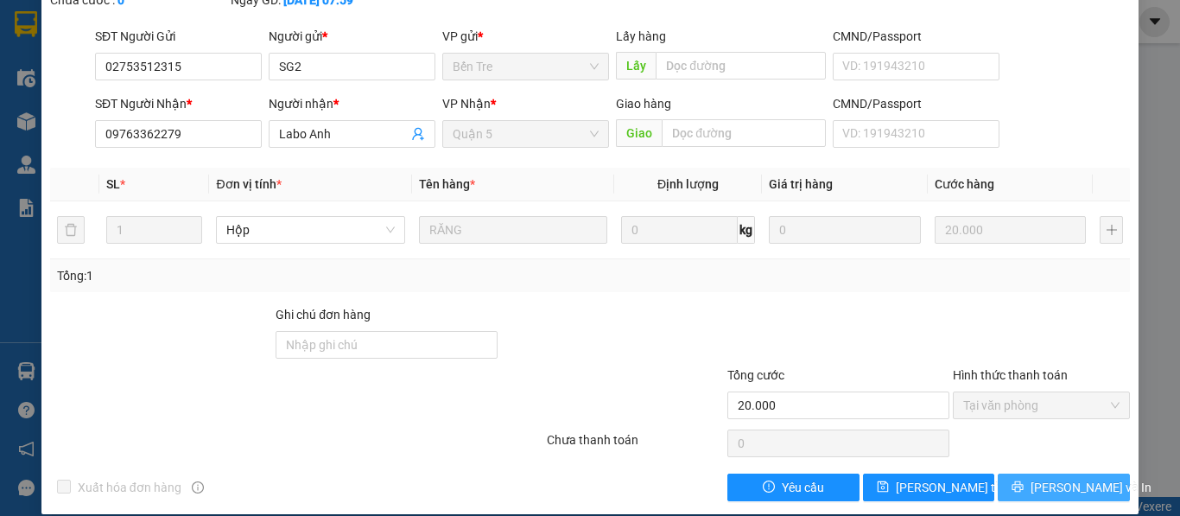
click at [1015, 473] on button "[PERSON_NAME] và In" at bounding box center [1064, 487] width 132 height 28
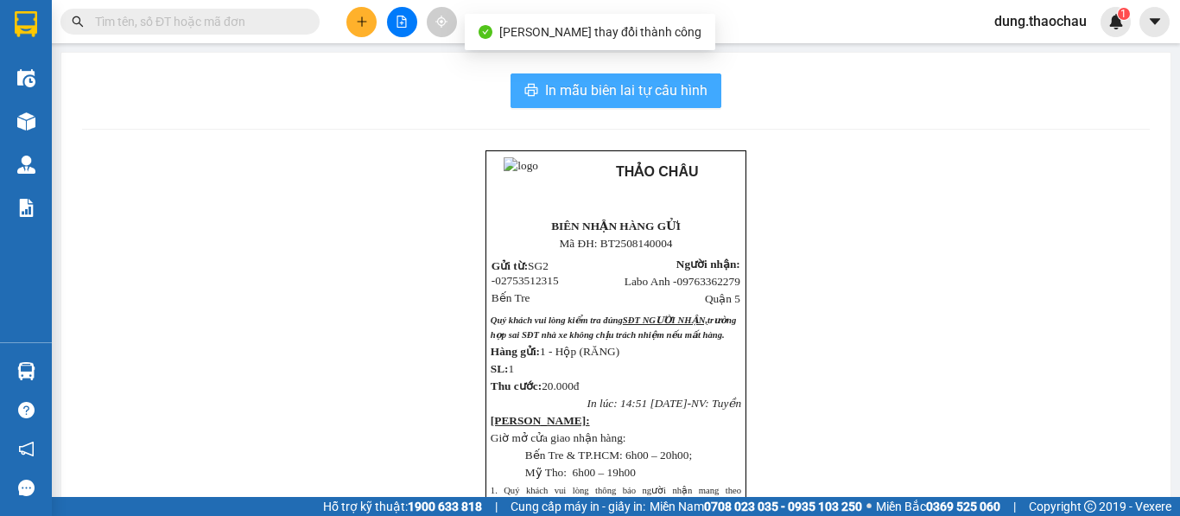
click at [618, 86] on span "In mẫu biên lai tự cấu hình" at bounding box center [626, 90] width 162 height 22
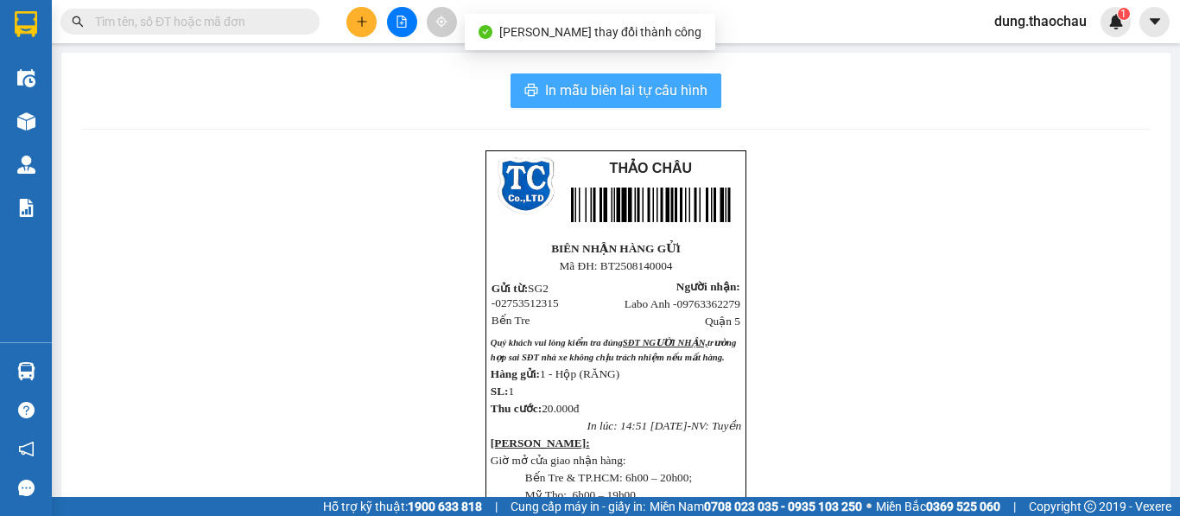
click at [14, 121] on div at bounding box center [26, 121] width 30 height 30
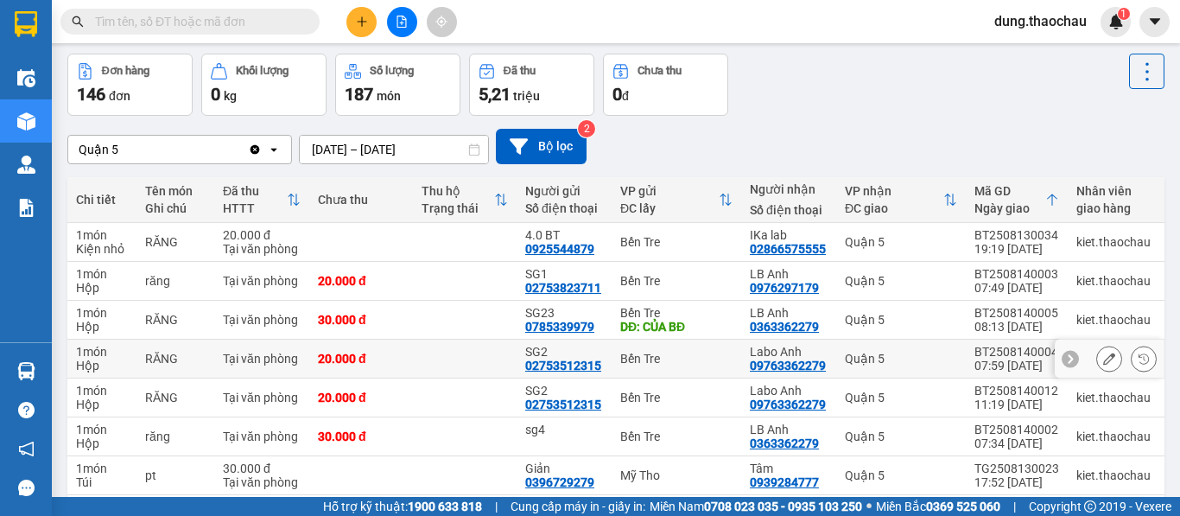
scroll to position [86, 0]
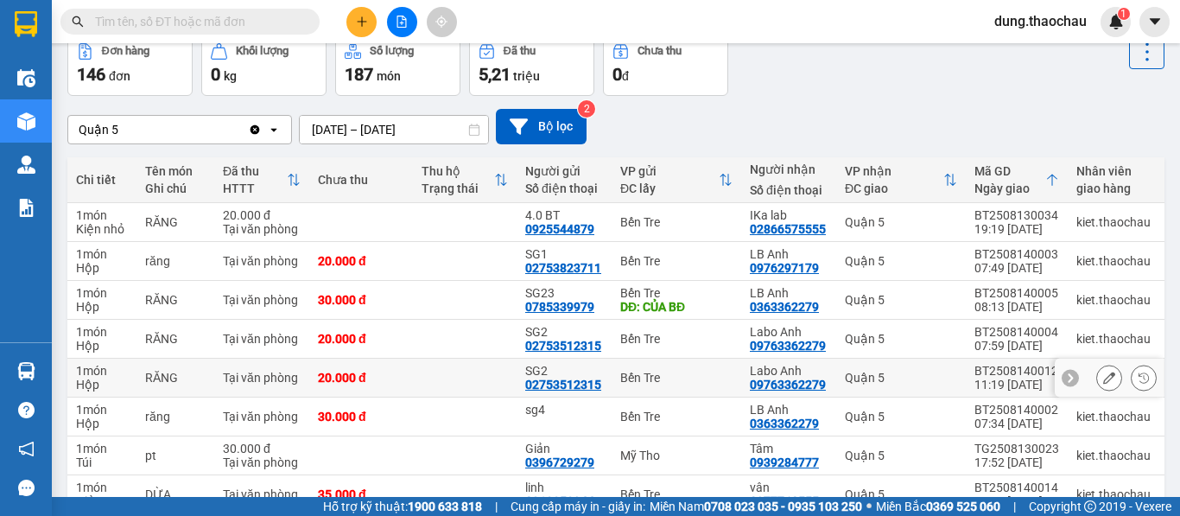
click at [1097, 370] on button at bounding box center [1109, 378] width 24 height 30
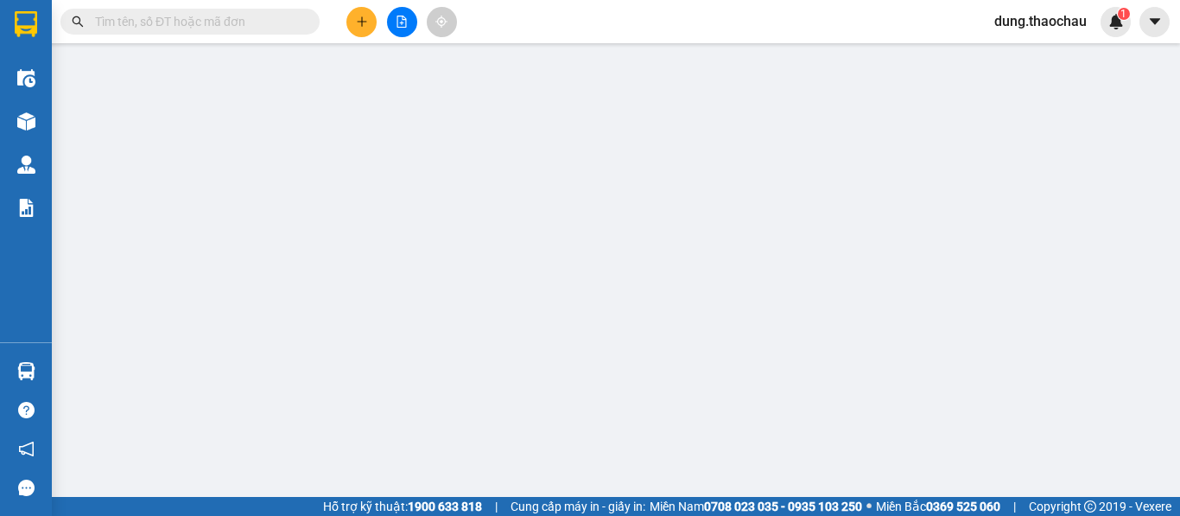
type input "02753512315"
type input "SG2"
type input "09763362279"
type input "Labo Anh"
type input "20.000"
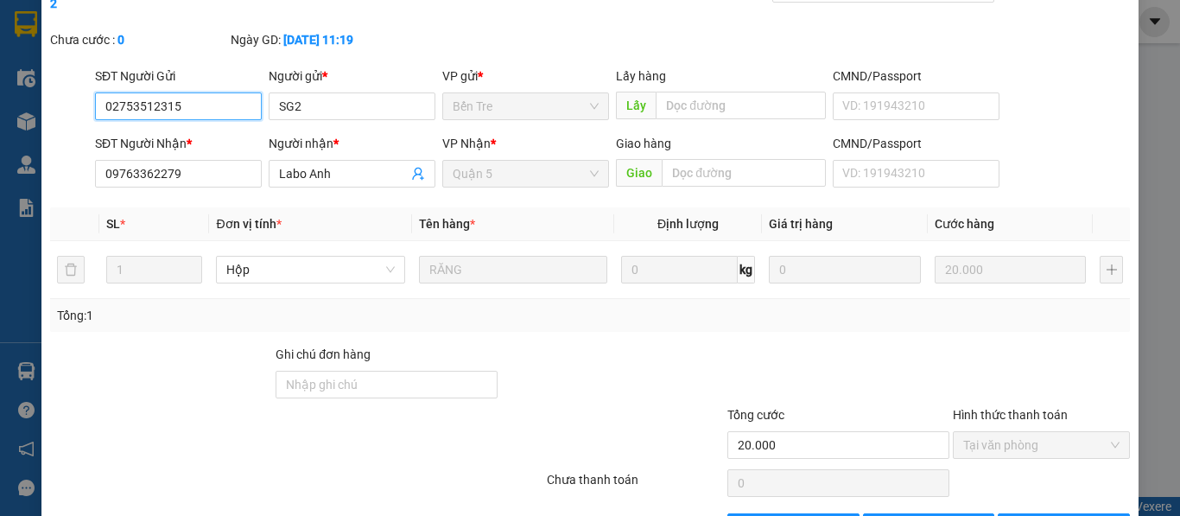
scroll to position [127, 0]
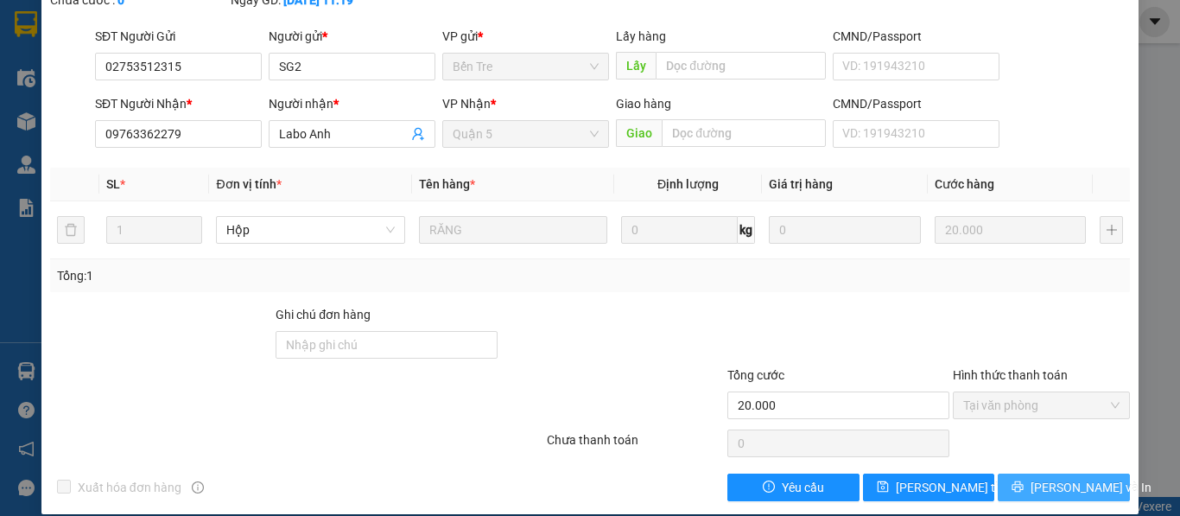
click at [1036, 473] on button "[PERSON_NAME] và In" at bounding box center [1064, 487] width 132 height 28
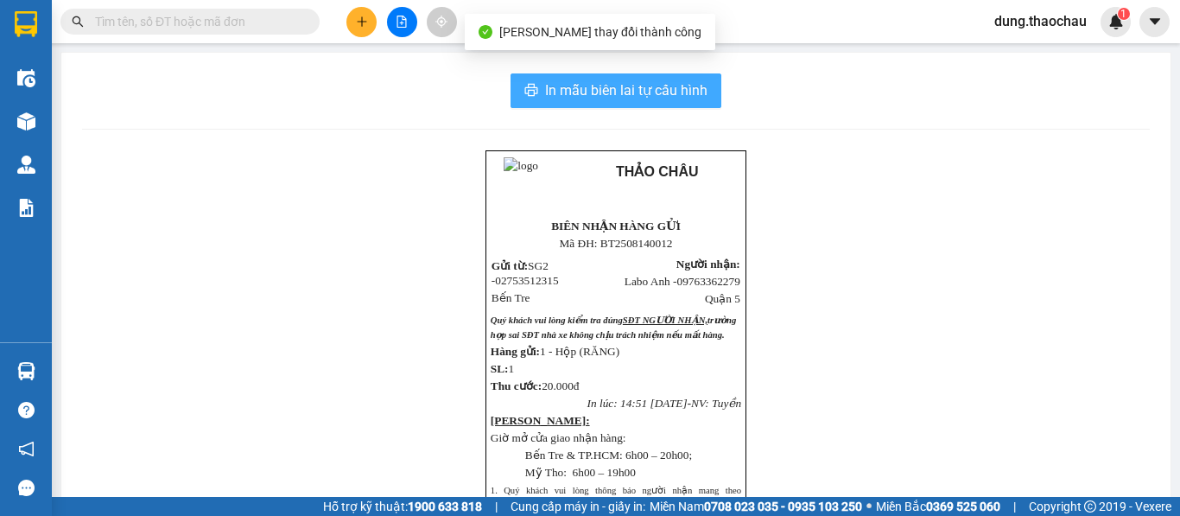
click at [596, 91] on span "In mẫu biên lai tự cấu hình" at bounding box center [626, 90] width 162 height 22
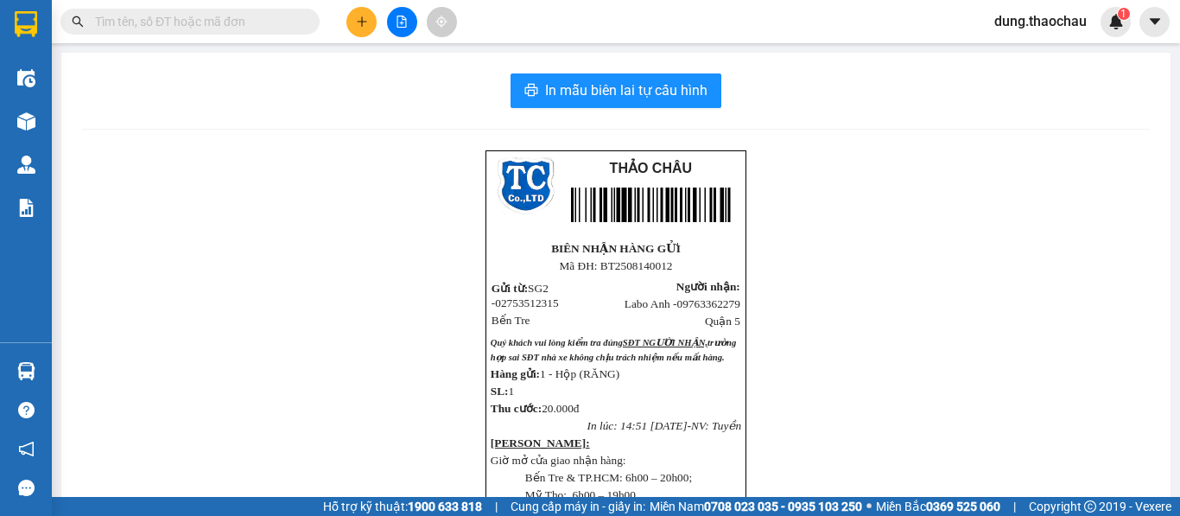
click at [63, 125] on div "In mẫu biên lai tự cấu hình [GEOGRAPHIC_DATA] BIÊN NHẬN HÀNG GỬI Mã ĐH: BT2…" at bounding box center [615, 431] width 1109 height 756
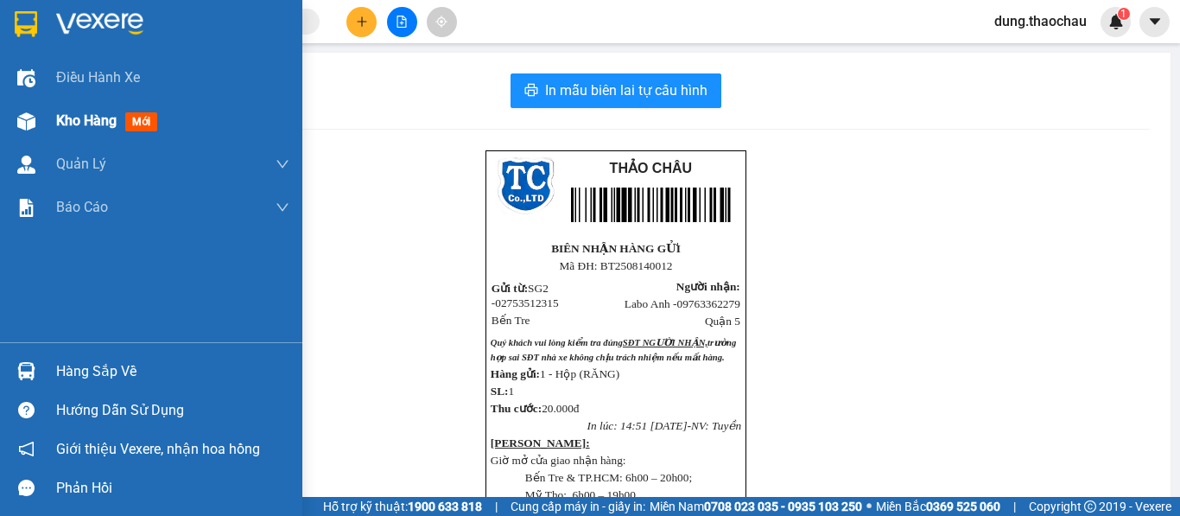
click at [41, 121] on div "Kho hàng mới" at bounding box center [151, 120] width 302 height 43
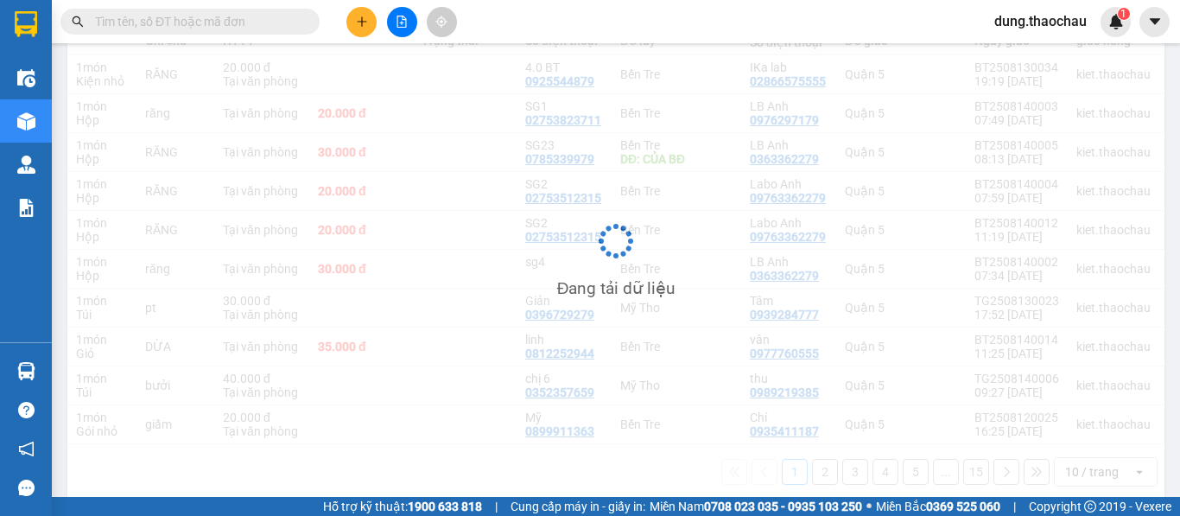
scroll to position [259, 0]
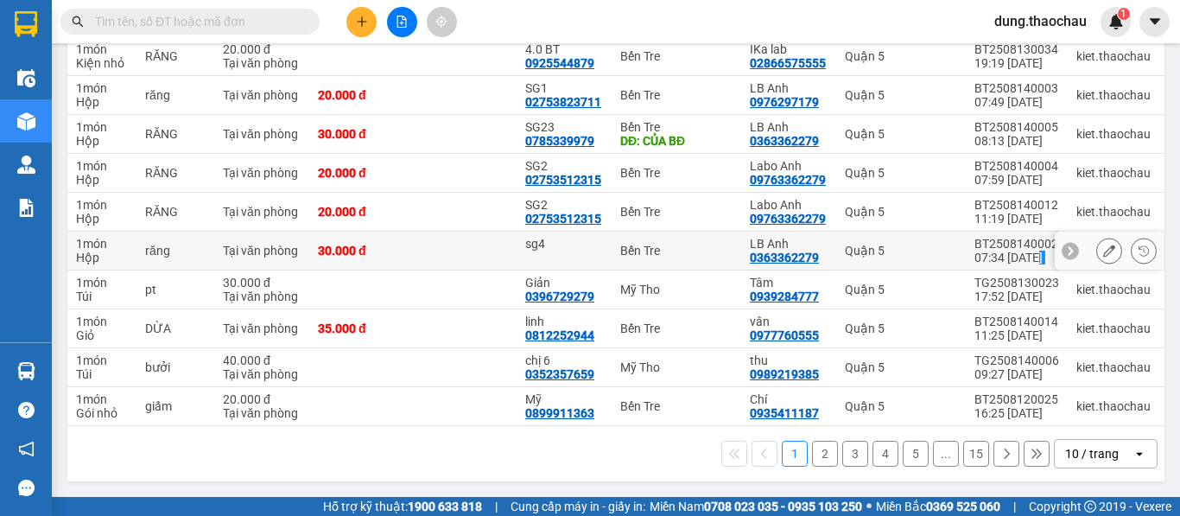
drag, startPoint x: 1040, startPoint y: 246, endPoint x: 1113, endPoint y: 248, distance: 73.4
click at [1113, 248] on tr "1 món Hộp răng Tại văn phòng 30.000 đ sg4 [GEOGRAPHIC_DATA] Anh 0363362279 Quận…" at bounding box center [678, 250] width 1222 height 39
click at [1103, 244] on icon at bounding box center [1109, 250] width 12 height 12
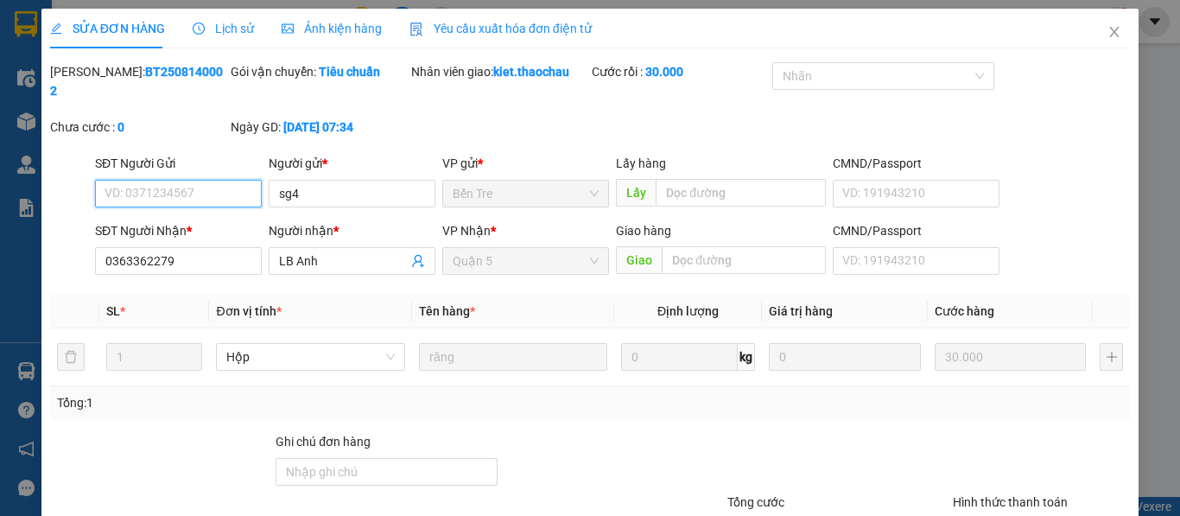
scroll to position [127, 0]
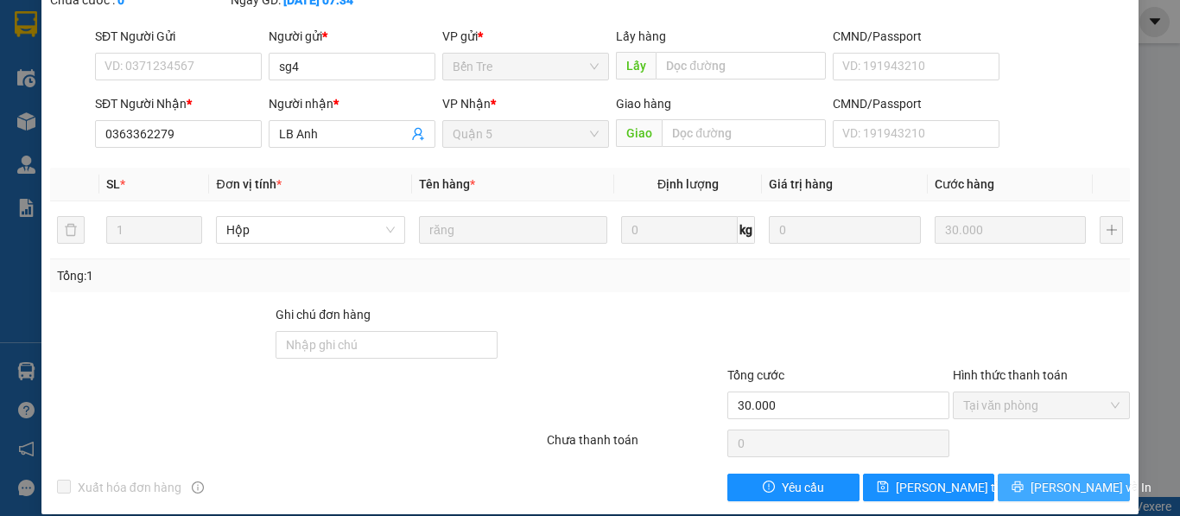
click at [1039, 478] on span "[PERSON_NAME] và In" at bounding box center [1090, 487] width 121 height 19
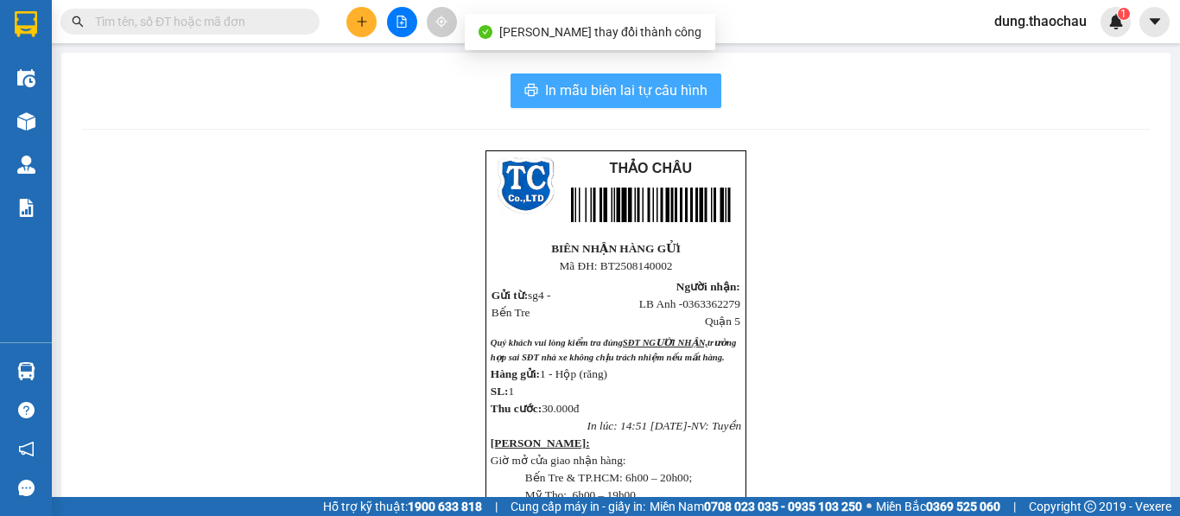
click at [612, 83] on span "In mẫu biên lai tự cấu hình" at bounding box center [626, 90] width 162 height 22
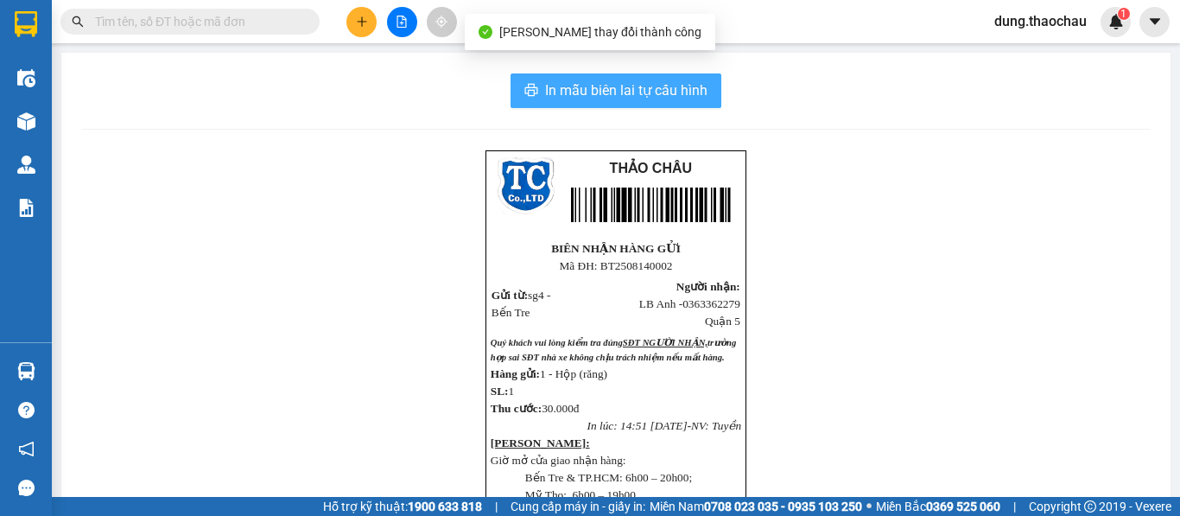
click at [612, 83] on span "In mẫu biên lai tự cấu hình" at bounding box center [626, 90] width 162 height 22
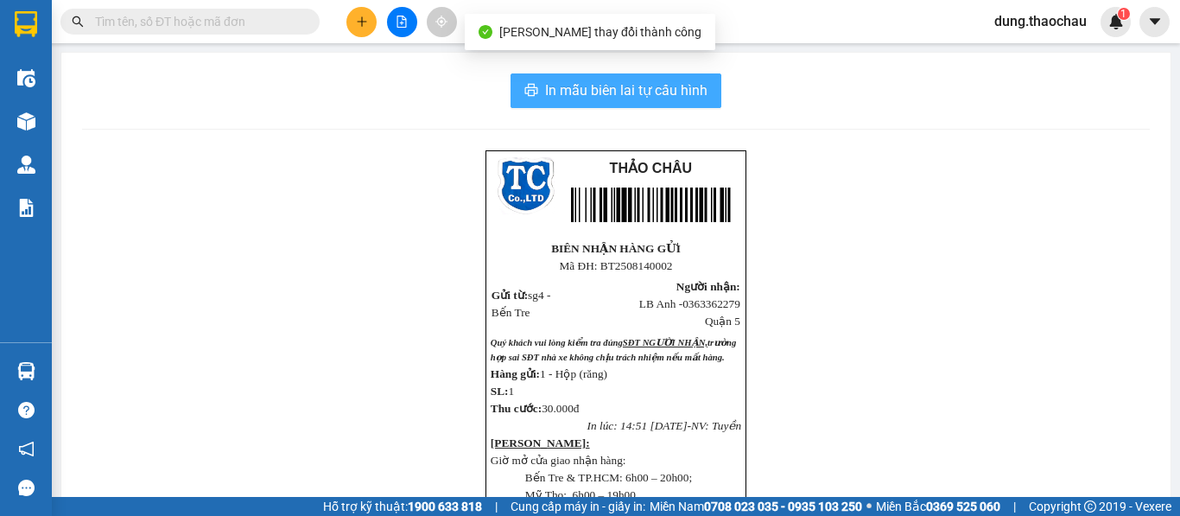
click at [612, 83] on span "In mẫu biên lai tự cấu hình" at bounding box center [626, 90] width 162 height 22
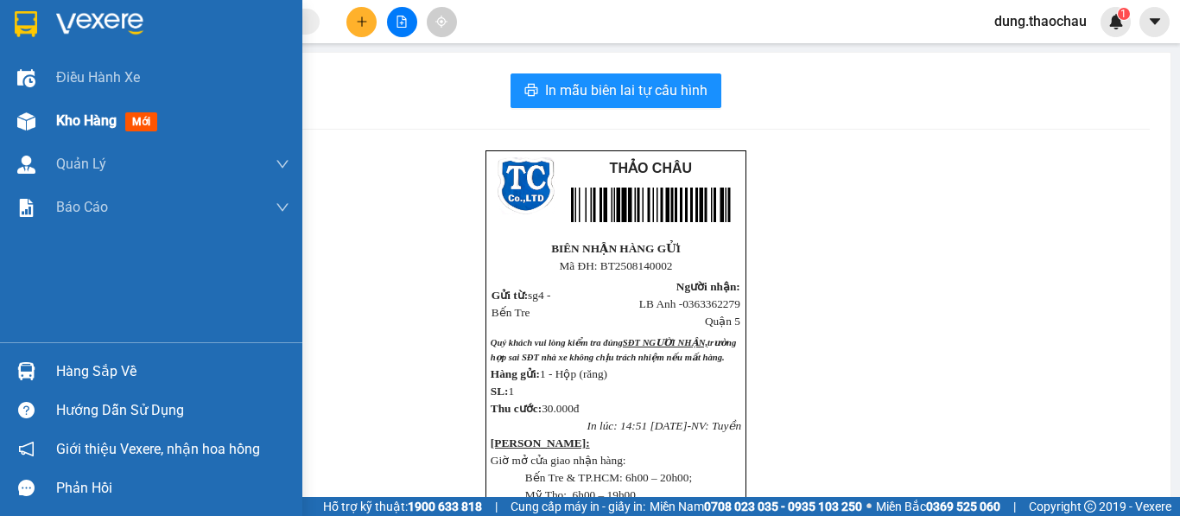
click at [21, 112] on img at bounding box center [26, 121] width 18 height 18
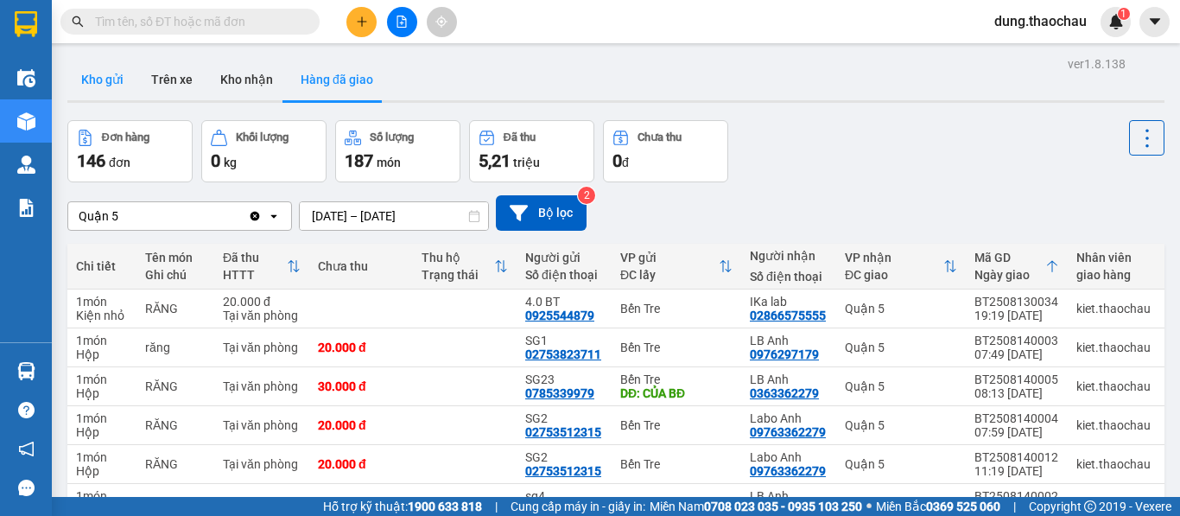
click at [111, 74] on button "Kho gửi" at bounding box center [102, 79] width 70 height 41
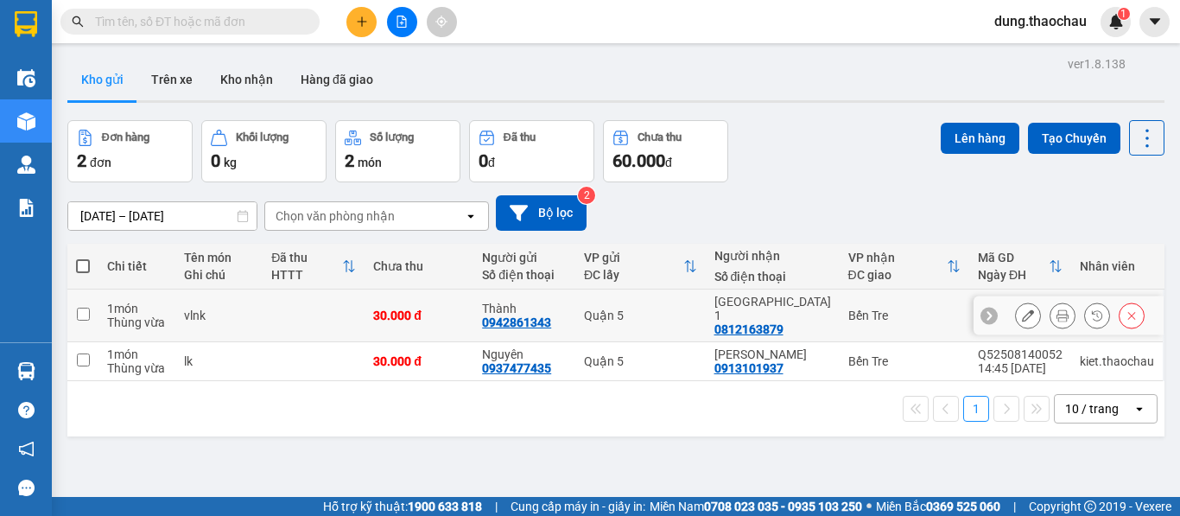
click at [1056, 309] on icon at bounding box center [1062, 315] width 12 height 12
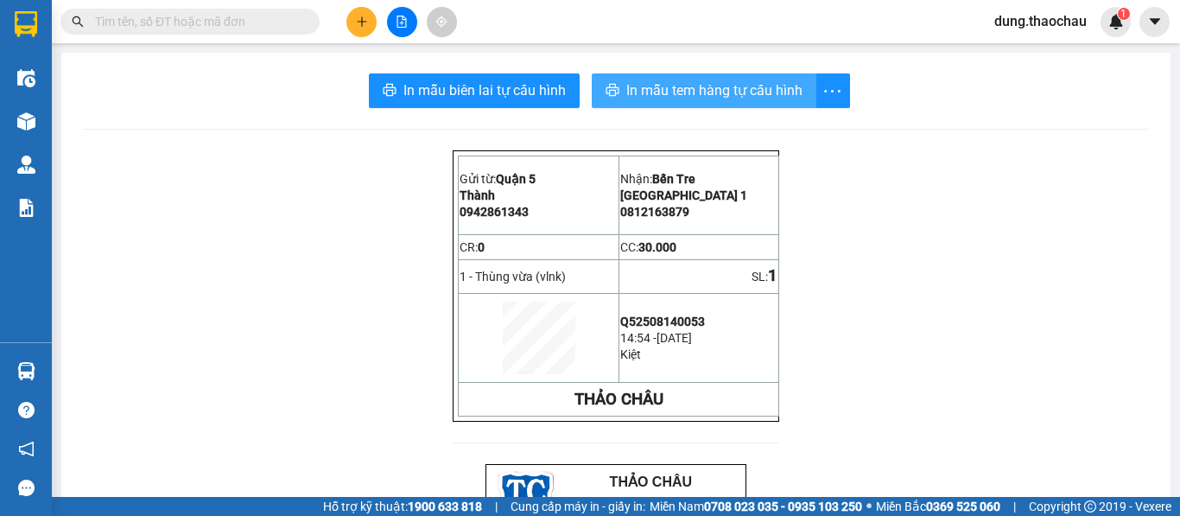
click at [703, 79] on span "In mẫu tem hàng tự cấu hình" at bounding box center [714, 90] width 176 height 22
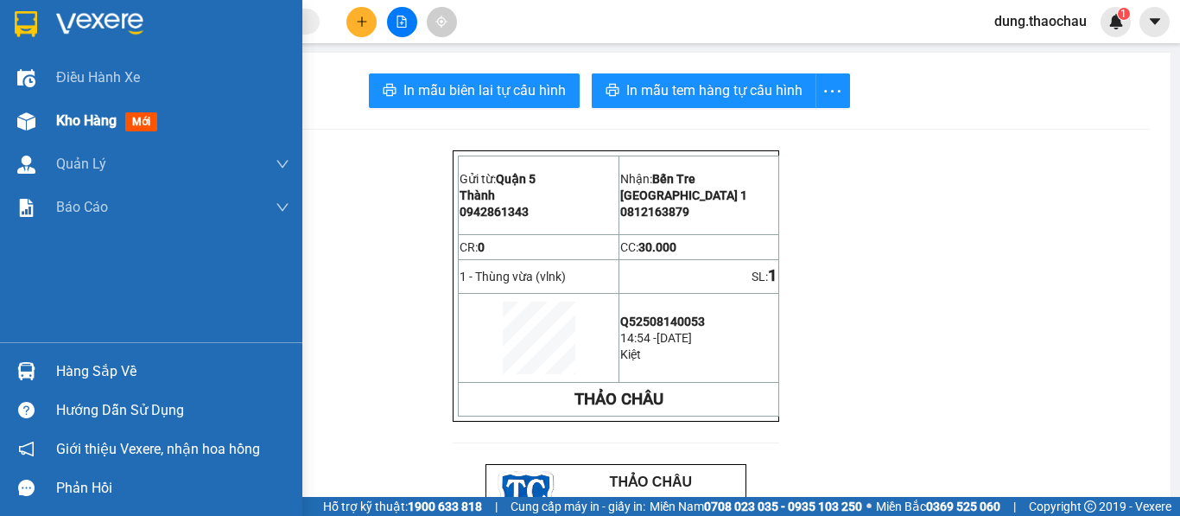
click at [46, 117] on div "Kho hàng mới" at bounding box center [151, 120] width 302 height 43
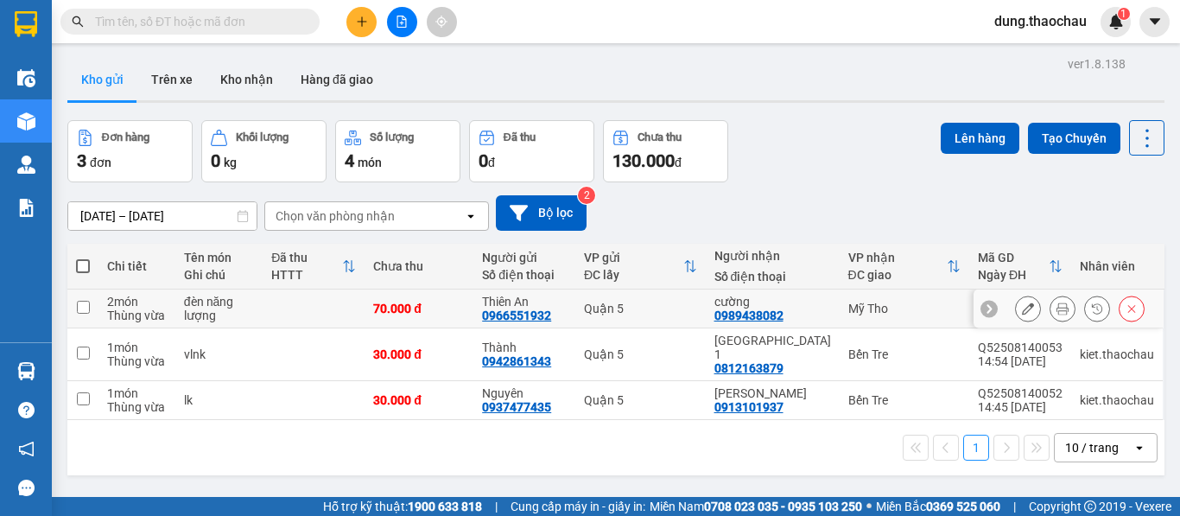
click at [1056, 304] on icon at bounding box center [1062, 308] width 12 height 12
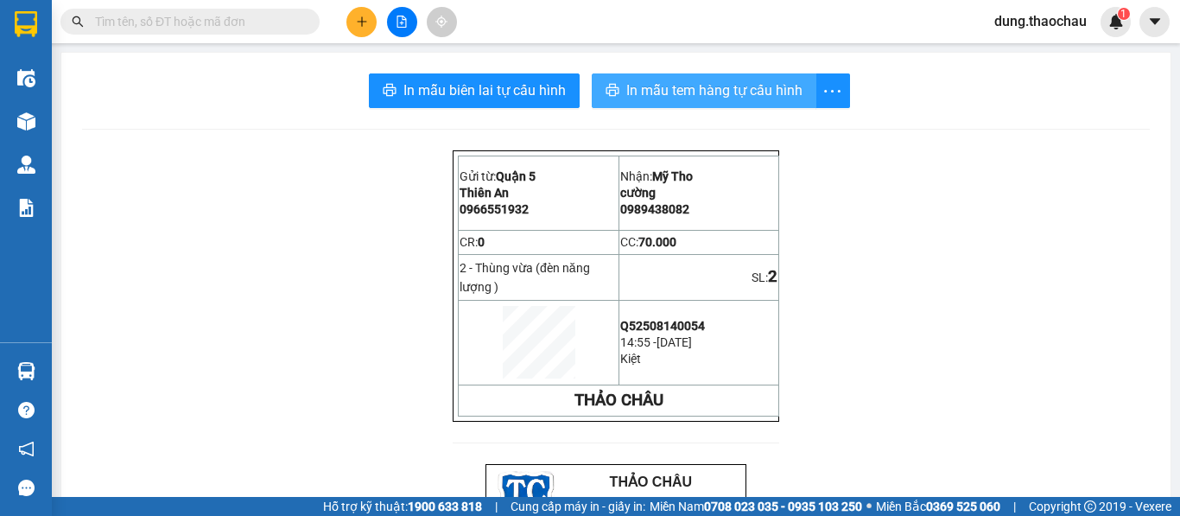
click at [764, 97] on span "In mẫu tem hàng tự cấu hình" at bounding box center [714, 90] width 176 height 22
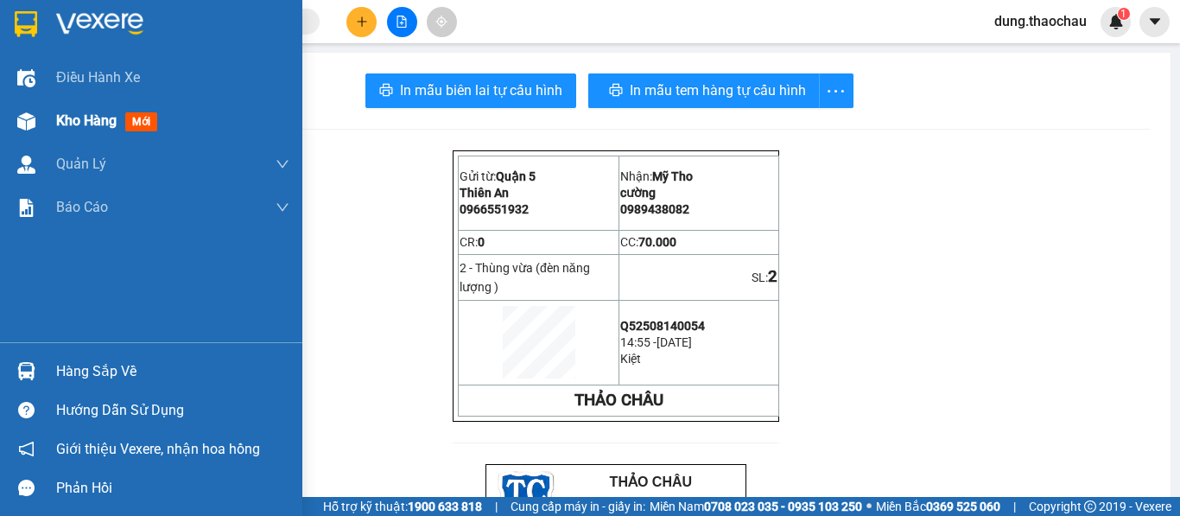
click at [33, 120] on img at bounding box center [26, 121] width 18 height 18
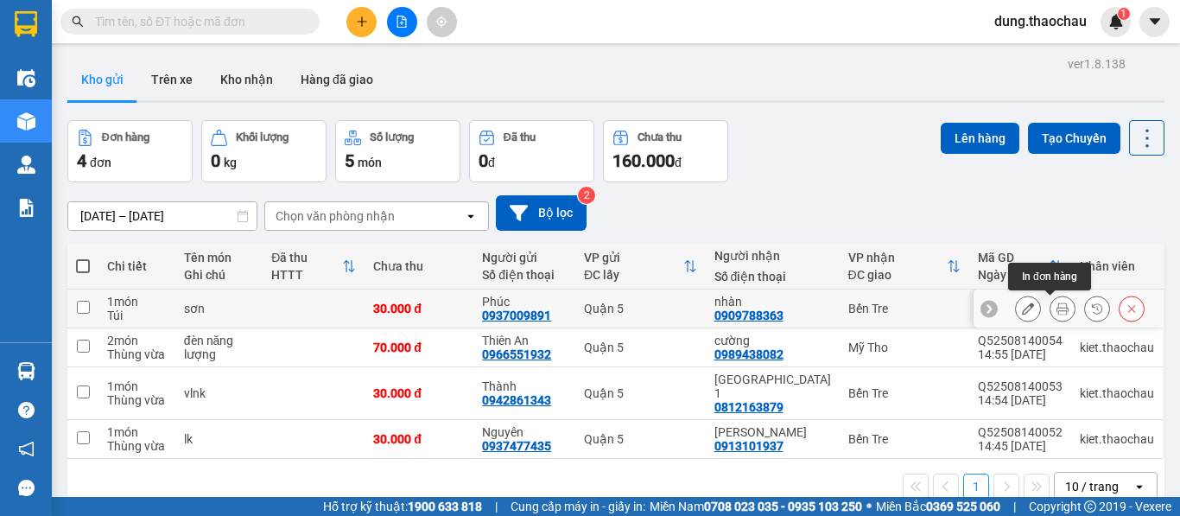
click at [1056, 307] on icon at bounding box center [1062, 308] width 12 height 12
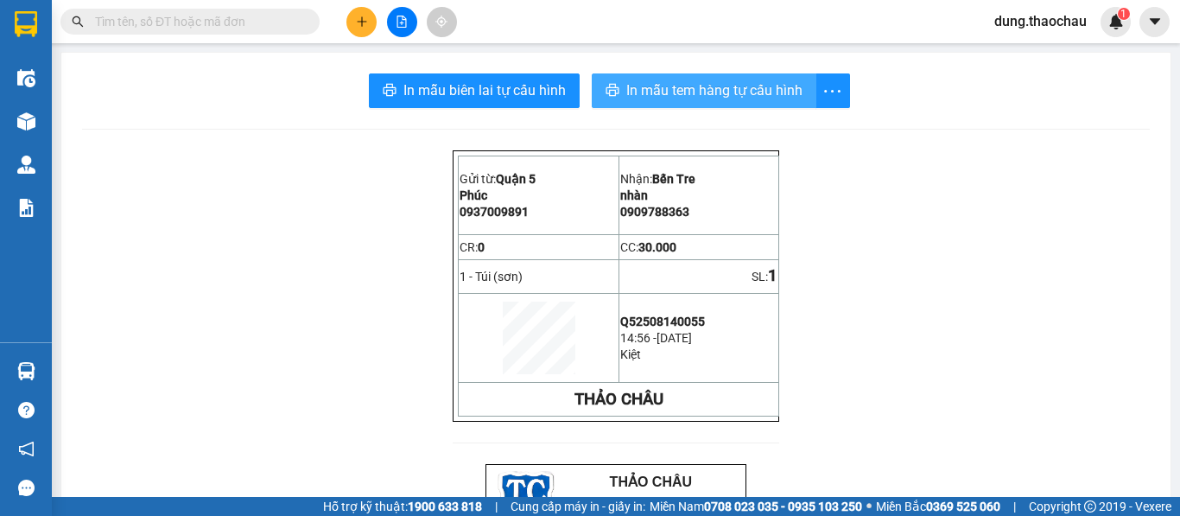
click at [623, 105] on button "In mẫu tem hàng tự cấu hình" at bounding box center [704, 90] width 225 height 35
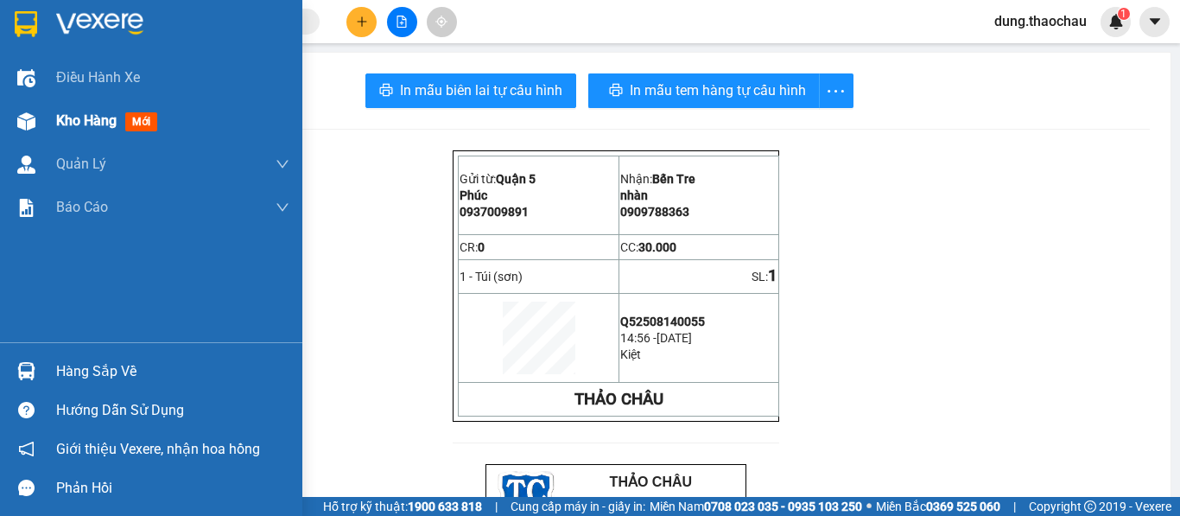
click at [32, 119] on img at bounding box center [26, 121] width 18 height 18
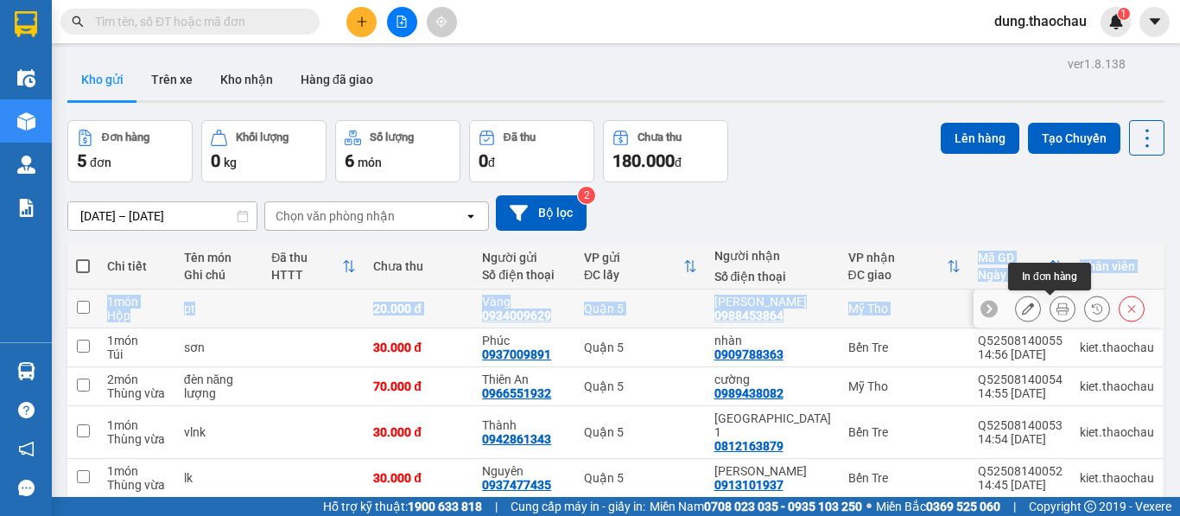
drag, startPoint x: 964, startPoint y: 321, endPoint x: 1043, endPoint y: 310, distance: 80.3
click at [1043, 310] on table "Chi tiết Tên món Ghi chú Đã thu HTTT Chưa thu Người gửi Số điện thoại VP gửi ĐC…" at bounding box center [615, 371] width 1097 height 254
click at [1056, 310] on icon at bounding box center [1062, 308] width 12 height 12
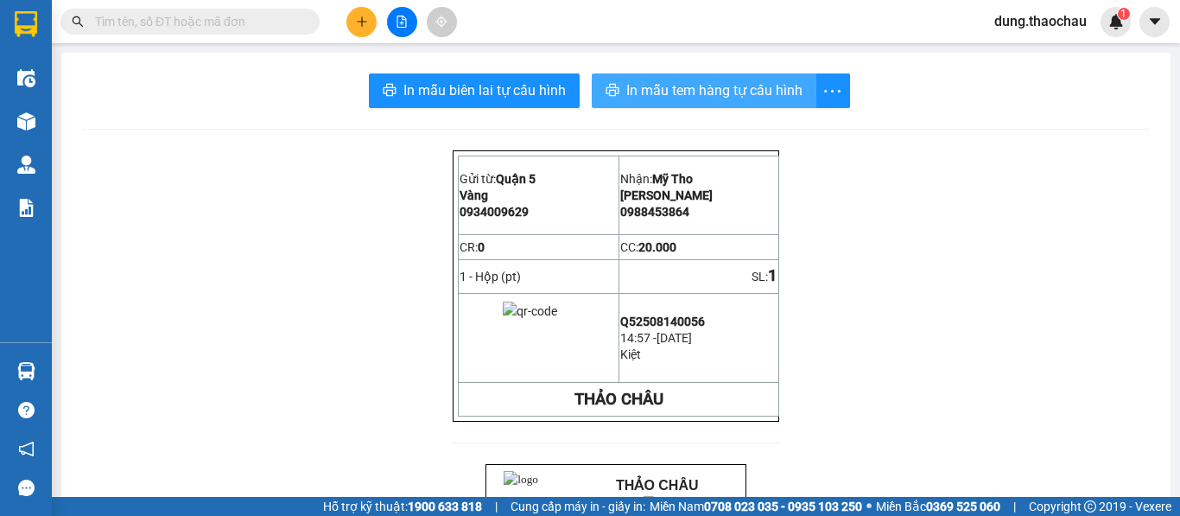
click at [694, 86] on span "In mẫu tem hàng tự cấu hình" at bounding box center [714, 90] width 176 height 22
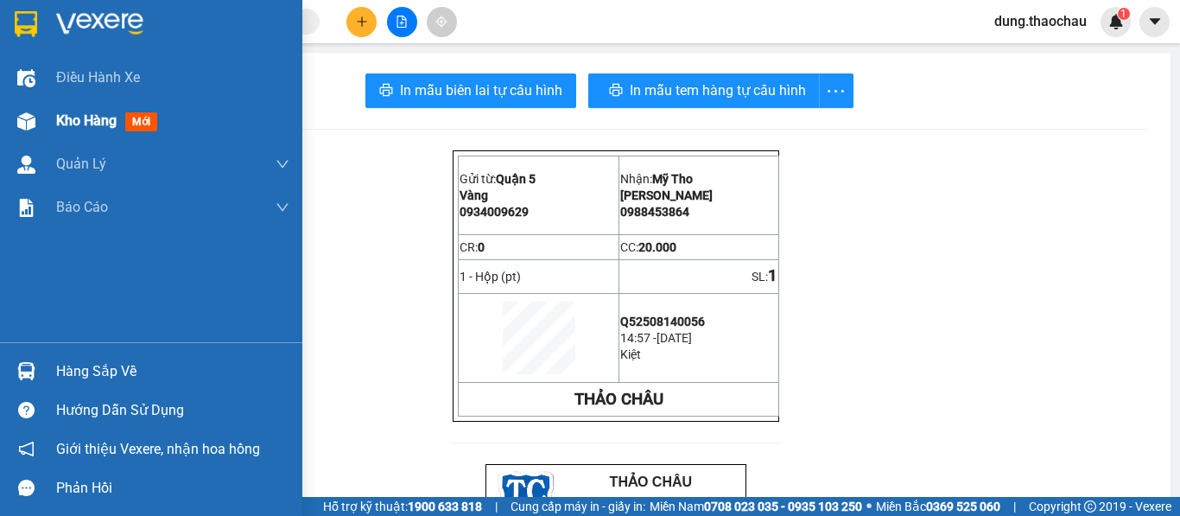
click at [40, 102] on div "Kho hàng mới" at bounding box center [151, 120] width 302 height 43
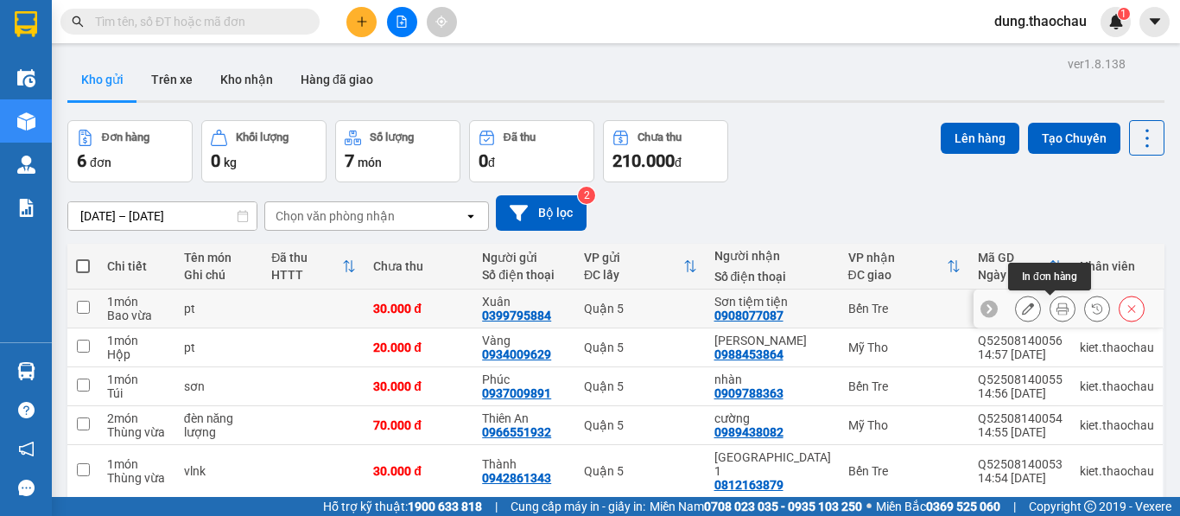
click at [1056, 303] on icon at bounding box center [1062, 308] width 12 height 12
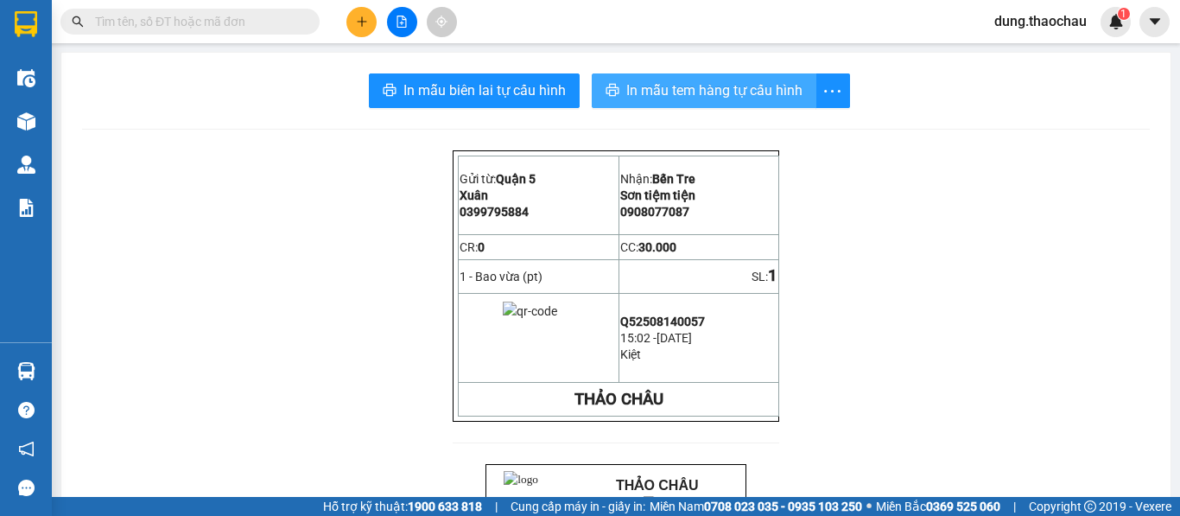
click at [770, 101] on span "In mẫu tem hàng tự cấu hình" at bounding box center [714, 90] width 176 height 22
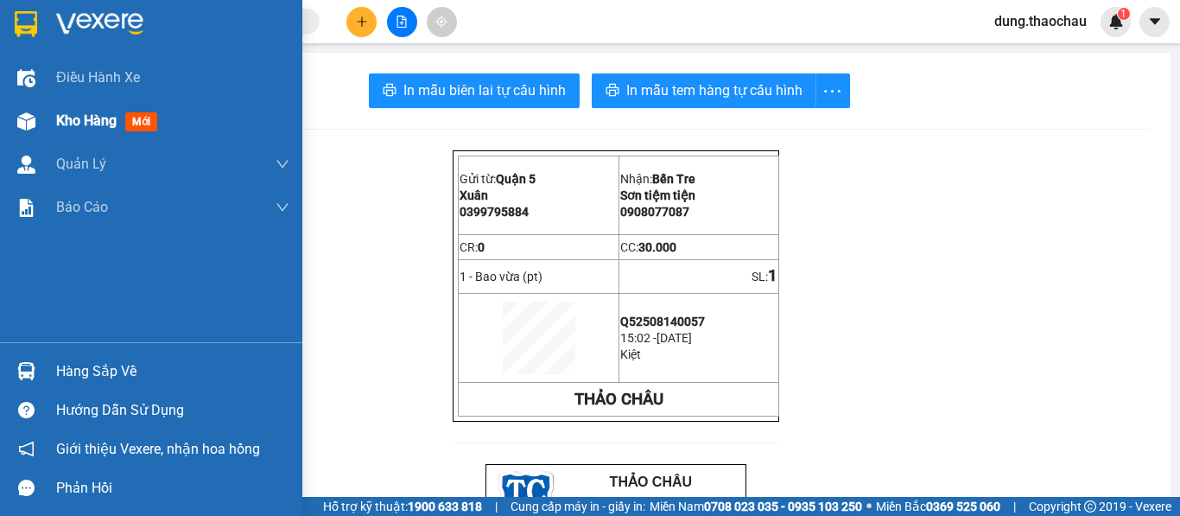
click at [52, 108] on div "Kho hàng mới" at bounding box center [151, 120] width 302 height 43
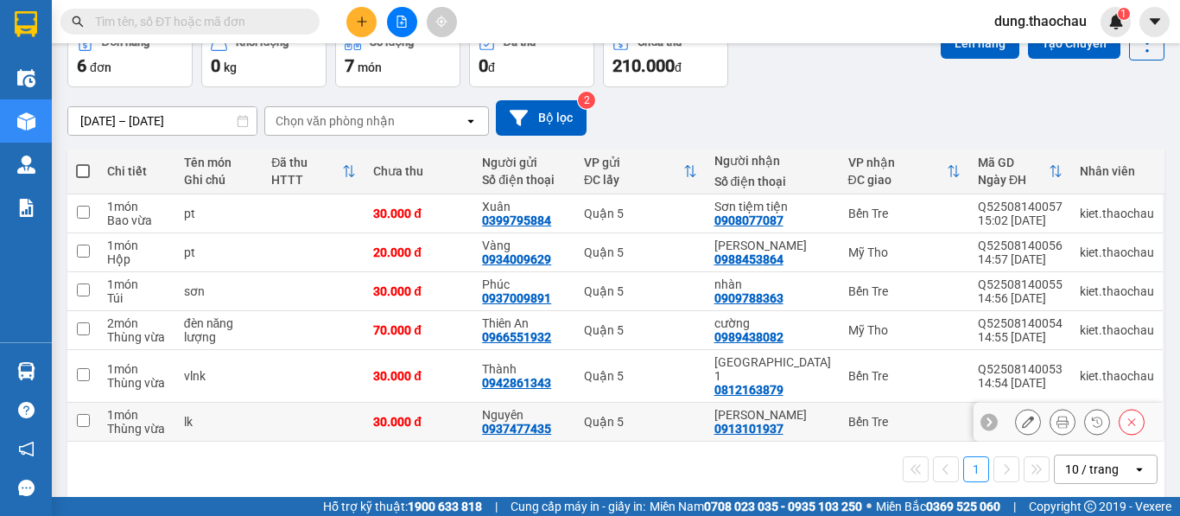
scroll to position [97, 0]
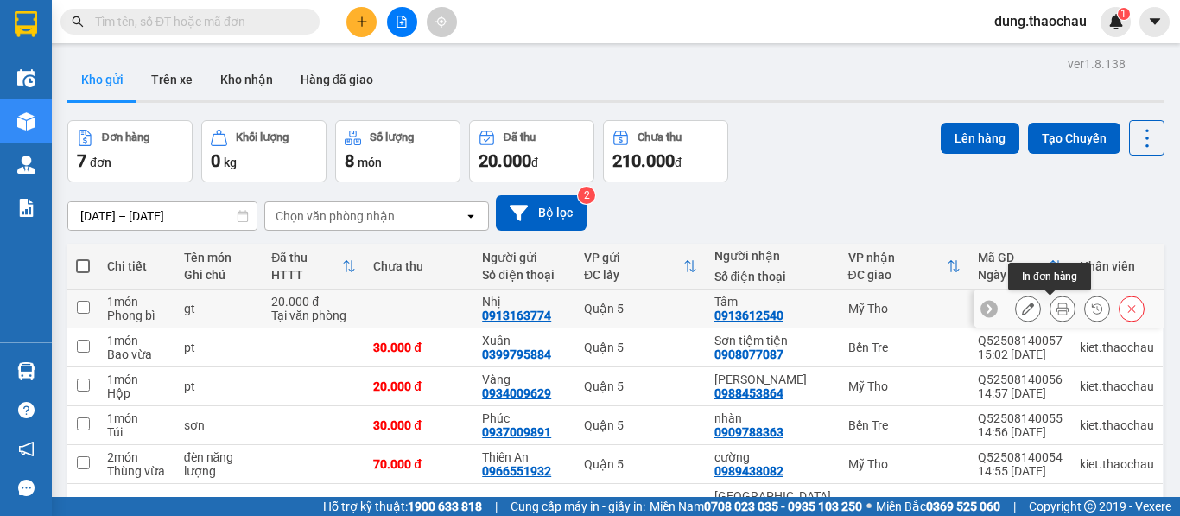
click at [1050, 311] on button at bounding box center [1062, 309] width 24 height 30
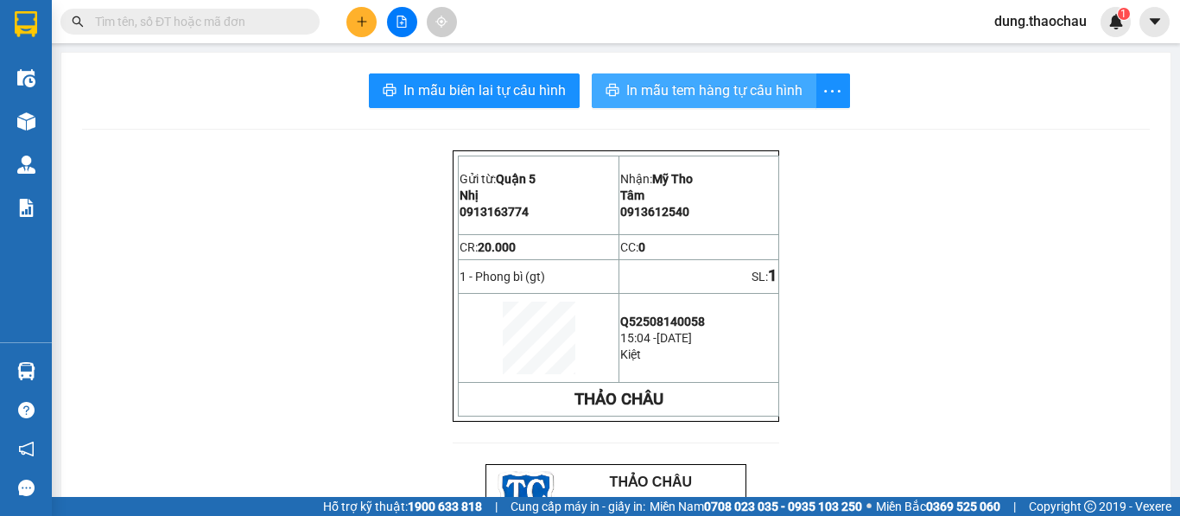
click at [747, 94] on span "In mẫu tem hàng tự cấu hình" at bounding box center [714, 90] width 176 height 22
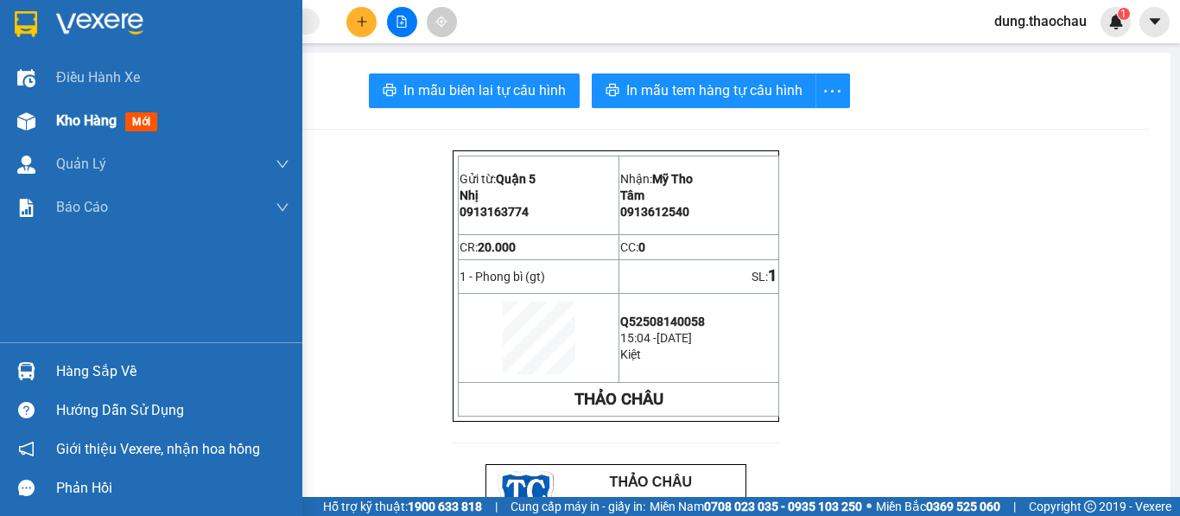
click at [21, 126] on img at bounding box center [26, 121] width 18 height 18
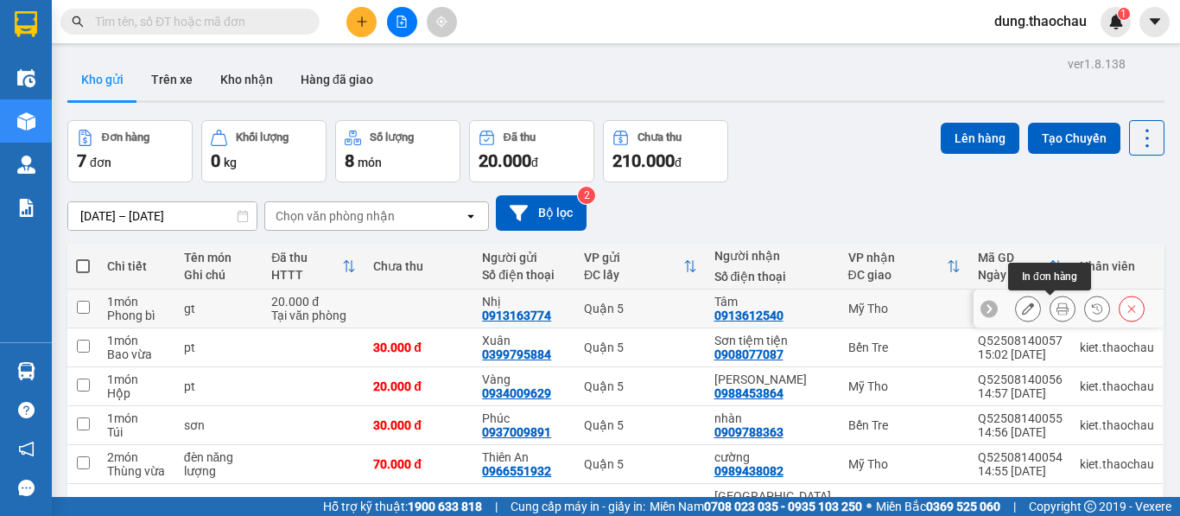
click at [1050, 300] on button at bounding box center [1062, 309] width 24 height 30
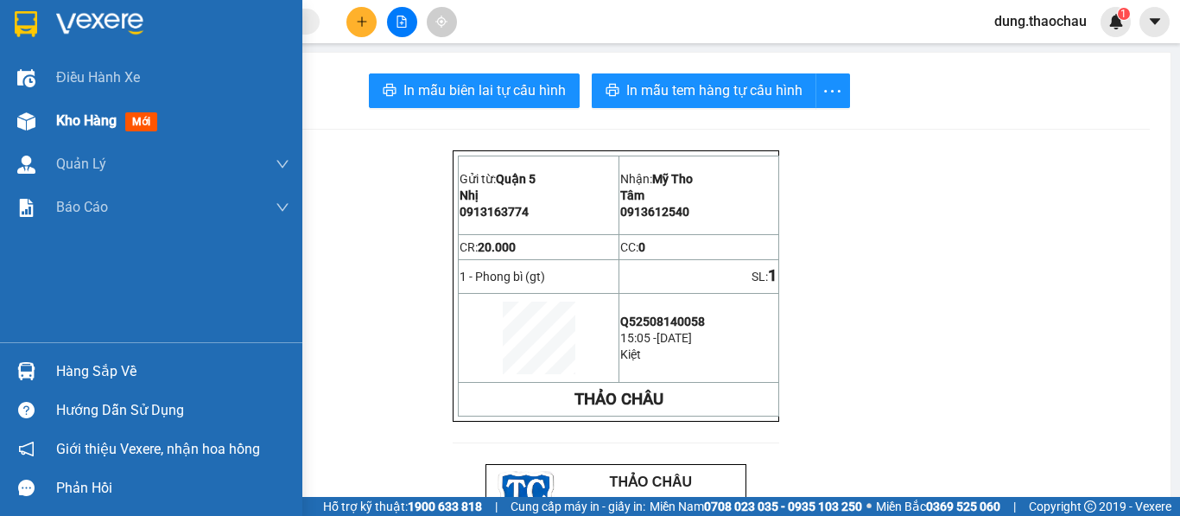
click at [79, 115] on span "Kho hàng" at bounding box center [86, 120] width 60 height 16
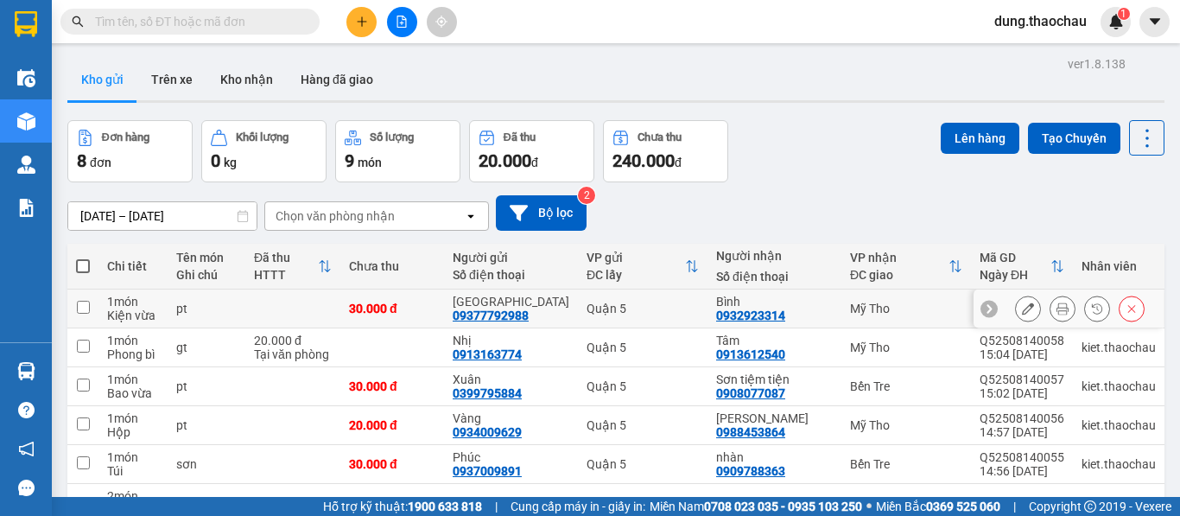
click at [1058, 306] on button at bounding box center [1062, 309] width 24 height 30
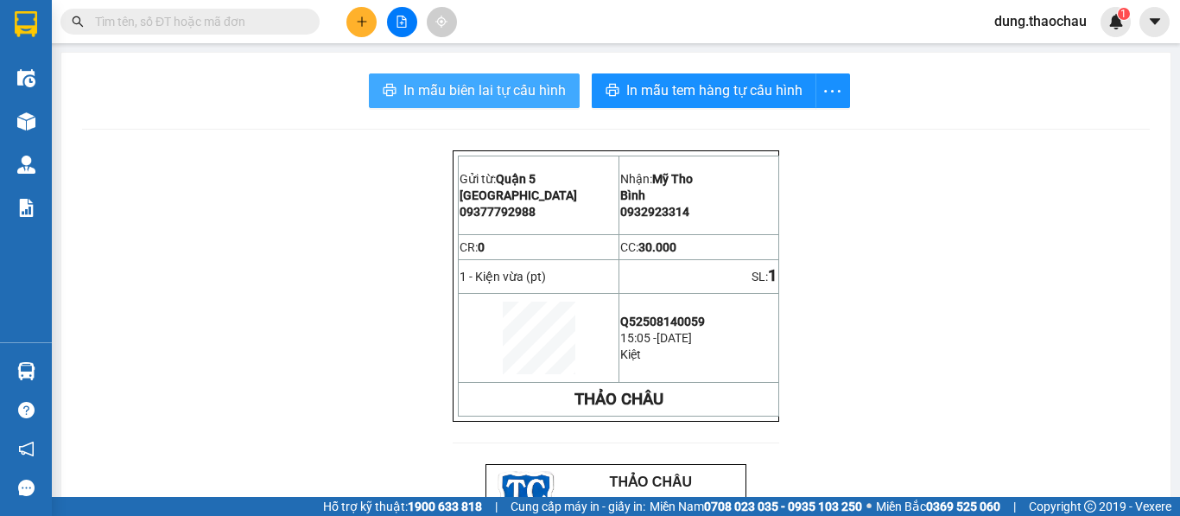
click at [437, 86] on span "In mẫu biên lai tự cấu hình" at bounding box center [484, 90] width 162 height 22
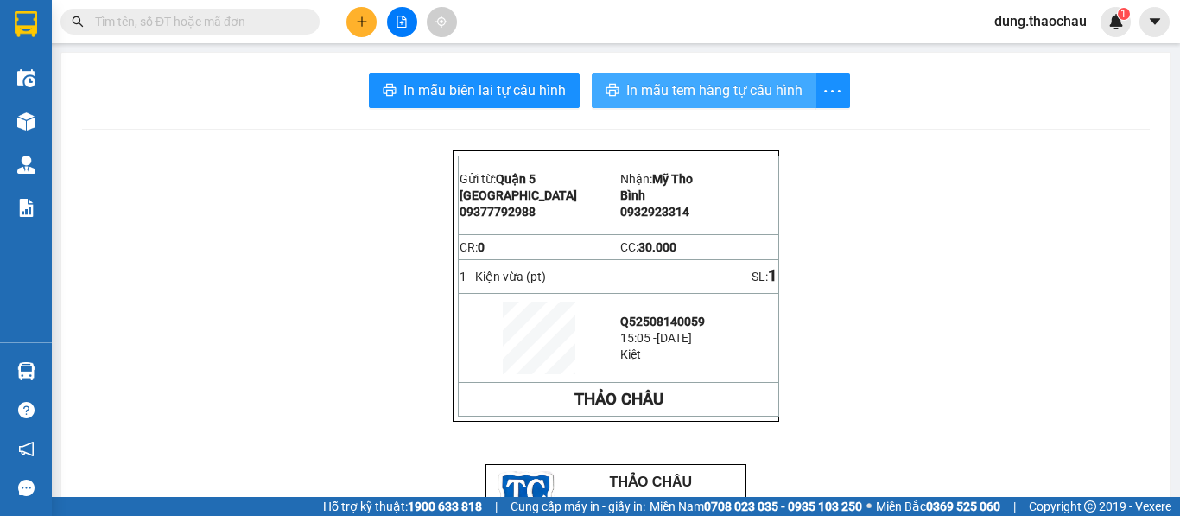
click at [735, 95] on span "In mẫu tem hàng tự cấu hình" at bounding box center [714, 90] width 176 height 22
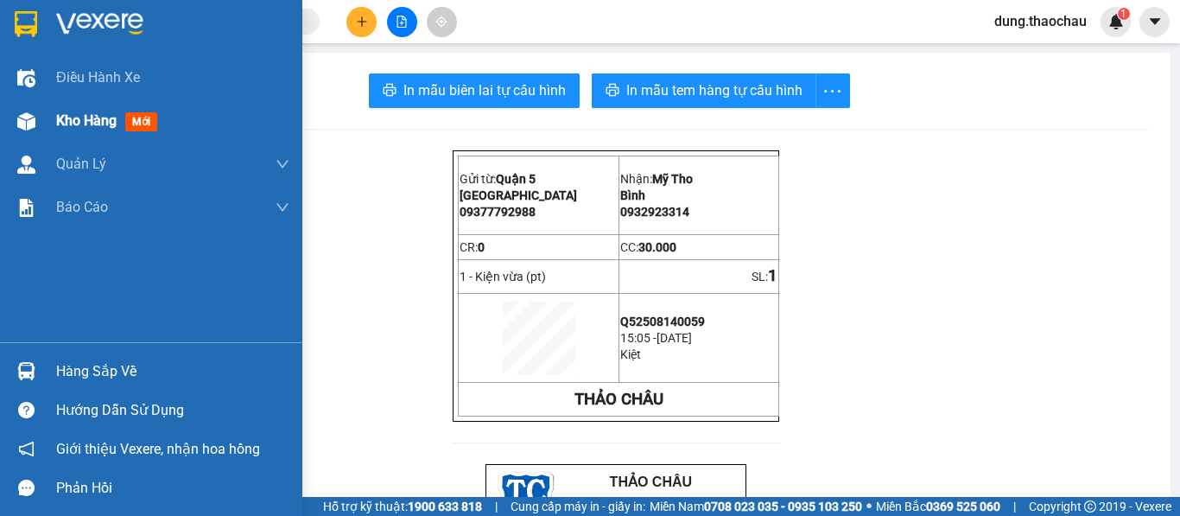
click at [26, 125] on img at bounding box center [26, 121] width 18 height 18
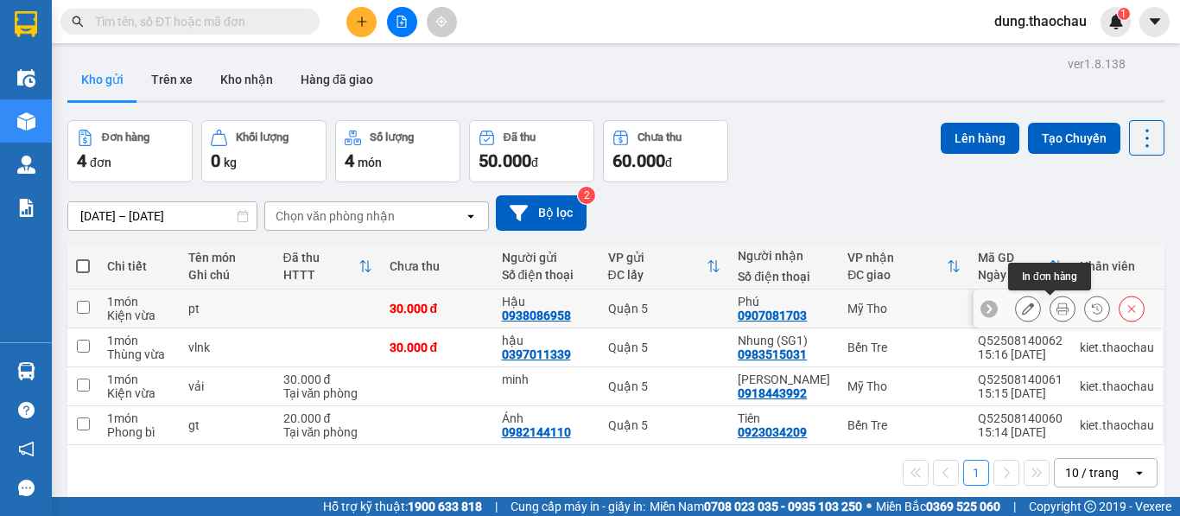
click at [1056, 307] on icon at bounding box center [1062, 308] width 12 height 12
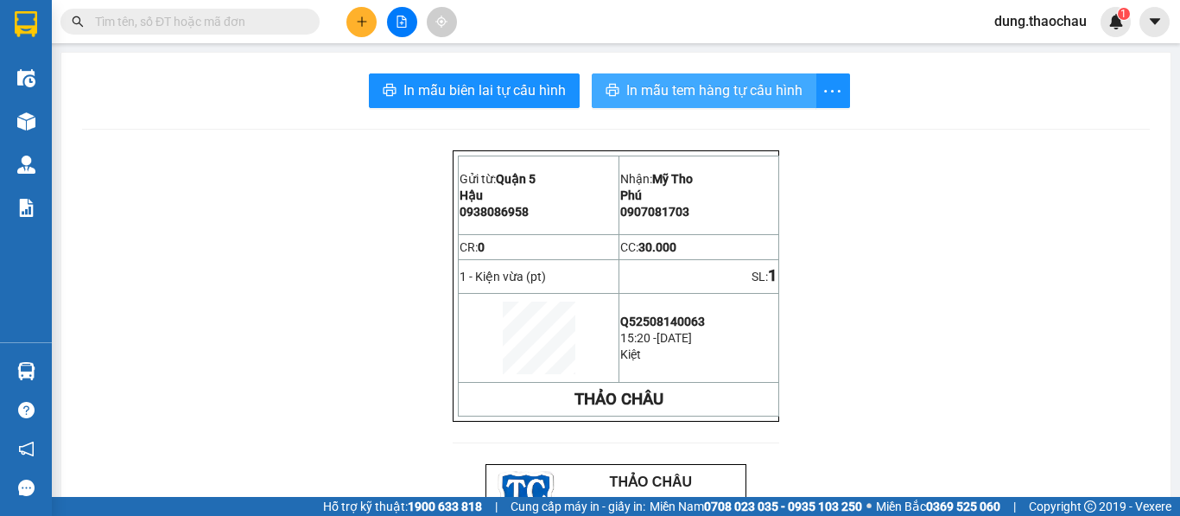
click at [720, 75] on button "In mẫu tem hàng tự cấu hình" at bounding box center [704, 90] width 225 height 35
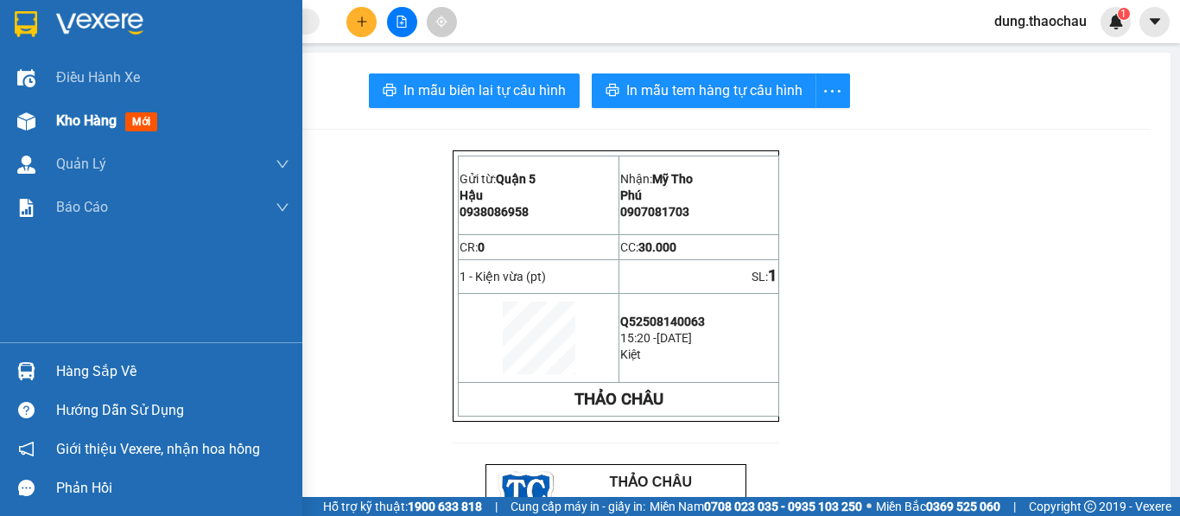
click at [46, 127] on div "Kho hàng mới" at bounding box center [151, 120] width 302 height 43
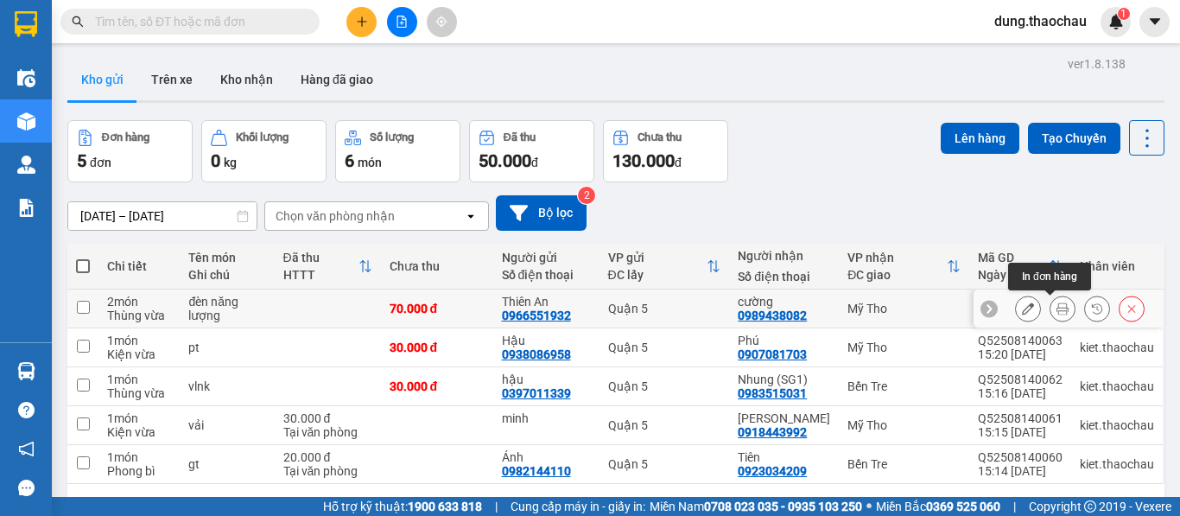
click at [1056, 305] on icon at bounding box center [1062, 308] width 12 height 12
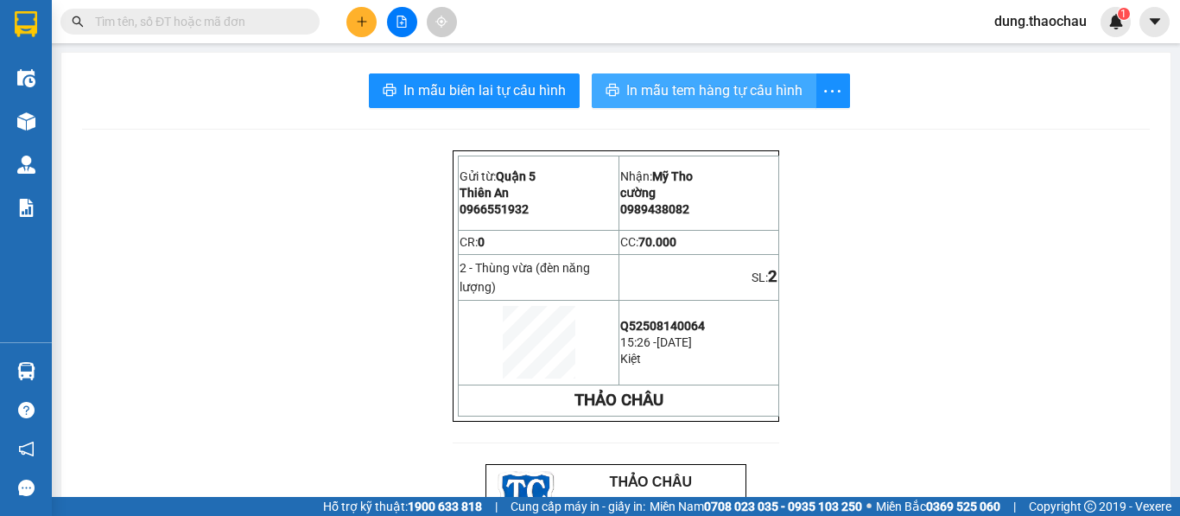
click at [764, 103] on button "In mẫu tem hàng tự cấu hình" at bounding box center [704, 90] width 225 height 35
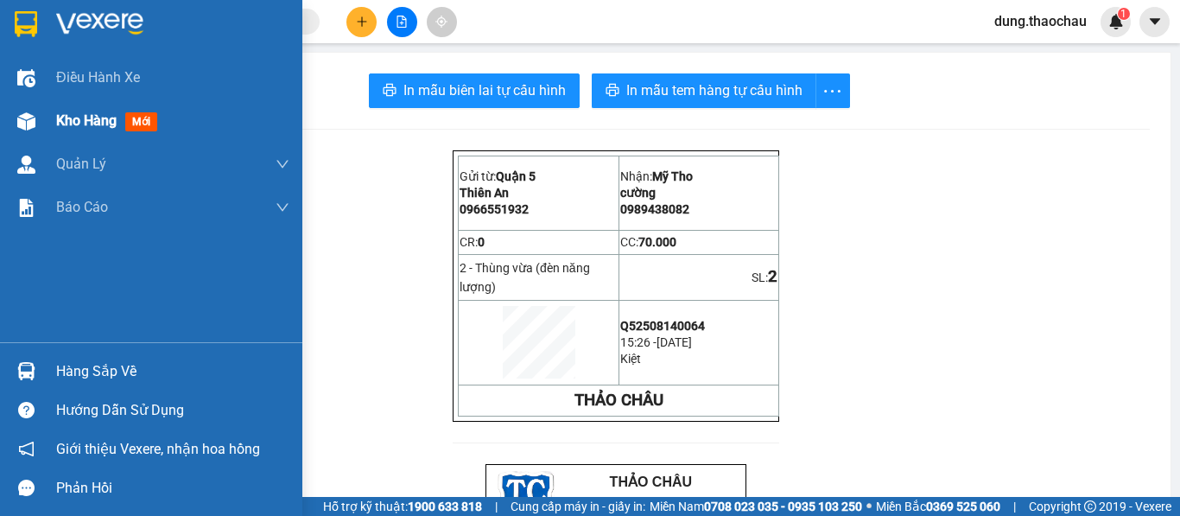
click at [29, 130] on img at bounding box center [26, 121] width 18 height 18
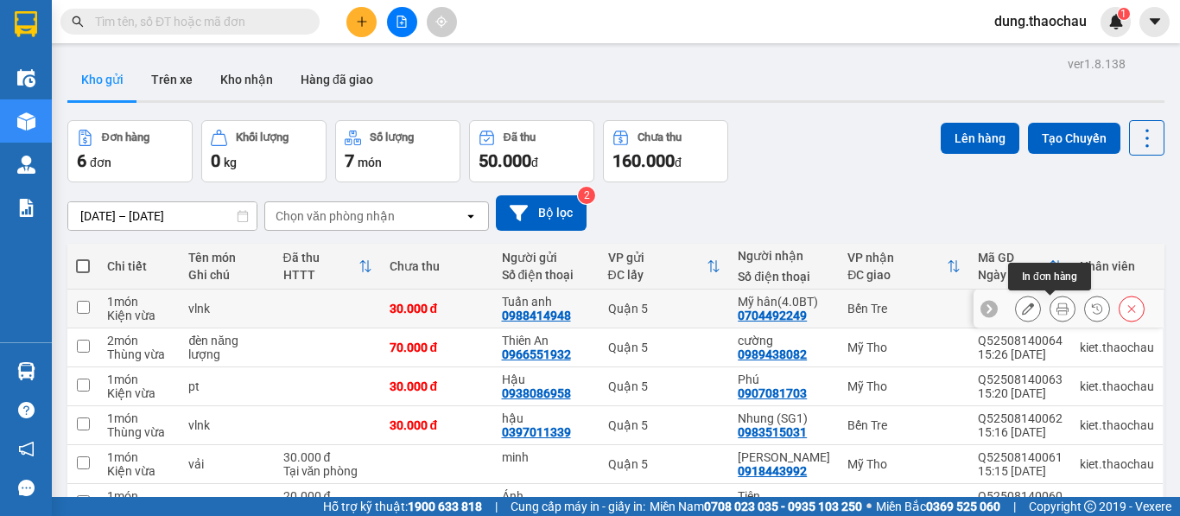
click at [1056, 304] on icon at bounding box center [1062, 308] width 12 height 12
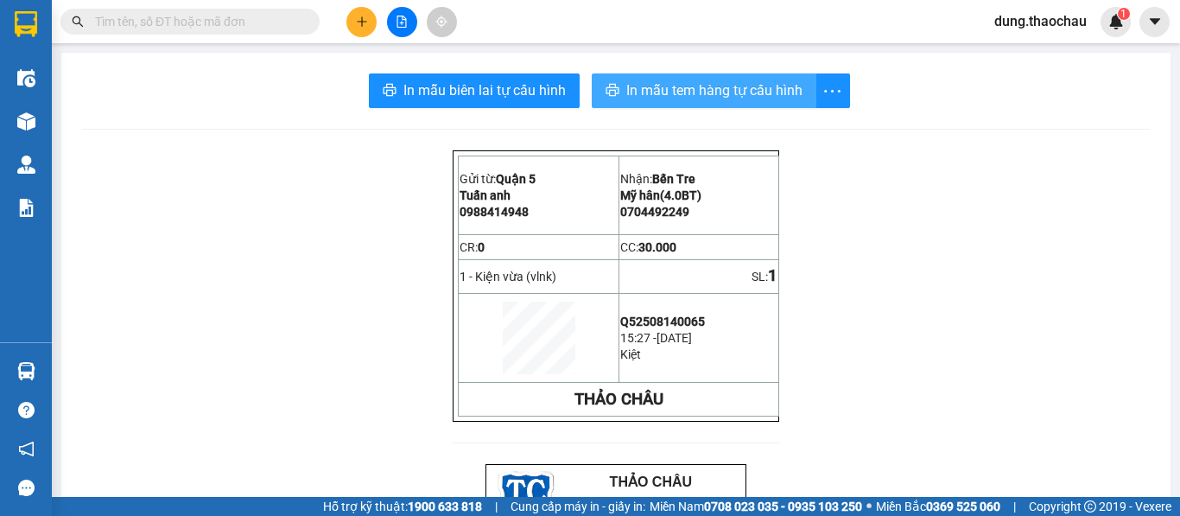
click at [779, 88] on span "In mẫu tem hàng tự cấu hình" at bounding box center [714, 90] width 176 height 22
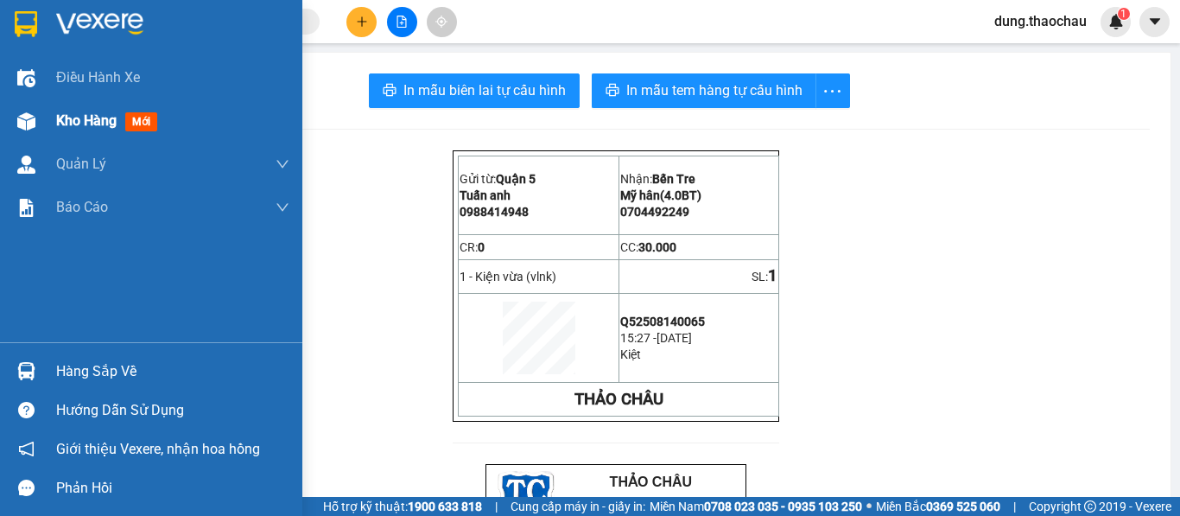
click at [63, 114] on span "Kho hàng" at bounding box center [86, 120] width 60 height 16
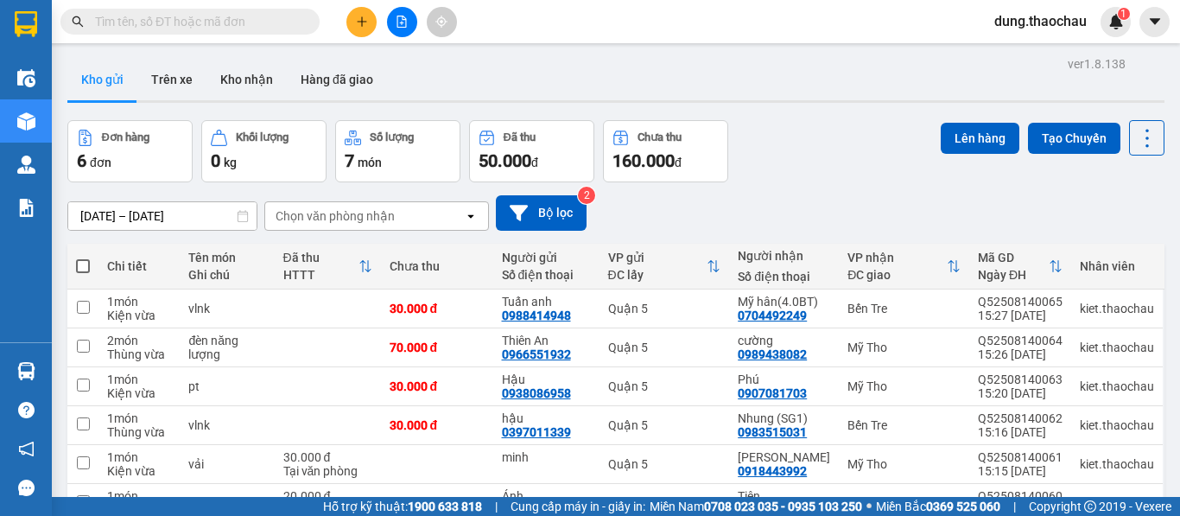
click at [258, 16] on input "text" at bounding box center [197, 21] width 204 height 19
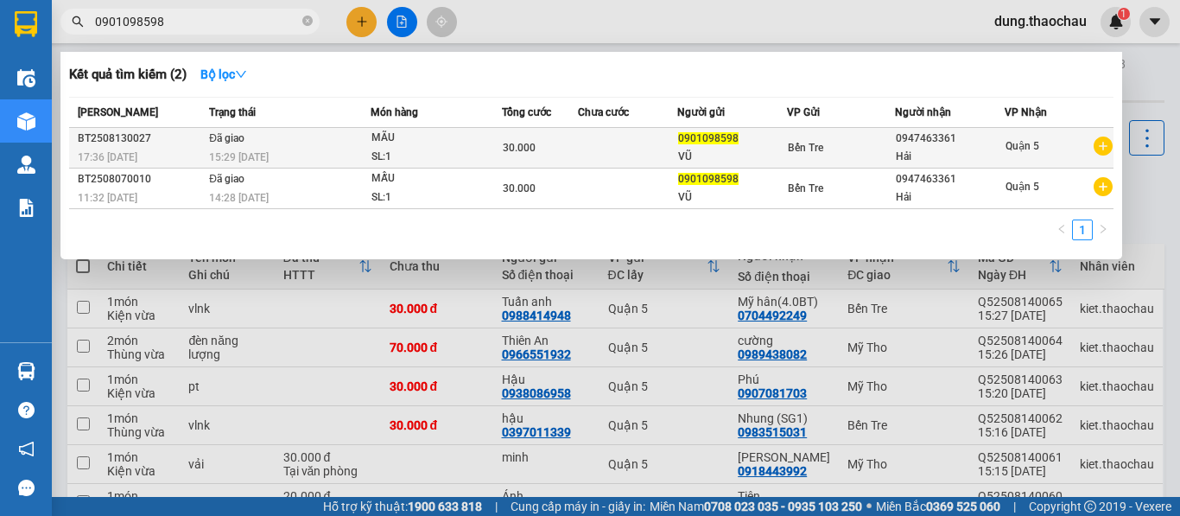
type input "0901098598"
click at [390, 144] on div "MÃU" at bounding box center [436, 138] width 130 height 19
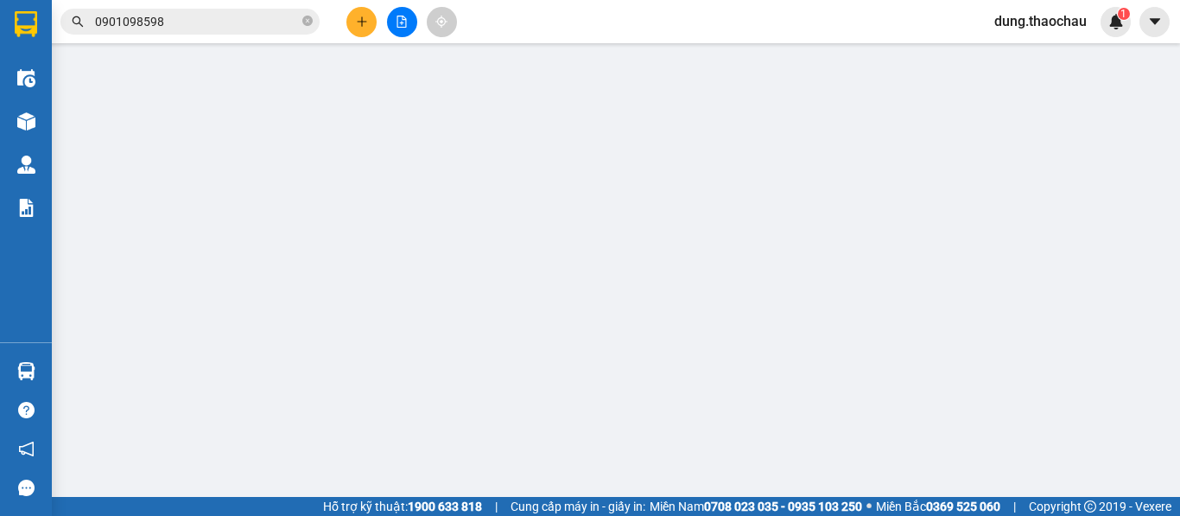
type input "0901098598"
type input "VŨ"
type input "0947463361"
type input "Hải"
type input "30.000"
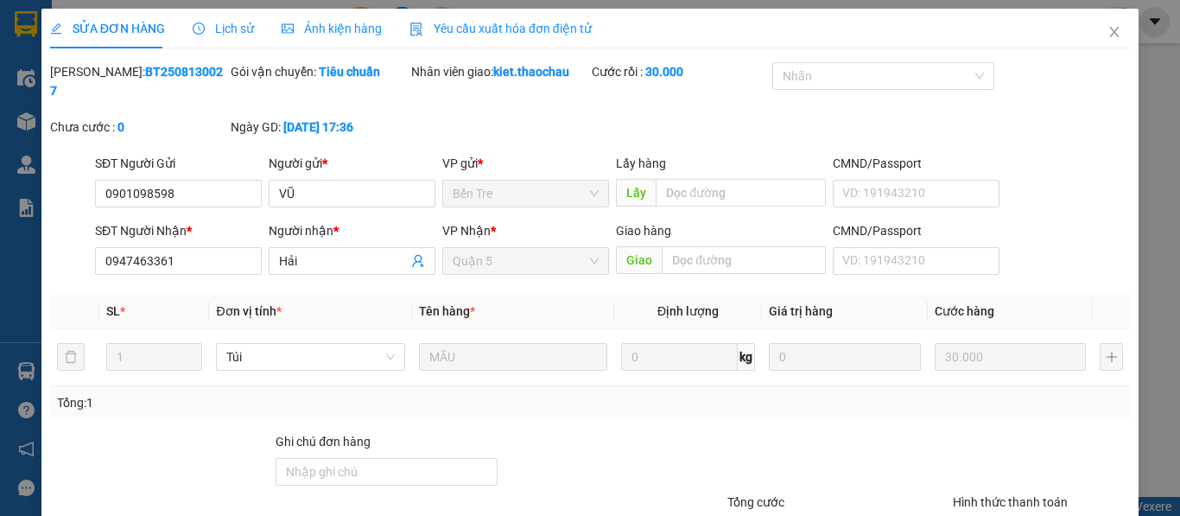
click at [222, 33] on span "Lịch sử" at bounding box center [223, 29] width 61 height 14
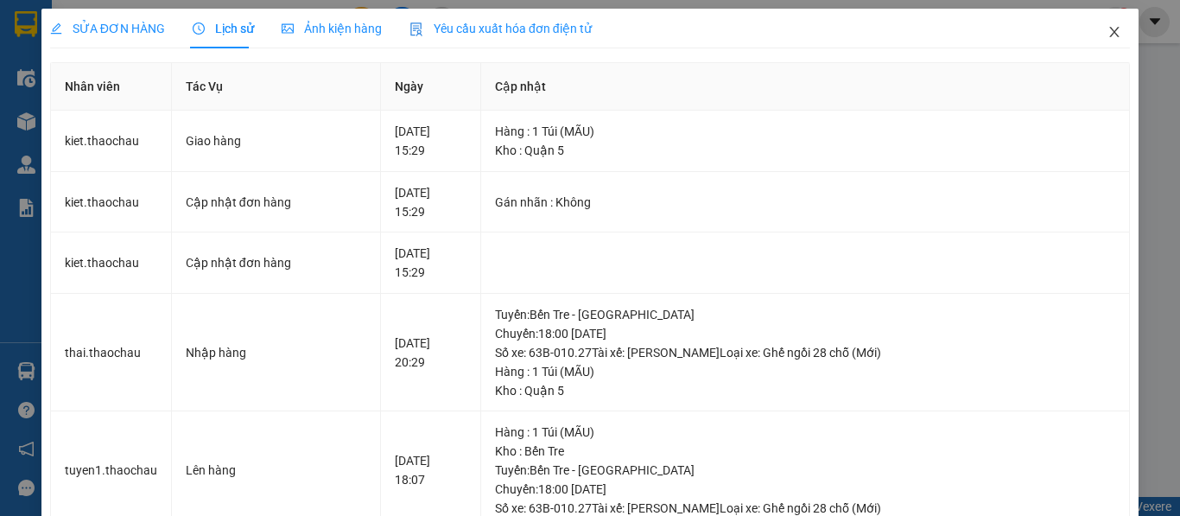
click at [1107, 32] on icon "close" at bounding box center [1114, 32] width 14 height 14
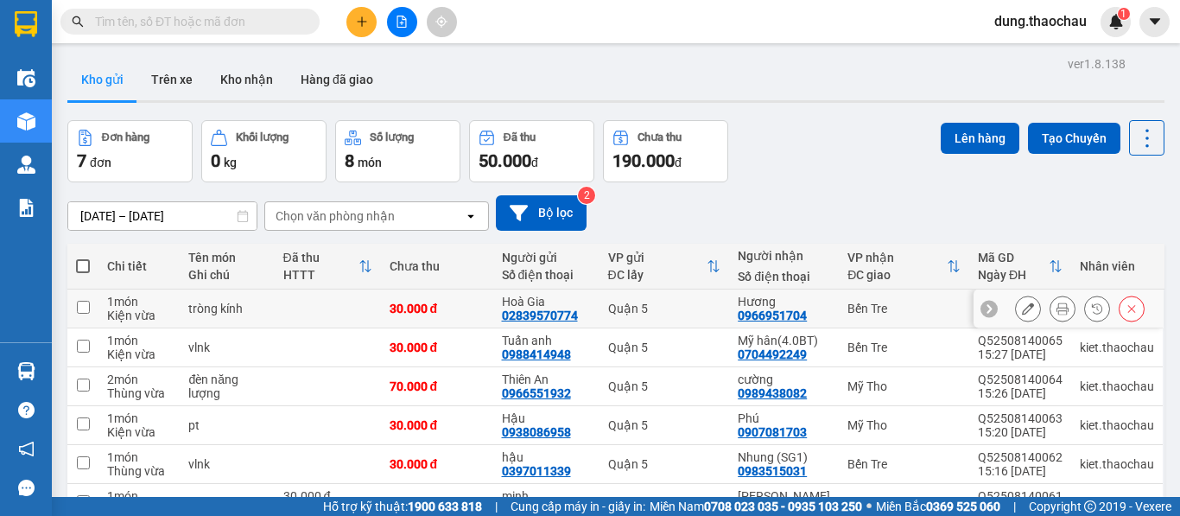
click at [1056, 312] on icon at bounding box center [1062, 308] width 12 height 12
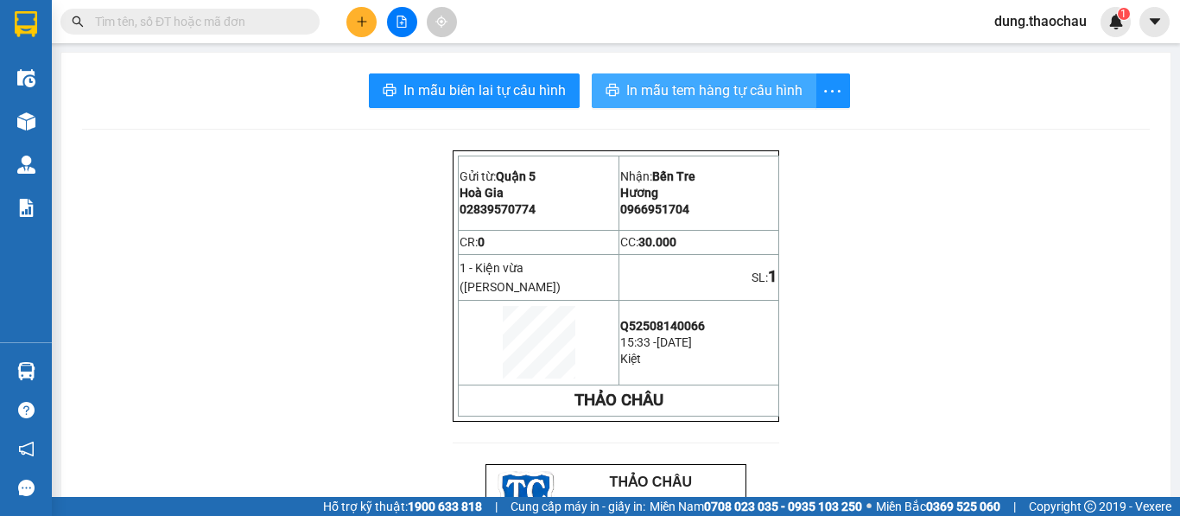
click at [635, 85] on span "In mẫu tem hàng tự cấu hình" at bounding box center [714, 90] width 176 height 22
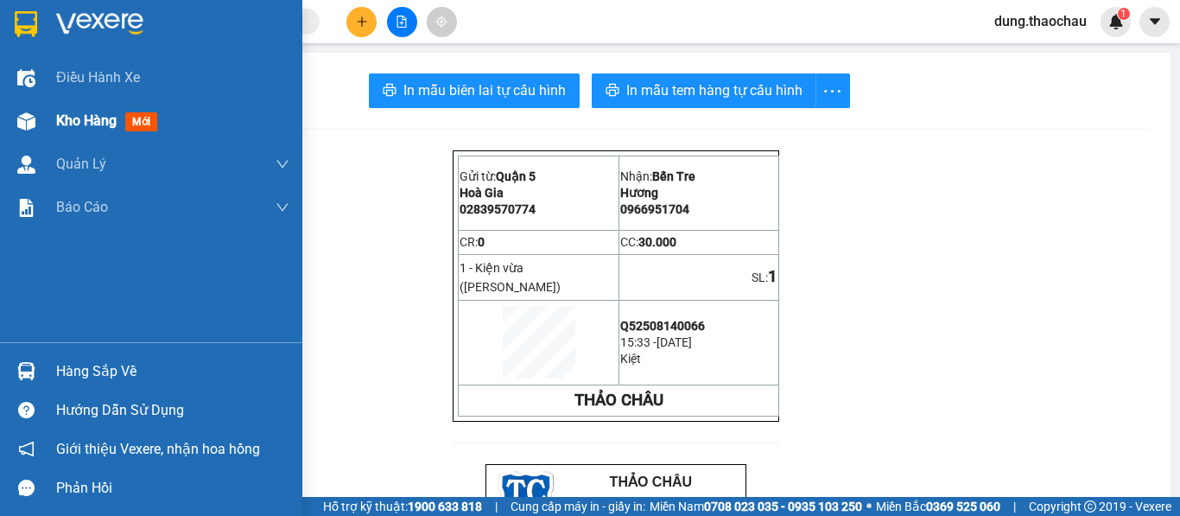
click at [65, 112] on span "Kho hàng" at bounding box center [86, 120] width 60 height 16
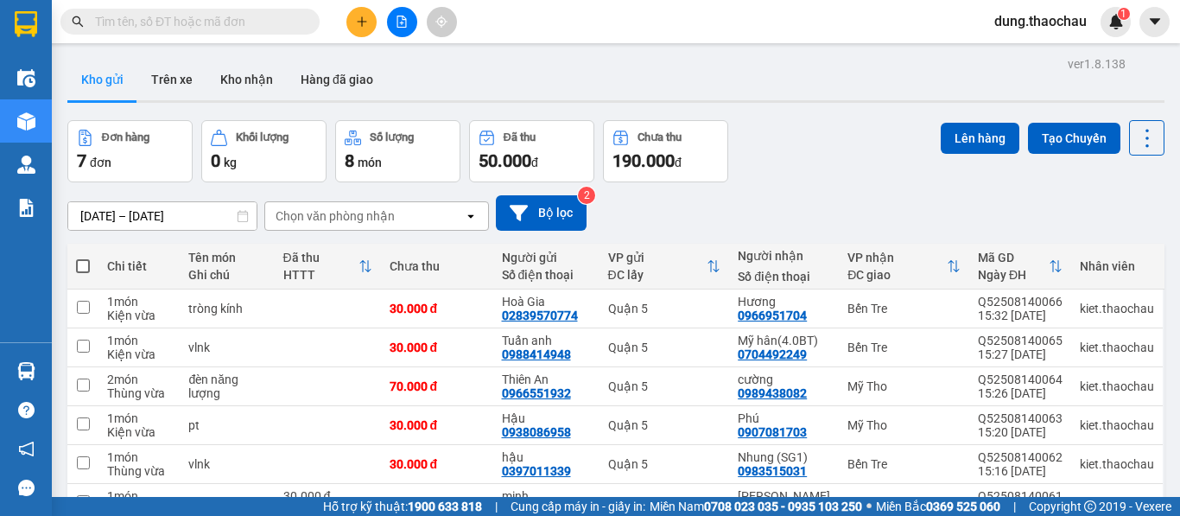
click at [80, 264] on span at bounding box center [83, 266] width 14 height 14
click at [83, 257] on input "checkbox" at bounding box center [83, 257] width 0 height 0
checkbox input "true"
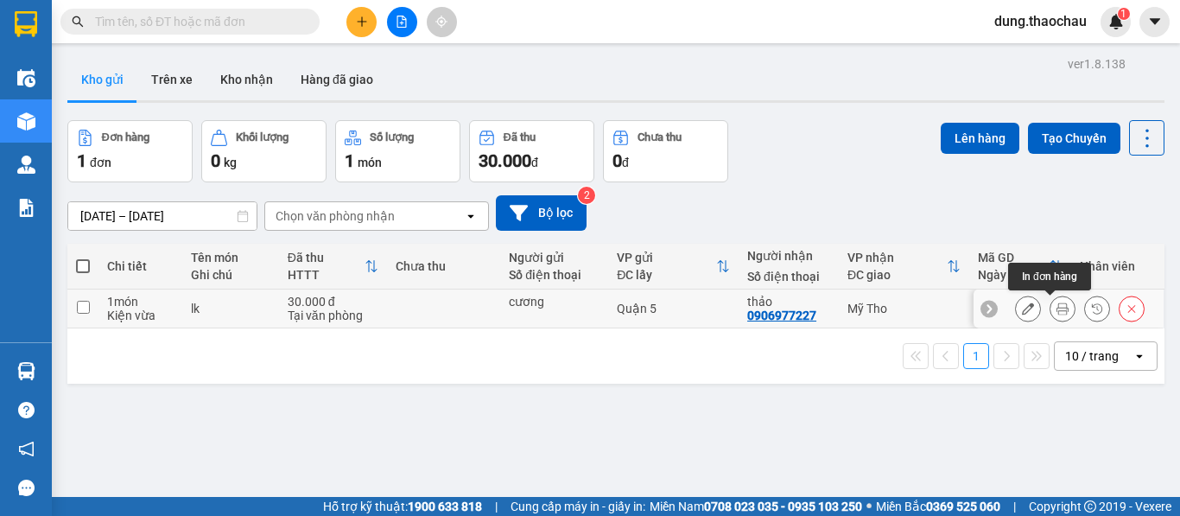
click at [1056, 307] on icon at bounding box center [1062, 308] width 12 height 12
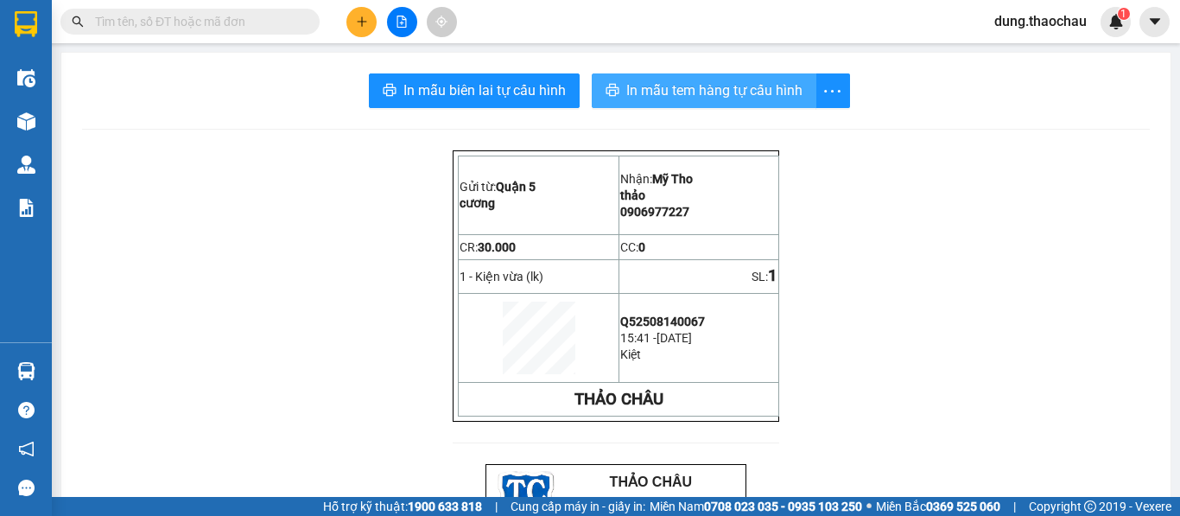
click at [741, 98] on span "In mẫu tem hàng tự cấu hình" at bounding box center [714, 90] width 176 height 22
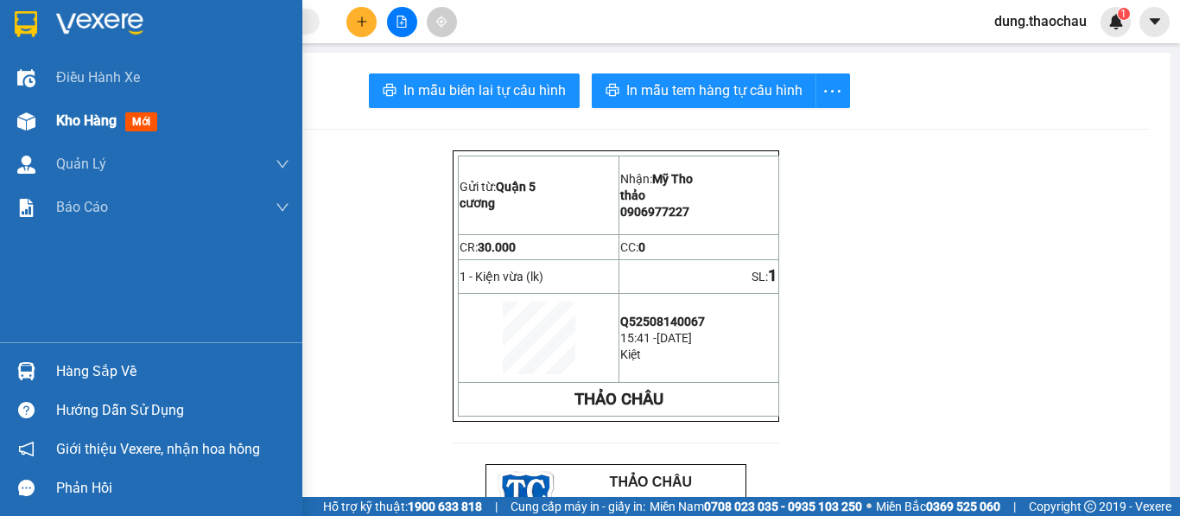
click at [51, 127] on div "Kho hàng mới" at bounding box center [151, 120] width 302 height 43
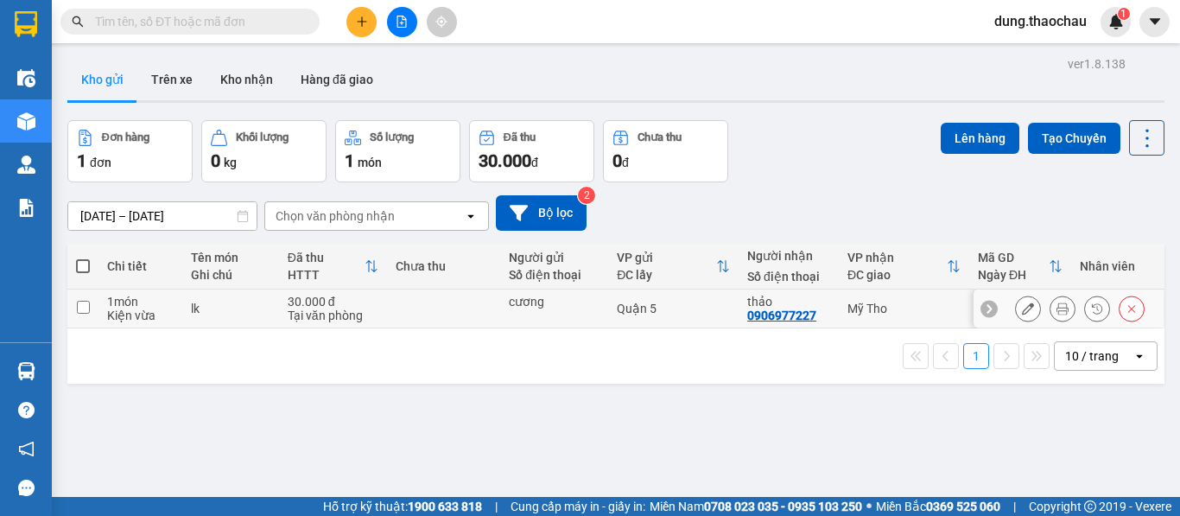
click at [730, 301] on td "Quận 5" at bounding box center [673, 308] width 130 height 39
checkbox input "true"
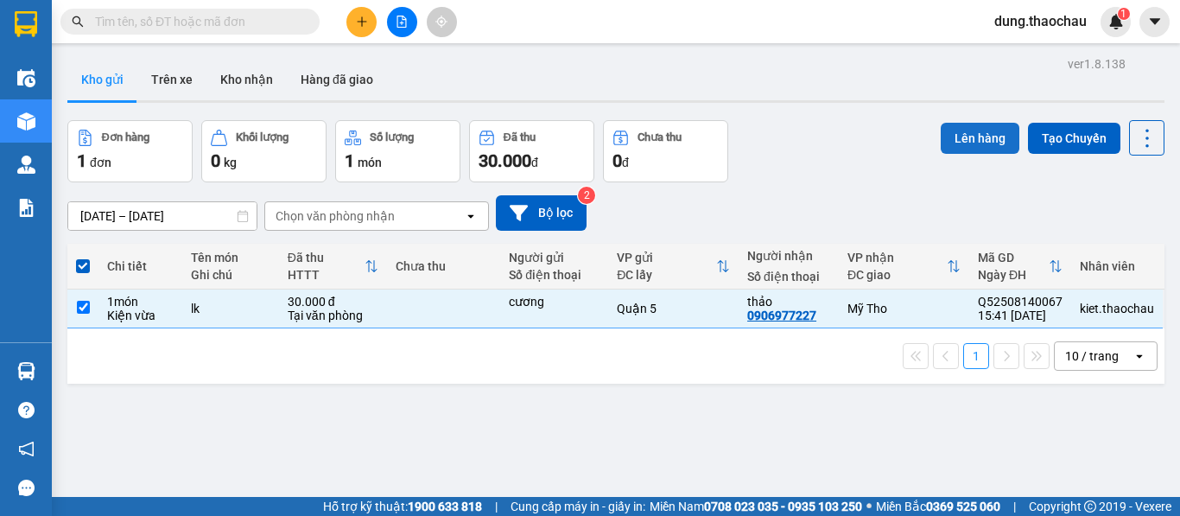
click at [967, 142] on button "Lên hàng" at bounding box center [980, 138] width 79 height 31
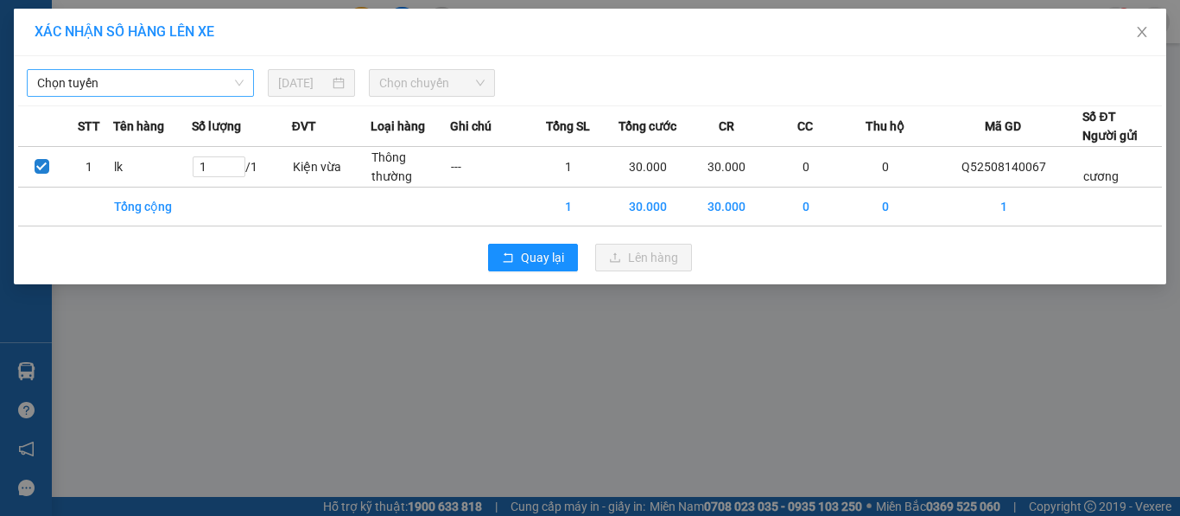
click at [201, 88] on span "Chọn tuyến" at bounding box center [140, 83] width 206 height 26
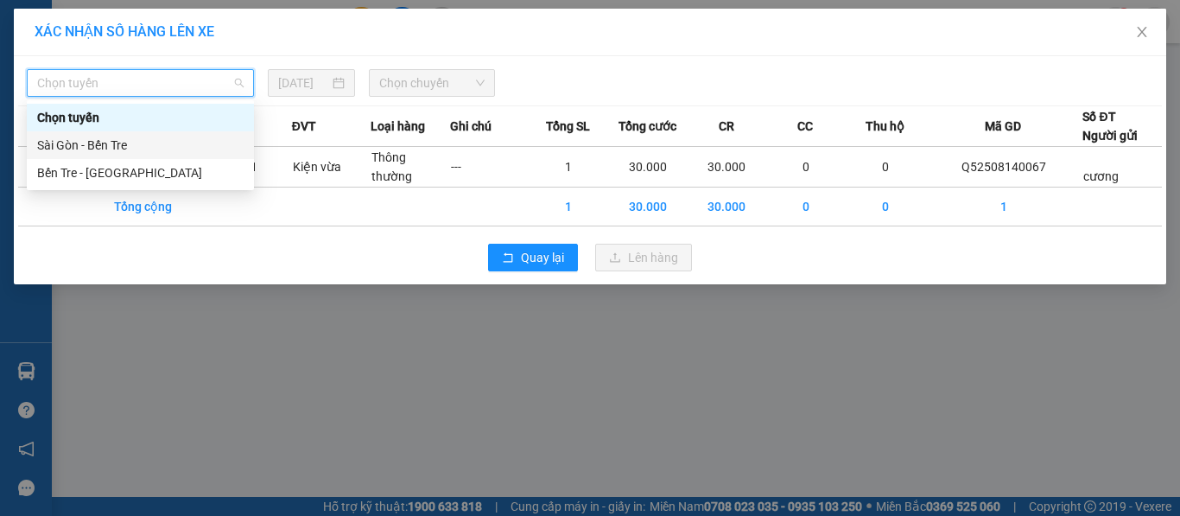
click at [128, 145] on div "Sài Gòn - Bến Tre" at bounding box center [140, 145] width 206 height 19
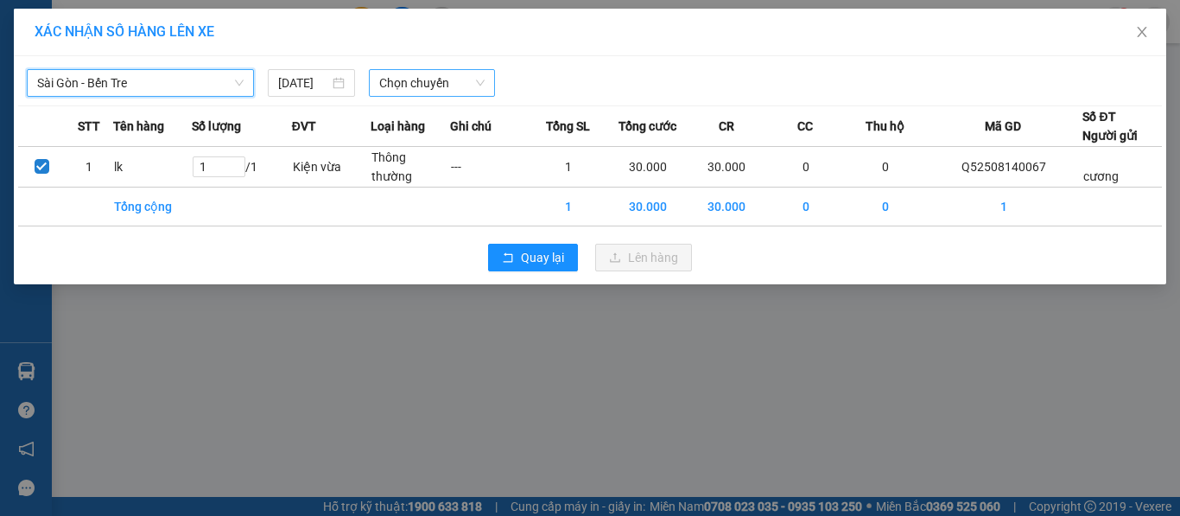
click at [461, 75] on span "Chọn chuyến" at bounding box center [432, 83] width 106 height 26
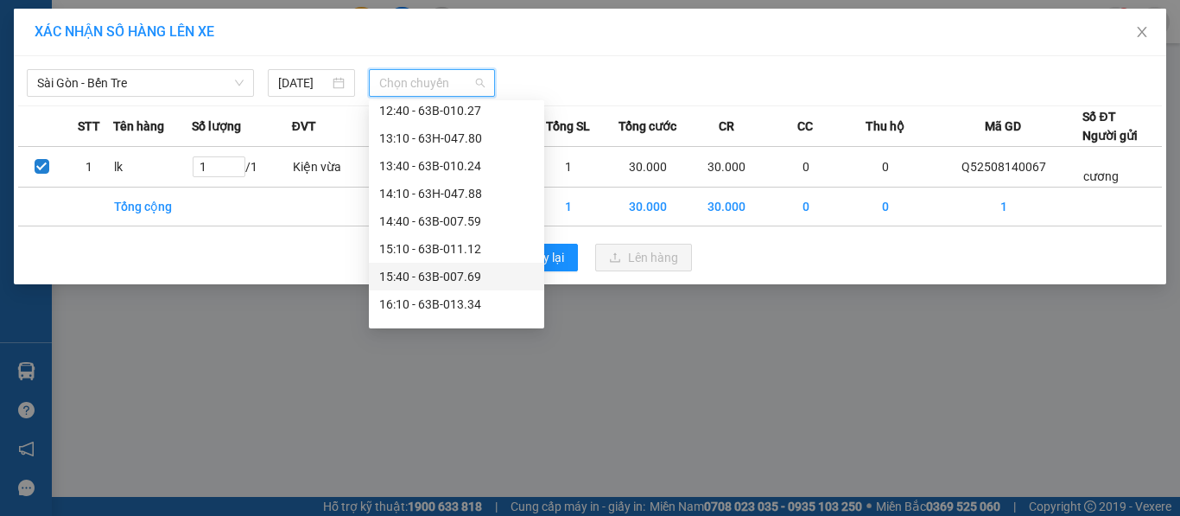
scroll to position [518, 0]
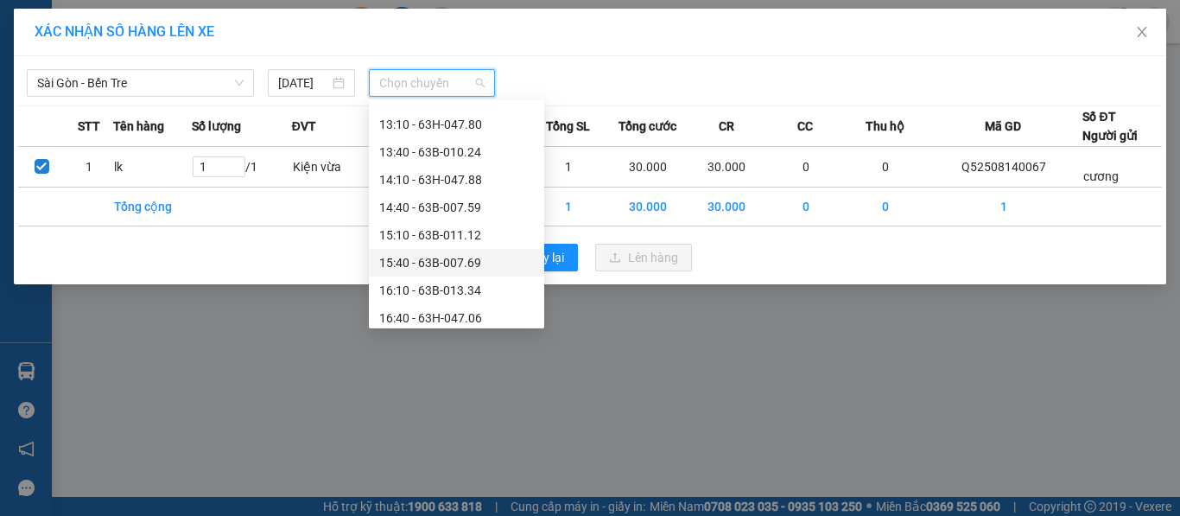
click at [435, 254] on div "15:40 - 63B-007.69" at bounding box center [456, 262] width 155 height 19
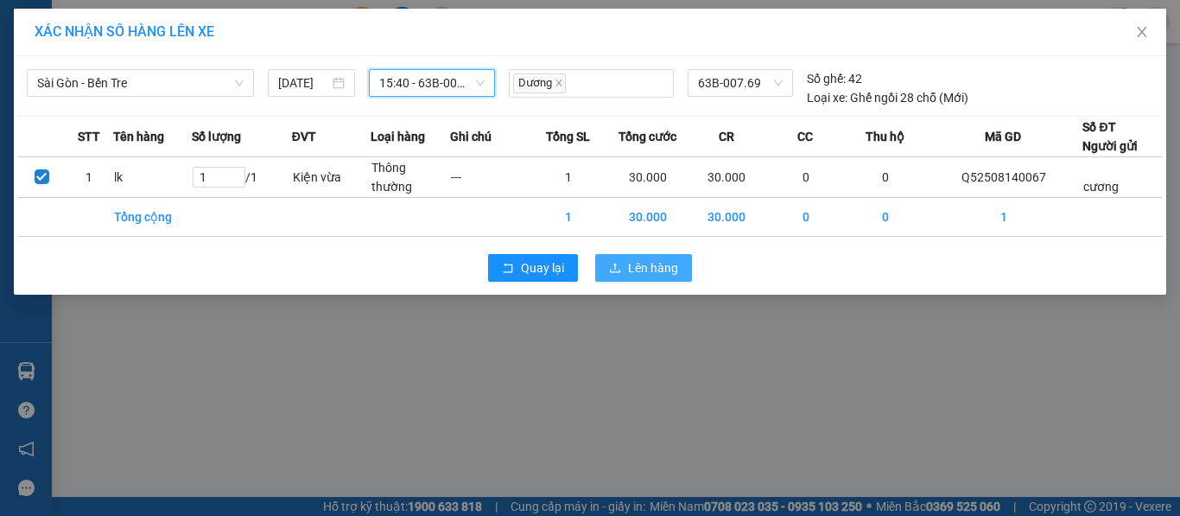
click at [648, 269] on span "Lên hàng" at bounding box center [653, 267] width 50 height 19
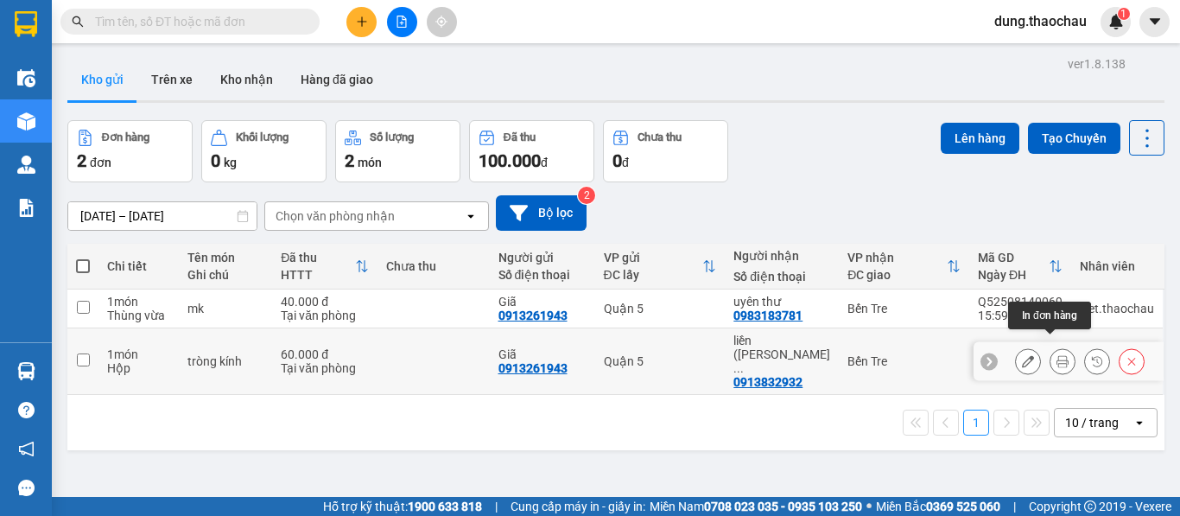
click at [1056, 355] on icon at bounding box center [1062, 361] width 12 height 12
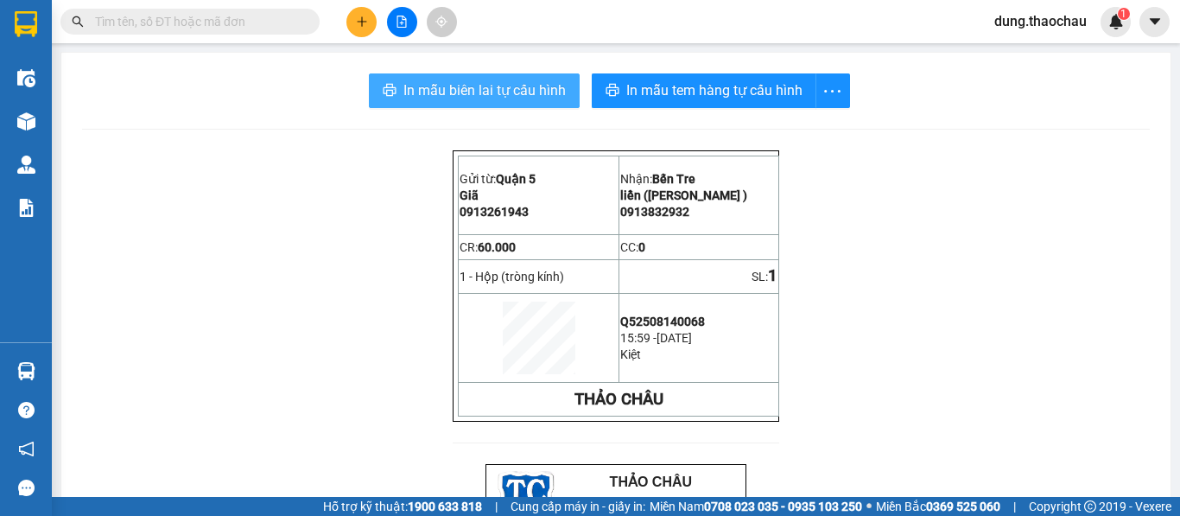
click at [523, 88] on span "In mẫu biên lai tự cấu hình" at bounding box center [484, 90] width 162 height 22
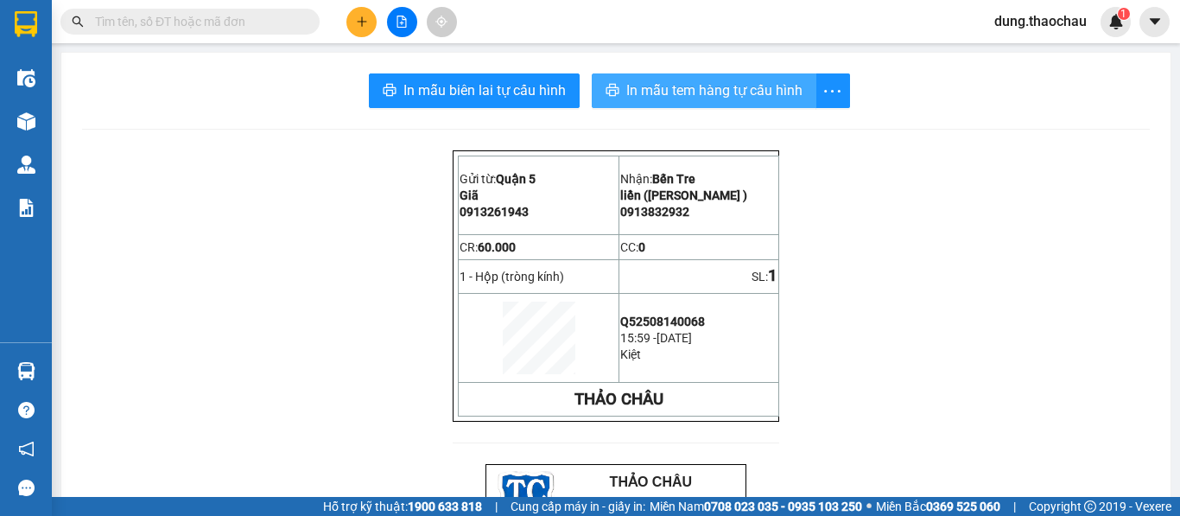
click at [675, 80] on span "In mẫu tem hàng tự cấu hình" at bounding box center [714, 90] width 176 height 22
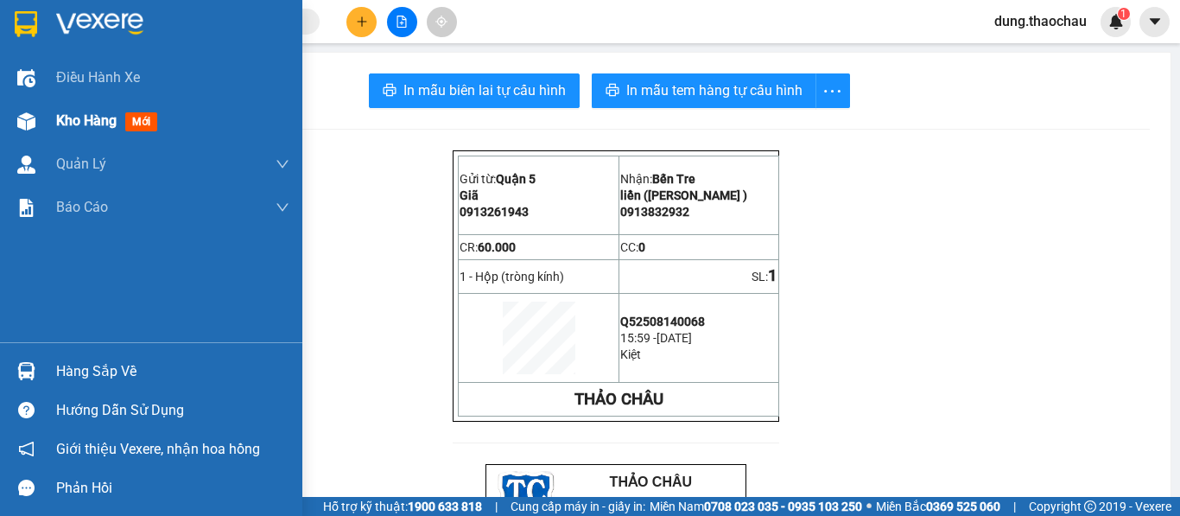
click at [74, 121] on span "Kho hàng" at bounding box center [86, 120] width 60 height 16
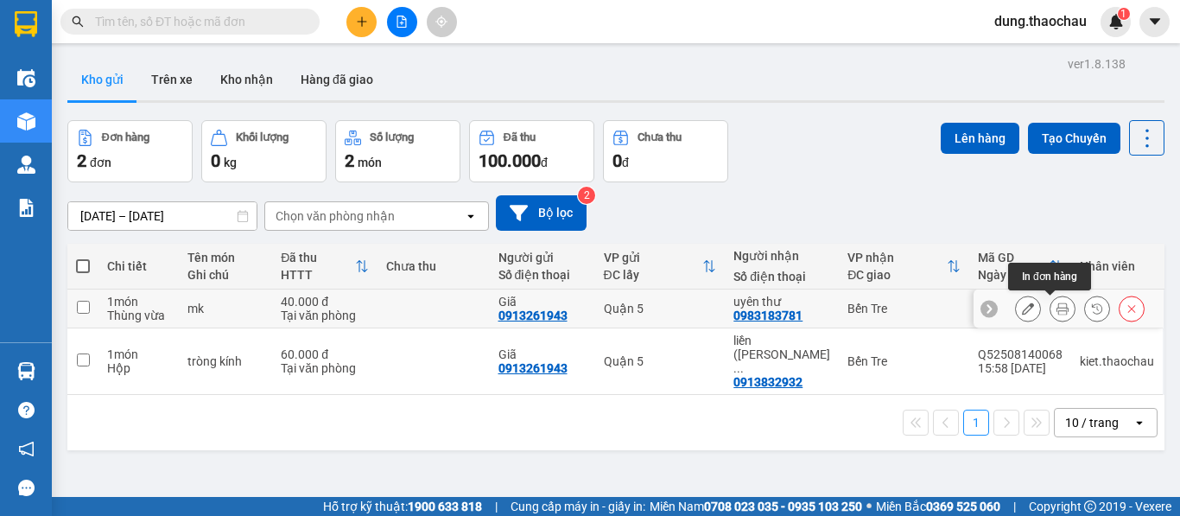
click at [1056, 309] on icon at bounding box center [1062, 308] width 12 height 12
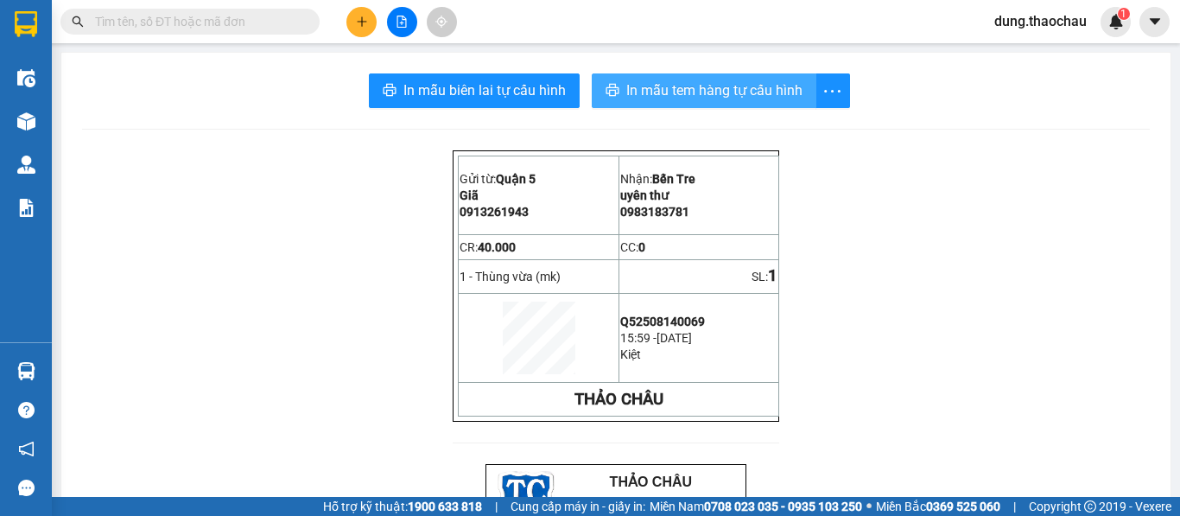
click at [669, 85] on span "In mẫu tem hàng tự cấu hình" at bounding box center [714, 90] width 176 height 22
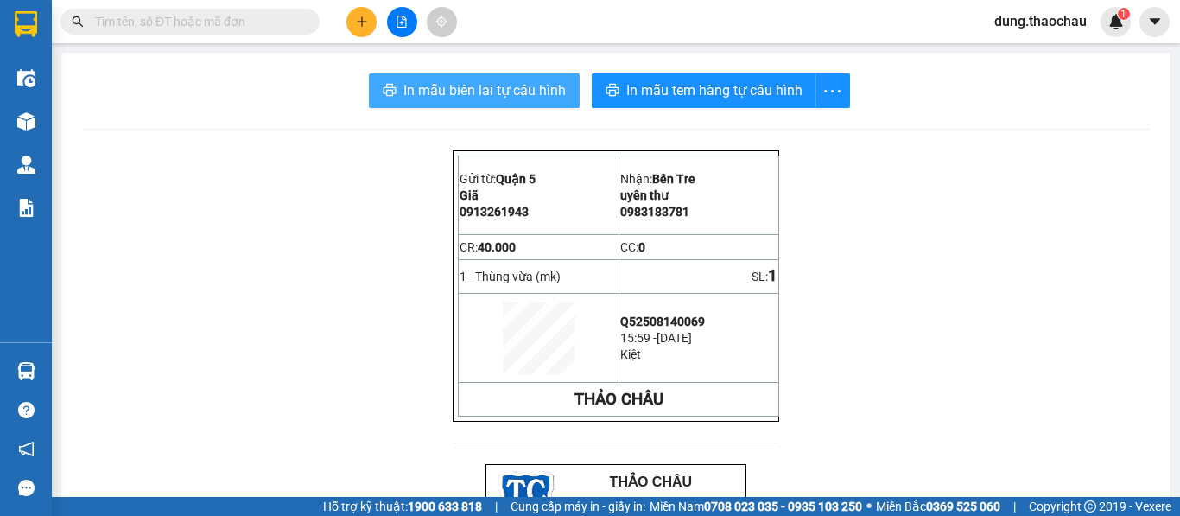
click at [491, 92] on span "In mẫu biên lai tự cấu hình" at bounding box center [484, 90] width 162 height 22
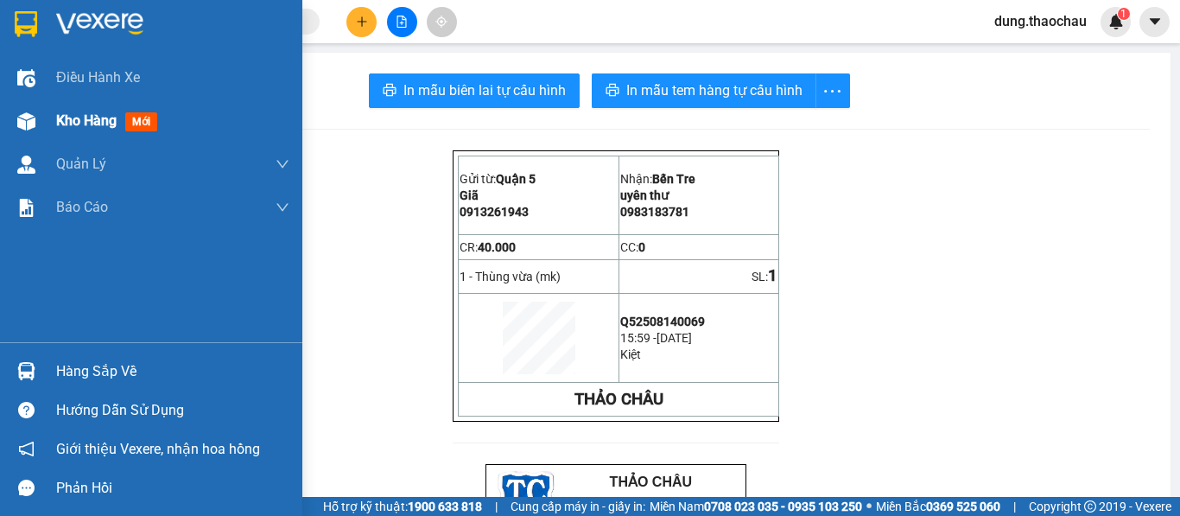
click at [74, 117] on span "Kho hàng" at bounding box center [86, 120] width 60 height 16
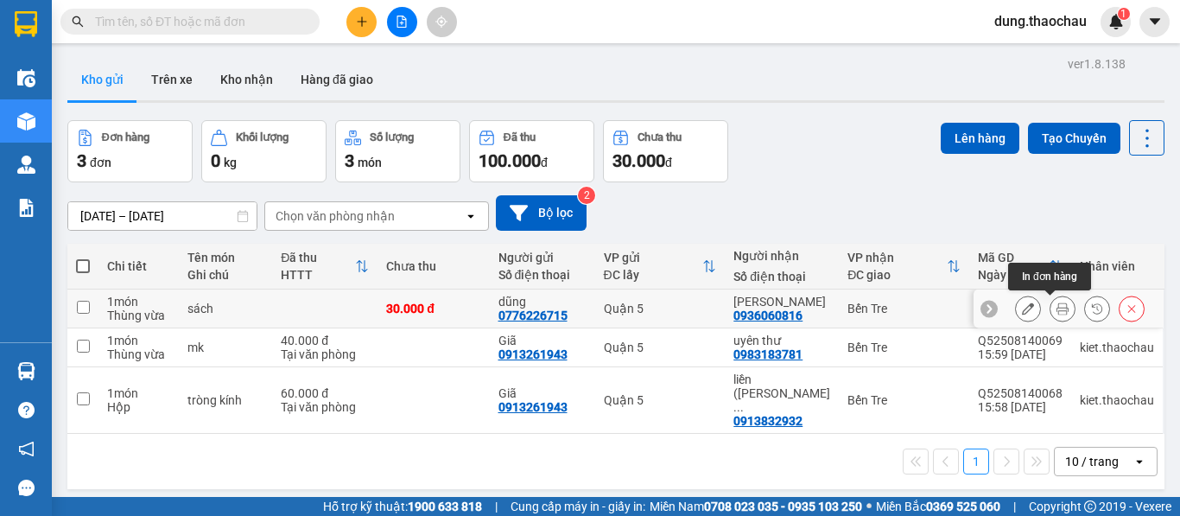
click at [1056, 314] on icon at bounding box center [1062, 308] width 12 height 12
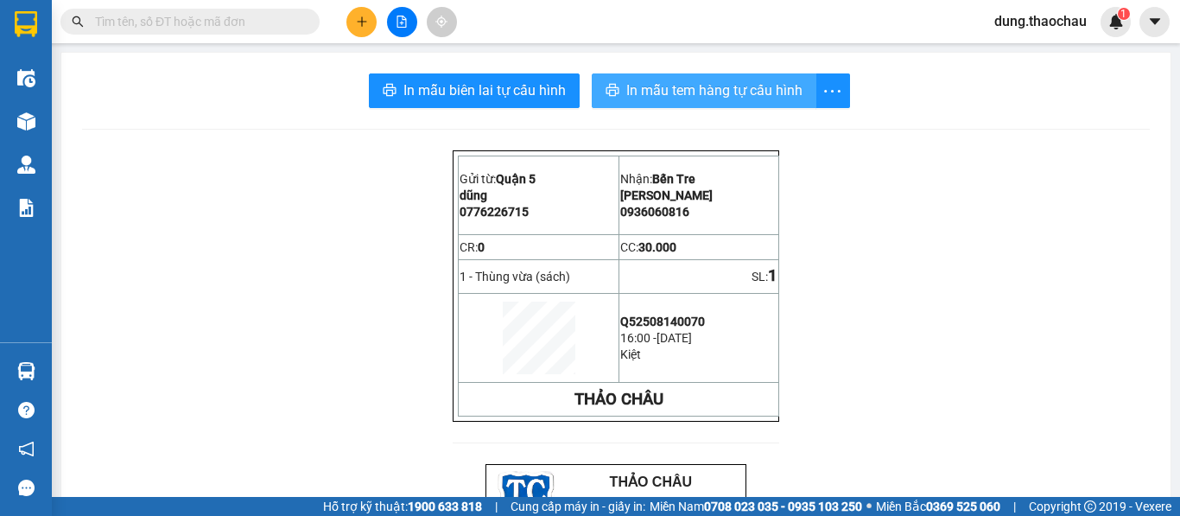
click at [666, 86] on span "In mẫu tem hàng tự cấu hình" at bounding box center [714, 90] width 176 height 22
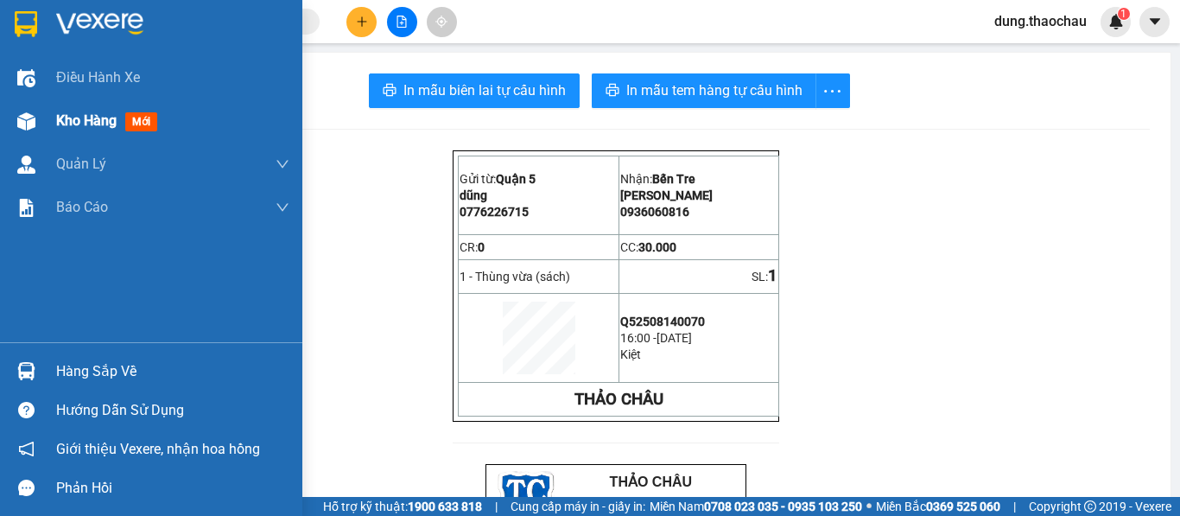
drag, startPoint x: 58, startPoint y: 117, endPoint x: 214, endPoint y: 27, distance: 180.3
click at [59, 117] on span "Kho hàng" at bounding box center [86, 120] width 60 height 16
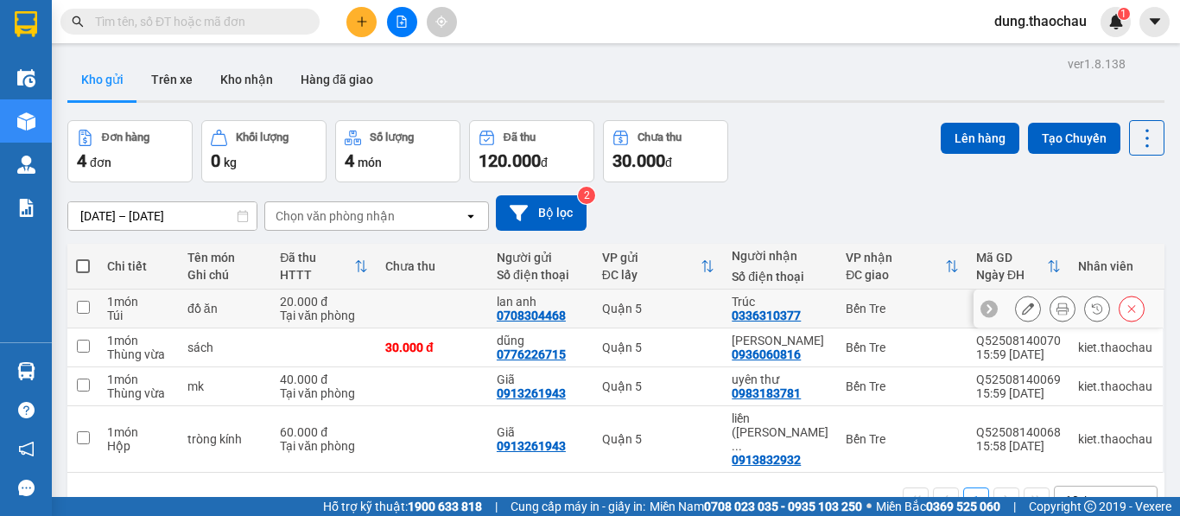
click at [1050, 314] on button at bounding box center [1062, 309] width 24 height 30
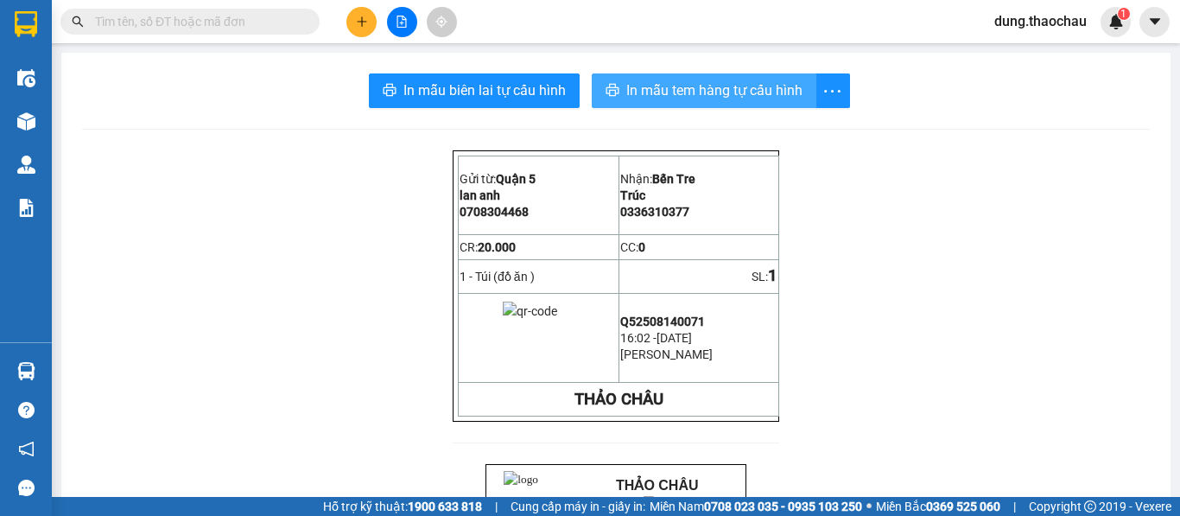
click at [789, 102] on button "In mẫu tem hàng tự cấu hình" at bounding box center [704, 90] width 225 height 35
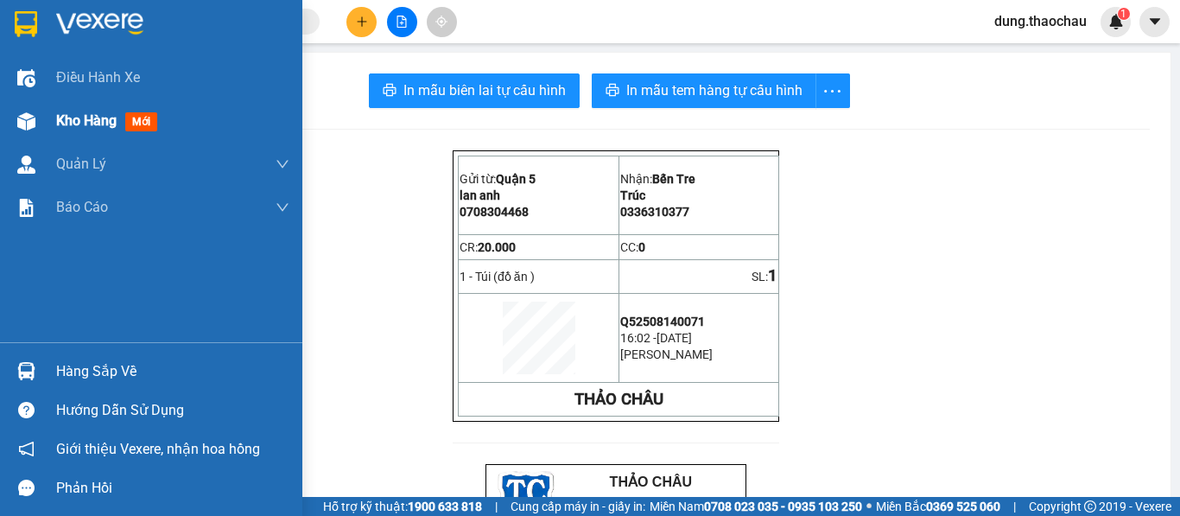
click at [50, 131] on div "Kho hàng mới" at bounding box center [151, 120] width 302 height 43
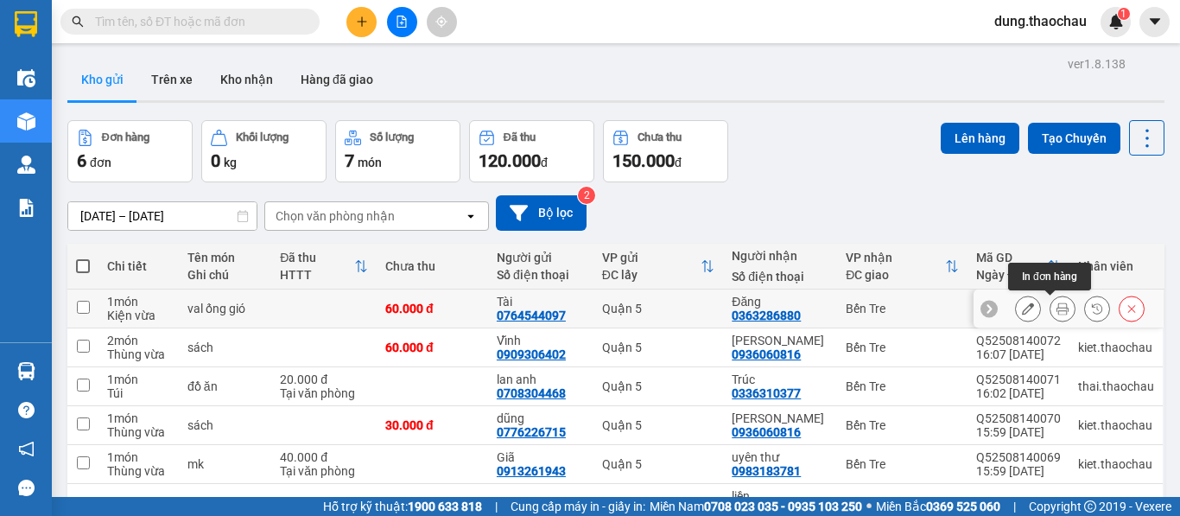
click at [1056, 309] on icon at bounding box center [1062, 308] width 12 height 12
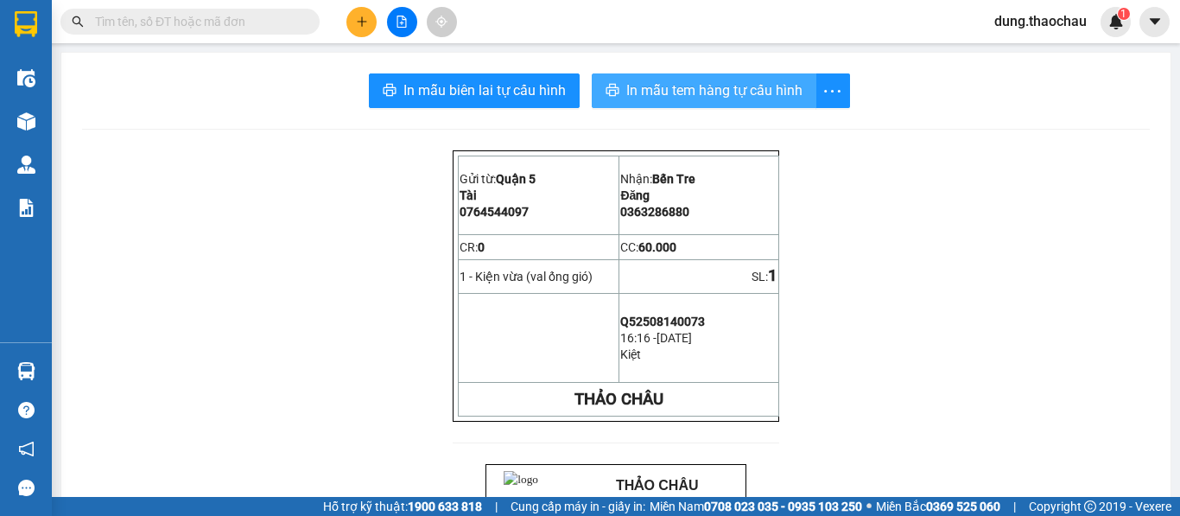
click at [678, 86] on span "In mẫu tem hàng tự cấu hình" at bounding box center [714, 90] width 176 height 22
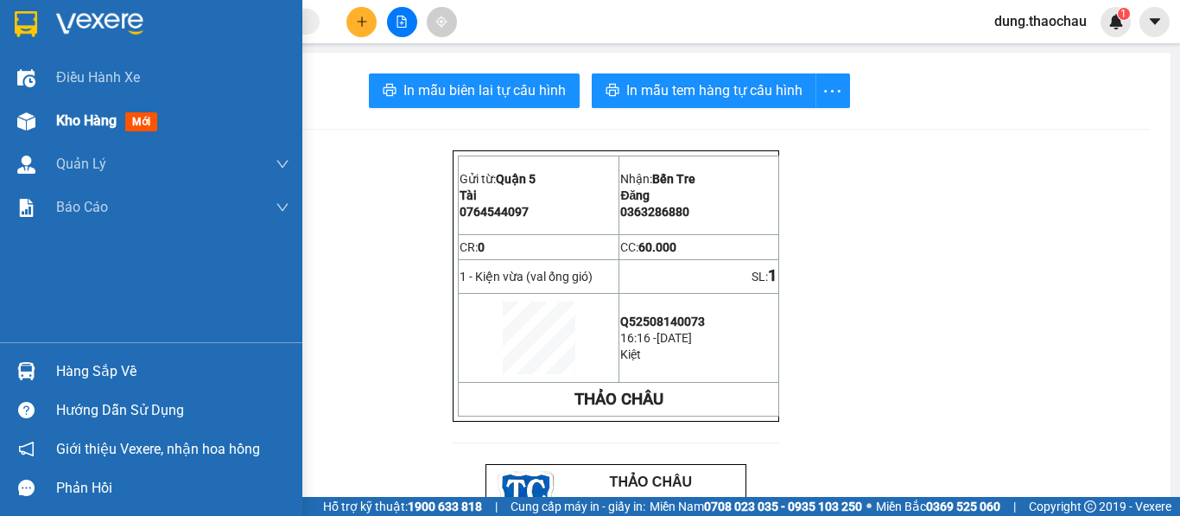
click at [0, 110] on div "Kho hàng mới" at bounding box center [151, 120] width 302 height 43
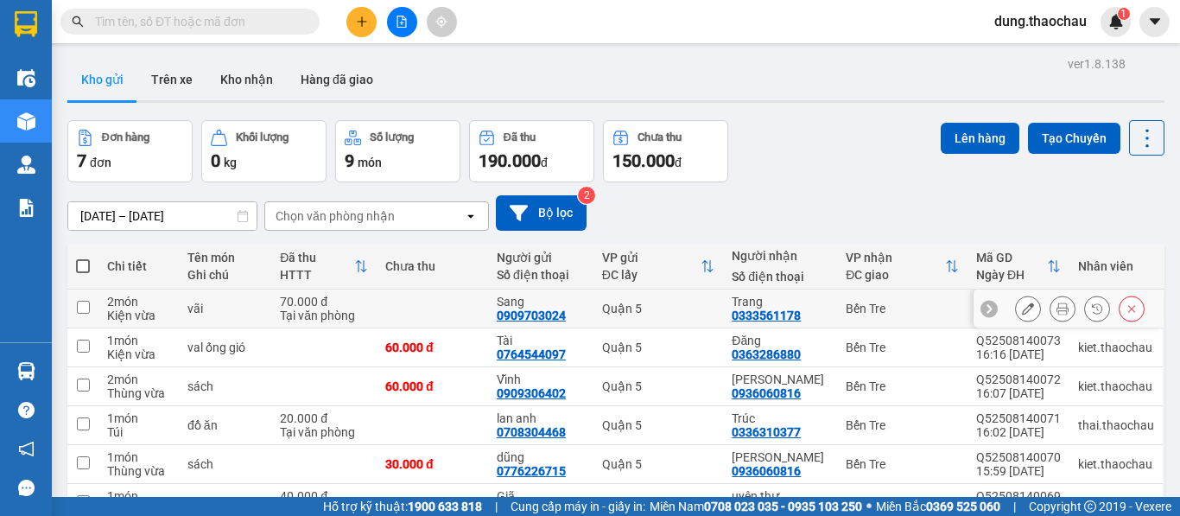
click at [1056, 303] on icon at bounding box center [1062, 308] width 12 height 12
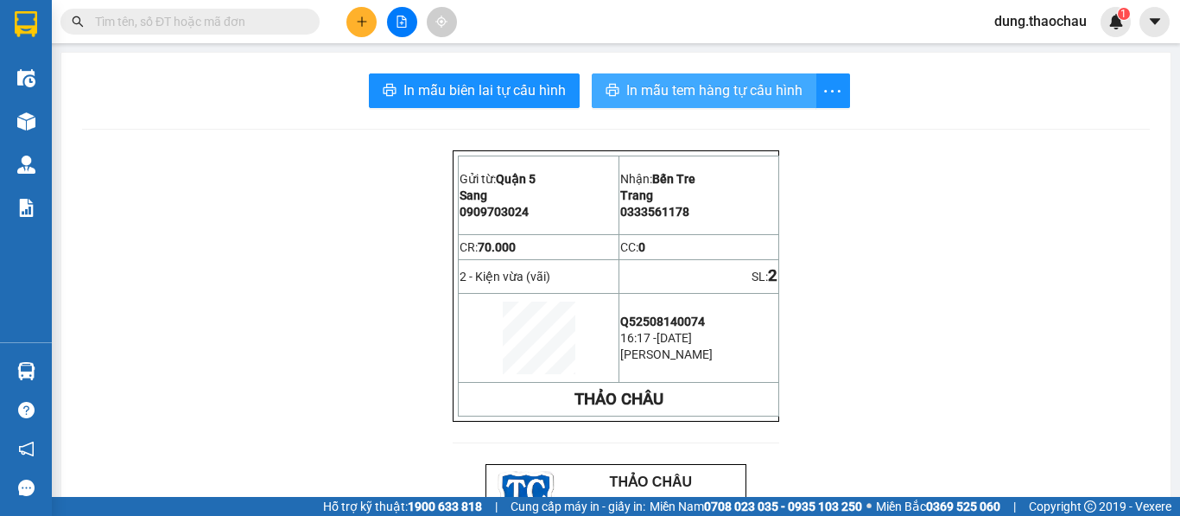
click at [719, 75] on button "In mẫu tem hàng tự cấu hình" at bounding box center [704, 90] width 225 height 35
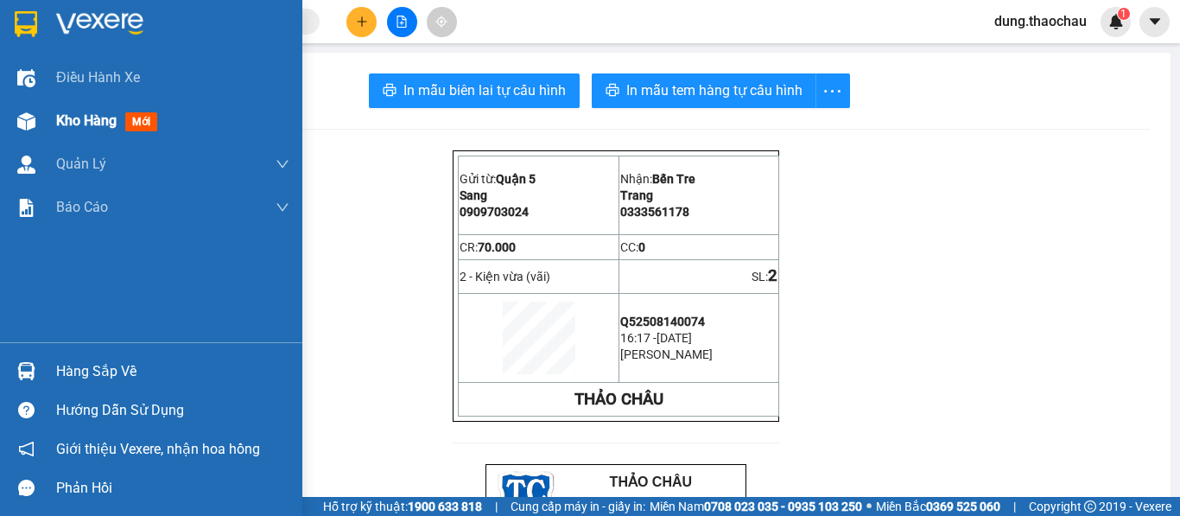
click at [25, 117] on img at bounding box center [26, 121] width 18 height 18
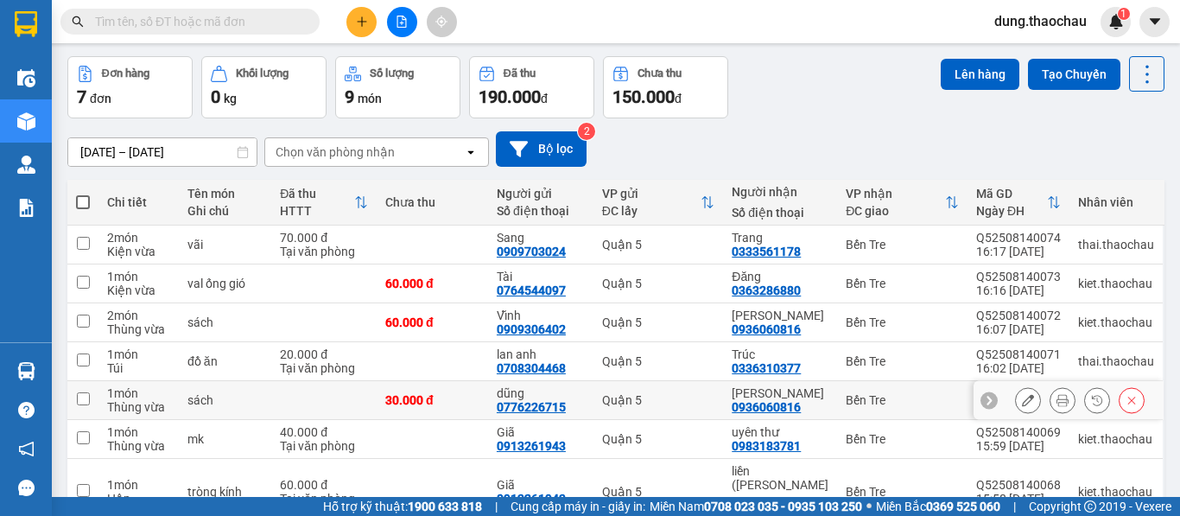
scroll to position [136, 0]
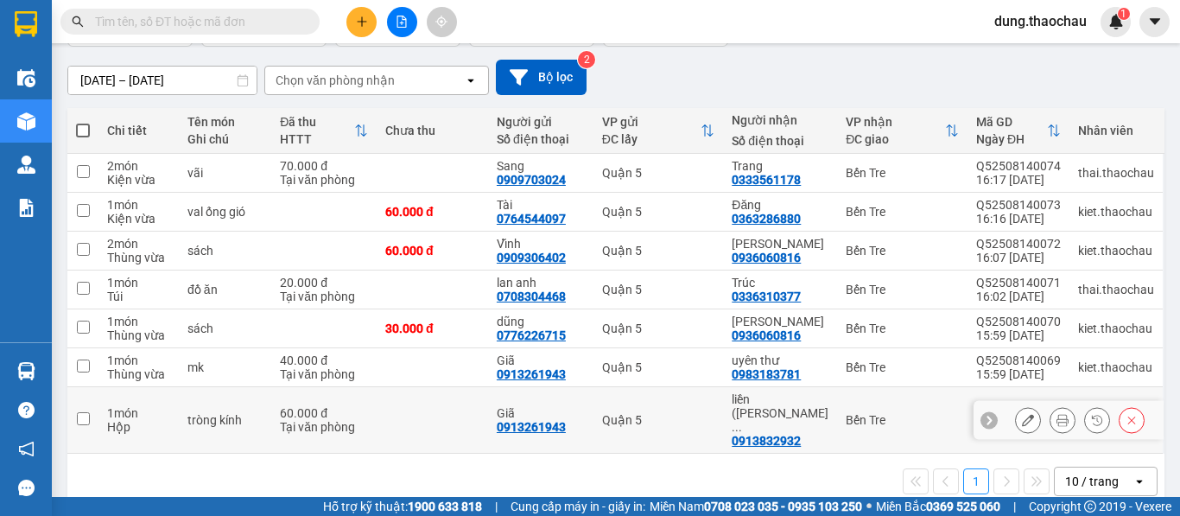
click at [466, 405] on td at bounding box center [432, 420] width 111 height 67
checkbox input "true"
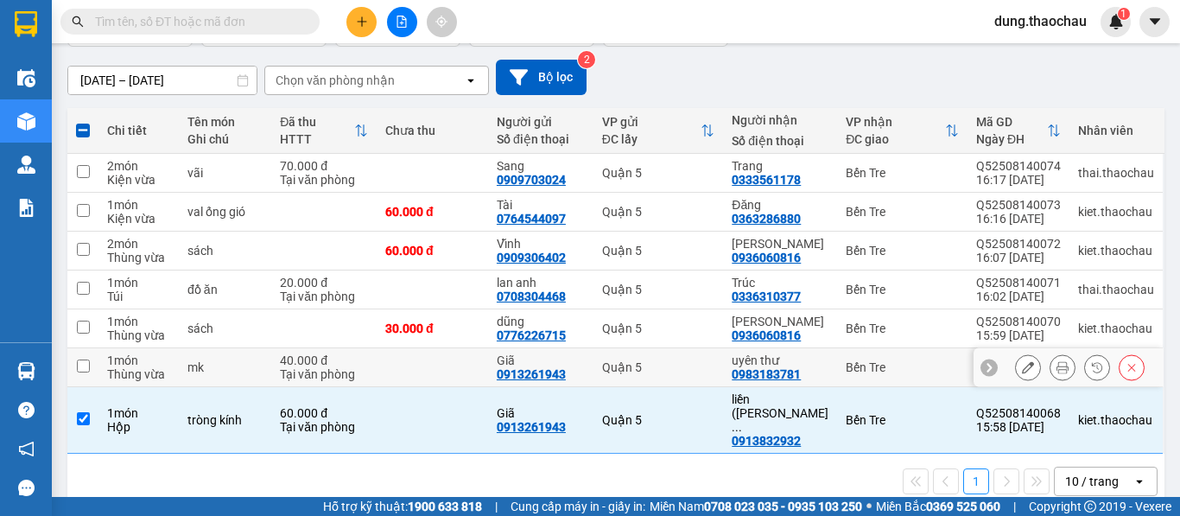
click at [458, 369] on td at bounding box center [432, 367] width 111 height 39
checkbox input "true"
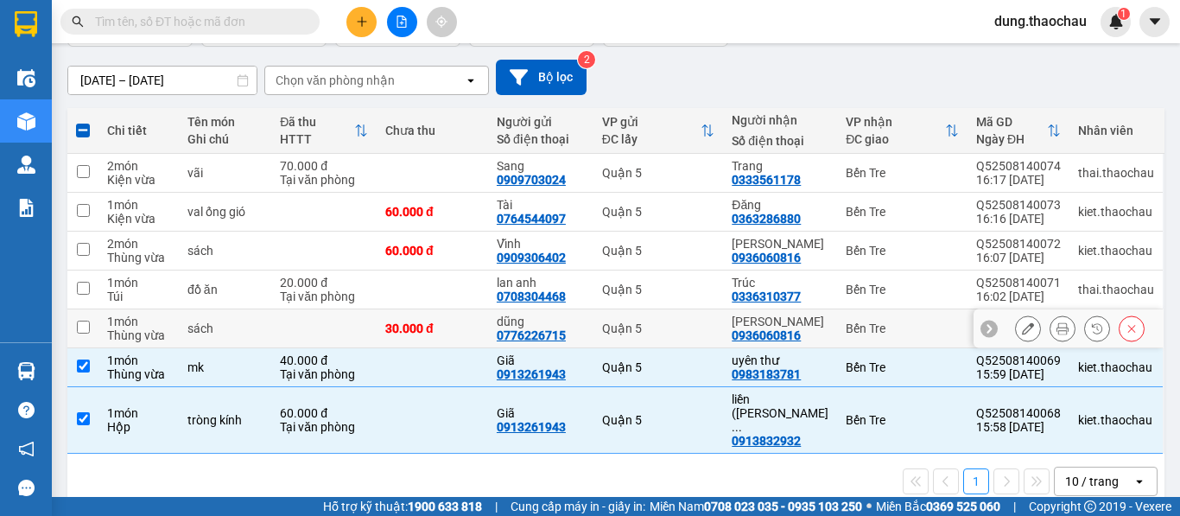
click at [458, 313] on td "30.000 đ" at bounding box center [432, 328] width 111 height 39
checkbox input "true"
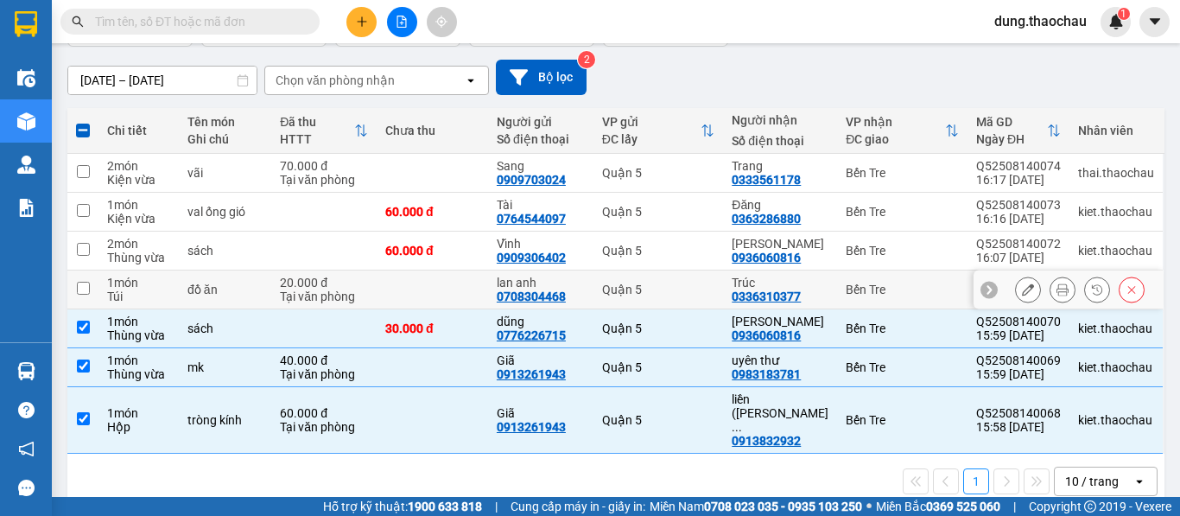
click at [467, 286] on td at bounding box center [432, 289] width 111 height 39
checkbox input "true"
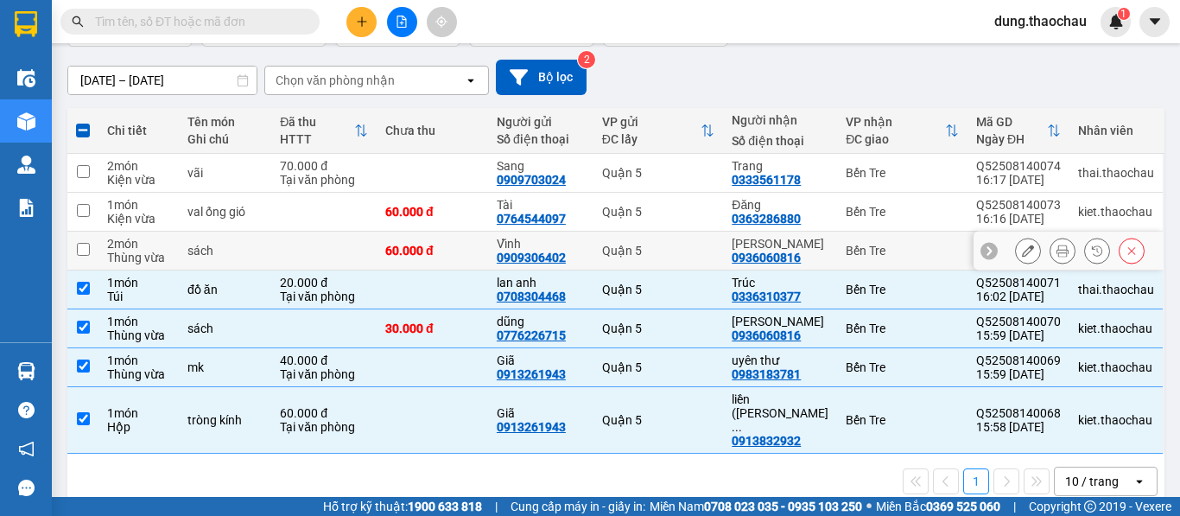
click at [470, 250] on div "60.000 đ" at bounding box center [432, 251] width 94 height 14
checkbox input "true"
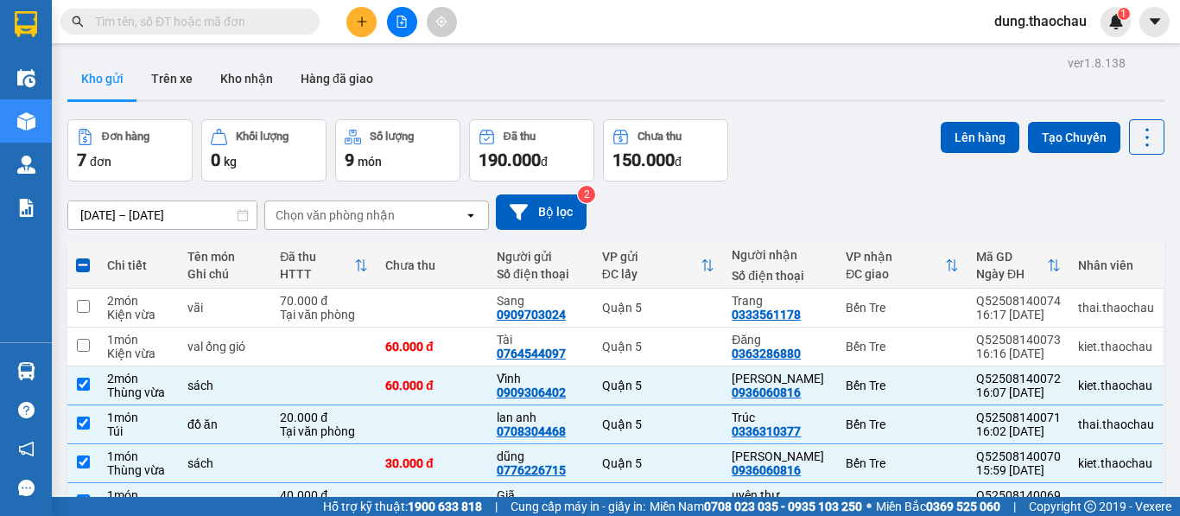
scroll to position [0, 0]
click at [965, 139] on button "Lên hàng" at bounding box center [980, 138] width 79 height 31
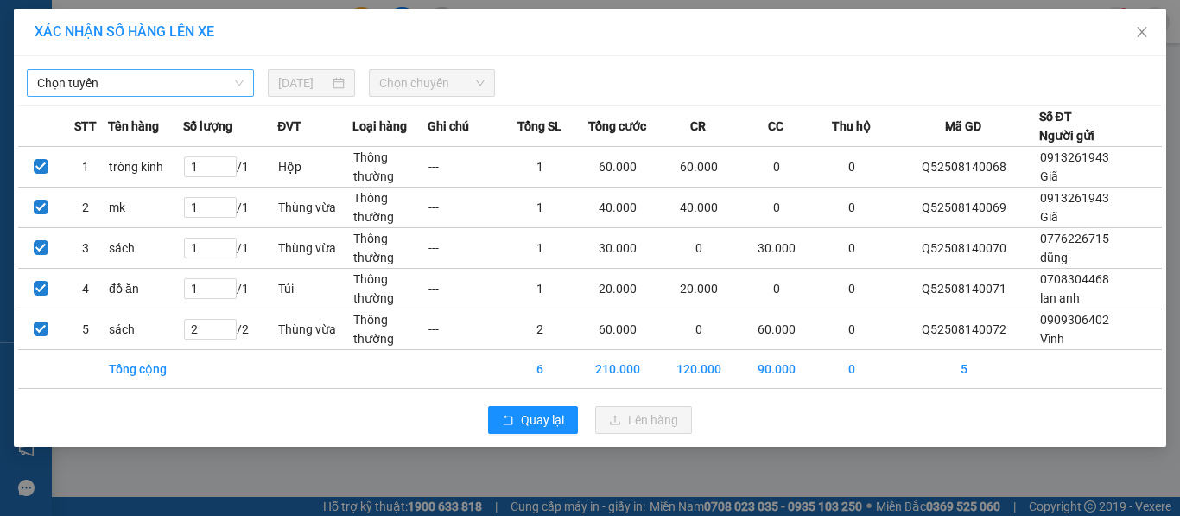
click at [174, 88] on span "Chọn tuyến" at bounding box center [140, 83] width 206 height 26
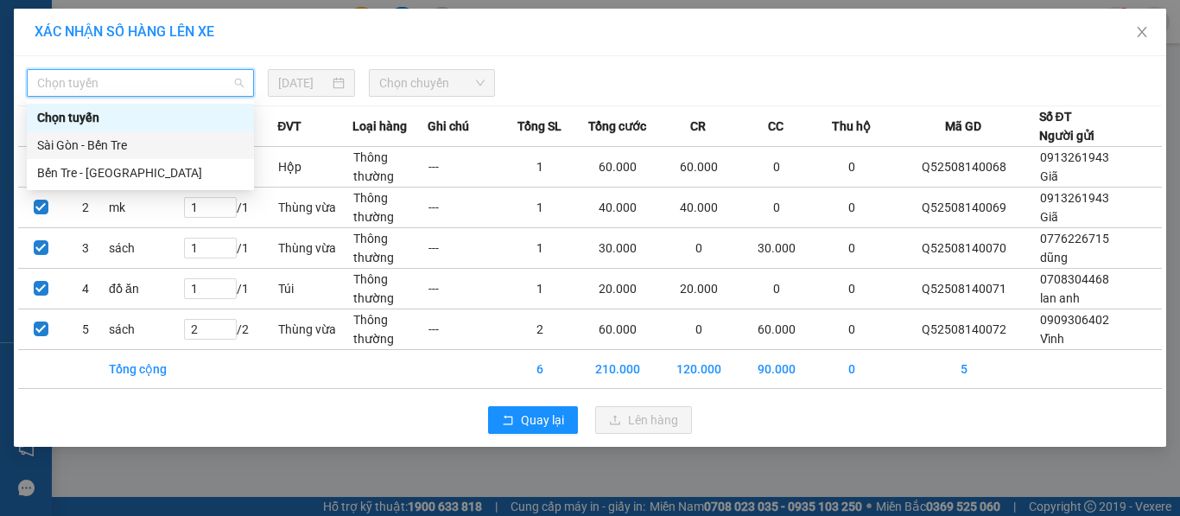
click at [157, 143] on div "Sài Gòn - Bến Tre" at bounding box center [140, 145] width 206 height 19
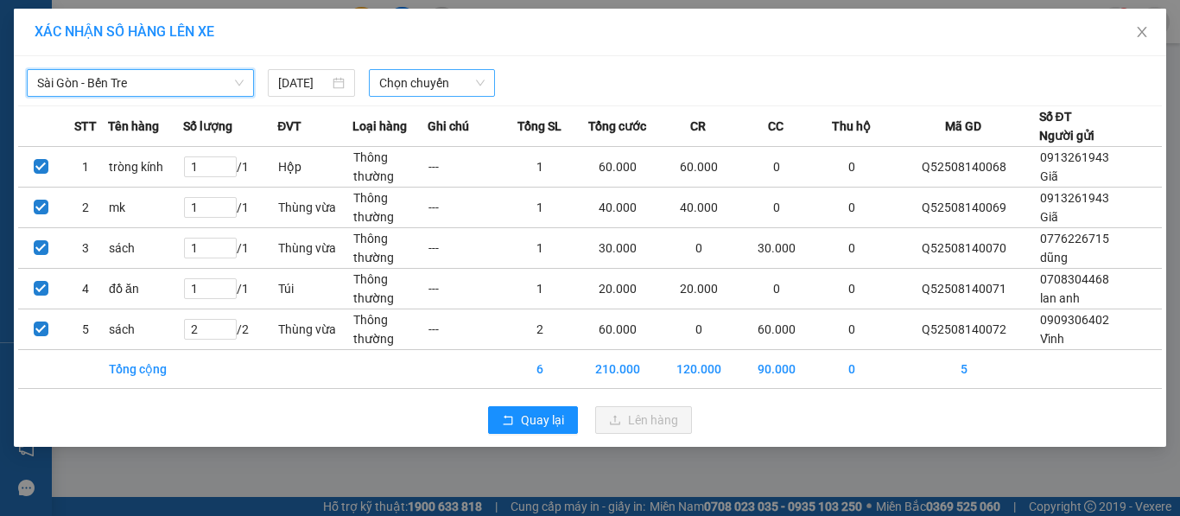
click at [457, 82] on span "Chọn chuyến" at bounding box center [432, 83] width 106 height 26
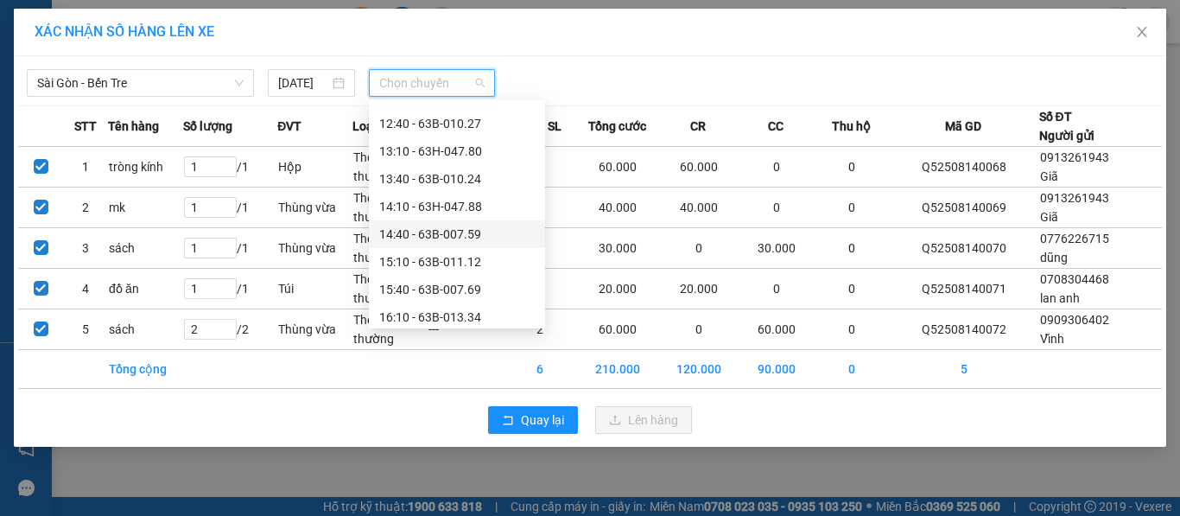
scroll to position [605, 0]
click at [456, 203] on div "16:10 - 63B-013.34" at bounding box center [456, 203] width 155 height 19
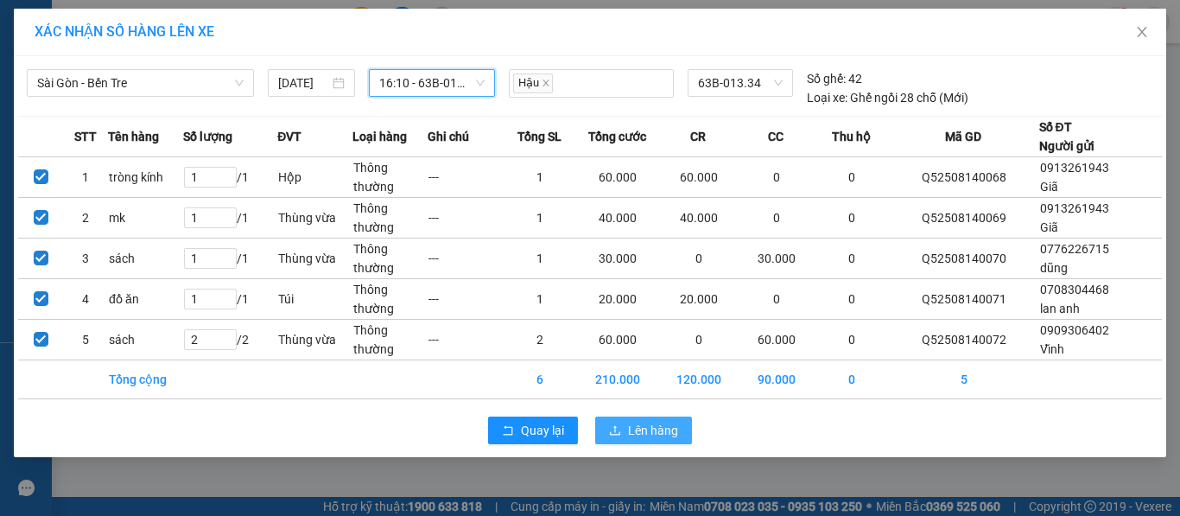
click at [615, 437] on span "upload" at bounding box center [615, 431] width 12 height 14
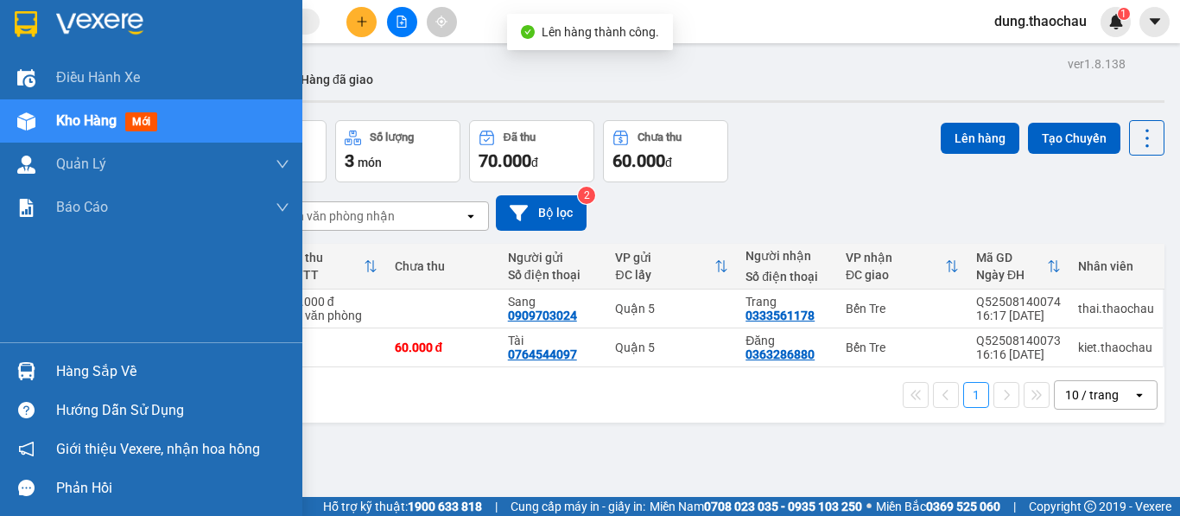
click at [40, 372] on div at bounding box center [26, 371] width 30 height 30
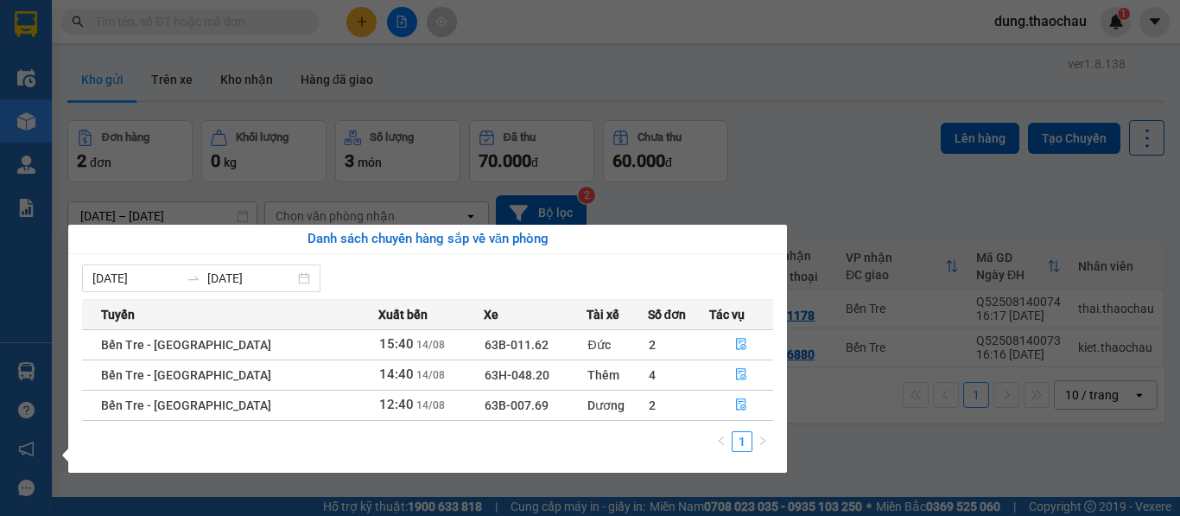
click at [859, 181] on section "Kết quả tìm kiếm ( 0 ) Bộ lọc No Data dung.thaochau 1 Điều hành xe Kho hàng mới…" at bounding box center [590, 258] width 1180 height 516
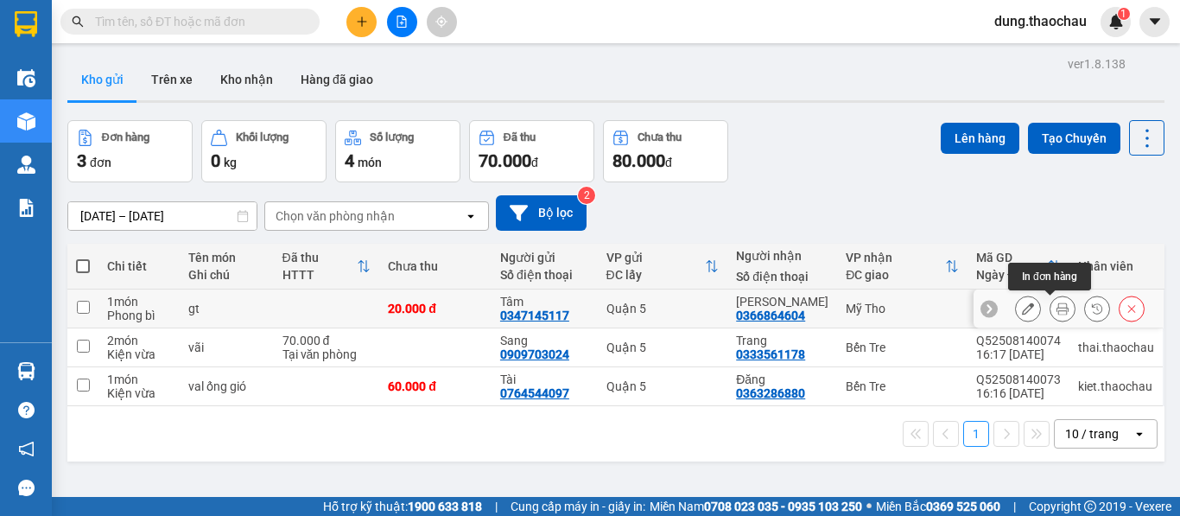
click at [1056, 304] on icon at bounding box center [1062, 308] width 12 height 12
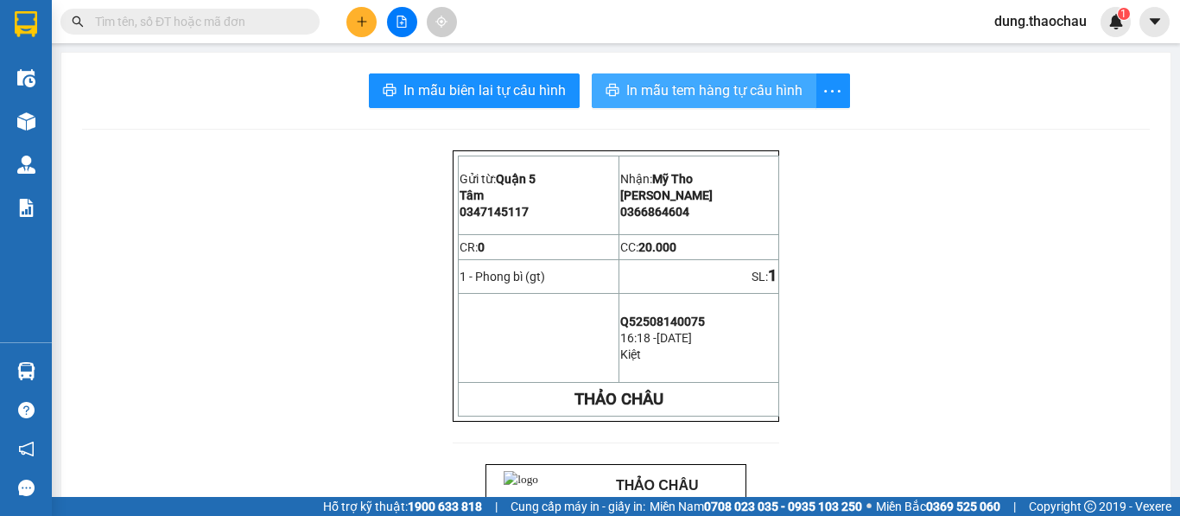
click at [708, 86] on span "In mẫu tem hàng tự cấu hình" at bounding box center [714, 90] width 176 height 22
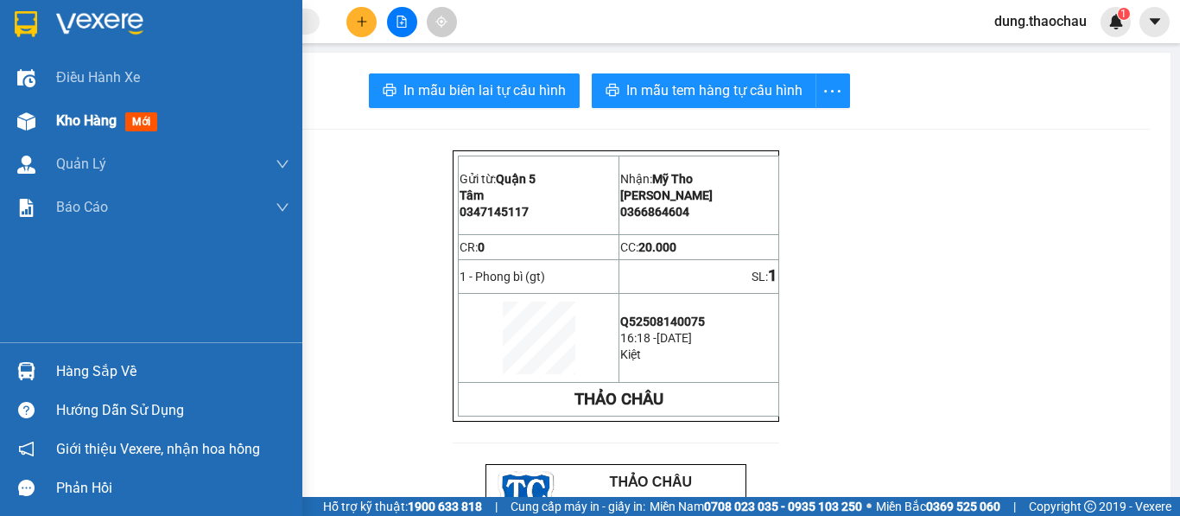
click at [57, 124] on span "Kho hàng" at bounding box center [86, 120] width 60 height 16
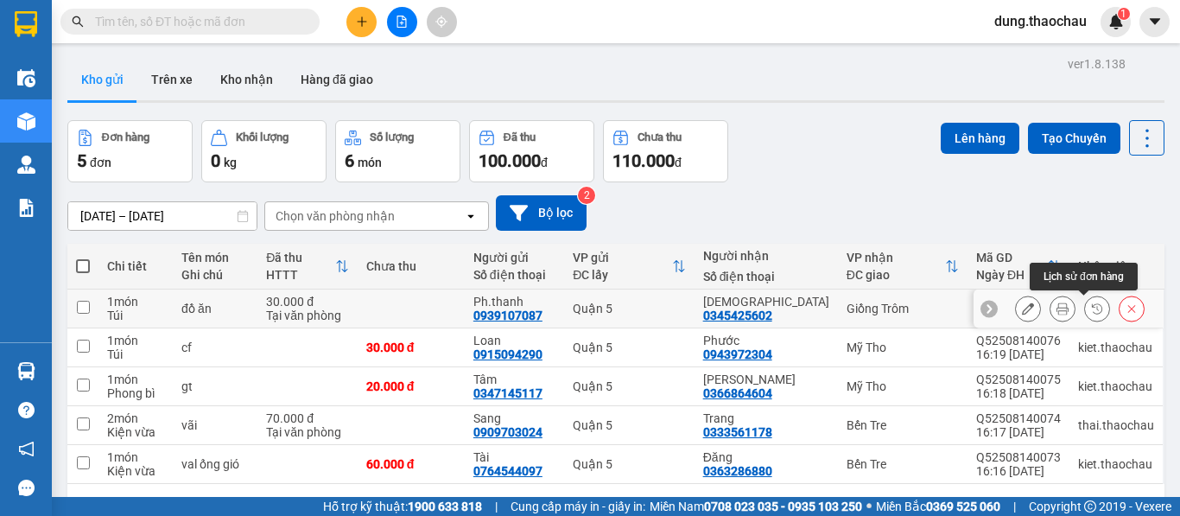
click at [1056, 305] on icon at bounding box center [1062, 308] width 12 height 12
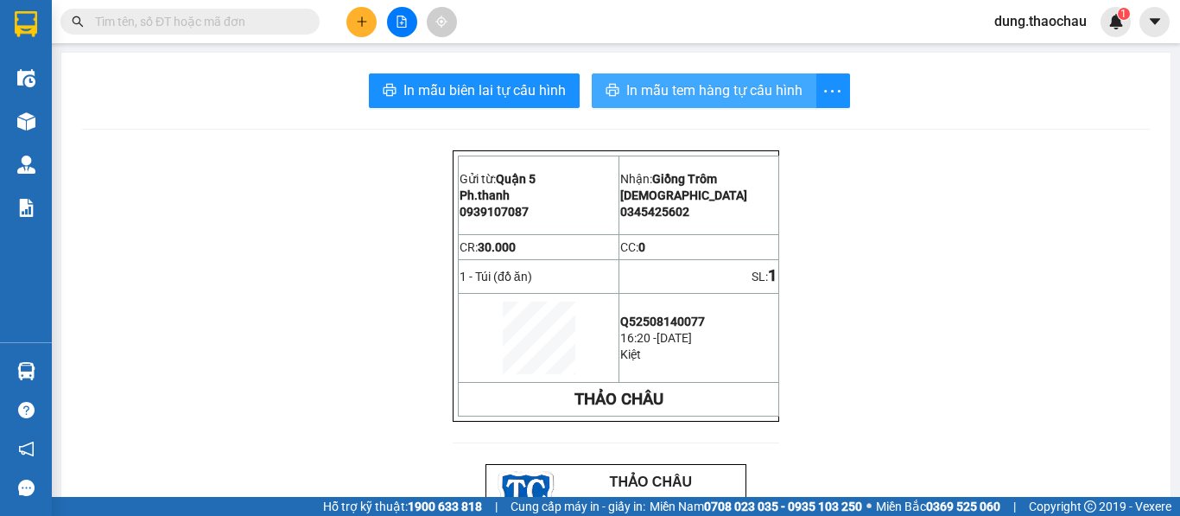
click at [698, 81] on span "In mẫu tem hàng tự cấu hình" at bounding box center [714, 90] width 176 height 22
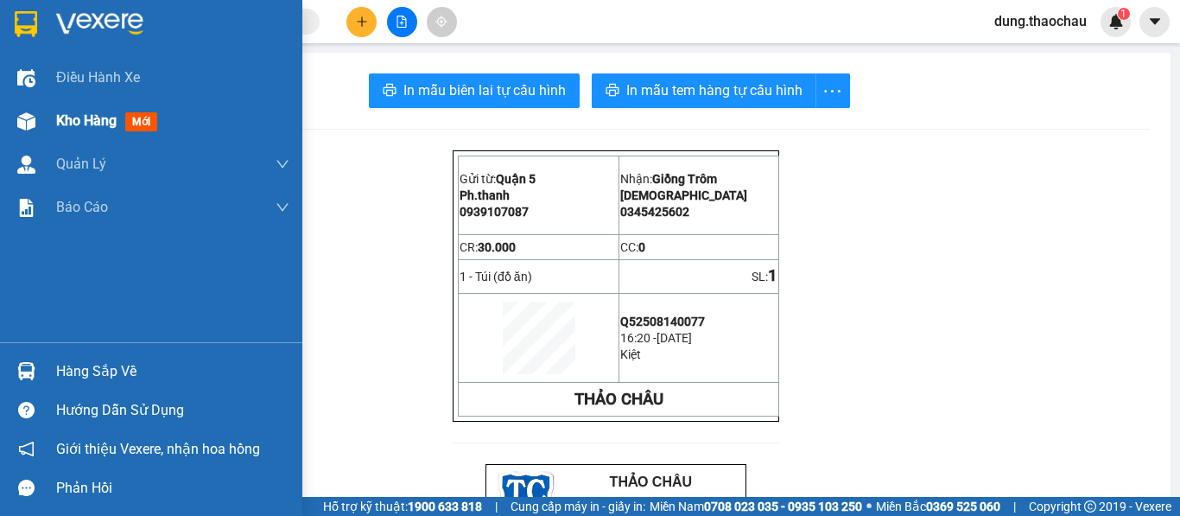
click at [180, 136] on div "Kho hàng mới" at bounding box center [172, 120] width 233 height 43
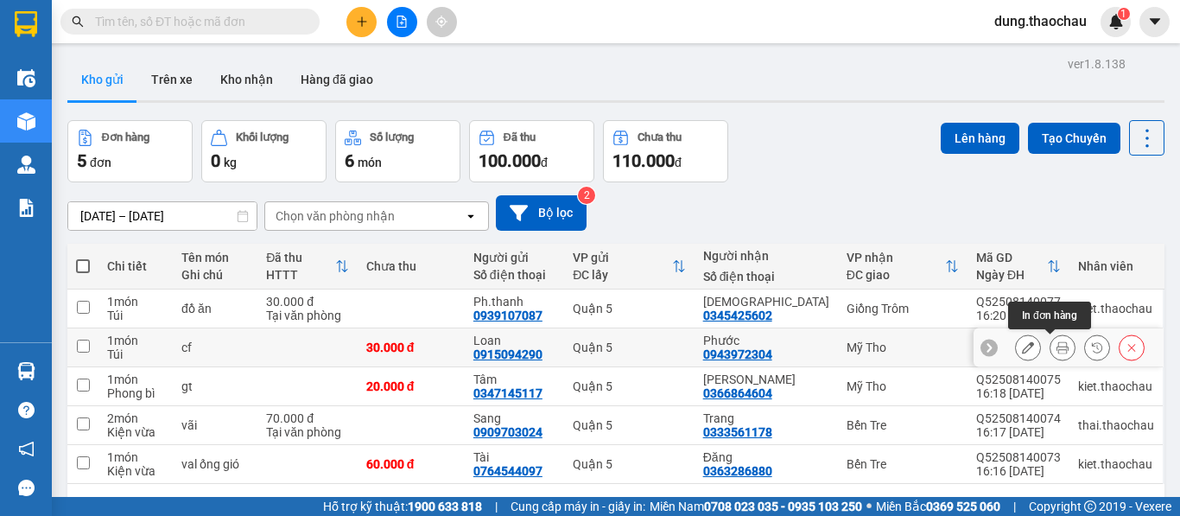
click at [1056, 344] on icon at bounding box center [1062, 347] width 12 height 12
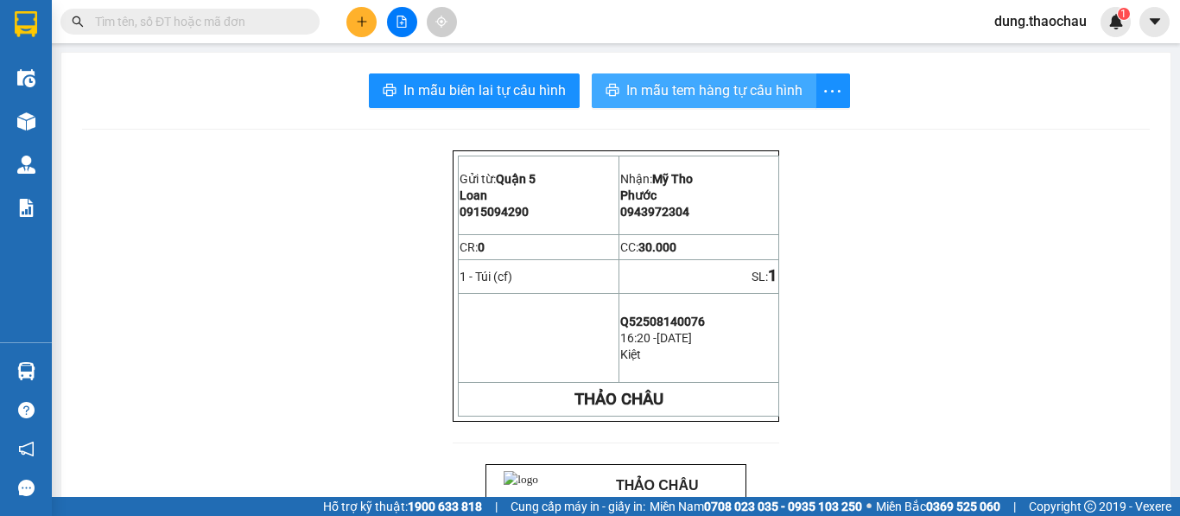
click at [760, 85] on span "In mẫu tem hàng tự cấu hình" at bounding box center [714, 90] width 176 height 22
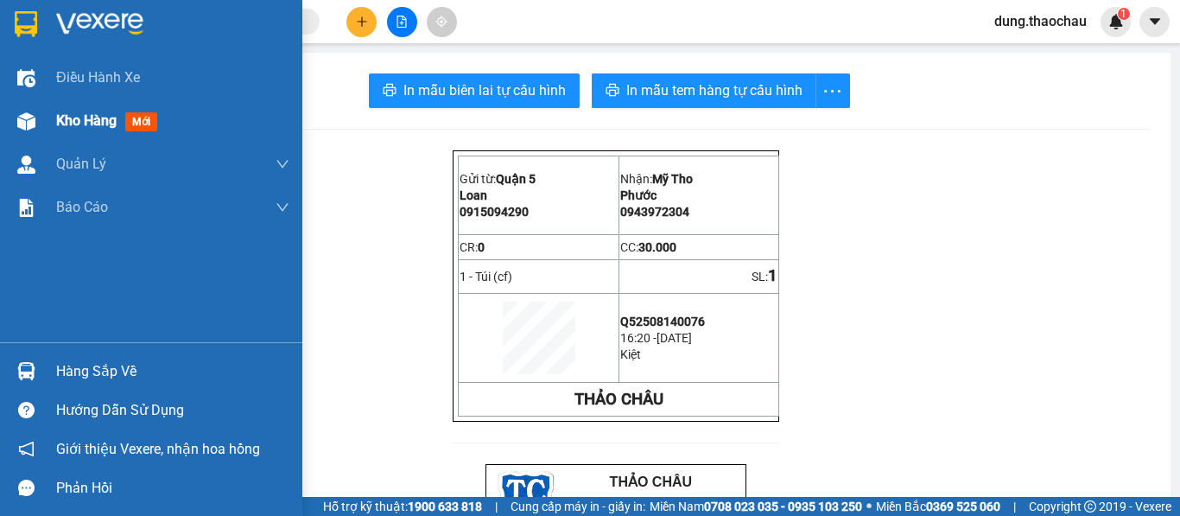
click at [41, 130] on div "Kho hàng mới" at bounding box center [151, 120] width 302 height 43
click at [43, 131] on div "Kho hàng mới" at bounding box center [151, 120] width 302 height 43
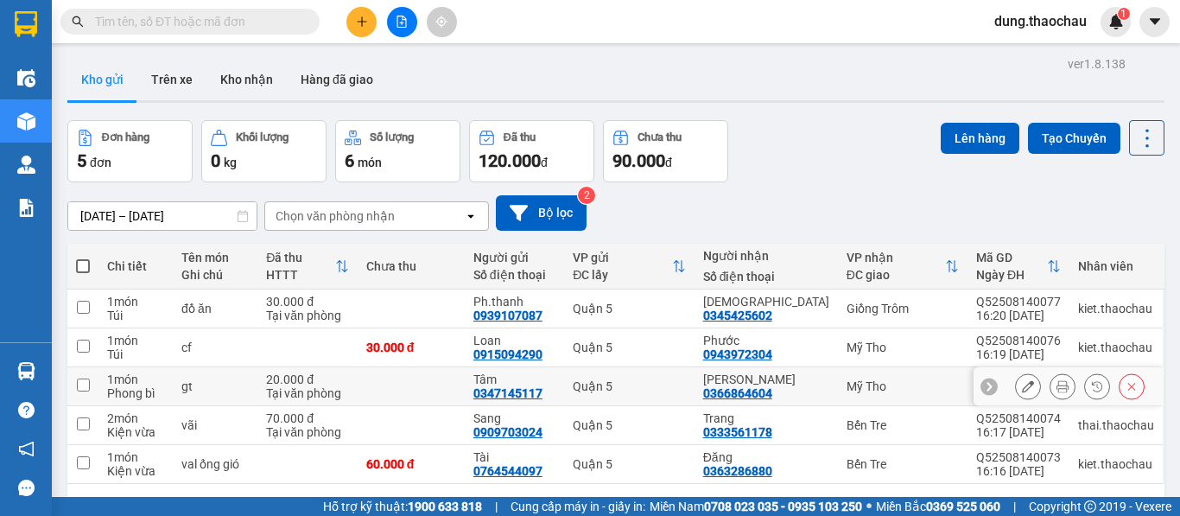
click at [1050, 384] on button at bounding box center [1062, 386] width 24 height 30
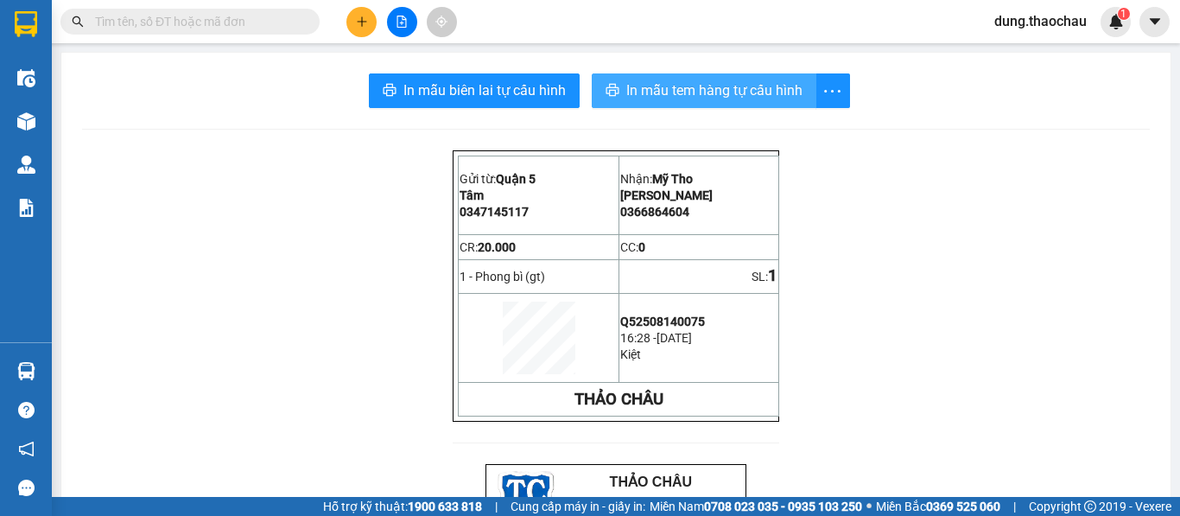
click at [737, 97] on span "In mẫu tem hàng tự cấu hình" at bounding box center [714, 90] width 176 height 22
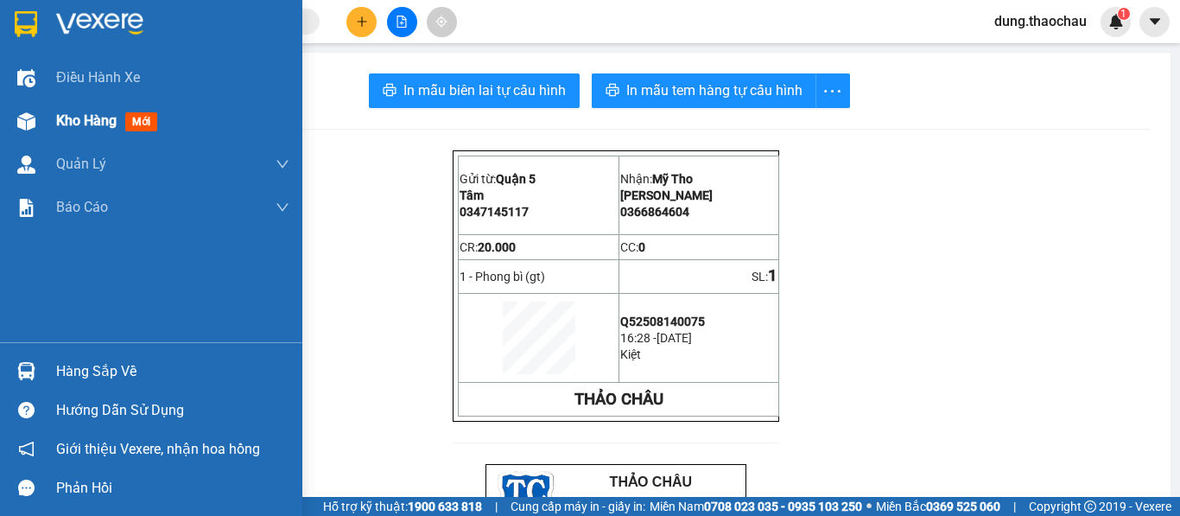
click at [63, 124] on span "Kho hàng" at bounding box center [86, 120] width 60 height 16
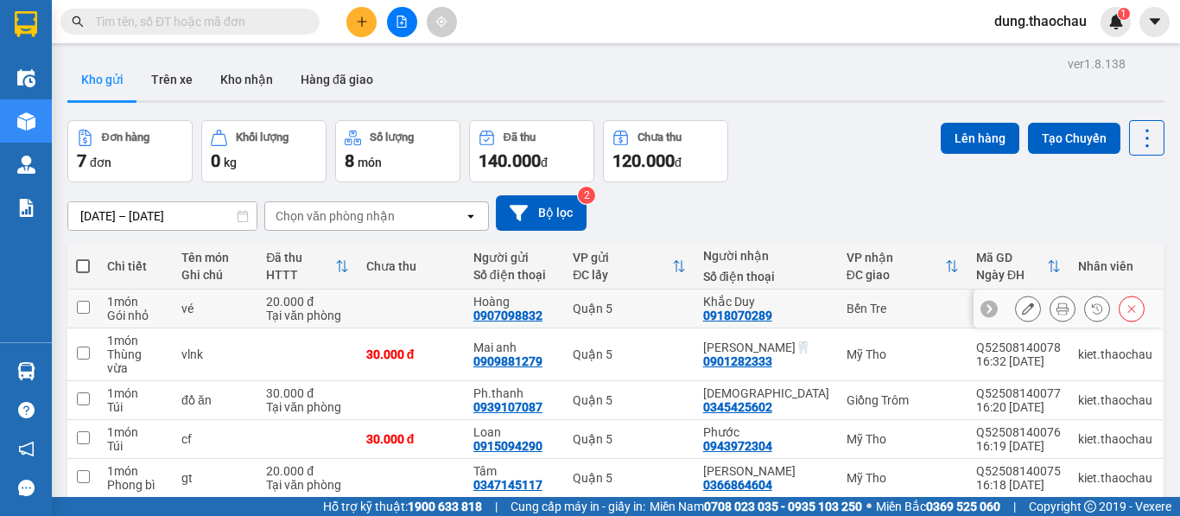
click at [1050, 302] on button at bounding box center [1062, 309] width 24 height 30
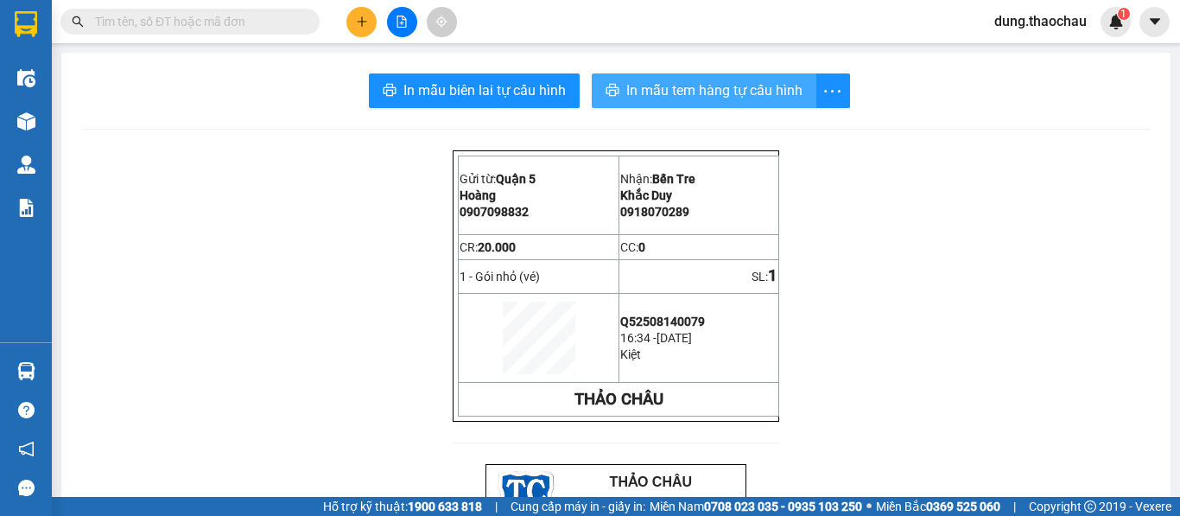
click at [637, 105] on button "In mẫu tem hàng tự cấu hình" at bounding box center [704, 90] width 225 height 35
drag, startPoint x: 632, startPoint y: 79, endPoint x: 624, endPoint y: 86, distance: 10.4
click at [631, 81] on span "In mẫu tem hàng tự cấu hình" at bounding box center [714, 90] width 176 height 22
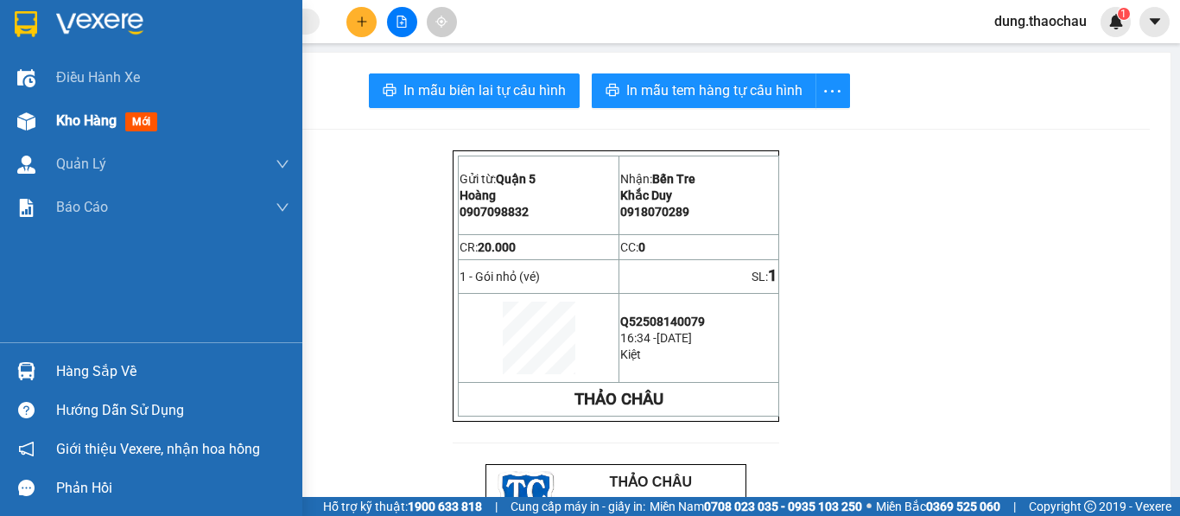
click at [53, 125] on div "Kho hàng mới" at bounding box center [151, 120] width 302 height 43
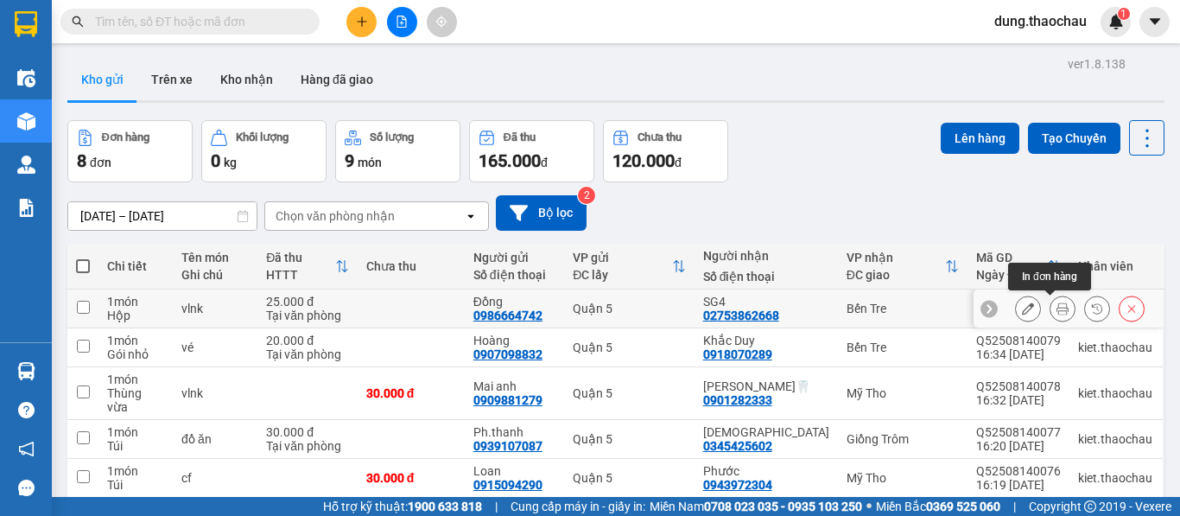
click at [1058, 308] on button at bounding box center [1062, 309] width 24 height 30
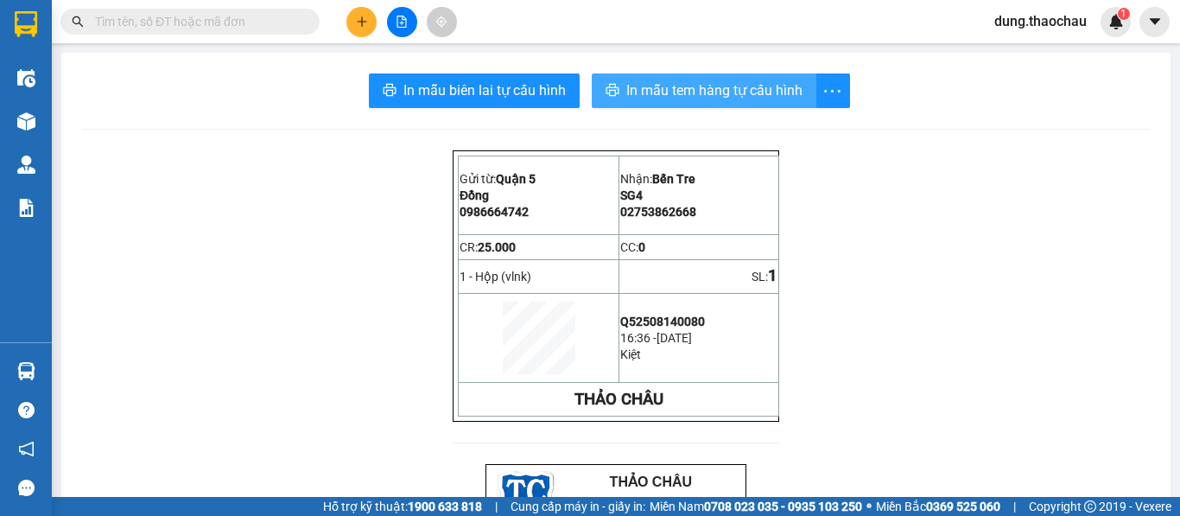
click at [719, 92] on span "In mẫu tem hàng tự cấu hình" at bounding box center [714, 90] width 176 height 22
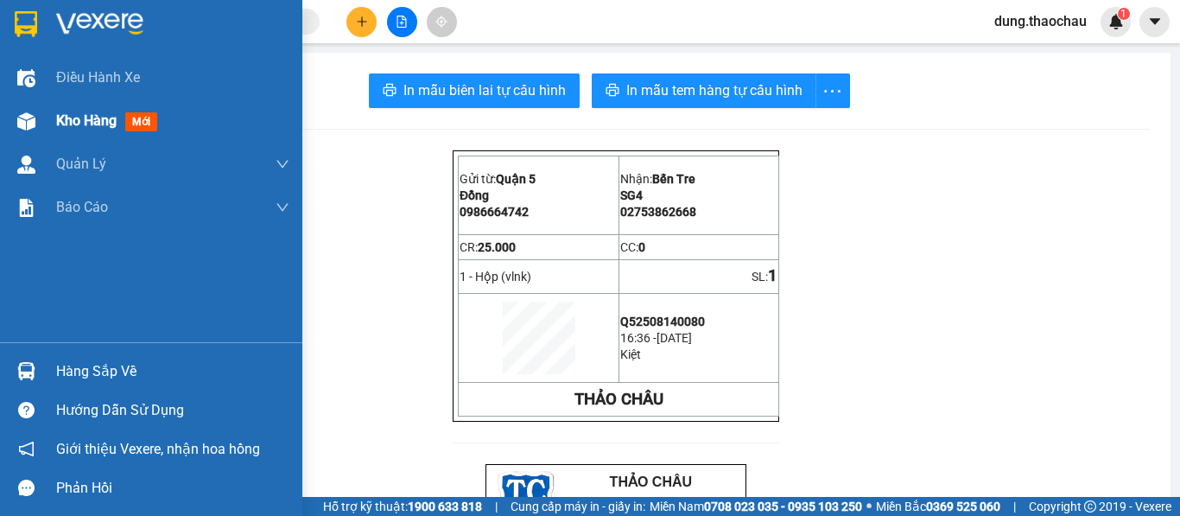
click at [30, 104] on div "Kho hàng mới" at bounding box center [151, 120] width 302 height 43
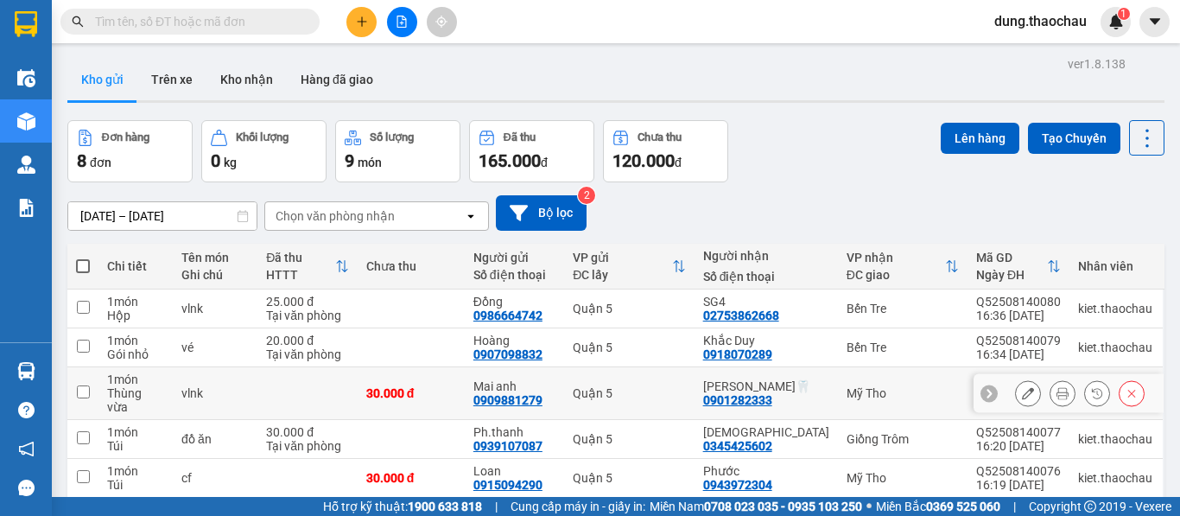
click at [1055, 388] on button at bounding box center [1062, 393] width 24 height 30
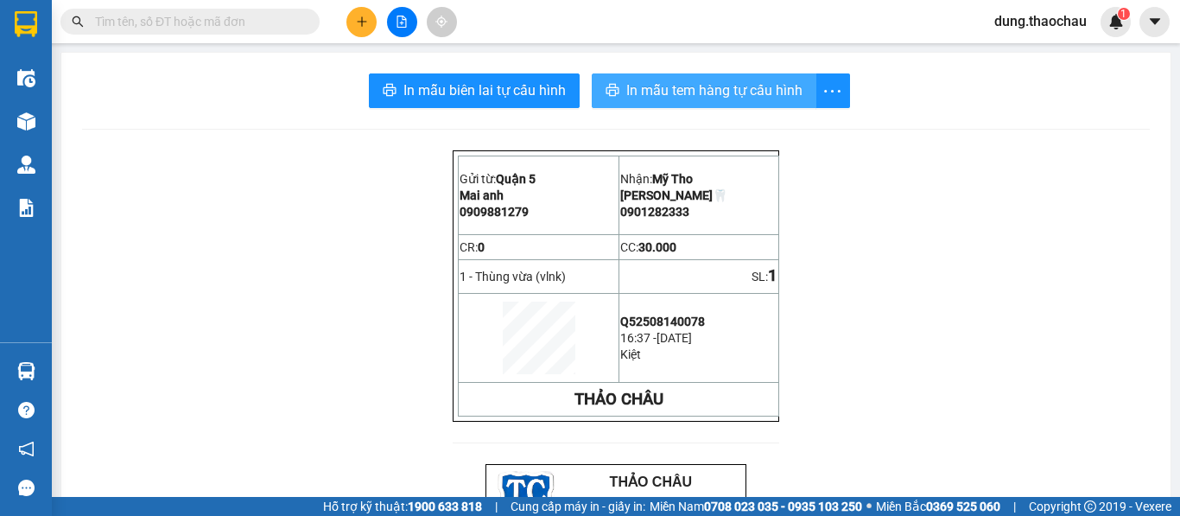
click at [699, 88] on span "In mẫu tem hàng tự cấu hình" at bounding box center [714, 90] width 176 height 22
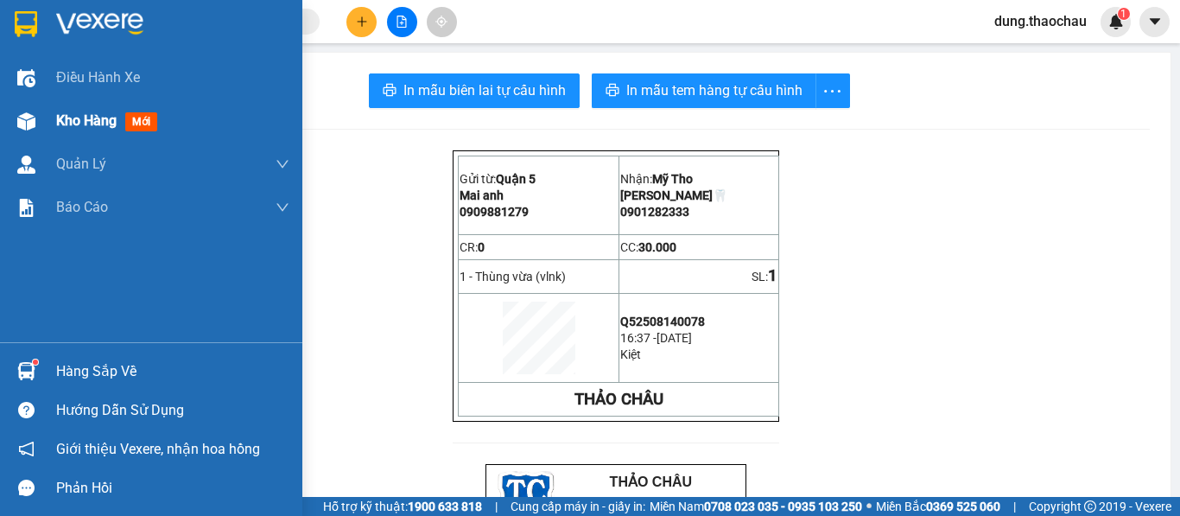
click at [81, 110] on div "Kho hàng mới" at bounding box center [110, 121] width 108 height 22
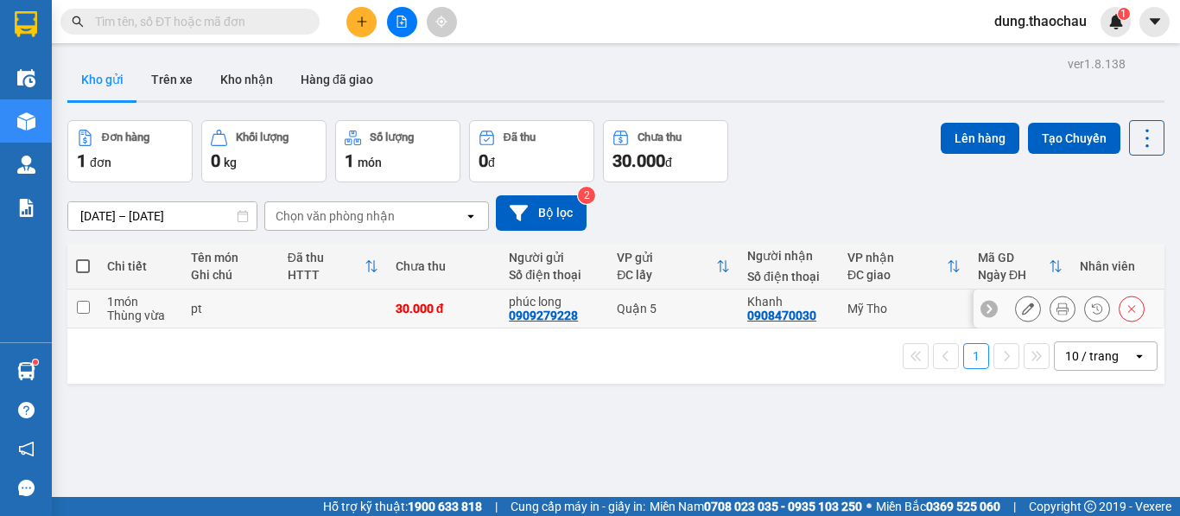
click at [1056, 303] on icon at bounding box center [1062, 308] width 12 height 12
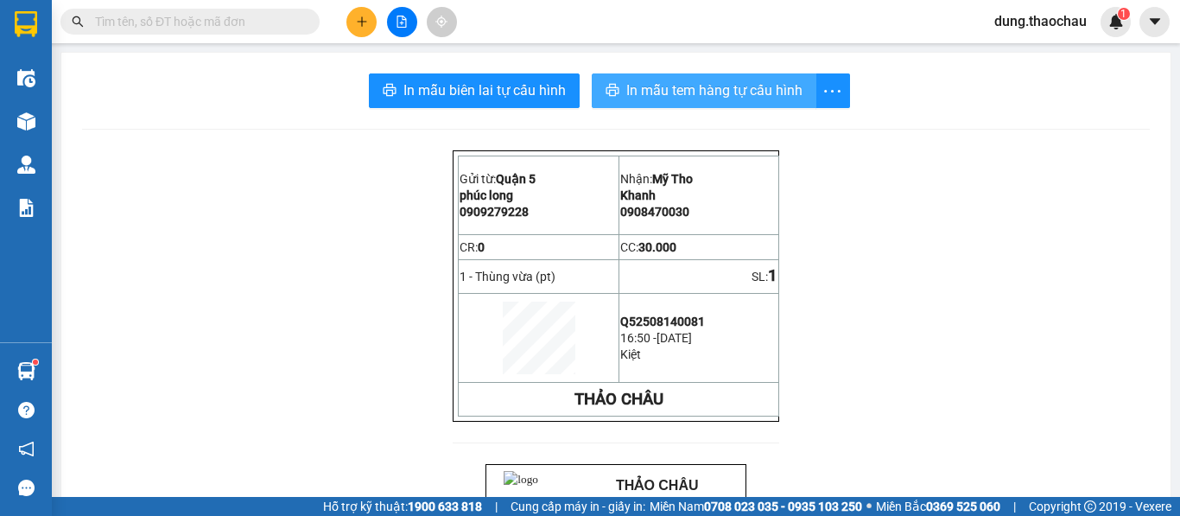
drag, startPoint x: 684, startPoint y: 81, endPoint x: 665, endPoint y: 79, distance: 19.2
click at [684, 80] on span "In mẫu tem hàng tự cấu hình" at bounding box center [714, 90] width 176 height 22
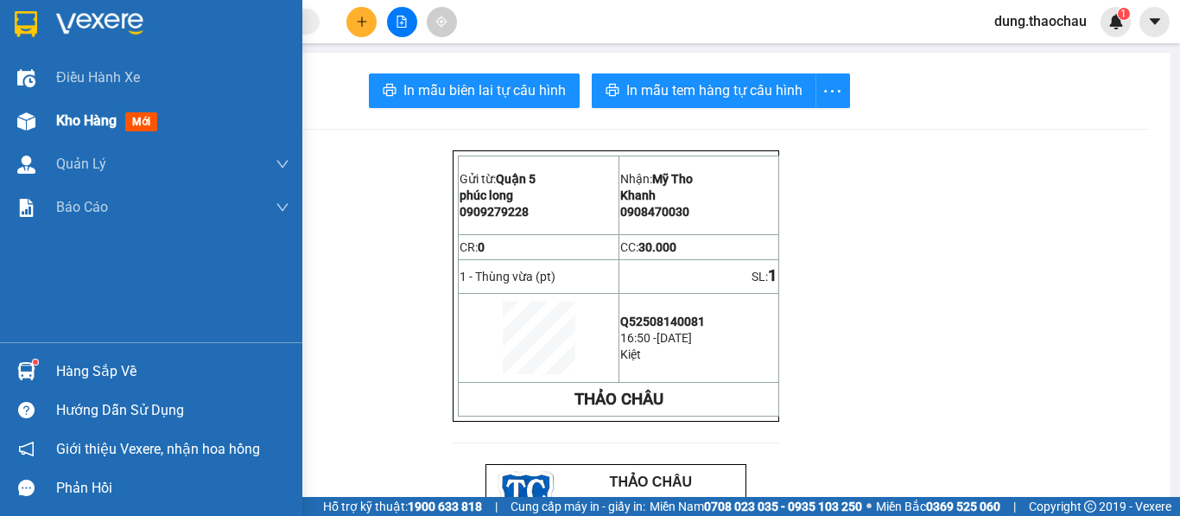
click at [68, 104] on div "Kho hàng mới" at bounding box center [172, 120] width 233 height 43
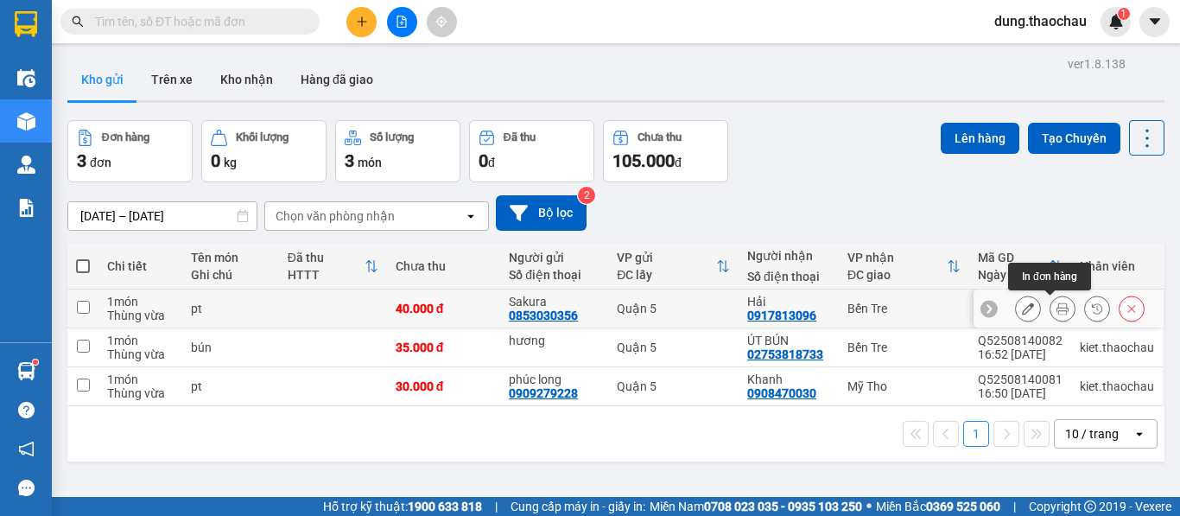
click at [1035, 312] on div at bounding box center [1080, 308] width 130 height 26
click at [1050, 308] on button at bounding box center [1062, 309] width 24 height 30
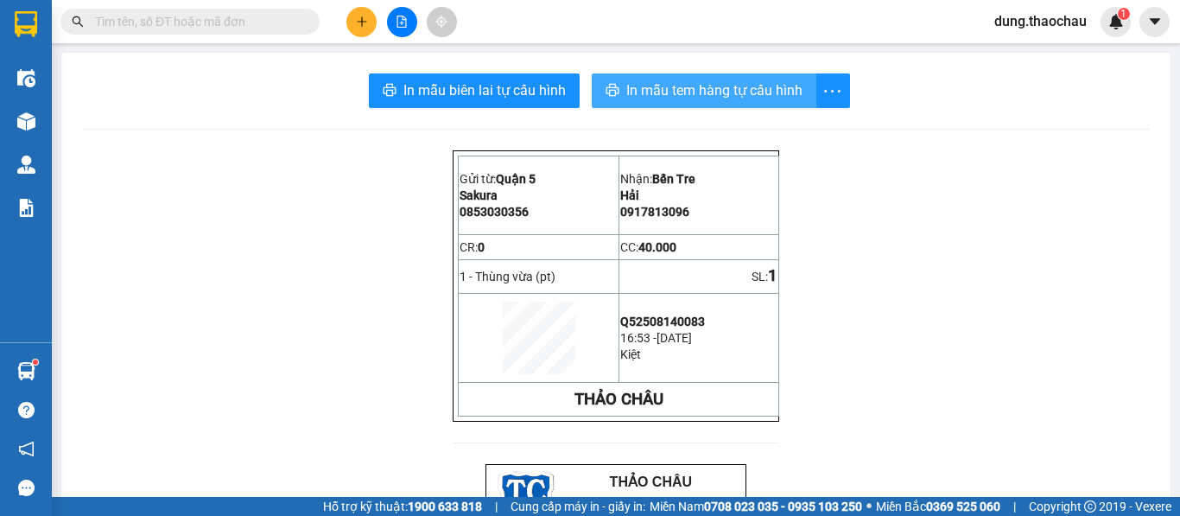
click at [609, 95] on icon "printer" at bounding box center [611, 90] width 13 height 12
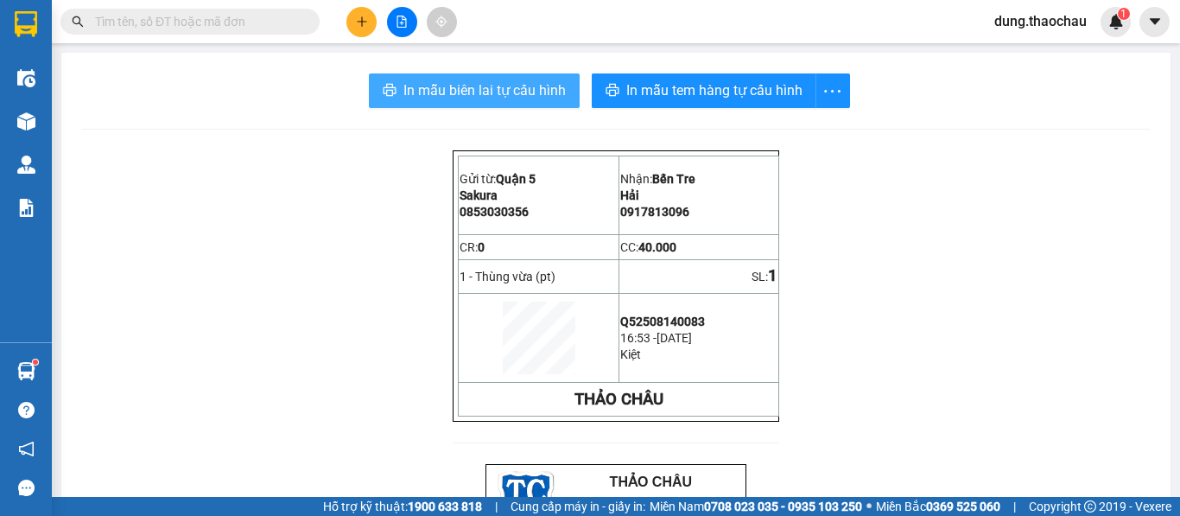
click at [488, 97] on span "In mẫu biên lai tự cấu hình" at bounding box center [484, 90] width 162 height 22
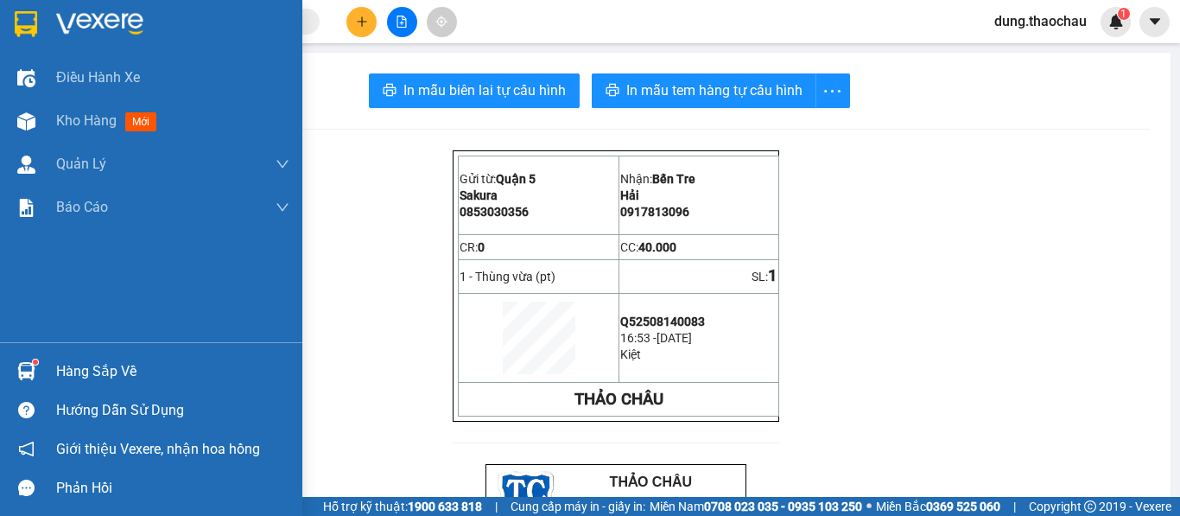
click at [22, 373] on img at bounding box center [26, 371] width 18 height 18
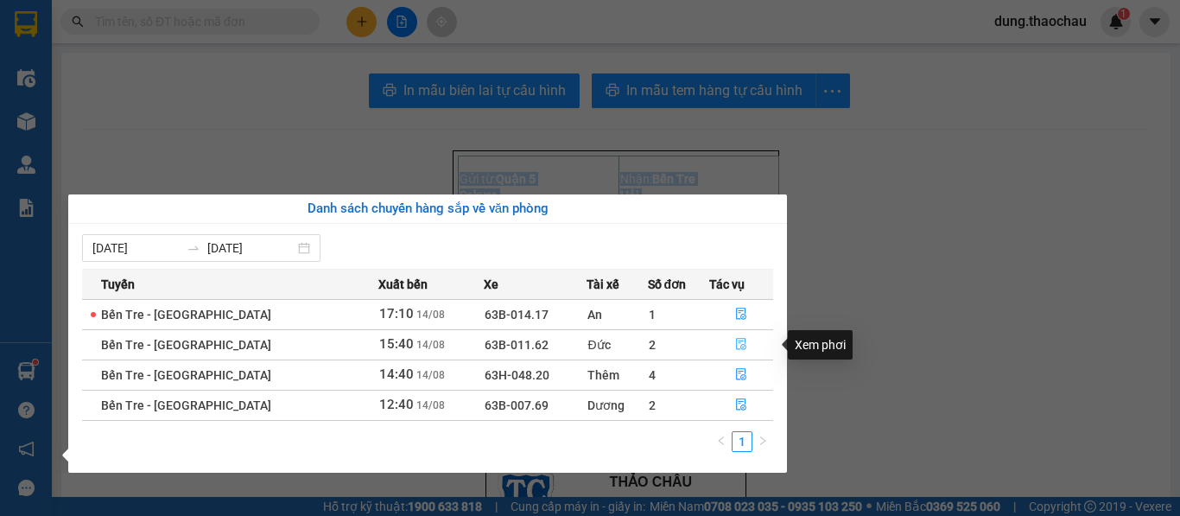
click at [735, 352] on span "file-done" at bounding box center [741, 345] width 12 height 14
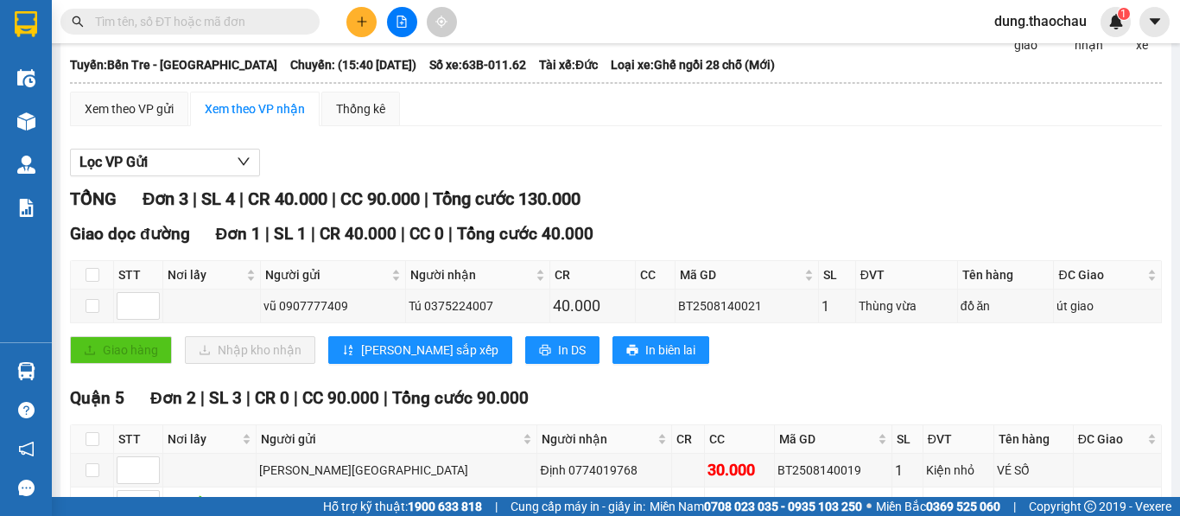
scroll to position [173, 0]
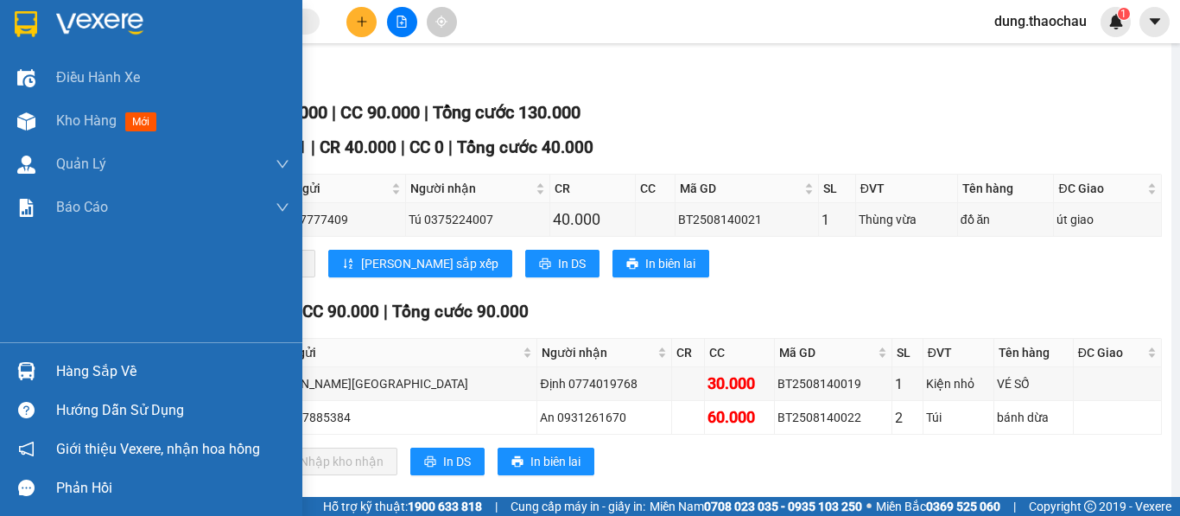
click at [30, 373] on img at bounding box center [26, 371] width 18 height 18
click at [25, 301] on div "Điều hành xe Kho hàng mới Quản Lý Quản lý chuyến Quản lý khách hàng mới Quản lý…" at bounding box center [151, 258] width 302 height 516
click at [105, 117] on span "Kho hàng" at bounding box center [86, 120] width 60 height 16
drag, startPoint x: 105, startPoint y: 117, endPoint x: 1179, endPoint y: 33, distance: 1077.0
click at [279, 84] on div "Điều hành xe Kho hàng mới Quản Lý Quản lý chuyến Quản lý khách hàng mới Quản lý…" at bounding box center [151, 199] width 302 height 286
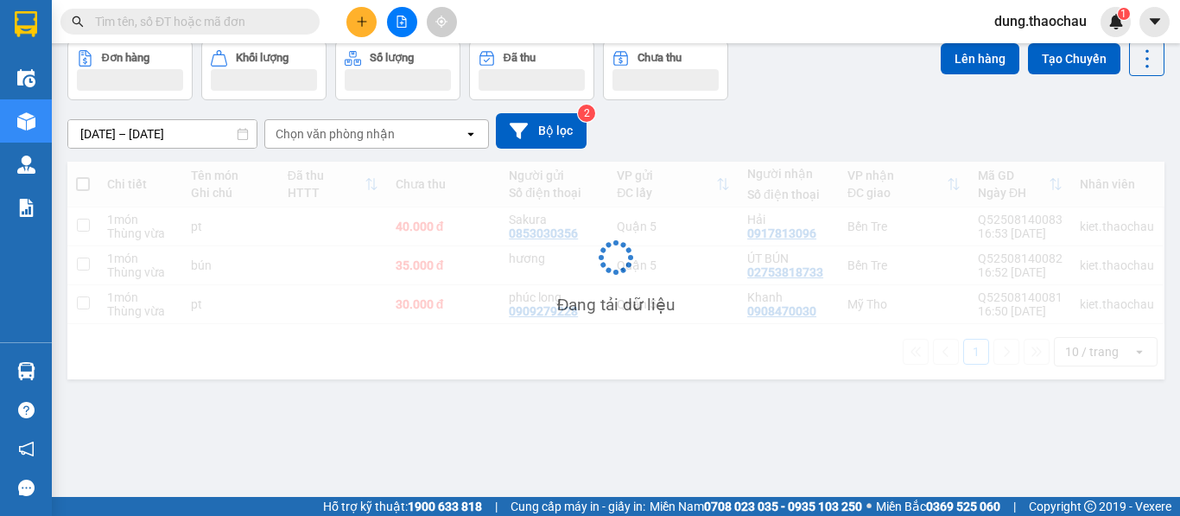
scroll to position [79, 0]
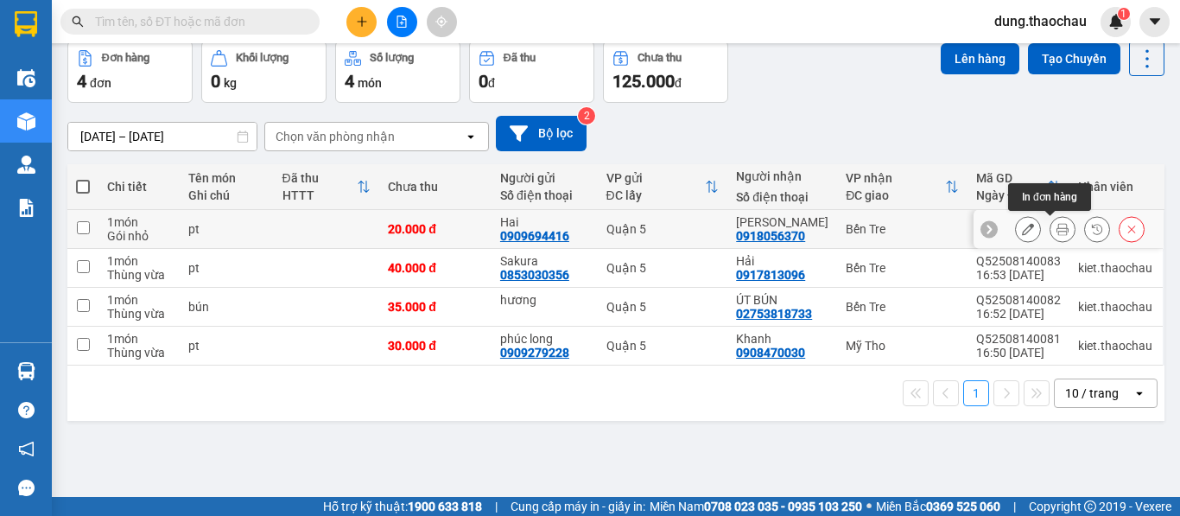
click at [1050, 231] on button at bounding box center [1062, 229] width 24 height 30
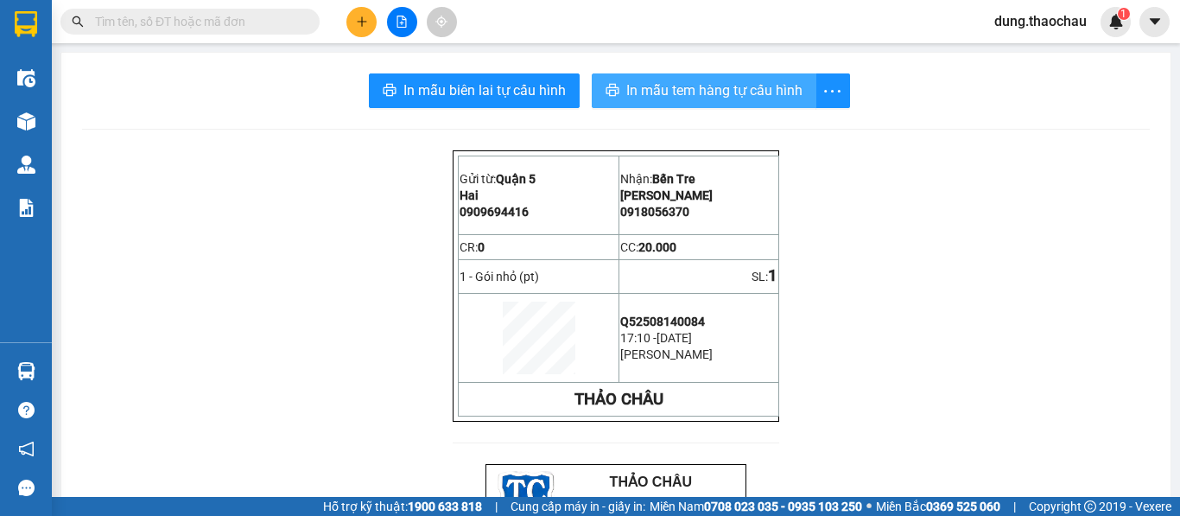
click at [668, 98] on span "In mẫu tem hàng tự cấu hình" at bounding box center [714, 90] width 176 height 22
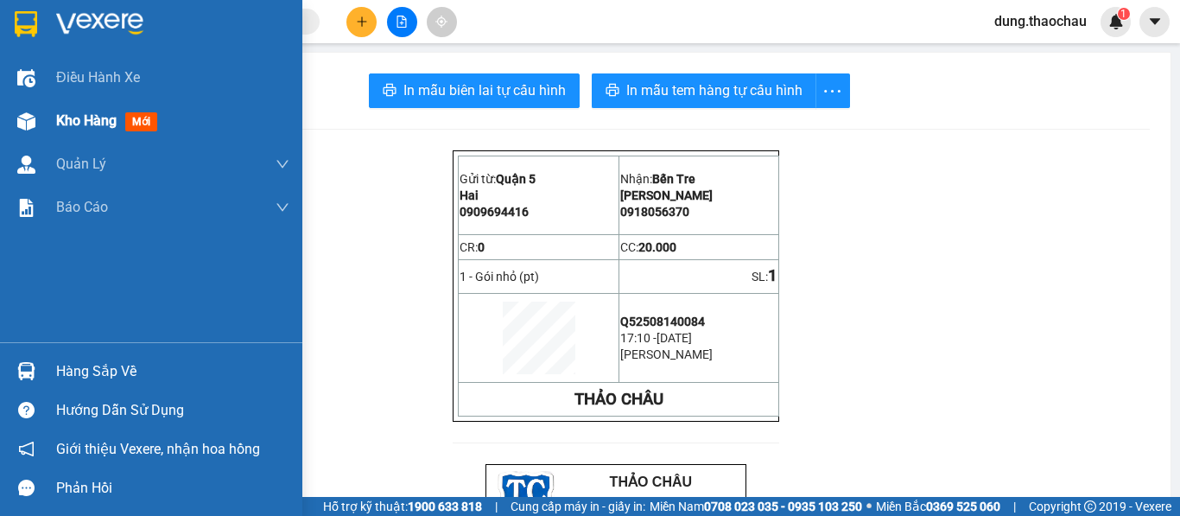
click at [22, 130] on div at bounding box center [26, 121] width 30 height 30
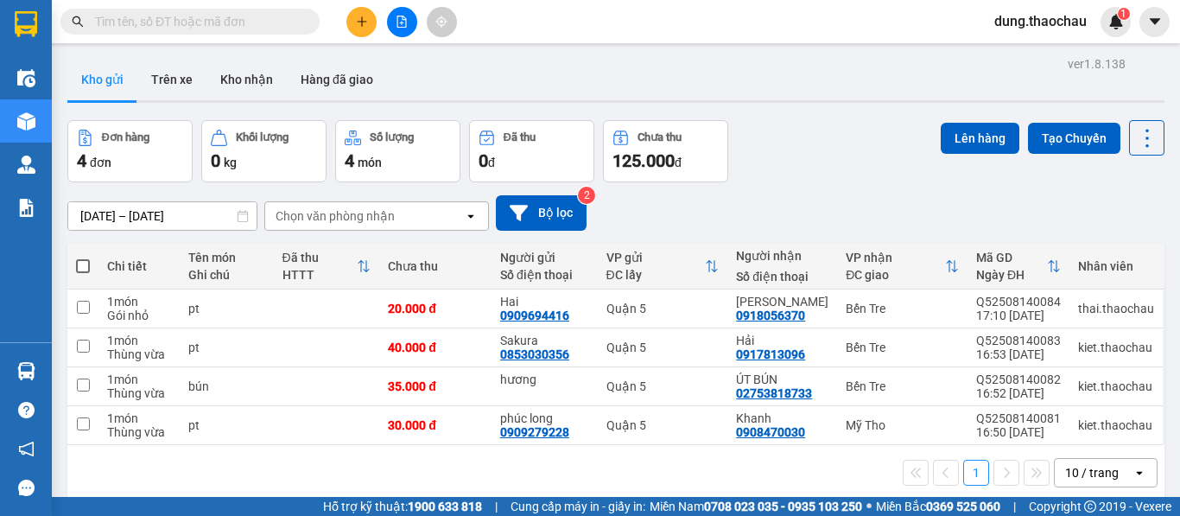
click at [90, 267] on th at bounding box center [82, 267] width 31 height 46
click at [77, 272] on span at bounding box center [83, 266] width 14 height 14
click at [83, 257] on input "checkbox" at bounding box center [83, 257] width 0 height 0
checkbox input "true"
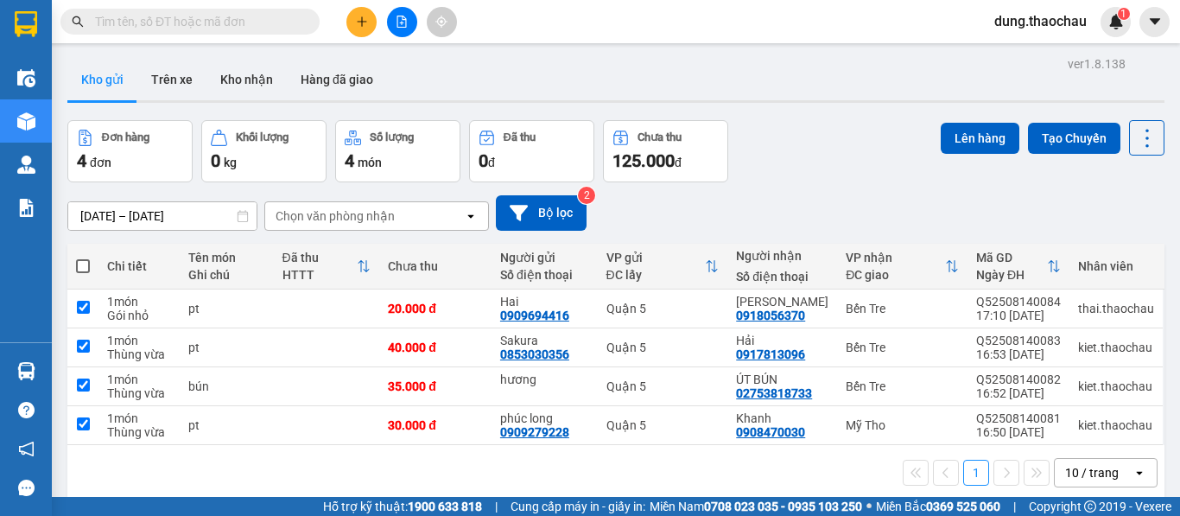
checkbox input "true"
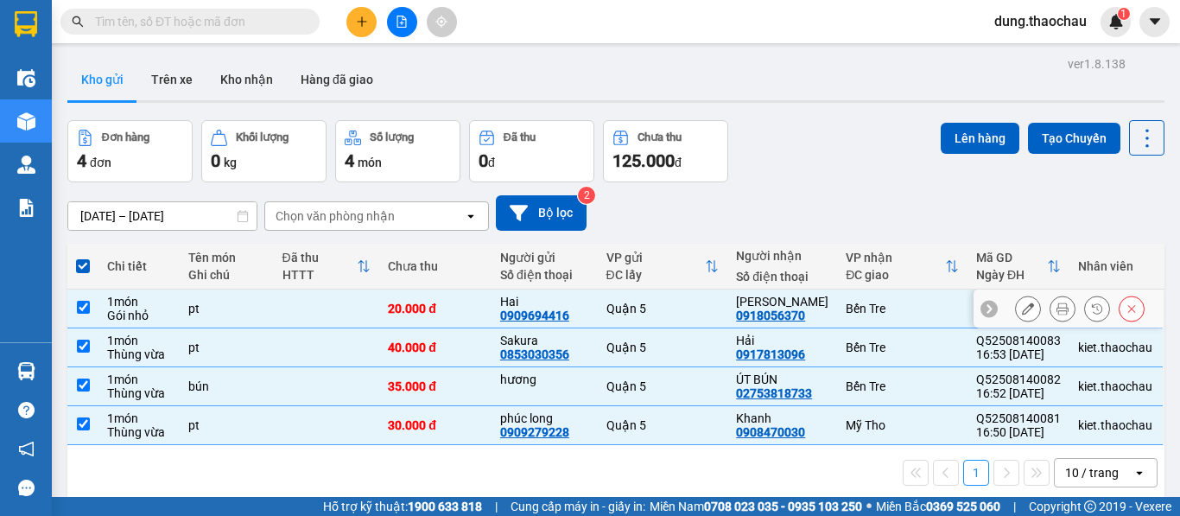
click at [81, 301] on input "checkbox" at bounding box center [83, 307] width 13 height 13
checkbox input "false"
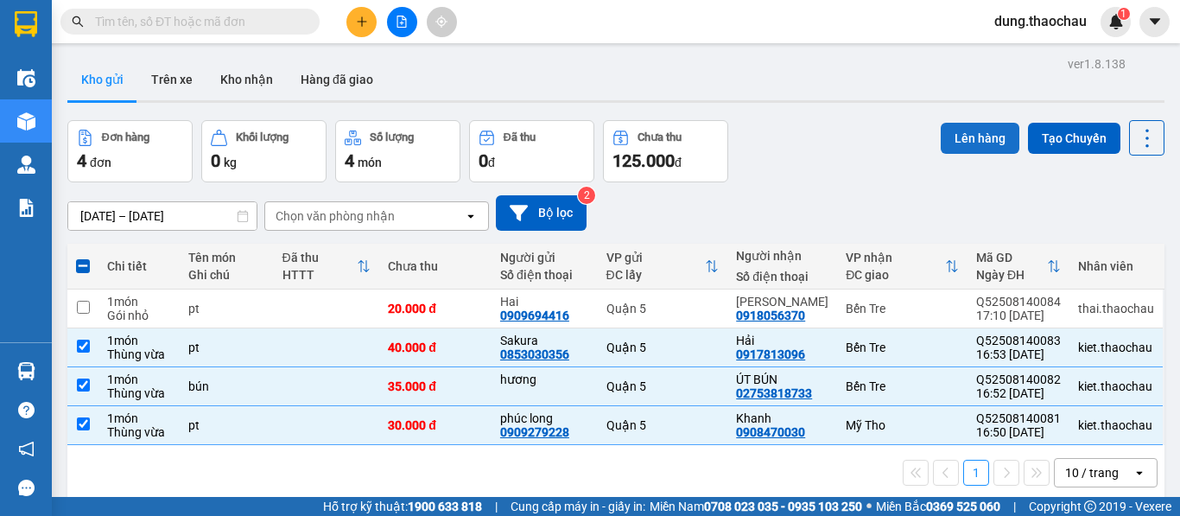
click at [963, 143] on button "Lên hàng" at bounding box center [980, 138] width 79 height 31
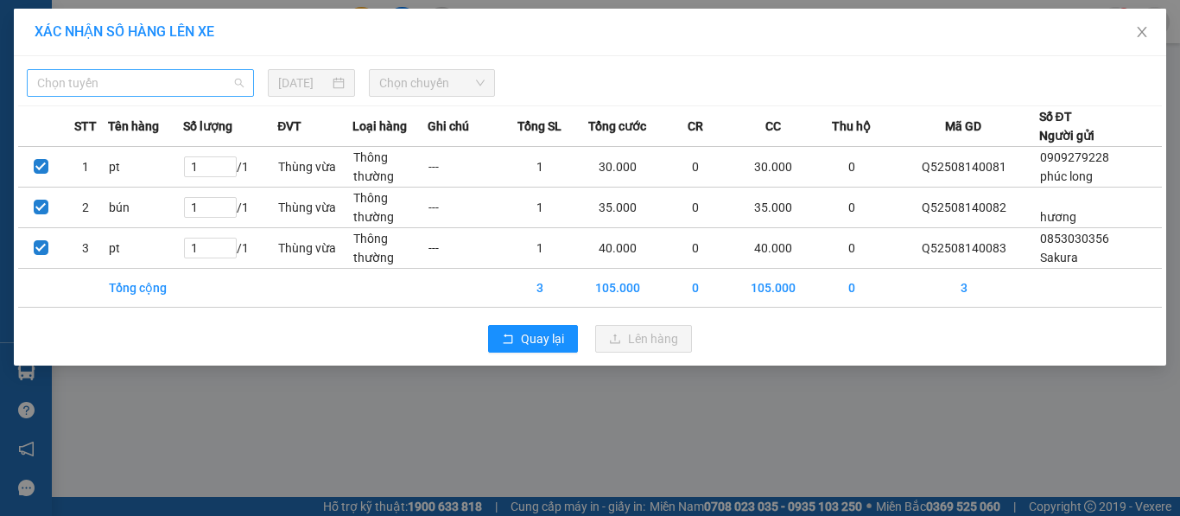
click at [148, 76] on span "Chọn tuyến" at bounding box center [140, 83] width 206 height 26
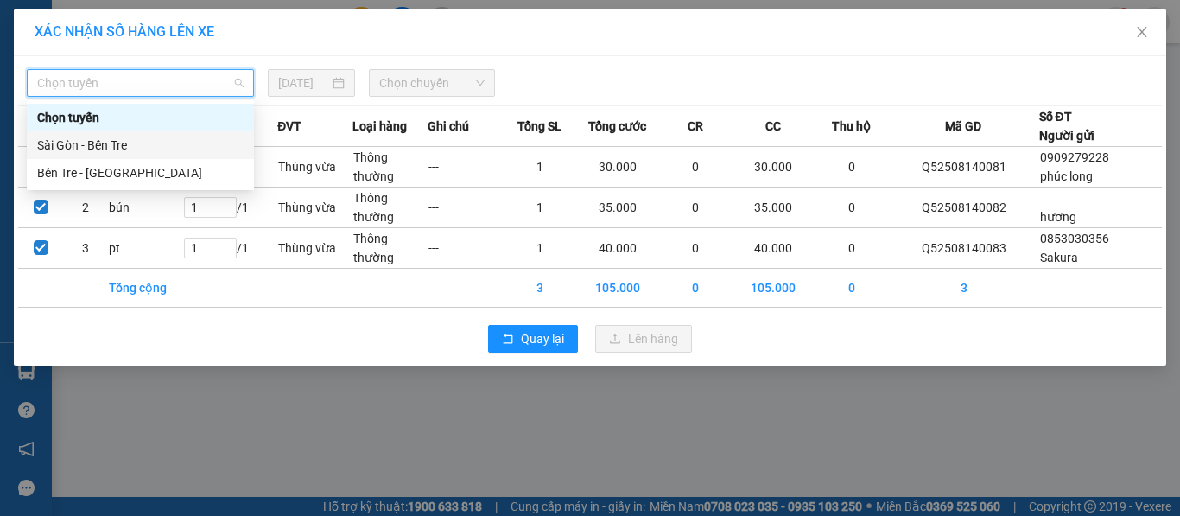
click at [124, 154] on div "Sài Gòn - Bến Tre" at bounding box center [140, 145] width 206 height 19
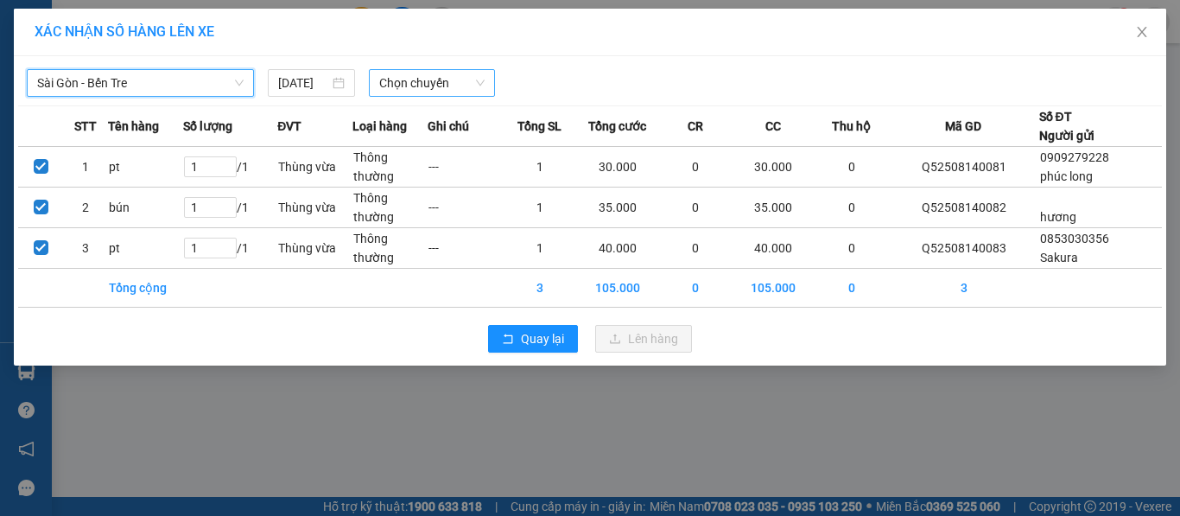
click at [455, 87] on span "Chọn chuyến" at bounding box center [432, 83] width 106 height 26
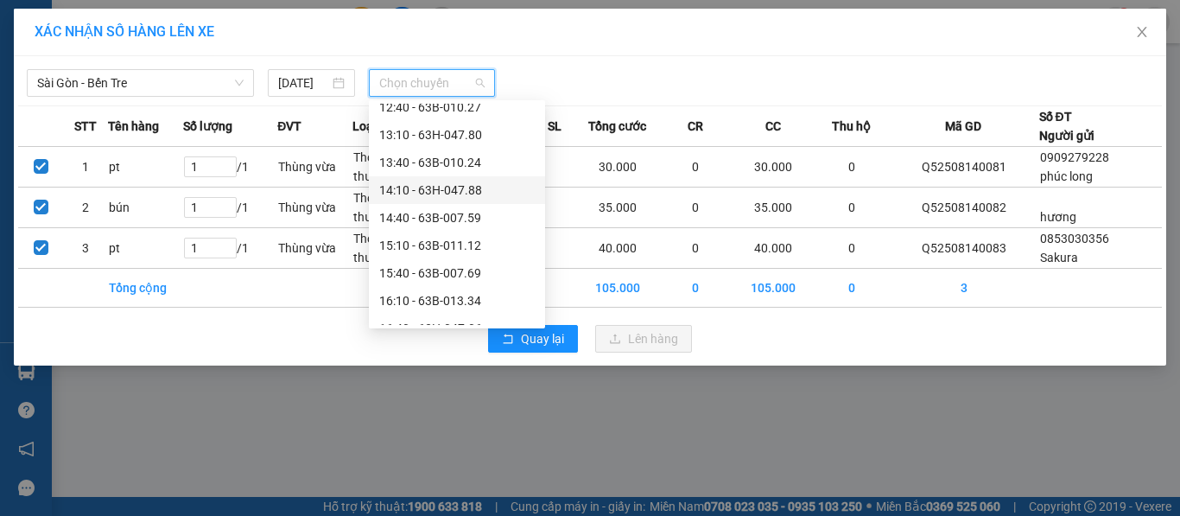
scroll to position [605, 0]
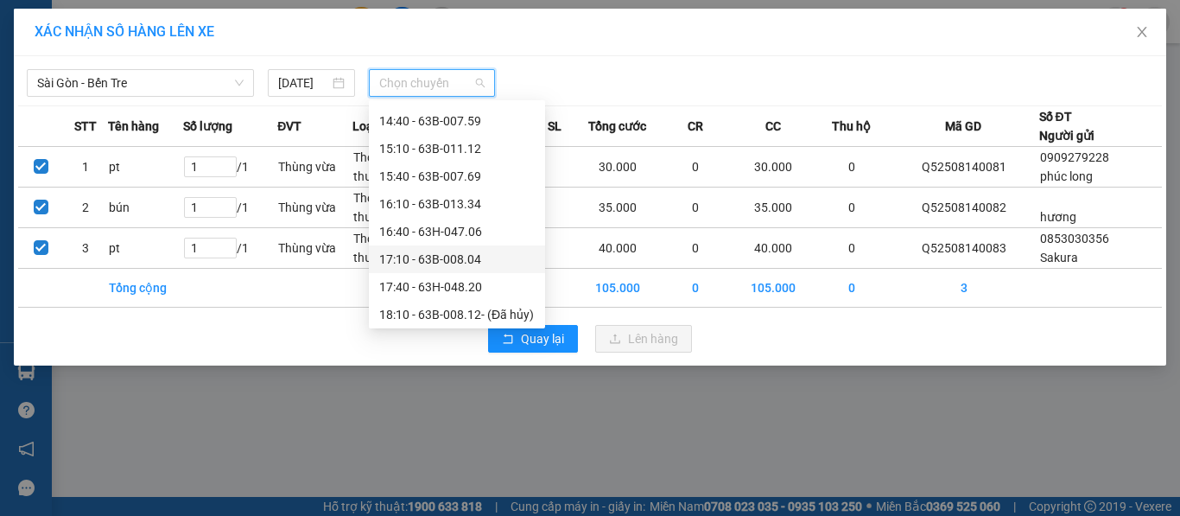
click at [438, 259] on div "17:10 - 63B-008.04" at bounding box center [456, 259] width 155 height 19
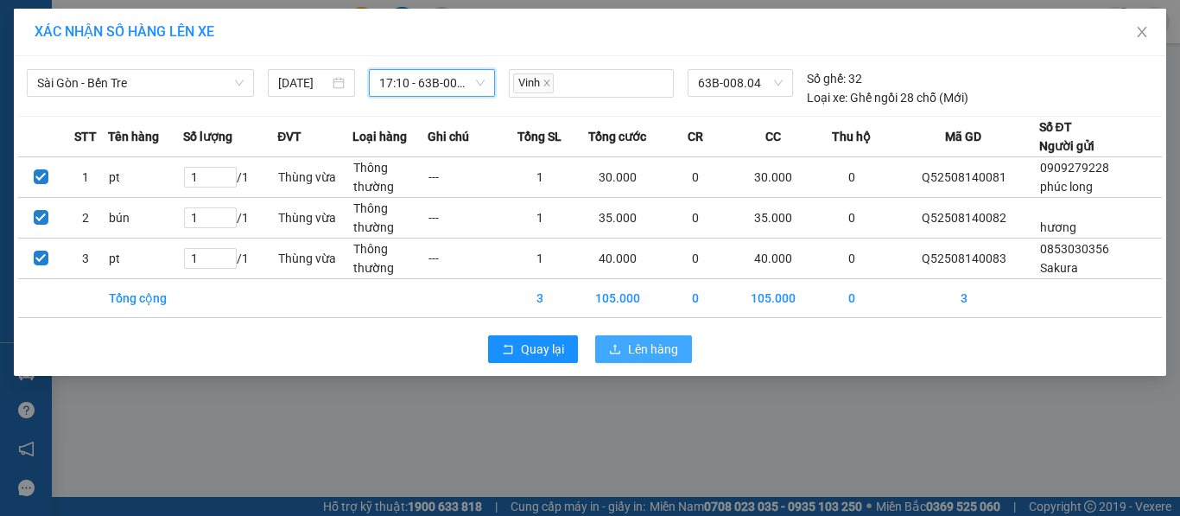
click at [638, 350] on span "Lên hàng" at bounding box center [653, 348] width 50 height 19
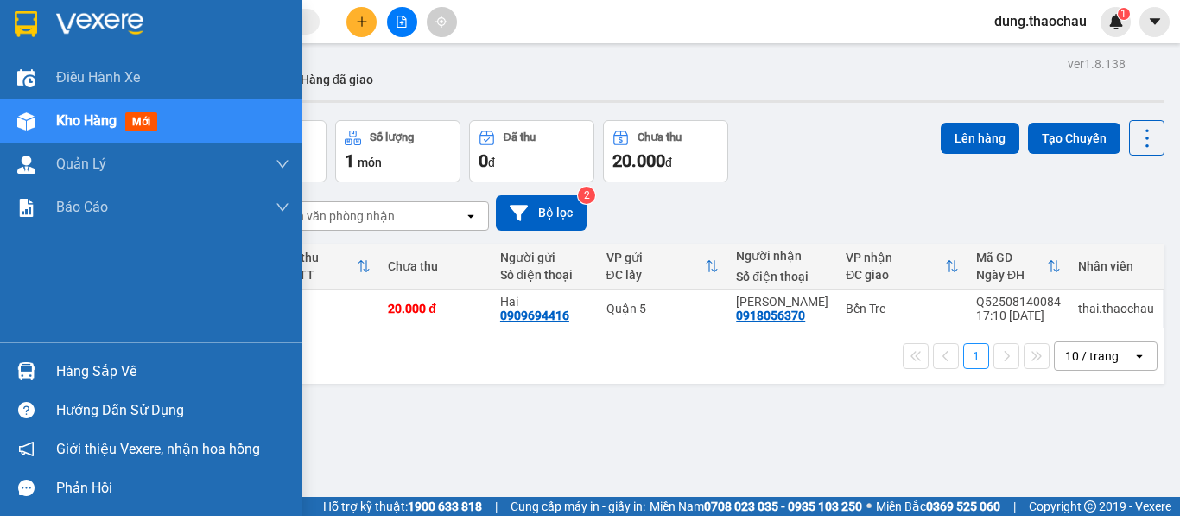
click at [20, 353] on div "Hàng sắp về" at bounding box center [151, 371] width 302 height 39
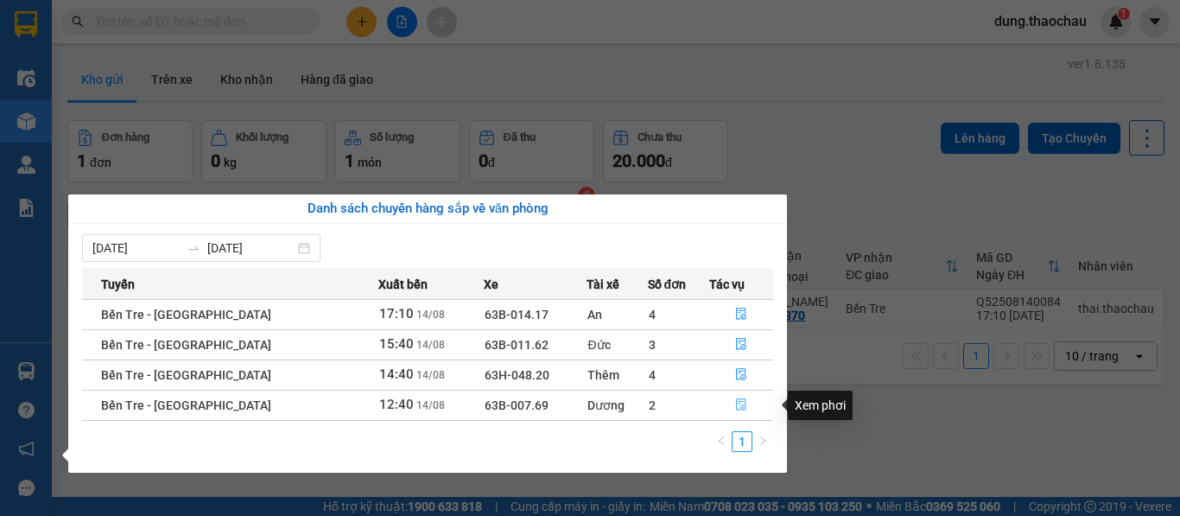
click at [726, 409] on button "button" at bounding box center [741, 405] width 63 height 28
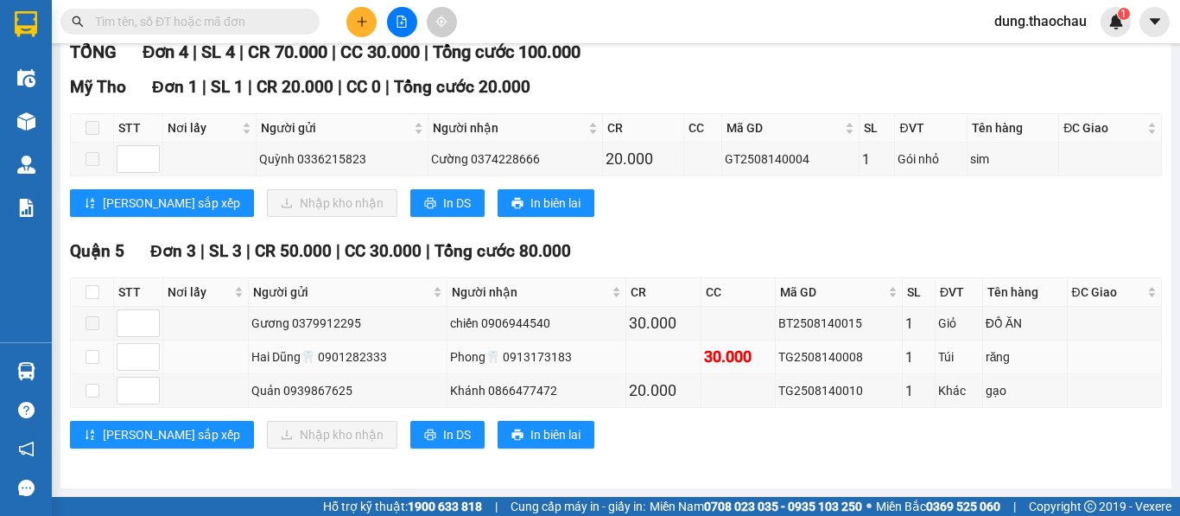
scroll to position [248, 0]
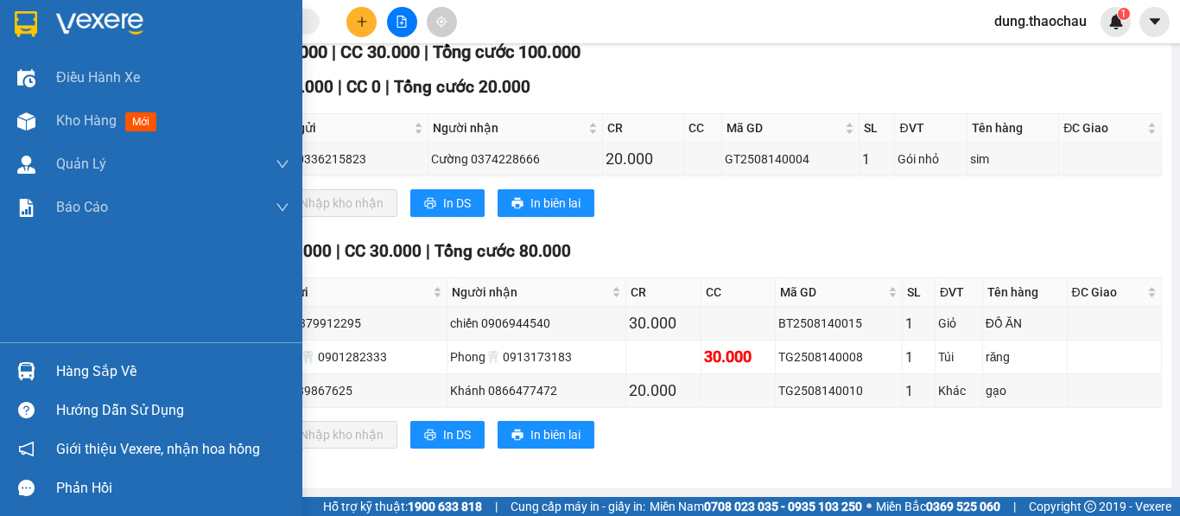
click at [28, 370] on img at bounding box center [26, 371] width 18 height 18
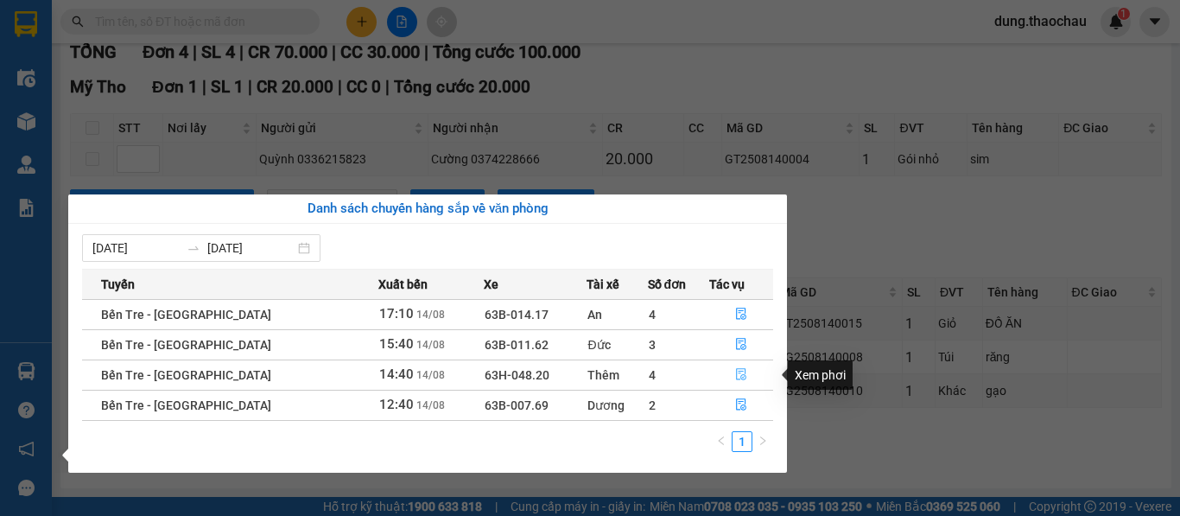
click at [735, 370] on icon "file-done" at bounding box center [741, 374] width 12 height 12
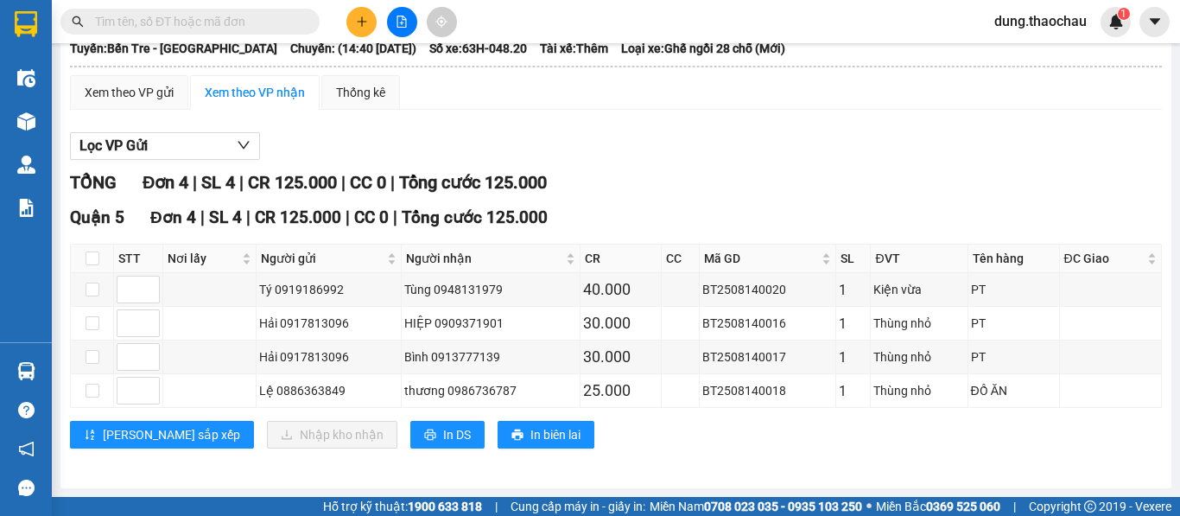
scroll to position [117, 0]
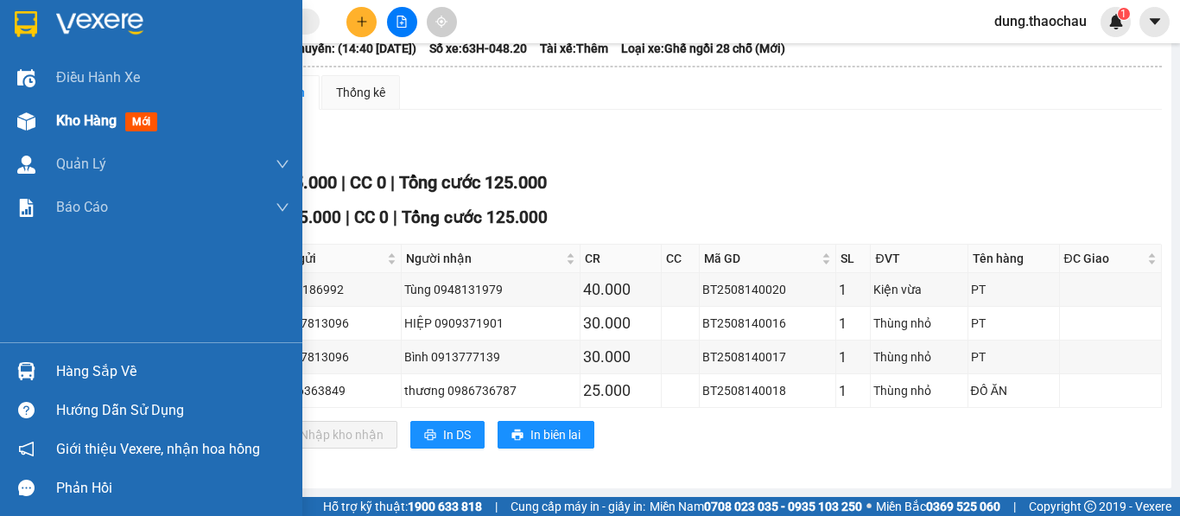
click at [41, 122] on div at bounding box center [26, 121] width 30 height 30
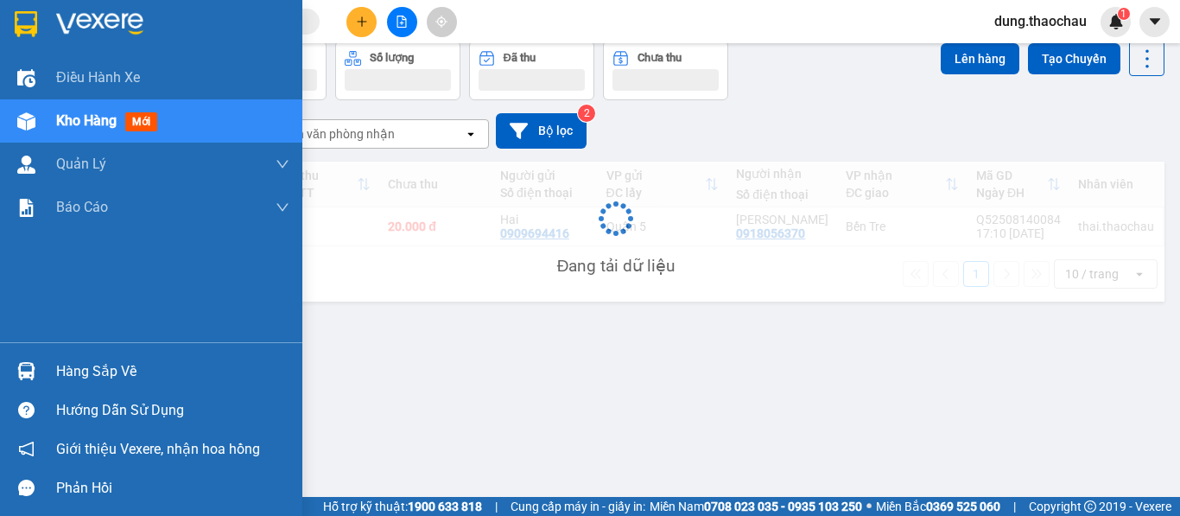
scroll to position [79, 0]
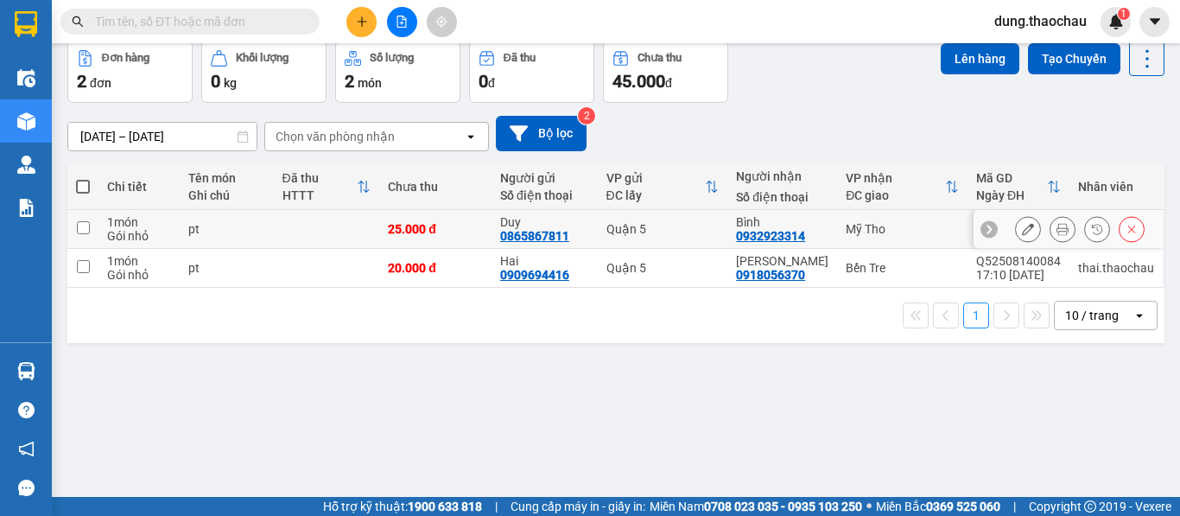
click at [1056, 228] on icon at bounding box center [1062, 229] width 12 height 12
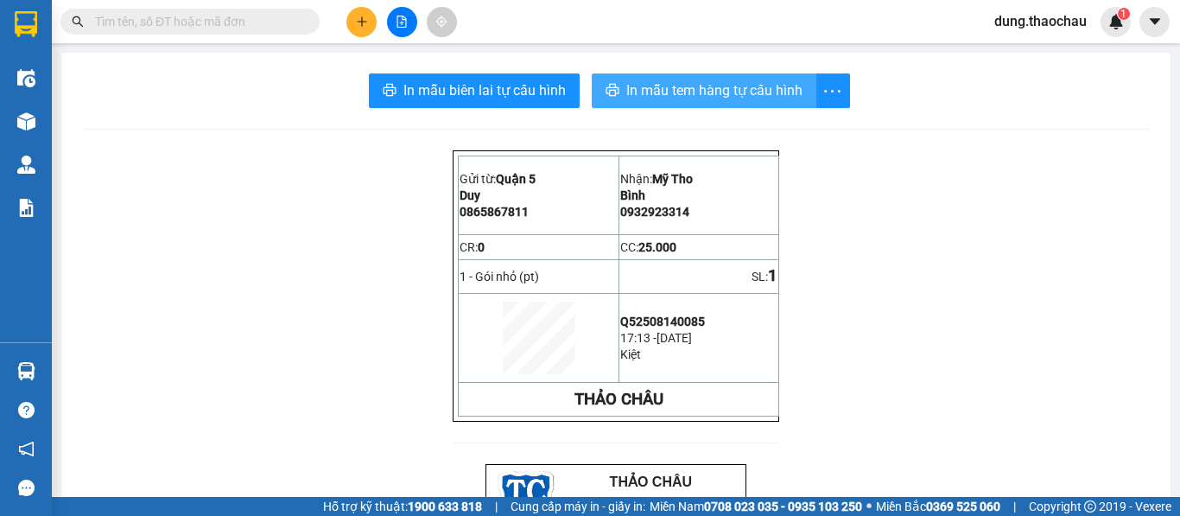
click at [682, 96] on span "In mẫu tem hàng tự cấu hình" at bounding box center [714, 90] width 176 height 22
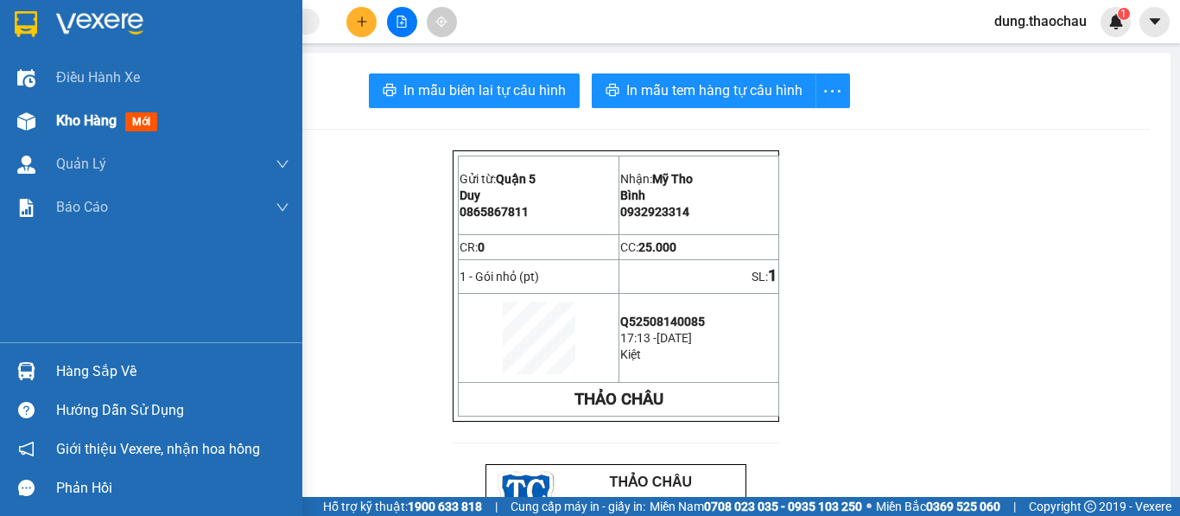
click at [39, 124] on div at bounding box center [26, 121] width 30 height 30
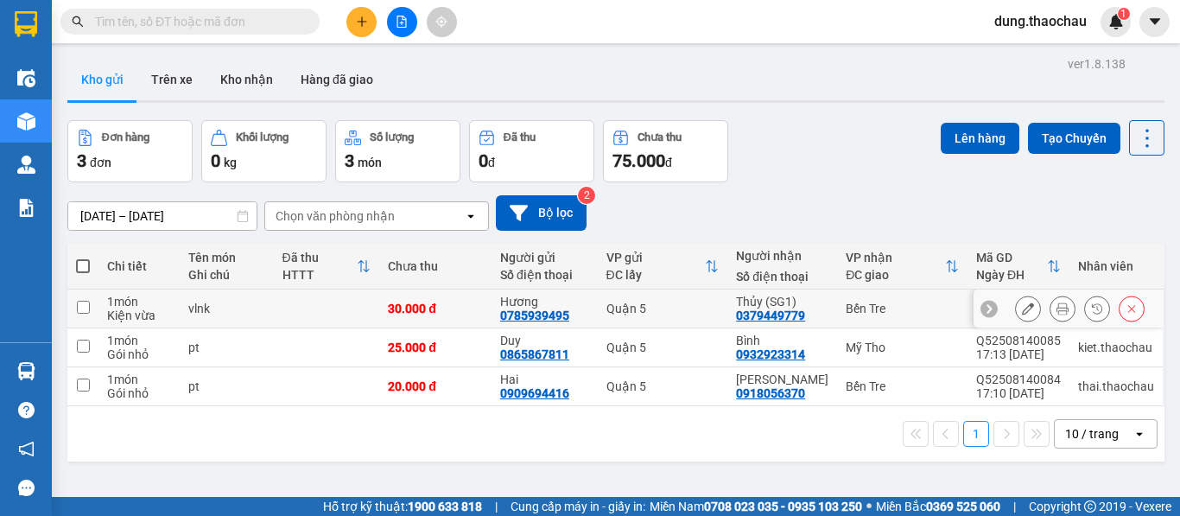
click at [1056, 303] on icon at bounding box center [1062, 308] width 12 height 12
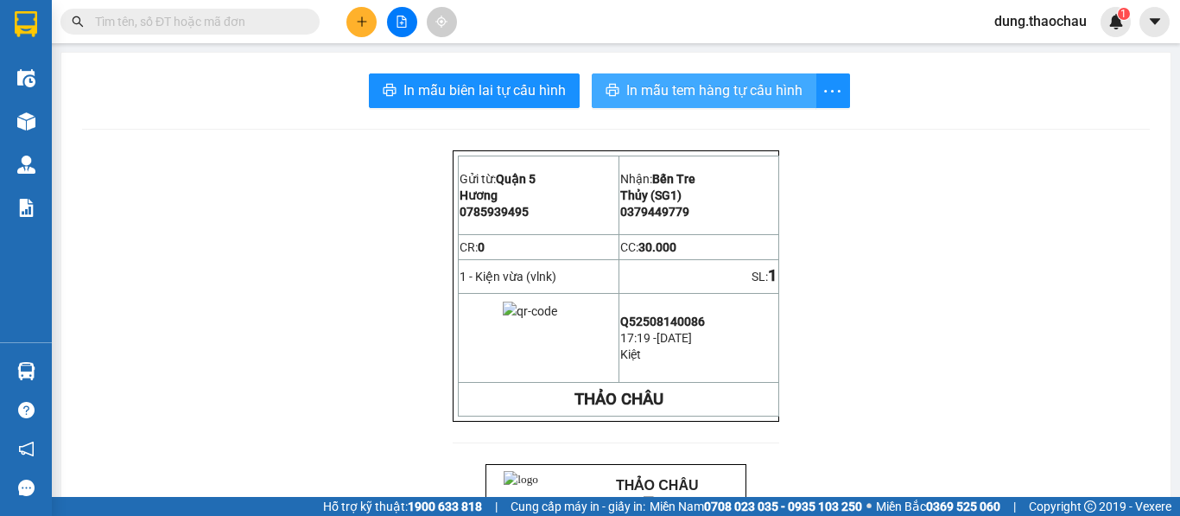
click at [754, 86] on span "In mẫu tem hàng tự cấu hình" at bounding box center [714, 90] width 176 height 22
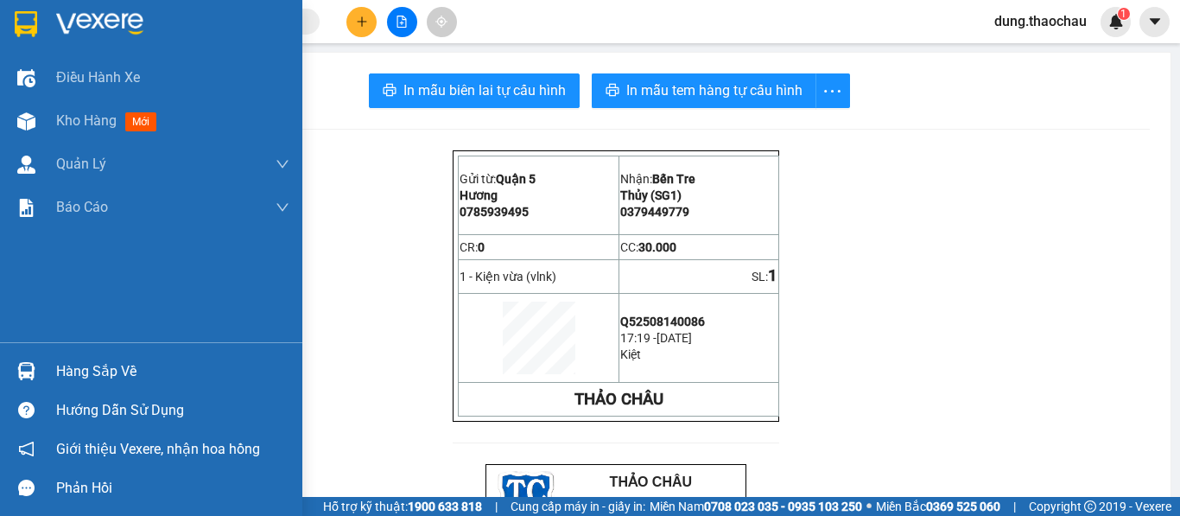
click at [30, 366] on img at bounding box center [26, 371] width 18 height 18
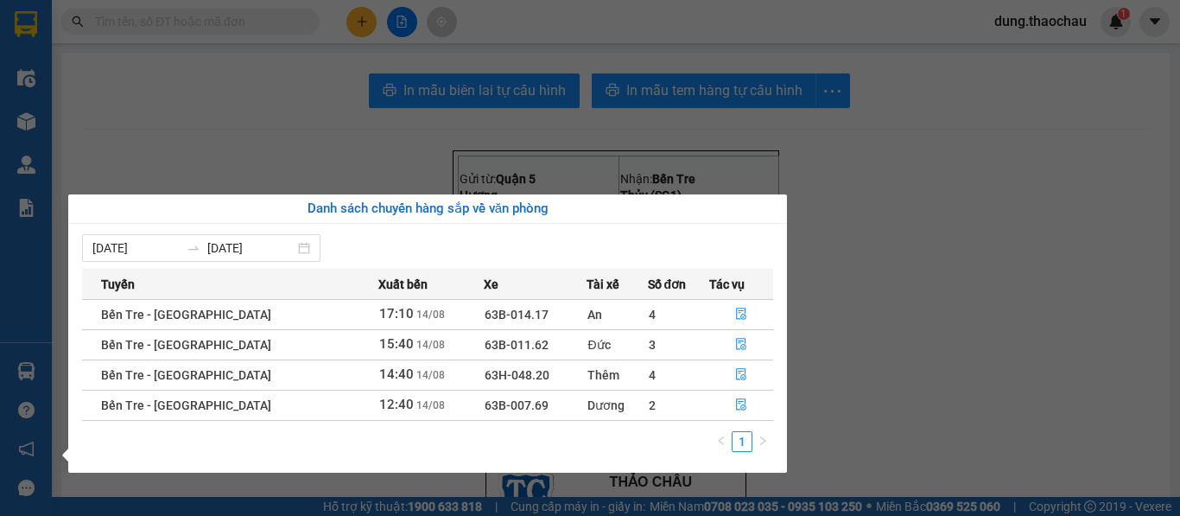
click at [65, 77] on section "Kết quả tìm kiếm ( 0 ) Bộ lọc No Data dung.thaochau 1 Điều hành xe Kho hàng mới…" at bounding box center [590, 258] width 1180 height 516
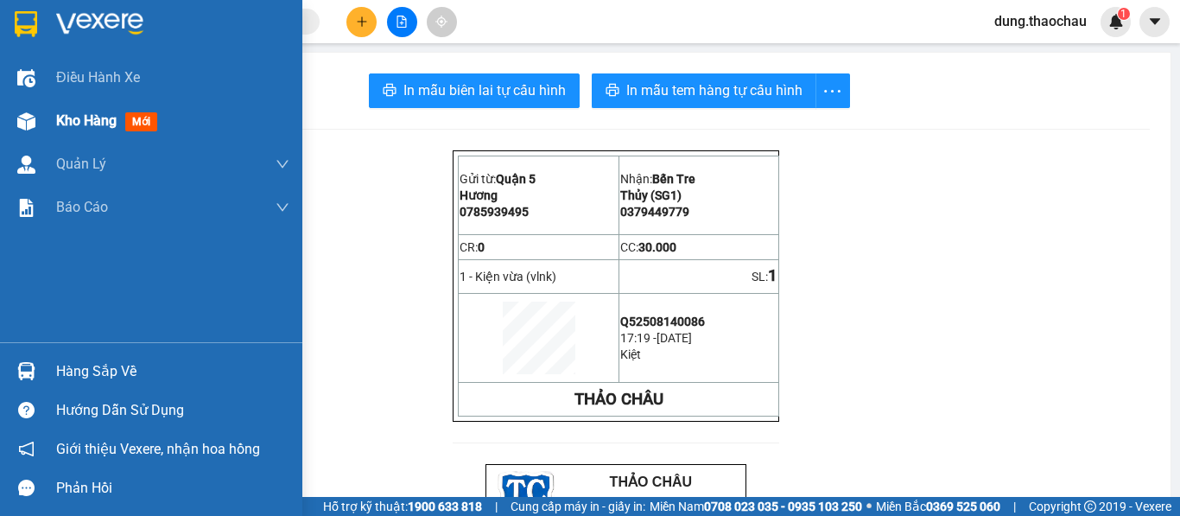
click at [12, 106] on div at bounding box center [26, 121] width 30 height 30
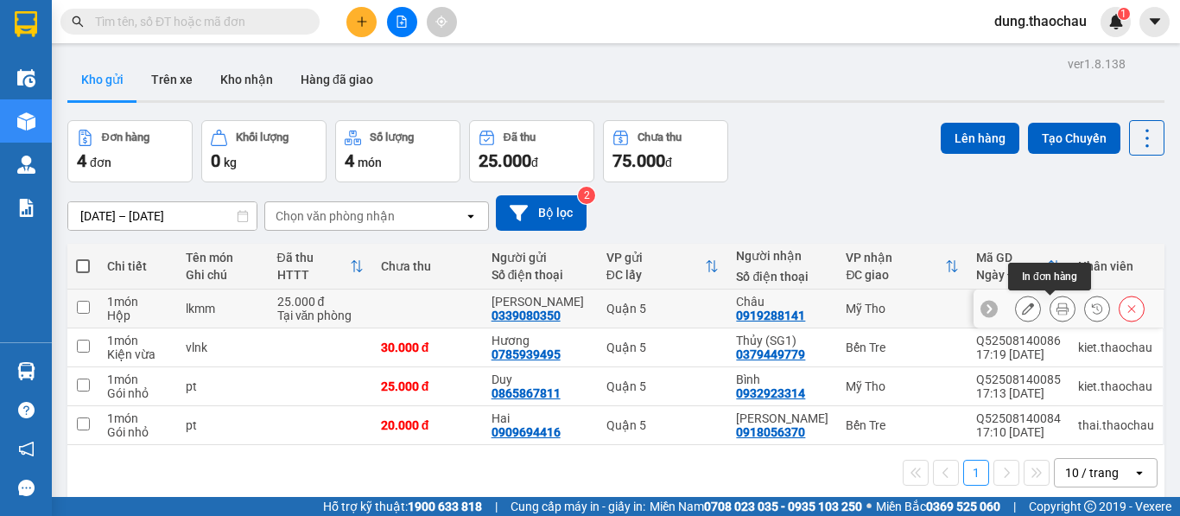
click at [1056, 314] on icon at bounding box center [1062, 308] width 12 height 12
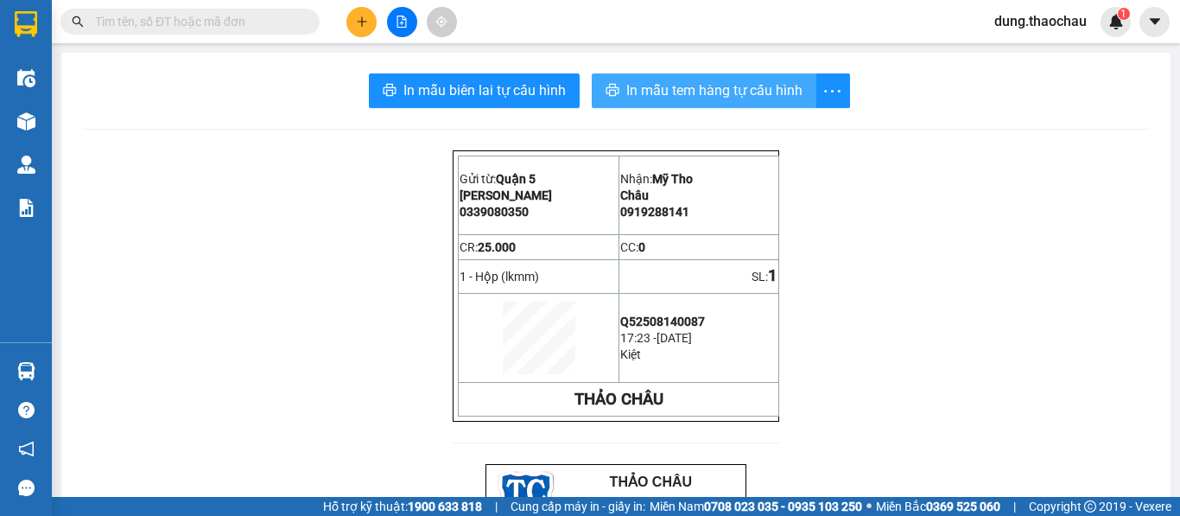
click at [797, 94] on button "In mẫu tem hàng tự cấu hình" at bounding box center [704, 90] width 225 height 35
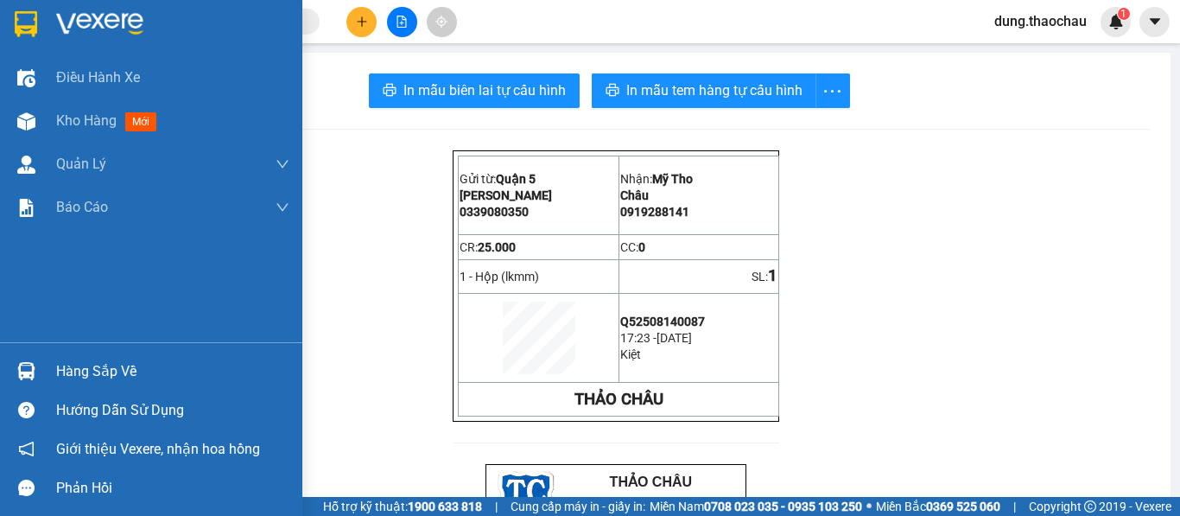
click at [42, 389] on div "Hàng sắp về" at bounding box center [151, 371] width 302 height 39
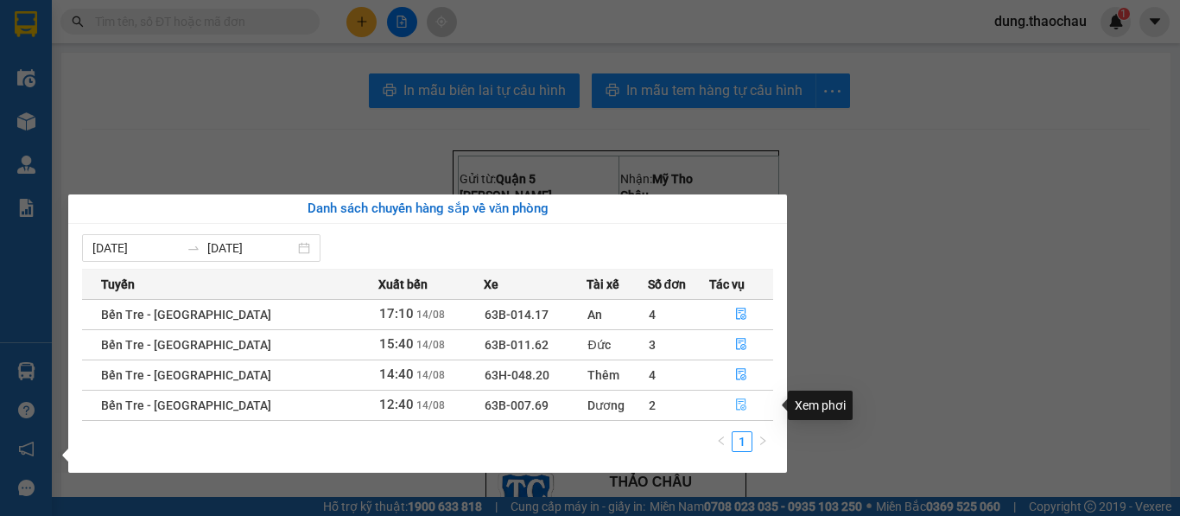
click at [723, 403] on button "button" at bounding box center [741, 405] width 63 height 28
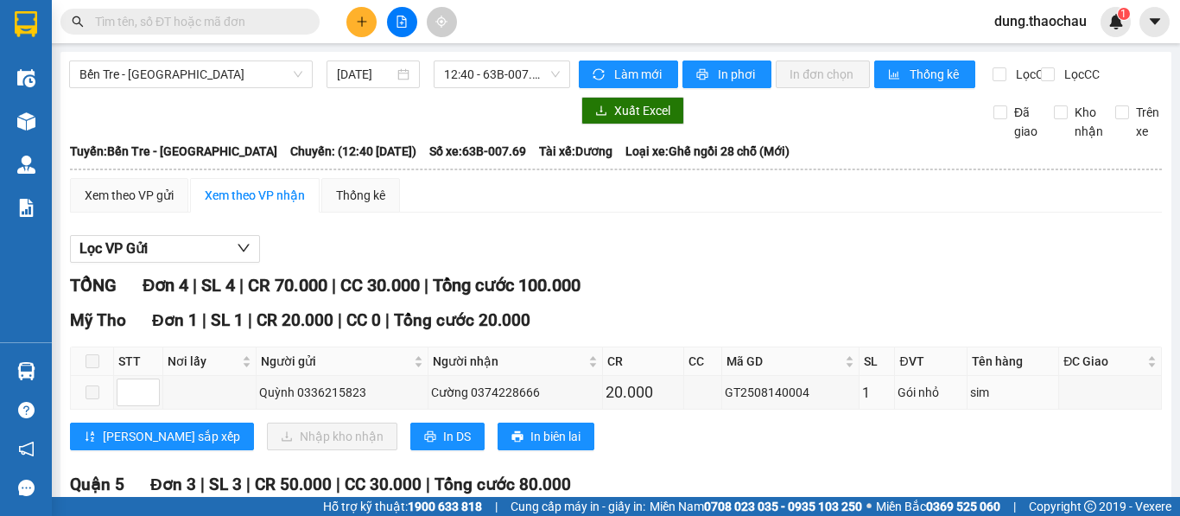
scroll to position [86, 0]
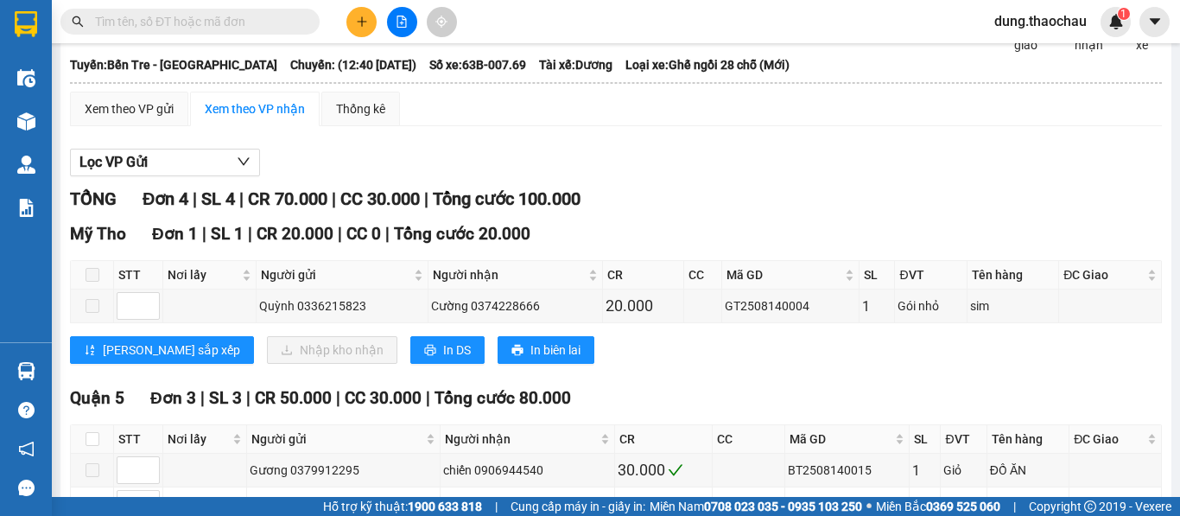
click at [99, 453] on th at bounding box center [92, 439] width 43 height 29
click at [95, 446] on input "checkbox" at bounding box center [93, 439] width 14 height 14
checkbox input "true"
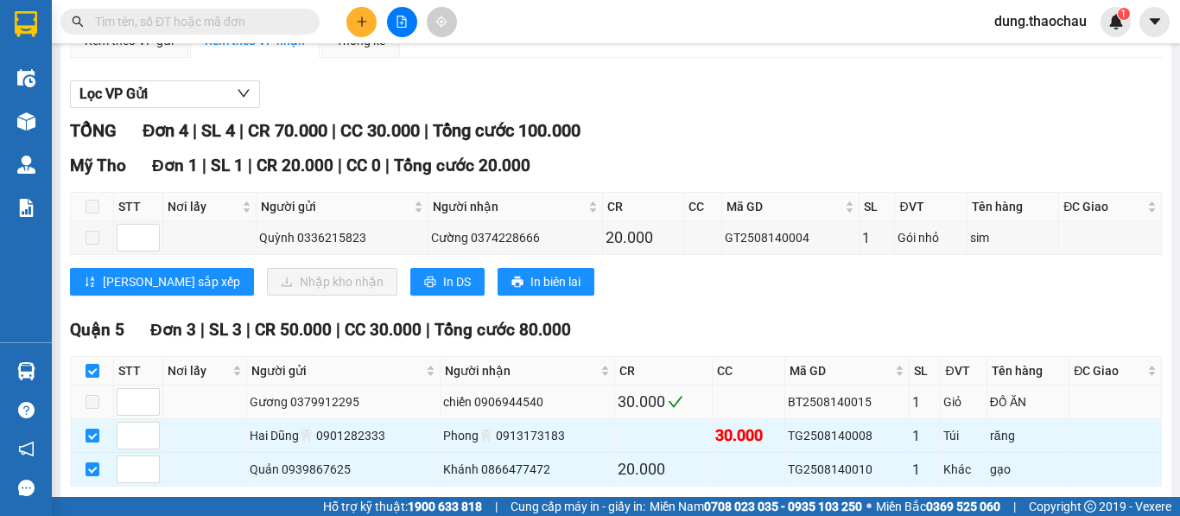
scroll to position [248, 0]
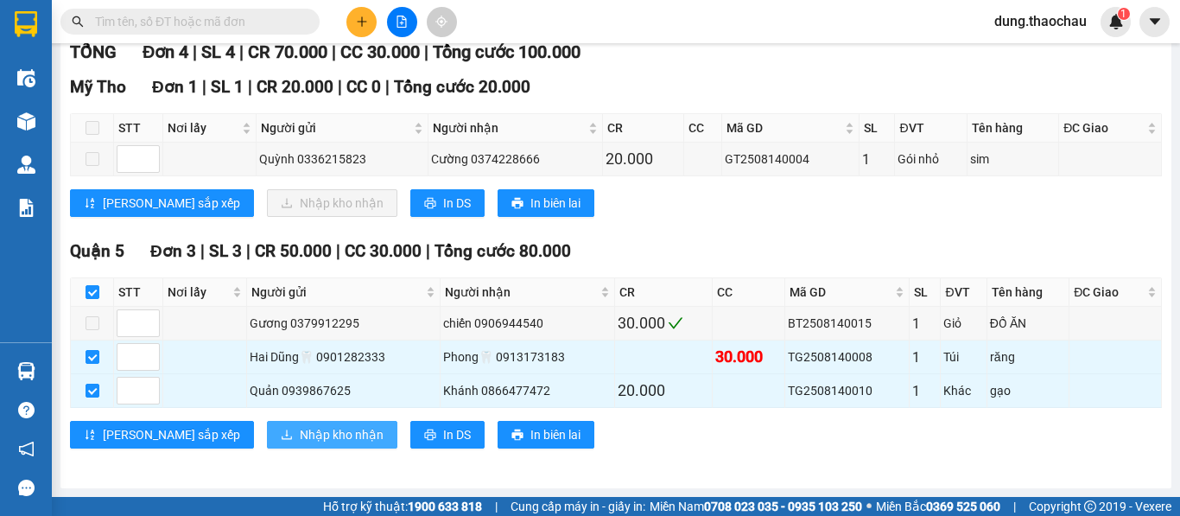
click at [267, 422] on button "Nhập kho nhận" at bounding box center [332, 435] width 130 height 28
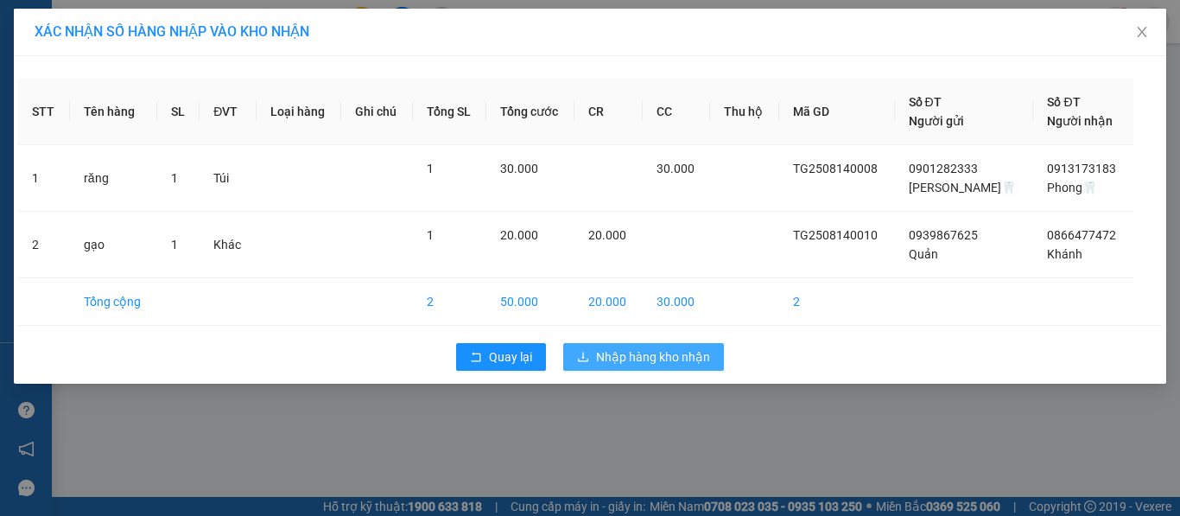
click at [660, 367] on button "Nhập hàng kho nhận" at bounding box center [643, 357] width 161 height 28
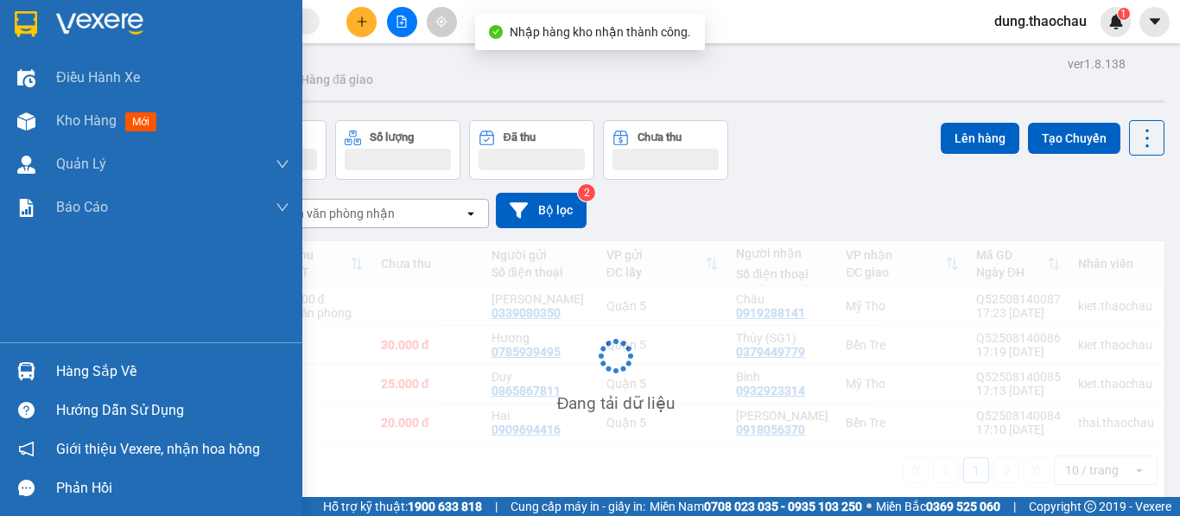
click at [48, 373] on div "Hàng sắp về" at bounding box center [151, 371] width 302 height 39
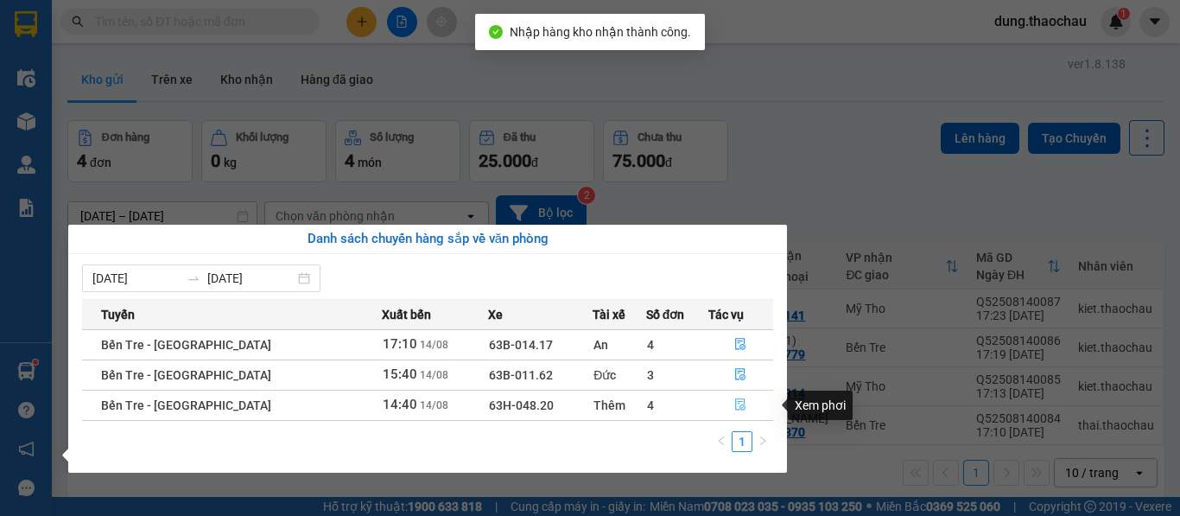
click at [736, 411] on span "file-done" at bounding box center [740, 405] width 12 height 14
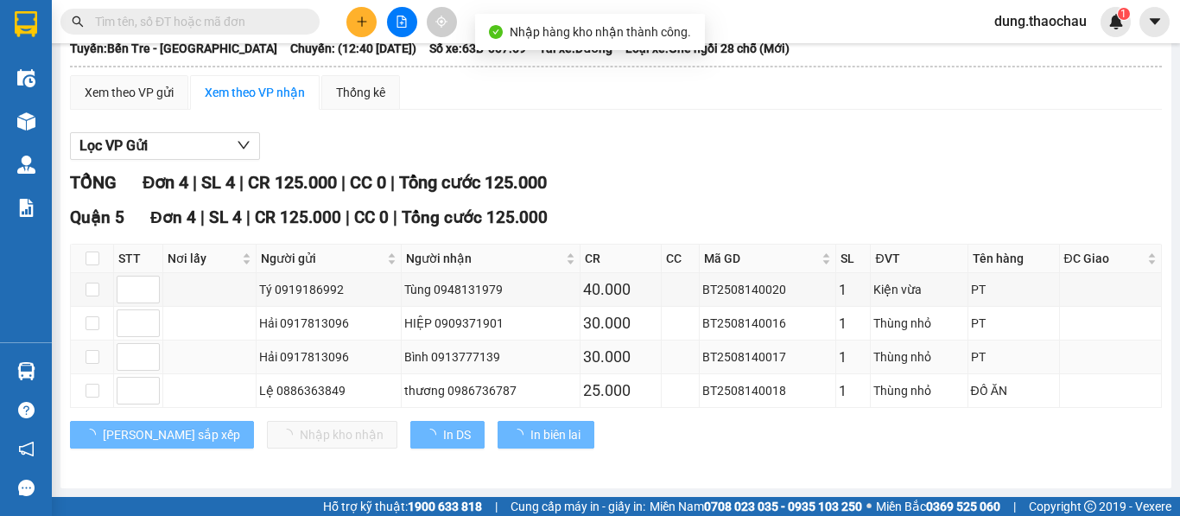
scroll to position [117, 0]
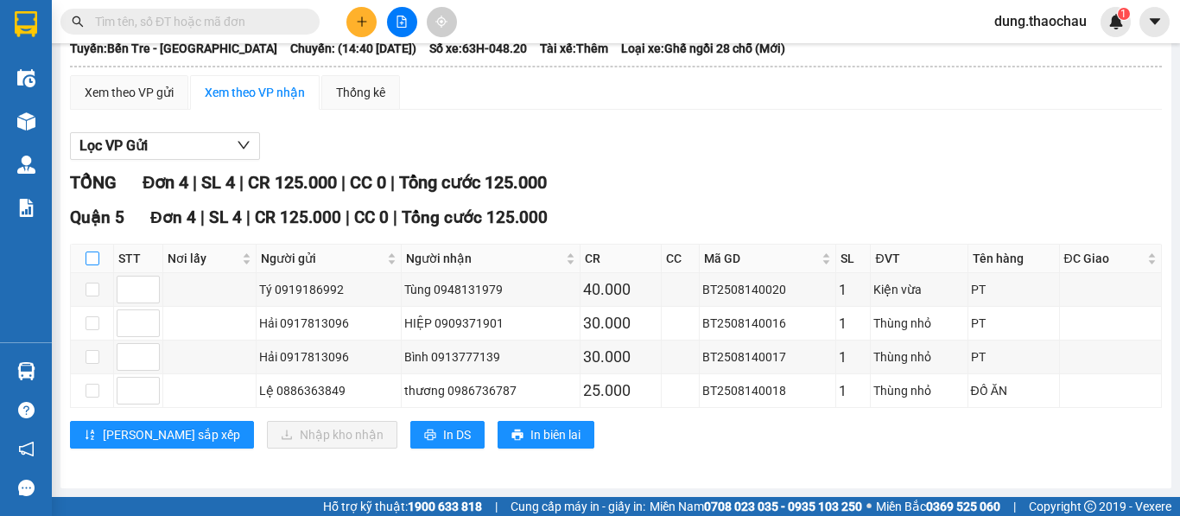
click at [93, 261] on input "checkbox" at bounding box center [93, 258] width 14 height 14
checkbox input "true"
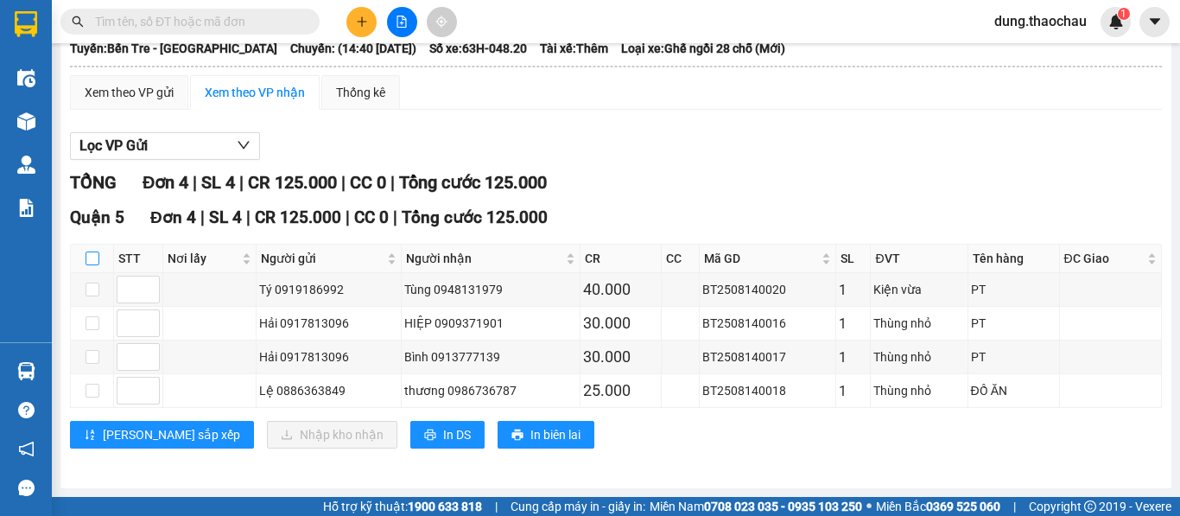
checkbox input "true"
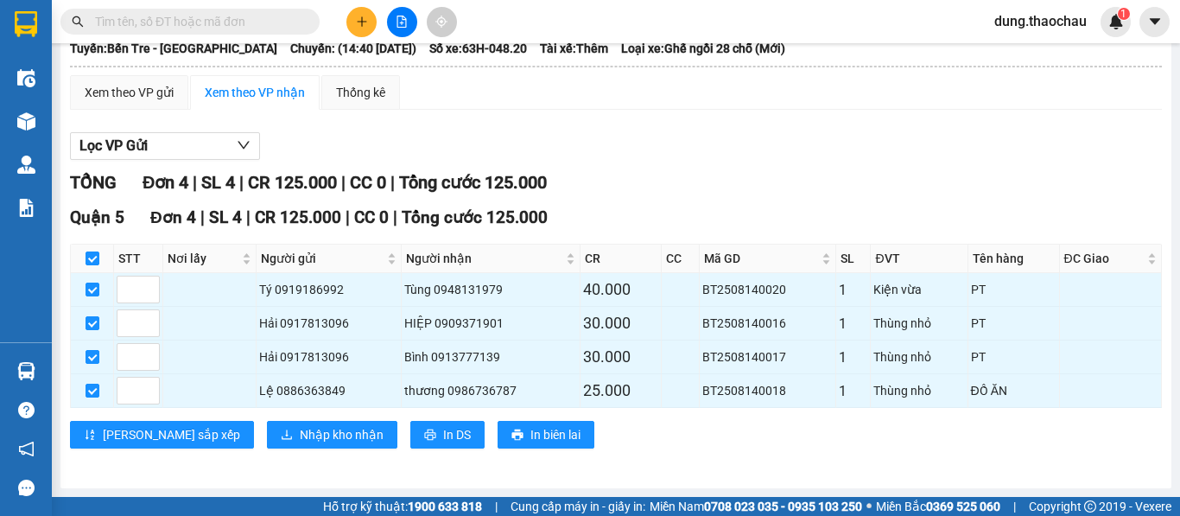
click at [251, 420] on div "Quận 5 Đơn 4 | SL 4 | CR 125.000 | CC 0 | Tổng cước 125.000 STT Nơi lấy Người g…" at bounding box center [616, 333] width 1092 height 257
click at [300, 429] on span "Nhập kho nhận" at bounding box center [342, 434] width 84 height 19
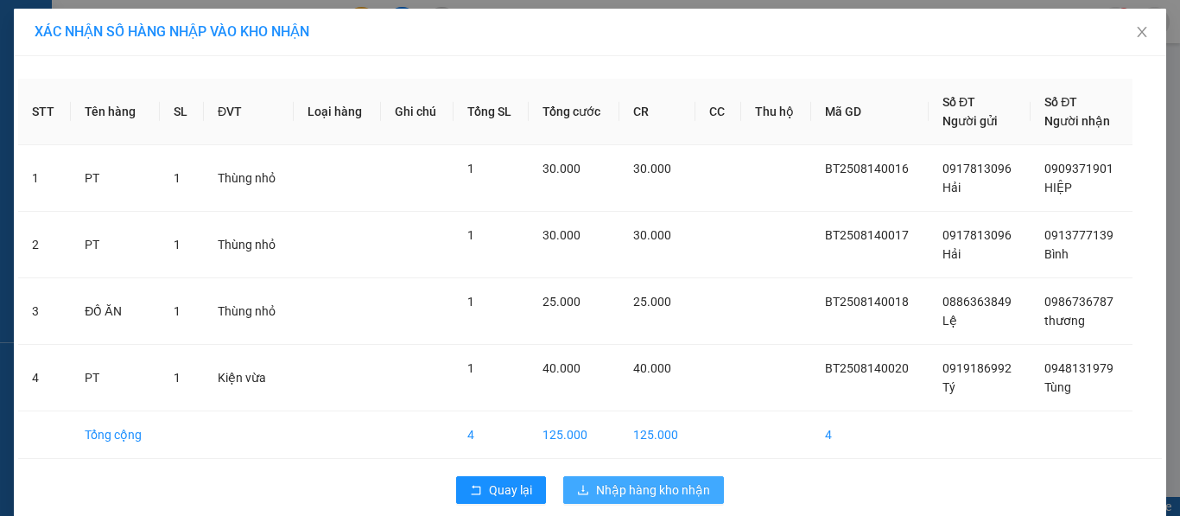
click at [610, 489] on span "Nhập hàng kho nhận" at bounding box center [653, 489] width 114 height 19
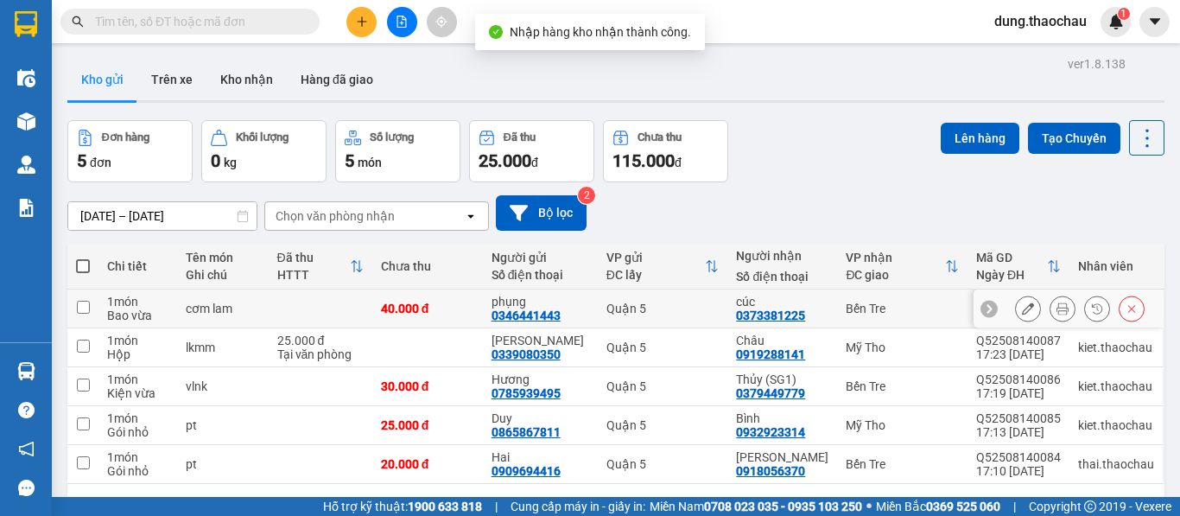
click at [1050, 317] on button at bounding box center [1062, 309] width 24 height 30
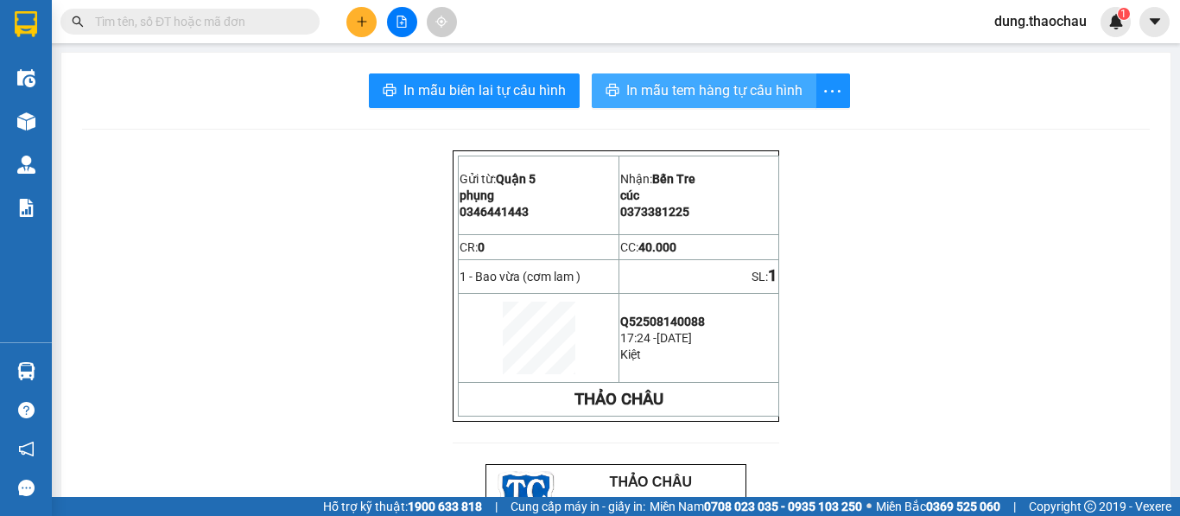
click at [735, 90] on span "In mẫu tem hàng tự cấu hình" at bounding box center [714, 90] width 176 height 22
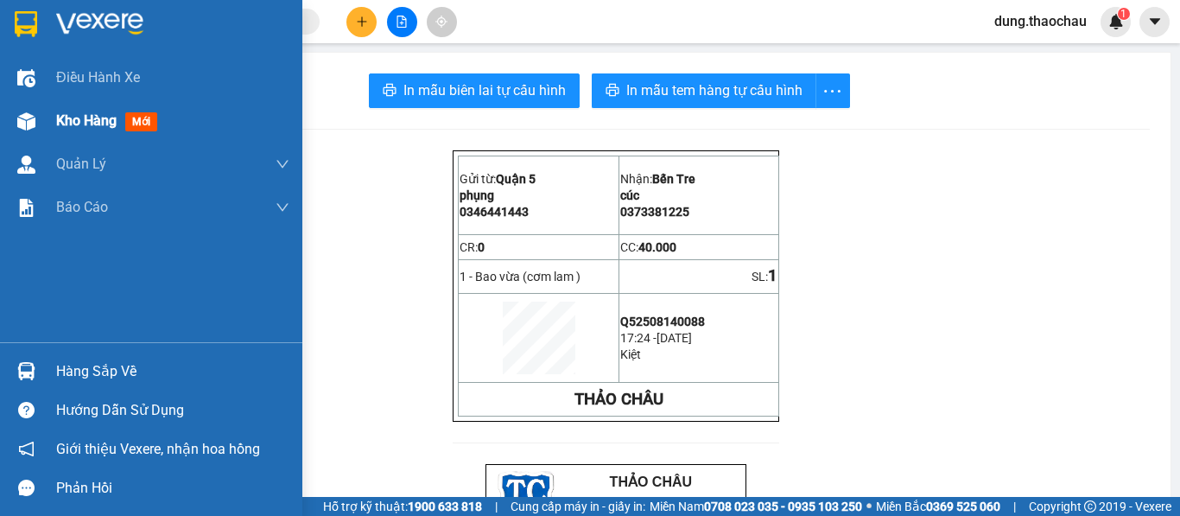
click at [15, 133] on div at bounding box center [26, 121] width 30 height 30
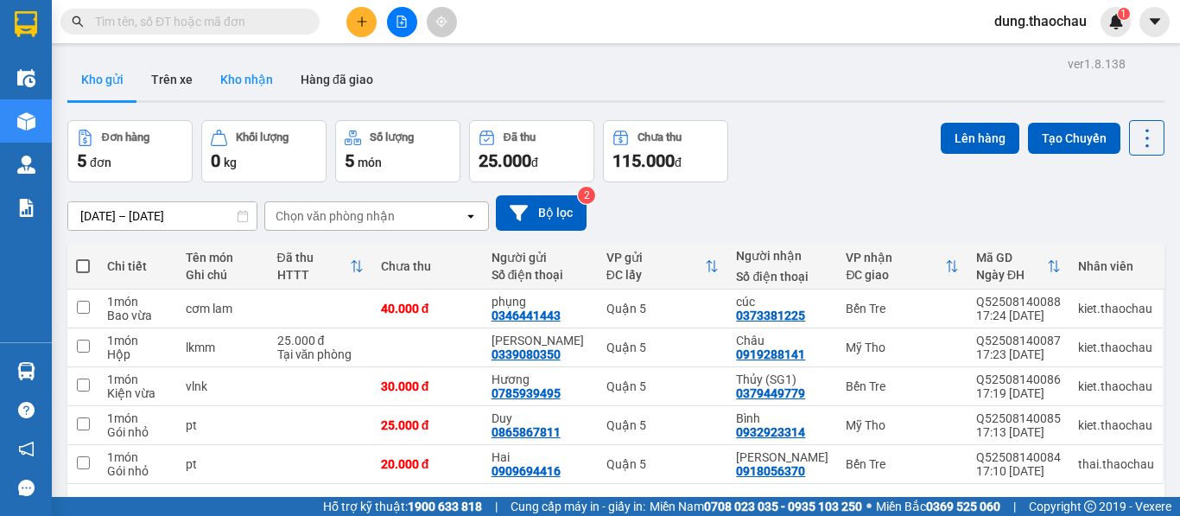
click at [256, 82] on button "Kho nhận" at bounding box center [246, 79] width 80 height 41
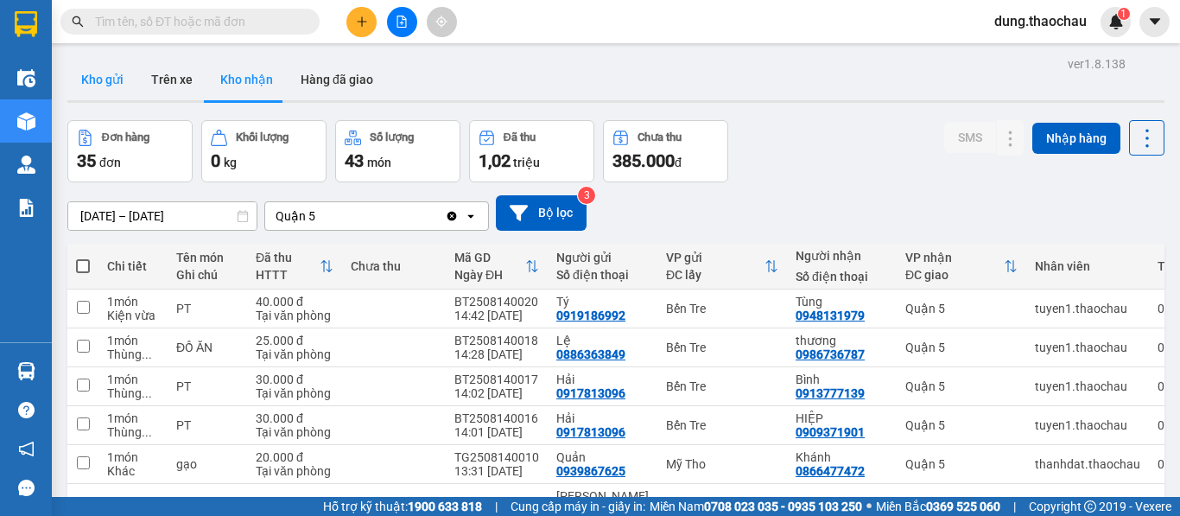
click at [109, 75] on button "Kho gửi" at bounding box center [102, 79] width 70 height 41
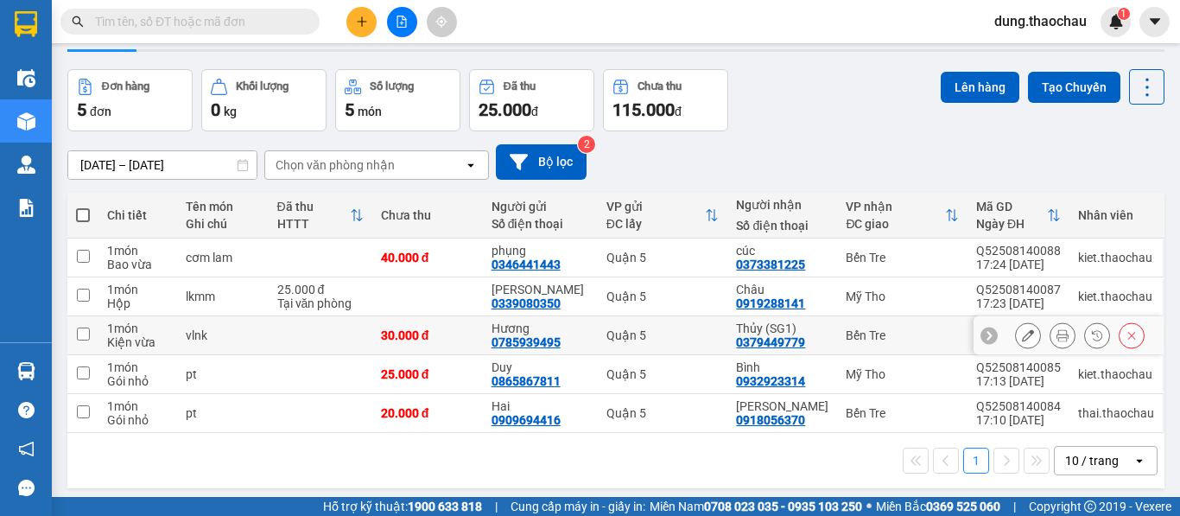
scroll to position [79, 0]
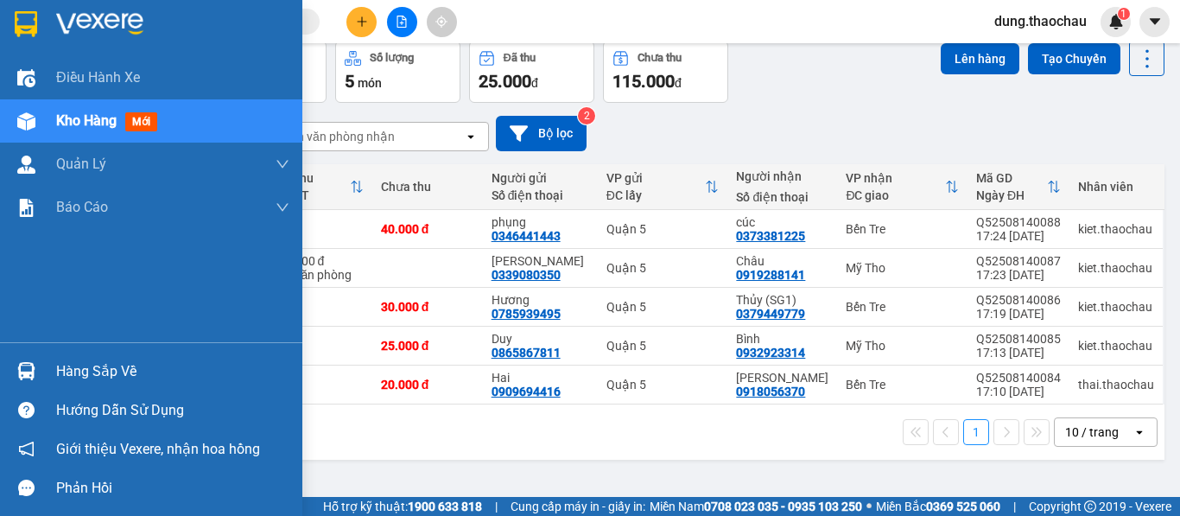
click at [47, 356] on div "Hàng sắp về" at bounding box center [151, 371] width 302 height 39
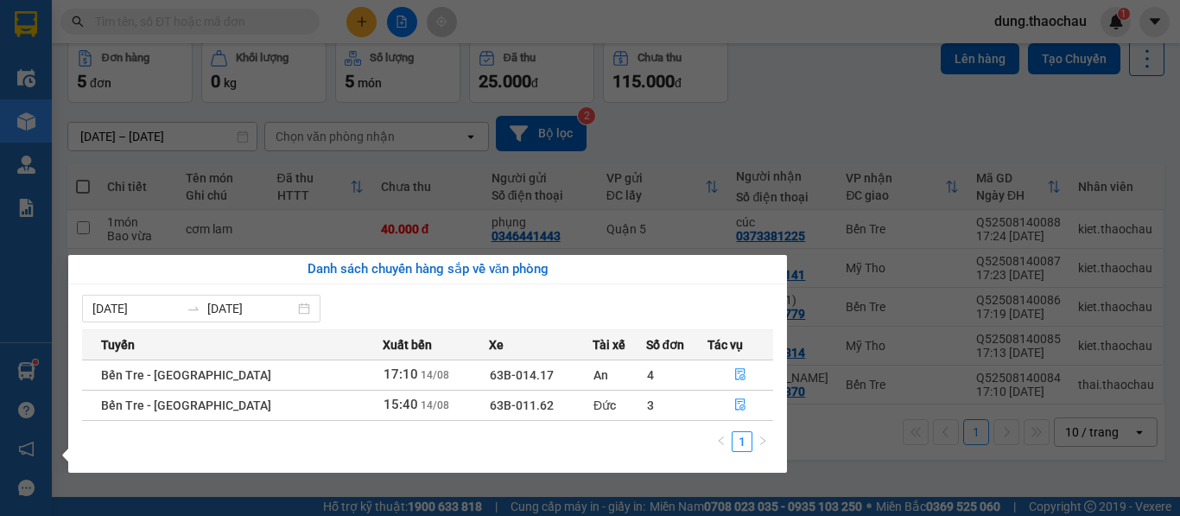
click at [780, 143] on section "Kết quả tìm kiếm ( 0 ) Bộ lọc No Data dung.thaochau 1 Điều hành xe Kho hàng mới…" at bounding box center [590, 258] width 1180 height 516
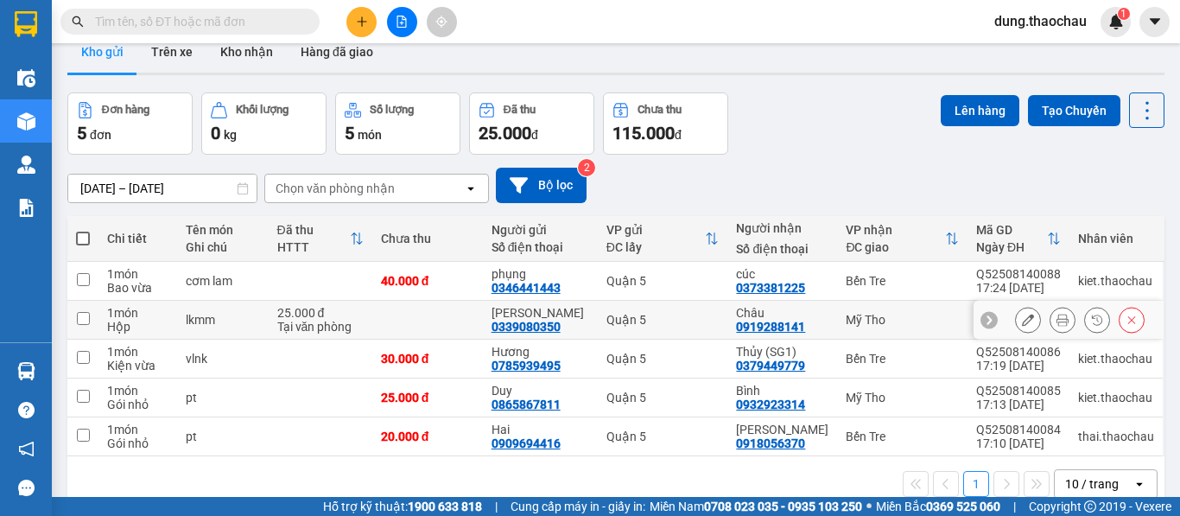
scroll to position [0, 0]
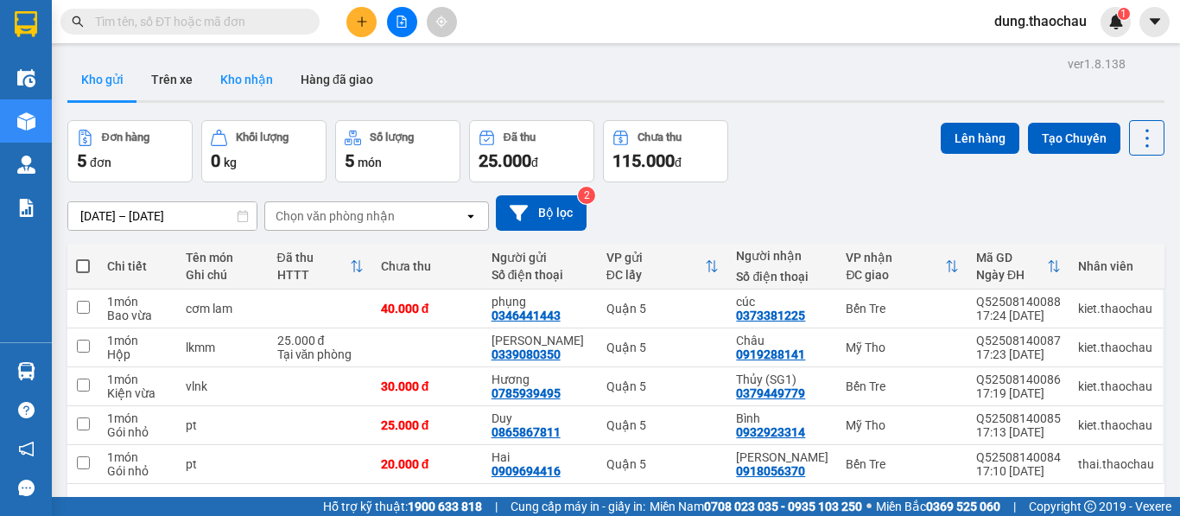
click at [259, 87] on button "Kho nhận" at bounding box center [246, 79] width 80 height 41
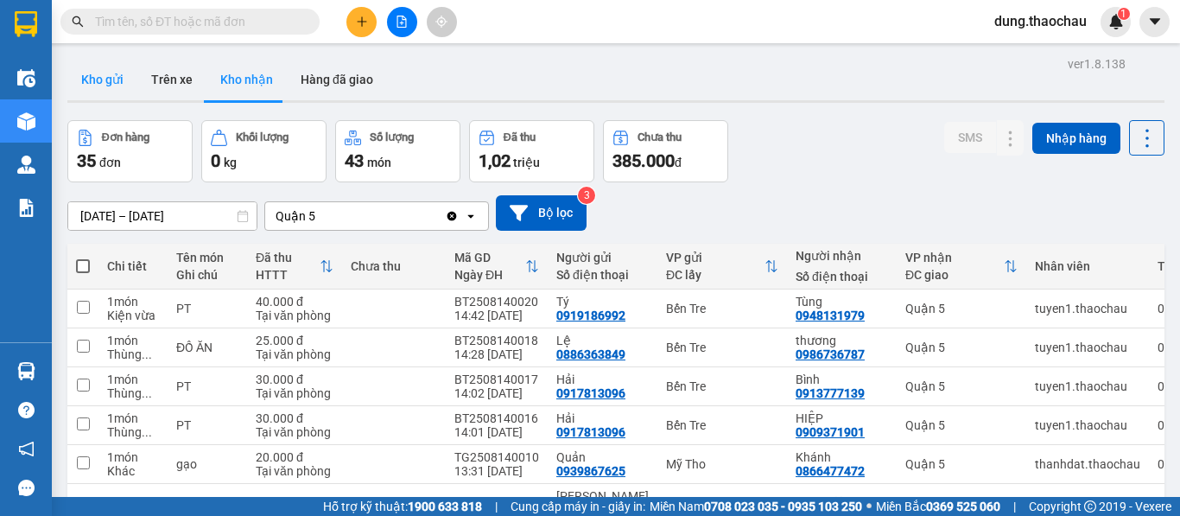
click at [103, 60] on button "Kho gửi" at bounding box center [102, 79] width 70 height 41
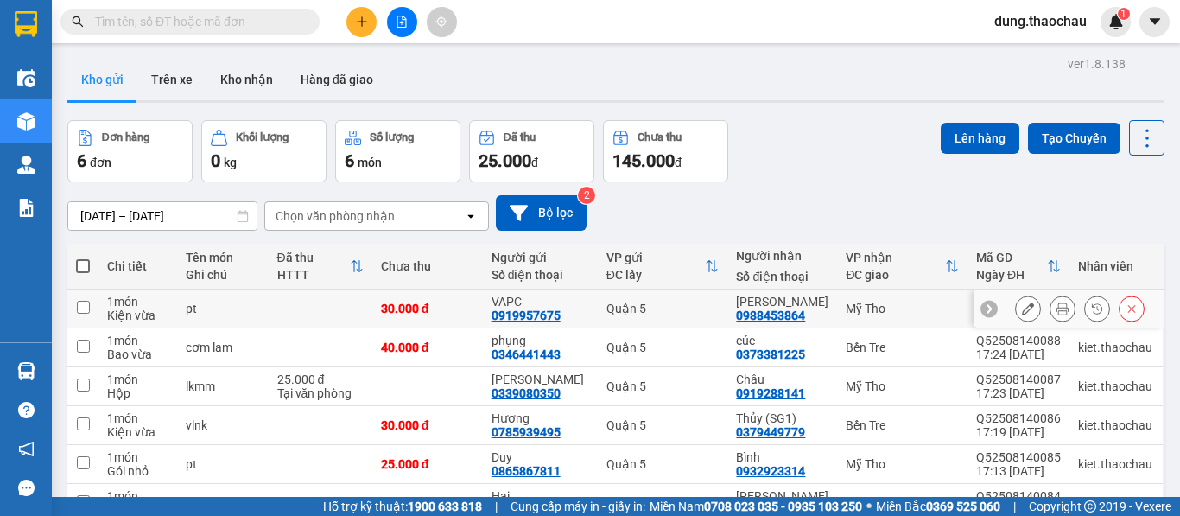
click at [1056, 310] on icon at bounding box center [1062, 308] width 12 height 12
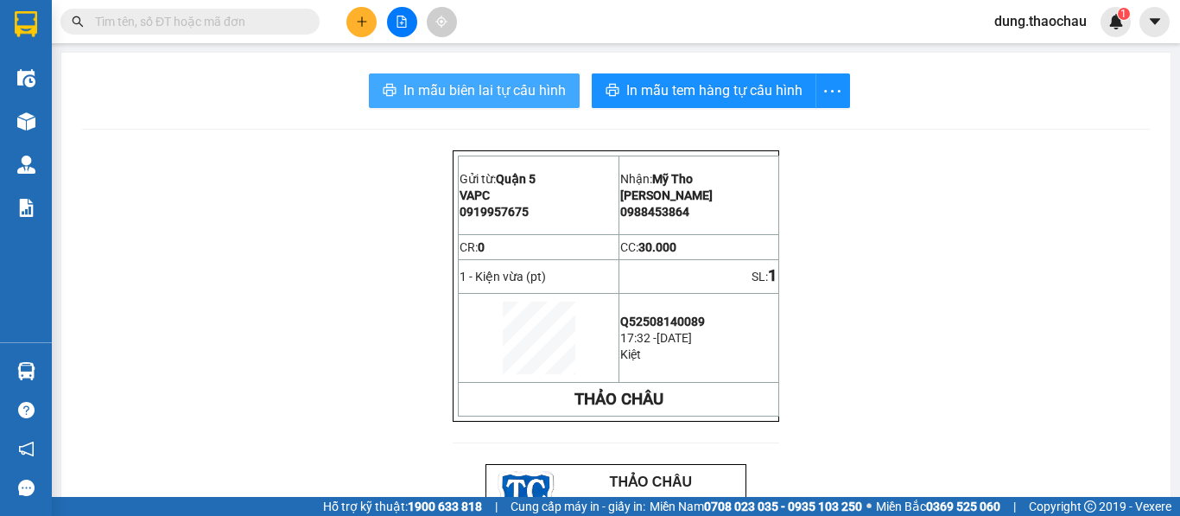
click at [542, 96] on span "In mẫu biên lai tự cấu hình" at bounding box center [484, 90] width 162 height 22
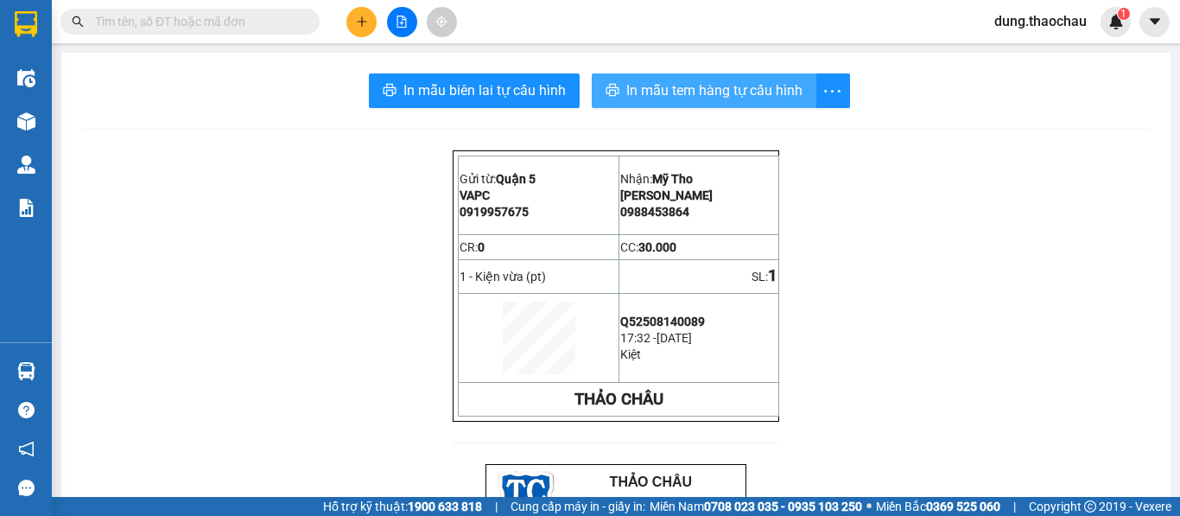
click at [728, 105] on button "In mẫu tem hàng tự cấu hình" at bounding box center [704, 90] width 225 height 35
click at [204, 29] on input "text" at bounding box center [197, 21] width 204 height 19
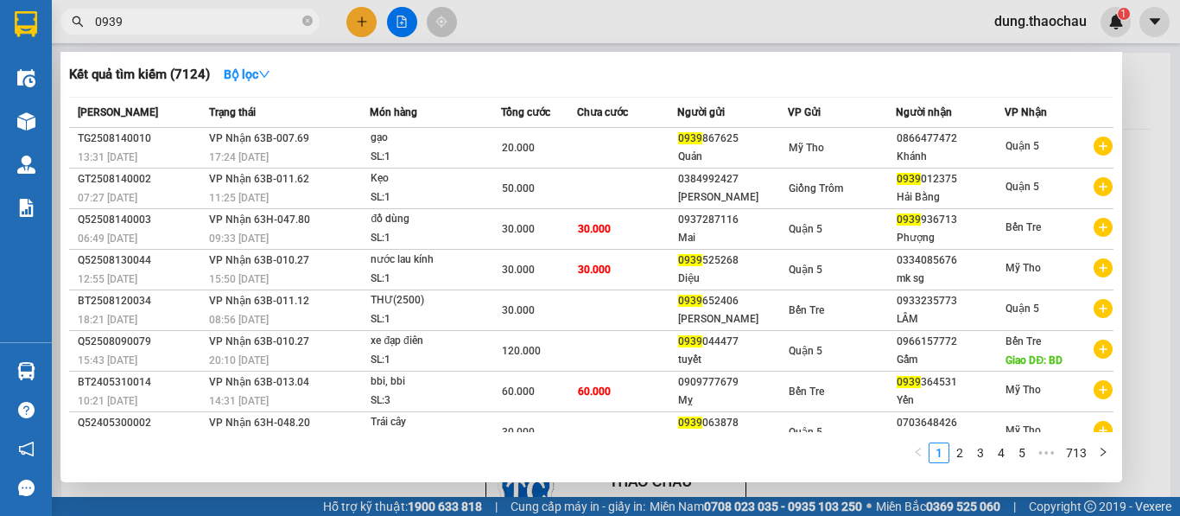
click at [250, 14] on input "0939" at bounding box center [197, 21] width 204 height 19
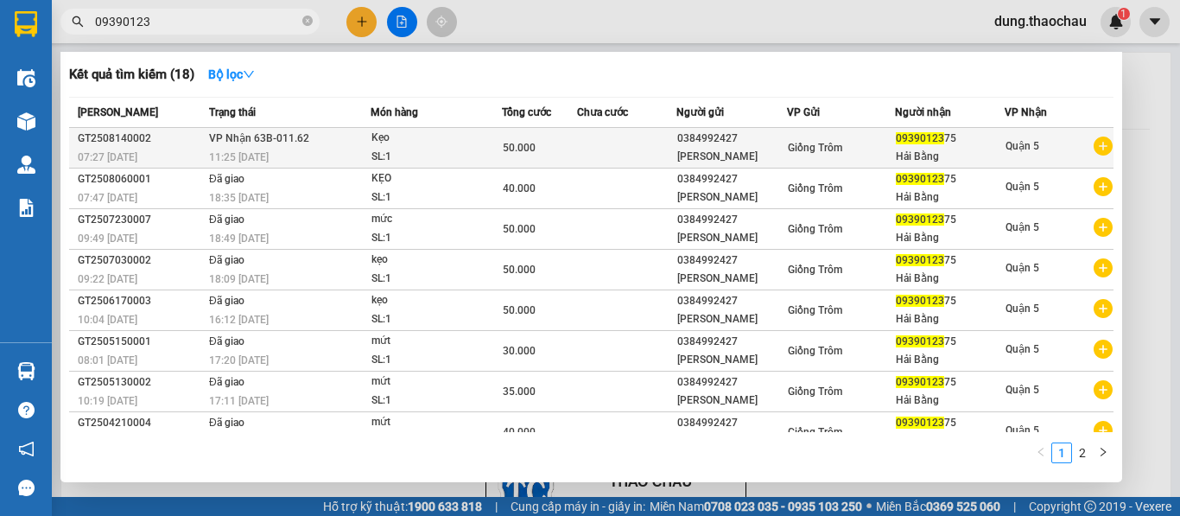
type input "09390123"
click at [624, 156] on td at bounding box center [626, 148] width 99 height 41
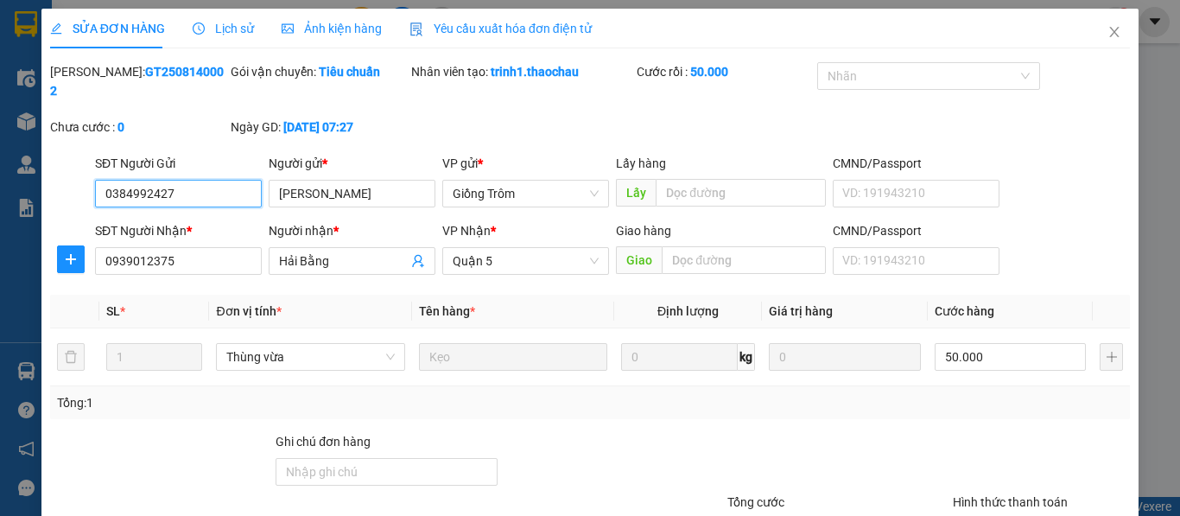
type input "0384992427"
type input "Thanh"
type input "0939012375"
type input "Hải Bằng"
type input "50.000"
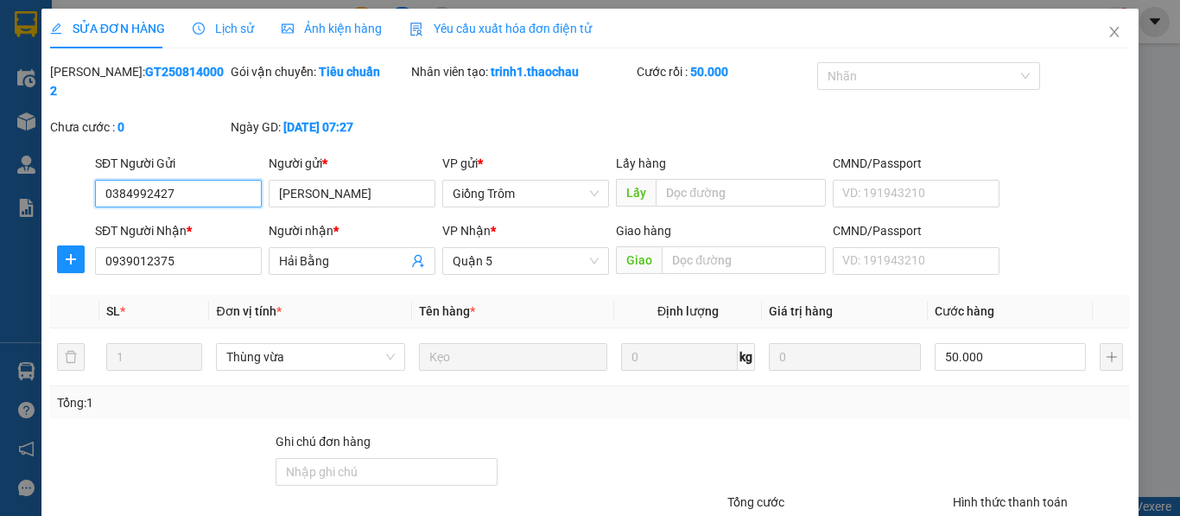
scroll to position [127, 0]
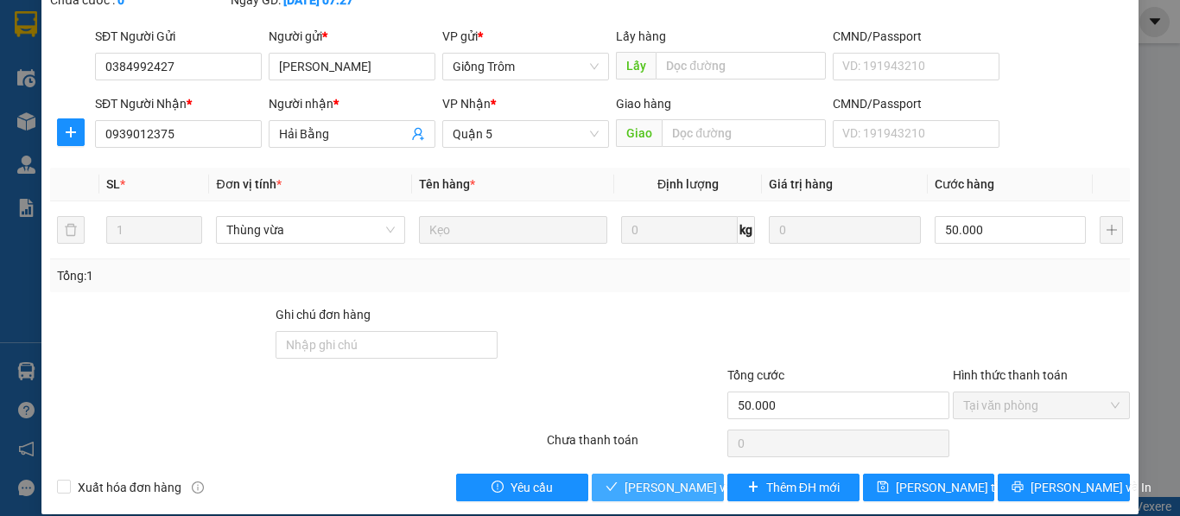
click at [684, 478] on span "Lưu và Giao hàng" at bounding box center [707, 487] width 166 height 19
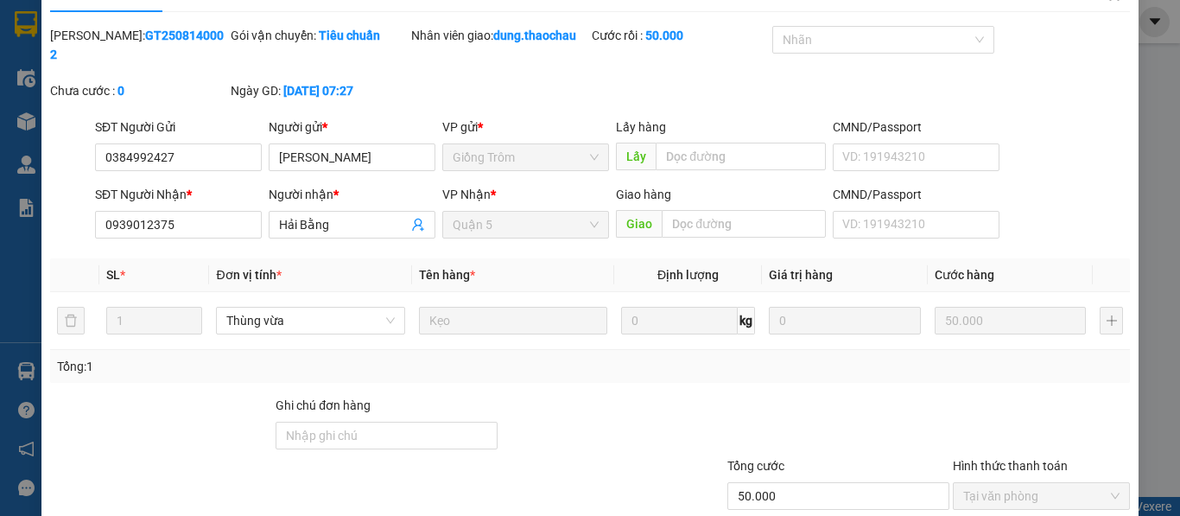
scroll to position [0, 0]
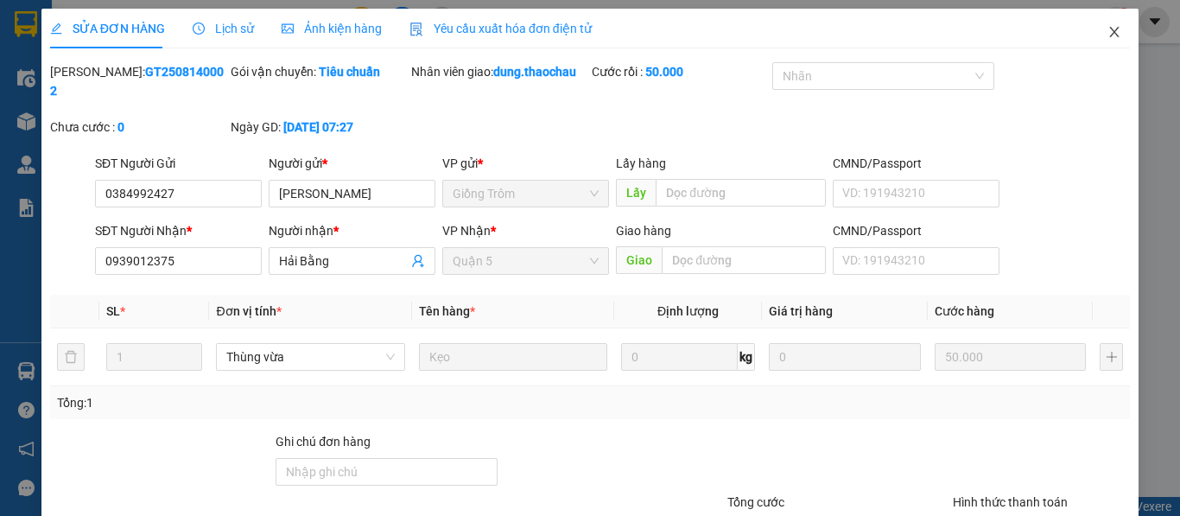
click at [1107, 31] on icon "close" at bounding box center [1114, 32] width 14 height 14
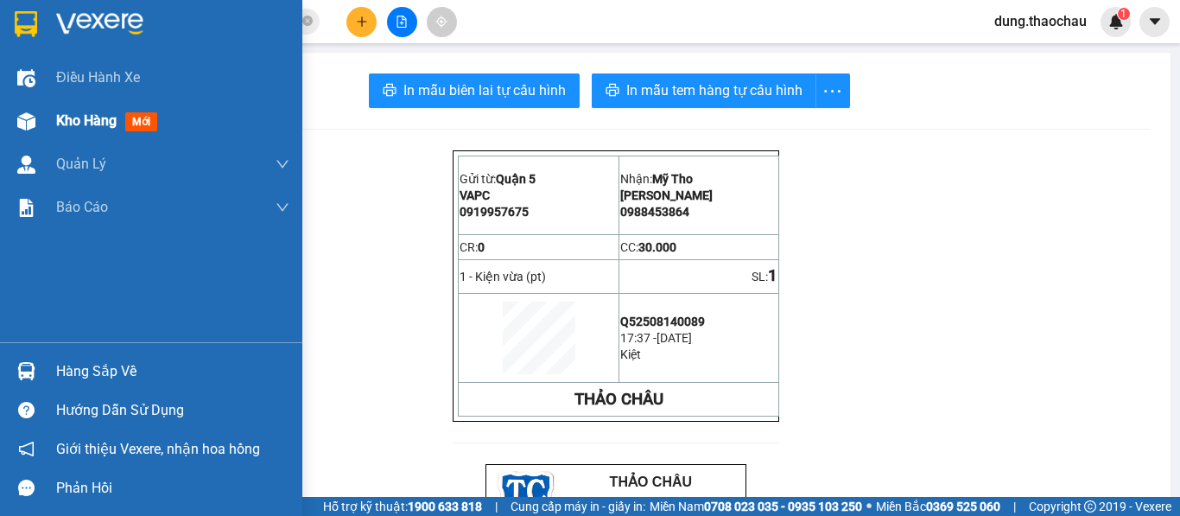
click at [45, 111] on div "Kho hàng mới" at bounding box center [151, 120] width 302 height 43
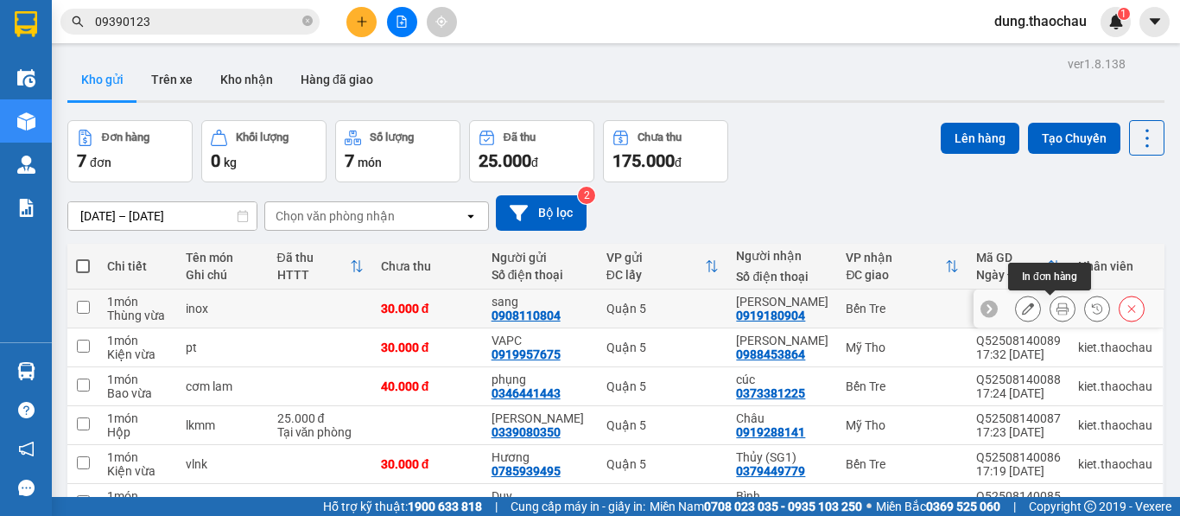
click at [1056, 302] on icon at bounding box center [1062, 308] width 12 height 12
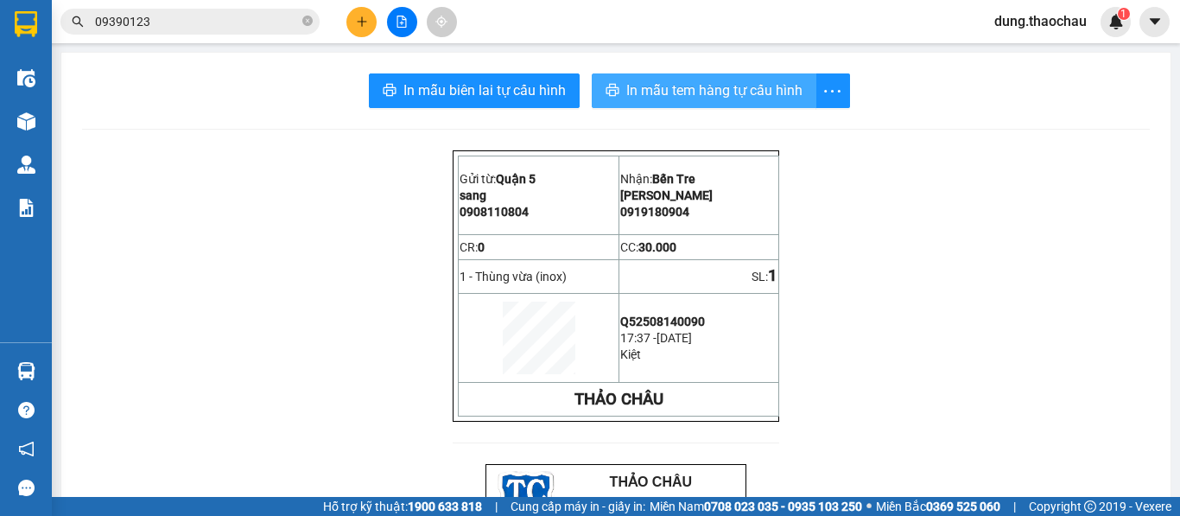
click at [690, 86] on span "In mẫu tem hàng tự cấu hình" at bounding box center [714, 90] width 176 height 22
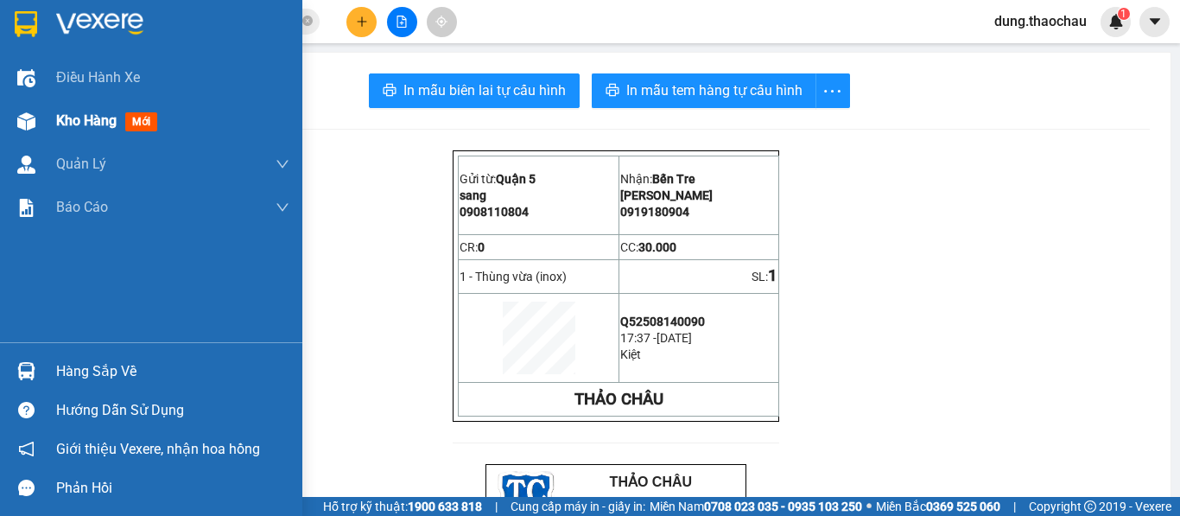
click at [38, 131] on div at bounding box center [26, 121] width 30 height 30
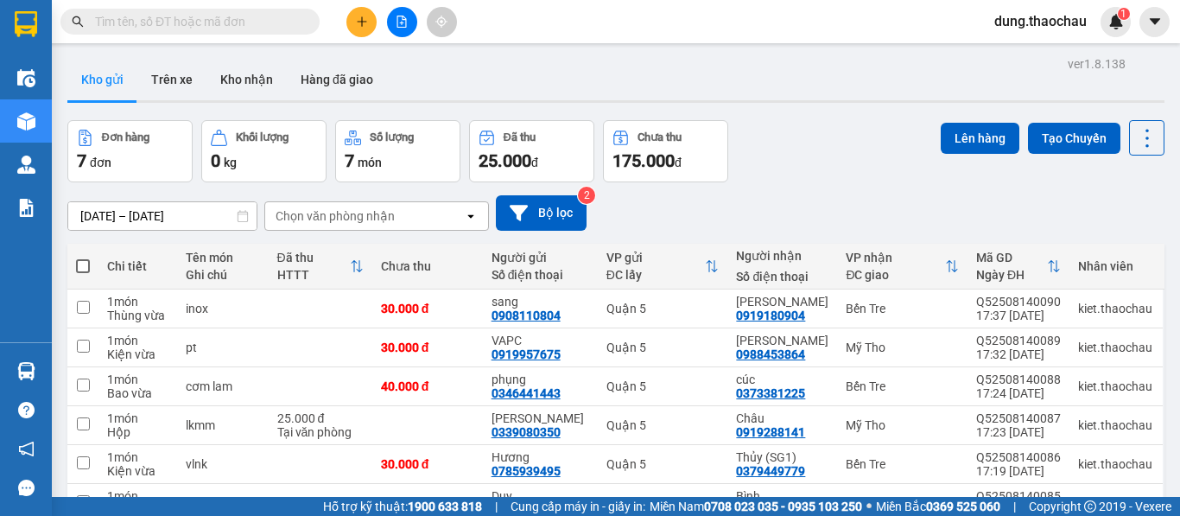
click at [85, 263] on span at bounding box center [83, 266] width 14 height 14
click at [83, 257] on input "checkbox" at bounding box center [83, 257] width 0 height 0
checkbox input "true"
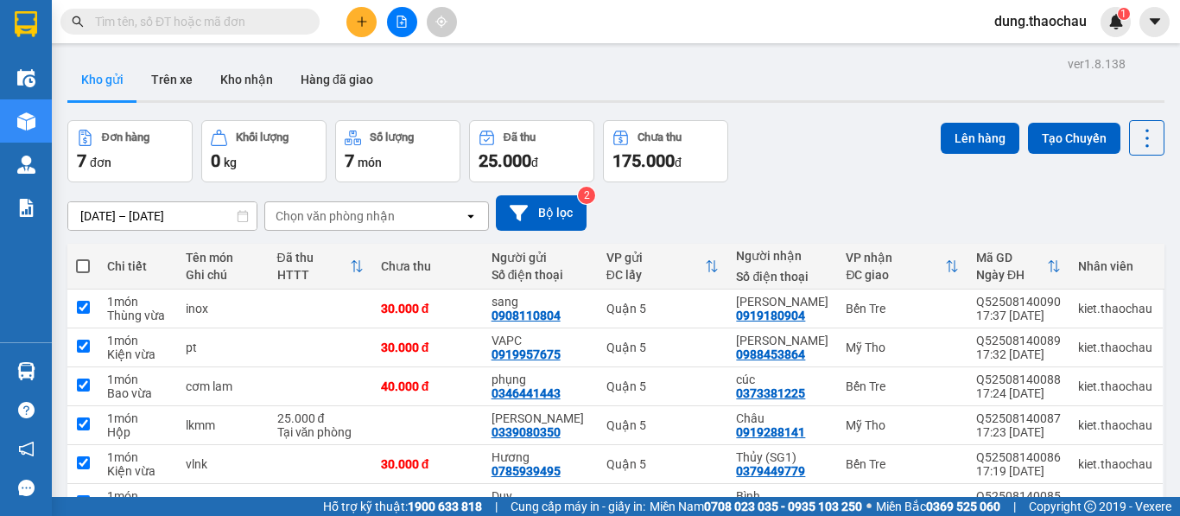
checkbox input "true"
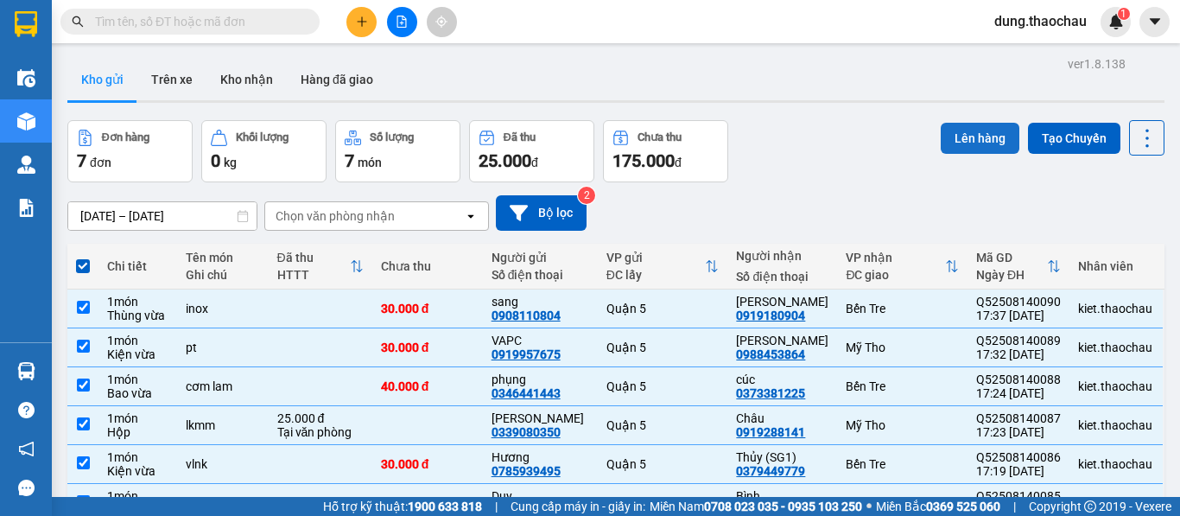
click at [971, 133] on button "Lên hàng" at bounding box center [980, 138] width 79 height 31
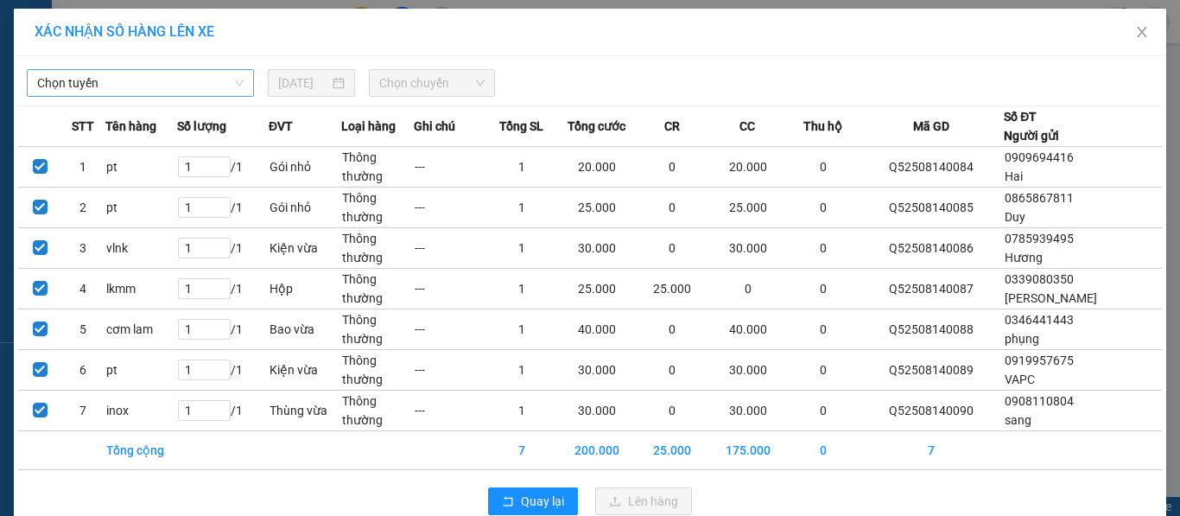
click at [127, 96] on div "Chọn tuyến" at bounding box center [140, 83] width 227 height 28
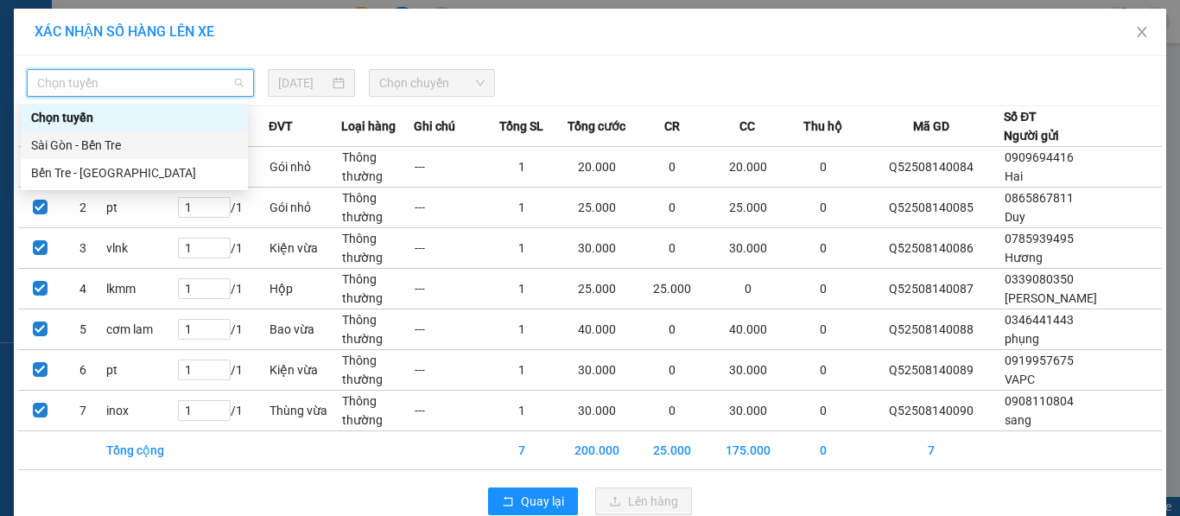
click at [90, 143] on div "Sài Gòn - Bến Tre" at bounding box center [134, 145] width 206 height 19
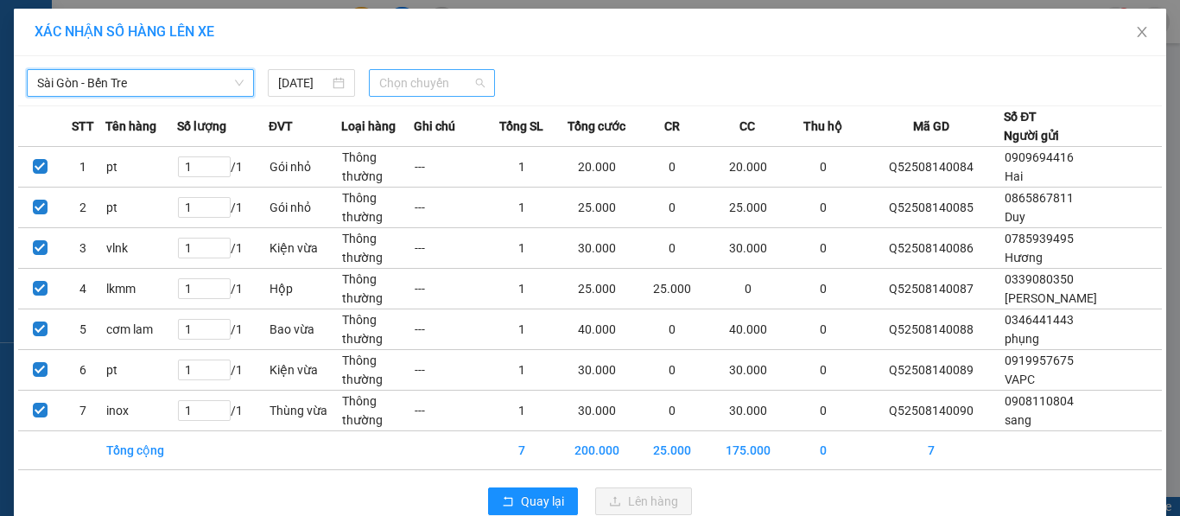
click at [398, 93] on span "Chọn chuyến" at bounding box center [432, 83] width 106 height 26
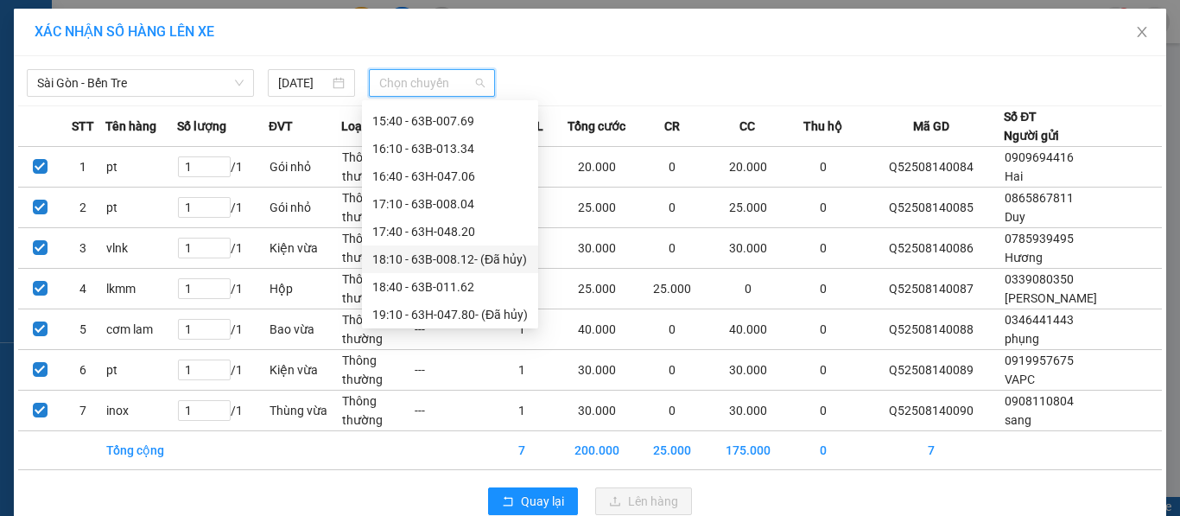
scroll to position [663, 0]
click at [430, 226] on div "17:40 - 63H-048.20" at bounding box center [449, 228] width 155 height 19
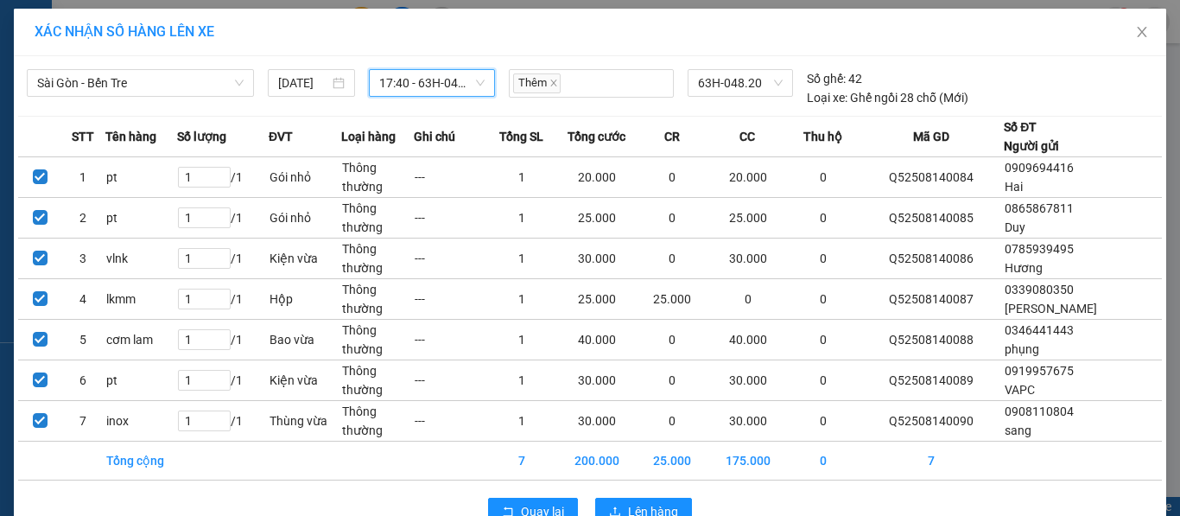
click at [429, 85] on span "17:40 - 63H-048.20" at bounding box center [432, 83] width 106 height 26
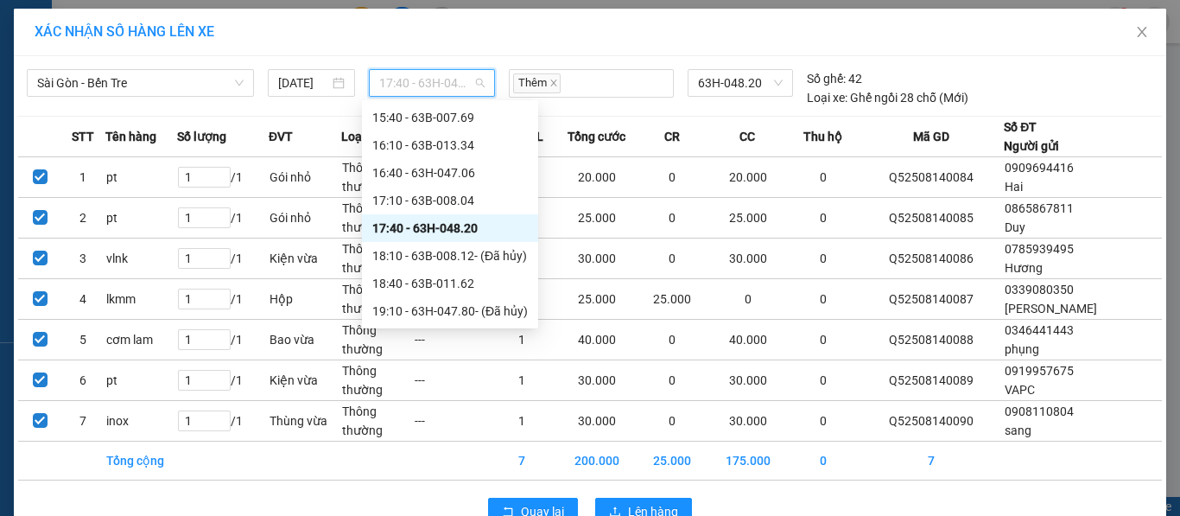
click at [437, 227] on div "17:40 - 63H-048.20" at bounding box center [449, 228] width 155 height 19
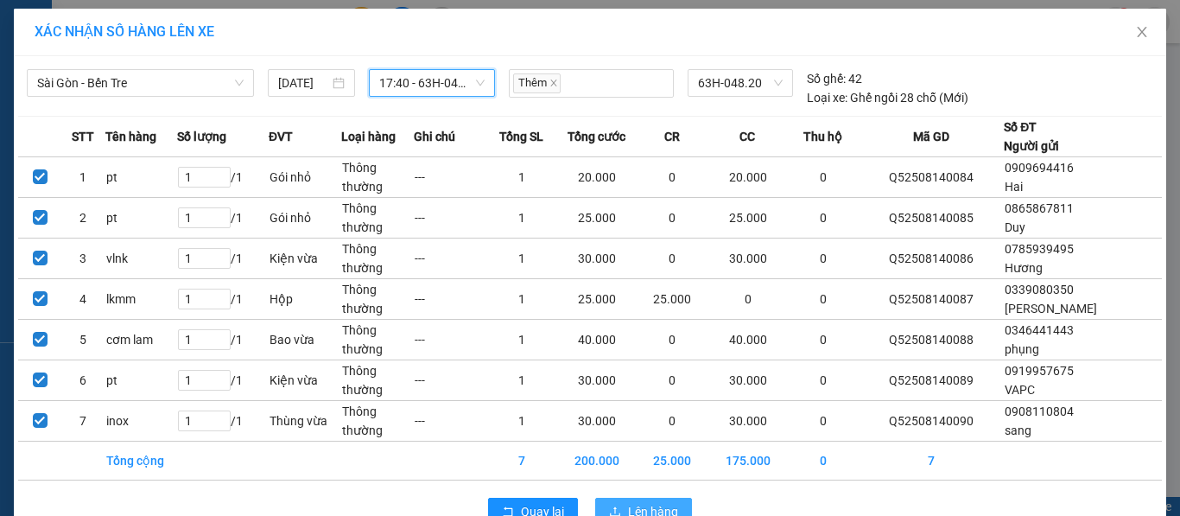
click at [618, 502] on button "Lên hàng" at bounding box center [643, 512] width 97 height 28
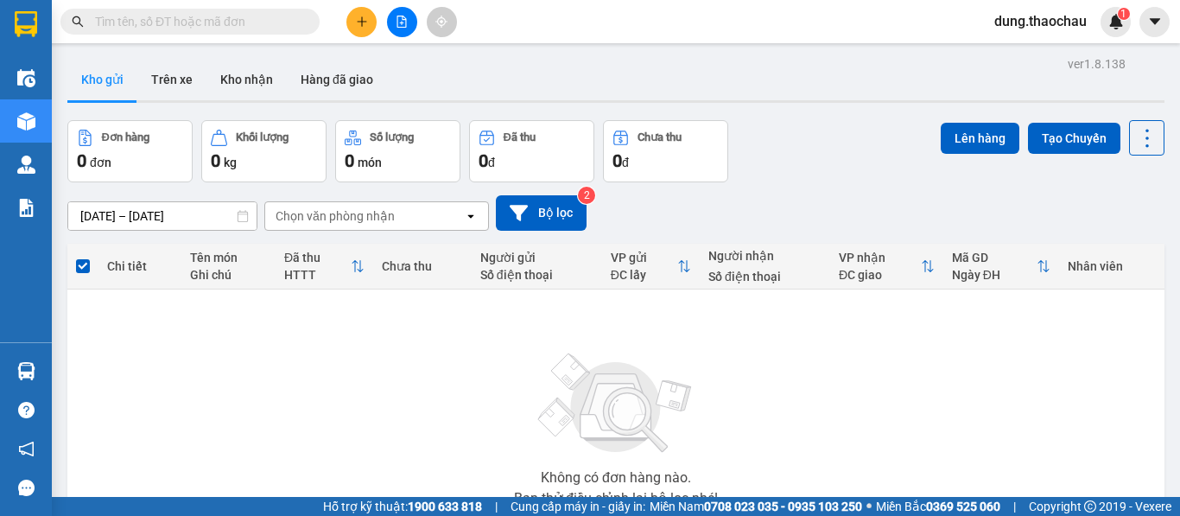
click at [195, 25] on input "text" at bounding box center [197, 21] width 204 height 19
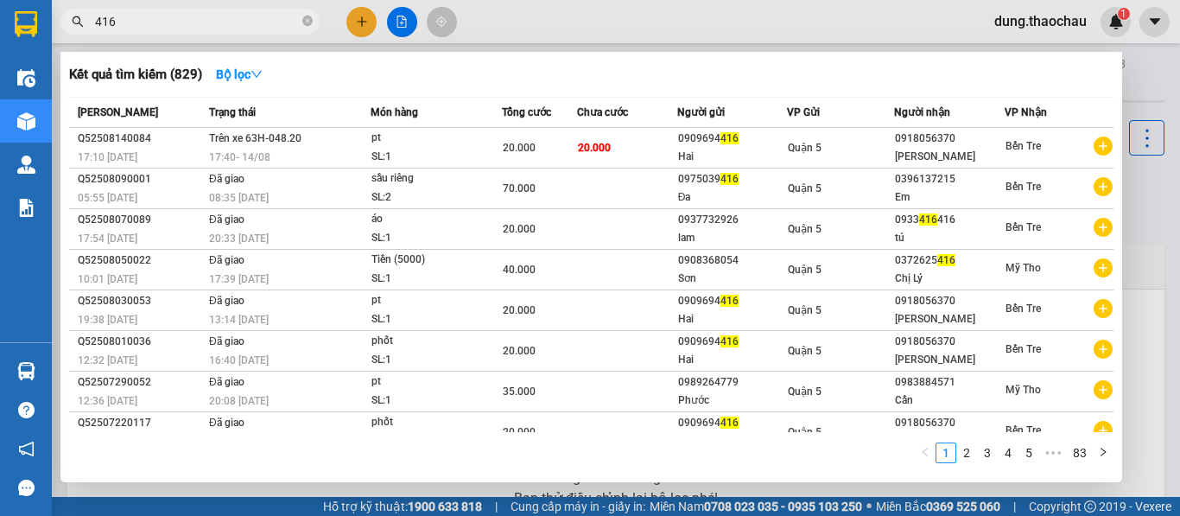
type input "416"
click at [1127, 97] on div at bounding box center [590, 258] width 1180 height 516
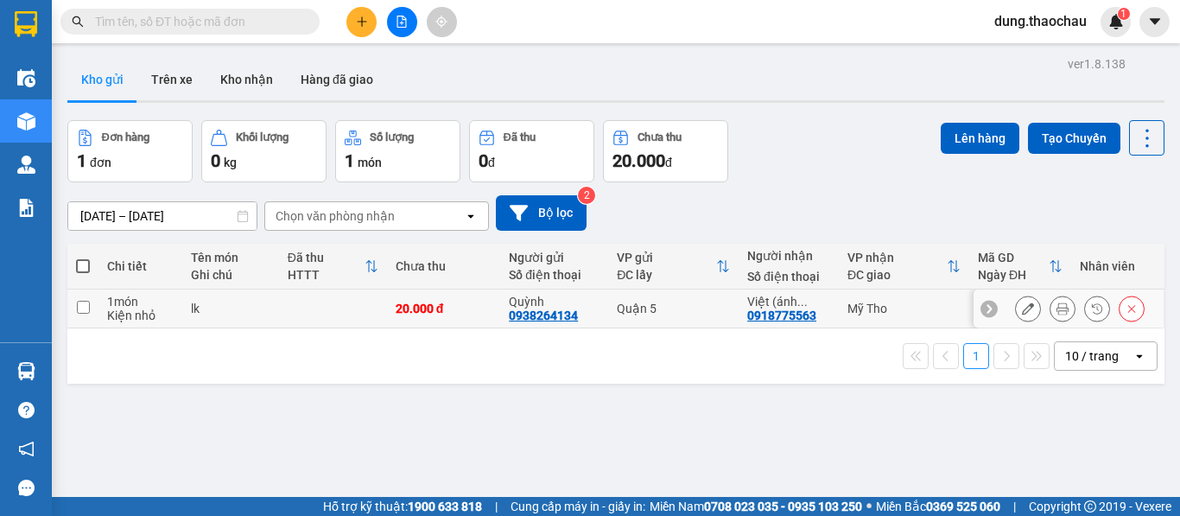
click at [1056, 305] on icon at bounding box center [1062, 308] width 12 height 12
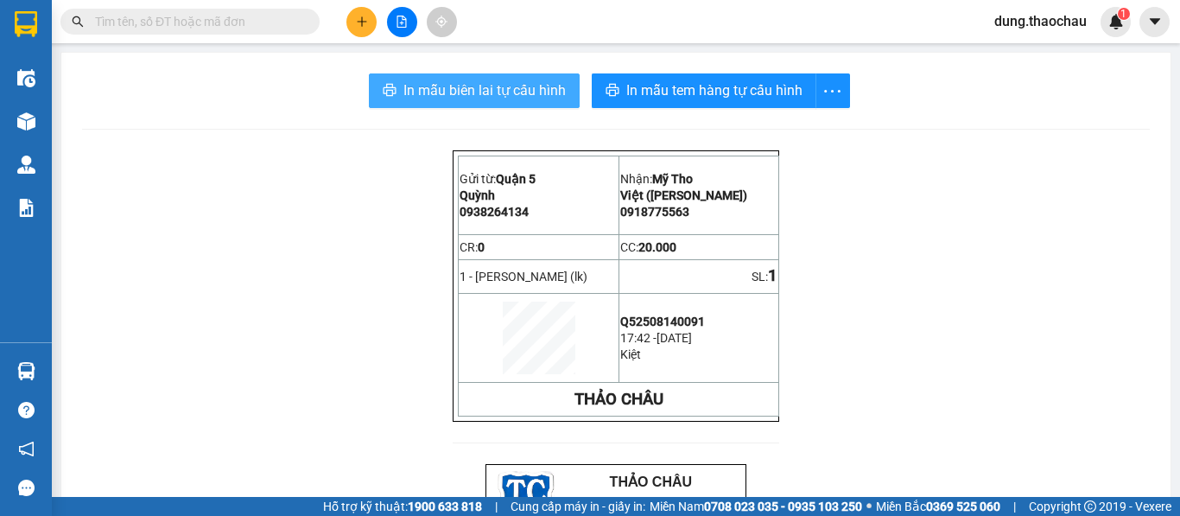
click at [536, 85] on span "In mẫu biên lai tự cấu hình" at bounding box center [484, 90] width 162 height 22
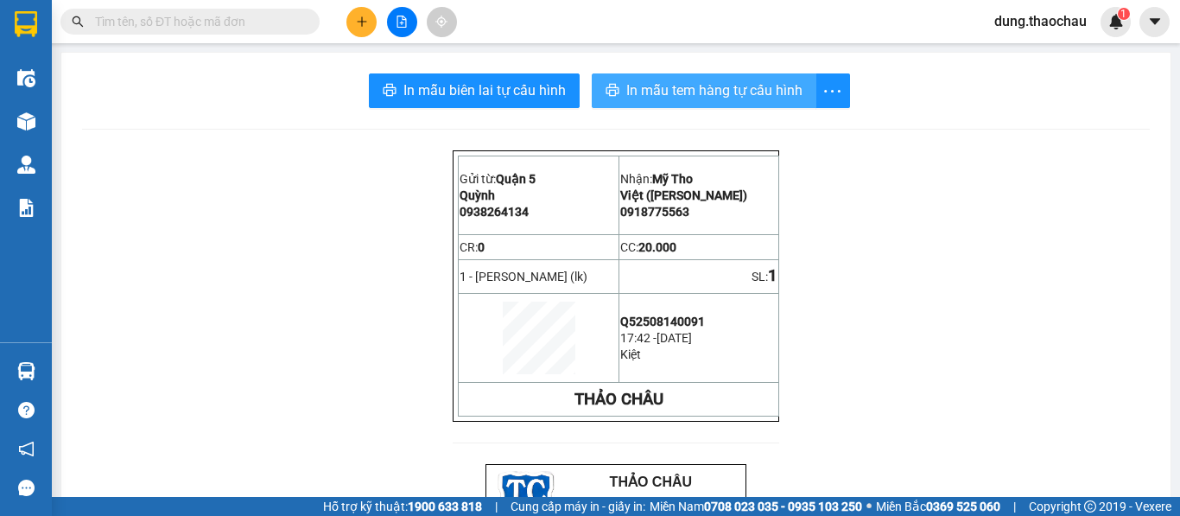
click at [688, 89] on span "In mẫu tem hàng tự cấu hình" at bounding box center [714, 90] width 176 height 22
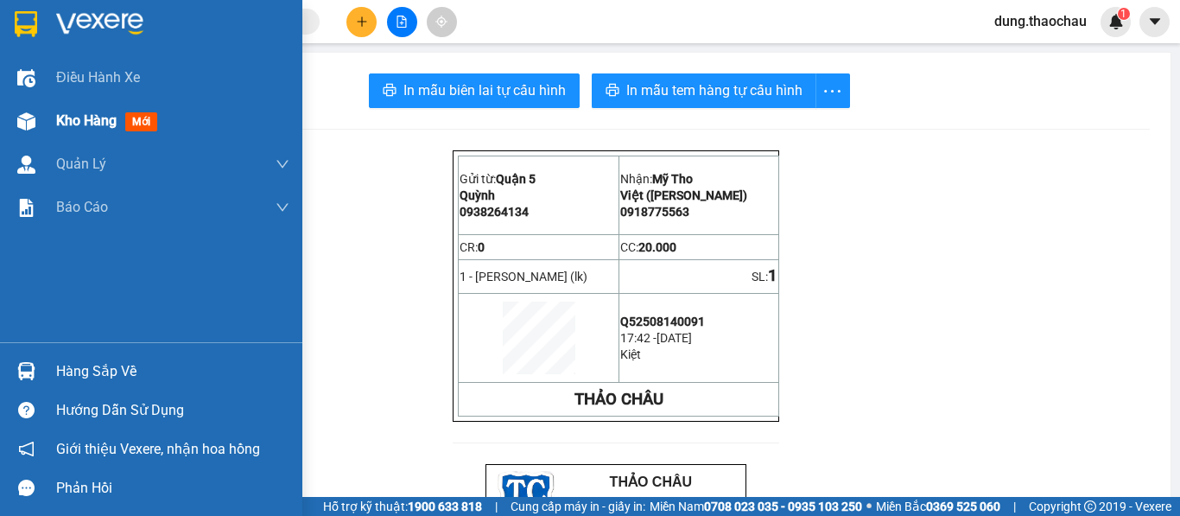
click at [76, 129] on span "Kho hàng" at bounding box center [86, 120] width 60 height 16
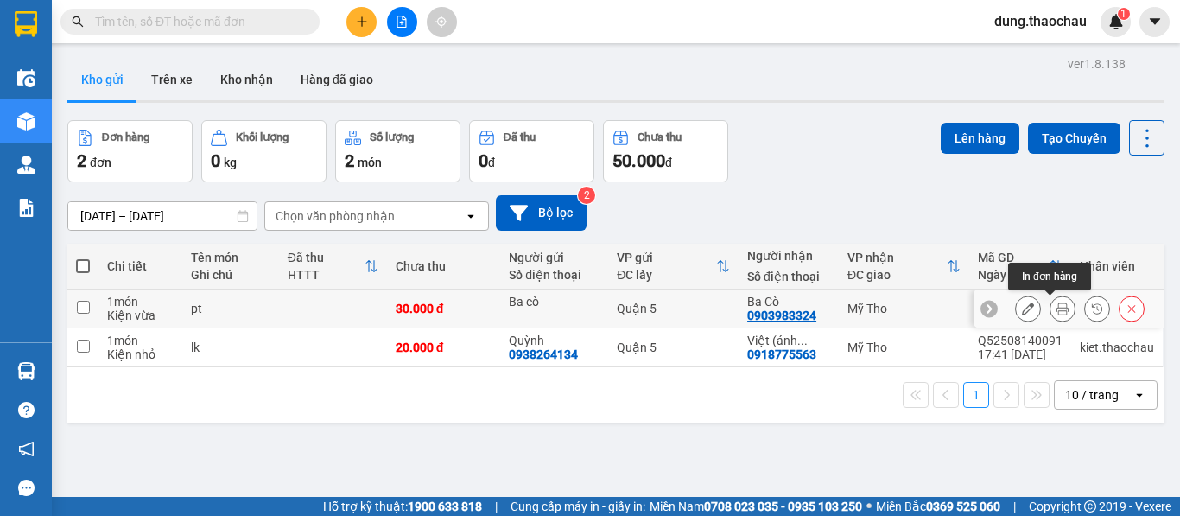
click at [1056, 307] on icon at bounding box center [1062, 308] width 12 height 12
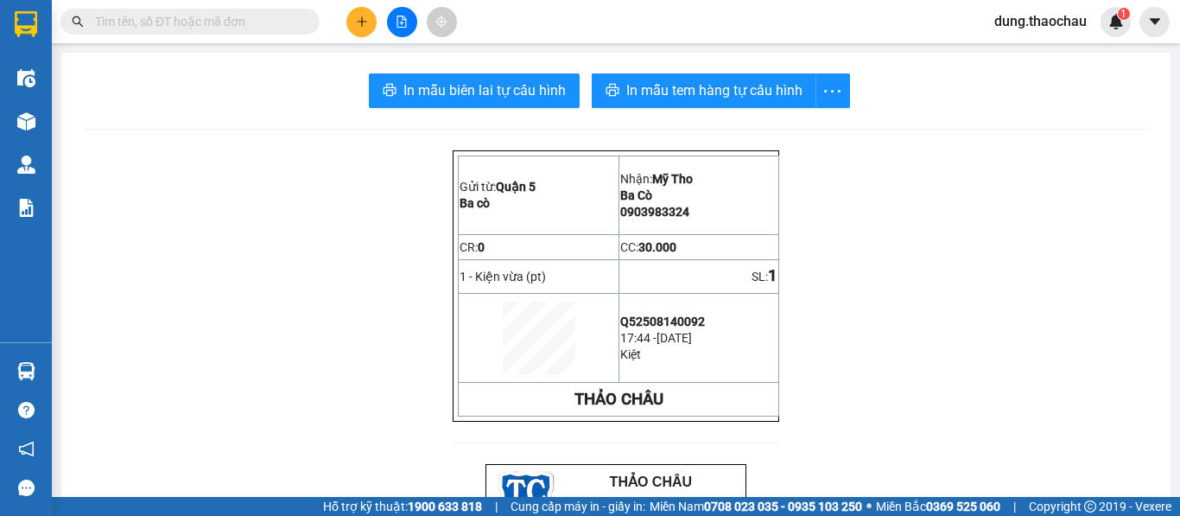
click at [753, 101] on span "In mẫu tem hàng tự cấu hình" at bounding box center [714, 90] width 176 height 22
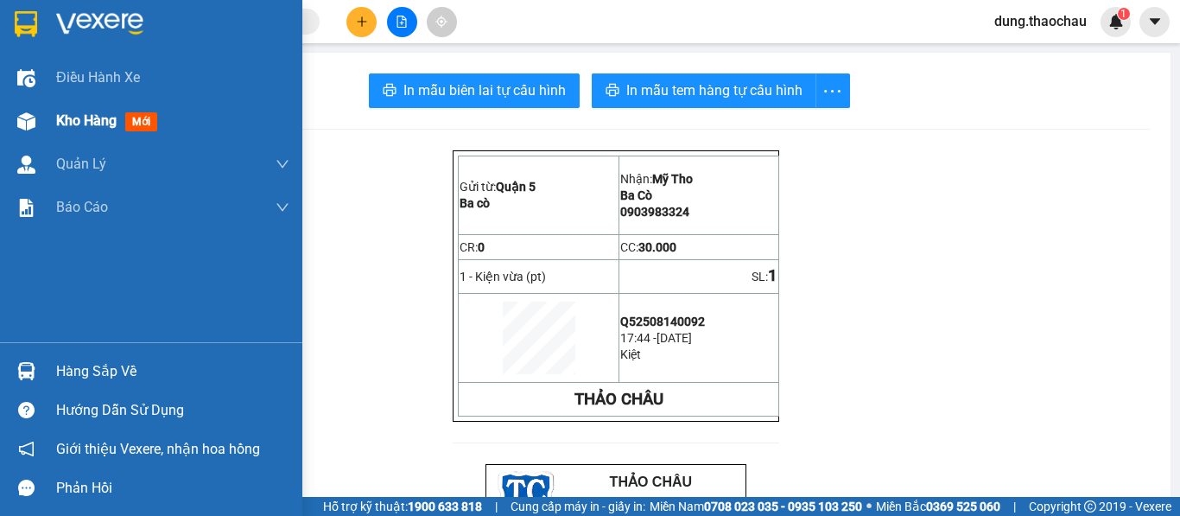
click at [15, 109] on div at bounding box center [26, 121] width 30 height 30
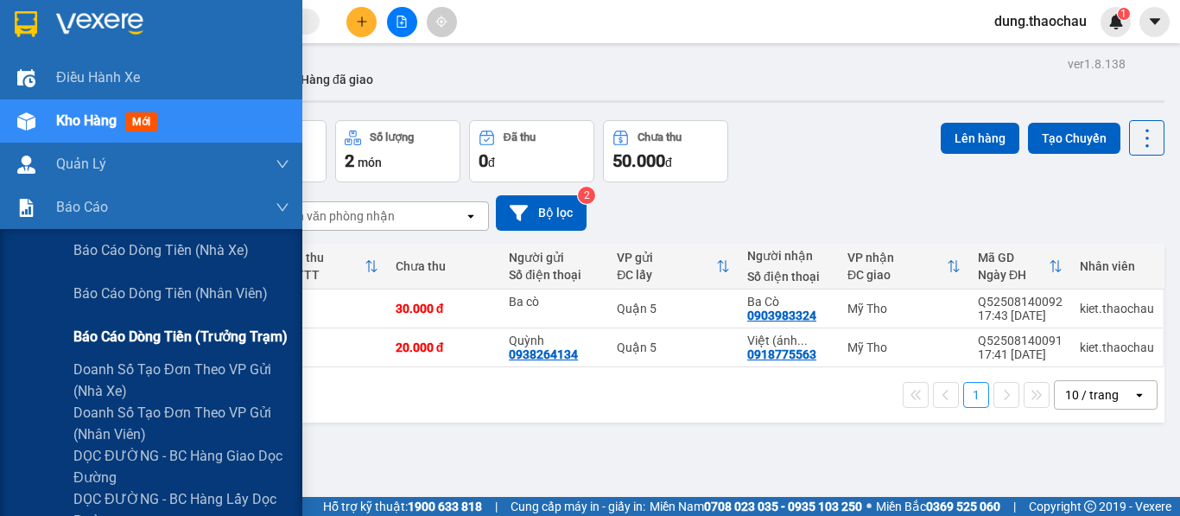
click at [170, 343] on span "Báo cáo dòng tiền (trưởng trạm)" at bounding box center [180, 337] width 214 height 22
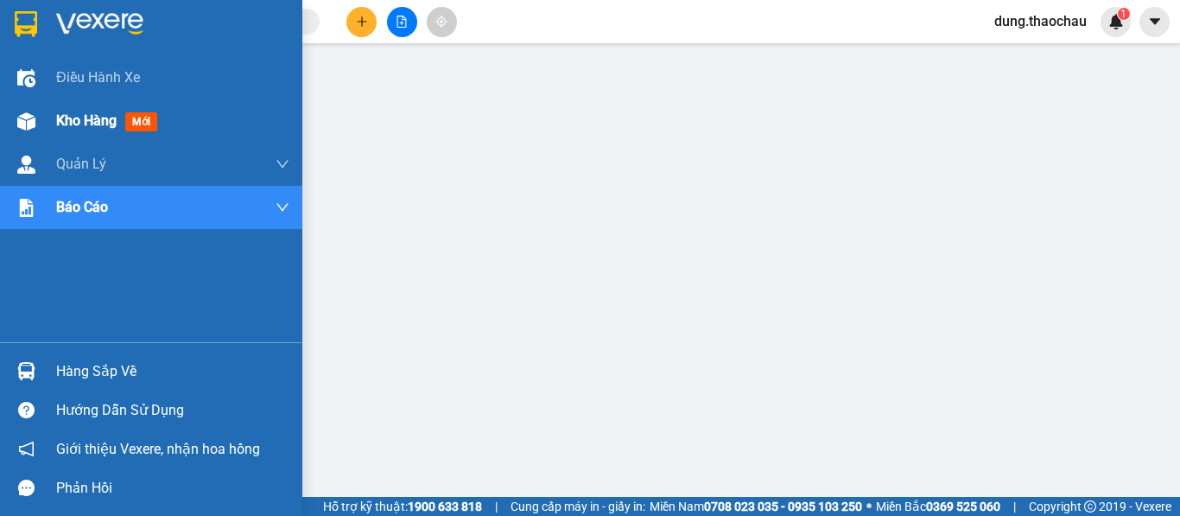
click at [79, 107] on div "Kho hàng mới" at bounding box center [172, 120] width 233 height 43
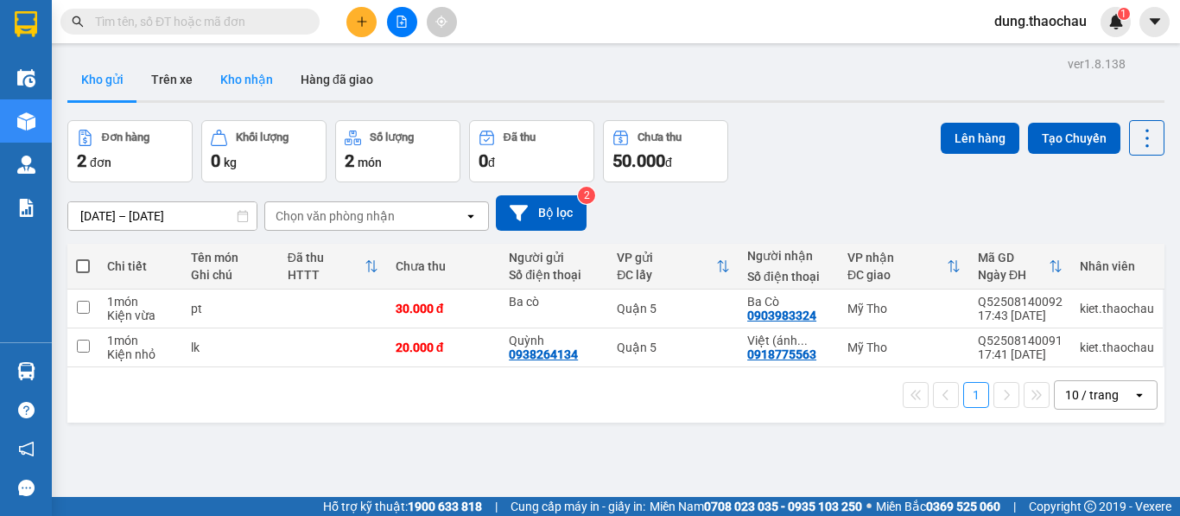
click at [250, 62] on button "Kho nhận" at bounding box center [246, 79] width 80 height 41
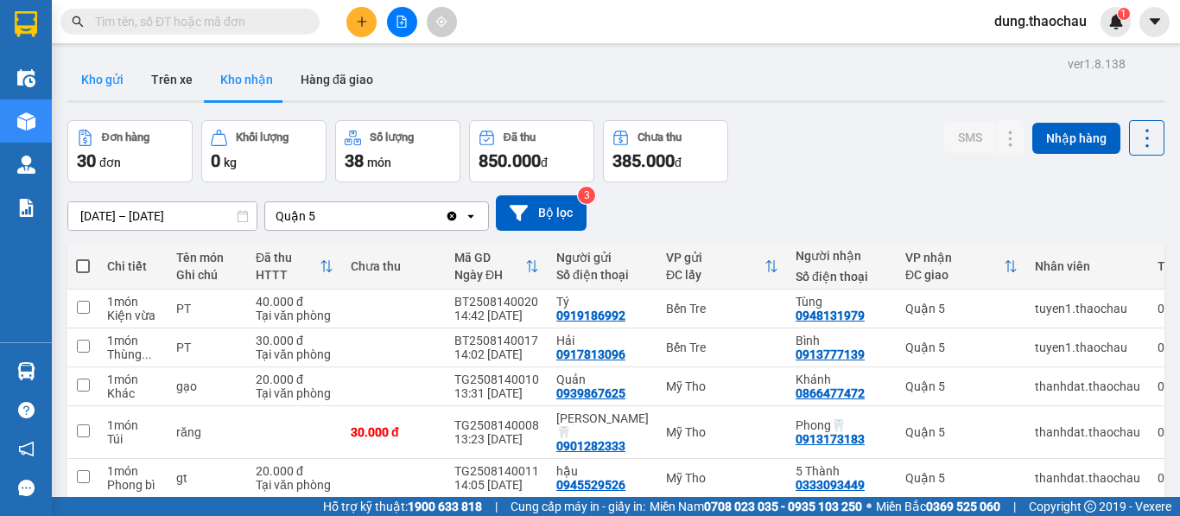
click at [102, 87] on button "Kho gửi" at bounding box center [102, 79] width 70 height 41
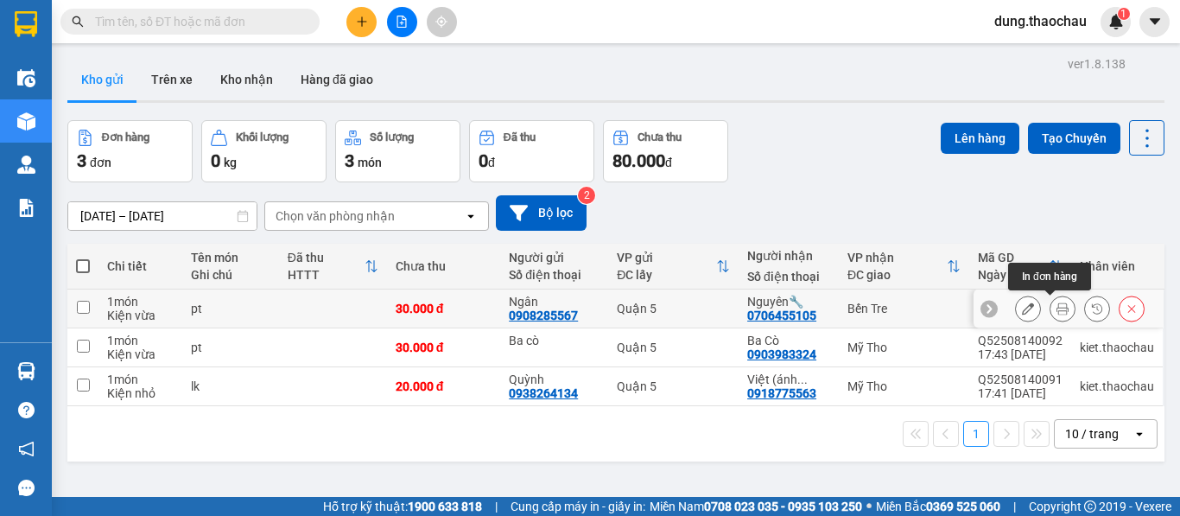
click at [1050, 307] on button at bounding box center [1062, 309] width 24 height 30
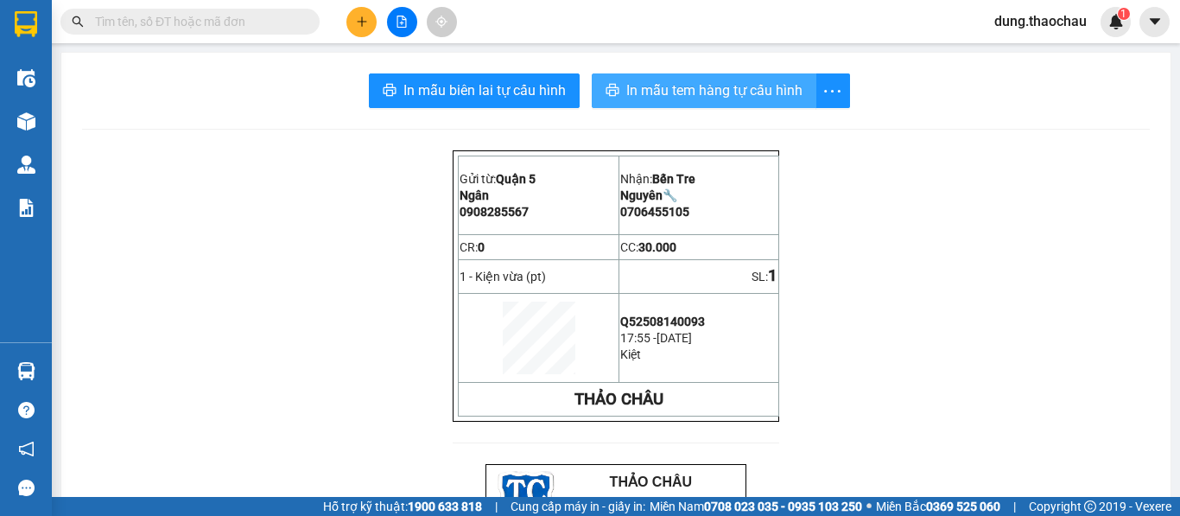
click at [637, 95] on span "In mẫu tem hàng tự cấu hình" at bounding box center [714, 90] width 176 height 22
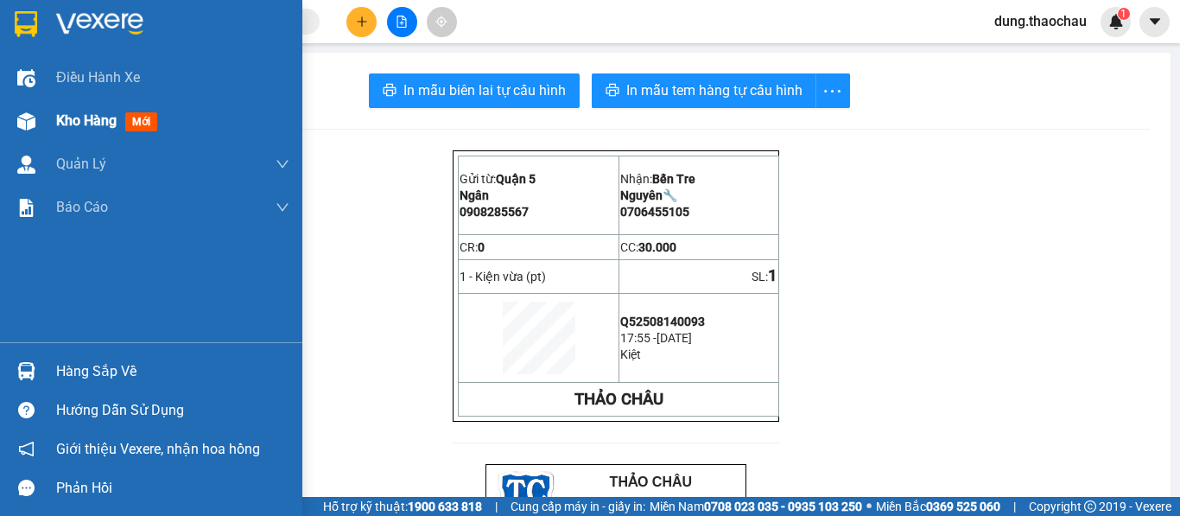
click at [38, 127] on div at bounding box center [26, 121] width 30 height 30
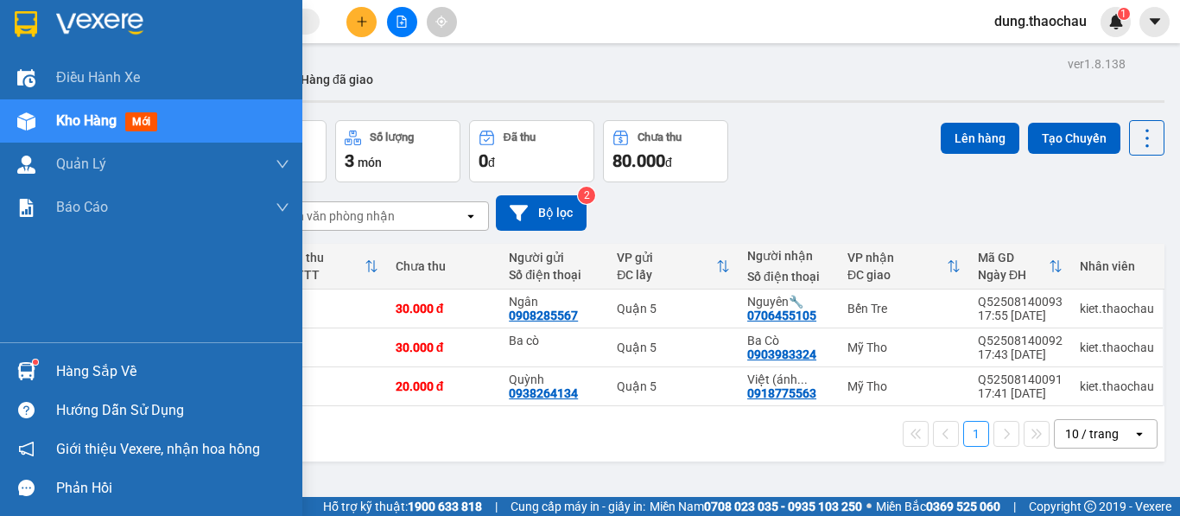
click at [57, 99] on div "Kho hàng mới" at bounding box center [172, 120] width 233 height 43
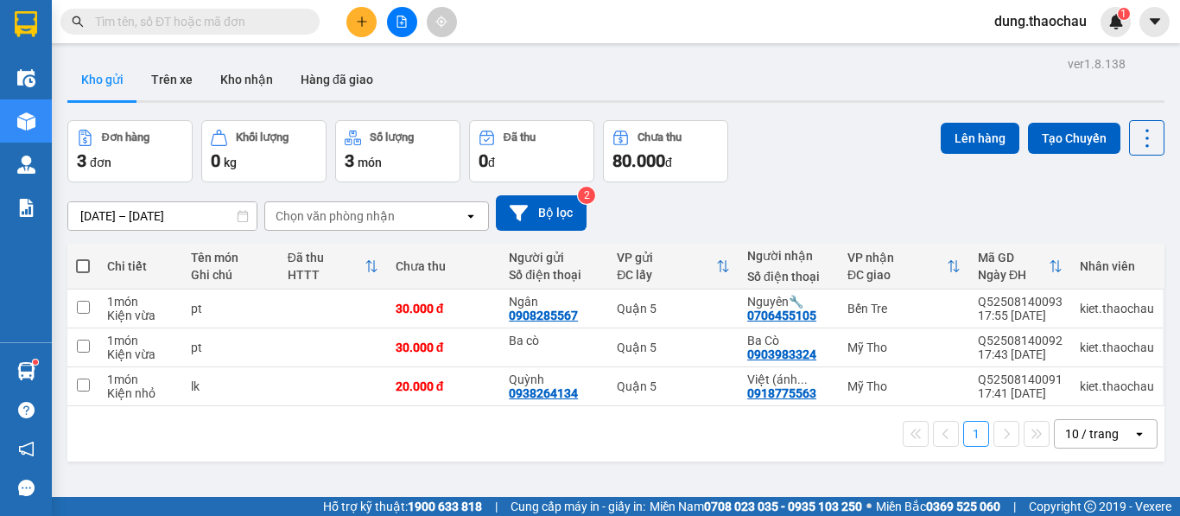
click at [1022, 29] on span "dung.thaochau" at bounding box center [1040, 21] width 120 height 22
click at [1021, 54] on span "Đăng xuất" at bounding box center [1048, 53] width 84 height 19
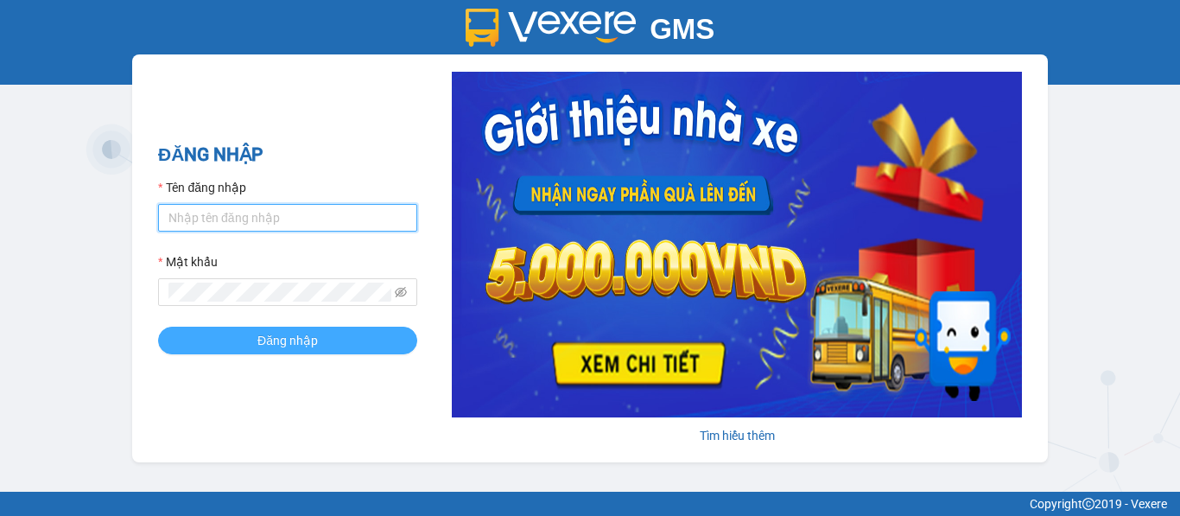
type input "saigon.thaochau"
click at [282, 344] on span "Đăng nhập" at bounding box center [287, 340] width 60 height 19
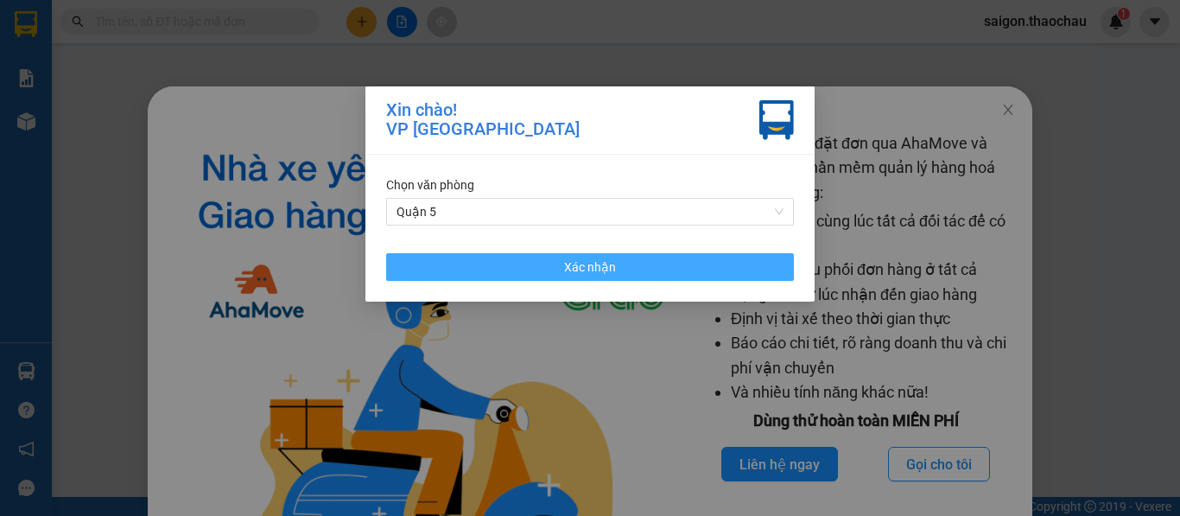
click at [599, 261] on span "Xác nhận" at bounding box center [590, 266] width 52 height 19
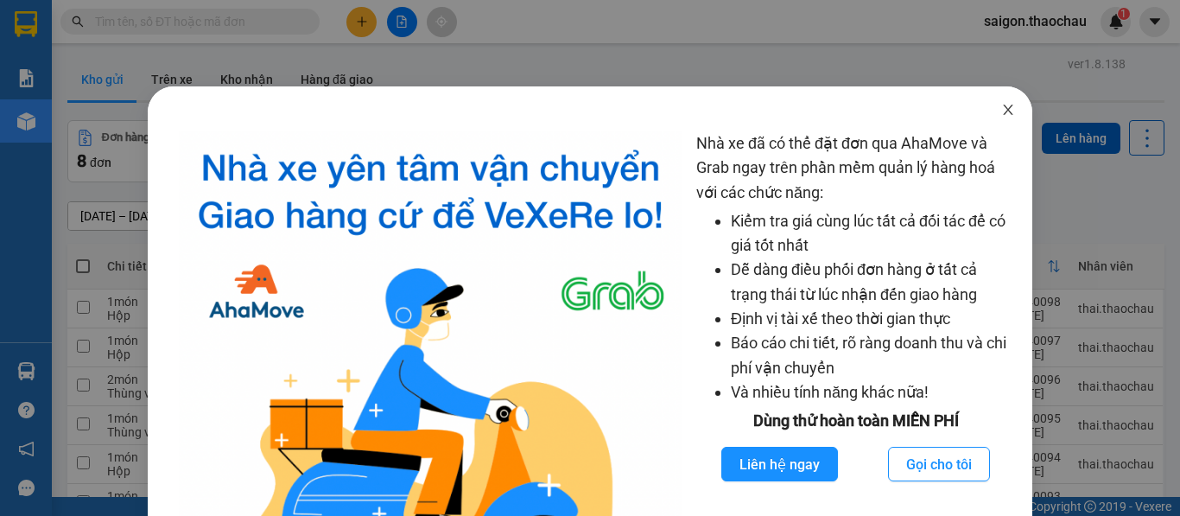
click at [1001, 108] on icon "close" at bounding box center [1008, 110] width 14 height 14
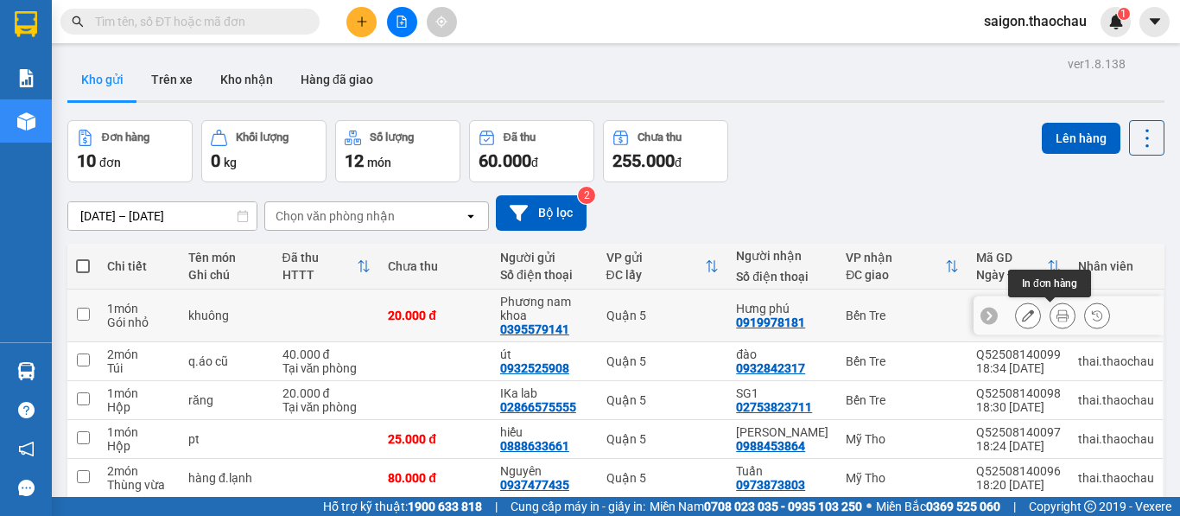
click at [1050, 308] on button at bounding box center [1062, 316] width 24 height 30
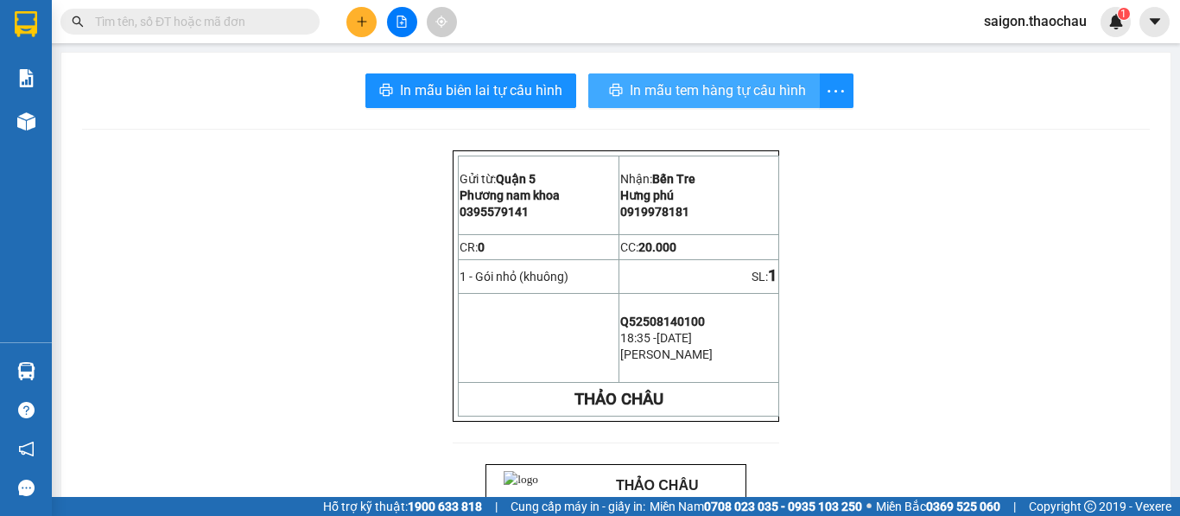
click at [737, 95] on span "In mẫu tem hàng tự cấu hình" at bounding box center [718, 90] width 176 height 22
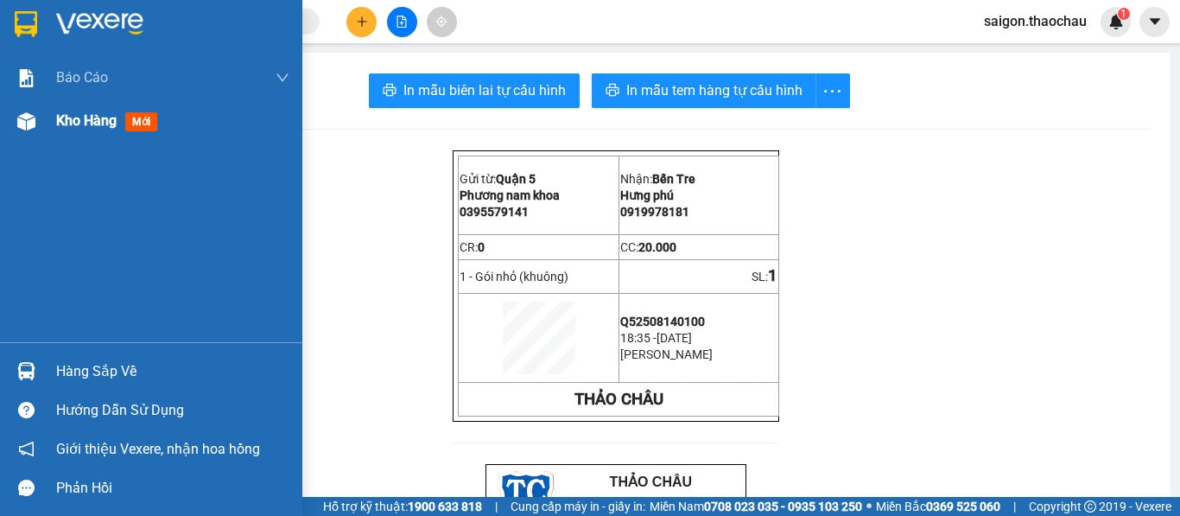
click at [22, 119] on img at bounding box center [26, 121] width 18 height 18
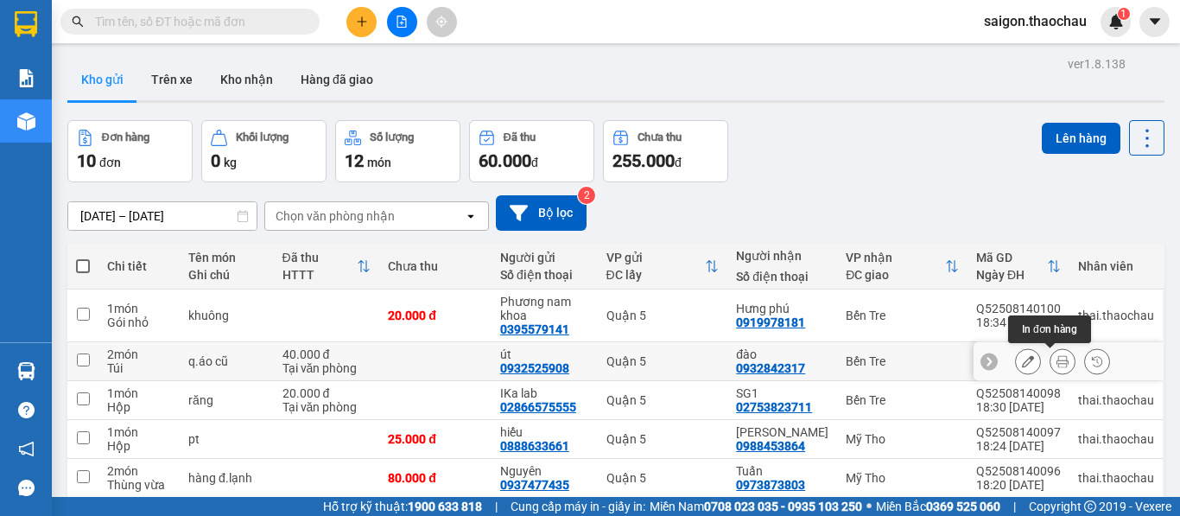
click at [1050, 365] on button at bounding box center [1062, 361] width 24 height 30
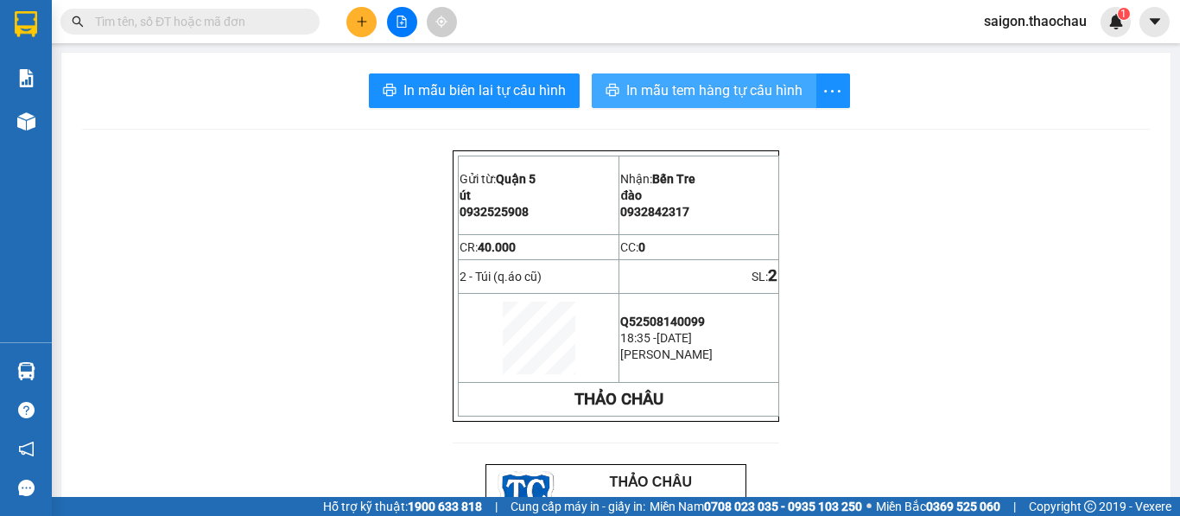
click at [727, 88] on span "In mẫu tem hàng tự cấu hình" at bounding box center [714, 90] width 176 height 22
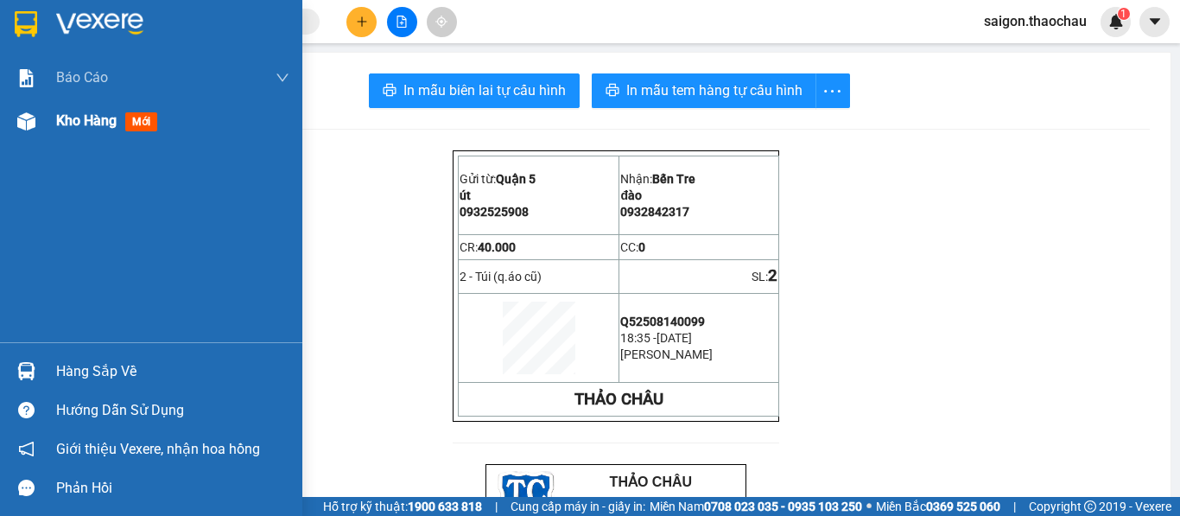
click at [22, 125] on img at bounding box center [26, 121] width 18 height 18
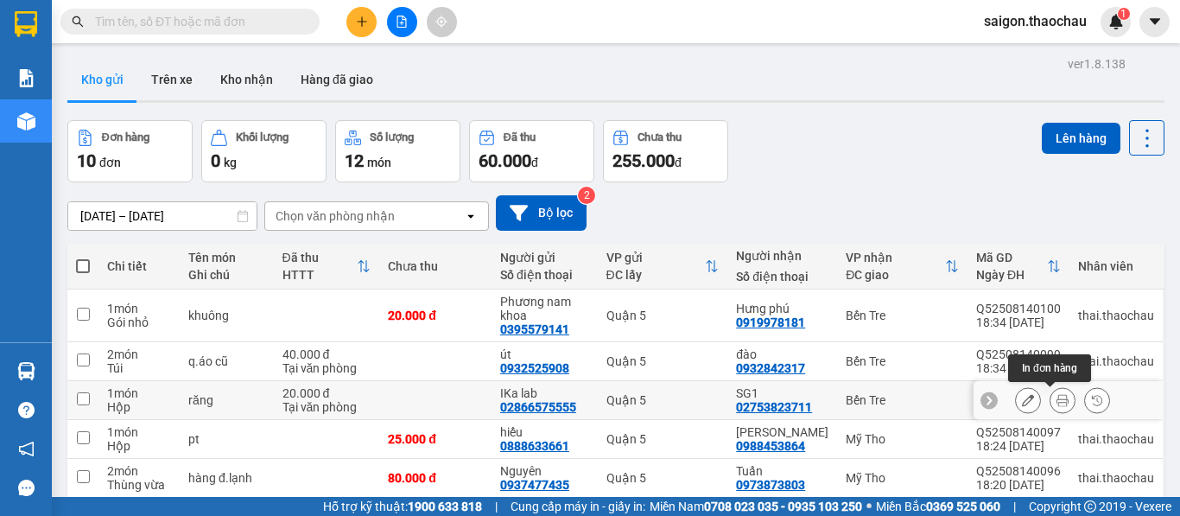
click at [1050, 385] on button at bounding box center [1062, 400] width 24 height 30
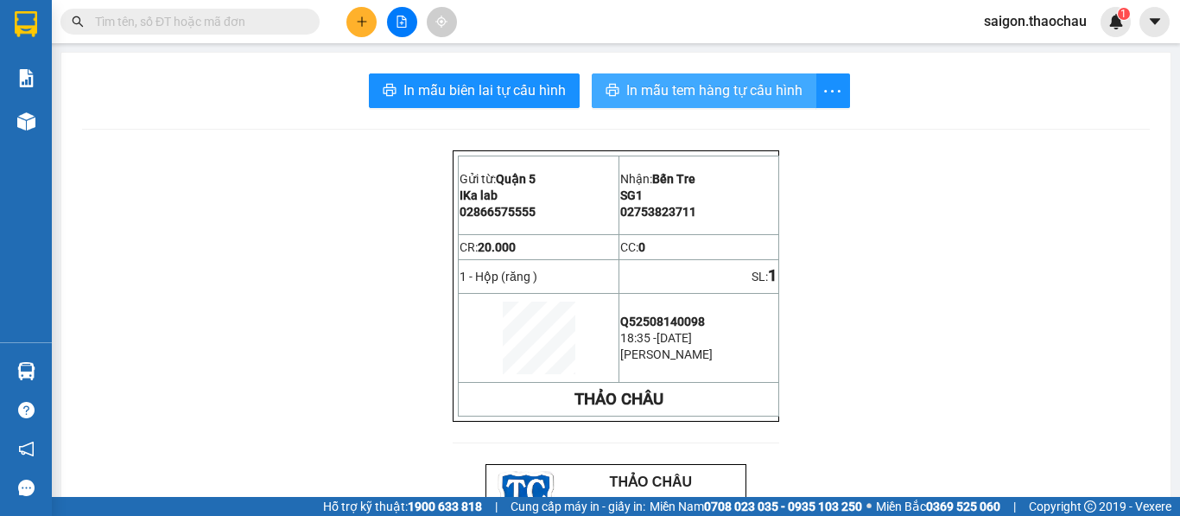
click at [678, 85] on span "In mẫu tem hàng tự cấu hình" at bounding box center [714, 90] width 176 height 22
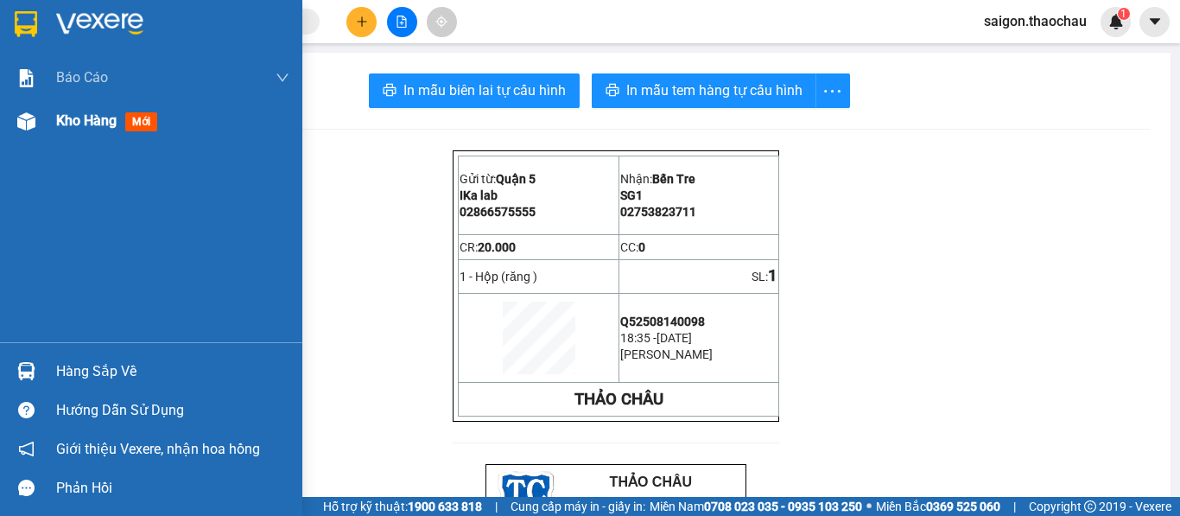
click at [59, 111] on div "Kho hàng mới" at bounding box center [110, 121] width 108 height 22
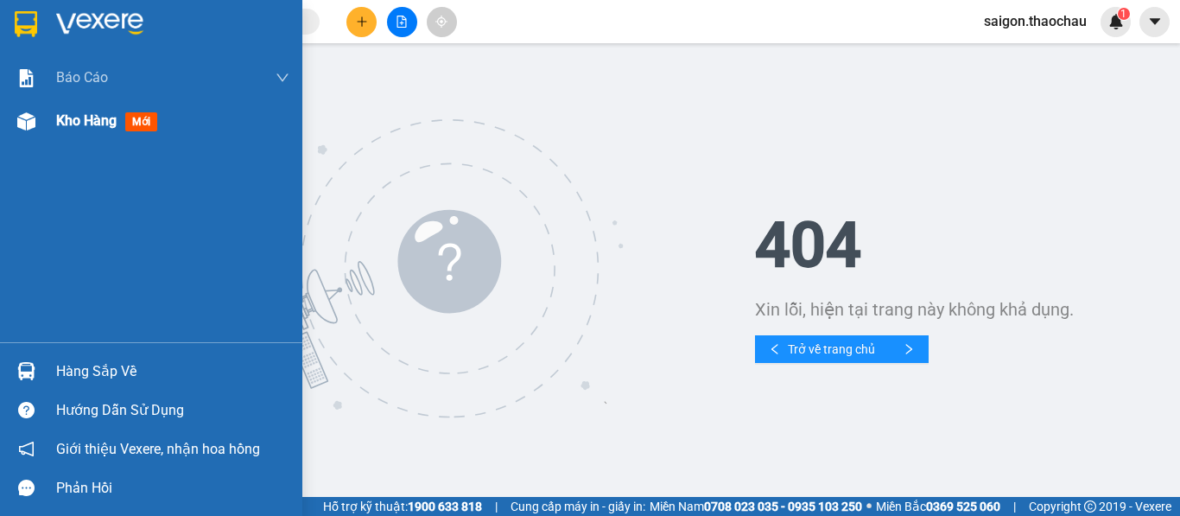
click at [24, 128] on img at bounding box center [26, 121] width 18 height 18
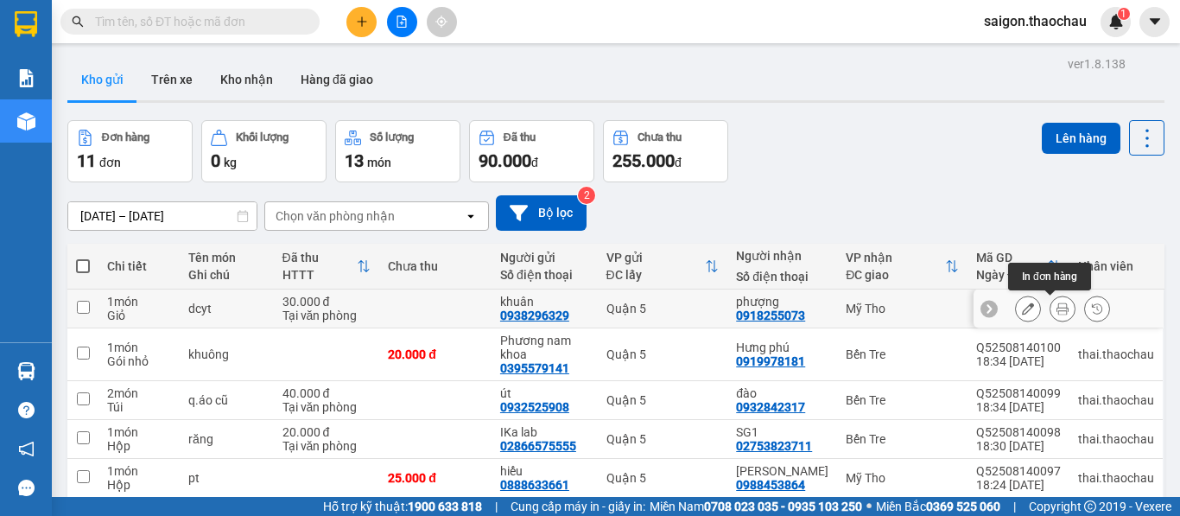
click at [1056, 310] on icon at bounding box center [1062, 308] width 12 height 12
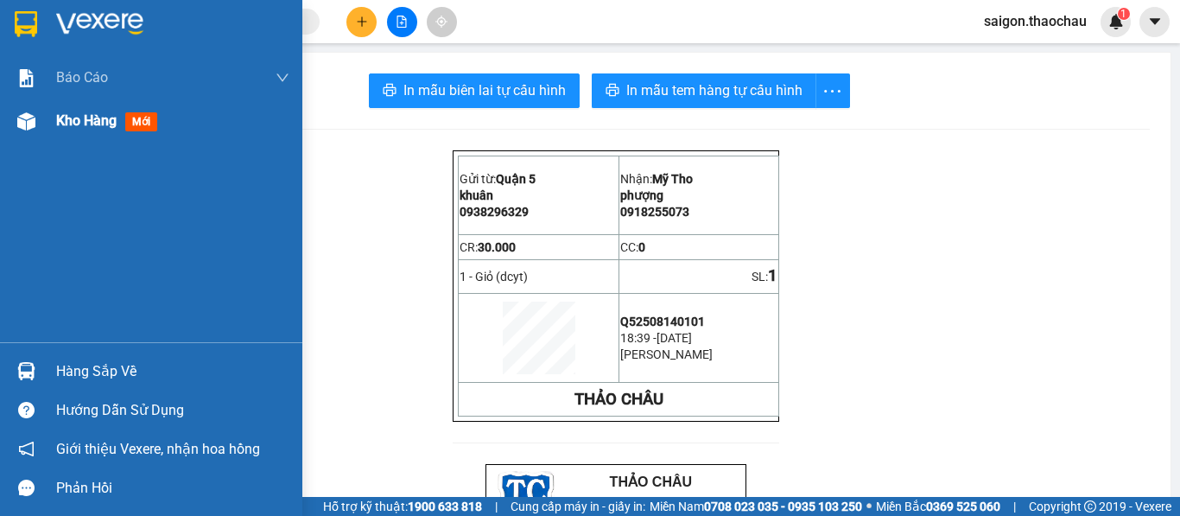
click at [27, 124] on img at bounding box center [26, 121] width 18 height 18
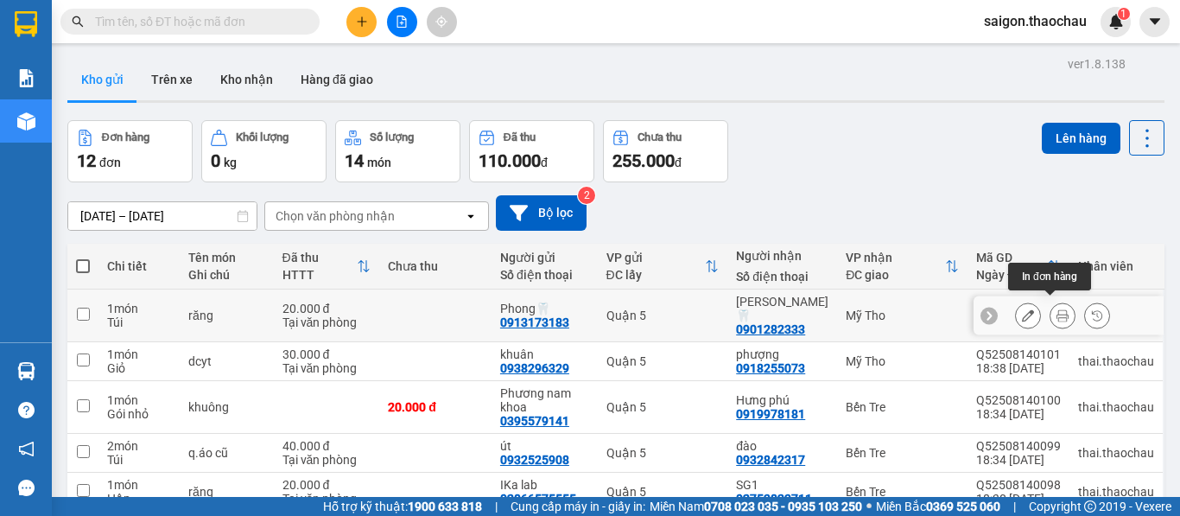
click at [1051, 316] on button at bounding box center [1062, 316] width 24 height 30
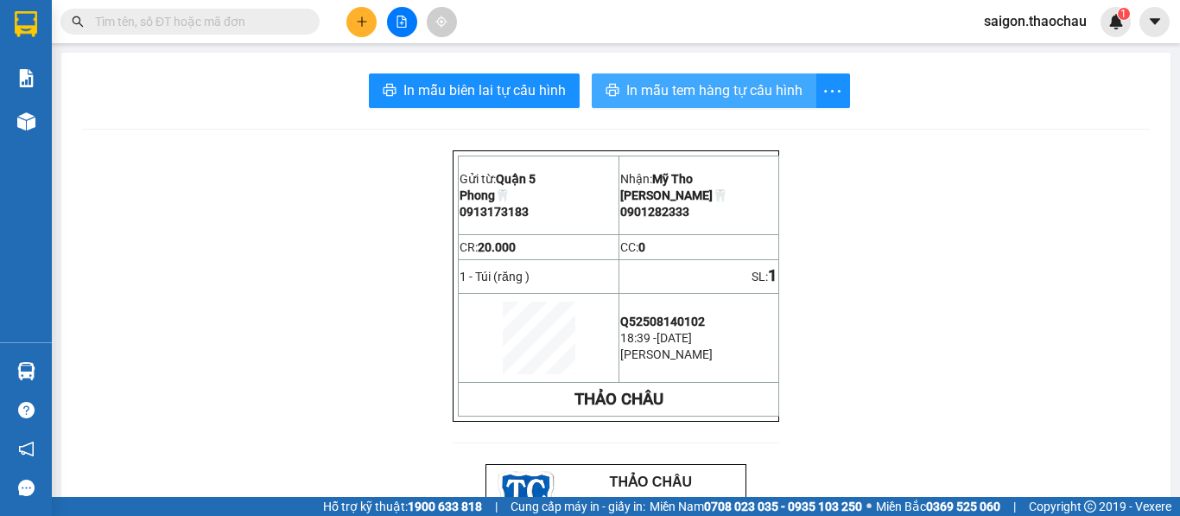
click at [670, 92] on span "In mẫu tem hàng tự cấu hình" at bounding box center [714, 90] width 176 height 22
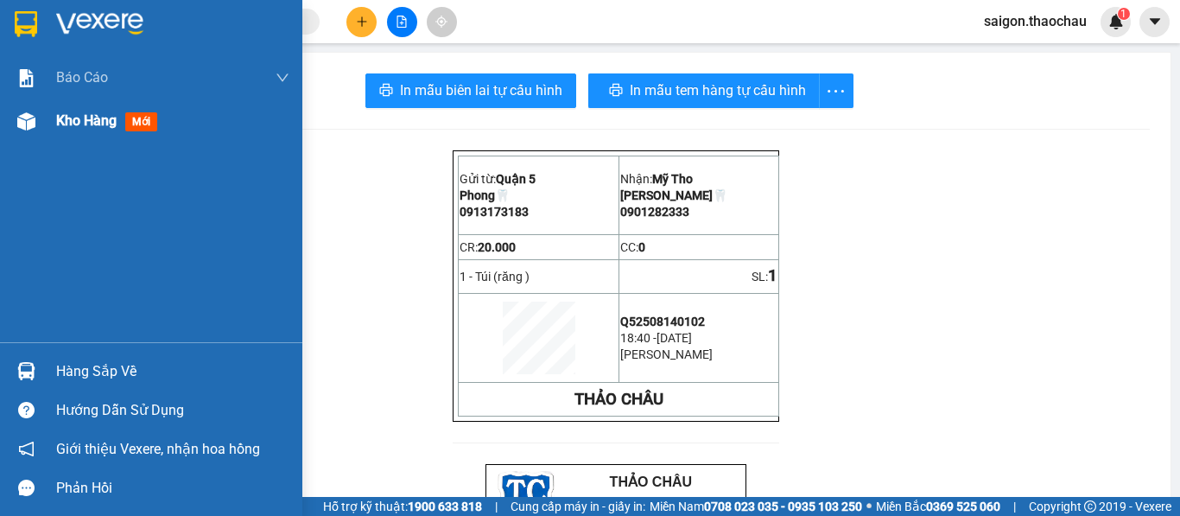
click at [27, 123] on img at bounding box center [26, 121] width 18 height 18
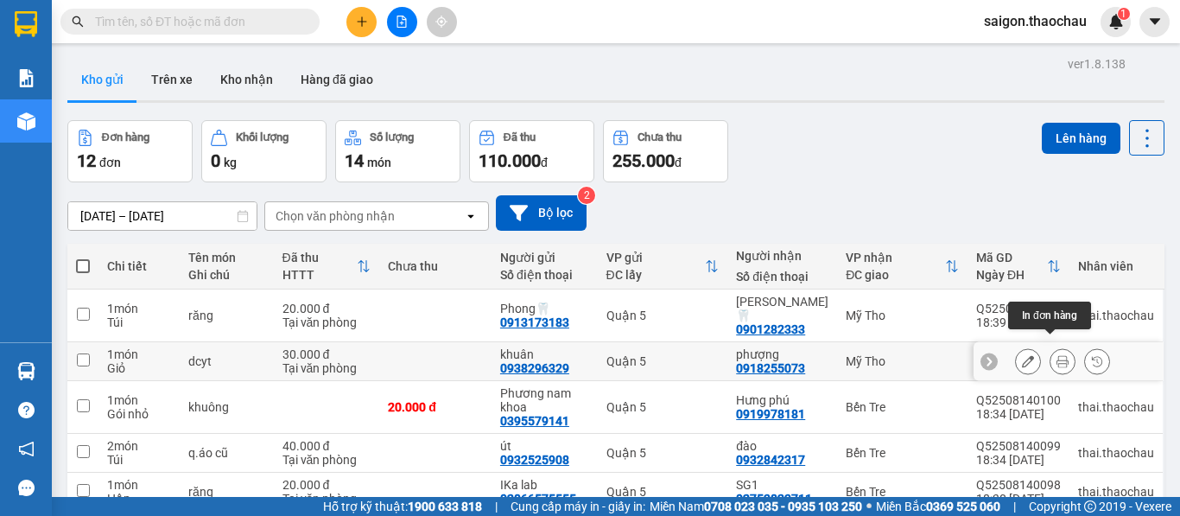
click at [1056, 355] on icon at bounding box center [1062, 361] width 12 height 12
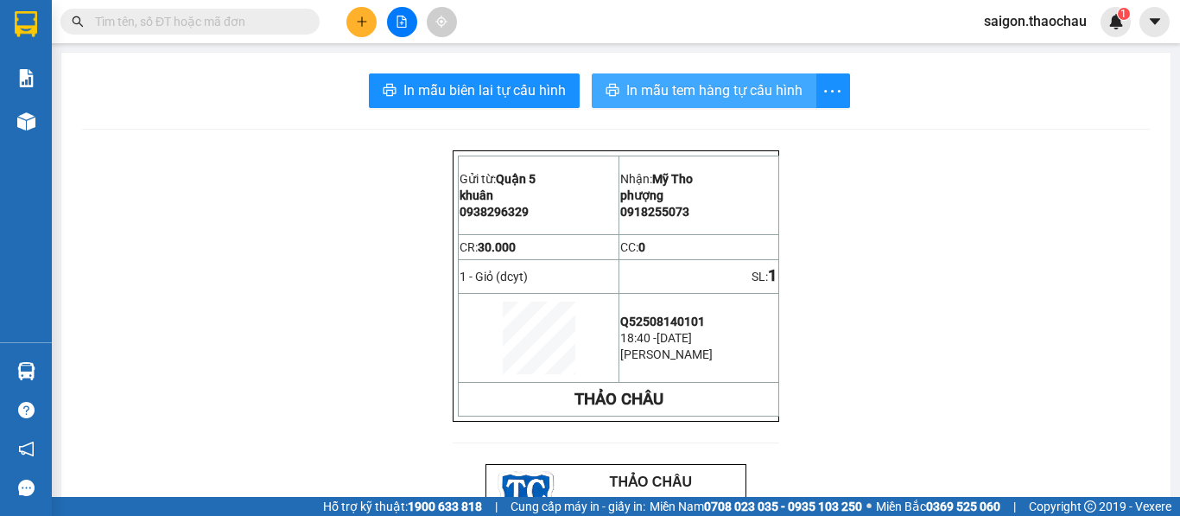
click at [678, 92] on span "In mẫu tem hàng tự cấu hình" at bounding box center [714, 90] width 176 height 22
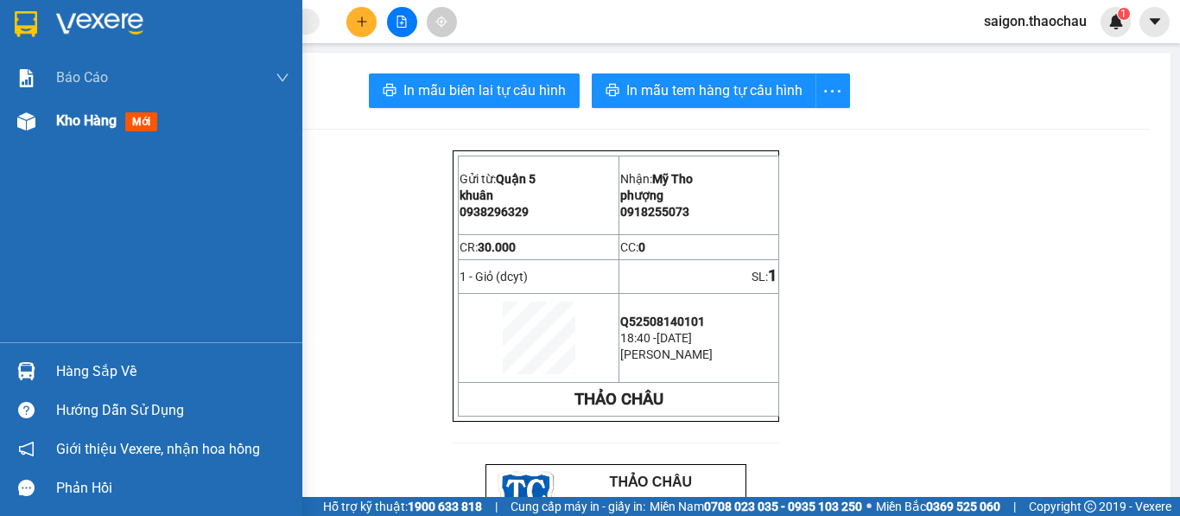
click at [22, 119] on img at bounding box center [26, 121] width 18 height 18
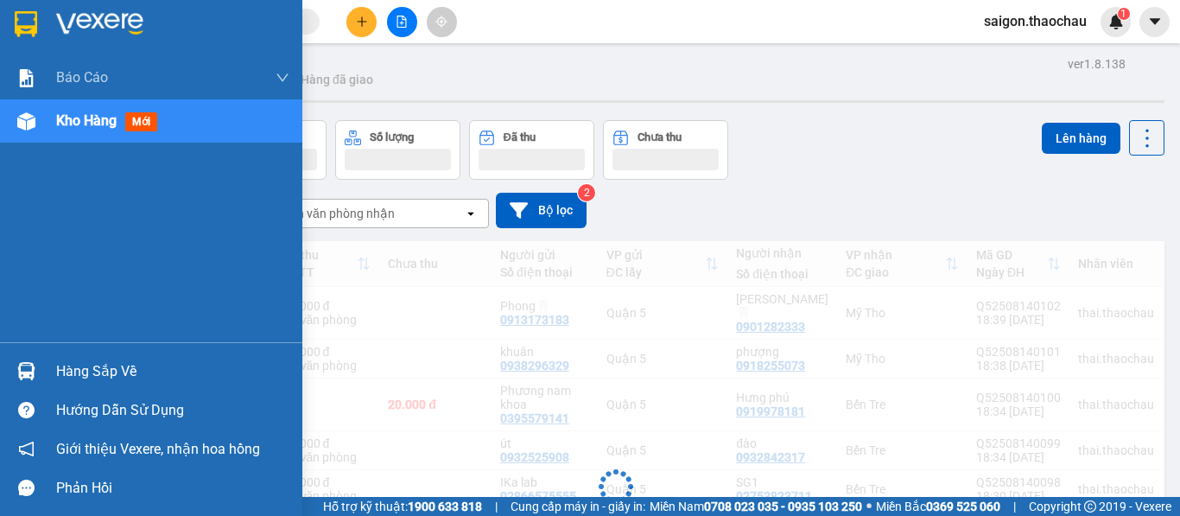
click at [23, 119] on img at bounding box center [26, 121] width 18 height 18
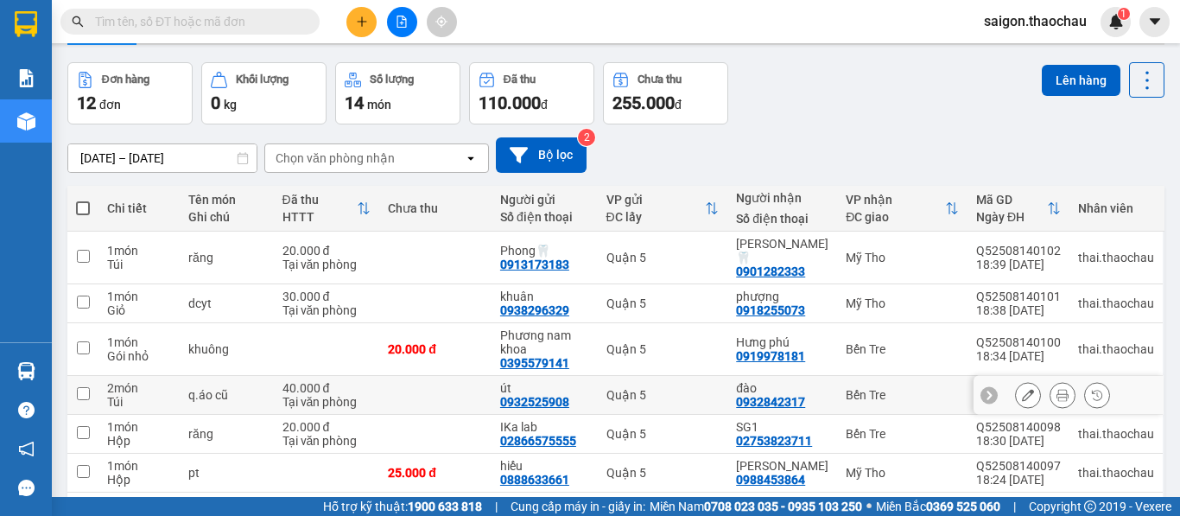
scroll to position [86, 0]
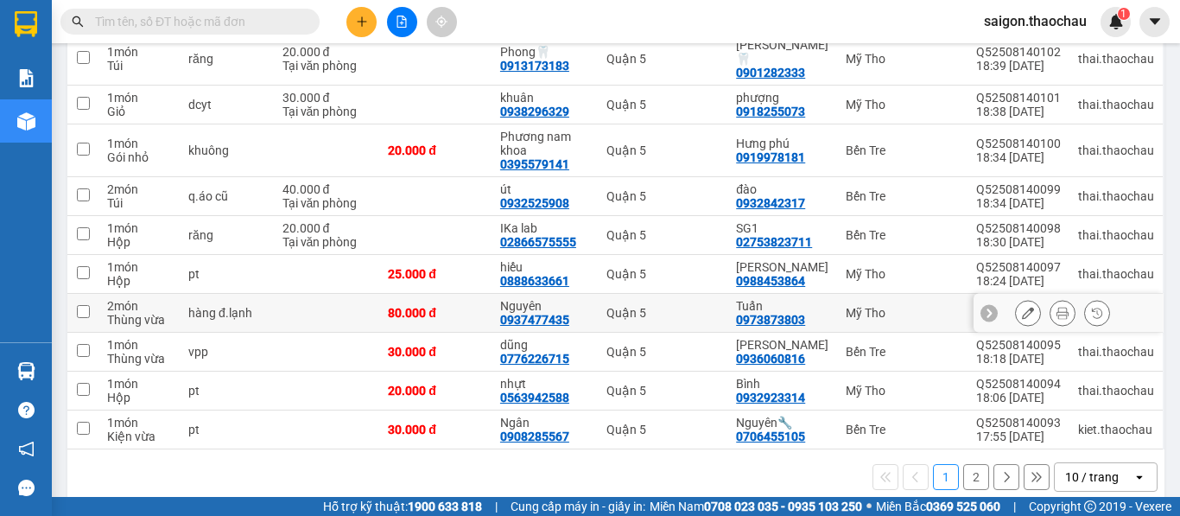
scroll to position [266, 0]
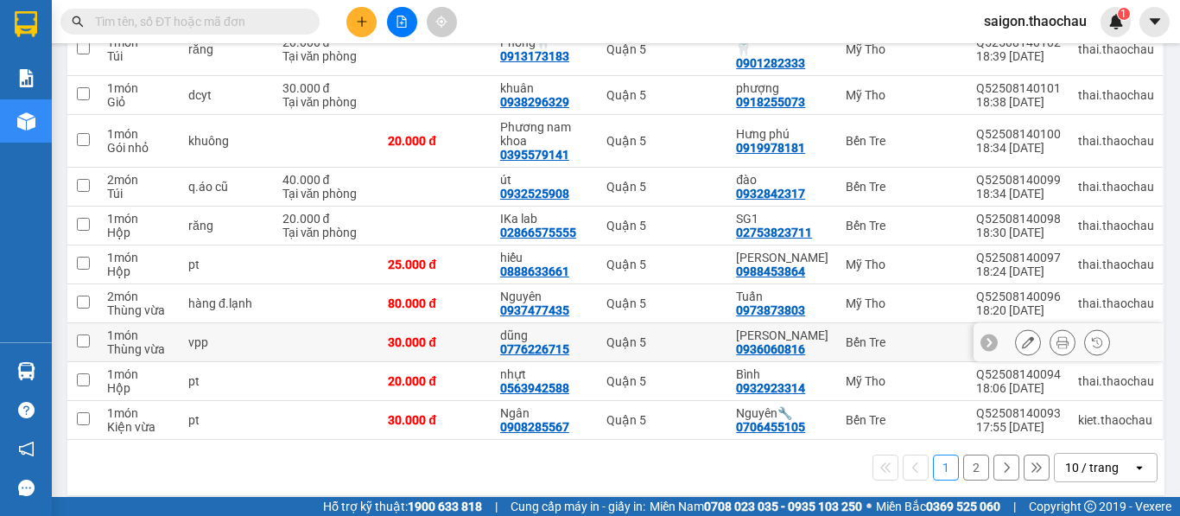
click at [1055, 329] on button at bounding box center [1062, 342] width 24 height 30
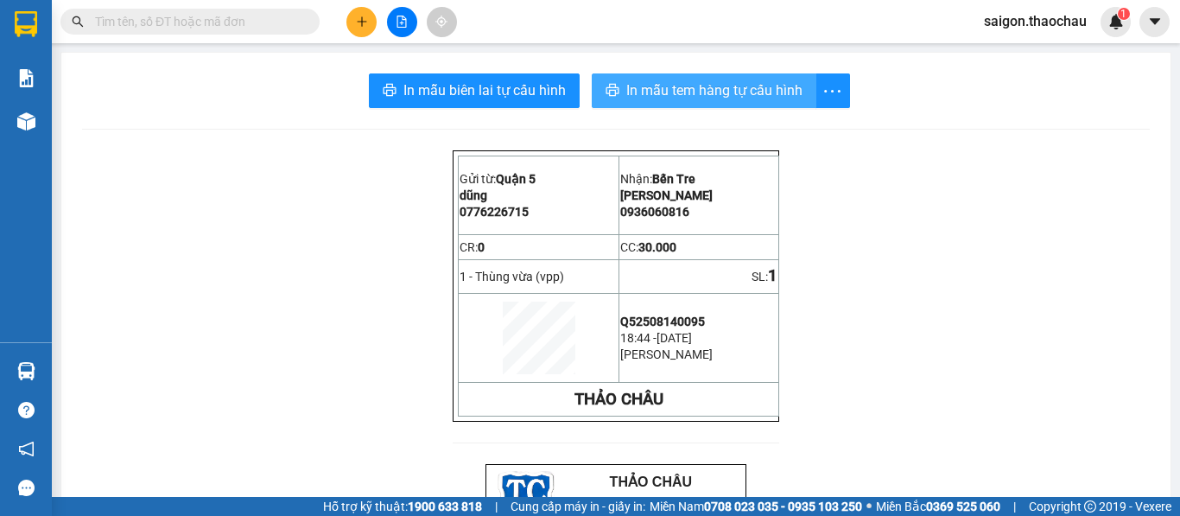
click at [720, 95] on span "In mẫu tem hàng tự cấu hình" at bounding box center [714, 90] width 176 height 22
